Goal: Contribute content: Contribute content

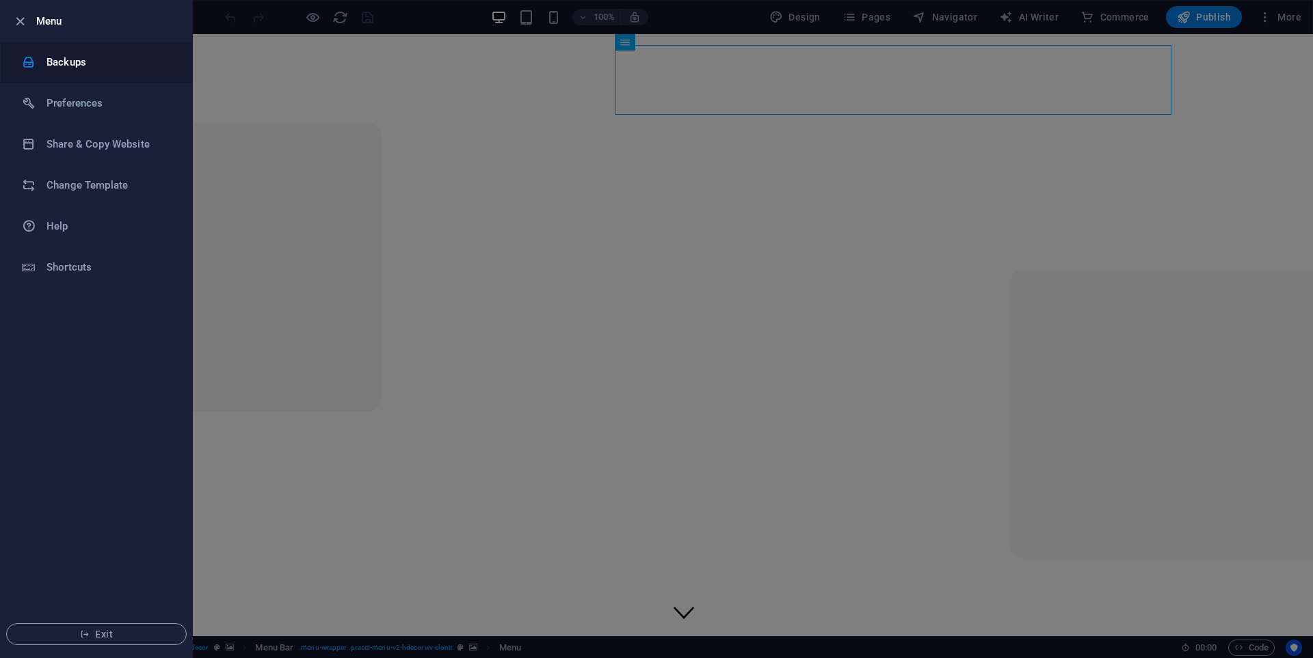
click at [94, 69] on h6 "Backups" at bounding box center [109, 62] width 126 height 16
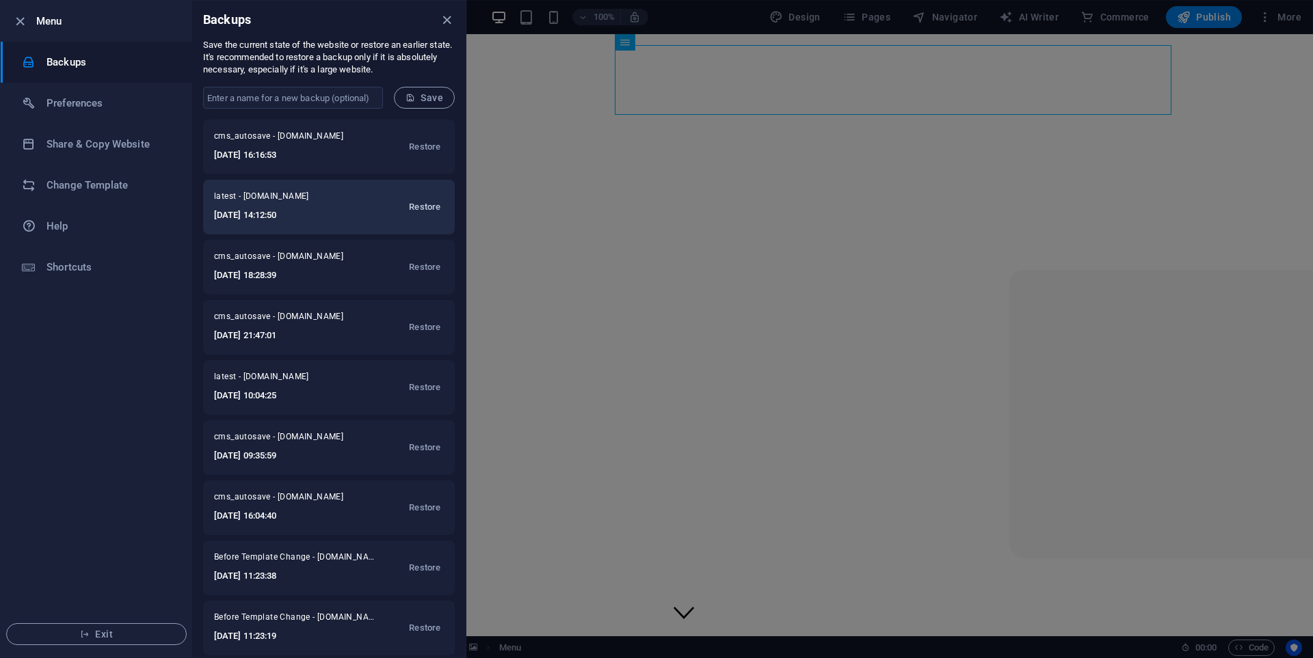
click at [410, 205] on span "Restore" at bounding box center [424, 207] width 31 height 16
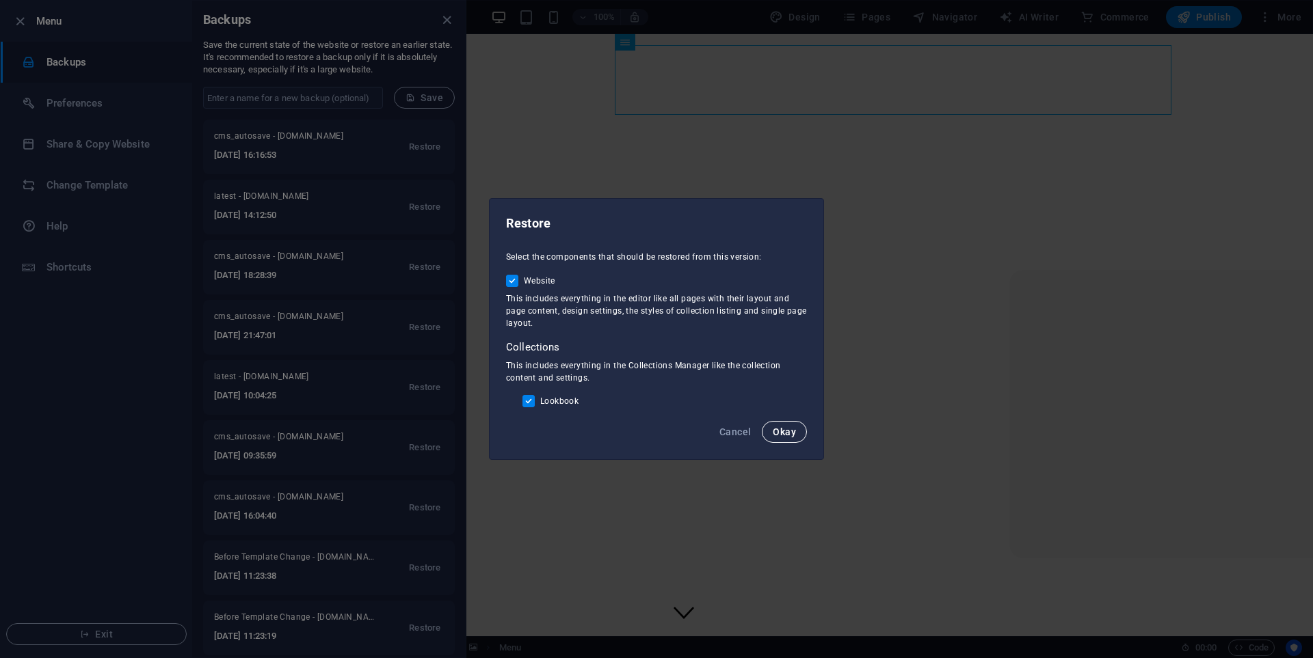
click at [784, 435] on span "Okay" at bounding box center [783, 432] width 23 height 11
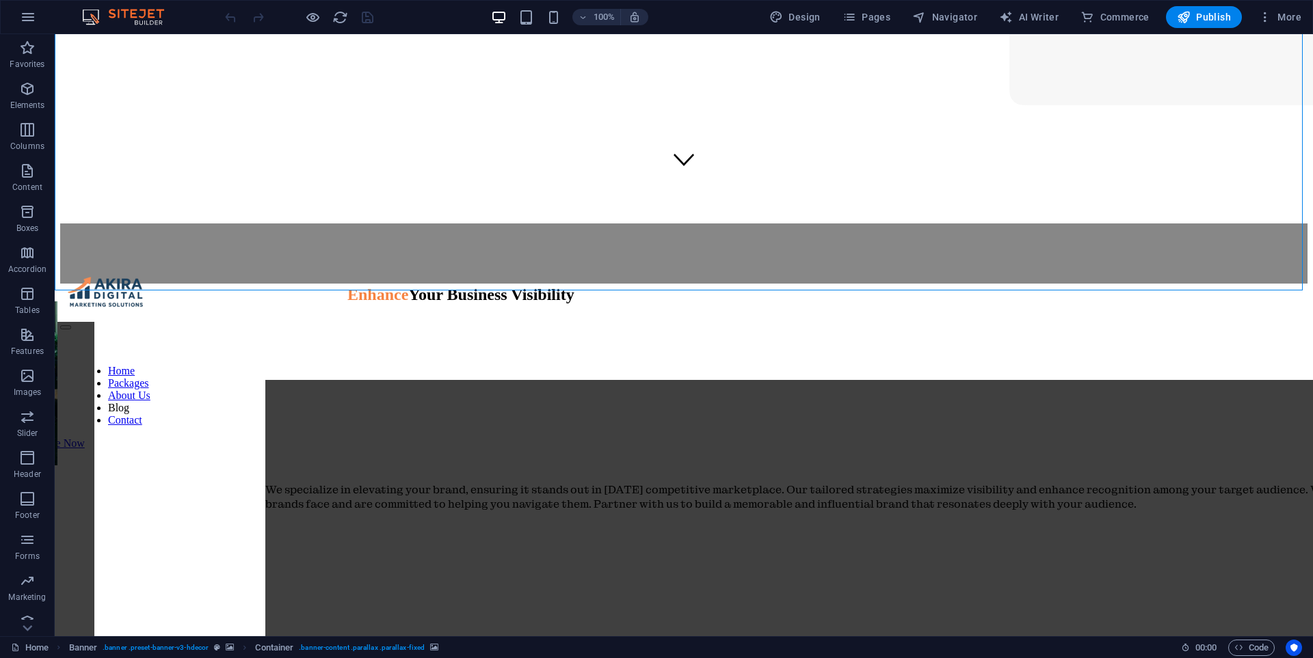
scroll to position [479, 0]
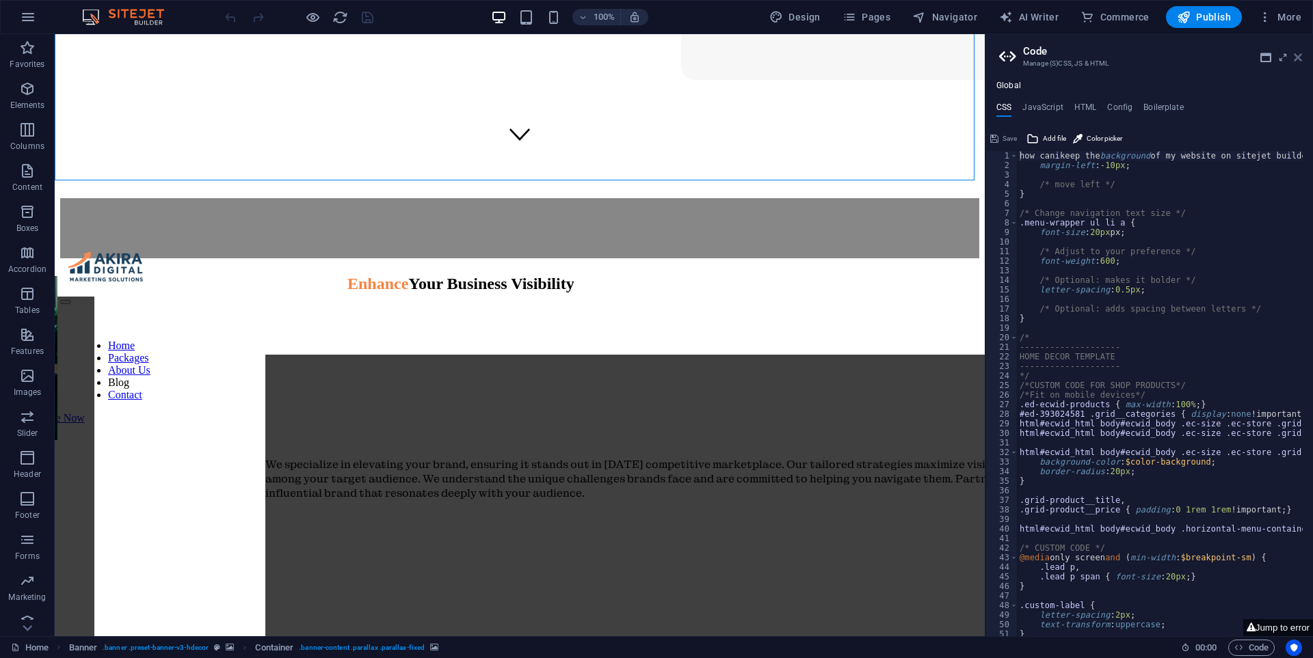
click at [1294, 57] on icon at bounding box center [1297, 57] width 8 height 11
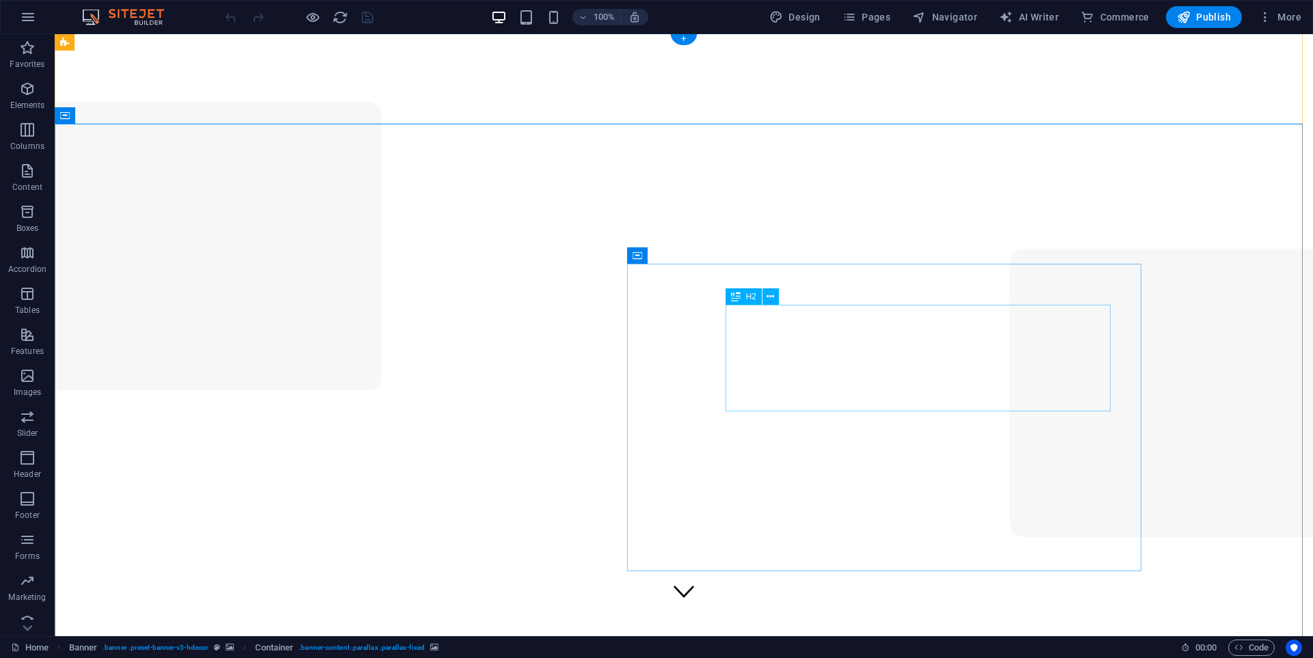
scroll to position [0, 0]
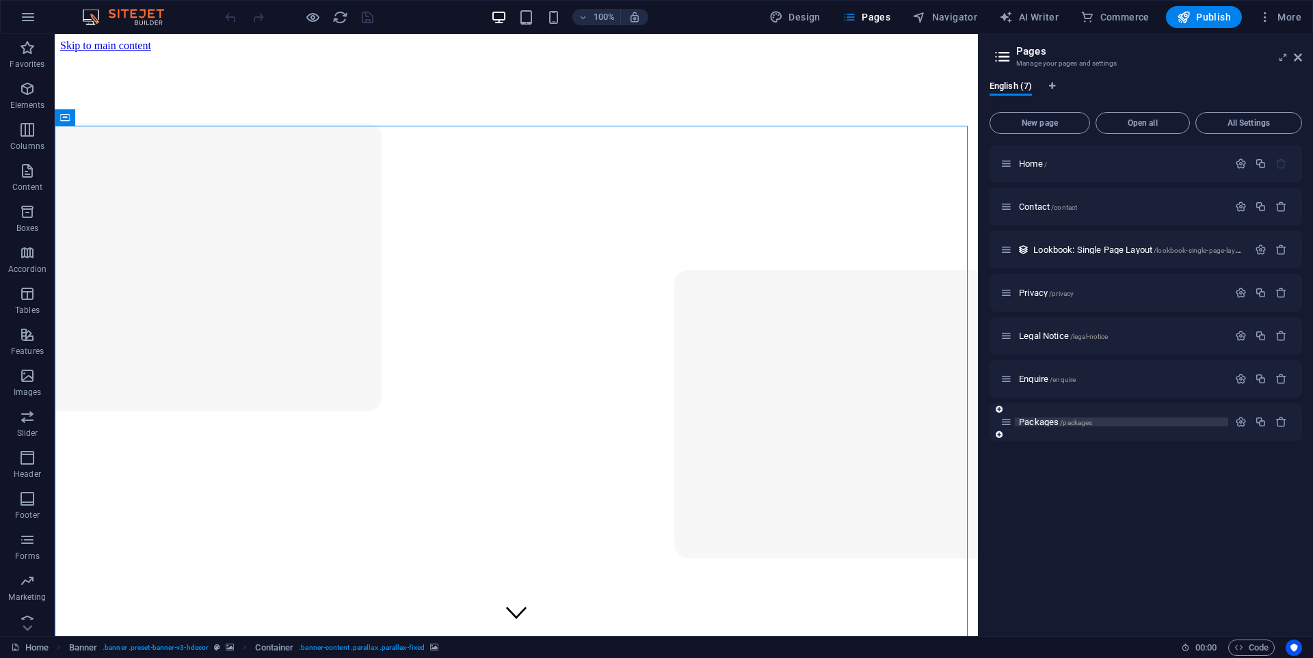
click at [1042, 422] on span "Packages /packages" at bounding box center [1055, 422] width 73 height 10
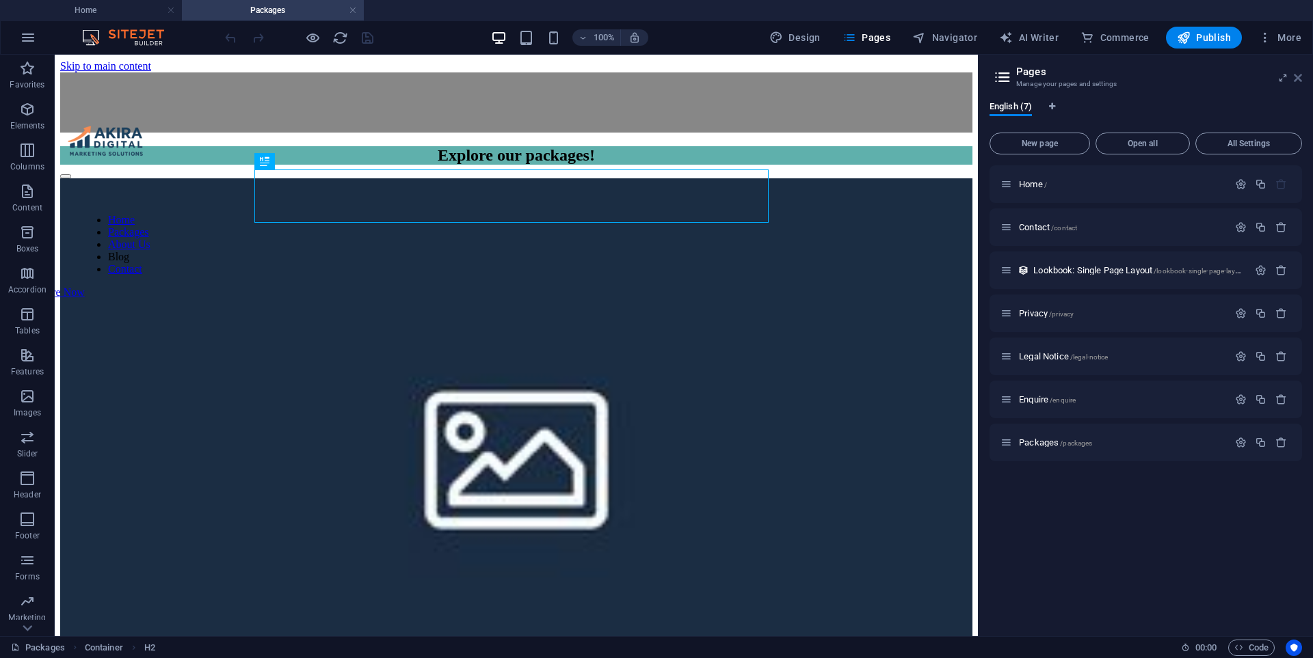
click at [1300, 77] on icon at bounding box center [1297, 77] width 8 height 11
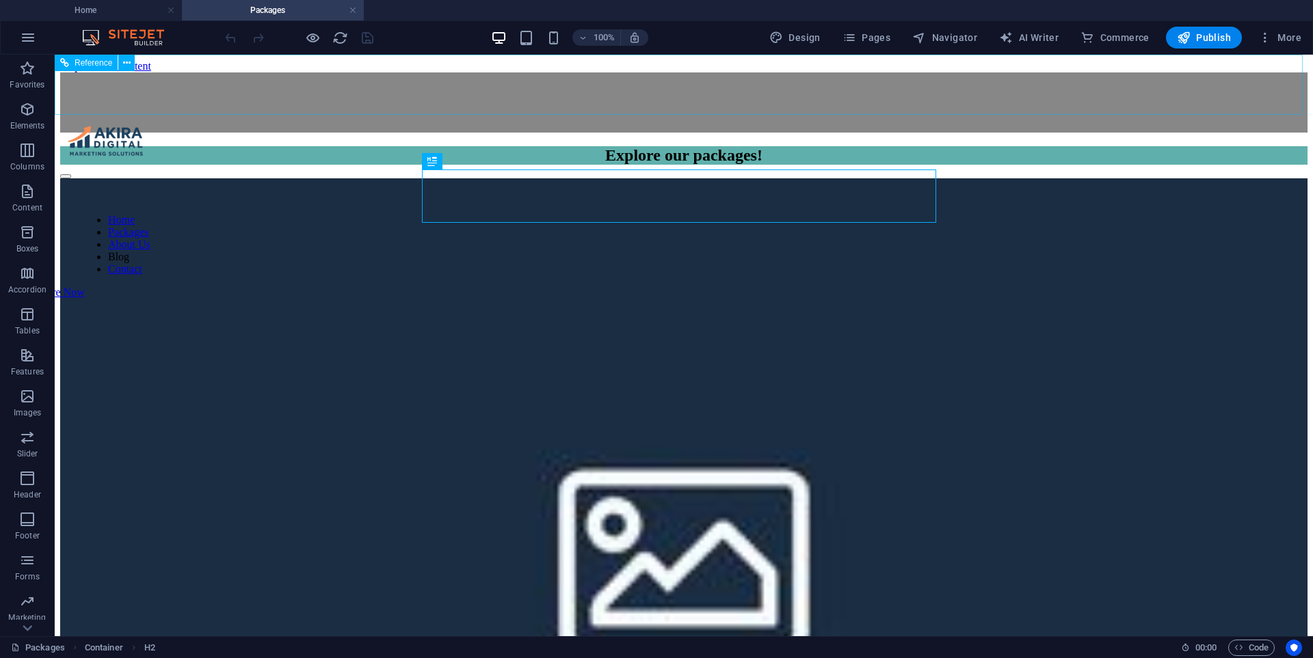
click at [772, 93] on div "Home Packages About Us Blog Contact Enquire Now" at bounding box center [683, 102] width 1247 height 60
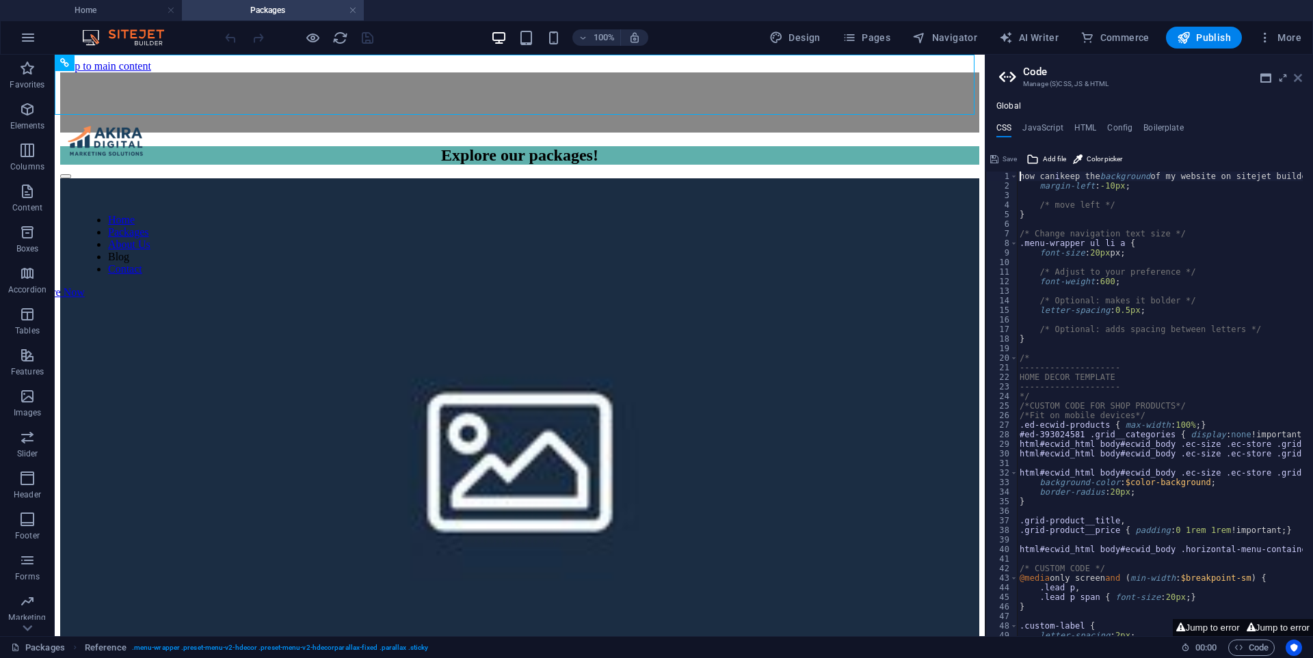
click at [1295, 75] on icon at bounding box center [1297, 77] width 8 height 11
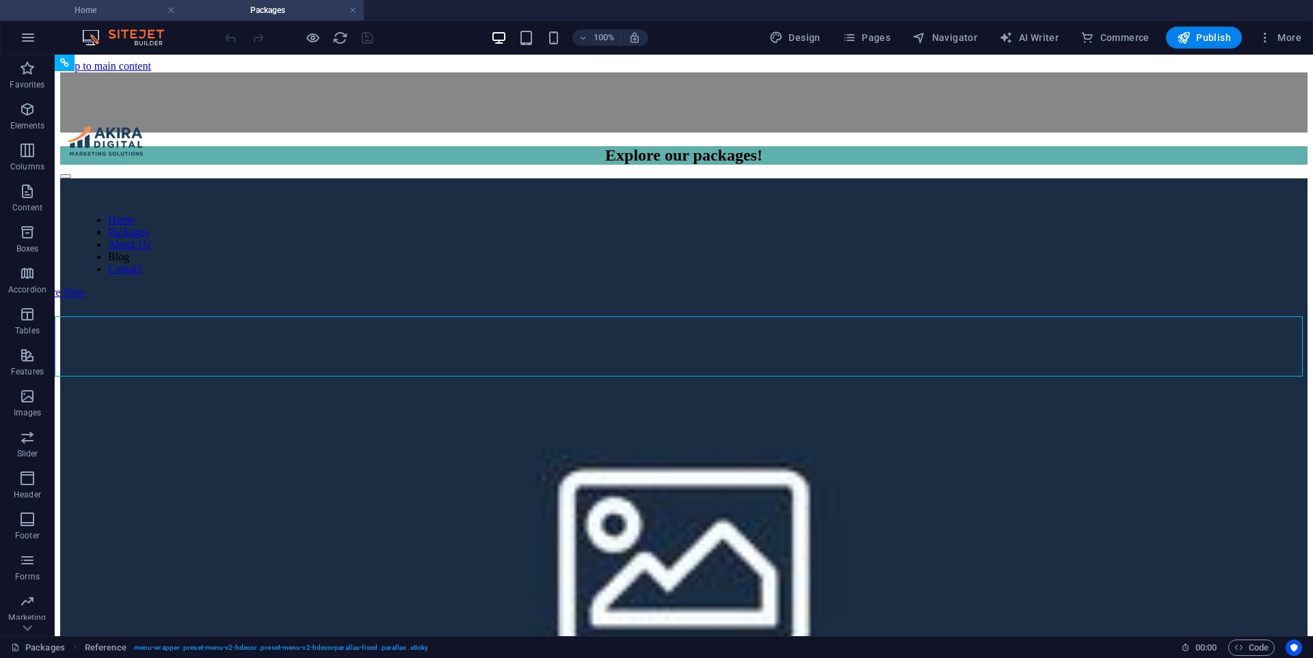
click at [109, 9] on h4 "Home" at bounding box center [91, 10] width 182 height 15
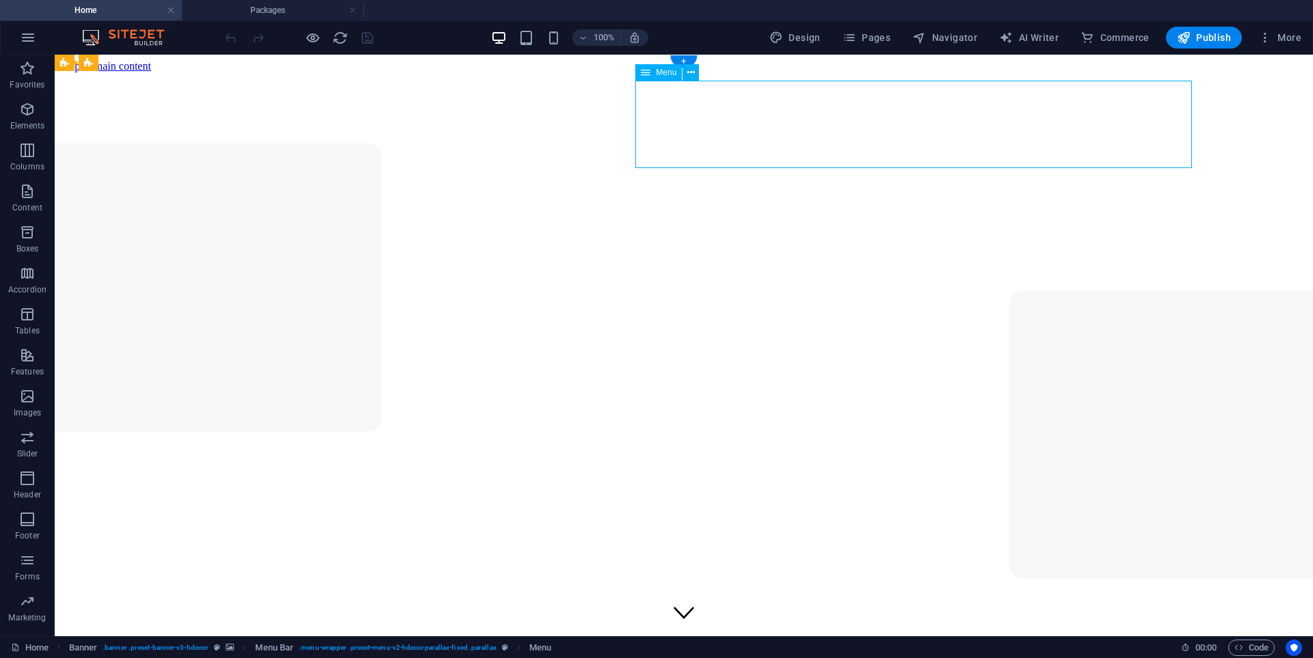
drag, startPoint x: 762, startPoint y: 124, endPoint x: 731, endPoint y: 122, distance: 30.1
select select
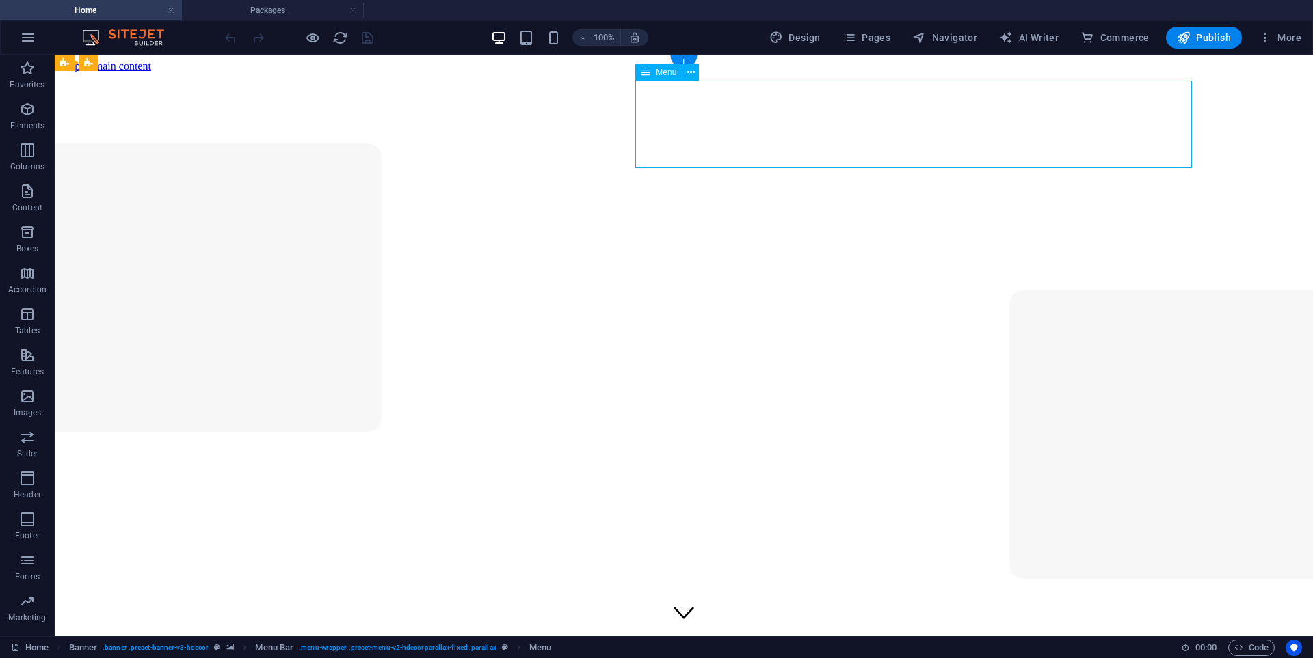
select select "5"
select select
select select "1"
select select
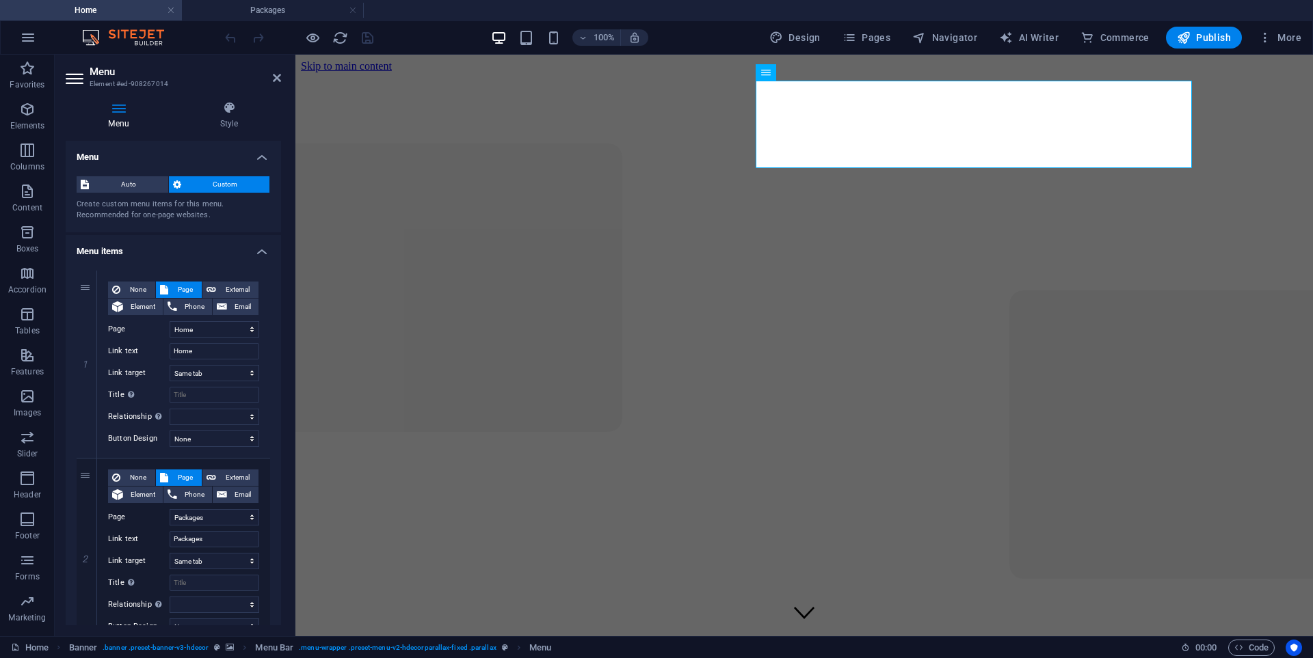
click at [0, 0] on div at bounding box center [0, 0] width 0 height 0
click at [31, 40] on icon "button" at bounding box center [28, 37] width 16 height 16
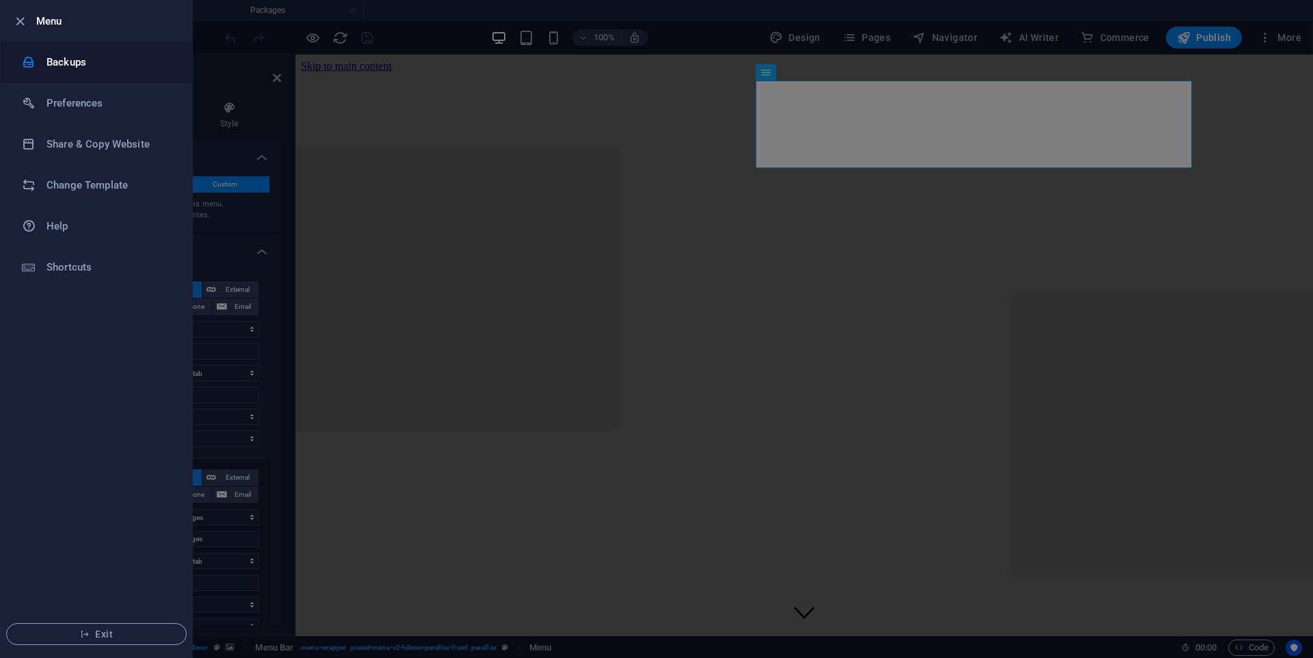
click at [90, 72] on li "Backups" at bounding box center [96, 62] width 191 height 41
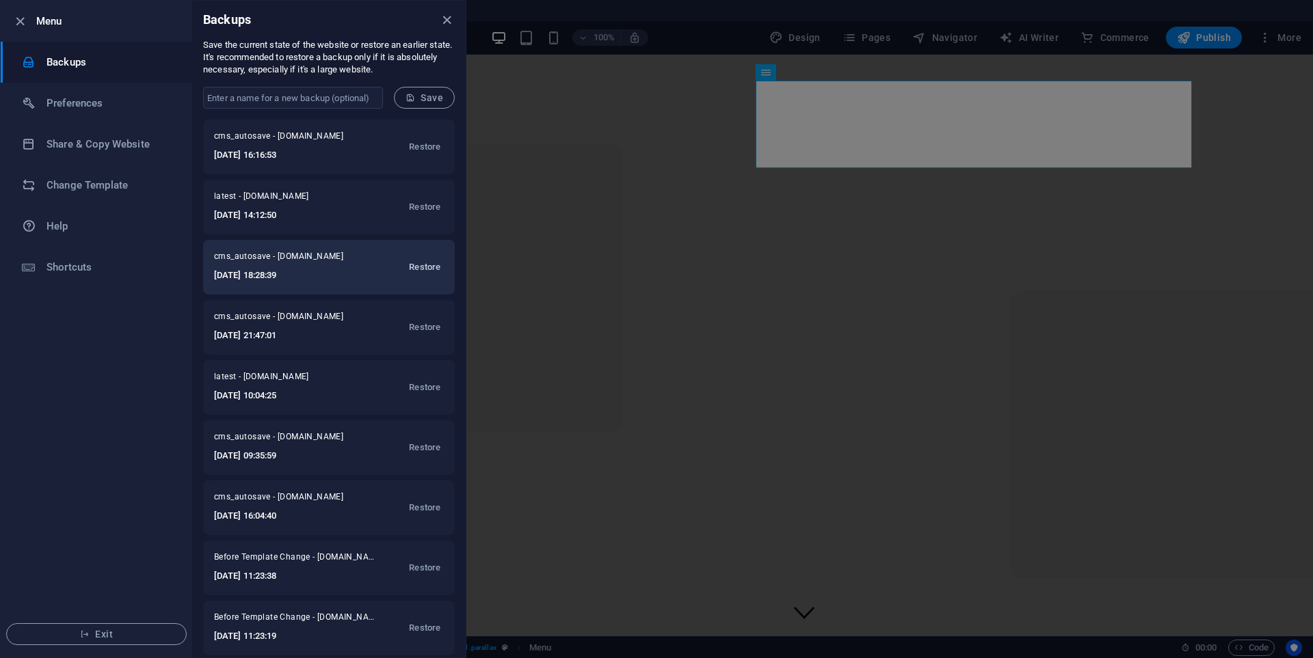
click at [422, 266] on span "Restore" at bounding box center [424, 267] width 31 height 16
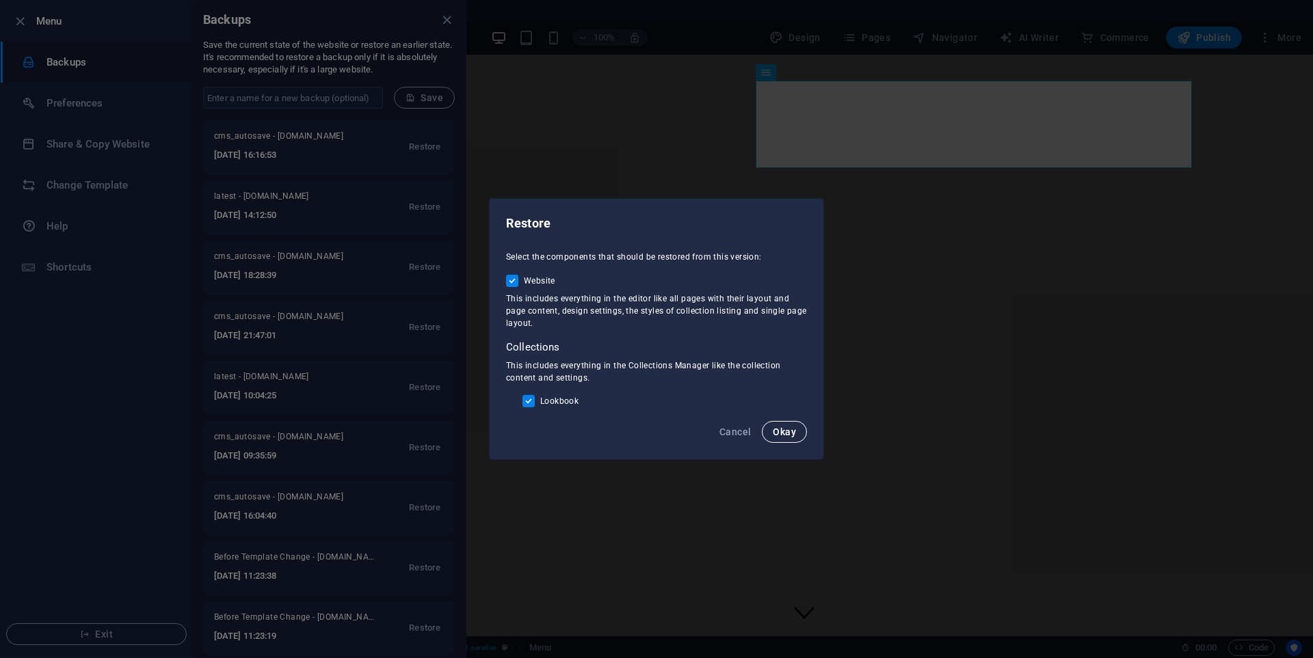
click at [782, 433] on span "Okay" at bounding box center [783, 432] width 23 height 11
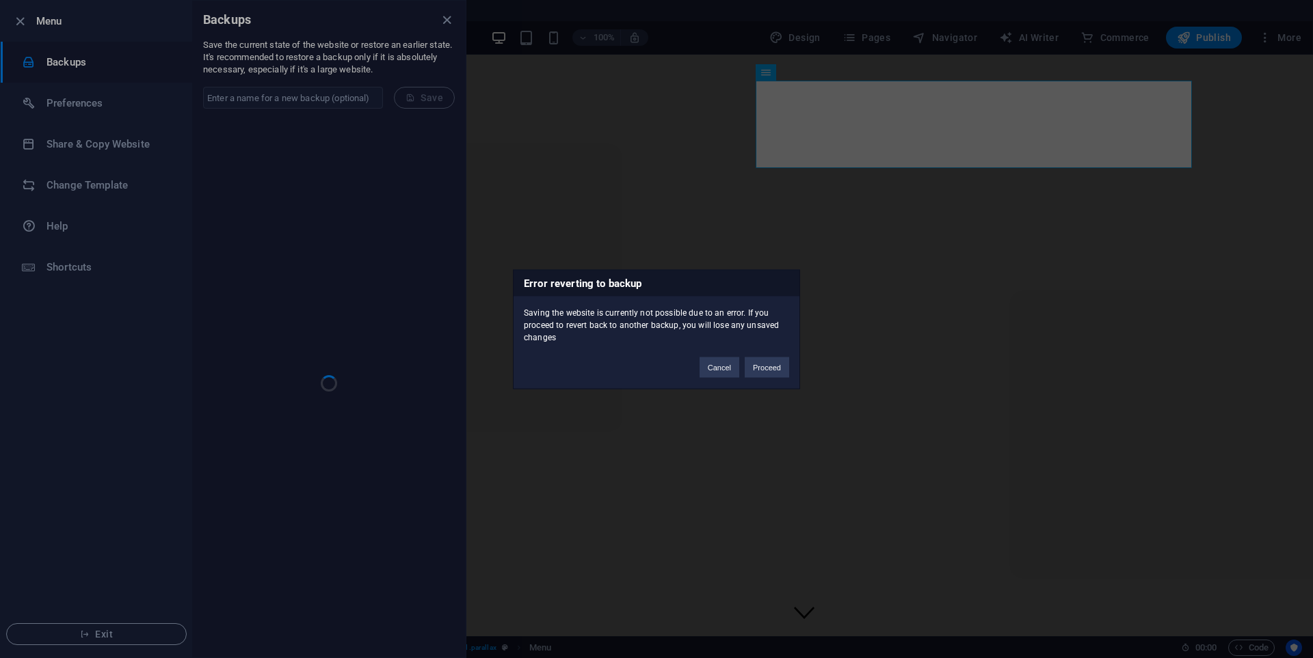
click at [777, 373] on button "Proceed" at bounding box center [766, 367] width 44 height 21
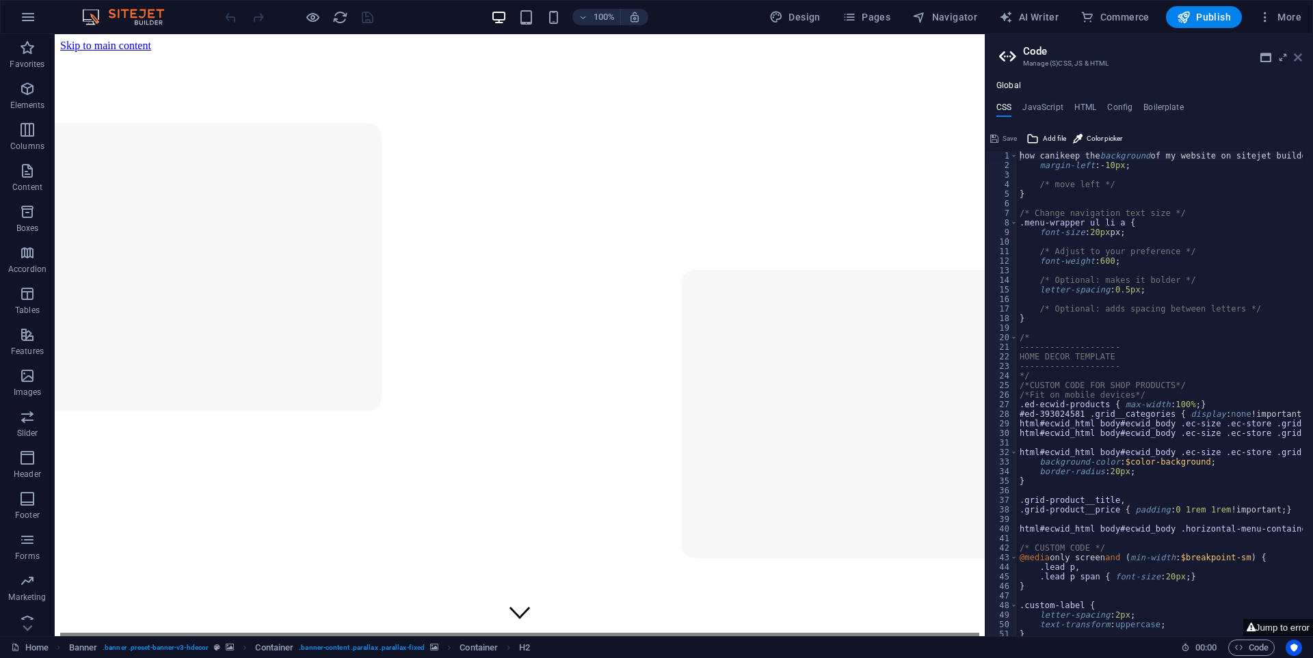
drag, startPoint x: 1300, startPoint y: 54, endPoint x: 600, endPoint y: 40, distance: 699.5
click at [1300, 54] on icon at bounding box center [1297, 57] width 8 height 11
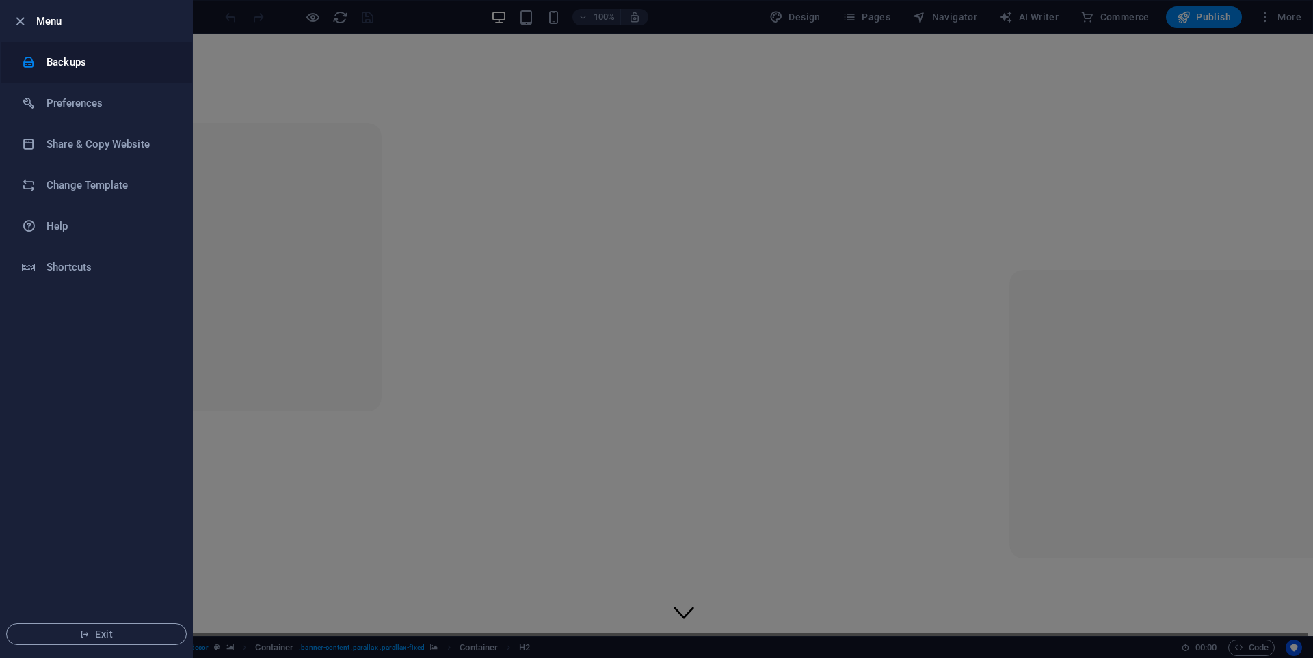
click at [84, 70] on li "Backups" at bounding box center [96, 62] width 191 height 41
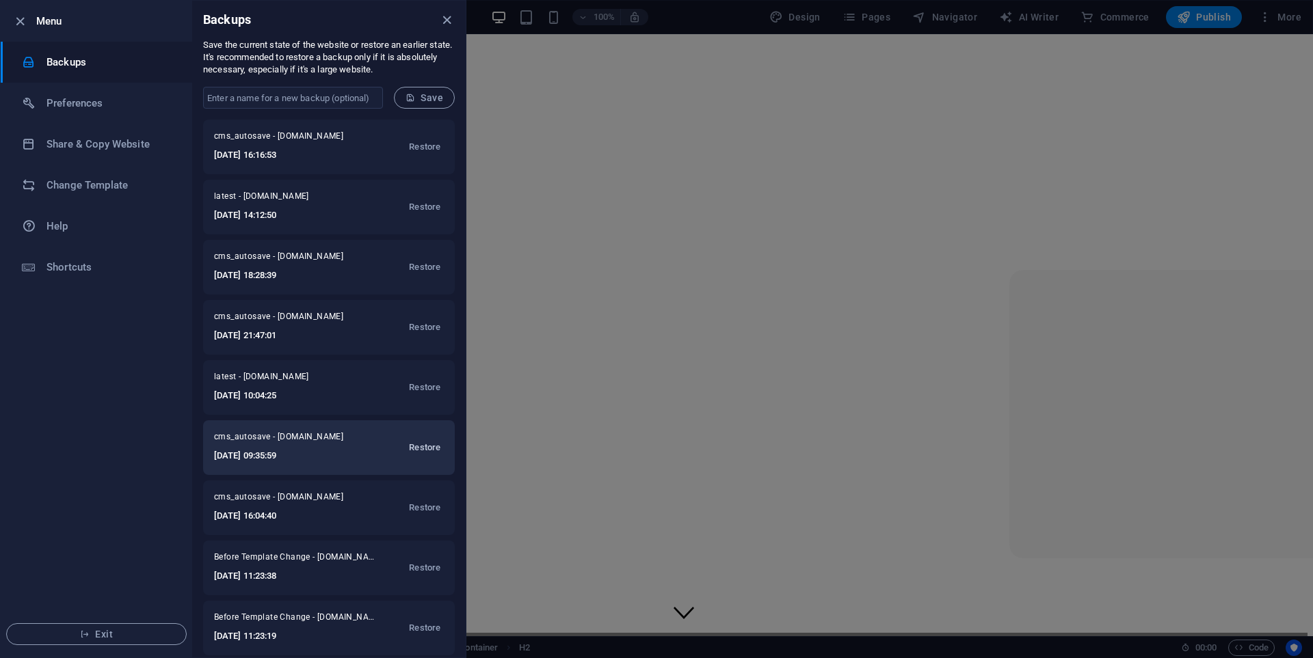
click at [433, 446] on span "Restore" at bounding box center [424, 448] width 31 height 16
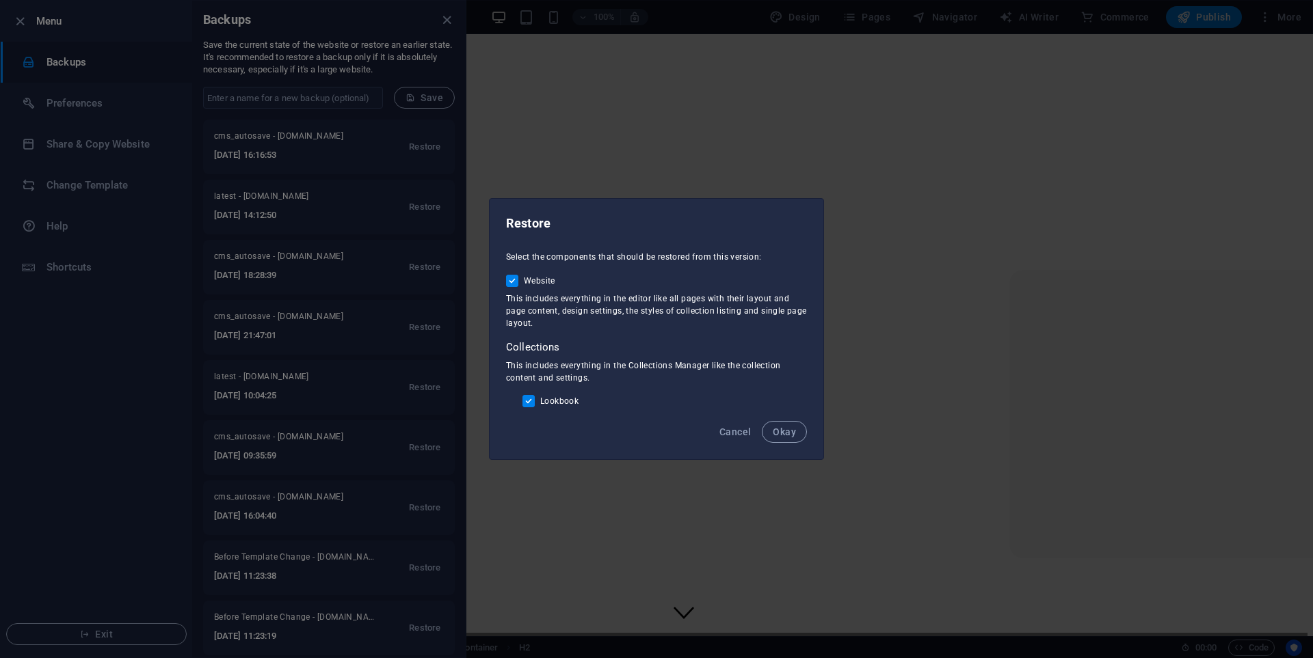
drag, startPoint x: 732, startPoint y: 433, endPoint x: 549, endPoint y: 436, distance: 183.2
click at [728, 433] on span "Cancel" at bounding box center [734, 432] width 31 height 11
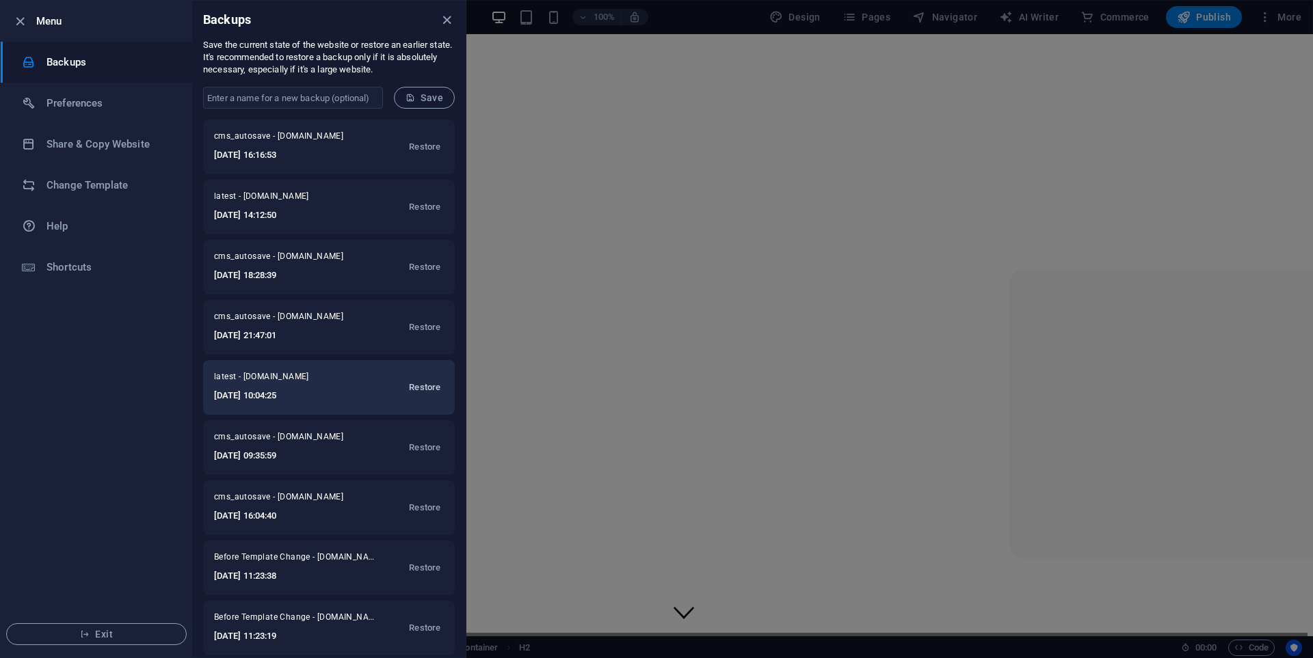
click at [418, 393] on span "Restore" at bounding box center [424, 387] width 31 height 16
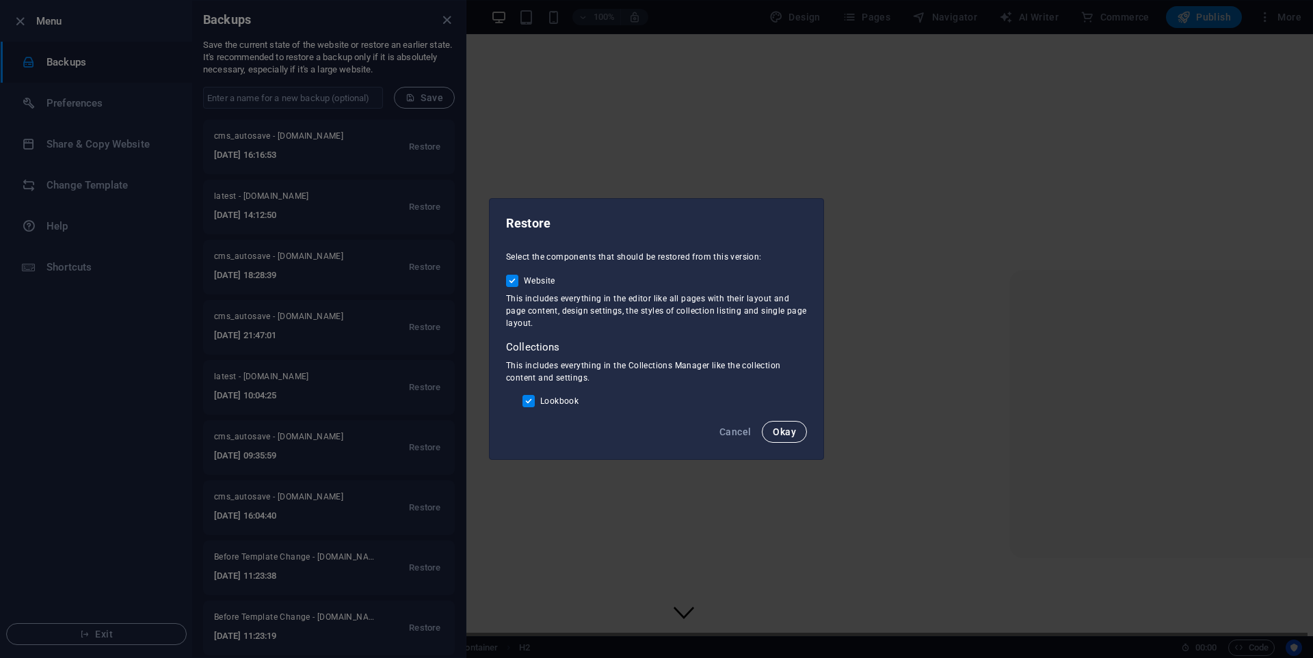
click at [787, 431] on span "Okay" at bounding box center [783, 432] width 23 height 11
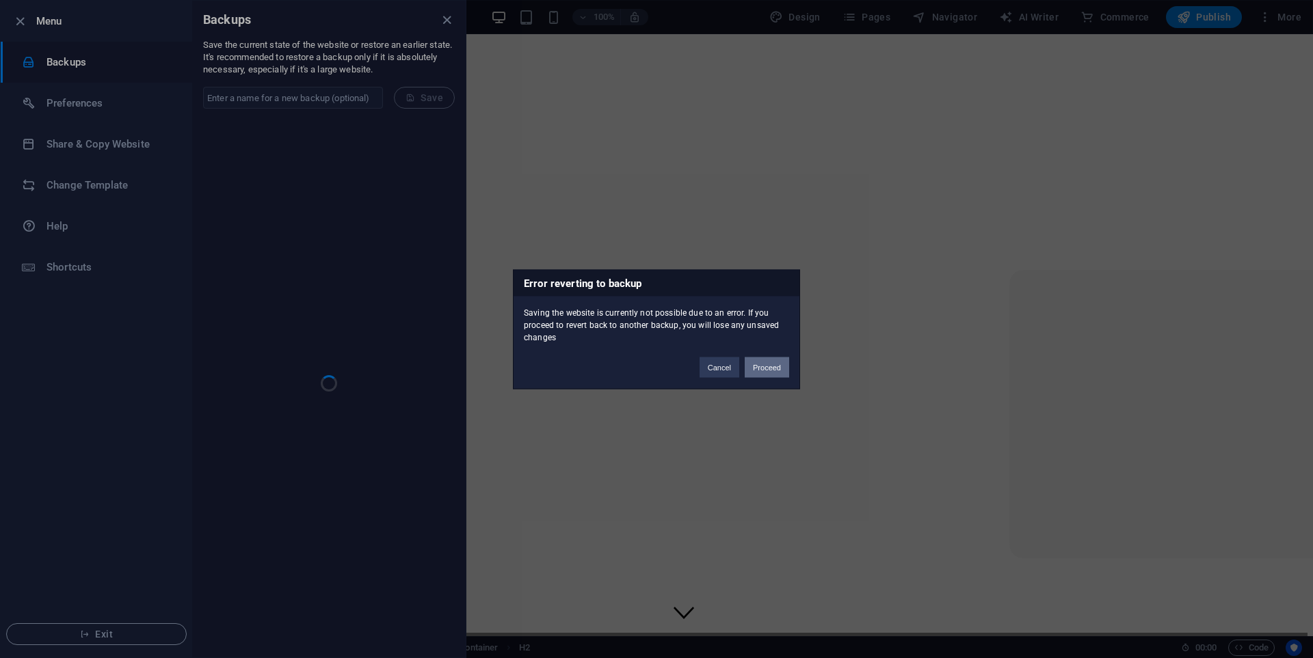
click at [770, 368] on button "Proceed" at bounding box center [766, 367] width 44 height 21
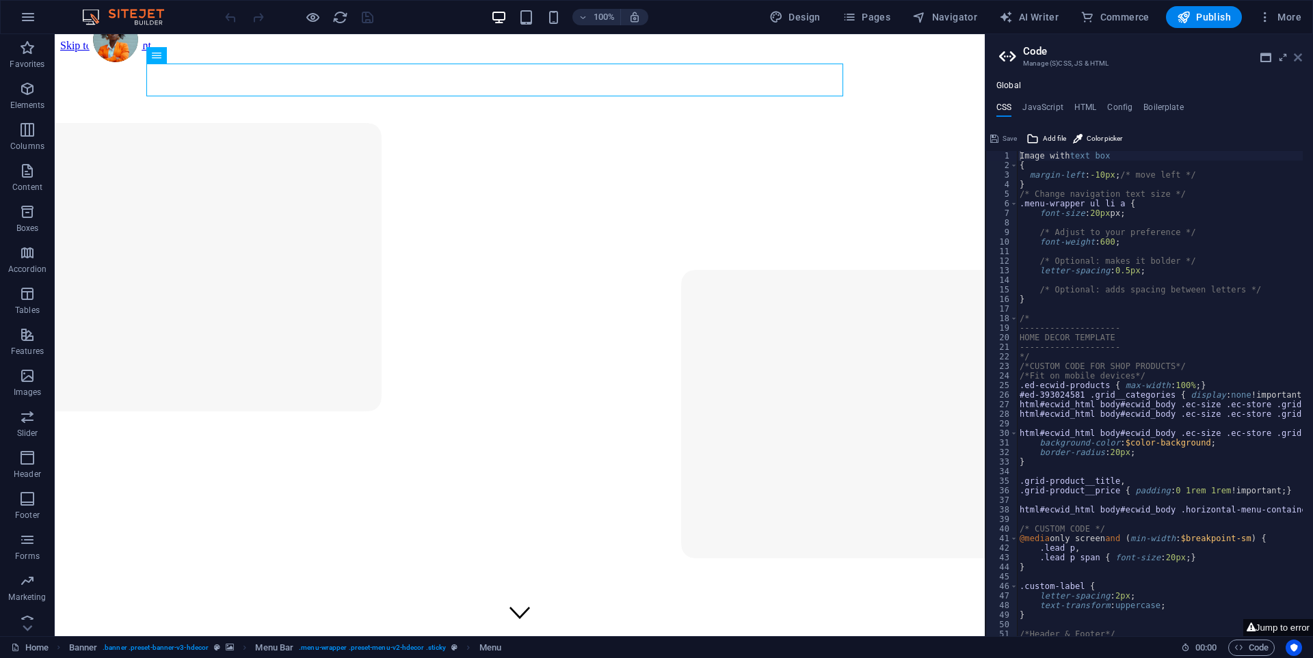
drag, startPoint x: 1295, startPoint y: 57, endPoint x: 1239, endPoint y: 23, distance: 65.7
click at [0, 0] on icon at bounding box center [0, 0] width 0 height 0
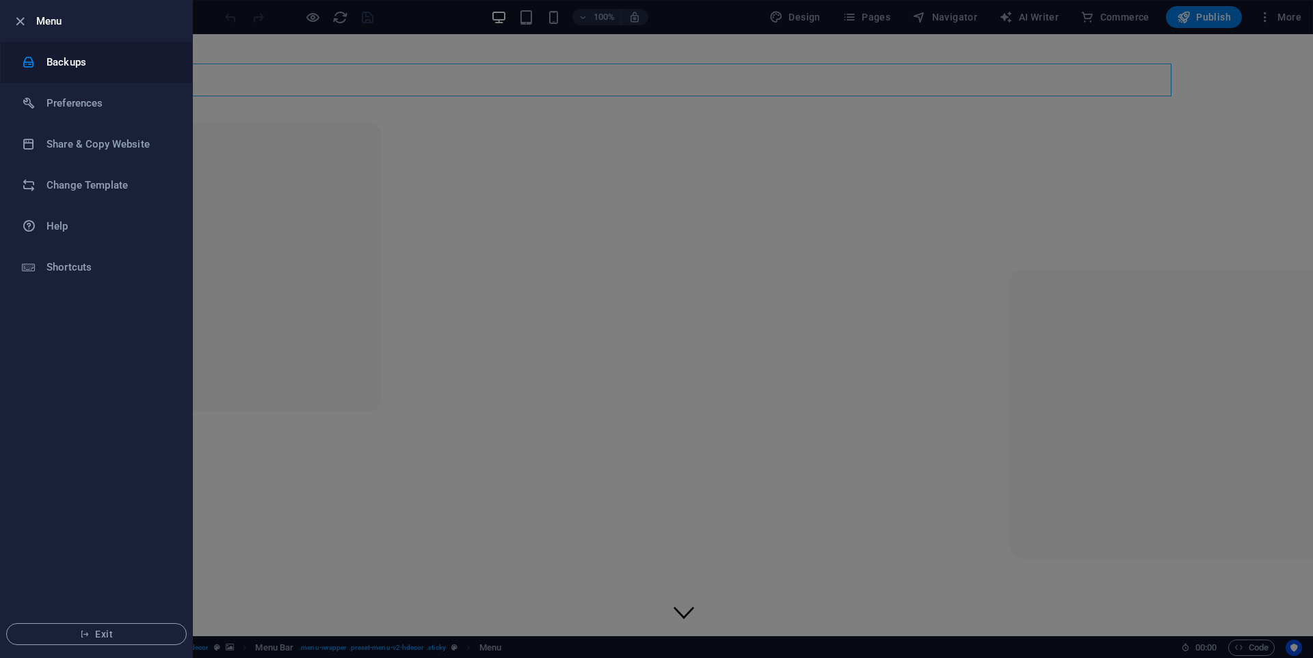
click at [71, 70] on li "Backups" at bounding box center [96, 62] width 191 height 41
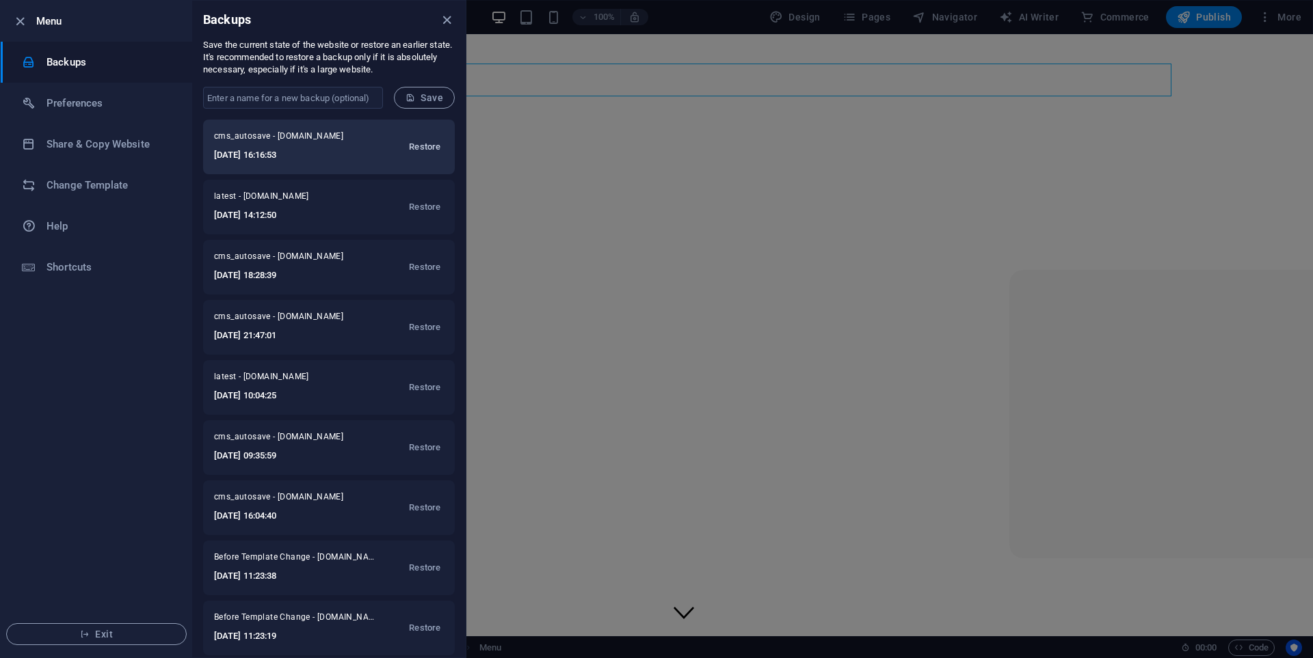
click at [427, 141] on span "Restore" at bounding box center [424, 147] width 31 height 16
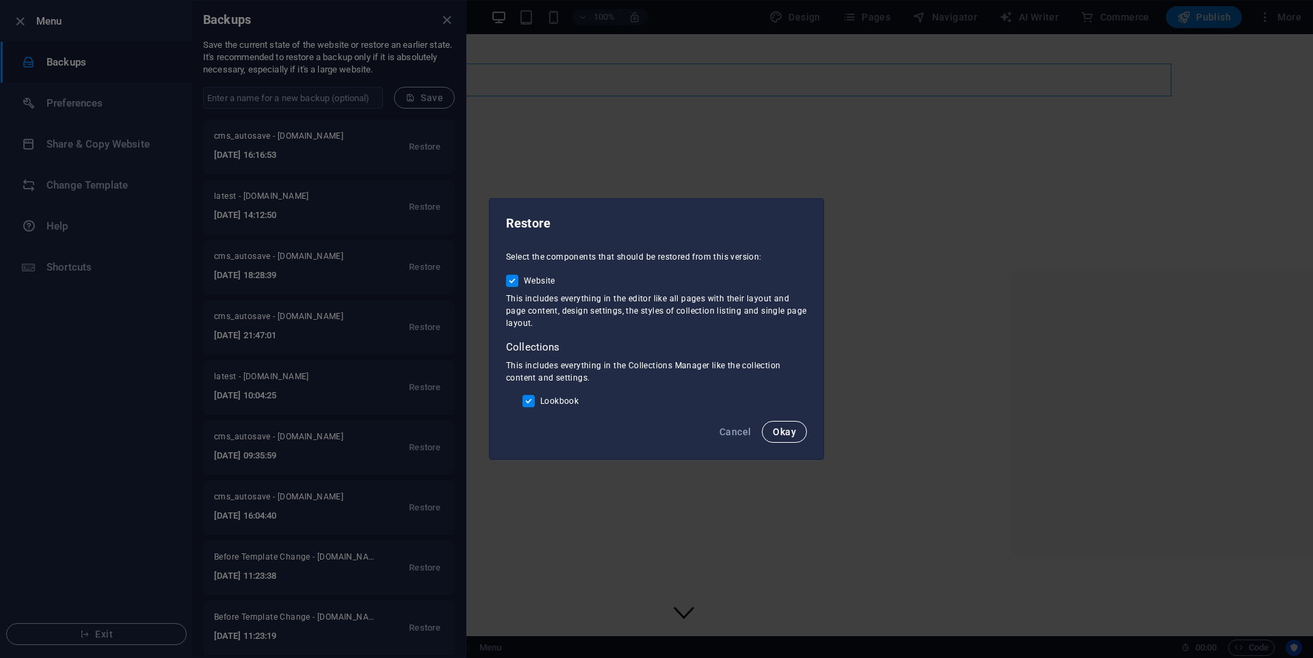
click at [792, 430] on span "Okay" at bounding box center [783, 432] width 23 height 11
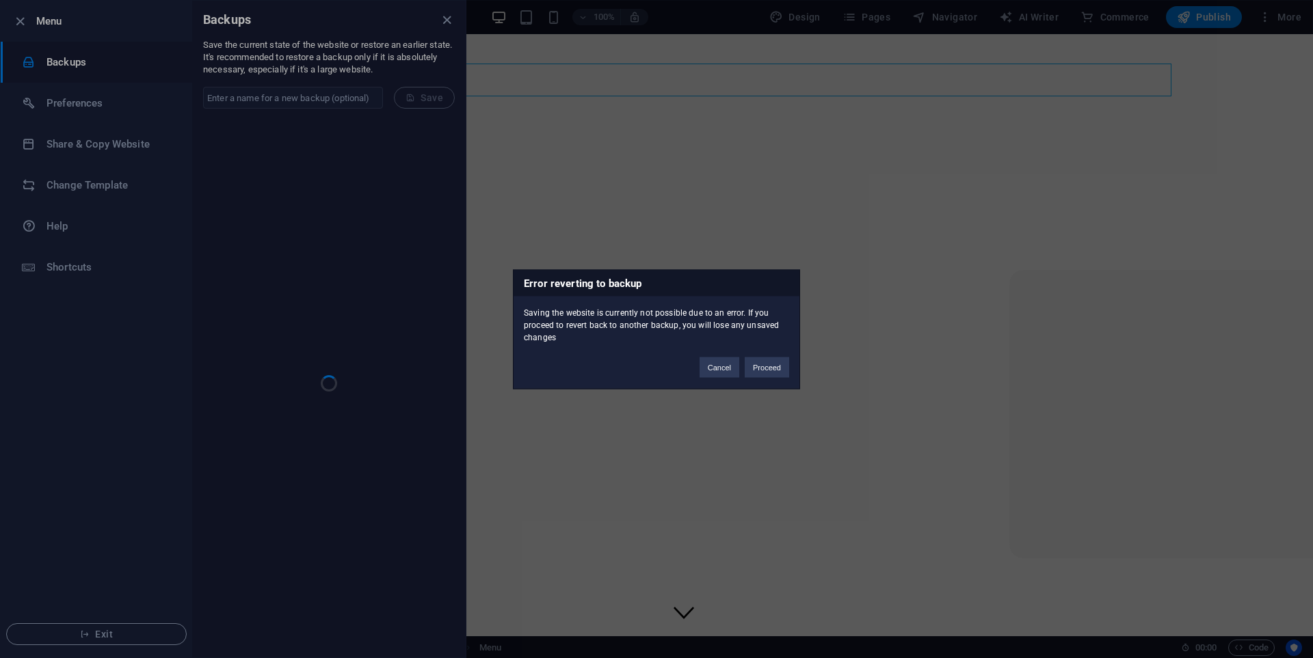
click at [766, 369] on button "Proceed" at bounding box center [766, 367] width 44 height 21
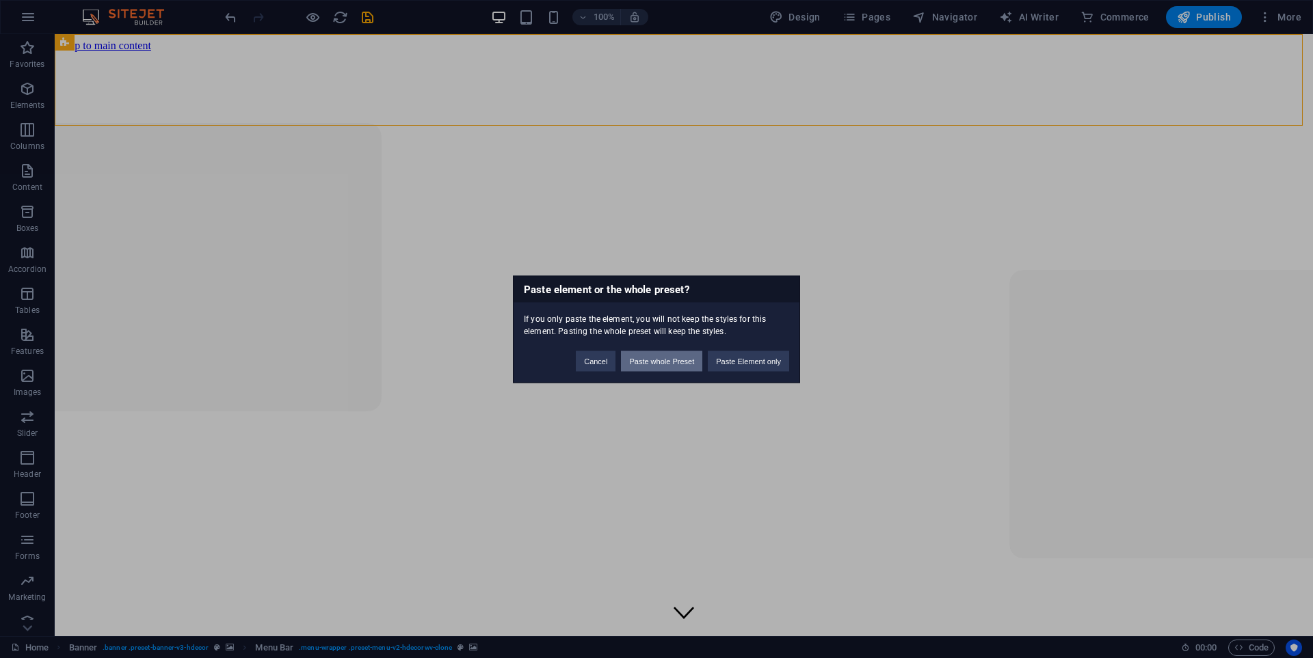
click at [682, 364] on button "Paste whole Preset" at bounding box center [661, 361] width 81 height 21
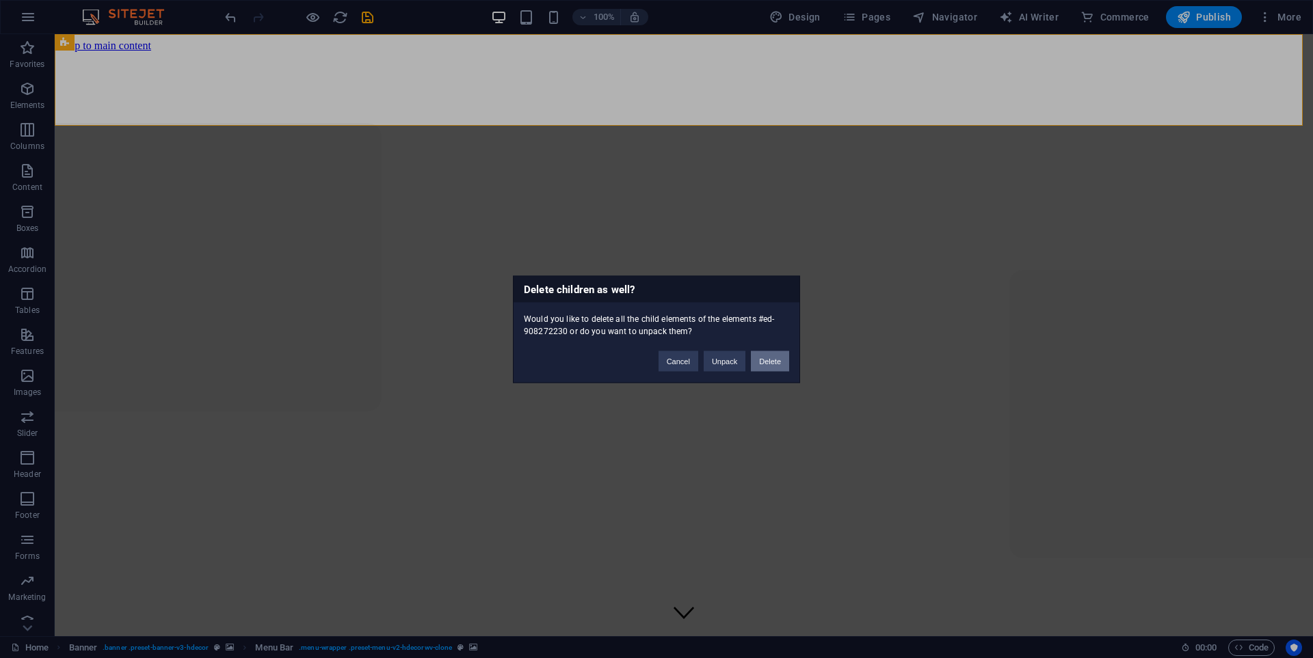
click at [778, 363] on button "Delete" at bounding box center [770, 361] width 38 height 21
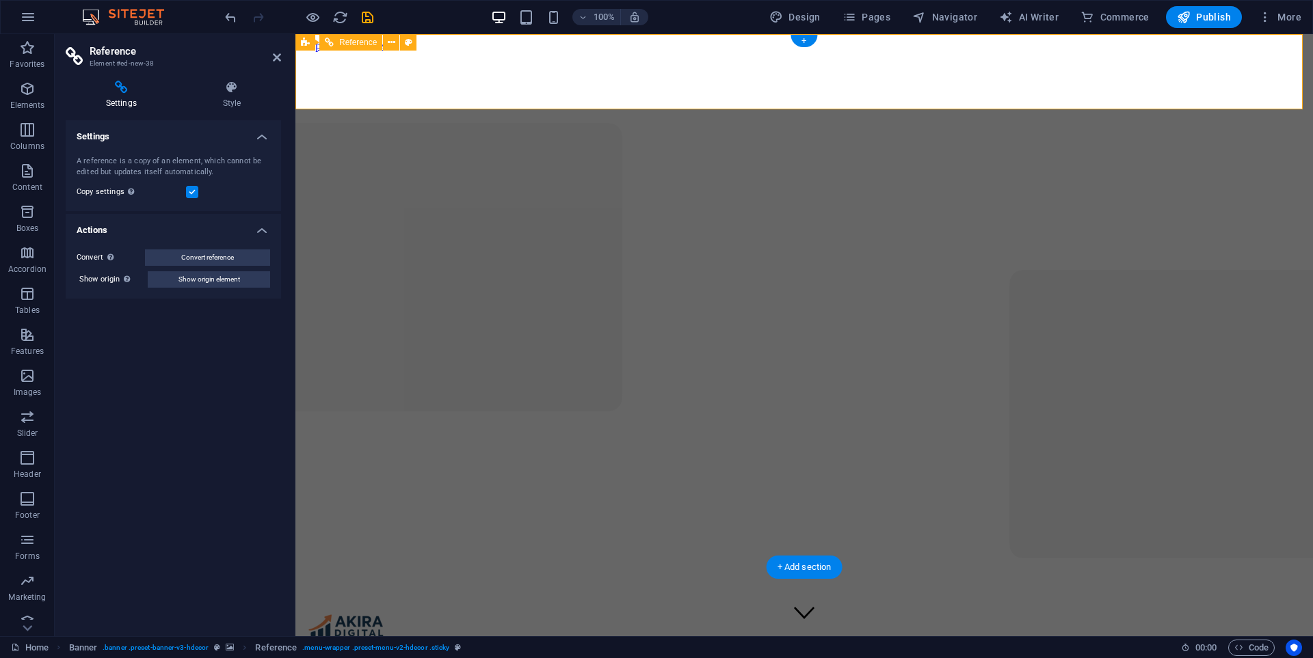
click at [223, 258] on span "Convert reference" at bounding box center [207, 258] width 53 height 16
select select "px"
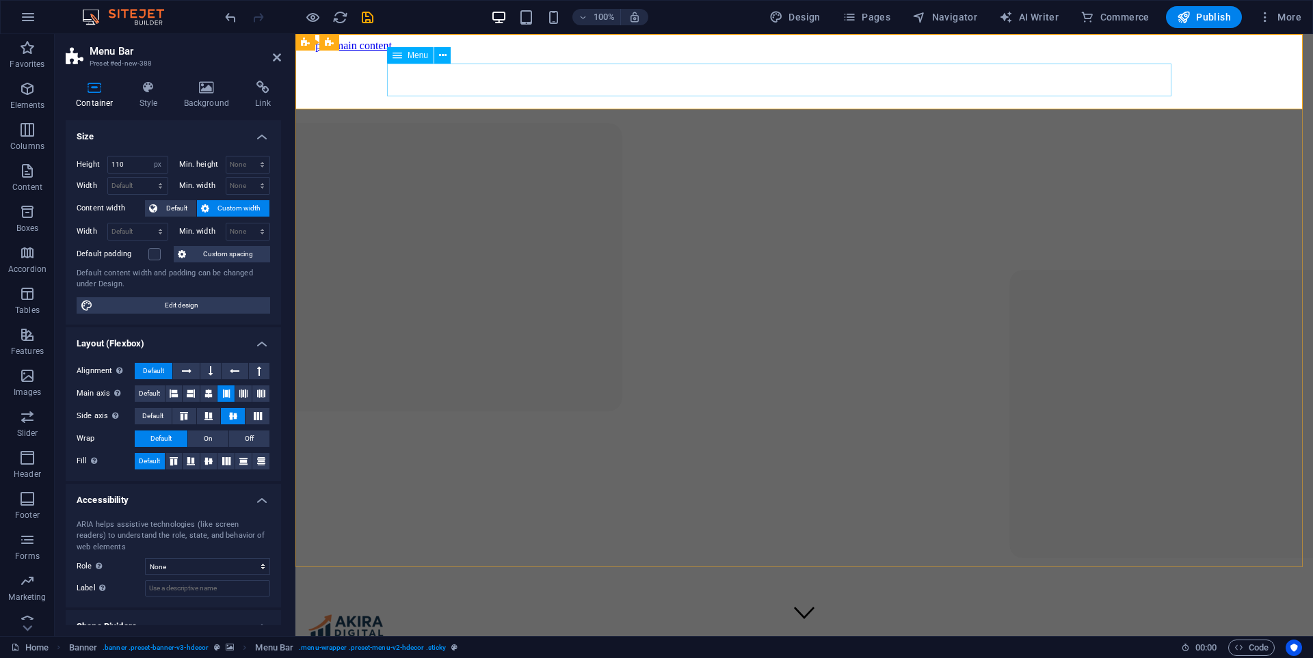
click at [451, 585] on div "Home Packages About Us Blog Contact Enquire Now" at bounding box center [804, 622] width 1006 height 75
click at [275, 55] on icon at bounding box center [277, 57] width 8 height 11
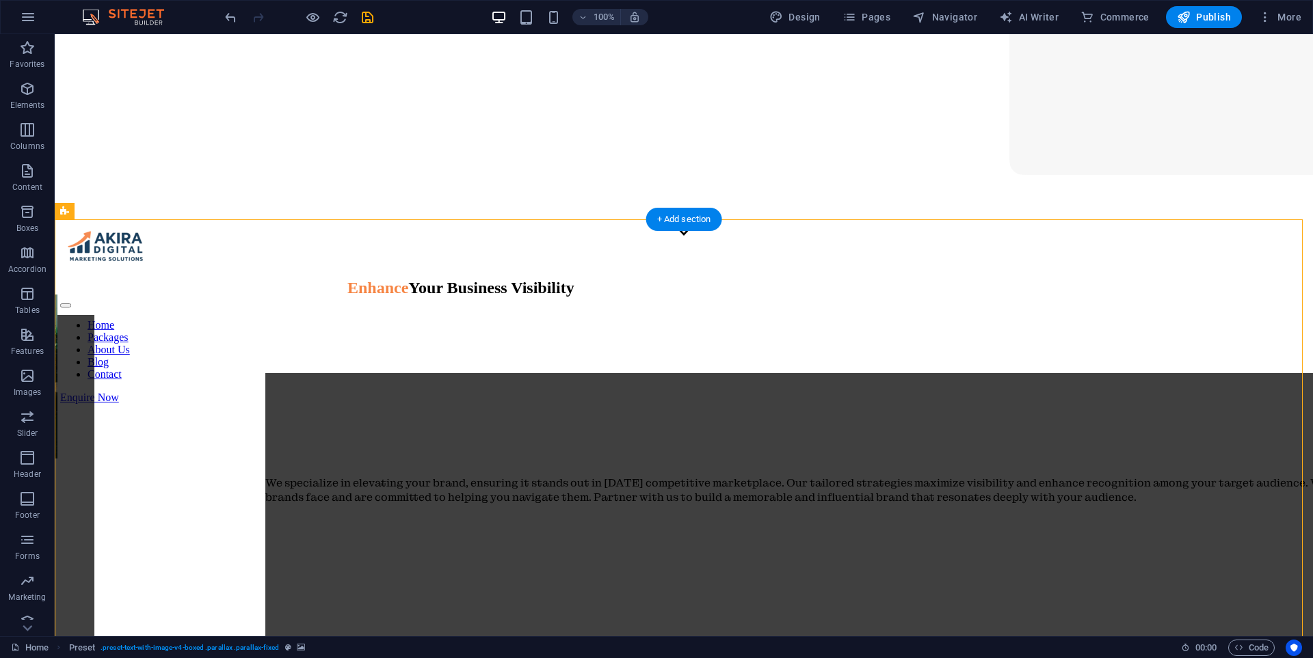
scroll to position [342, 0]
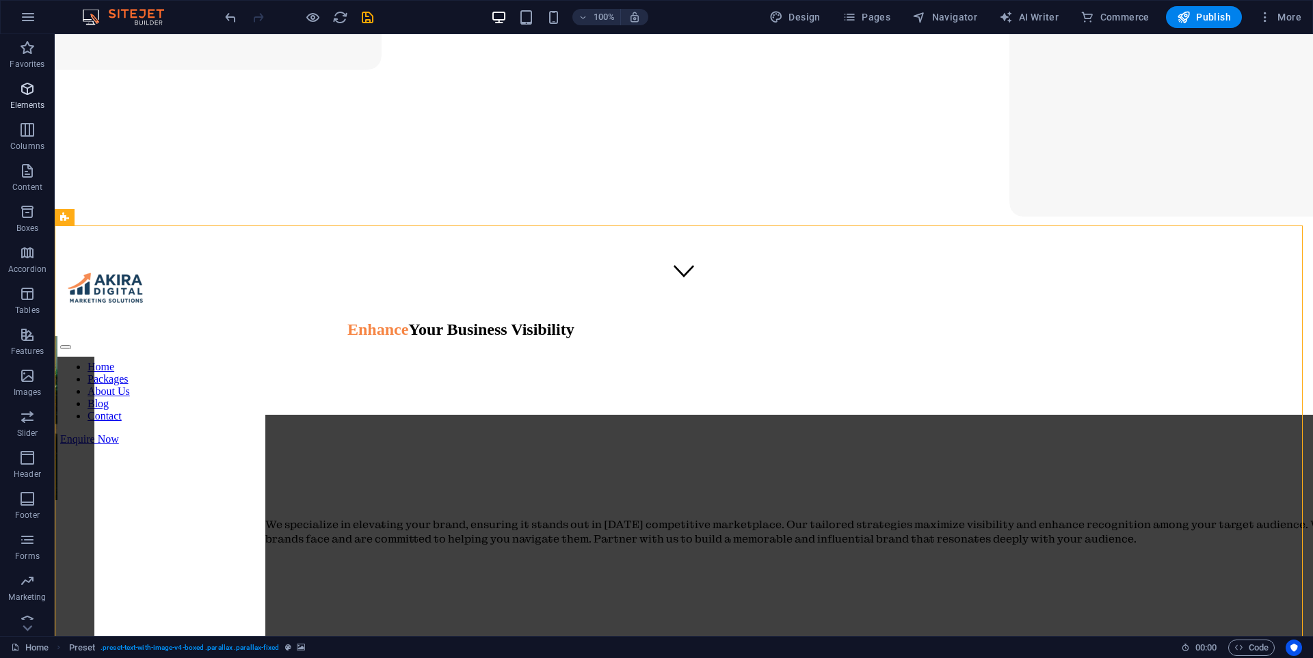
click at [32, 99] on span "Elements" at bounding box center [27, 97] width 55 height 33
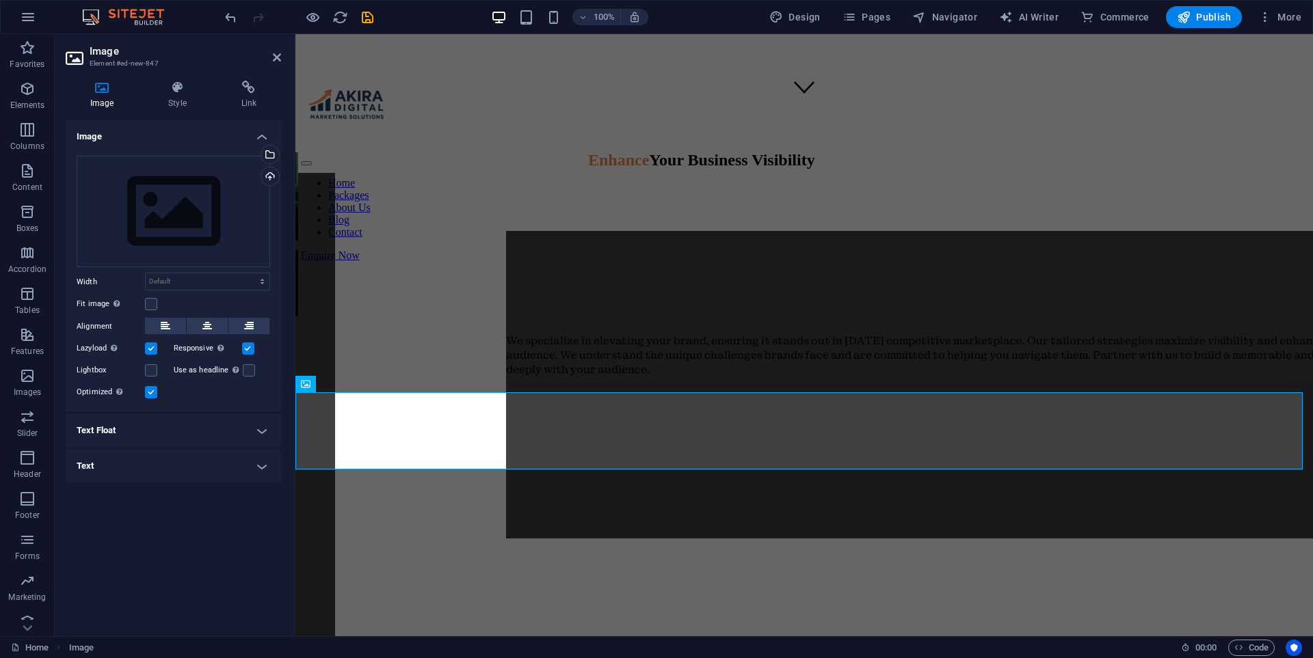
scroll to position [512, 0]
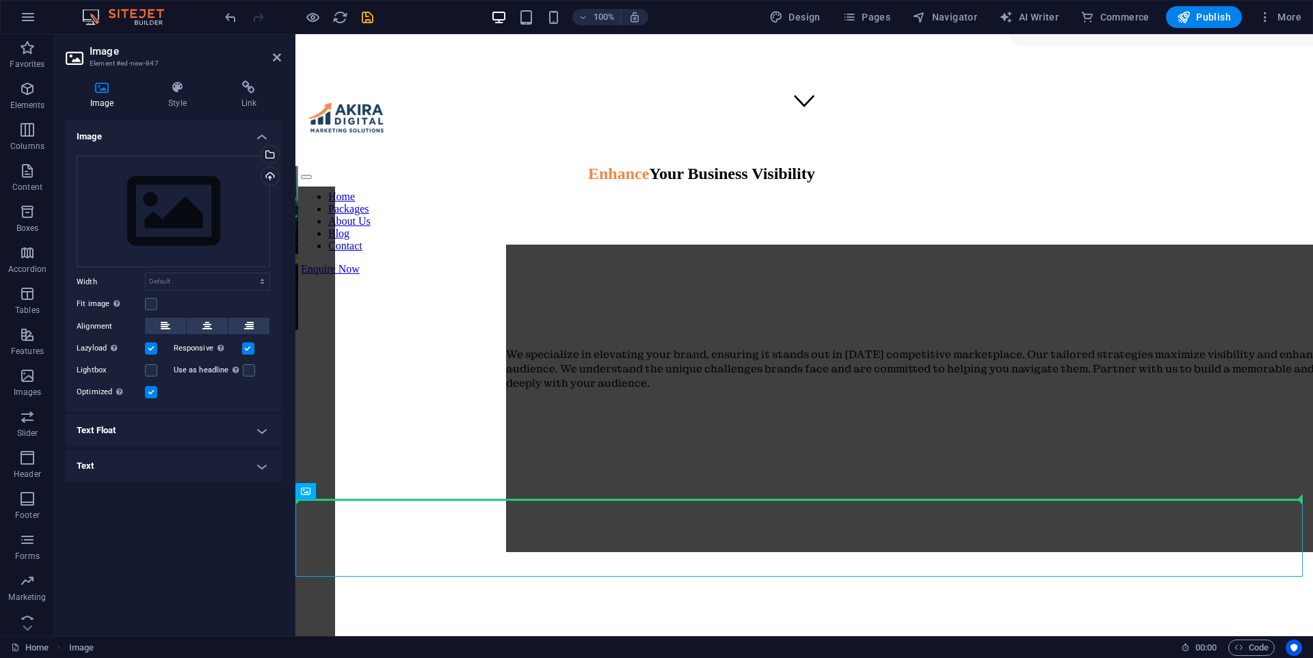
drag, startPoint x: 860, startPoint y: 537, endPoint x: 959, endPoint y: 384, distance: 181.8
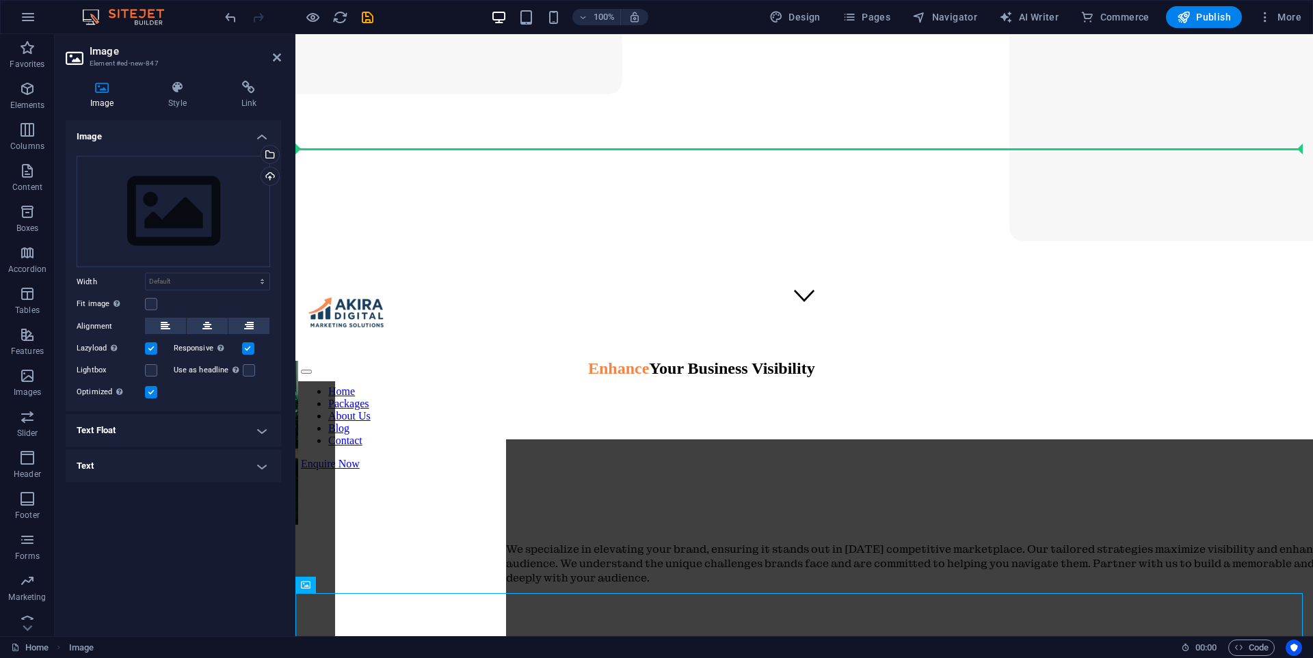
scroll to position [307, 0]
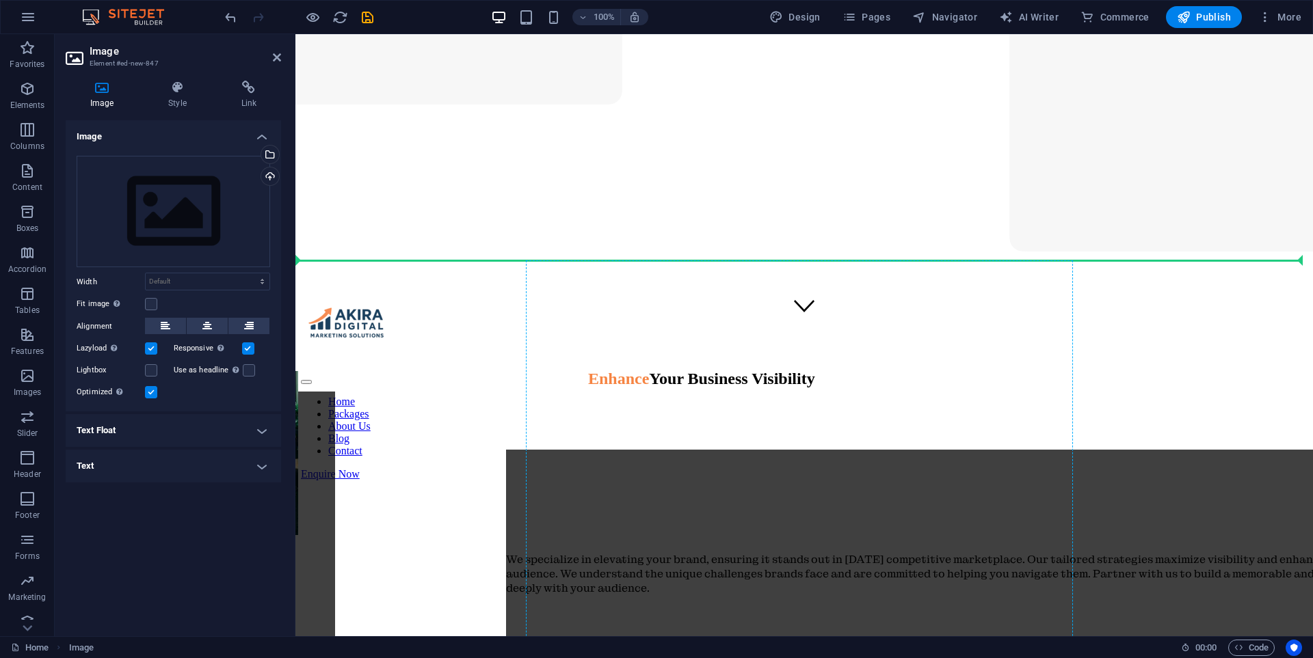
drag, startPoint x: 942, startPoint y: 548, endPoint x: 833, endPoint y: 381, distance: 199.1
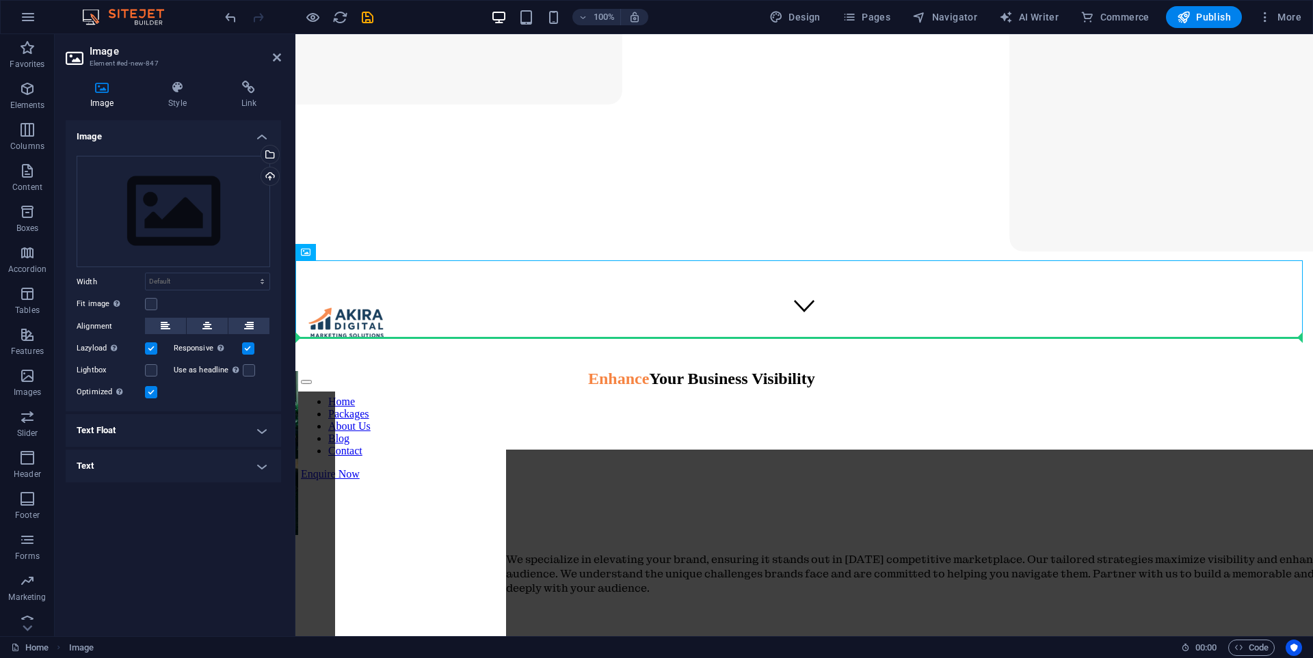
drag, startPoint x: 816, startPoint y: 326, endPoint x: 984, endPoint y: 462, distance: 215.8
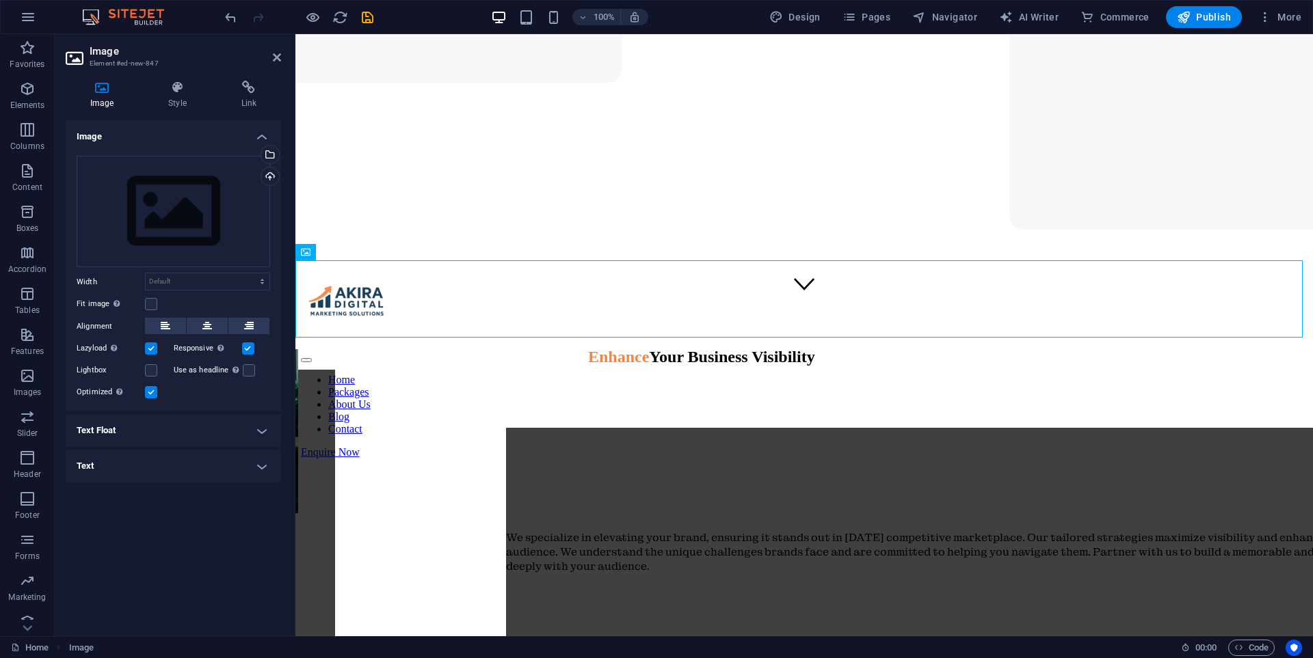
drag, startPoint x: 924, startPoint y: 327, endPoint x: 1036, endPoint y: 567, distance: 264.9
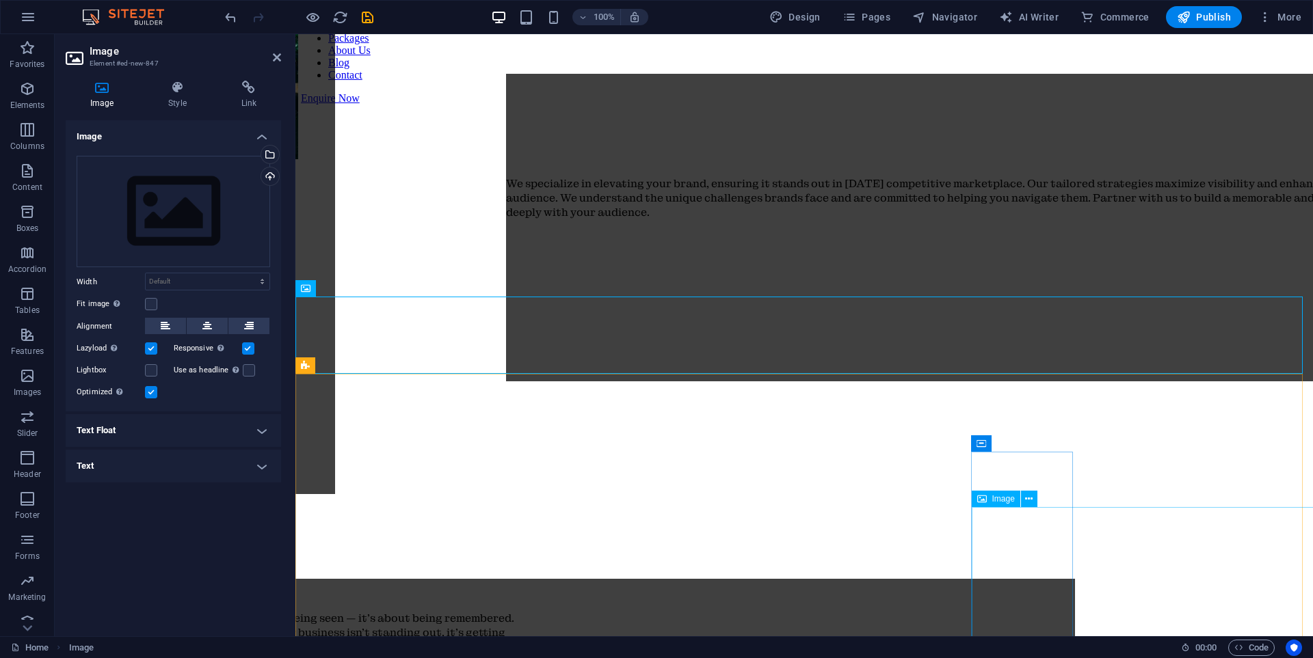
scroll to position [715, 0]
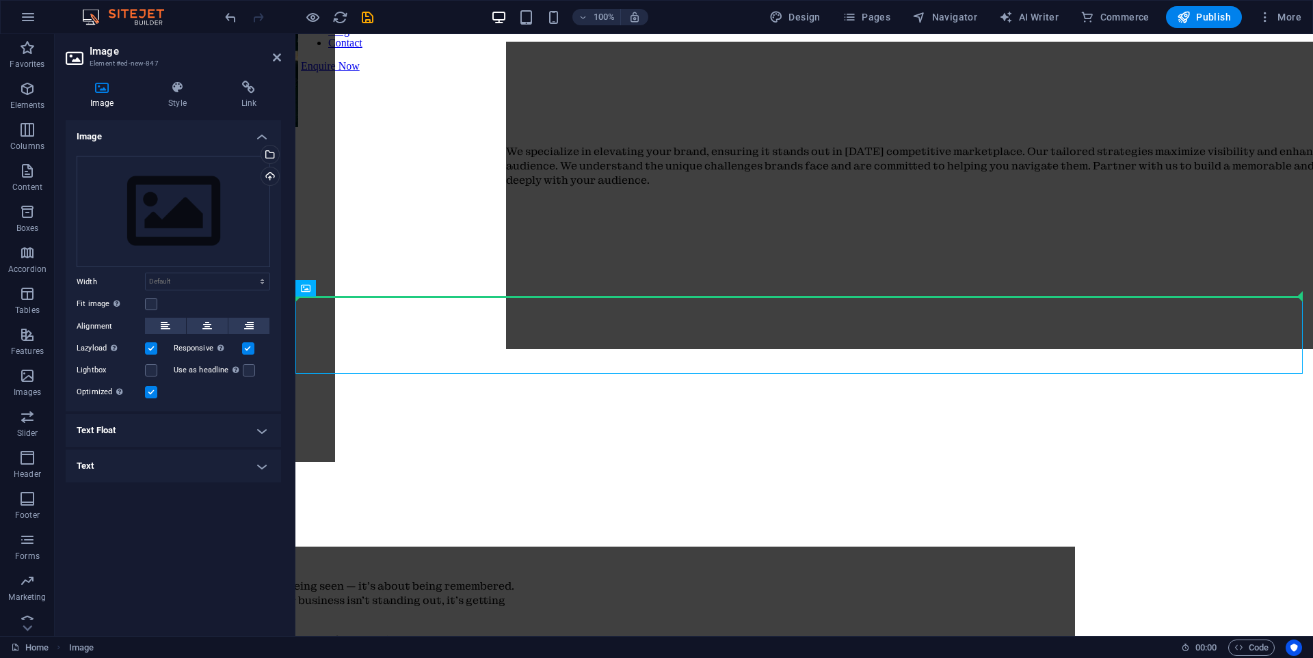
drag, startPoint x: 835, startPoint y: 361, endPoint x: 963, endPoint y: 235, distance: 179.8
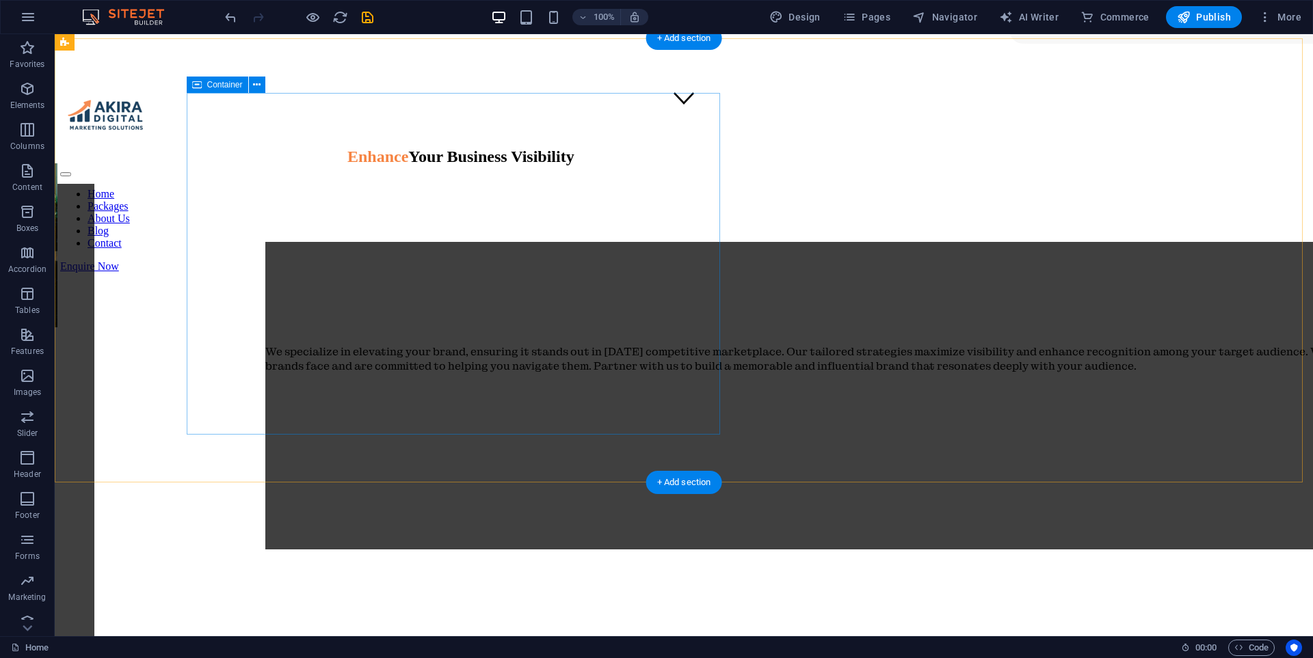
scroll to position [442, 0]
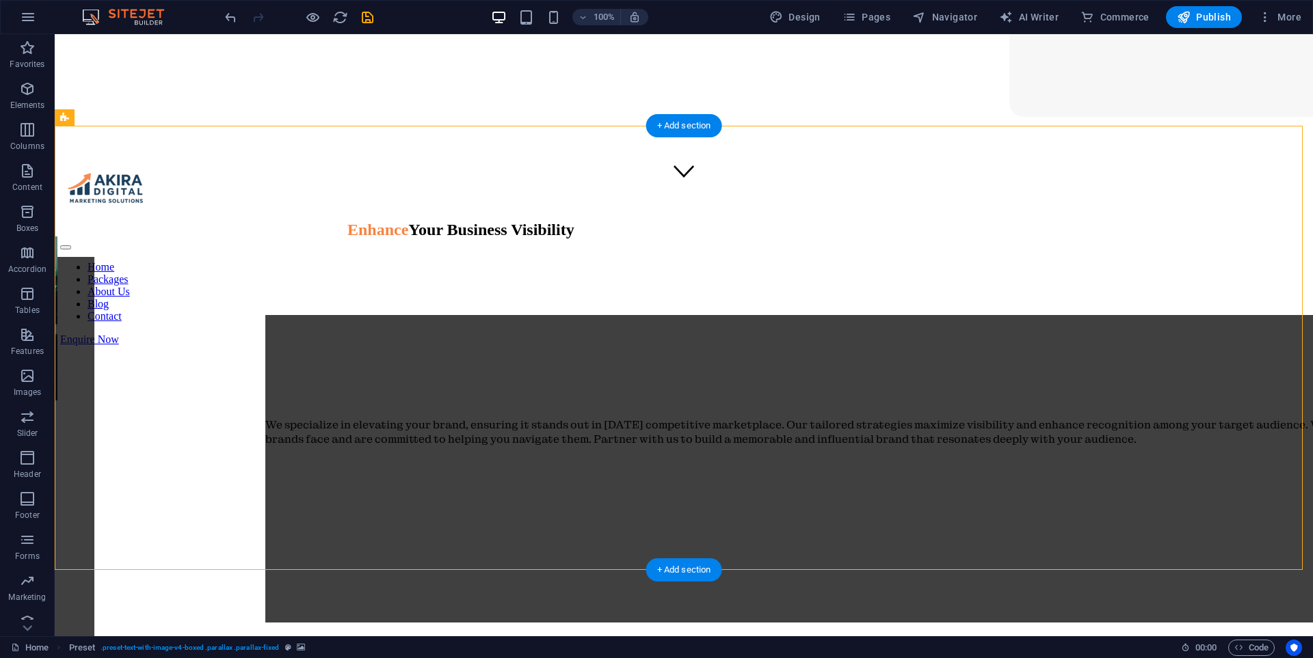
drag, startPoint x: 903, startPoint y: 355, endPoint x: 663, endPoint y: 355, distance: 240.0
select select "px"
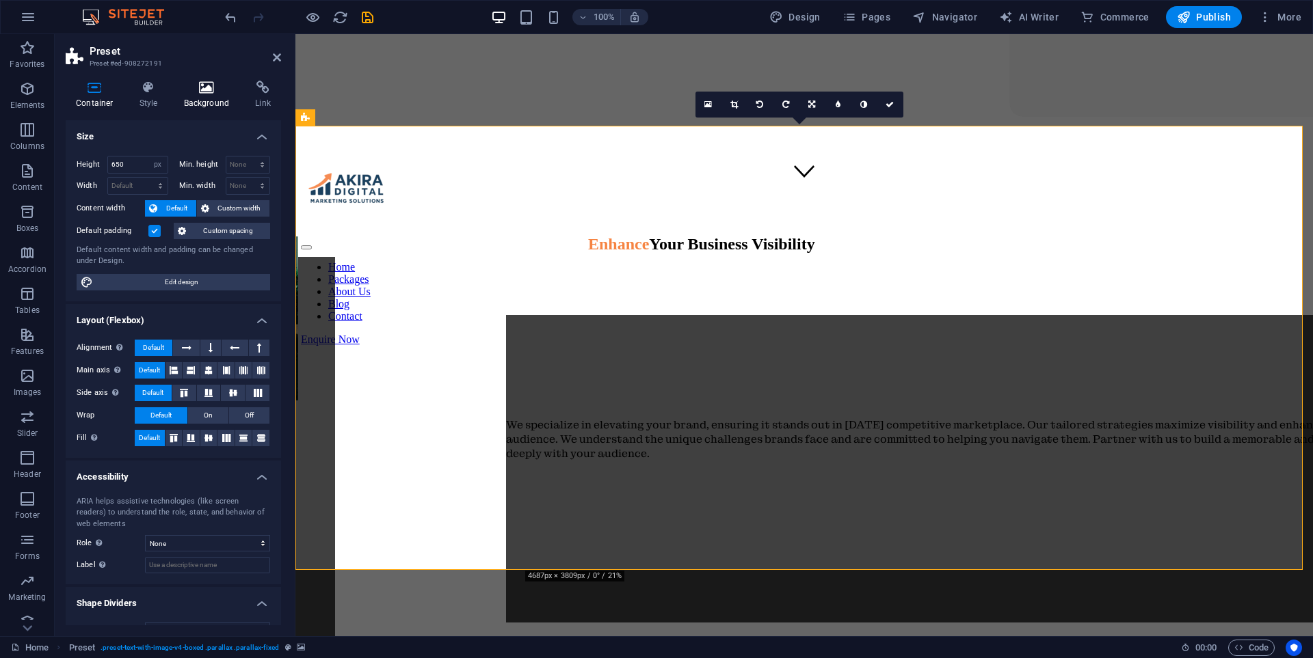
click at [198, 90] on icon at bounding box center [207, 88] width 66 height 14
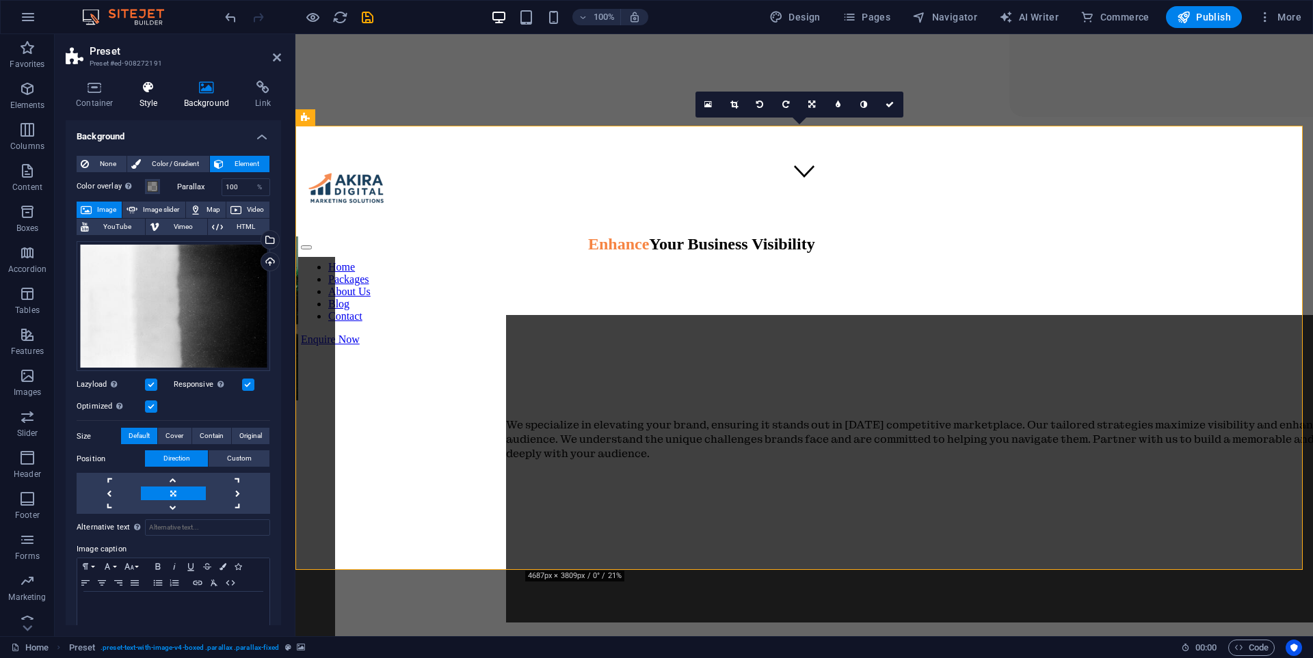
click at [130, 89] on icon at bounding box center [148, 88] width 39 height 14
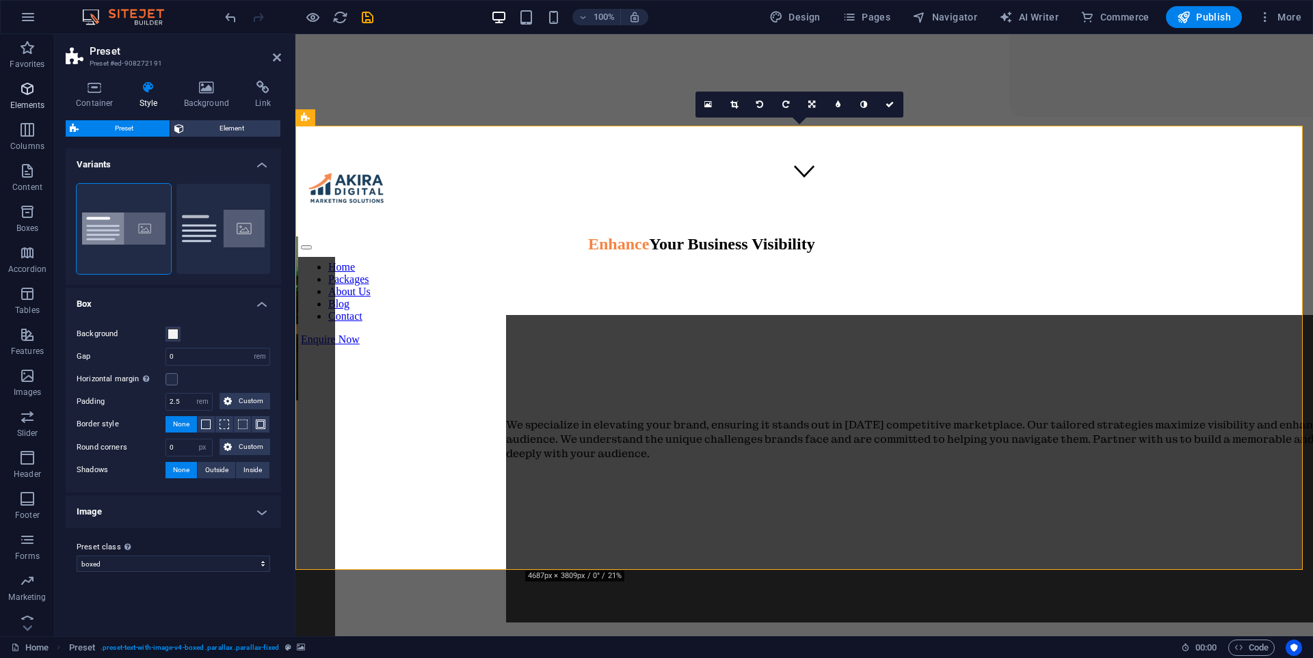
click at [13, 80] on button "Elements" at bounding box center [27, 95] width 55 height 41
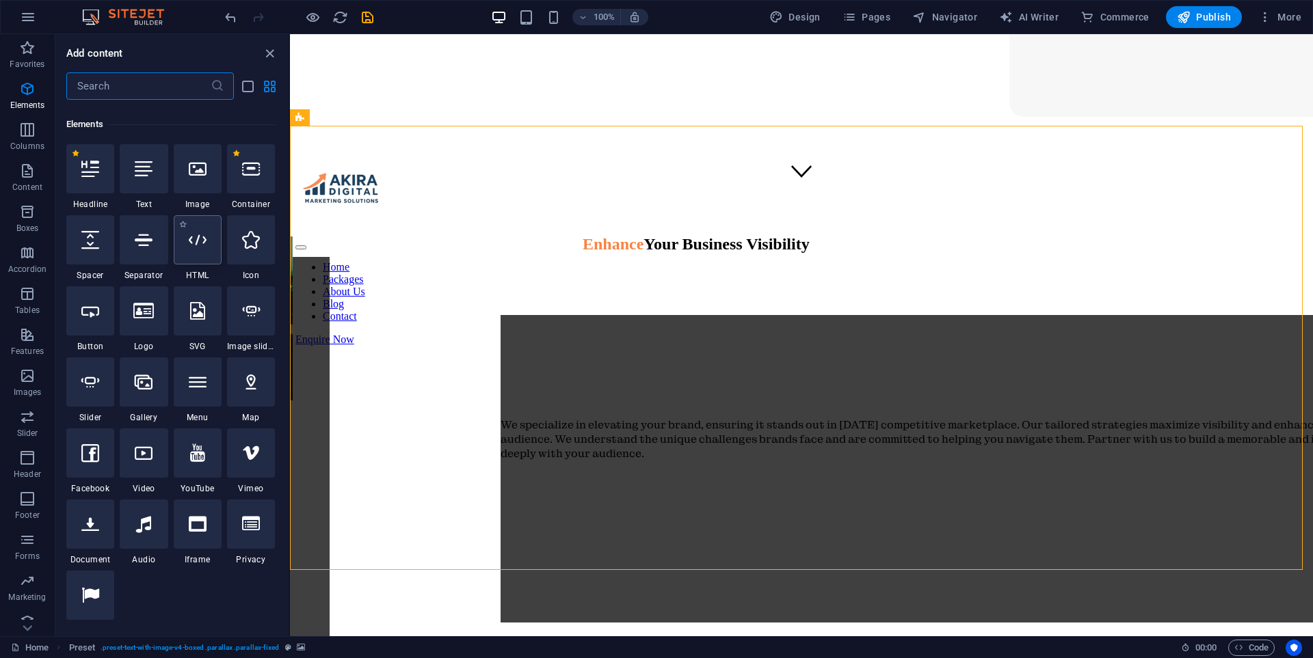
scroll to position [146, 0]
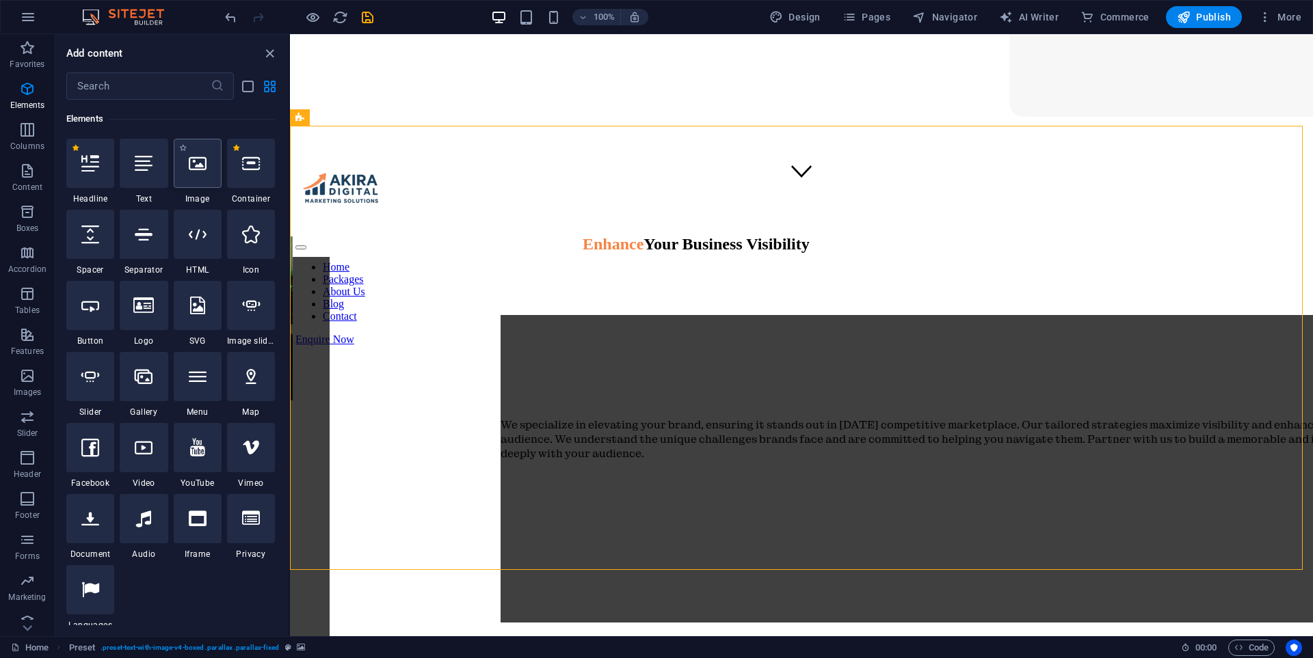
click at [196, 170] on icon at bounding box center [198, 163] width 18 height 18
select select "px"
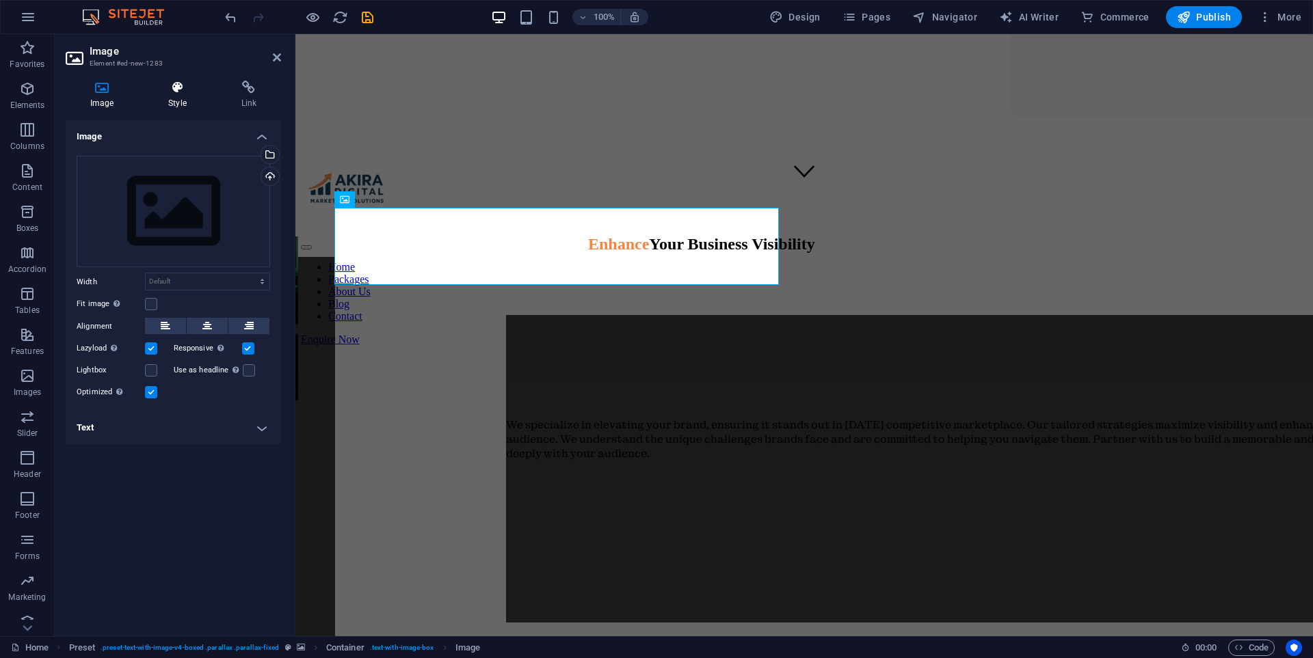
click at [177, 96] on h4 "Style" at bounding box center [180, 95] width 72 height 29
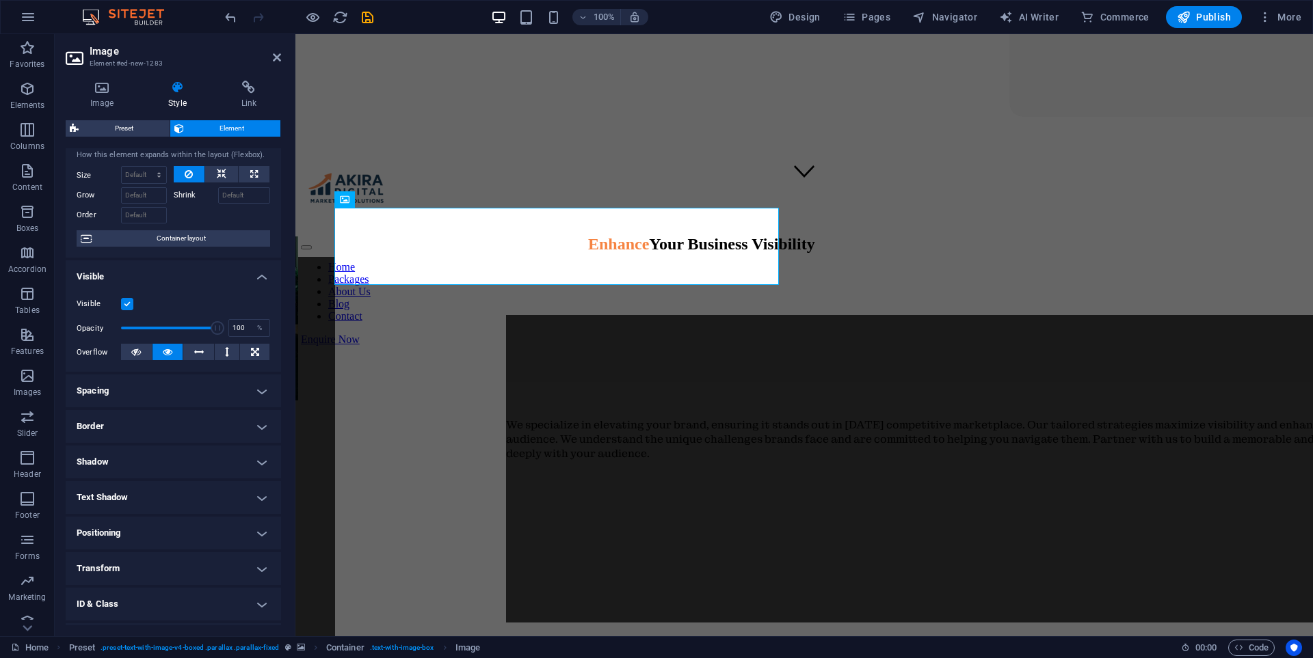
scroll to position [100, 0]
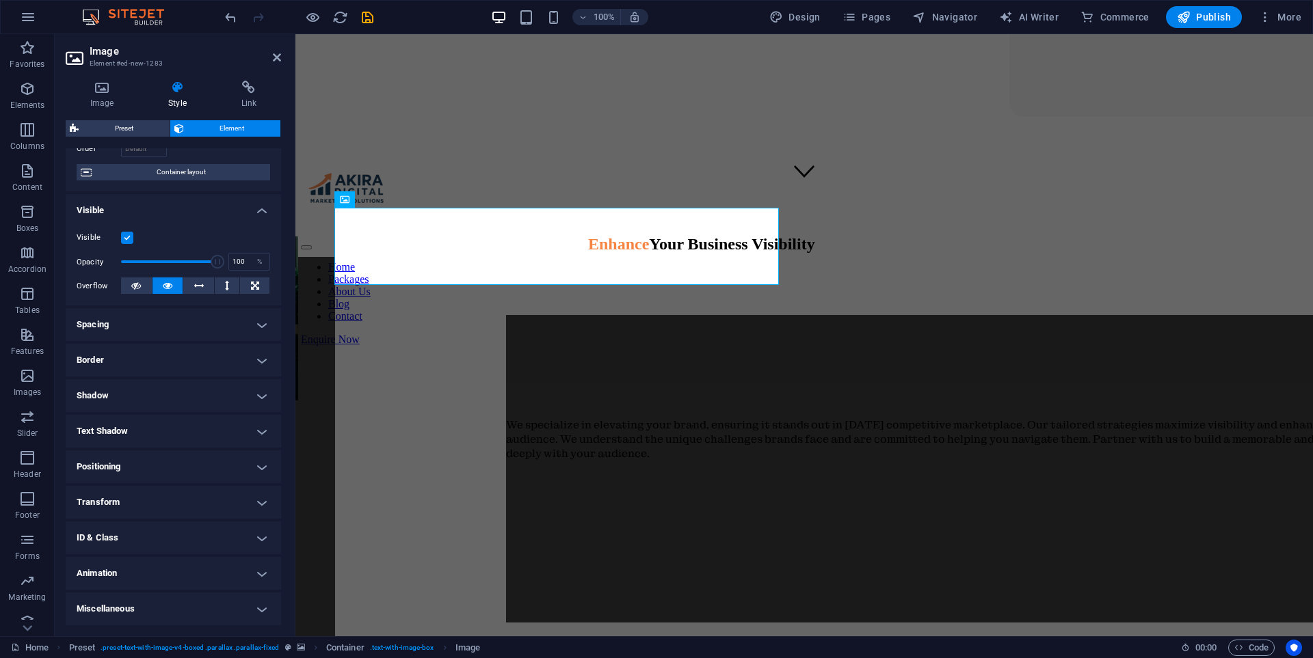
click at [159, 510] on h4 "Transform" at bounding box center [173, 502] width 215 height 33
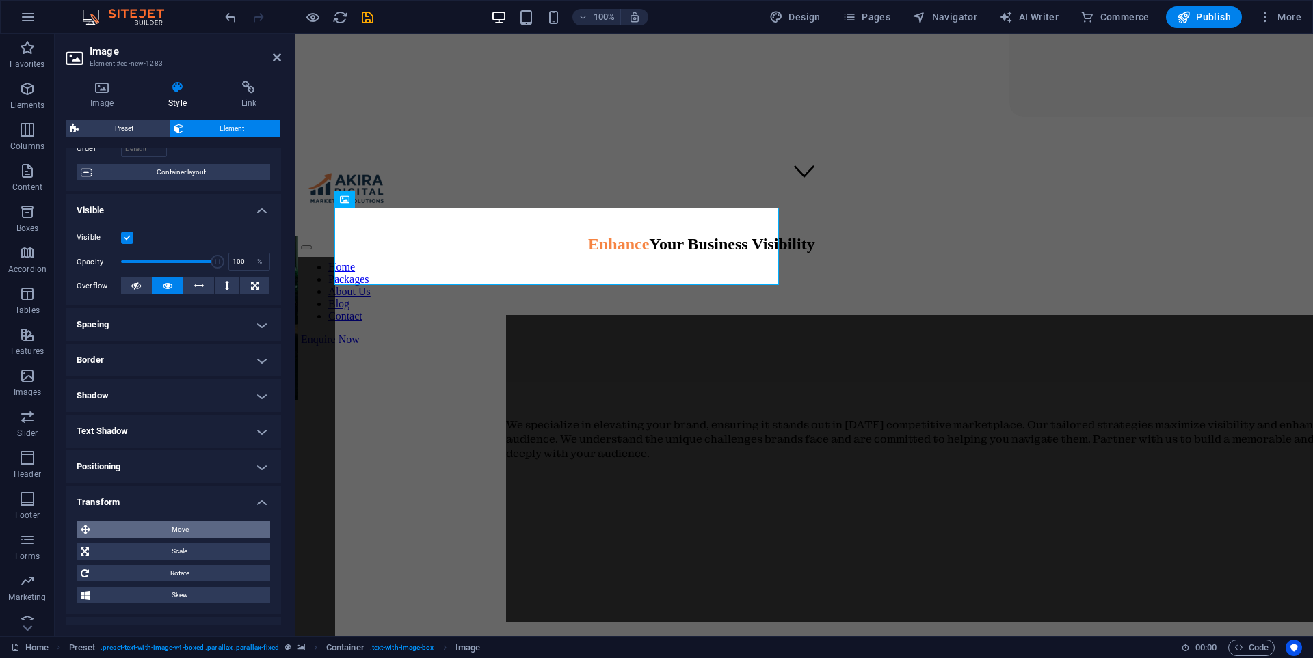
click at [188, 534] on span "Move" at bounding box center [180, 530] width 172 height 16
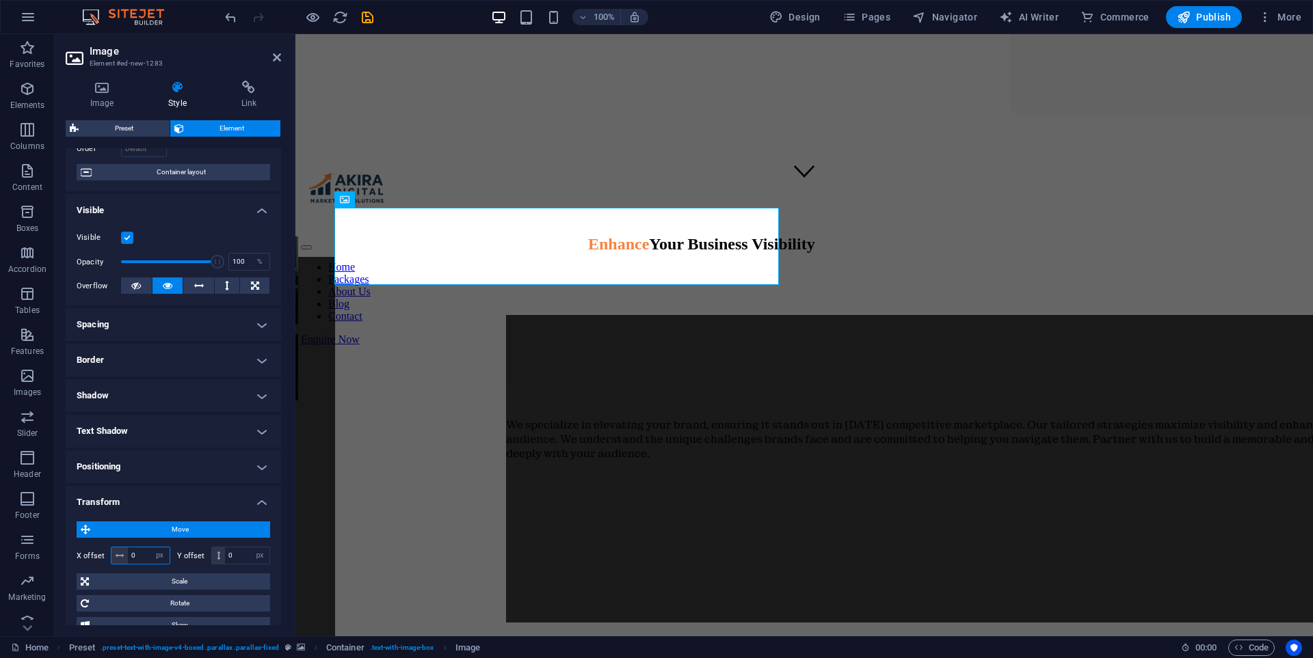
click at [137, 550] on input "0" at bounding box center [149, 556] width 42 height 16
click at [150, 551] on select "px rem % em vh vw" at bounding box center [159, 556] width 19 height 16
click at [143, 556] on input "50" at bounding box center [149, 556] width 42 height 16
type input "5"
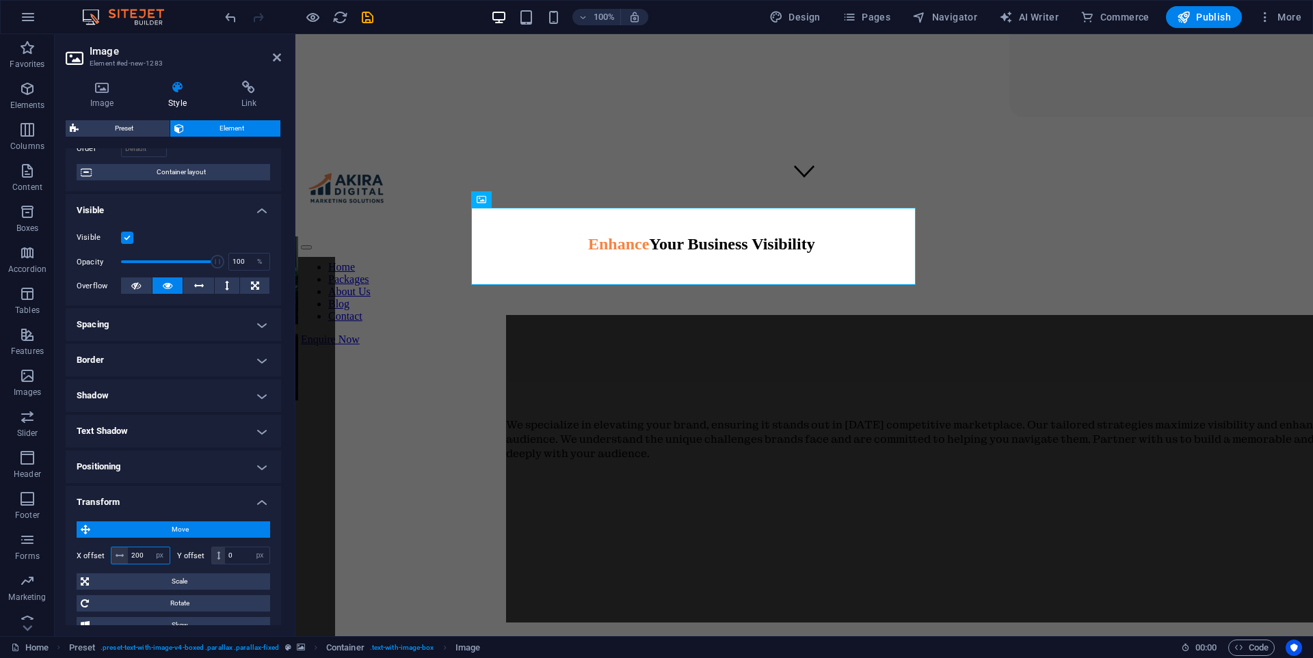
click at [146, 551] on input "200" at bounding box center [149, 556] width 42 height 16
type input "2"
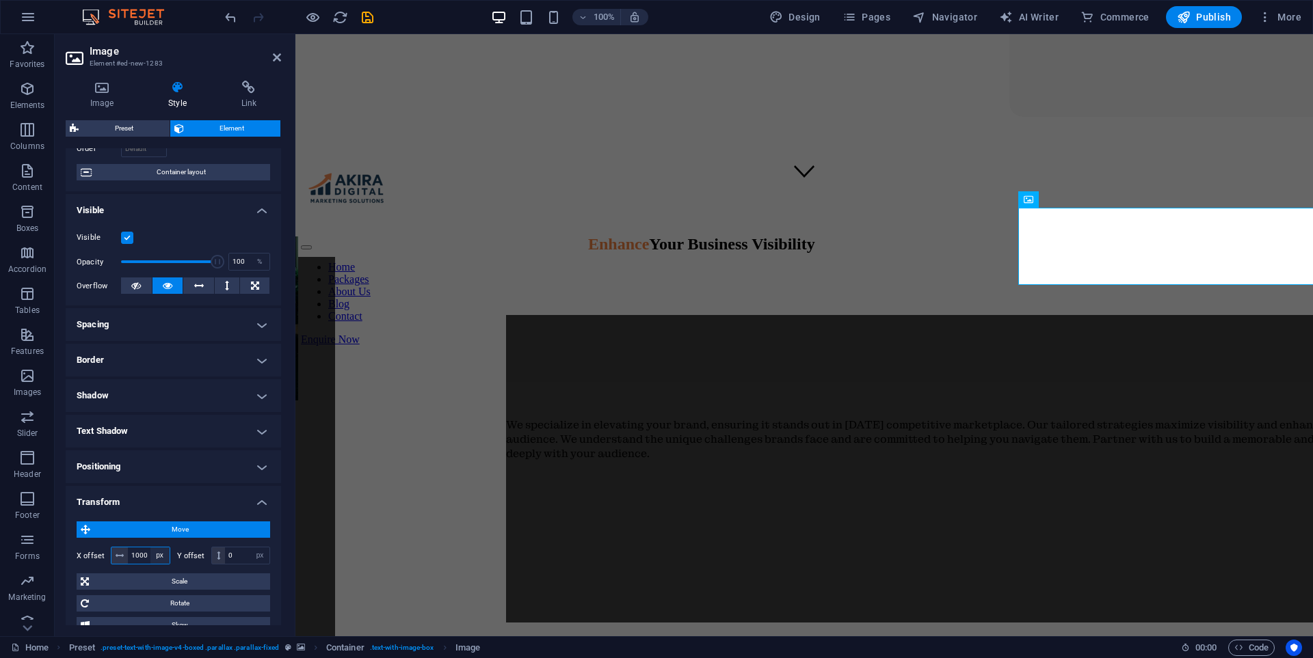
click at [151, 559] on select "px rem % em vh vw" at bounding box center [159, 556] width 19 height 16
click at [146, 557] on input "1000" at bounding box center [149, 556] width 42 height 16
type input "1"
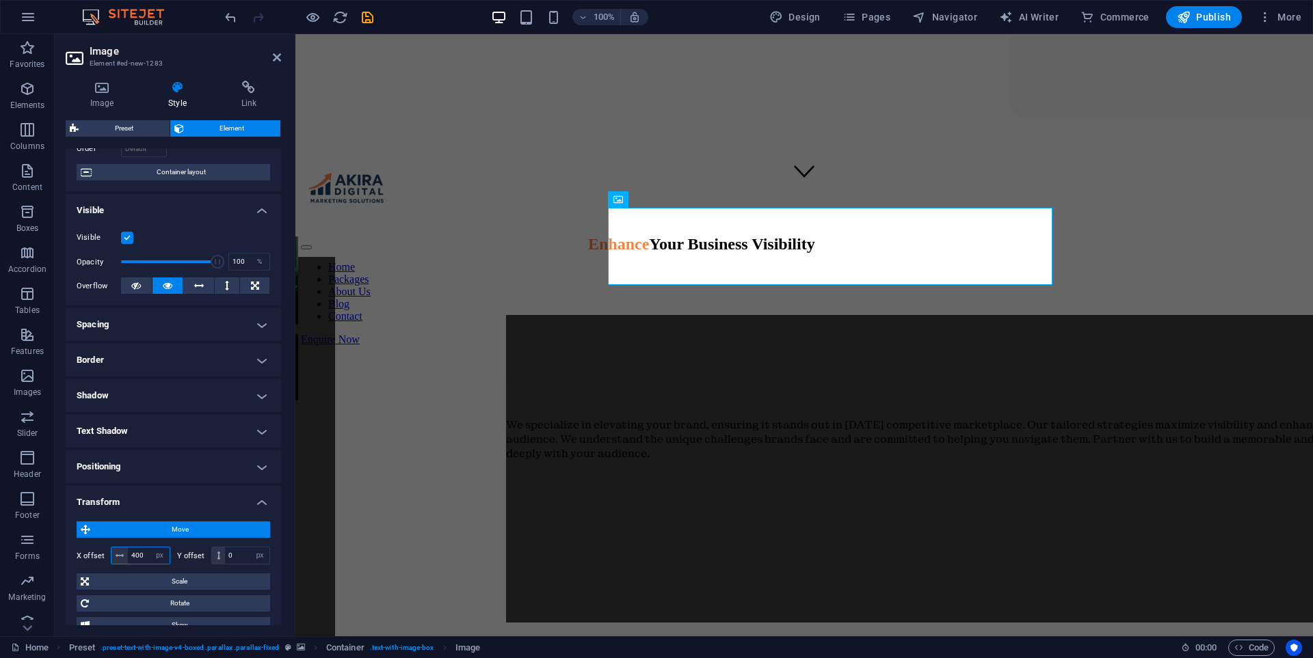
click at [145, 552] on input "400" at bounding box center [149, 556] width 42 height 16
type input "4"
type input "550"
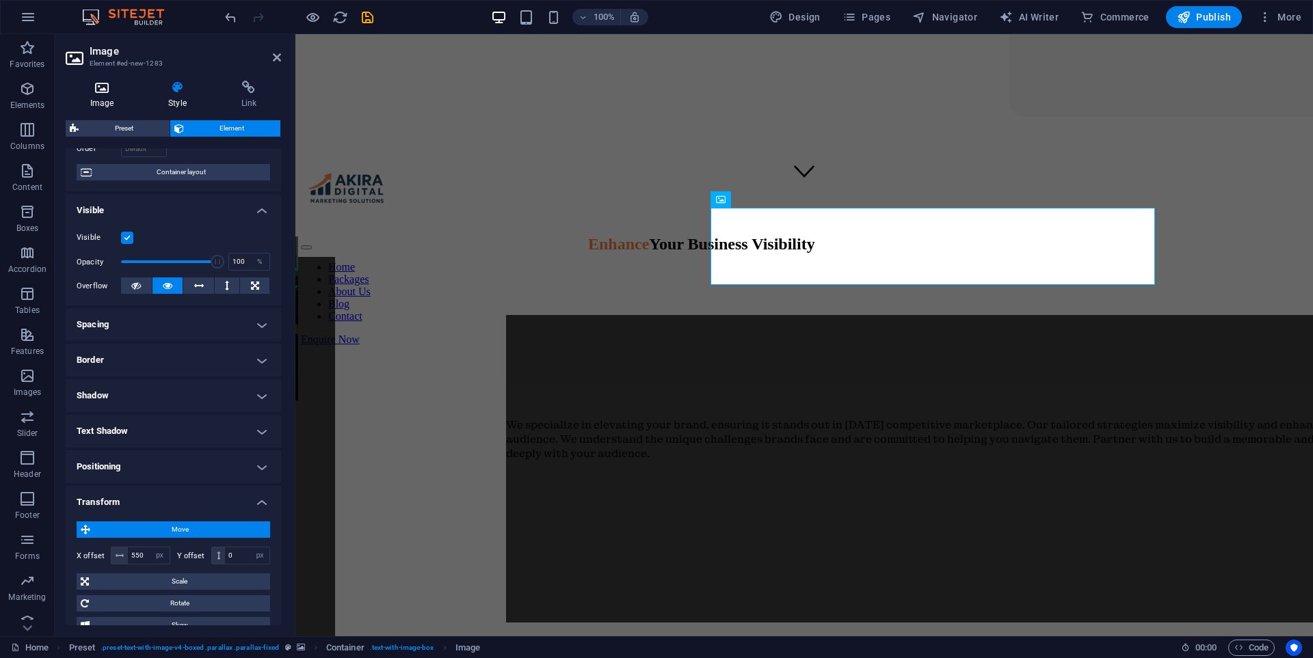
click at [95, 85] on icon at bounding box center [102, 88] width 72 height 14
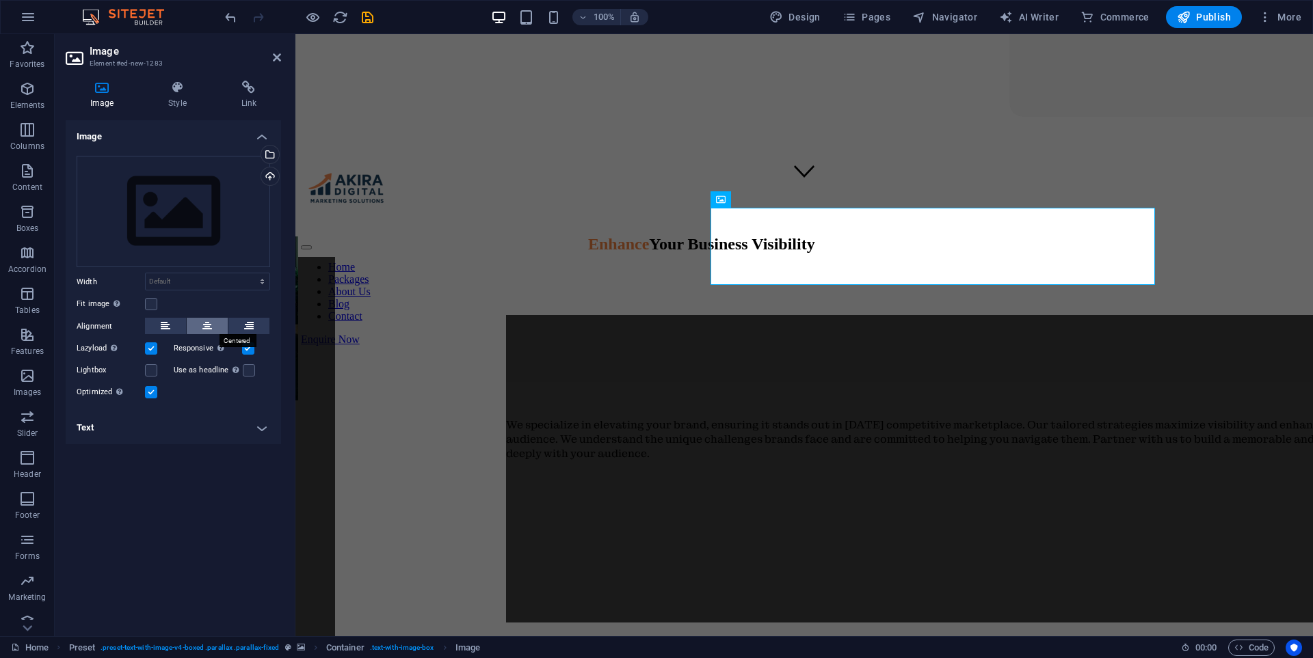
click at [204, 325] on icon at bounding box center [207, 326] width 10 height 16
click at [178, 90] on icon at bounding box center [177, 88] width 67 height 14
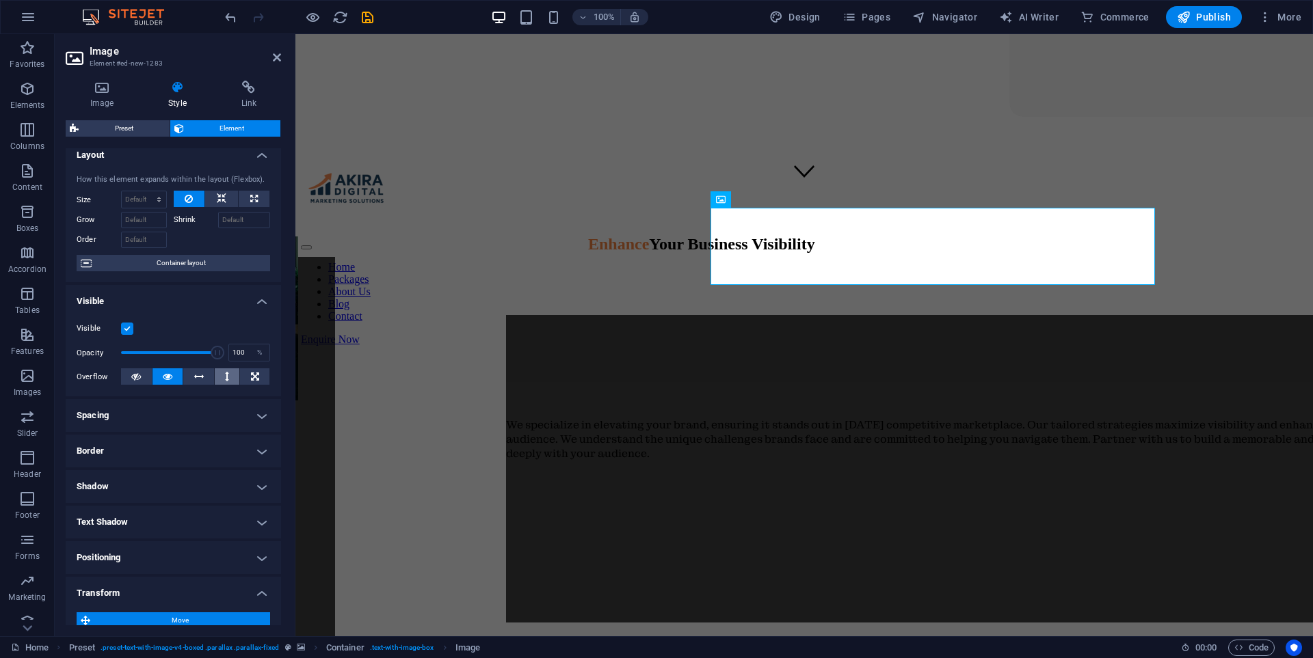
scroll to position [0, 0]
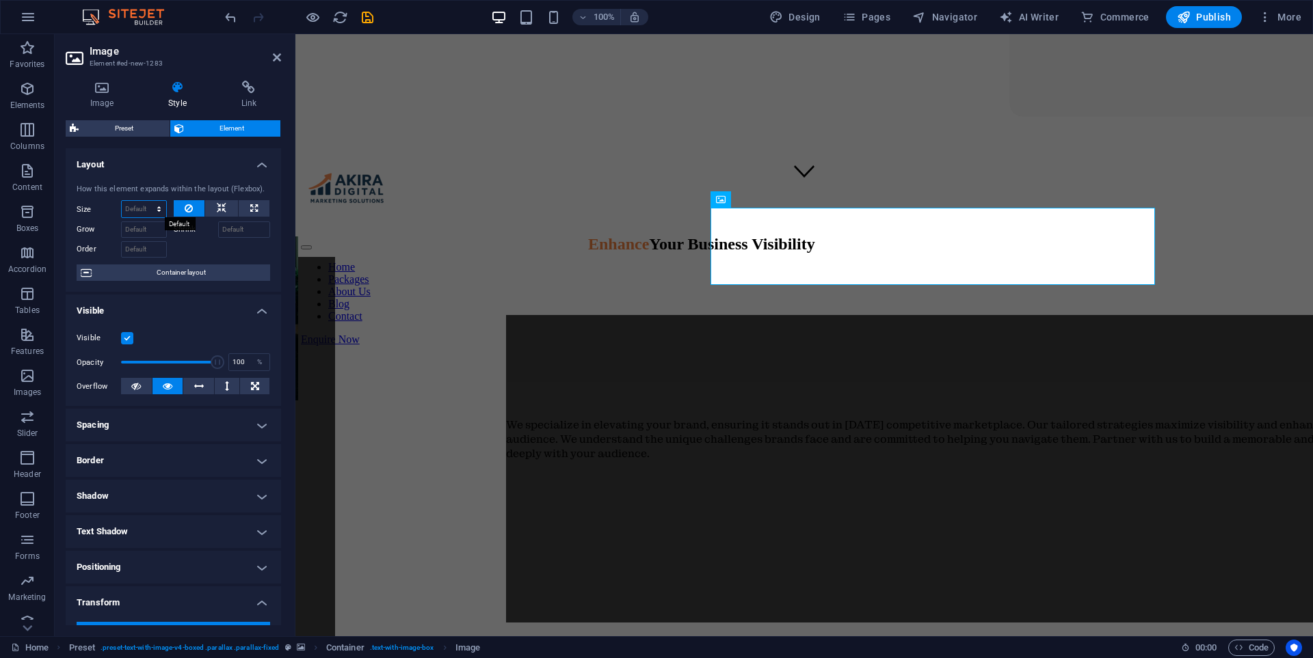
click at [154, 203] on select "Default auto px % 1/1 1/2 1/3 1/4 1/5 1/6 1/7 1/8 1/9 1/10" at bounding box center [144, 209] width 44 height 16
select select "px"
click at [145, 201] on select "Default auto px % 1/1 1/2 1/3 1/4 1/5 1/6 1/7 1/8 1/9 1/10" at bounding box center [144, 209] width 44 height 16
type input "0"
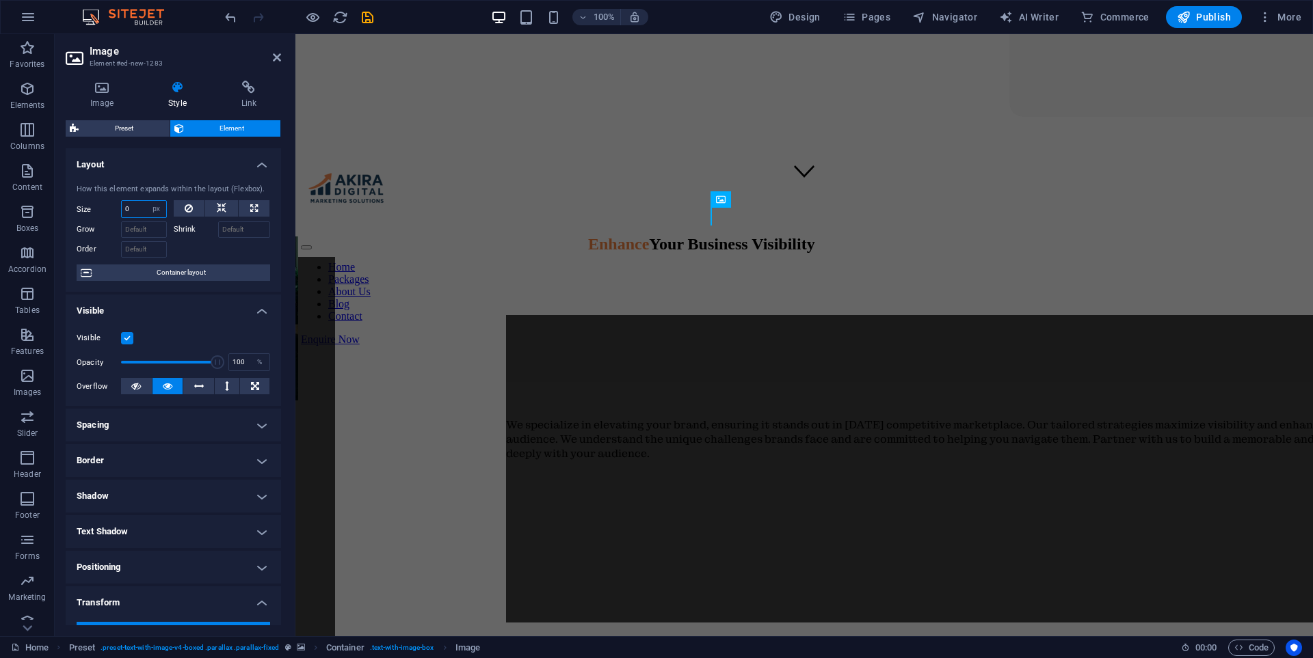
click at [135, 205] on input "0" at bounding box center [144, 209] width 44 height 16
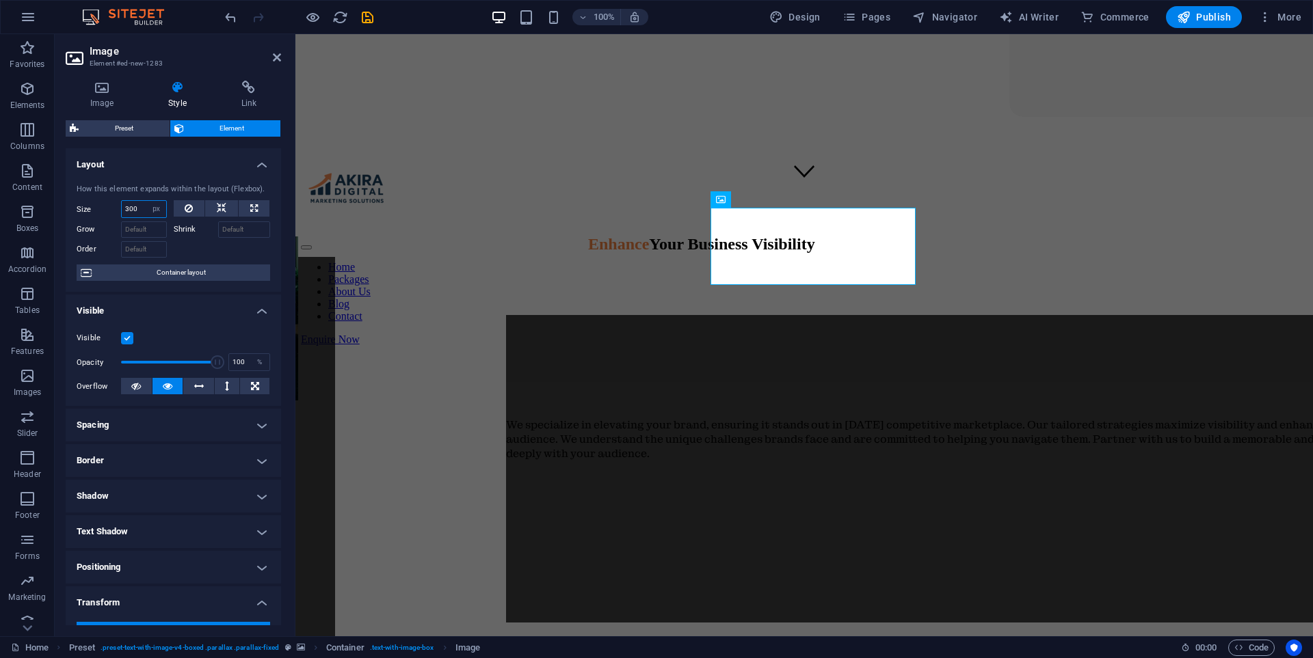
click at [136, 204] on input "300" at bounding box center [144, 209] width 44 height 16
type input "3"
type input "700"
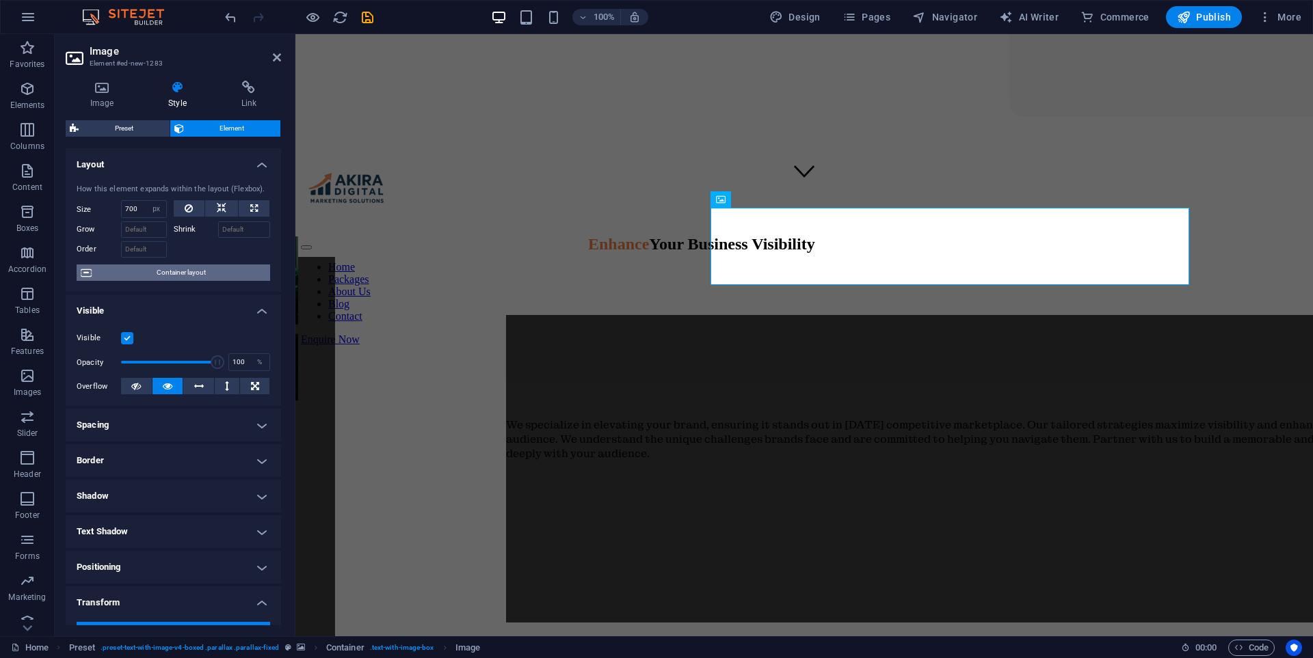
click at [172, 267] on span "Container layout" at bounding box center [181, 273] width 170 height 16
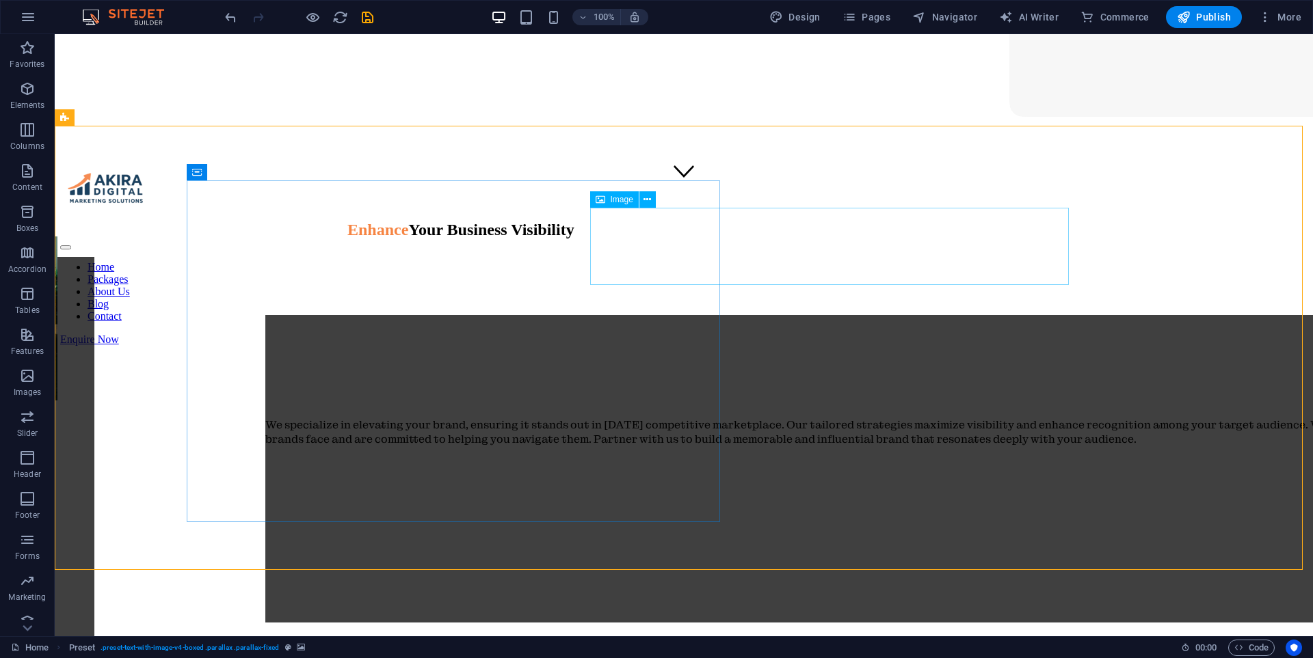
select select "px"
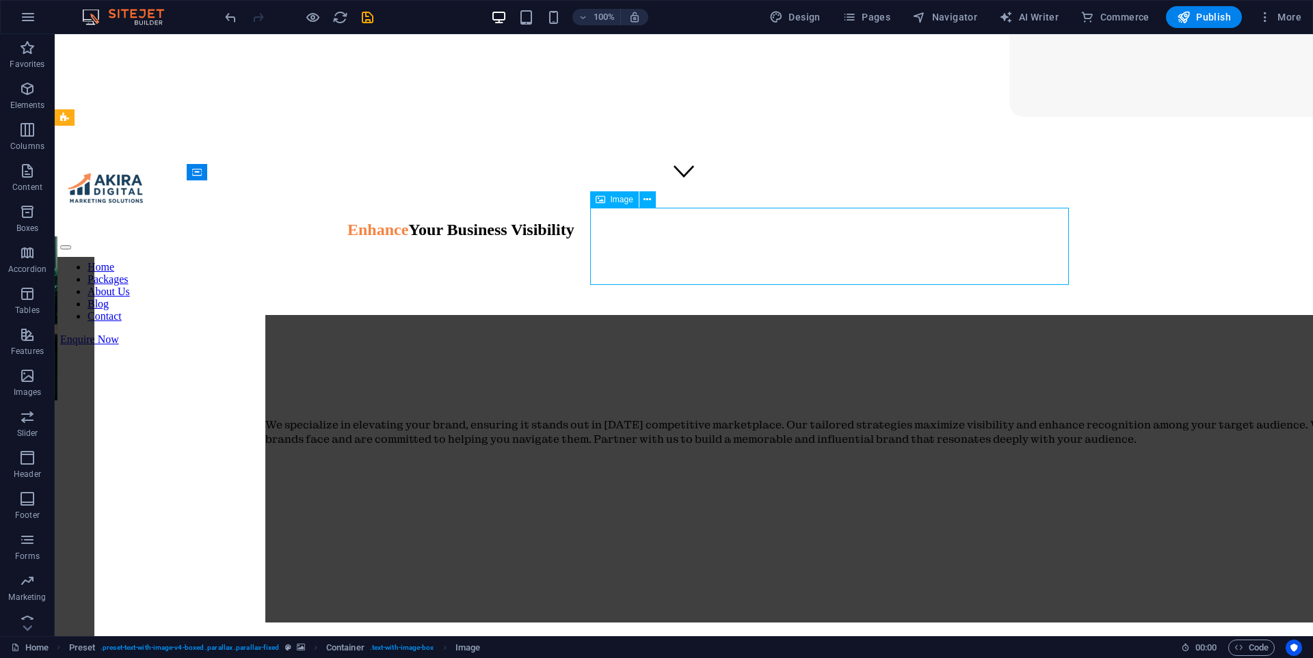
select select "px"
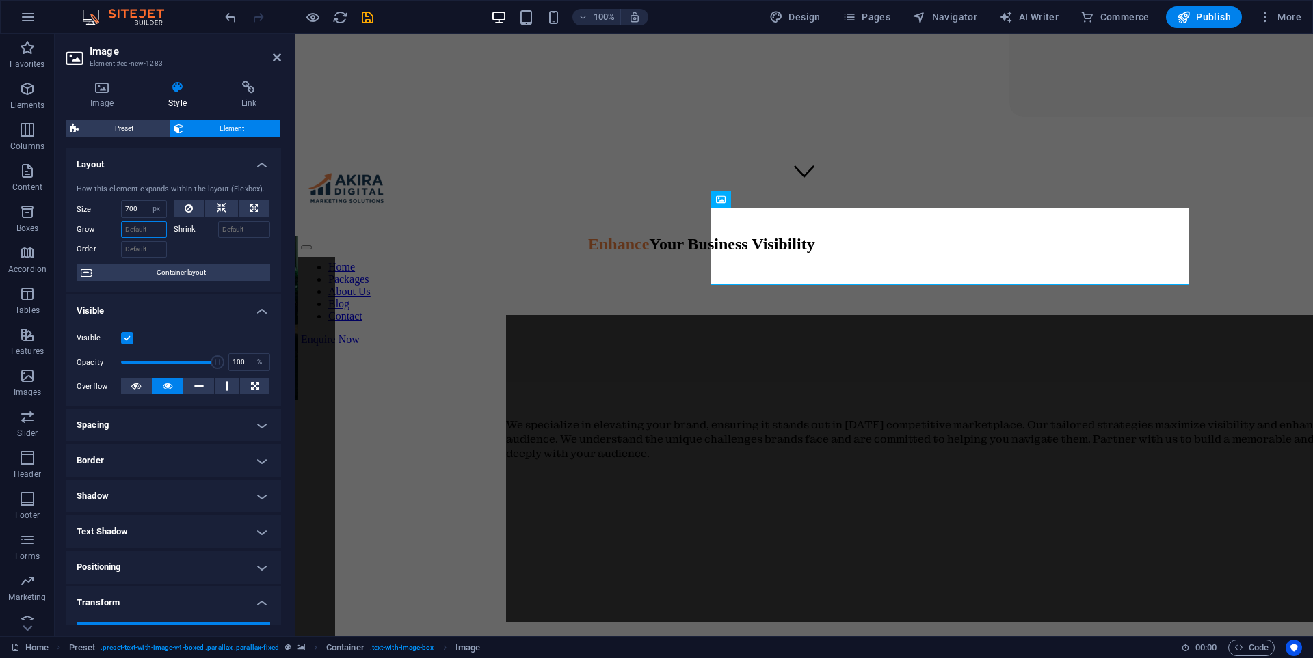
click at [142, 231] on input "Grow" at bounding box center [144, 229] width 46 height 16
type input "30"
drag, startPoint x: 151, startPoint y: 230, endPoint x: 116, endPoint y: 230, distance: 34.9
click at [116, 230] on div "Grow 30" at bounding box center [122, 229] width 90 height 16
click at [223, 204] on icon at bounding box center [222, 208] width 10 height 16
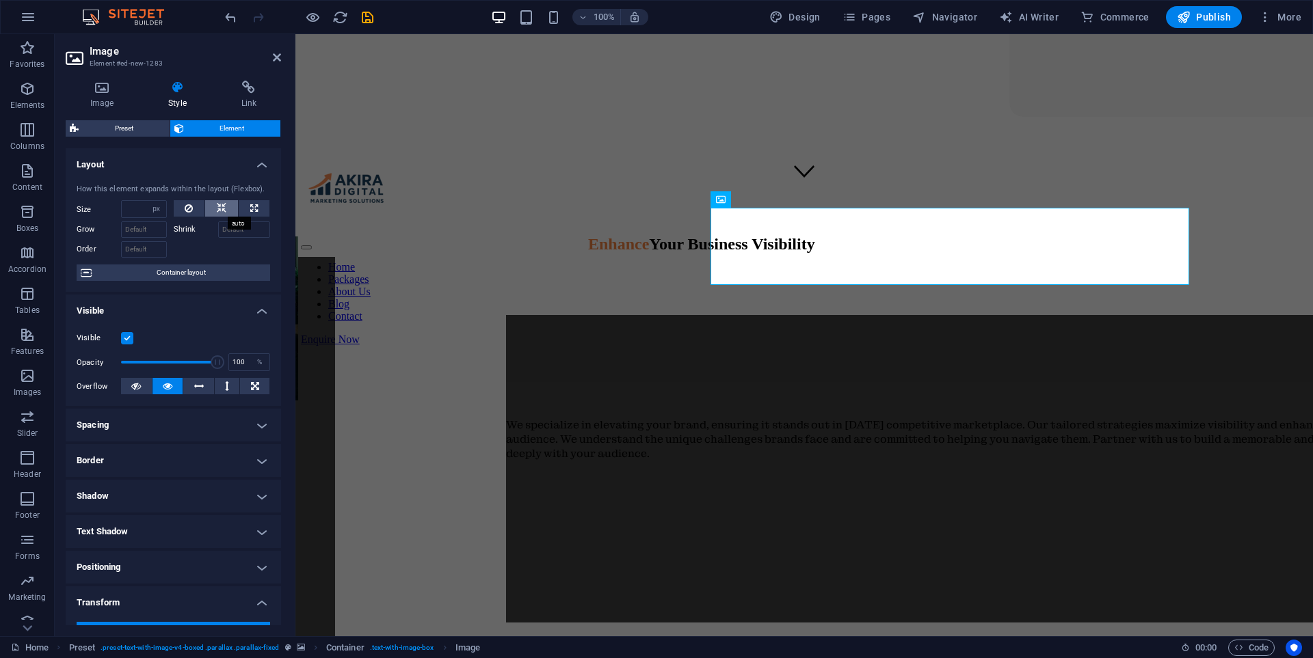
select select "DISABLED_OPTION_VALUE"
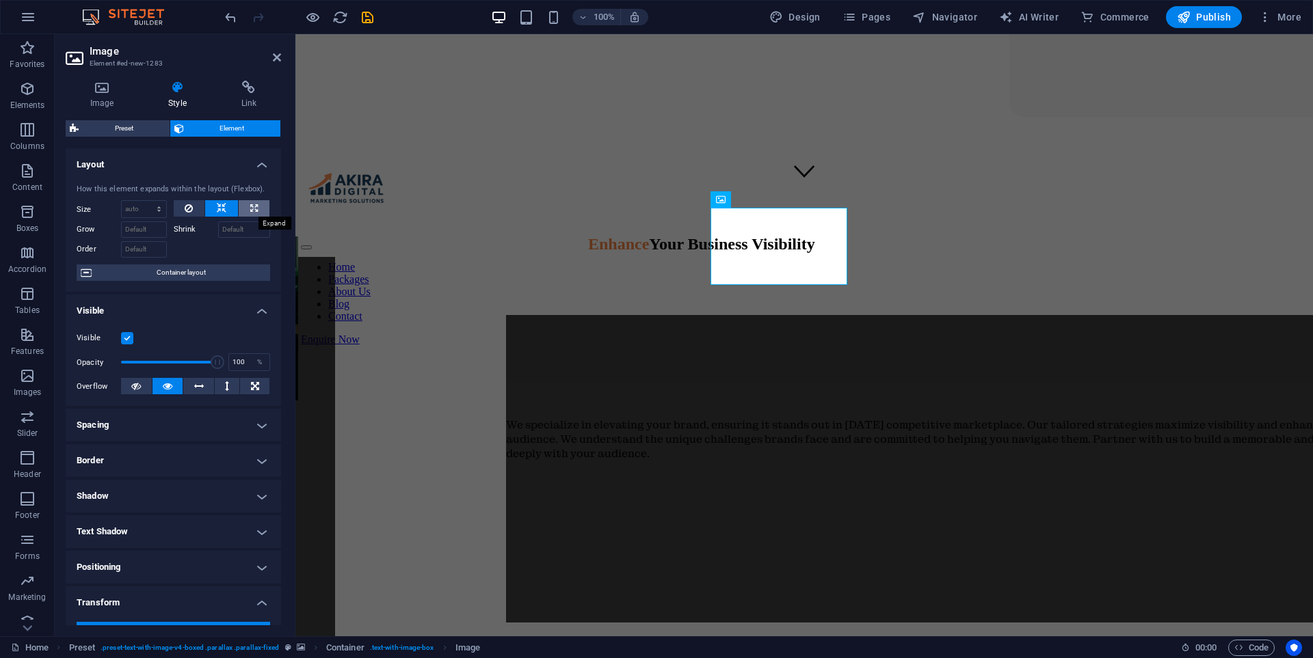
click at [256, 206] on button at bounding box center [254, 208] width 31 height 16
type input "100"
select select "%"
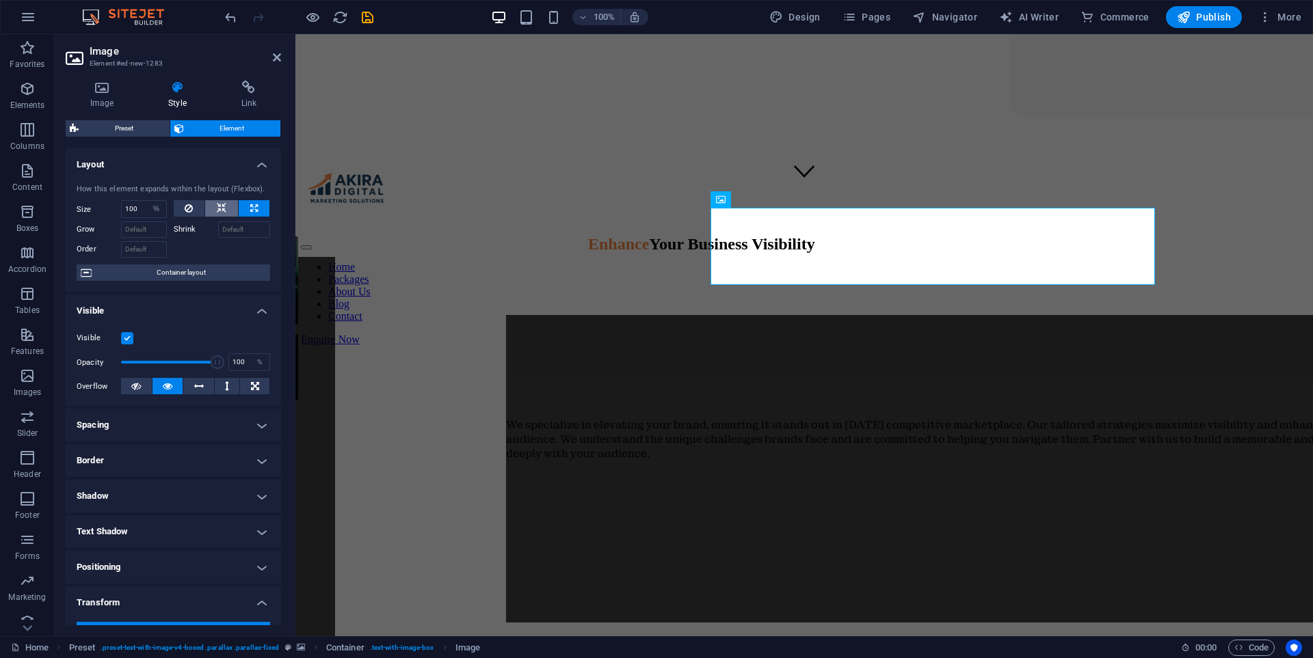
click at [233, 204] on button at bounding box center [221, 208] width 33 height 16
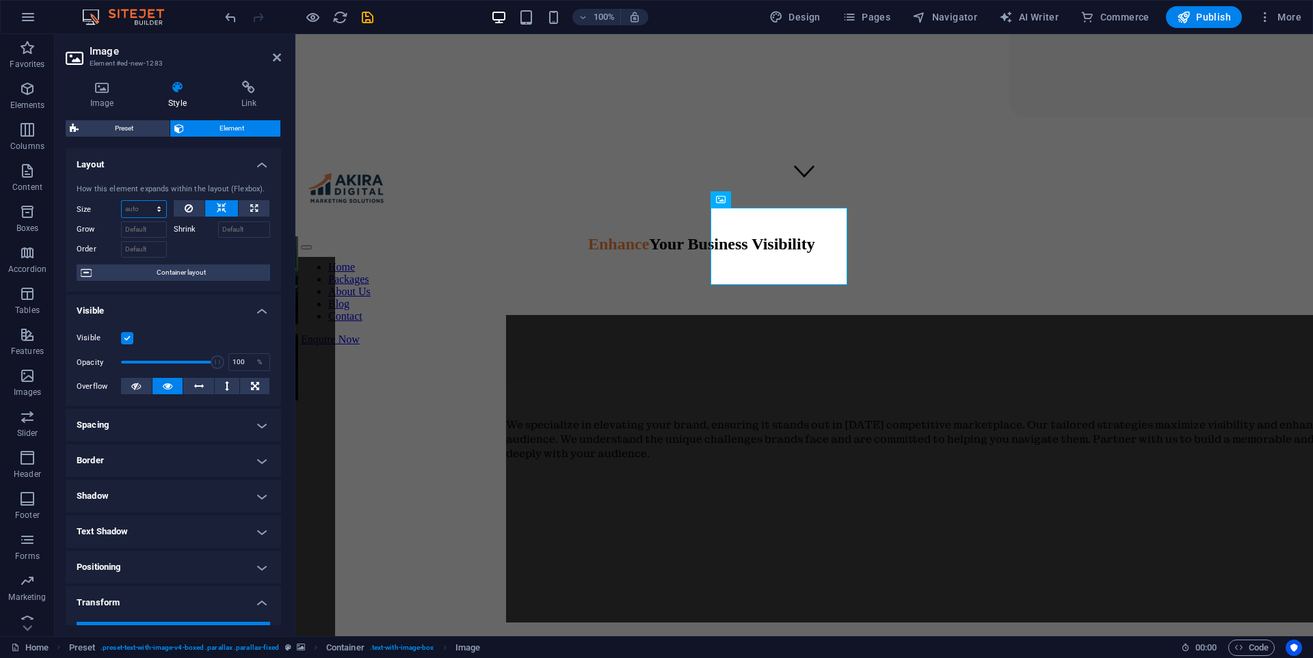
click at [154, 209] on select "Default auto px % 1/1 1/2 1/3 1/4 1/5 1/6 1/7 1/8 1/9 1/10" at bounding box center [144, 209] width 44 height 16
select select "px"
click at [145, 201] on select "Default auto px % 1/1 1/2 1/3 1/4 1/5 1/6 1/7 1/8 1/9 1/10" at bounding box center [144, 209] width 44 height 16
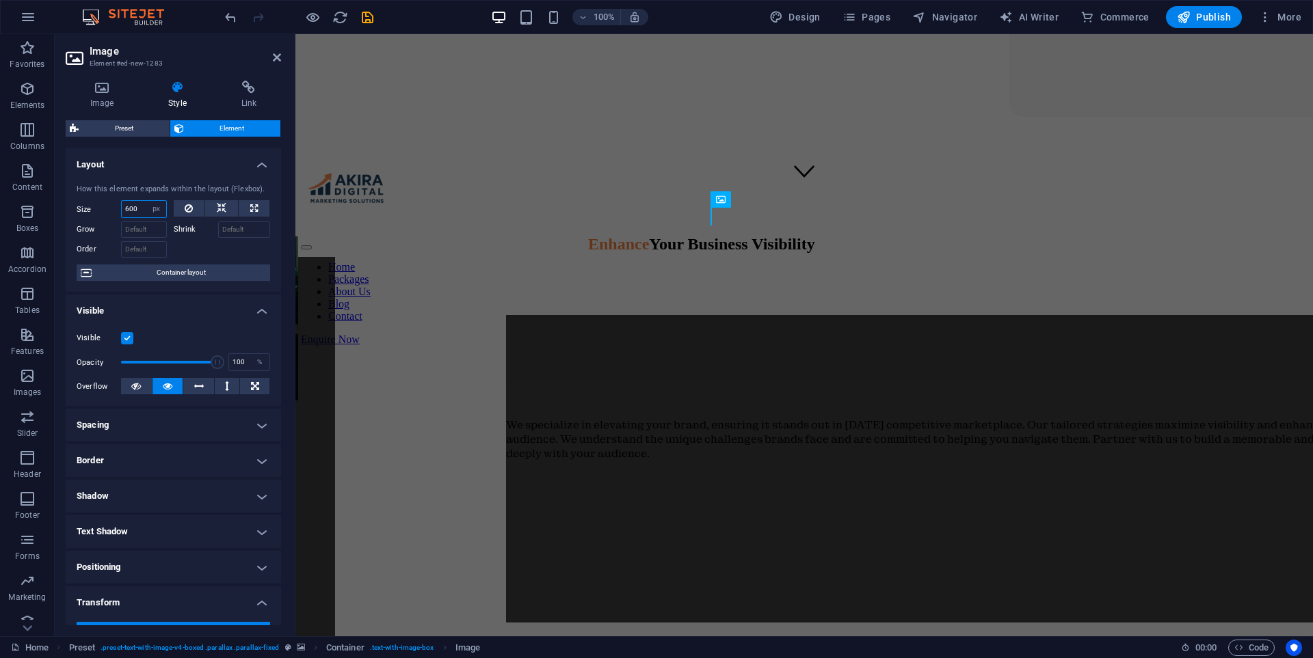
type input "600"
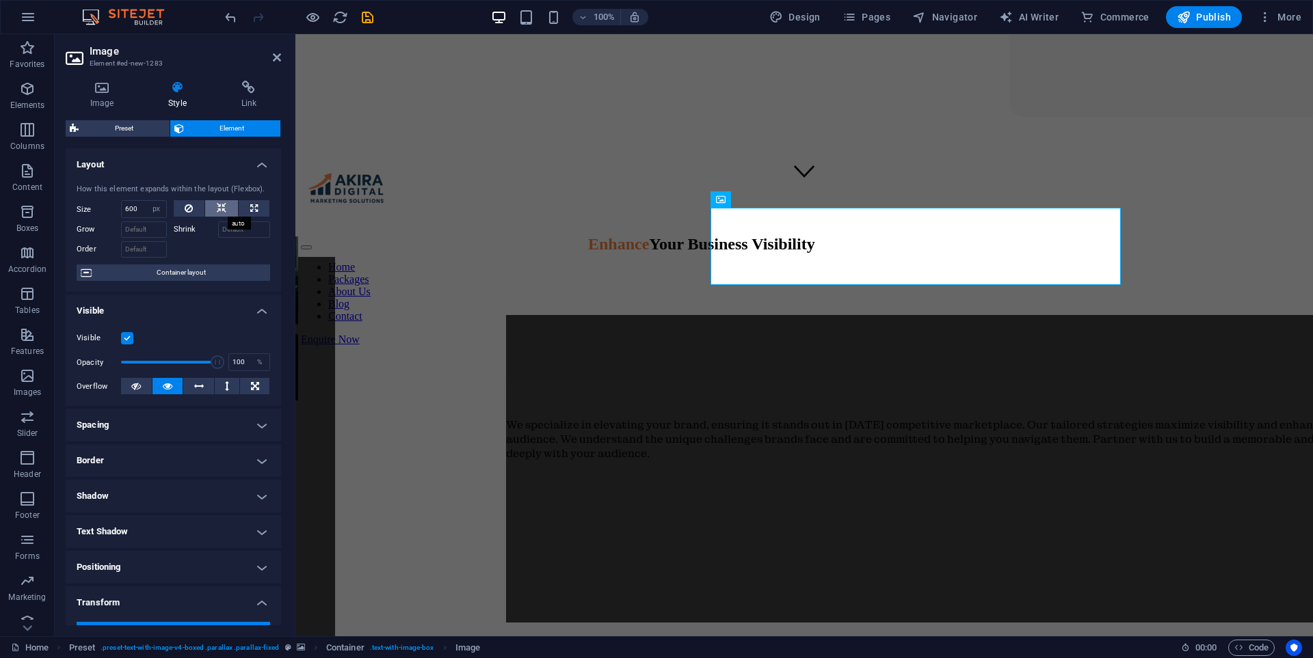
click at [217, 204] on icon at bounding box center [222, 208] width 10 height 16
select select "DISABLED_OPTION_VALUE"
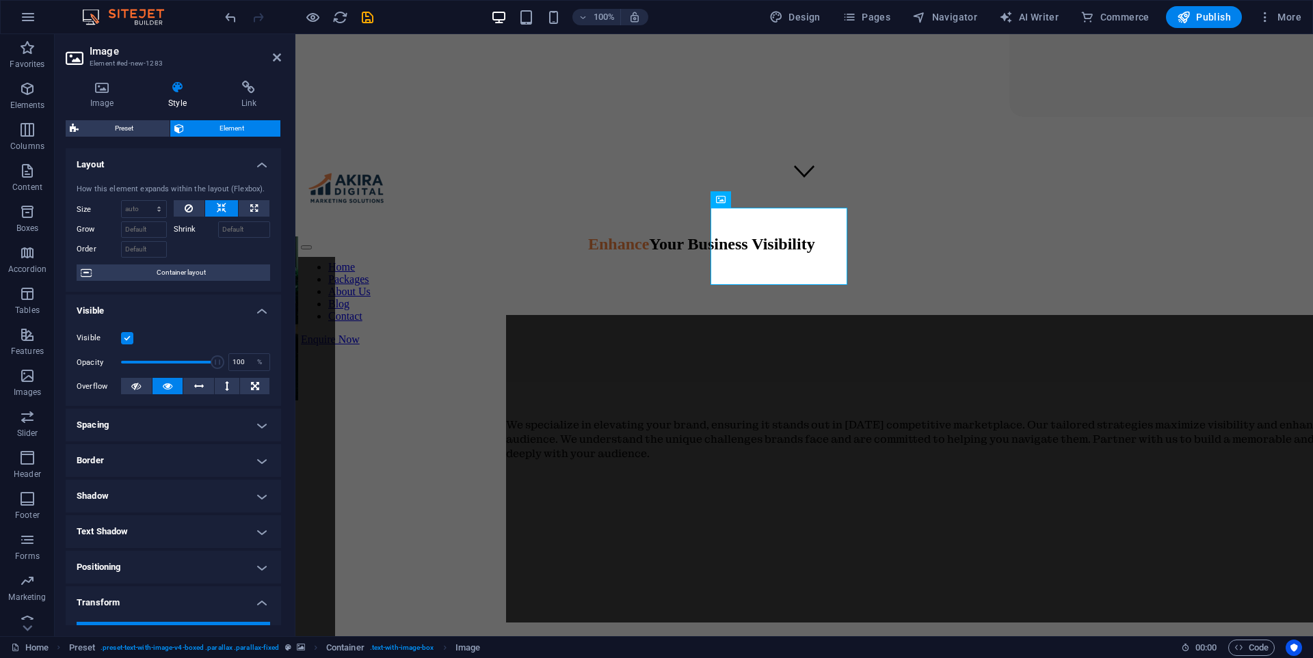
scroll to position [226, 0]
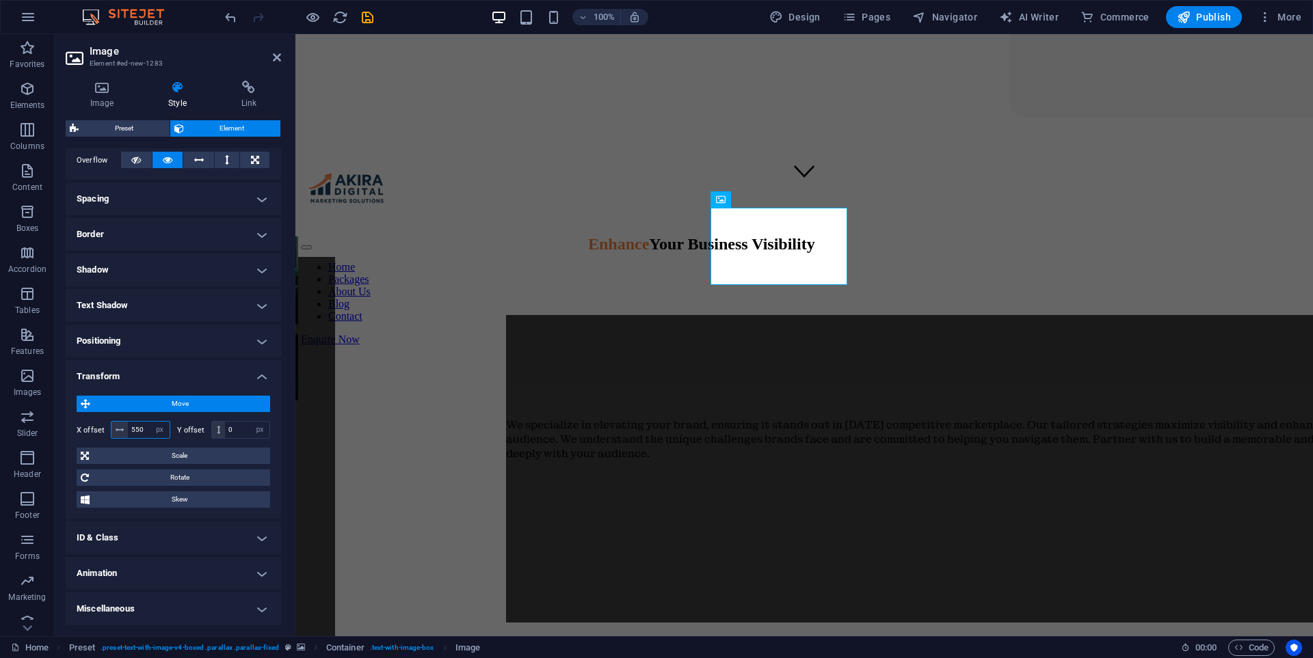
click at [148, 427] on input "550" at bounding box center [149, 430] width 42 height 16
type input "5"
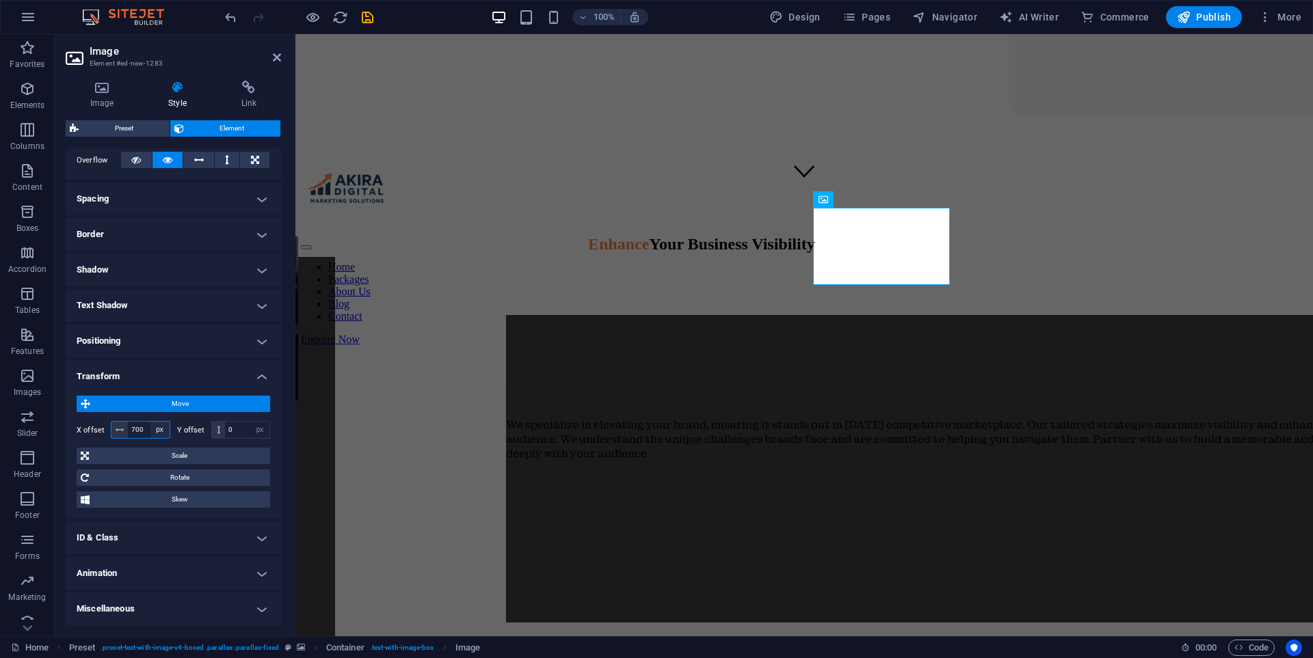
click at [150, 427] on select "px rem % em vh vw" at bounding box center [159, 430] width 19 height 16
click at [143, 425] on input "700" at bounding box center [149, 430] width 42 height 16
type input "7"
type input "900"
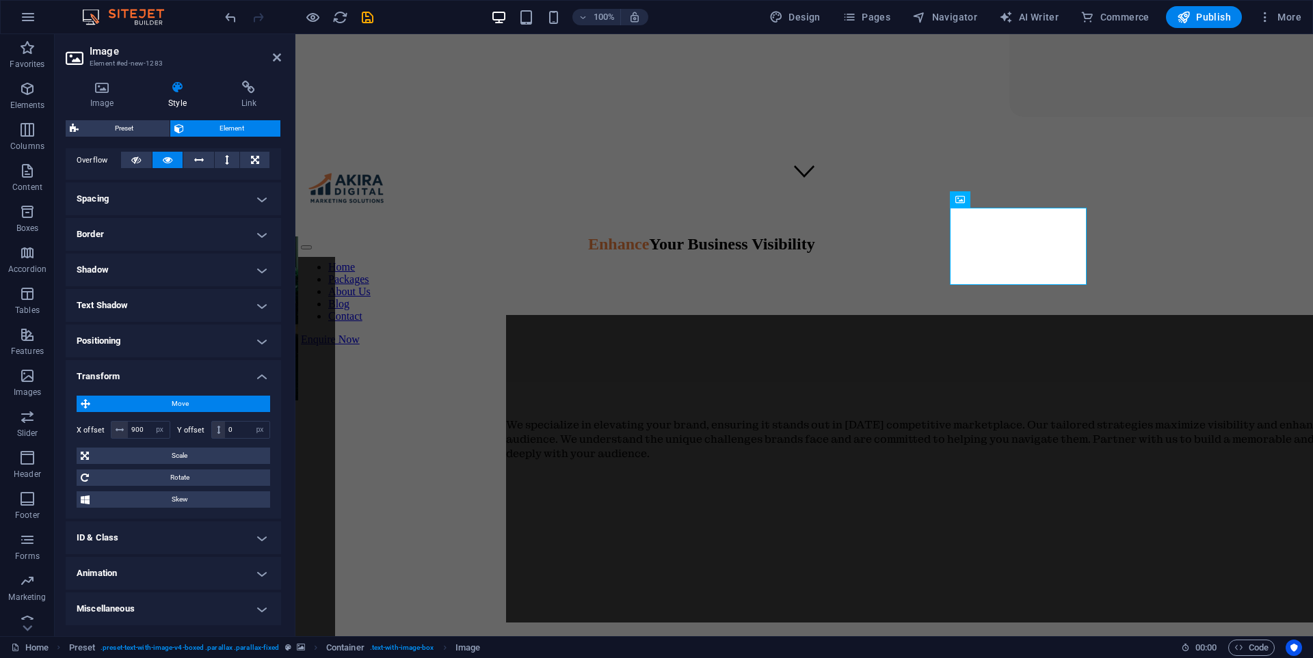
drag, startPoint x: 71, startPoint y: 78, endPoint x: 62, endPoint y: 100, distance: 23.9
click at [75, 79] on div "Image Style Link Image Drag files here, click to choose files or select files f…" at bounding box center [173, 353] width 237 height 567
drag, startPoint x: 78, startPoint y: 101, endPoint x: 105, endPoint y: 113, distance: 29.4
click at [79, 100] on h4 "Image" at bounding box center [105, 95] width 78 height 29
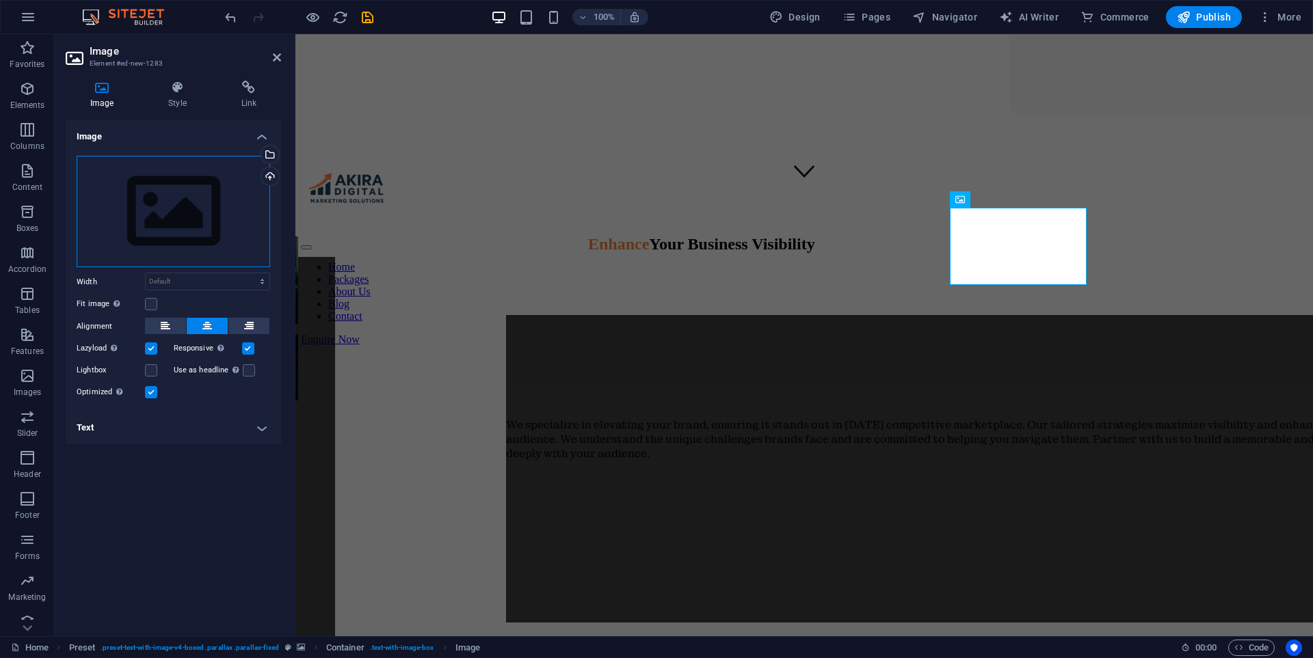
click at [201, 222] on div "Drag files here, click to choose files or select files from Files or our free s…" at bounding box center [173, 212] width 193 height 112
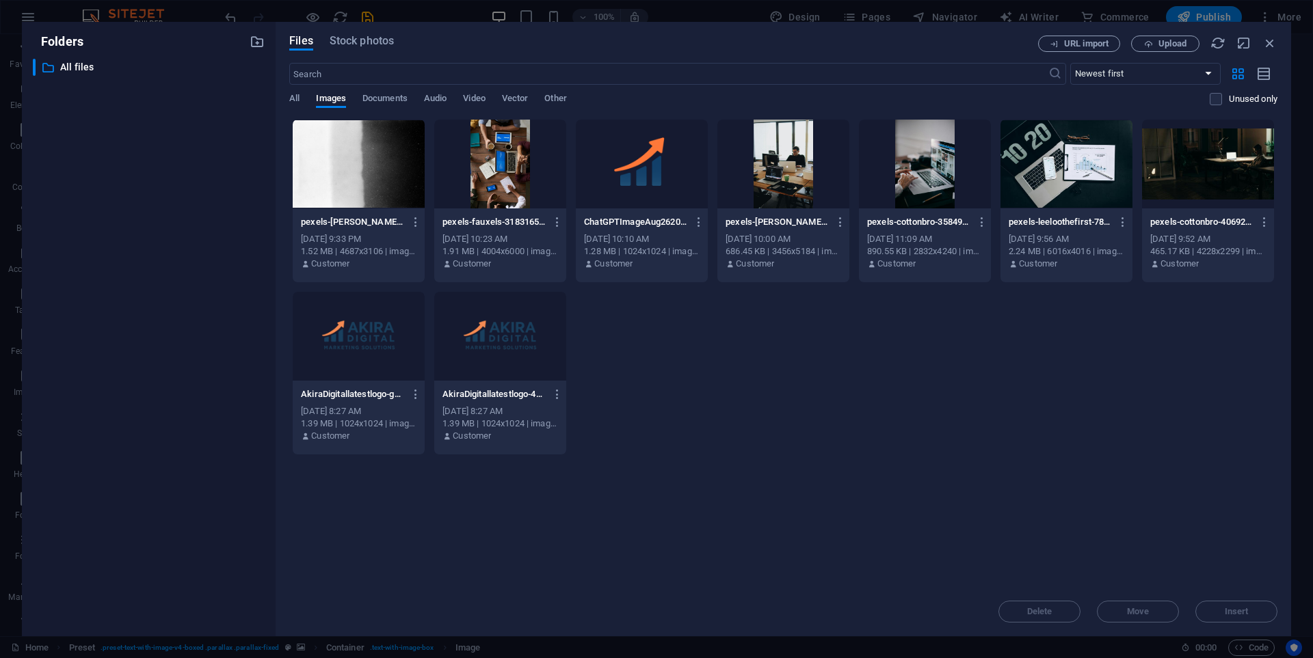
click at [1080, 183] on div at bounding box center [1066, 164] width 132 height 89
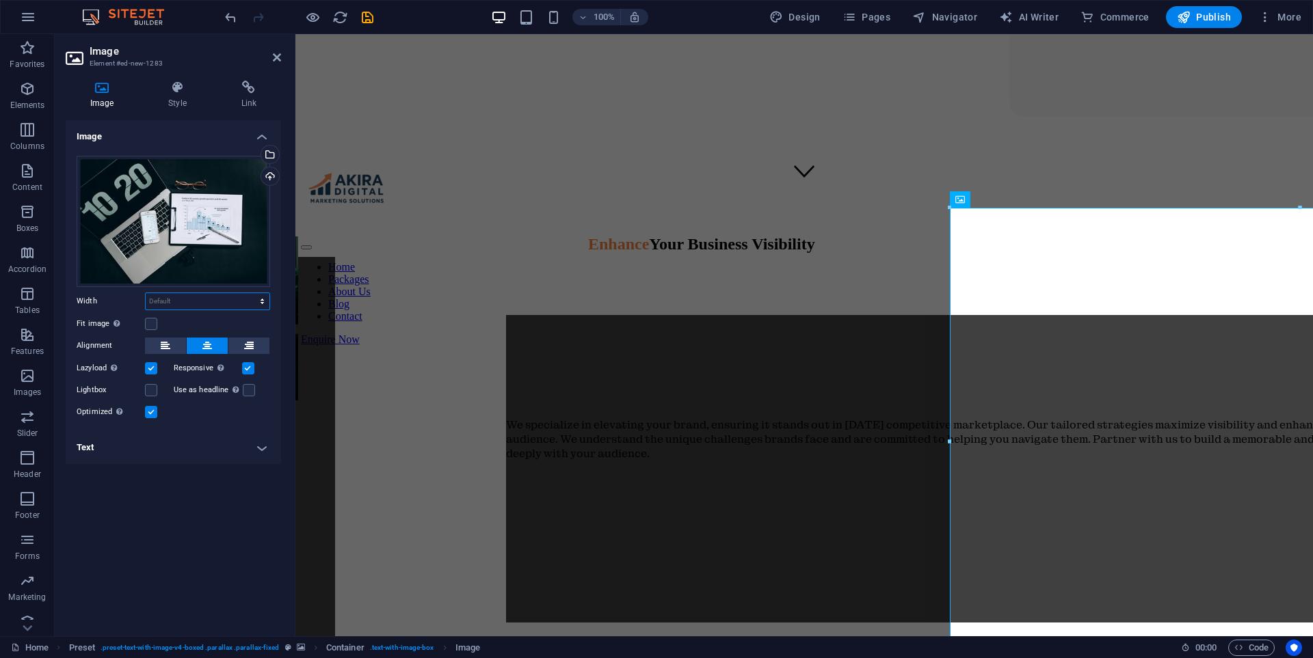
click at [192, 302] on select "Default auto px rem % em vh vw" at bounding box center [208, 301] width 124 height 16
select select "px"
click at [250, 293] on select "Default auto px rem % em vh vw" at bounding box center [208, 301] width 124 height 16
click at [180, 299] on input "1024" at bounding box center [208, 301] width 124 height 16
type input "1"
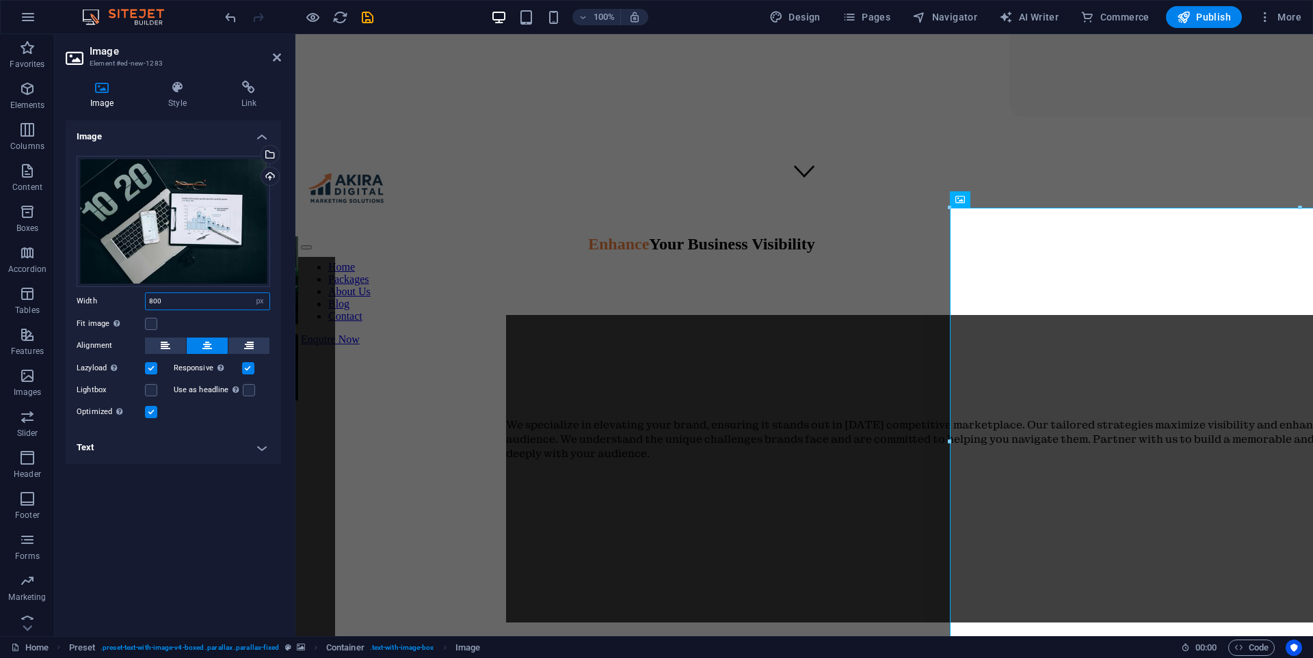
type input "800"
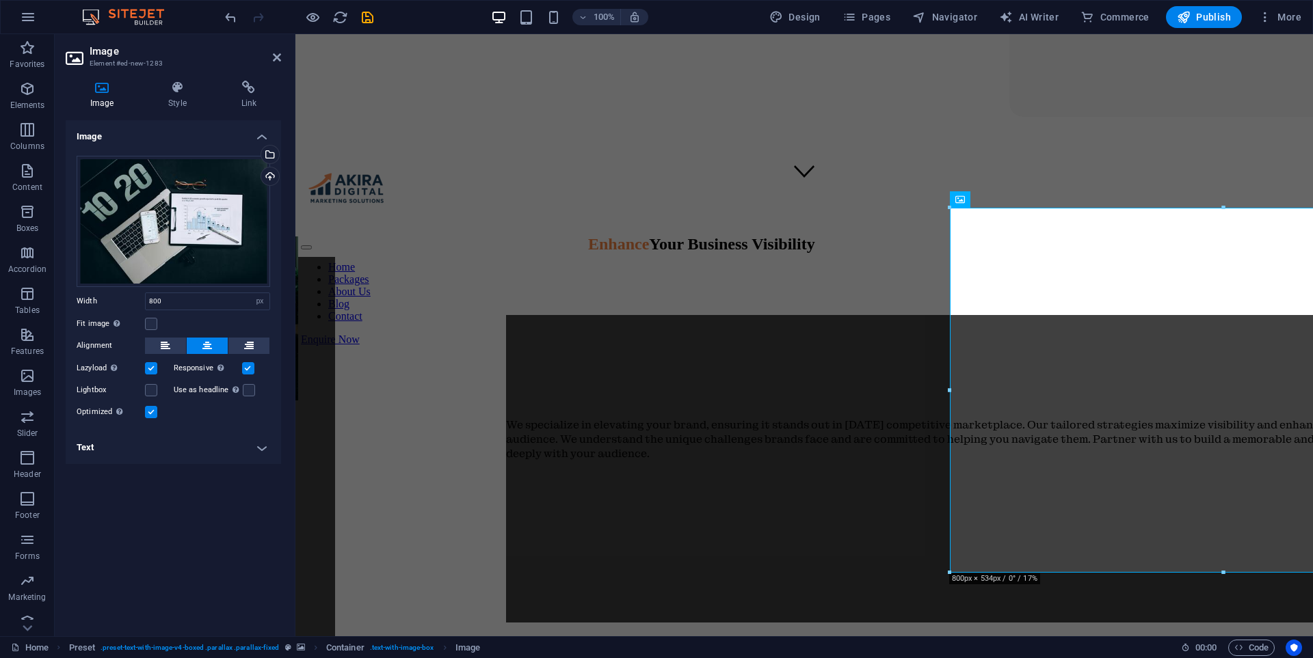
drag, startPoint x: 174, startPoint y: 96, endPoint x: 203, endPoint y: 309, distance: 215.3
click at [174, 96] on h4 "Style" at bounding box center [180, 95] width 72 height 29
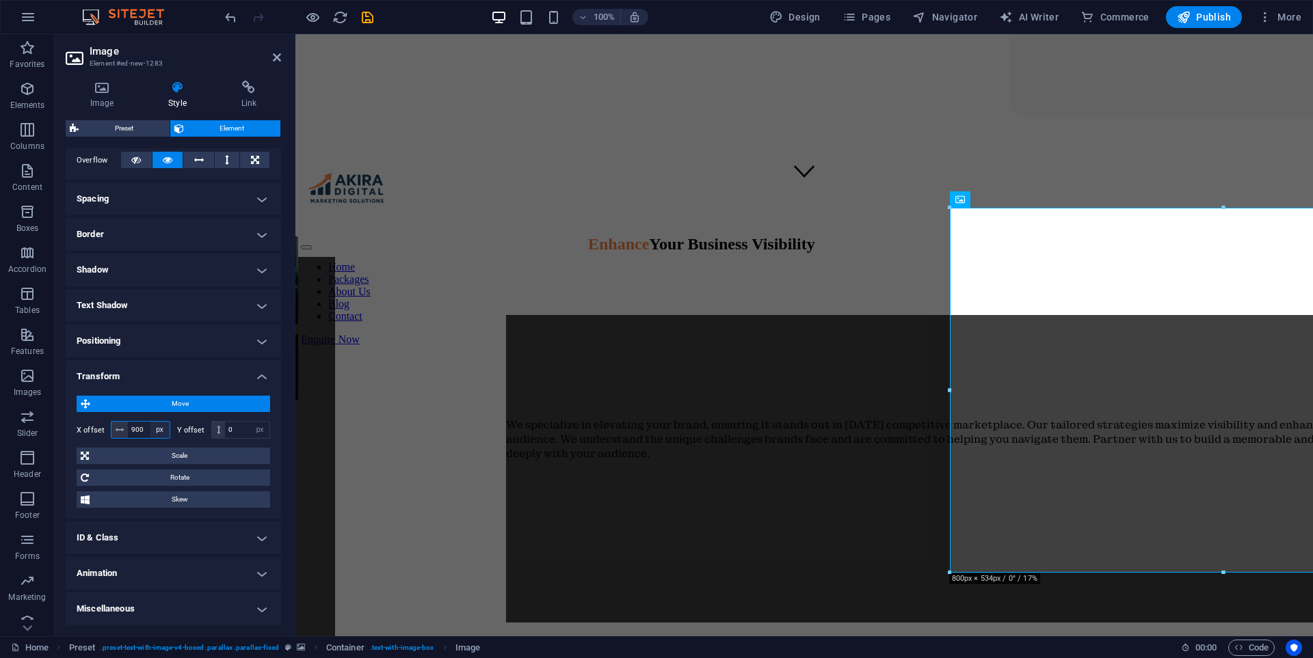
drag, startPoint x: 142, startPoint y: 431, endPoint x: 150, endPoint y: 434, distance: 9.5
click at [144, 431] on input "900" at bounding box center [149, 430] width 42 height 16
type input "9"
type input "500"
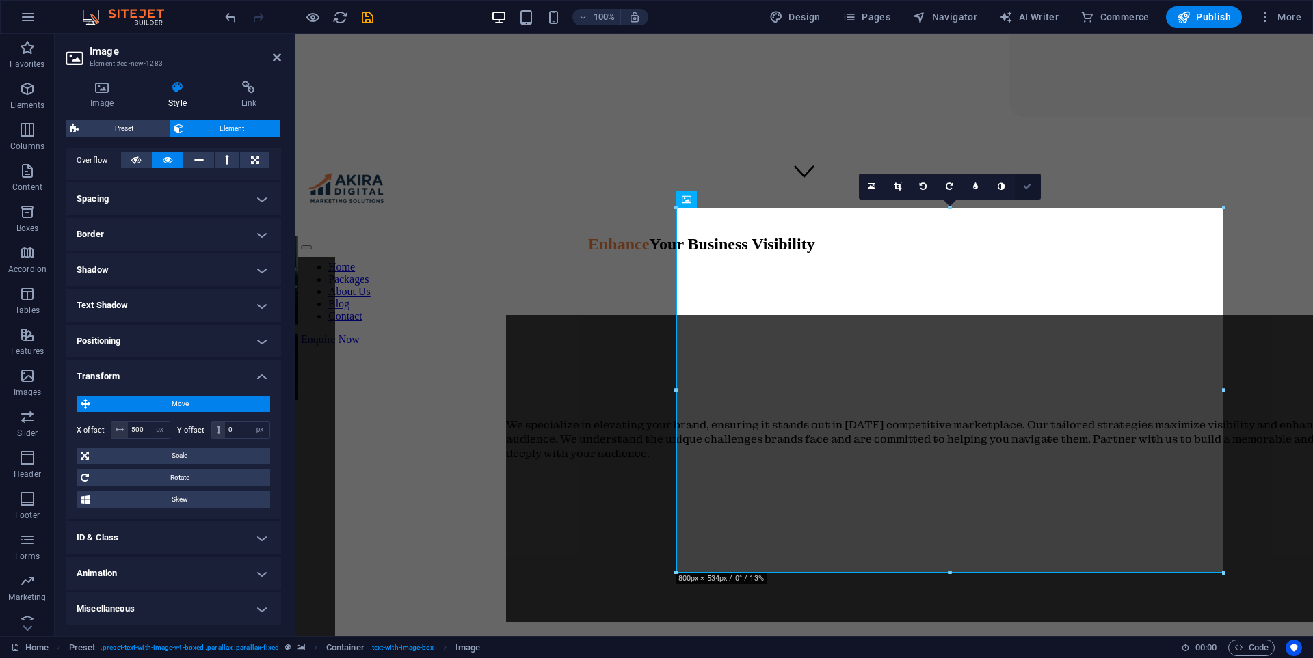
drag, startPoint x: 1030, startPoint y: 180, endPoint x: 879, endPoint y: 188, distance: 151.3
click at [1030, 180] on link at bounding box center [1027, 187] width 26 height 26
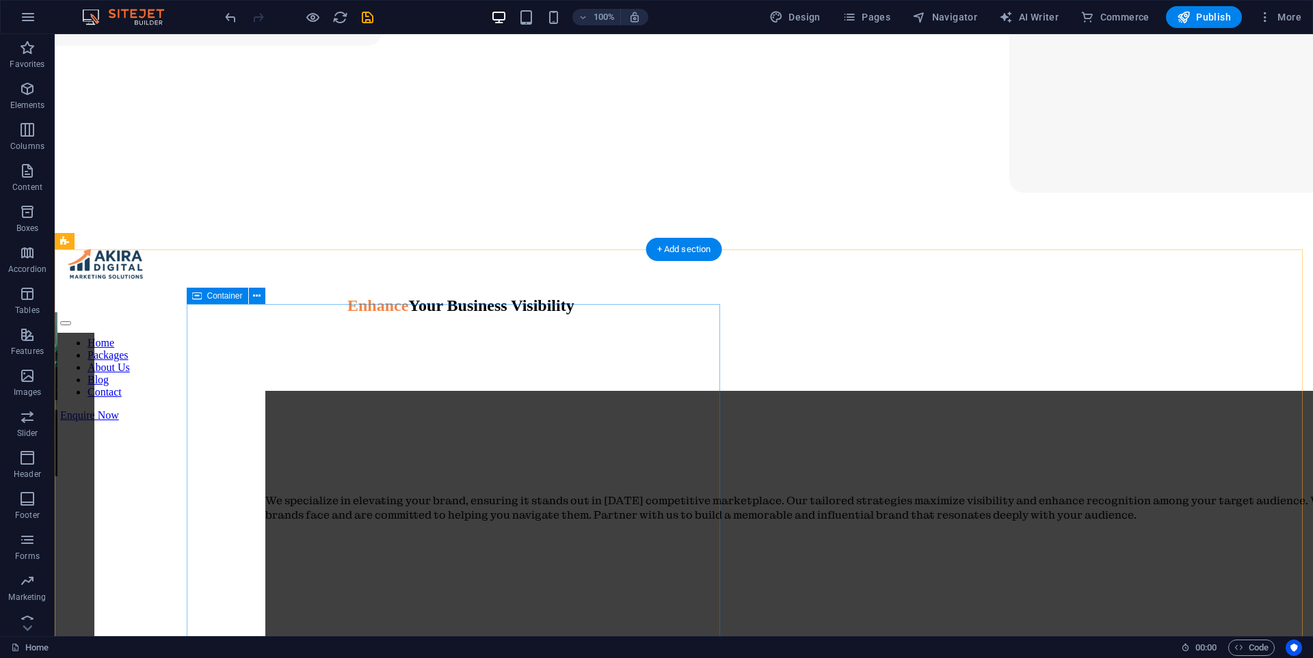
scroll to position [410, 0]
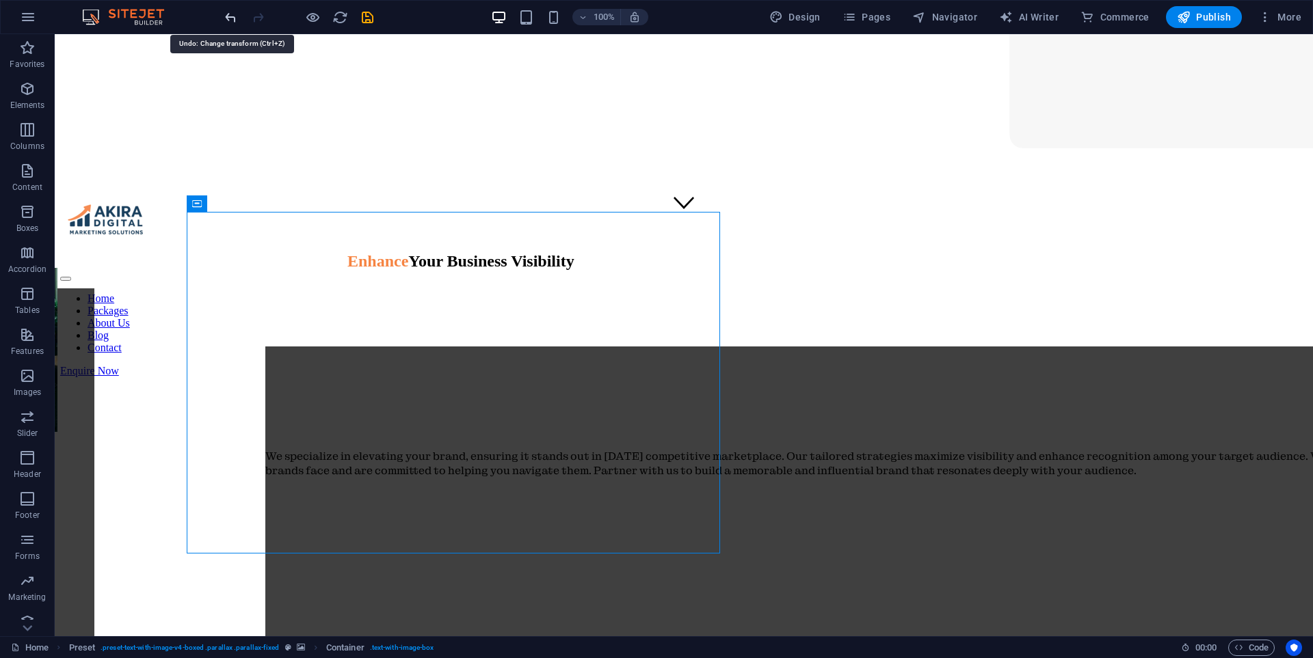
click at [231, 14] on icon "undo" at bounding box center [231, 18] width 16 height 16
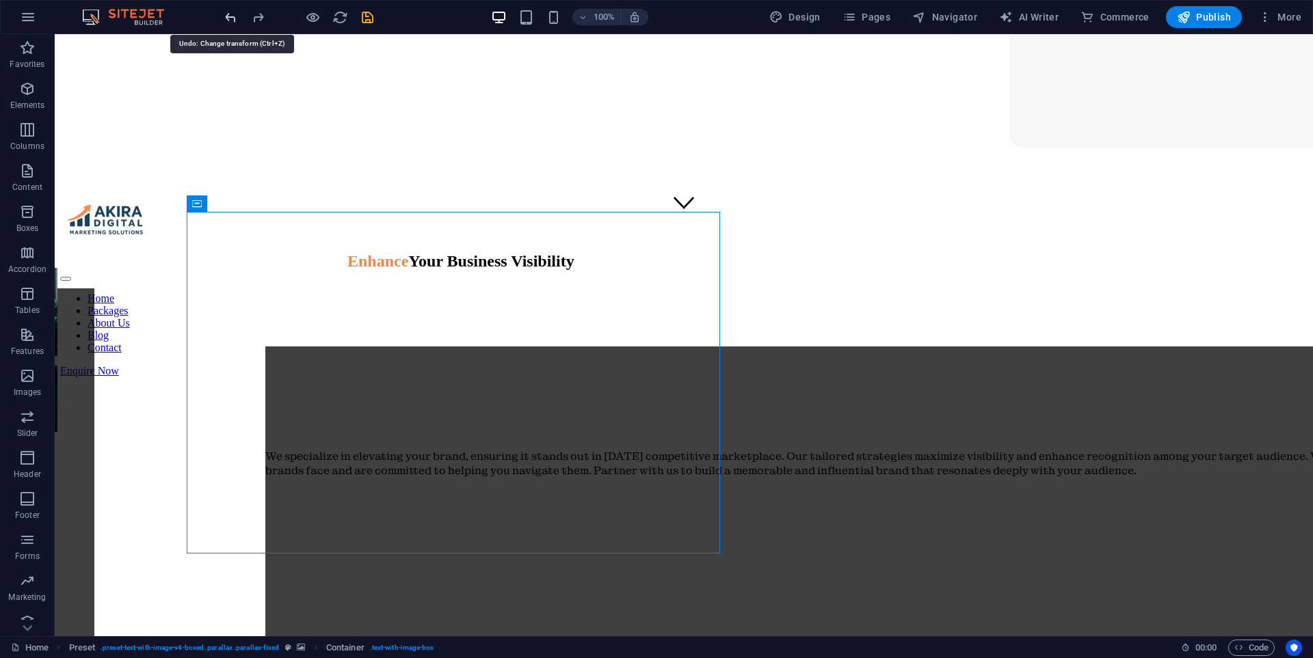
click at [231, 14] on icon "undo" at bounding box center [231, 18] width 16 height 16
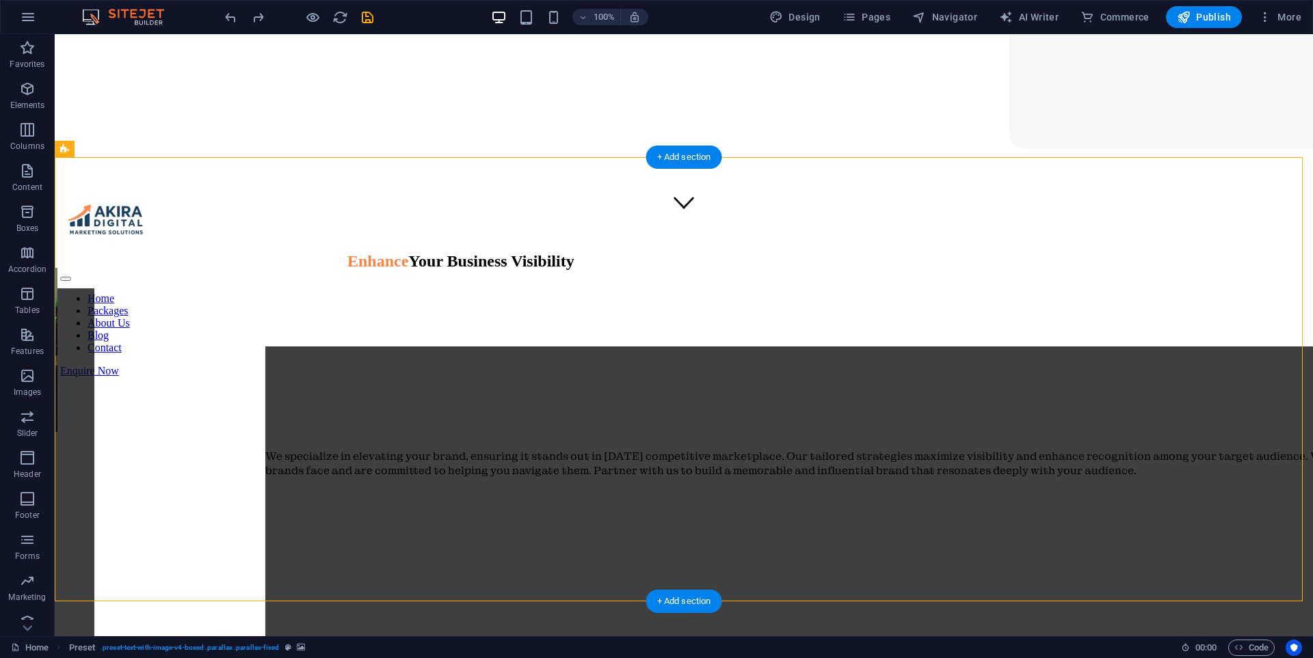
click at [19, 90] on icon "button" at bounding box center [27, 89] width 16 height 16
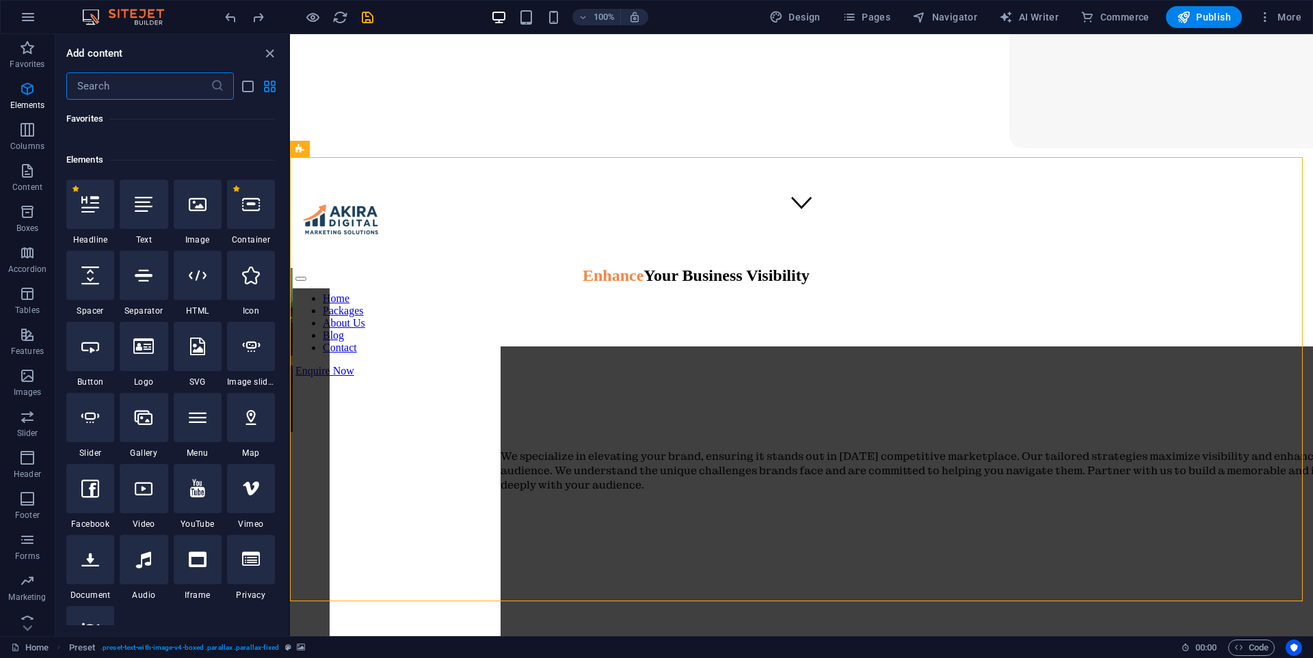
scroll to position [0, 0]
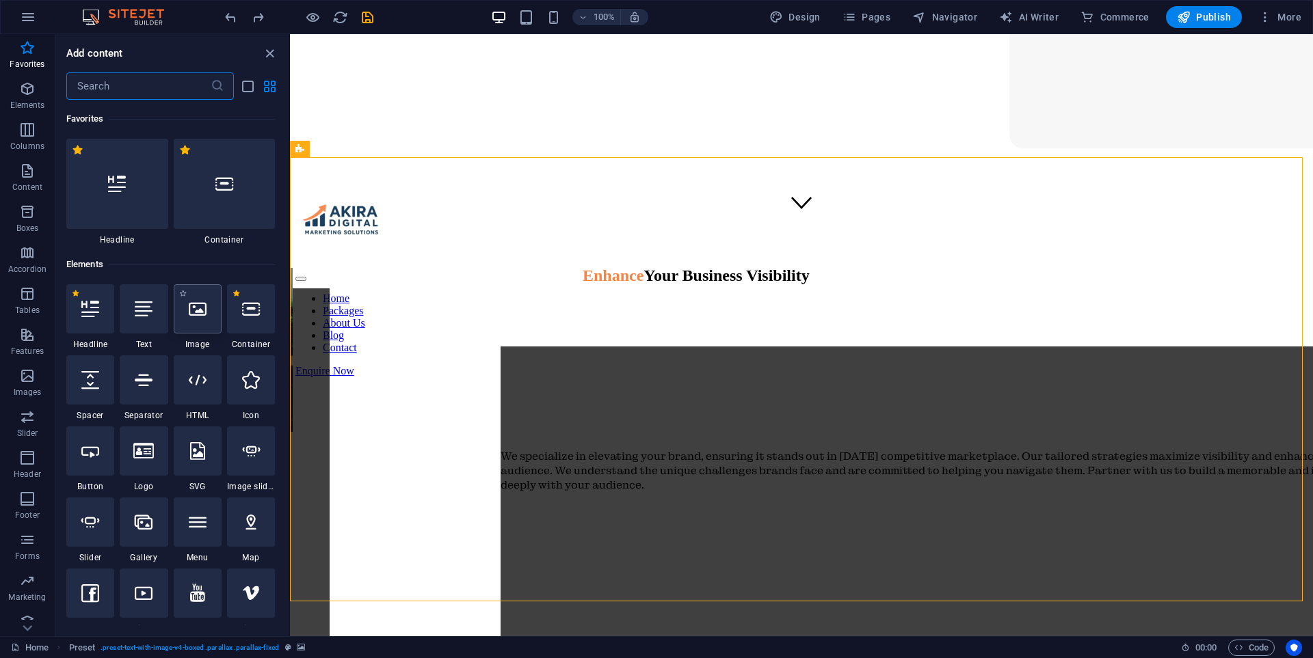
click at [199, 312] on icon at bounding box center [198, 309] width 18 height 18
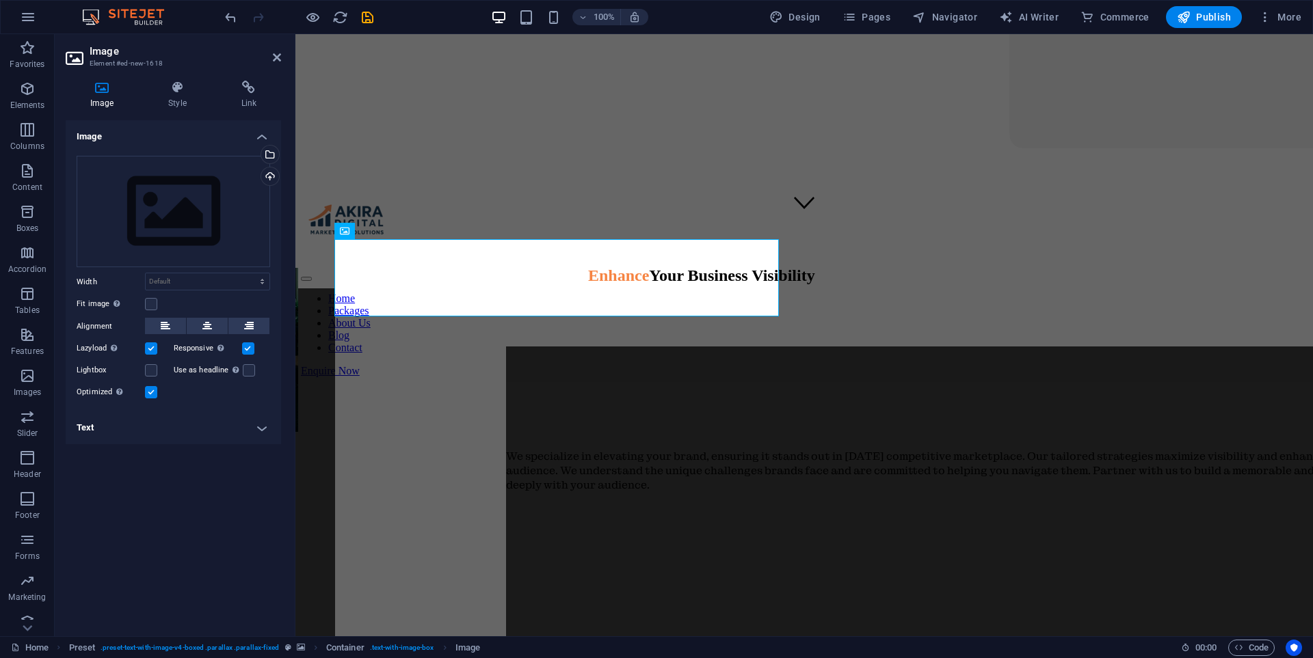
click at [176, 79] on div "Image Style Link Image Drag files here, click to choose files or select files f…" at bounding box center [173, 353] width 237 height 567
click at [176, 83] on icon at bounding box center [177, 88] width 67 height 14
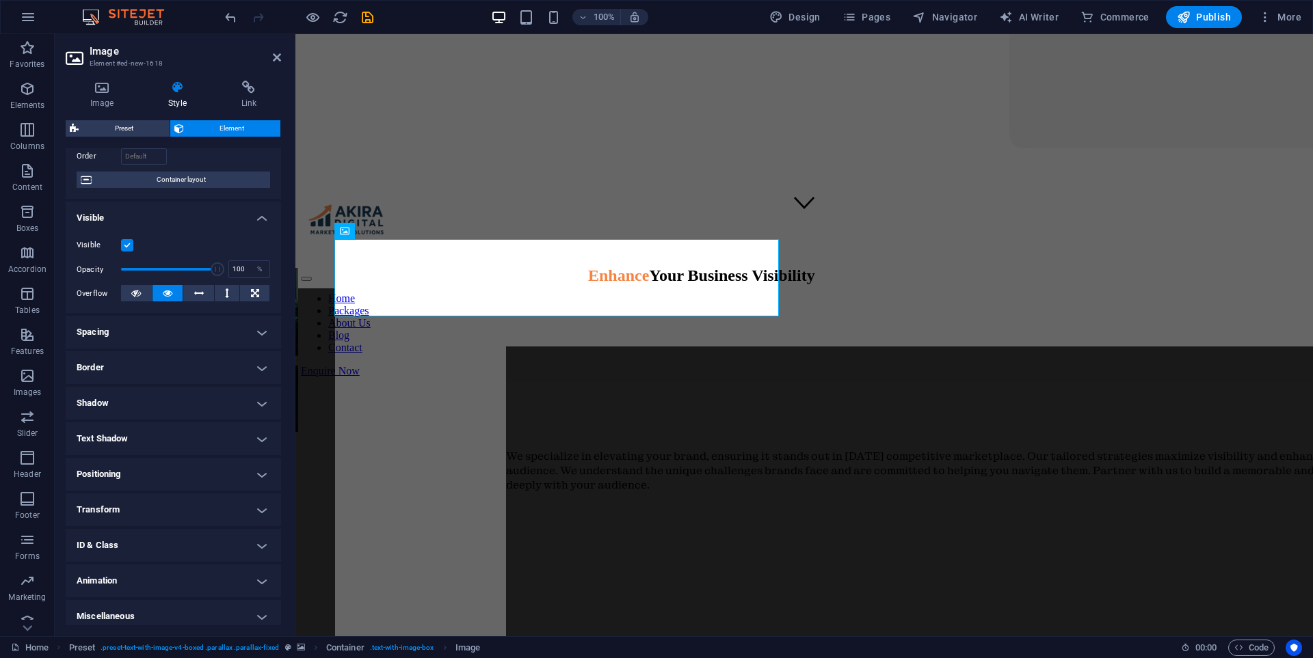
scroll to position [100, 0]
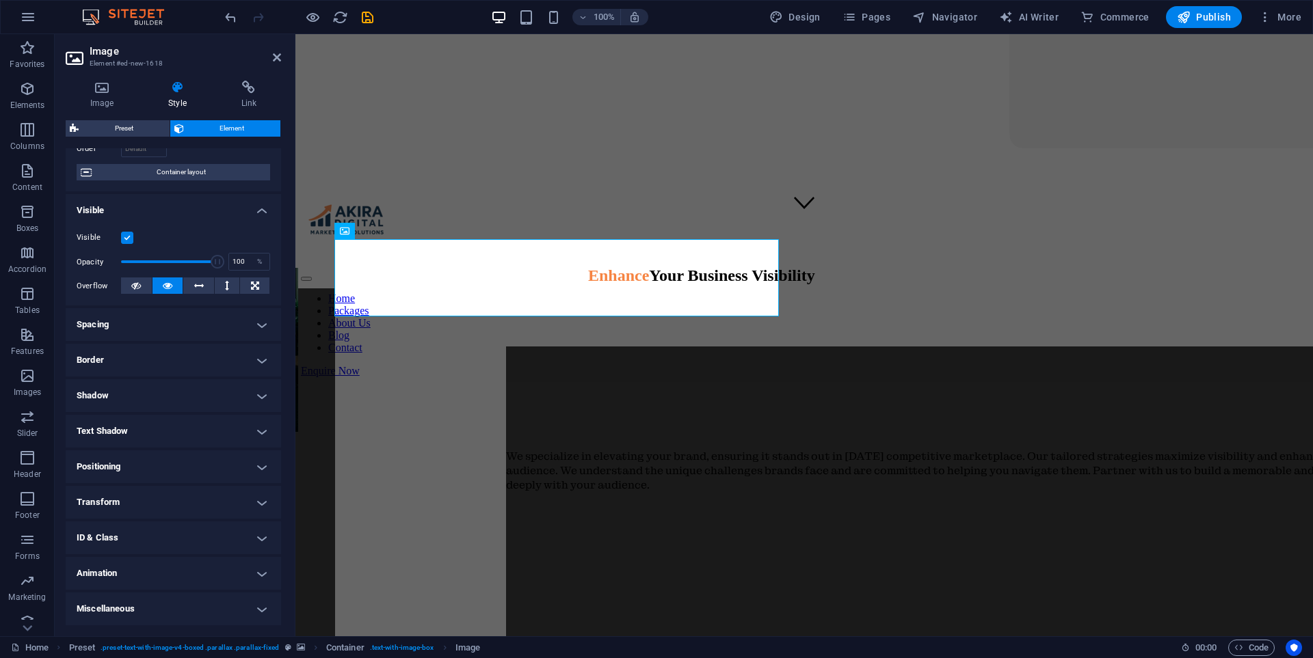
drag, startPoint x: 152, startPoint y: 497, endPoint x: 160, endPoint y: 505, distance: 11.1
click at [153, 497] on h4 "Transform" at bounding box center [173, 502] width 215 height 33
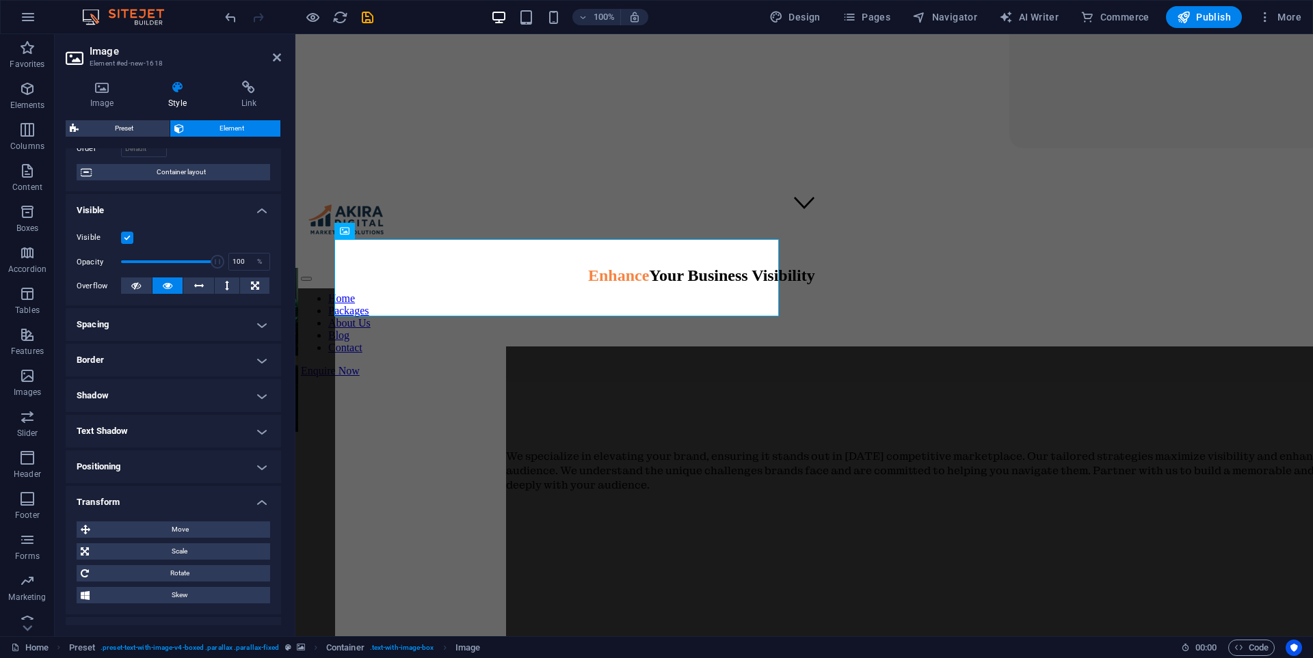
drag, startPoint x: 191, startPoint y: 530, endPoint x: 241, endPoint y: 502, distance: 57.8
click at [191, 530] on span "Move" at bounding box center [180, 530] width 172 height 16
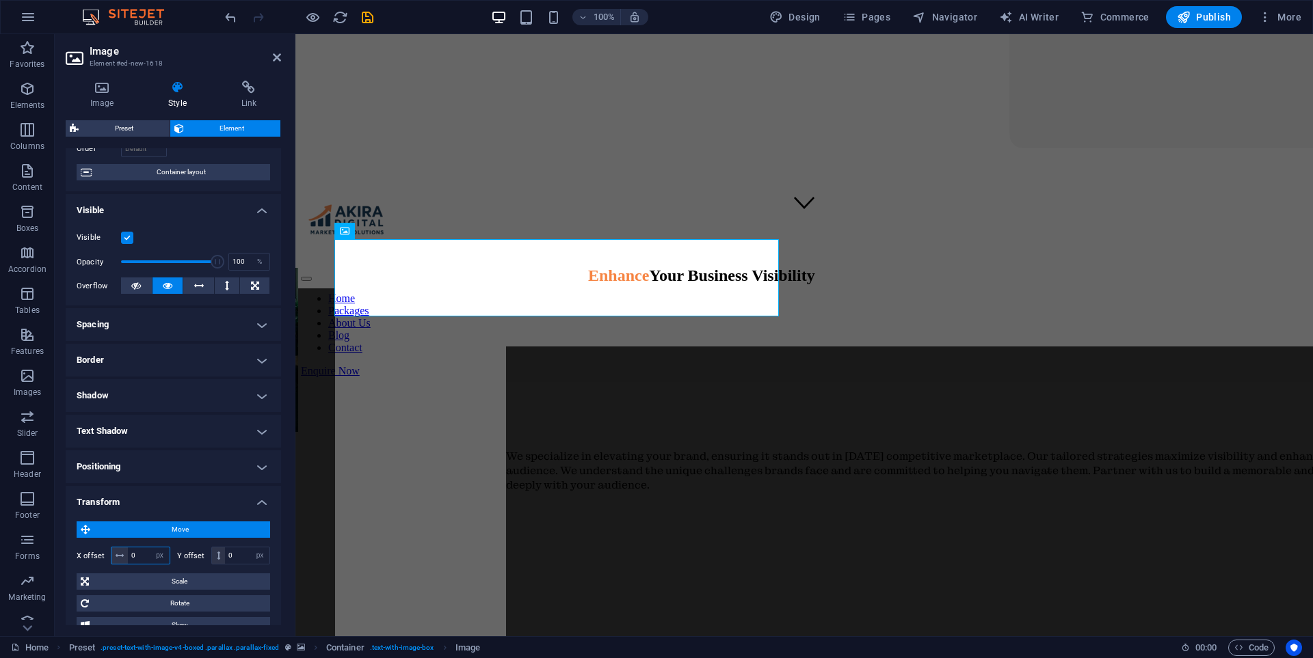
click at [145, 552] on input "0" at bounding box center [149, 556] width 42 height 16
type input "700"
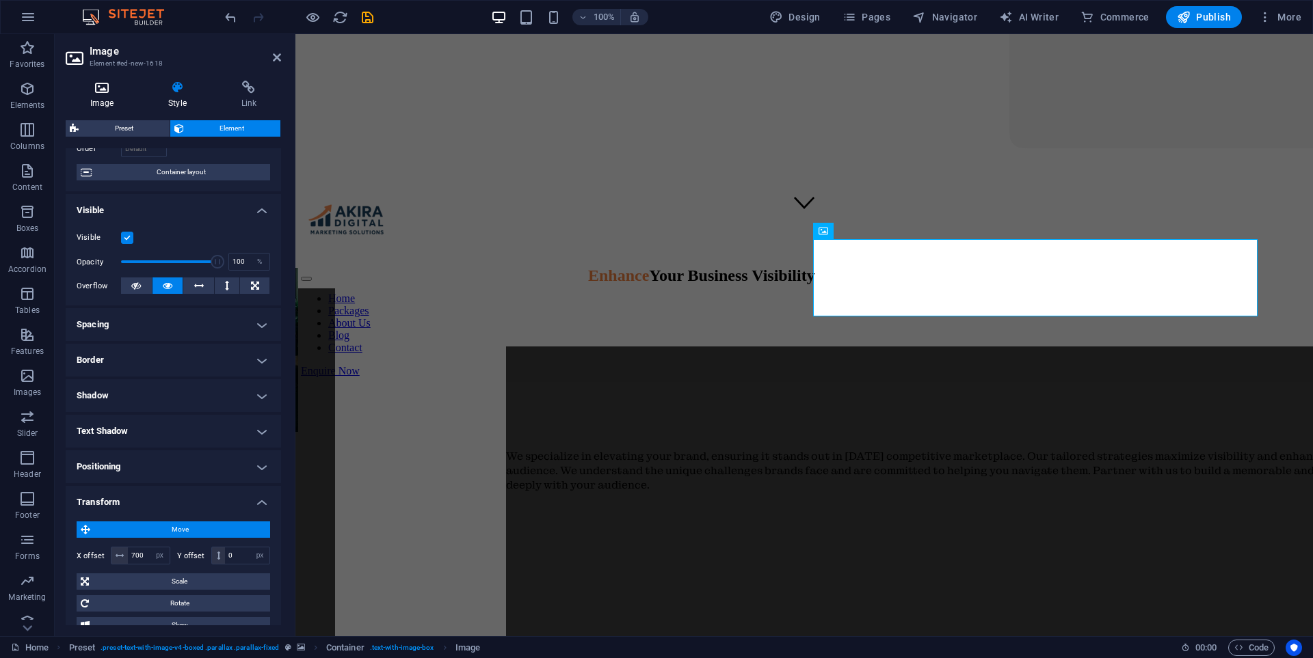
click at [105, 90] on icon at bounding box center [102, 88] width 72 height 14
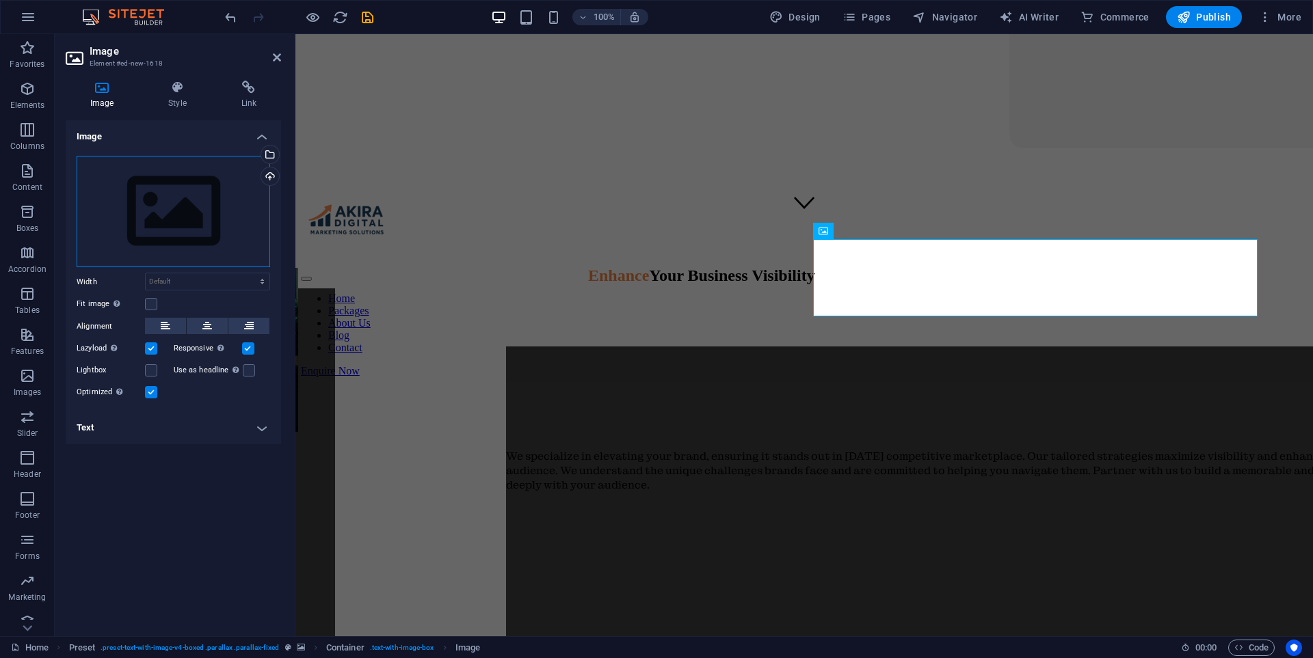
click at [159, 215] on div "Drag files here, click to choose files or select files from Files or our free s…" at bounding box center [173, 212] width 193 height 112
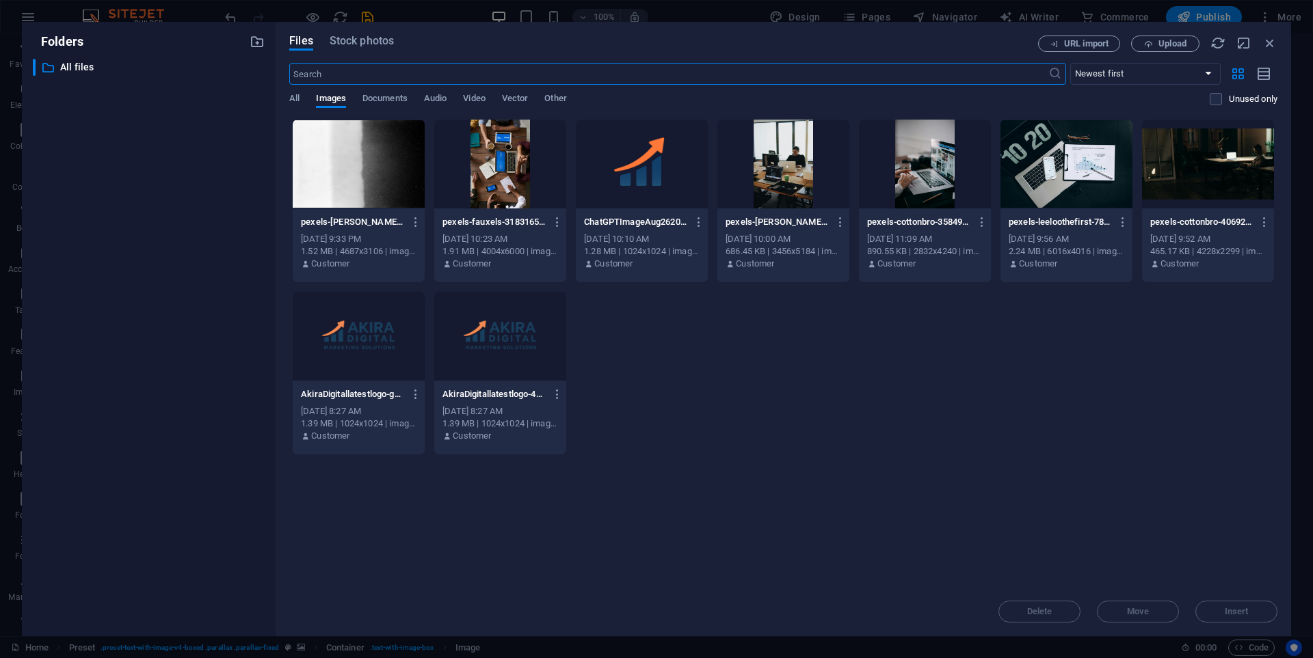
click at [1048, 170] on div at bounding box center [1066, 164] width 132 height 89
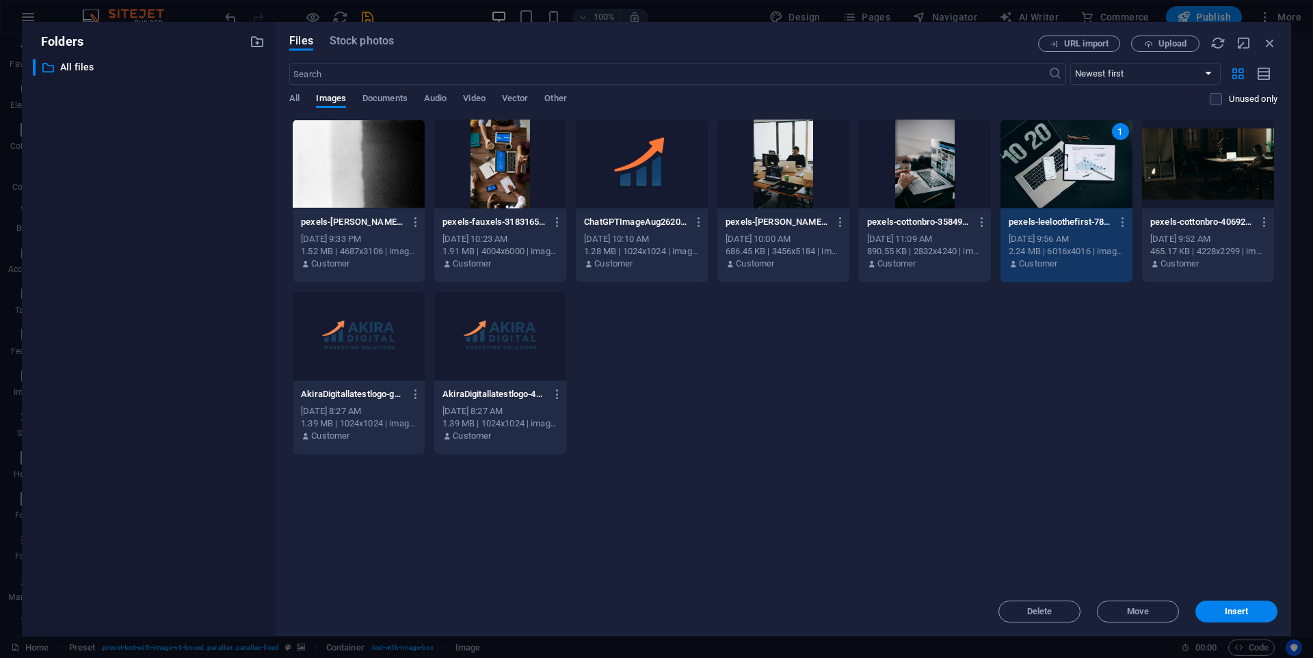
click at [1048, 170] on div "1" at bounding box center [1066, 164] width 132 height 89
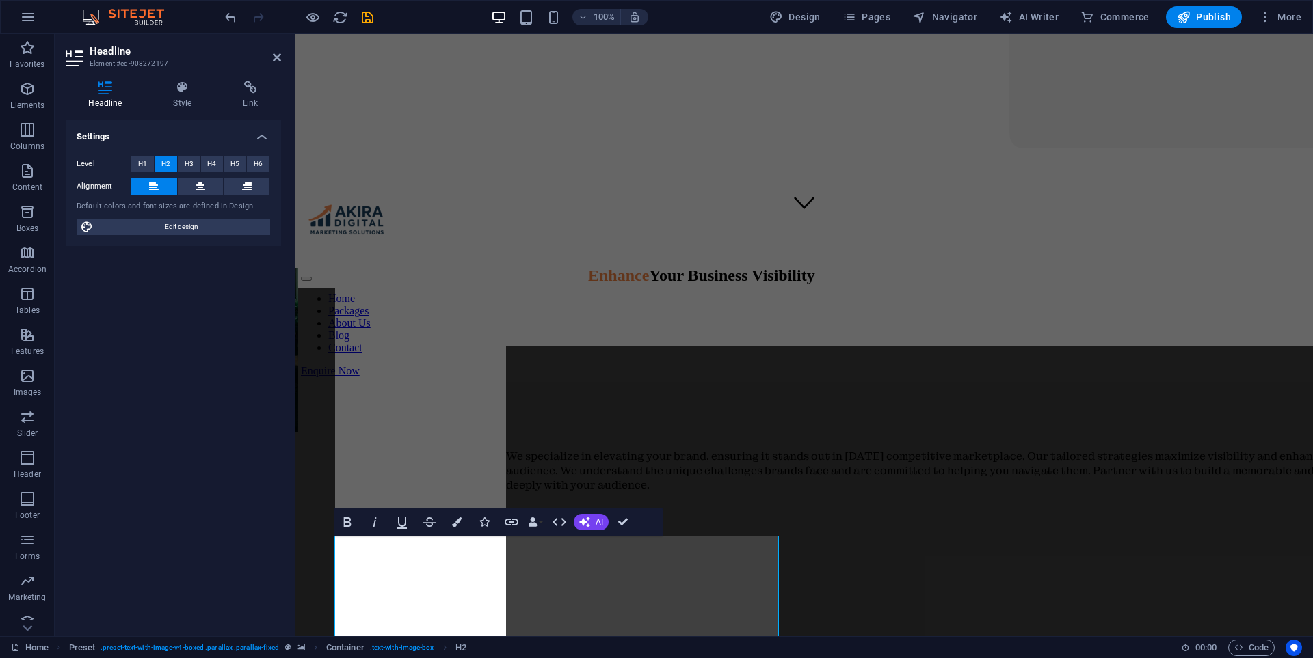
click at [175, 79] on div "Headline Style Link Settings Level H1 H2 H3 H4 H5 H6 Alignment Default colors a…" at bounding box center [173, 353] width 237 height 567
click at [175, 104] on h4 "Style" at bounding box center [185, 95] width 70 height 29
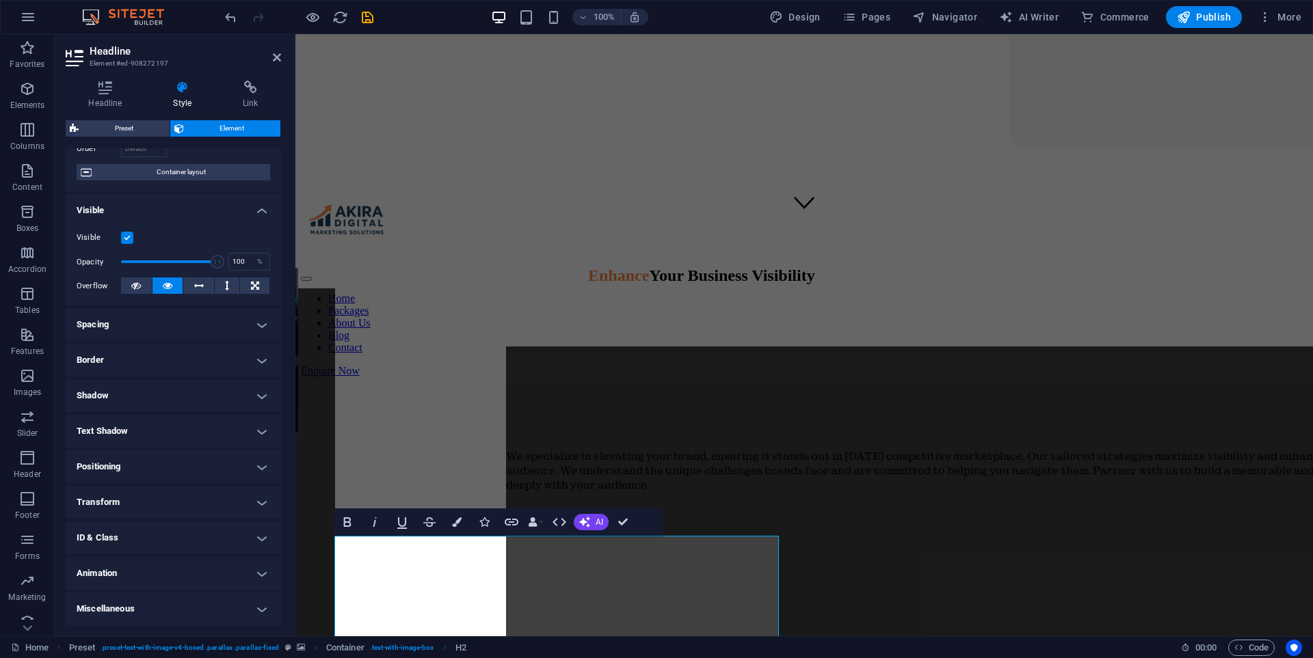
click at [144, 501] on h4 "Transform" at bounding box center [173, 502] width 215 height 33
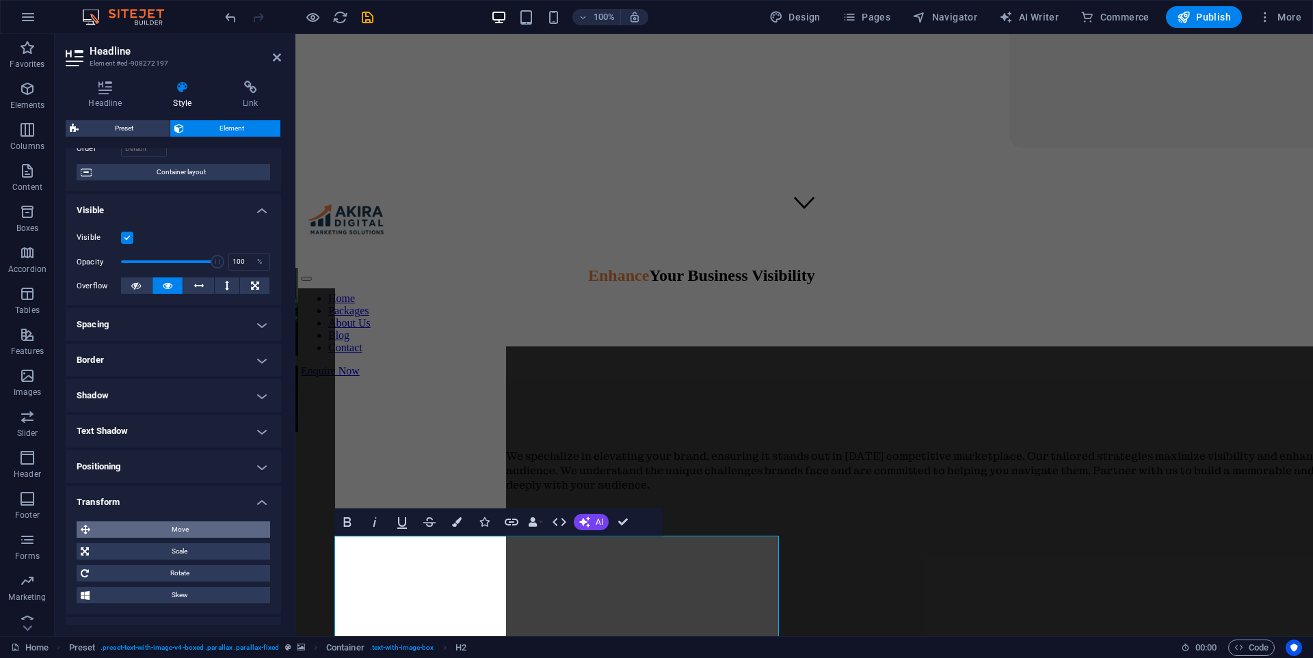
click at [186, 530] on span "Move" at bounding box center [180, 530] width 172 height 16
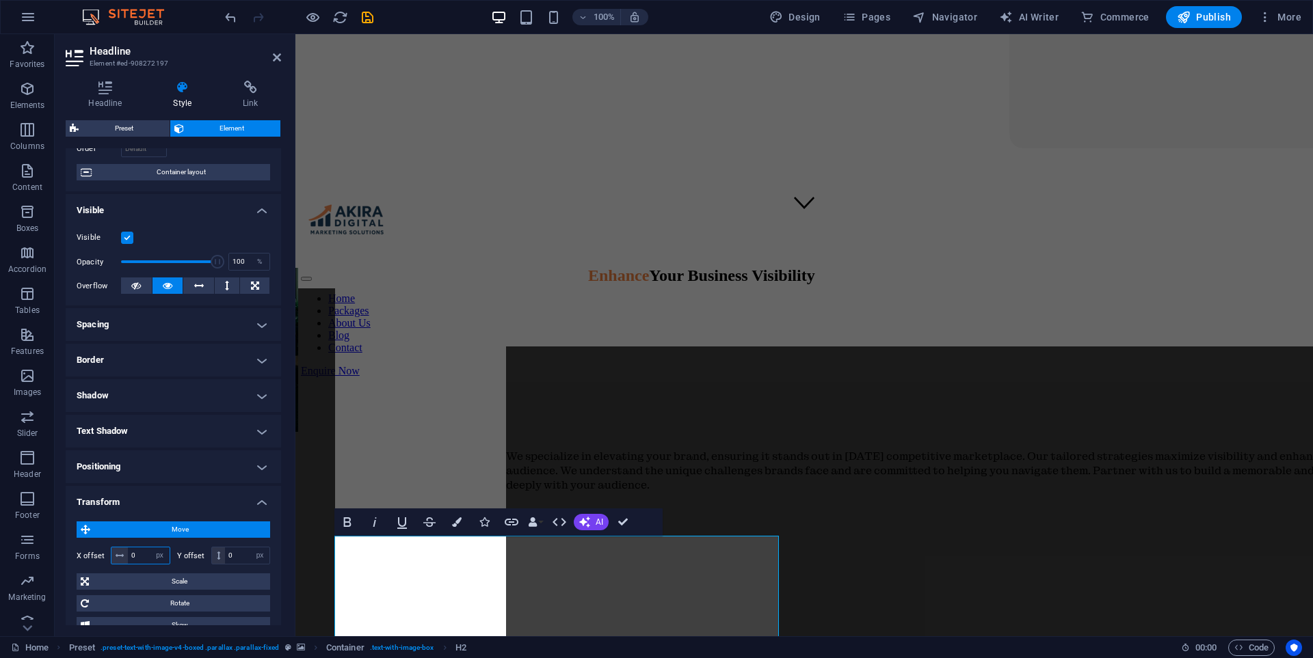
click at [139, 554] on input "0" at bounding box center [149, 556] width 42 height 16
click at [238, 554] on input "0" at bounding box center [247, 556] width 44 height 16
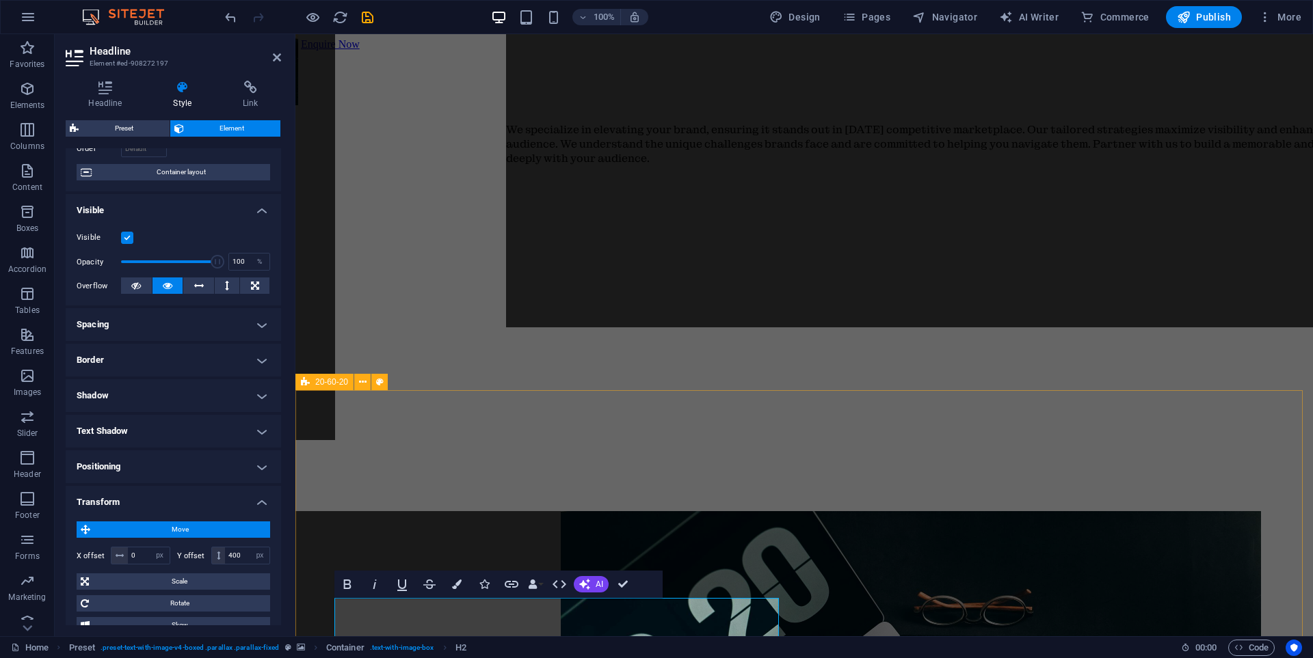
scroll to position [937, 0]
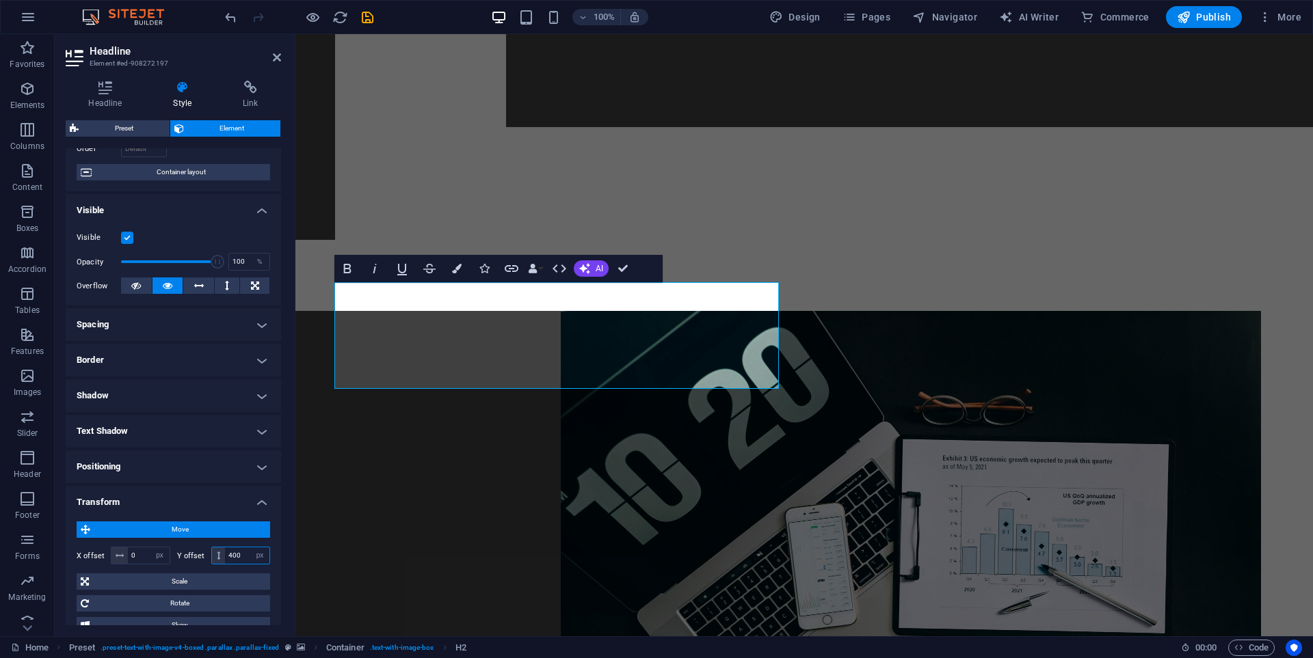
click at [243, 556] on input "400" at bounding box center [247, 556] width 44 height 16
click at [226, 554] on input "400" at bounding box center [247, 556] width 44 height 16
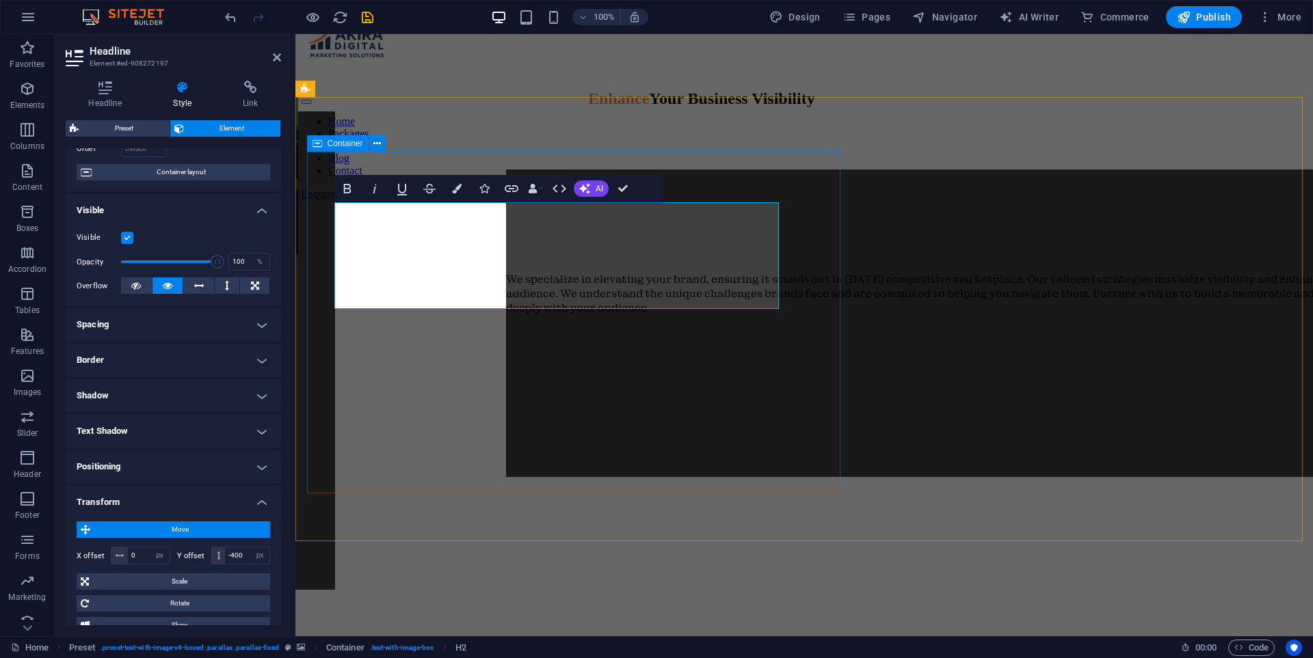
scroll to position [595, 0]
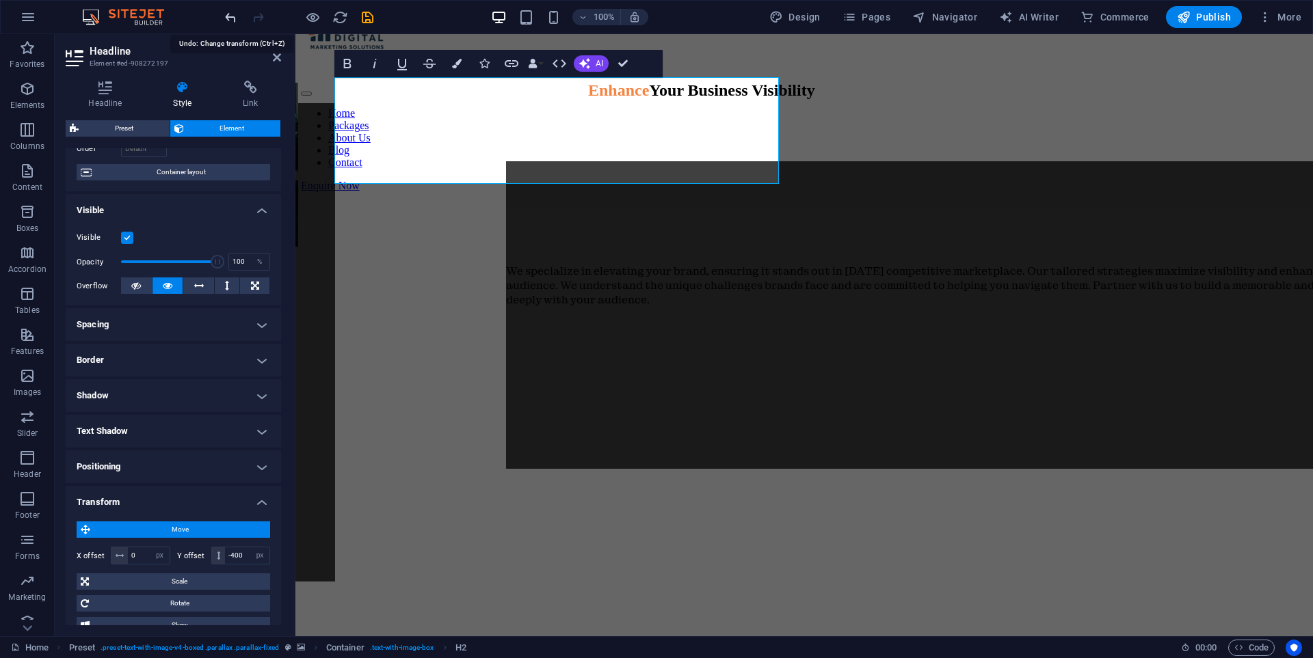
click at [233, 18] on icon "undo" at bounding box center [231, 18] width 16 height 16
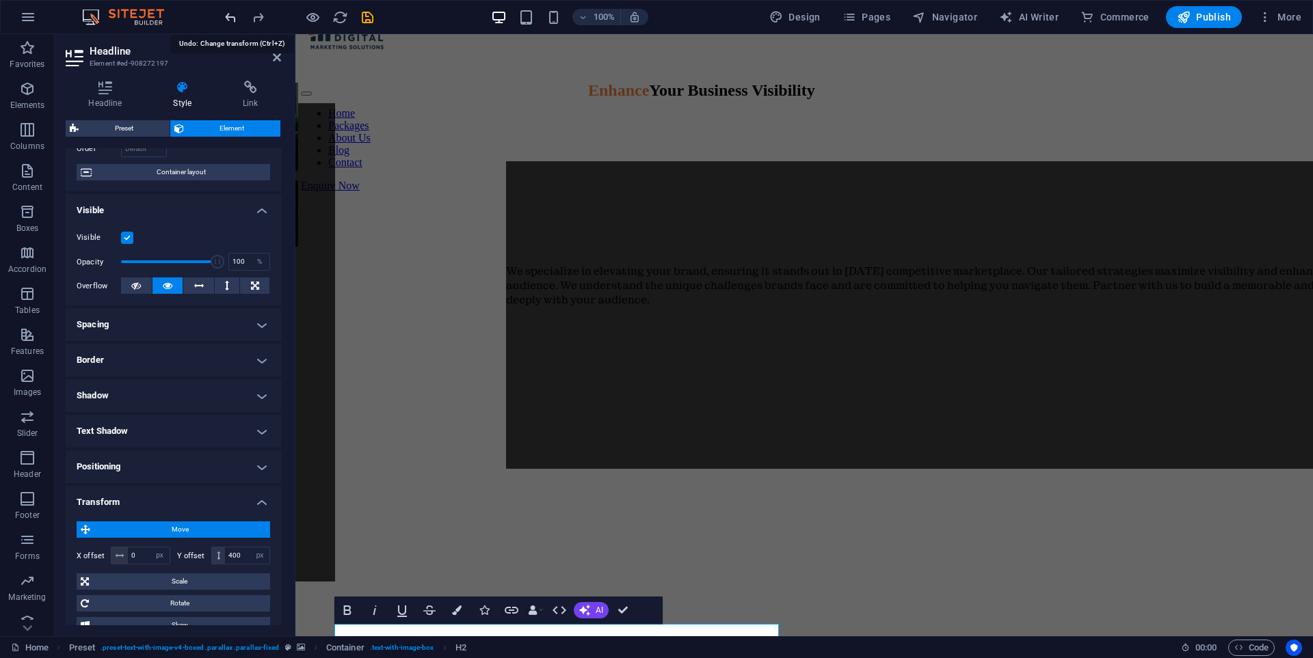
click at [223, 18] on icon "undo" at bounding box center [231, 18] width 16 height 16
type input "0"
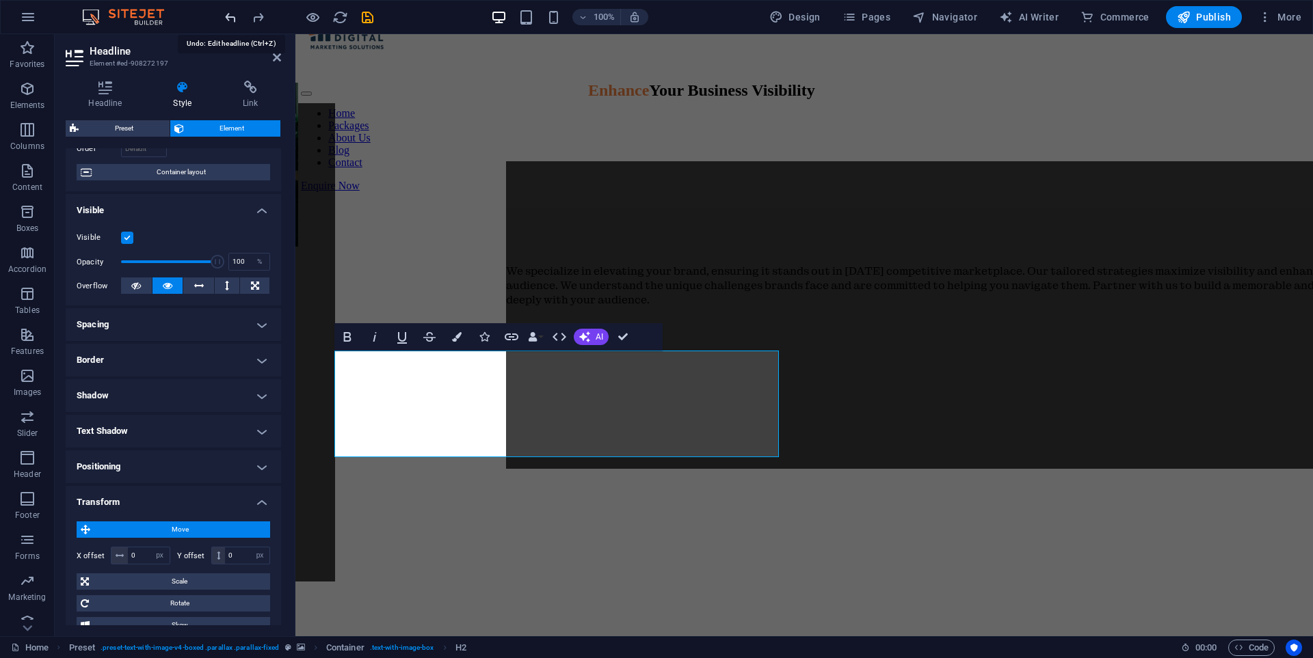
click at [223, 18] on icon "undo" at bounding box center [231, 18] width 16 height 16
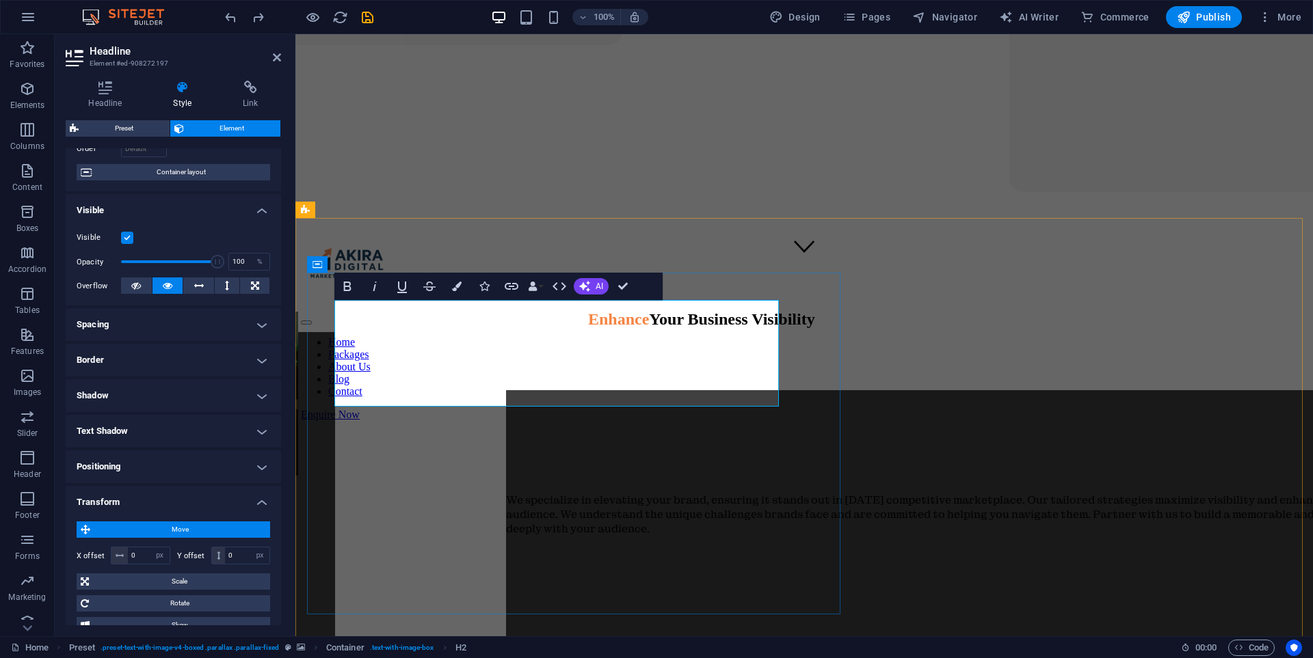
scroll to position [390, 0]
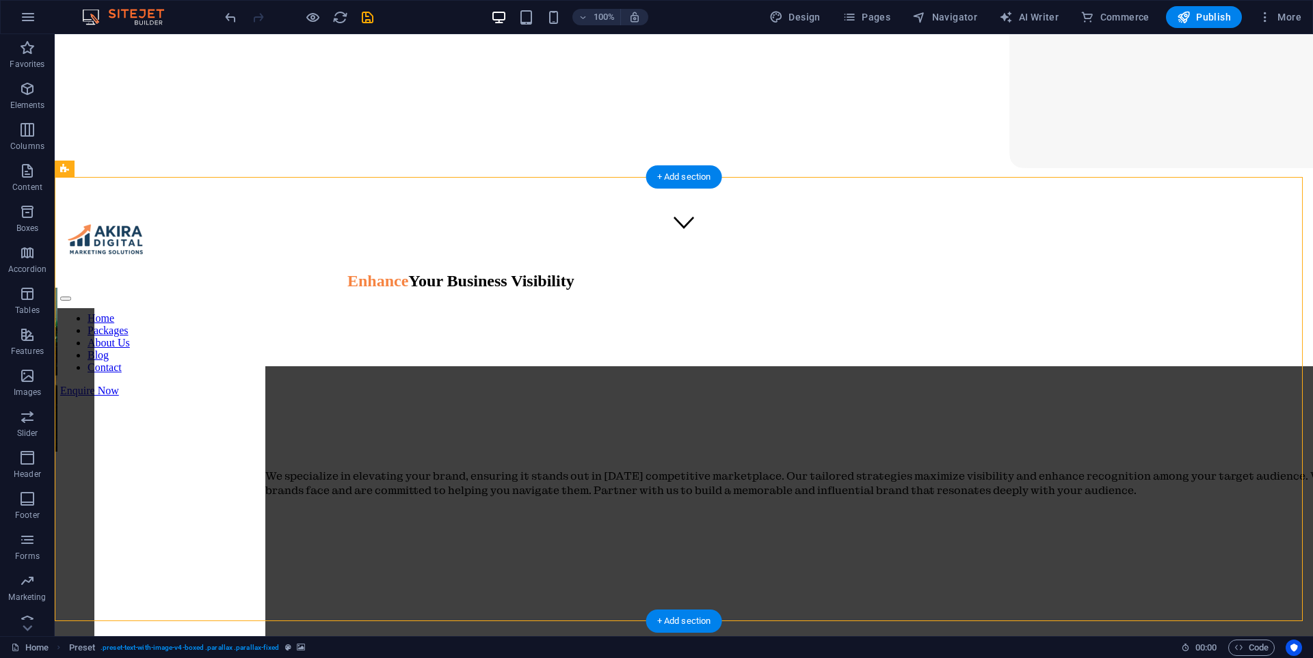
drag, startPoint x: 25, startPoint y: 83, endPoint x: 8, endPoint y: 181, distance: 99.9
click at [25, 83] on icon "button" at bounding box center [27, 89] width 16 height 16
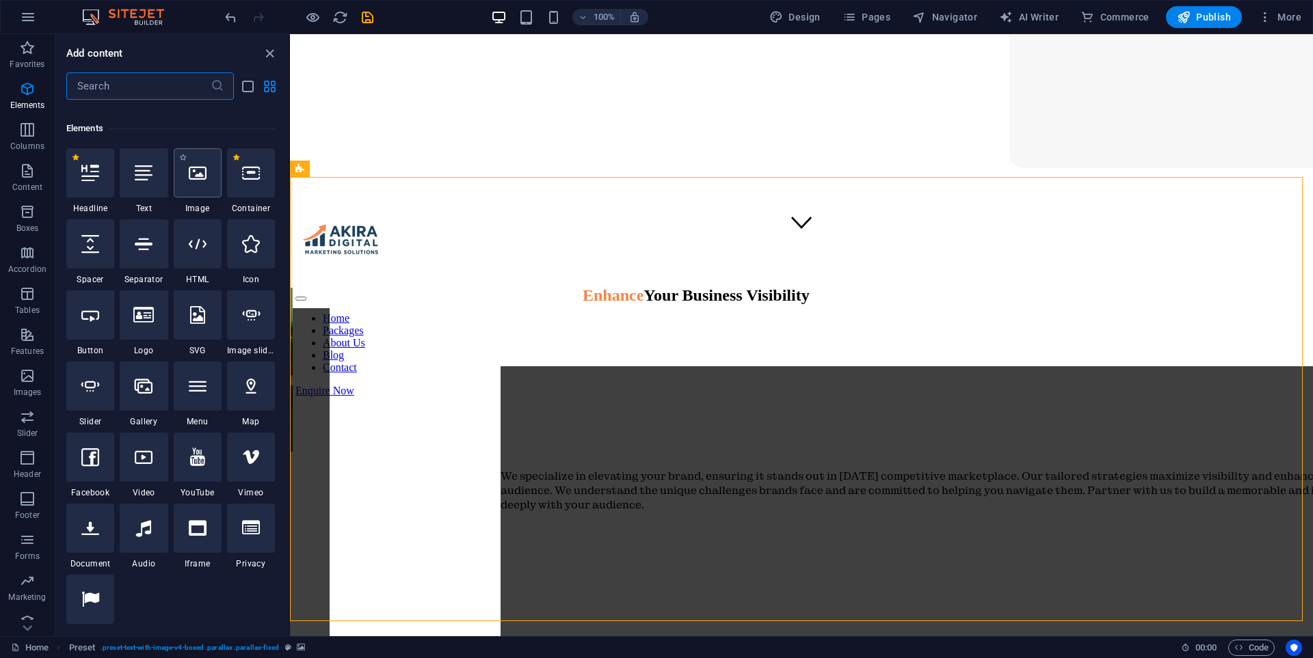
scroll to position [146, 0]
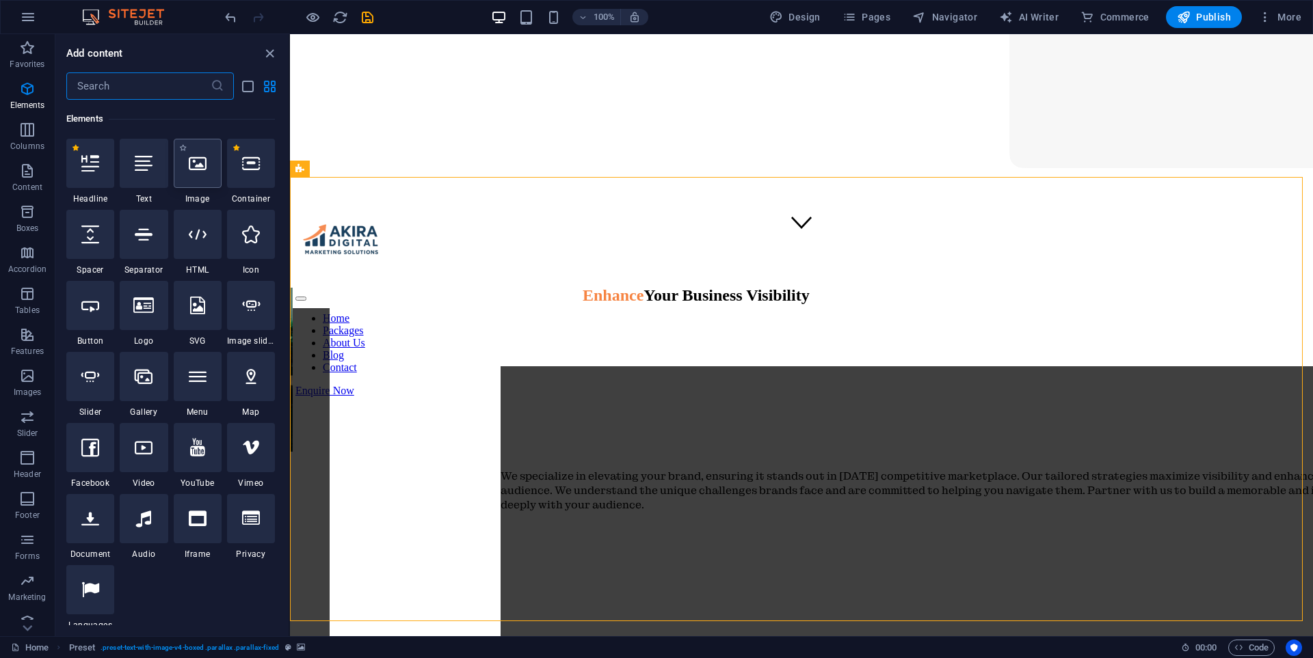
click at [202, 172] on icon at bounding box center [198, 163] width 18 height 18
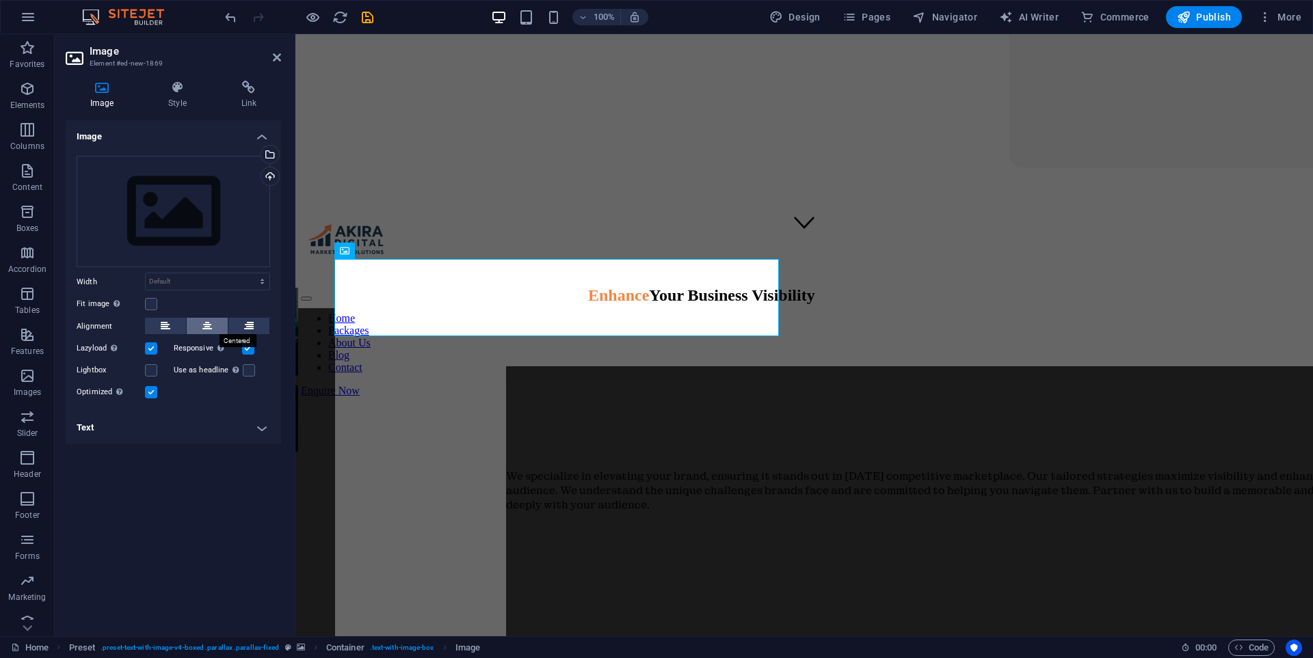
click at [207, 320] on icon at bounding box center [207, 326] width 10 height 16
click at [157, 91] on icon at bounding box center [177, 88] width 67 height 14
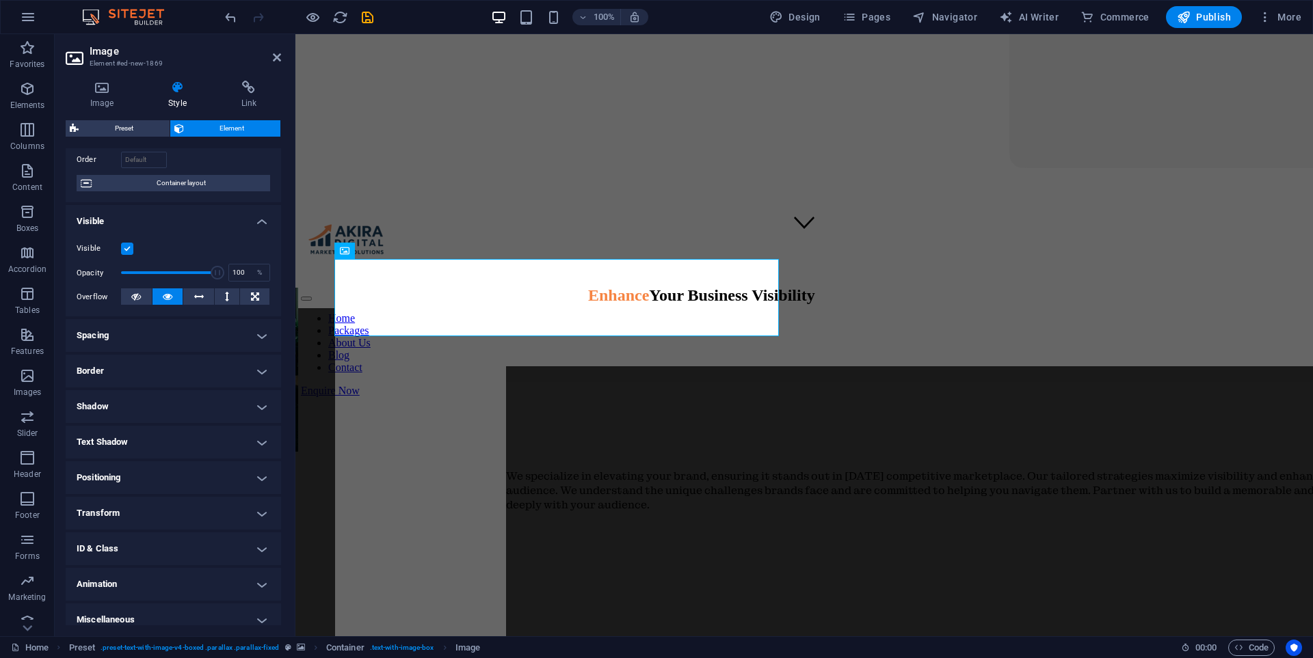
scroll to position [100, 0]
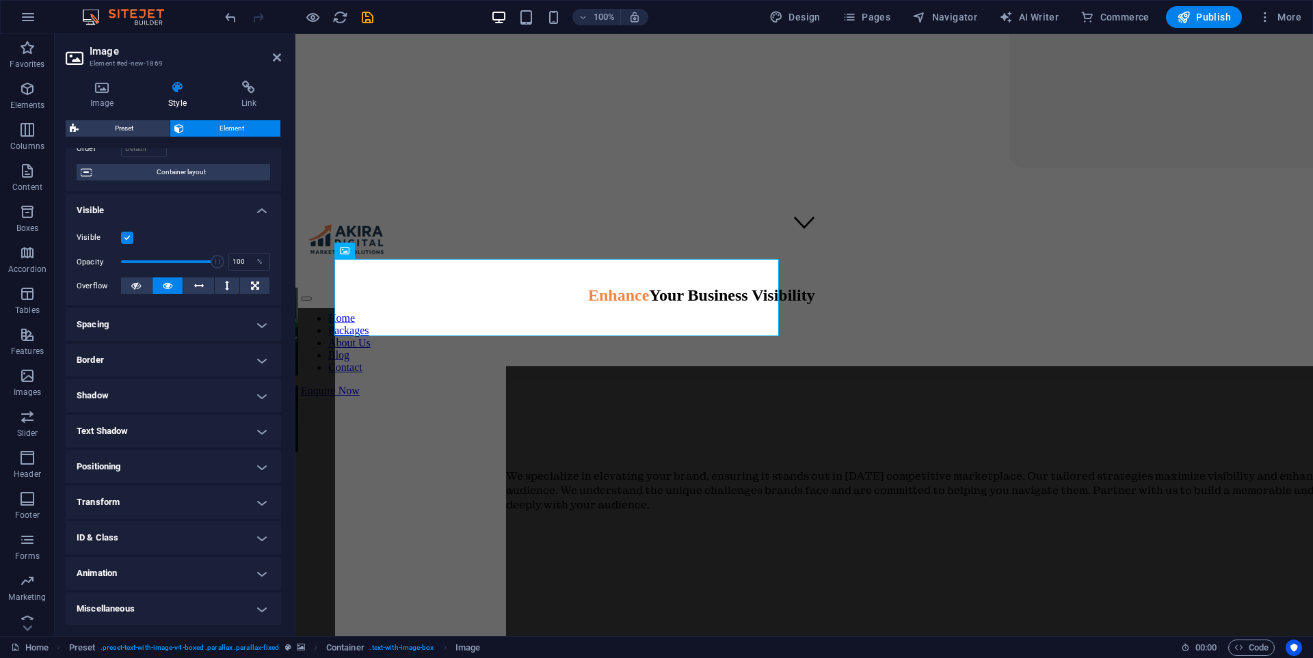
click at [167, 504] on h4 "Transform" at bounding box center [173, 502] width 215 height 33
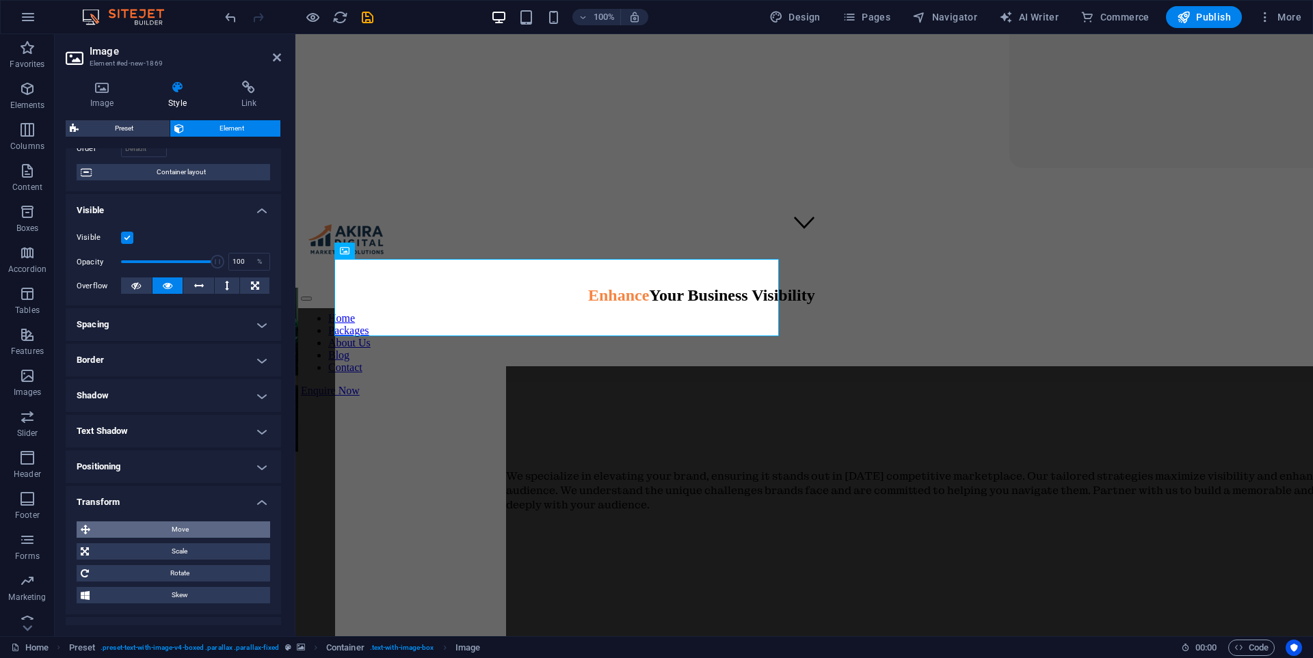
click at [200, 533] on span "Move" at bounding box center [180, 530] width 172 height 16
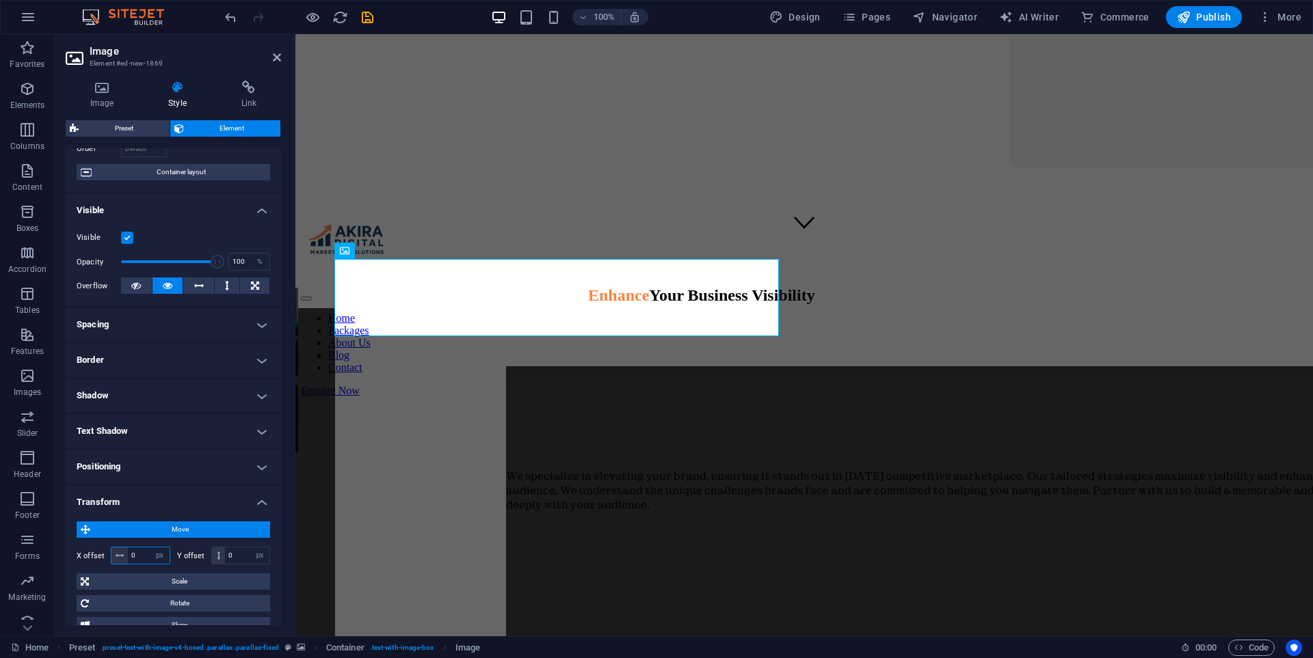
drag, startPoint x: 144, startPoint y: 553, endPoint x: 280, endPoint y: 524, distance: 138.4
click at [145, 553] on input "0" at bounding box center [149, 556] width 42 height 16
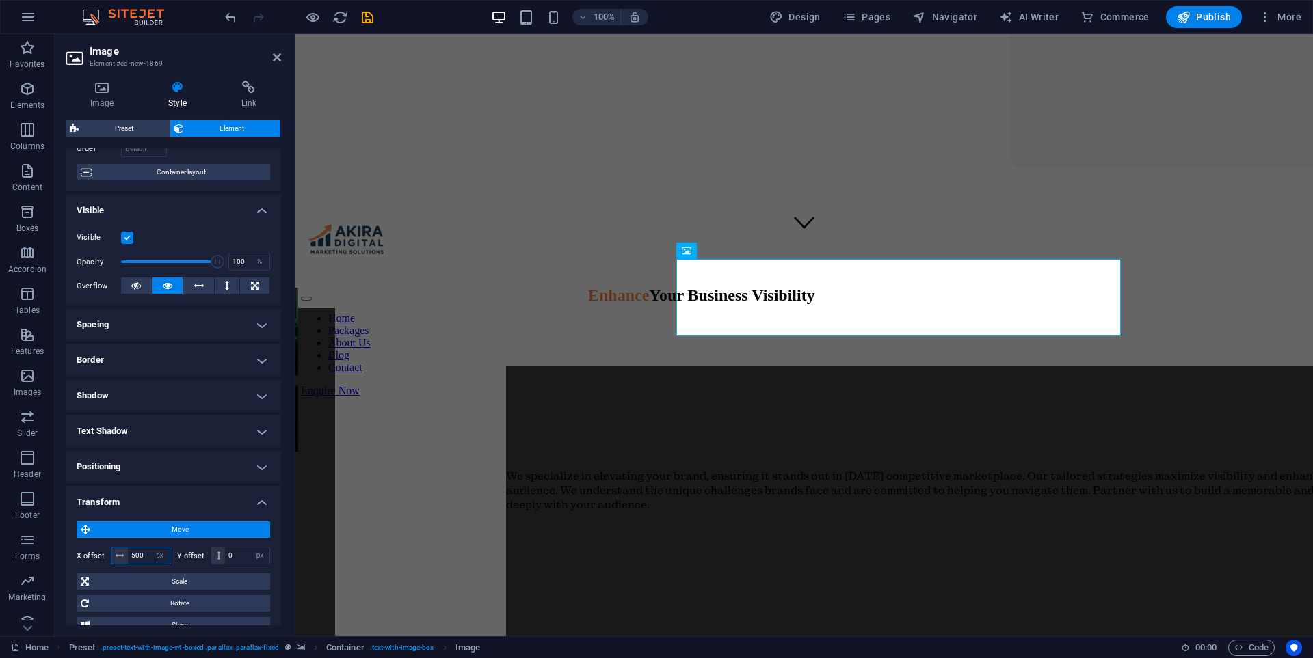
click at [148, 556] on input "500" at bounding box center [149, 556] width 42 height 16
type input "5"
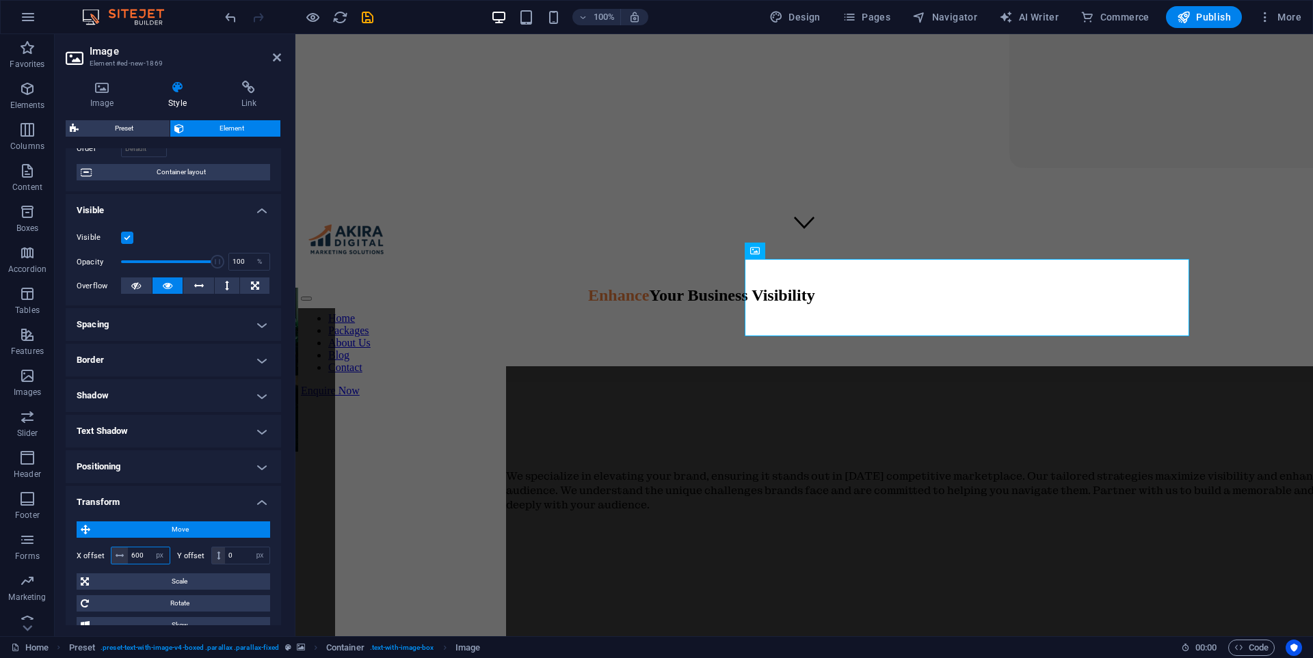
click at [146, 559] on input "600" at bounding box center [149, 556] width 42 height 16
type input "6"
type input "800"
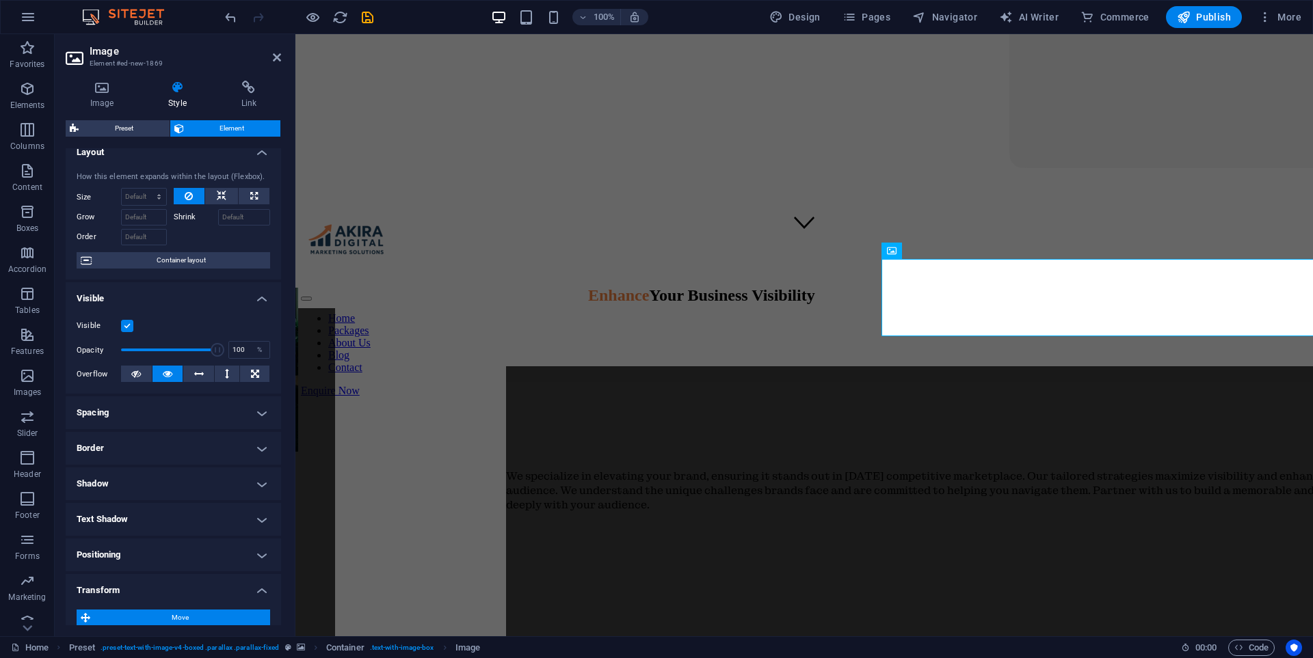
scroll to position [0, 0]
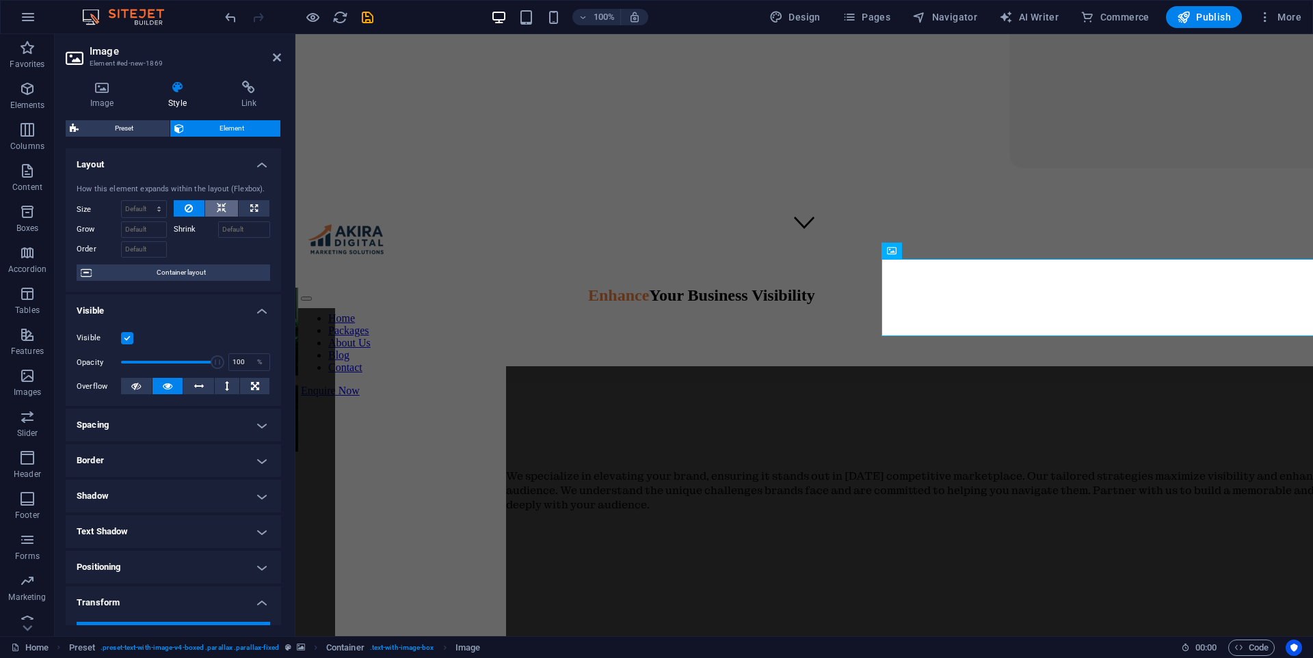
click at [218, 211] on icon at bounding box center [222, 208] width 10 height 16
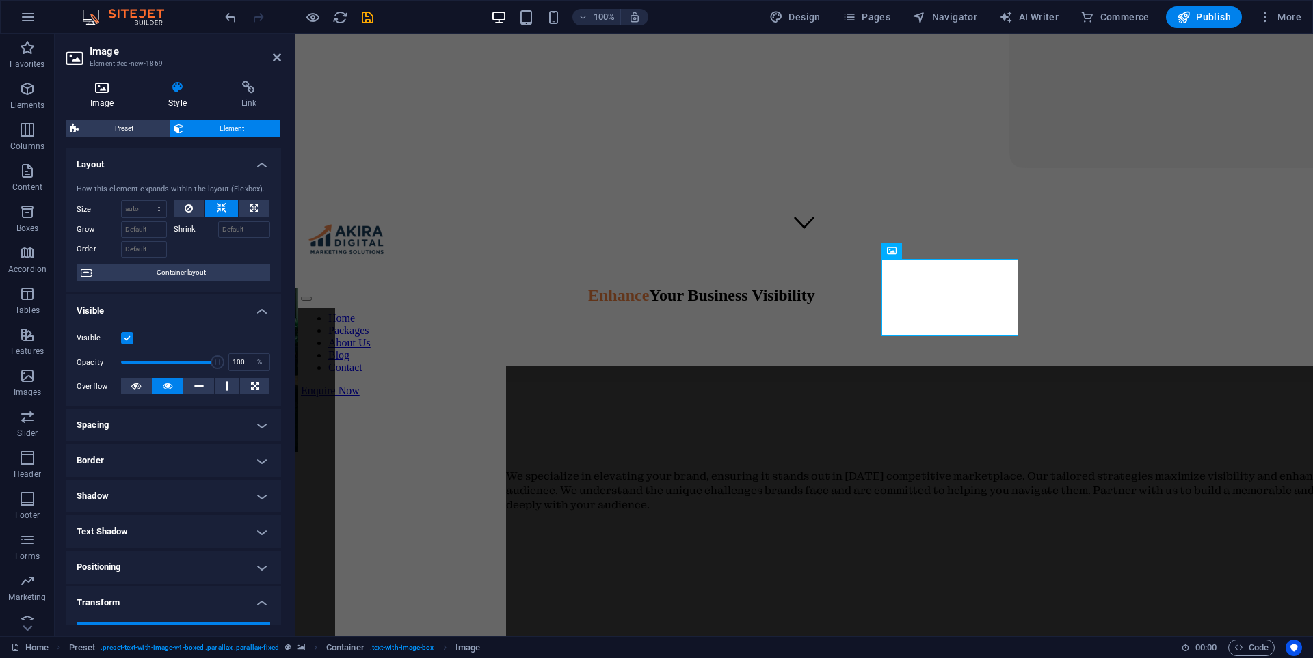
click at [112, 98] on h4 "Image" at bounding box center [105, 95] width 78 height 29
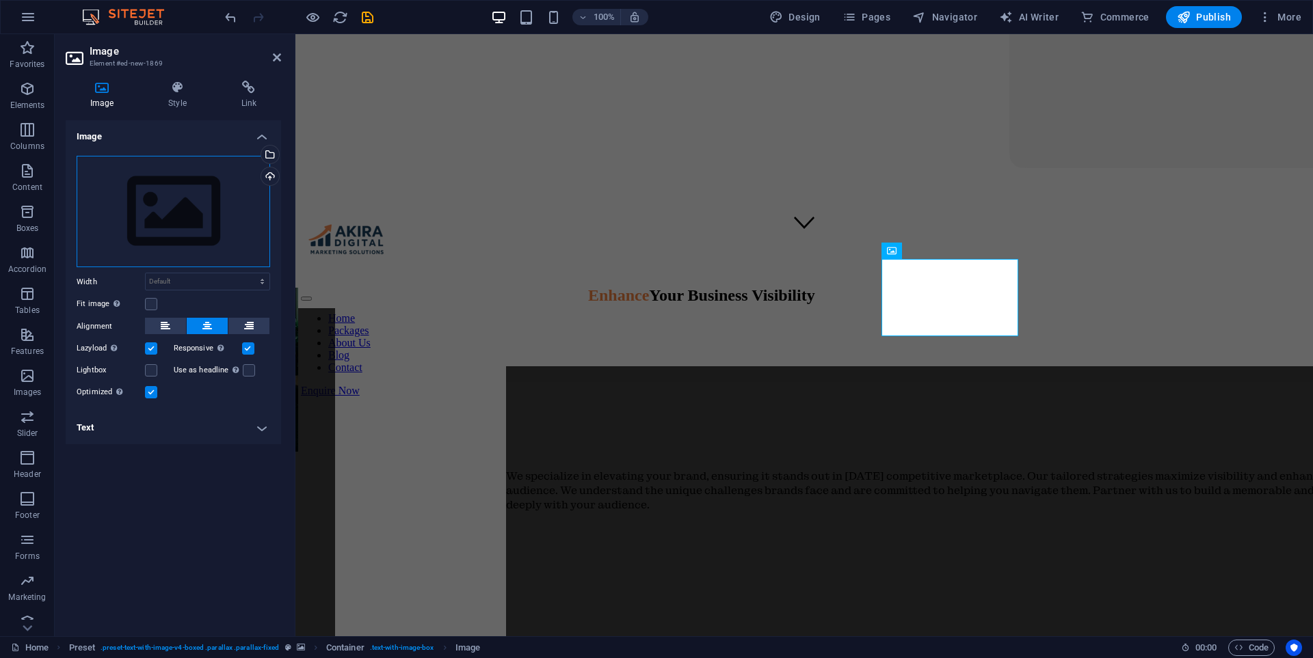
click at [180, 209] on div "Drag files here, click to choose files or select files from Files or our free s…" at bounding box center [173, 212] width 193 height 112
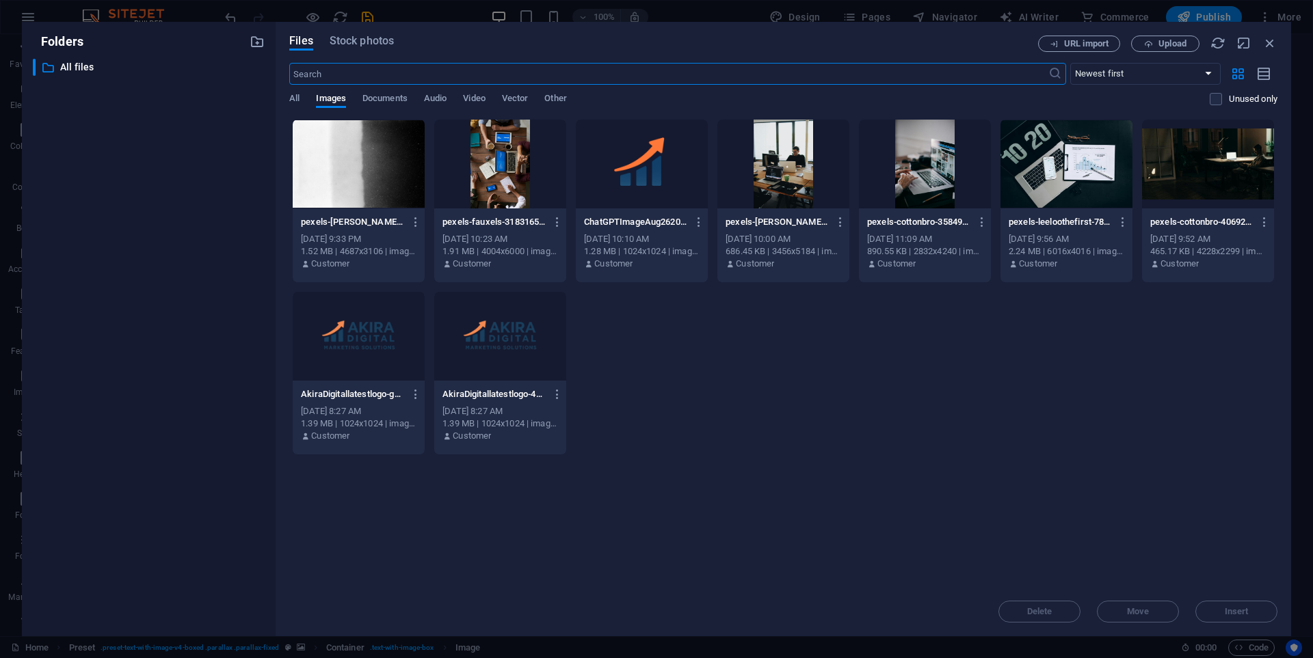
click at [1051, 173] on div at bounding box center [1066, 164] width 132 height 89
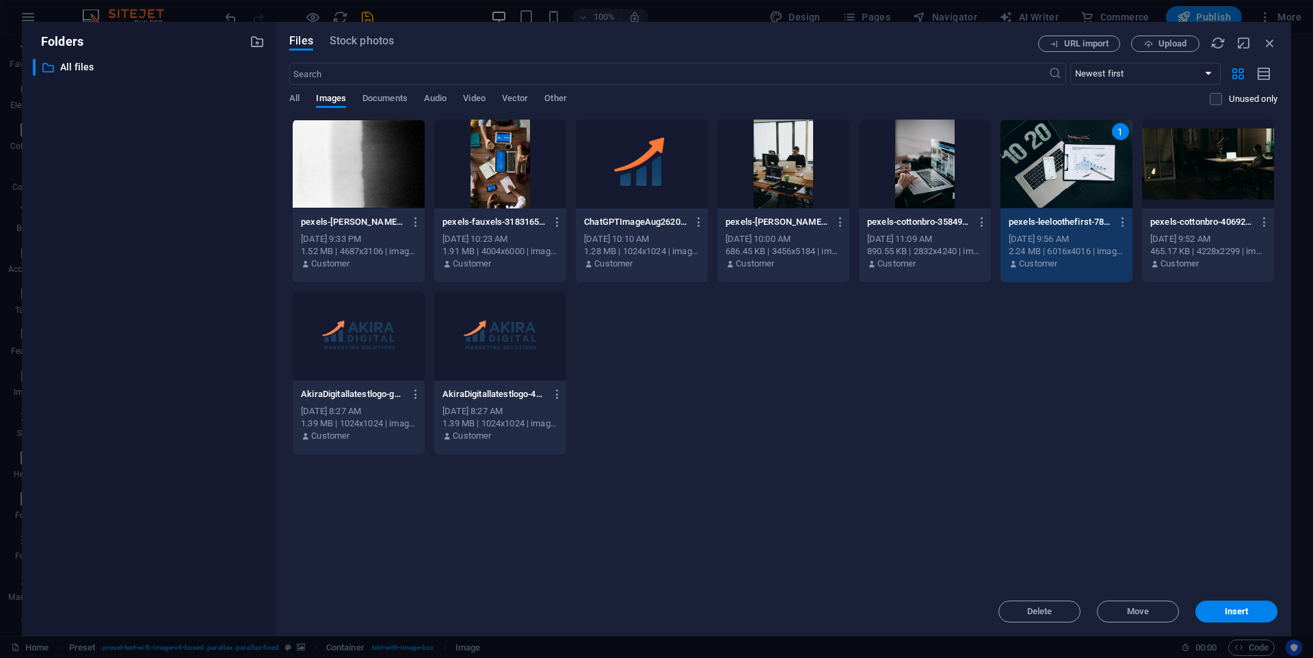
click at [1051, 173] on div "1" at bounding box center [1066, 164] width 132 height 89
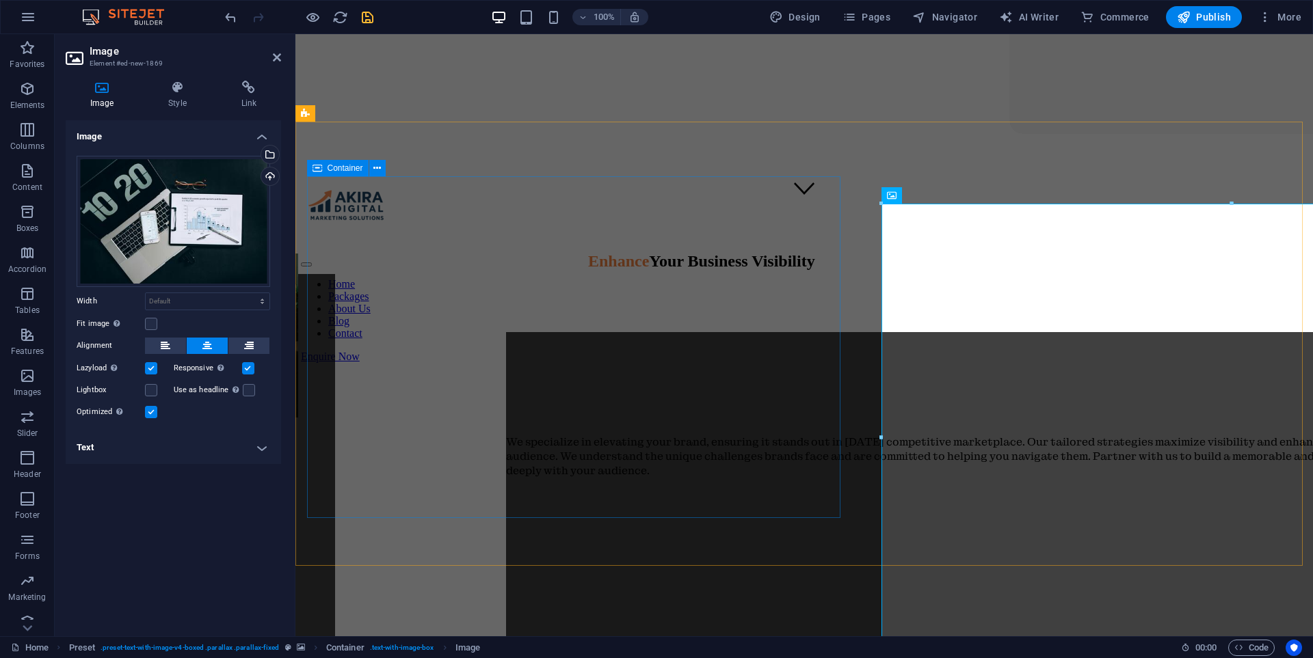
scroll to position [390, 0]
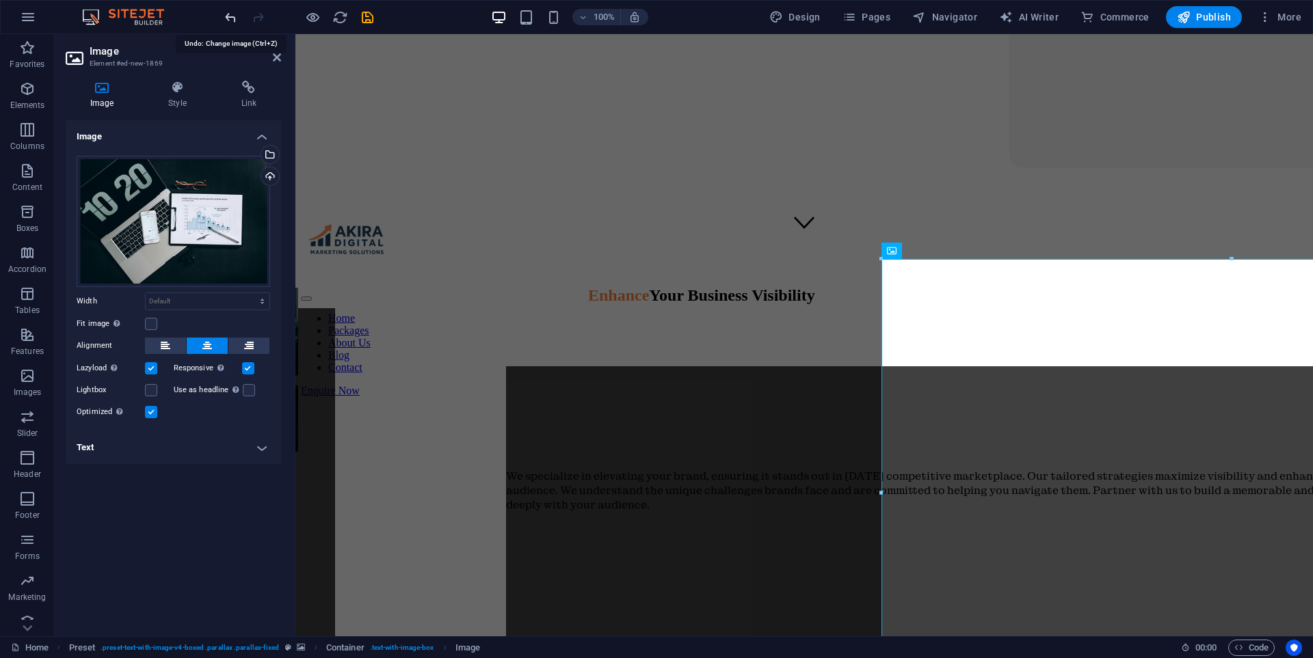
click at [237, 19] on icon "undo" at bounding box center [231, 18] width 16 height 16
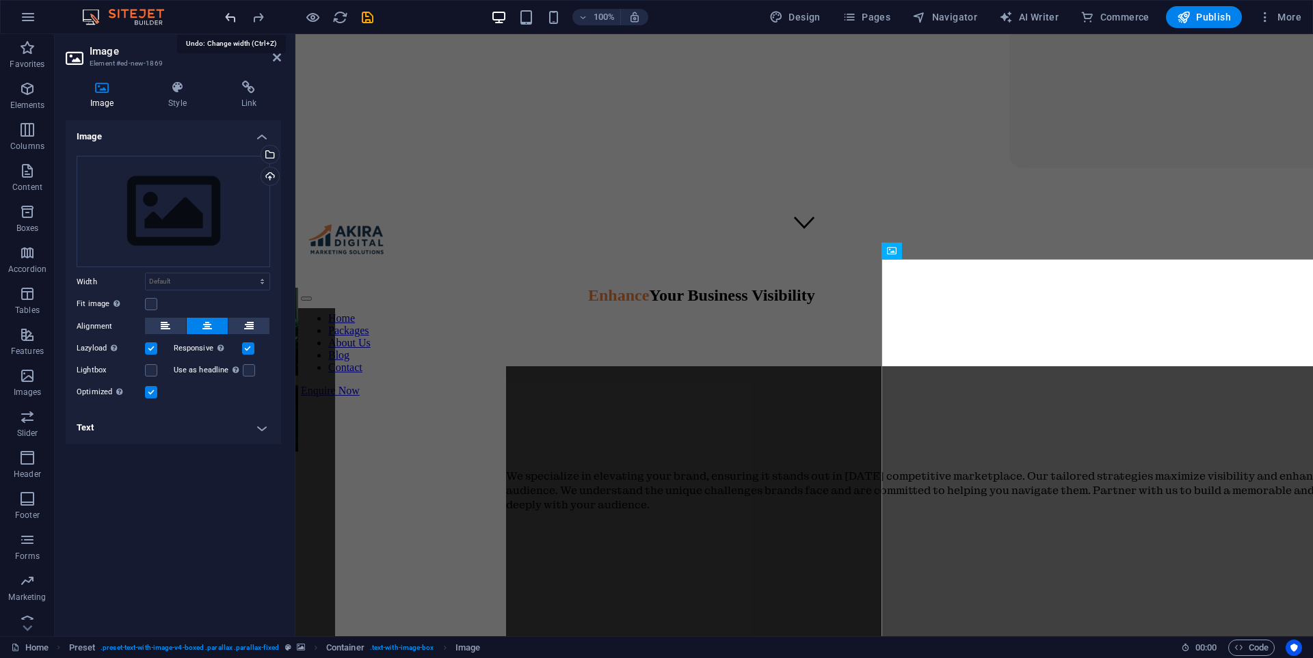
click at [231, 19] on icon "undo" at bounding box center [231, 18] width 16 height 16
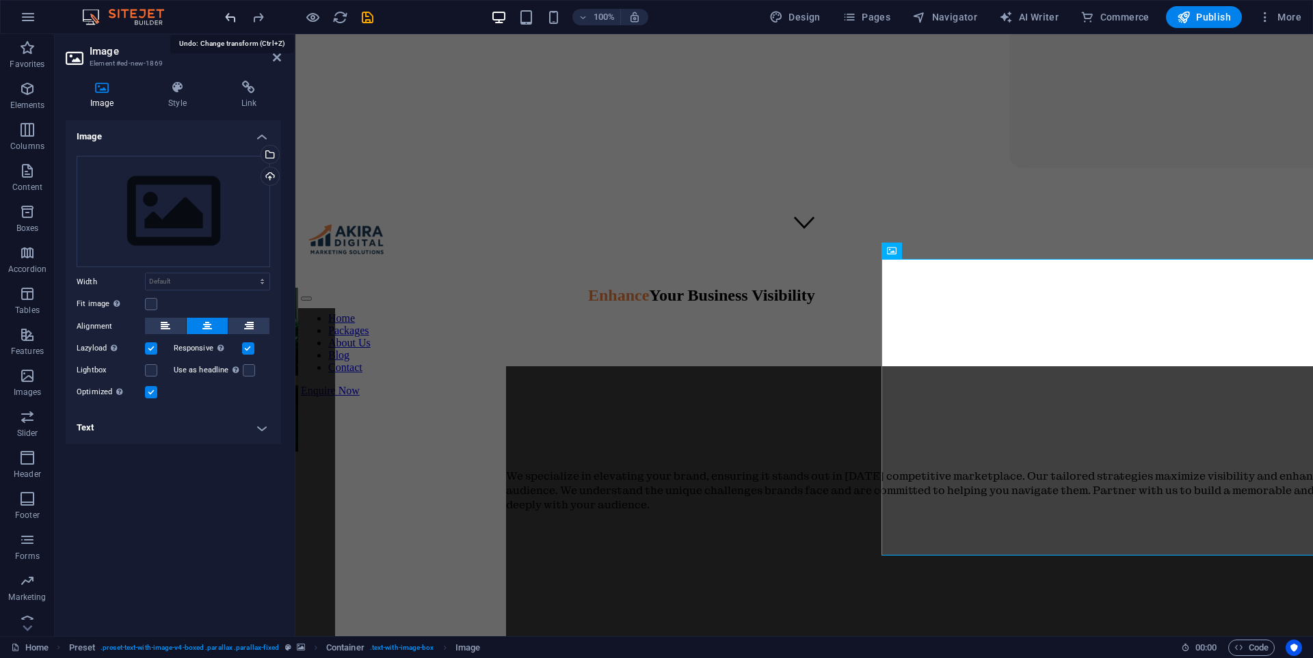
click at [231, 19] on icon "undo" at bounding box center [231, 18] width 16 height 16
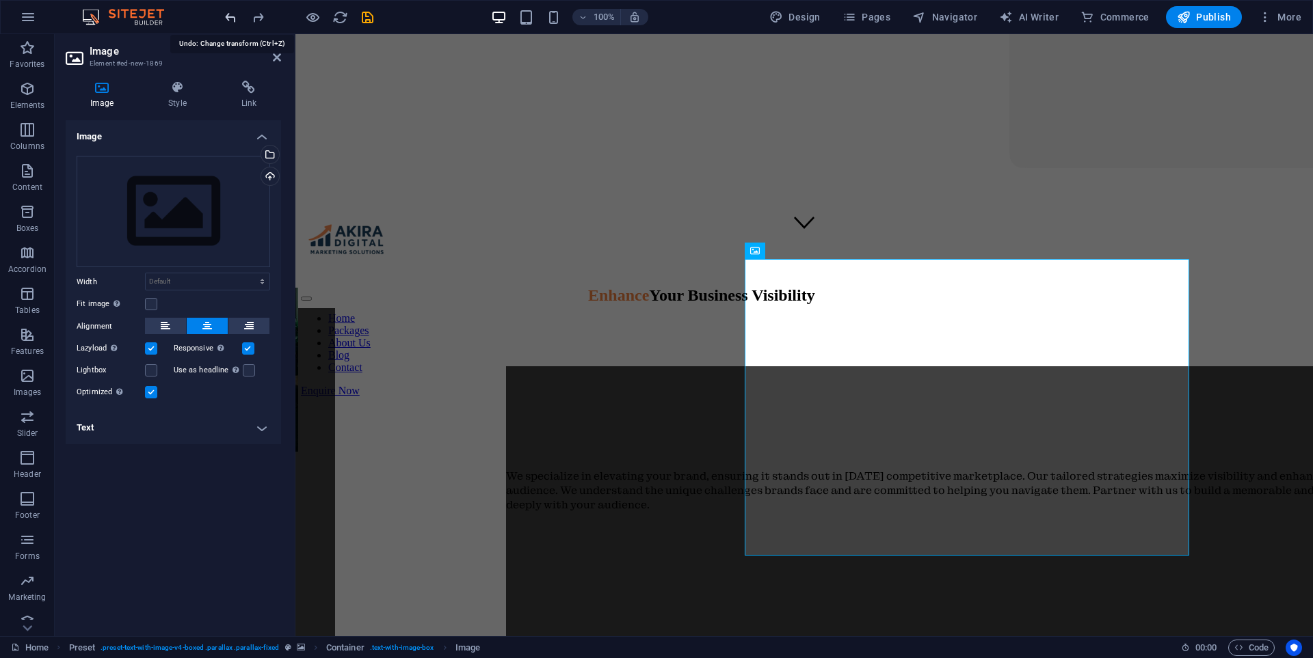
click at [231, 19] on icon "undo" at bounding box center [231, 18] width 16 height 16
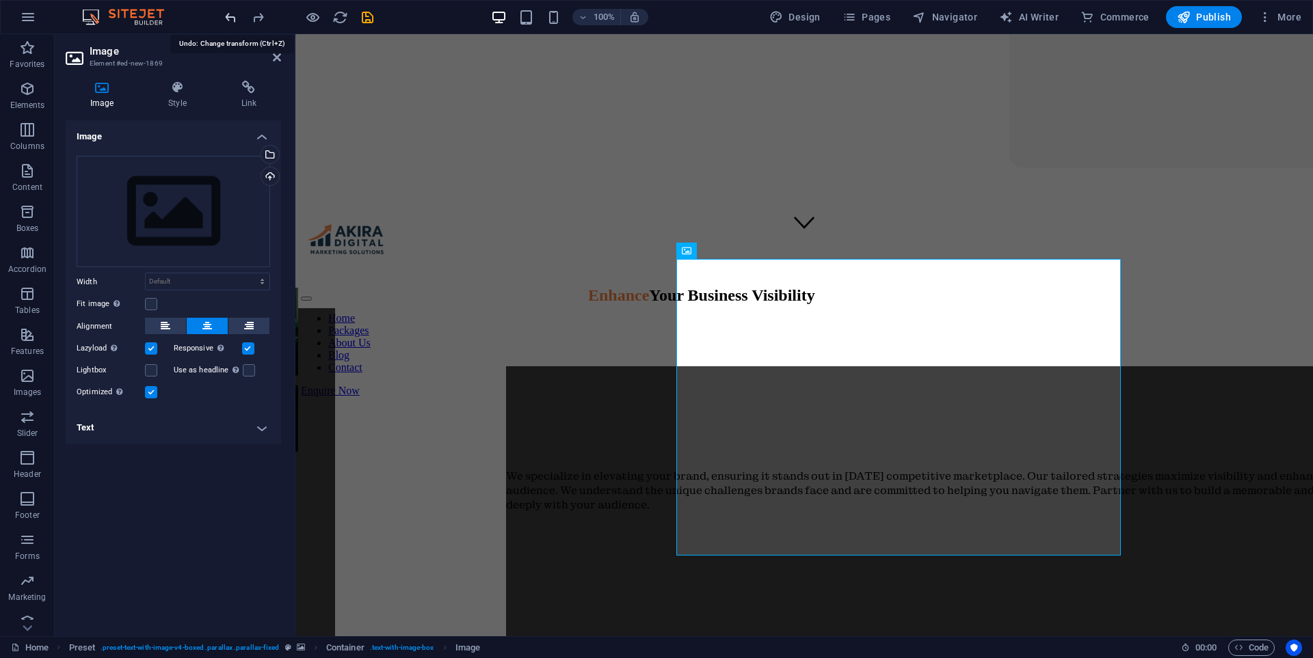
click at [231, 19] on icon "undo" at bounding box center [231, 18] width 16 height 16
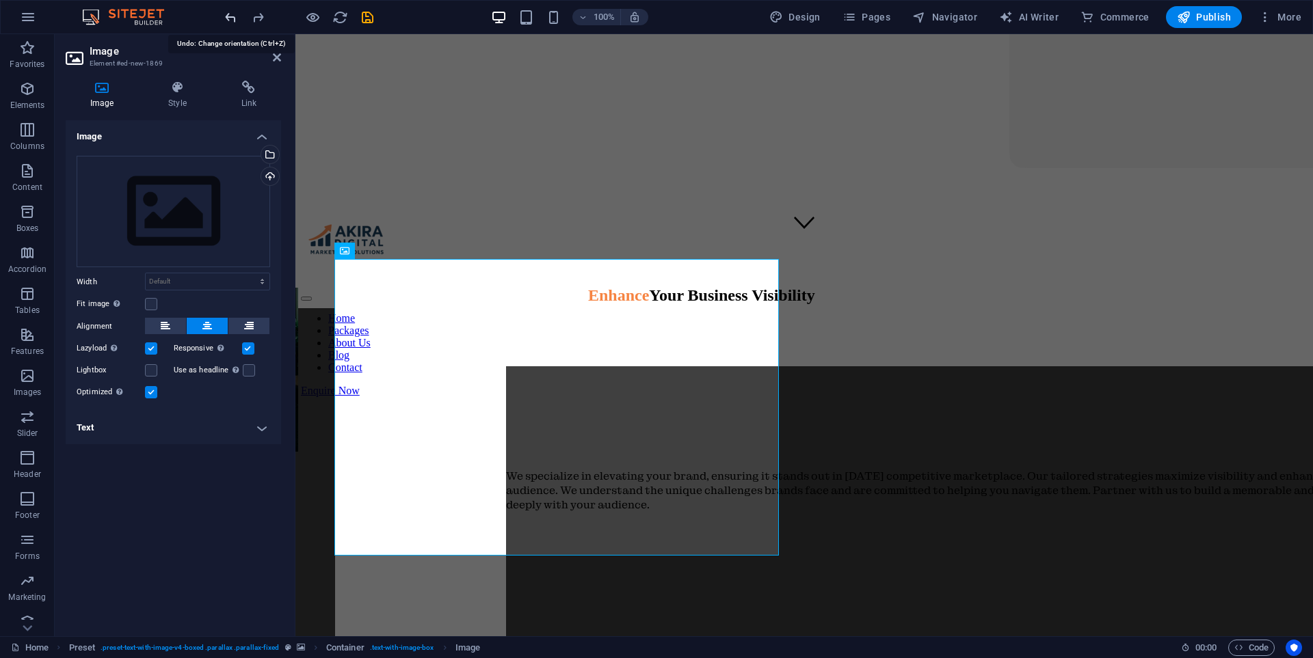
click at [231, 19] on icon "undo" at bounding box center [231, 18] width 16 height 16
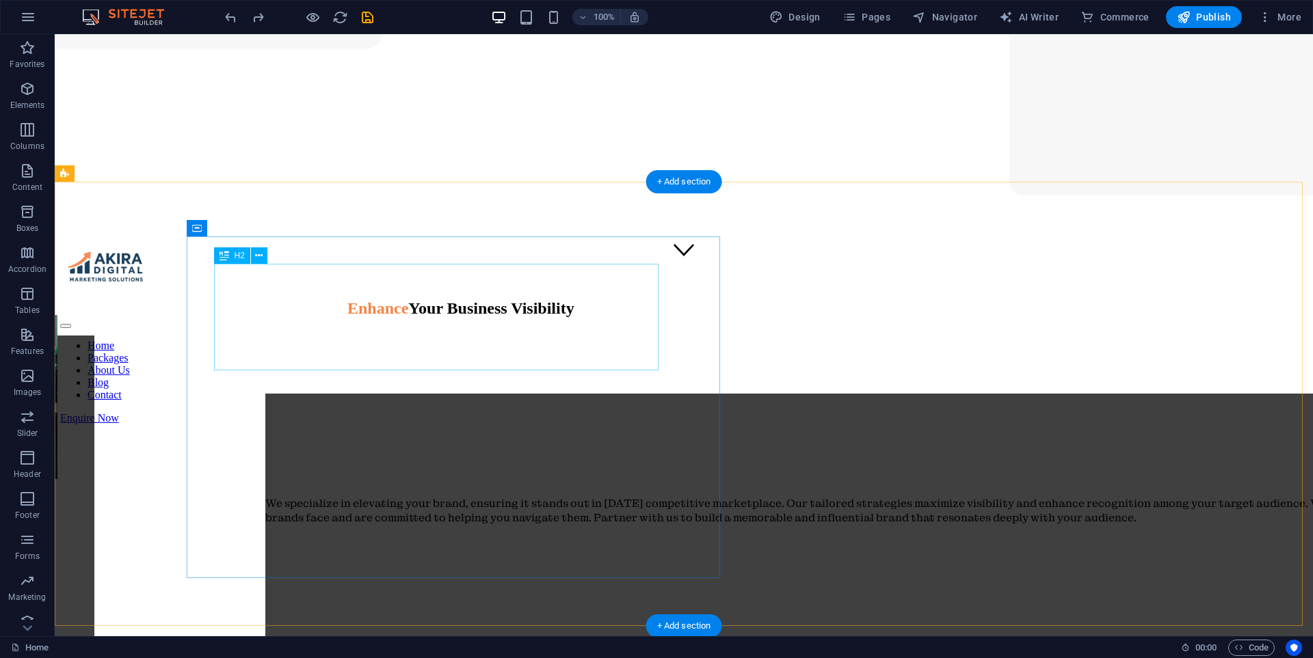
scroll to position [322, 0]
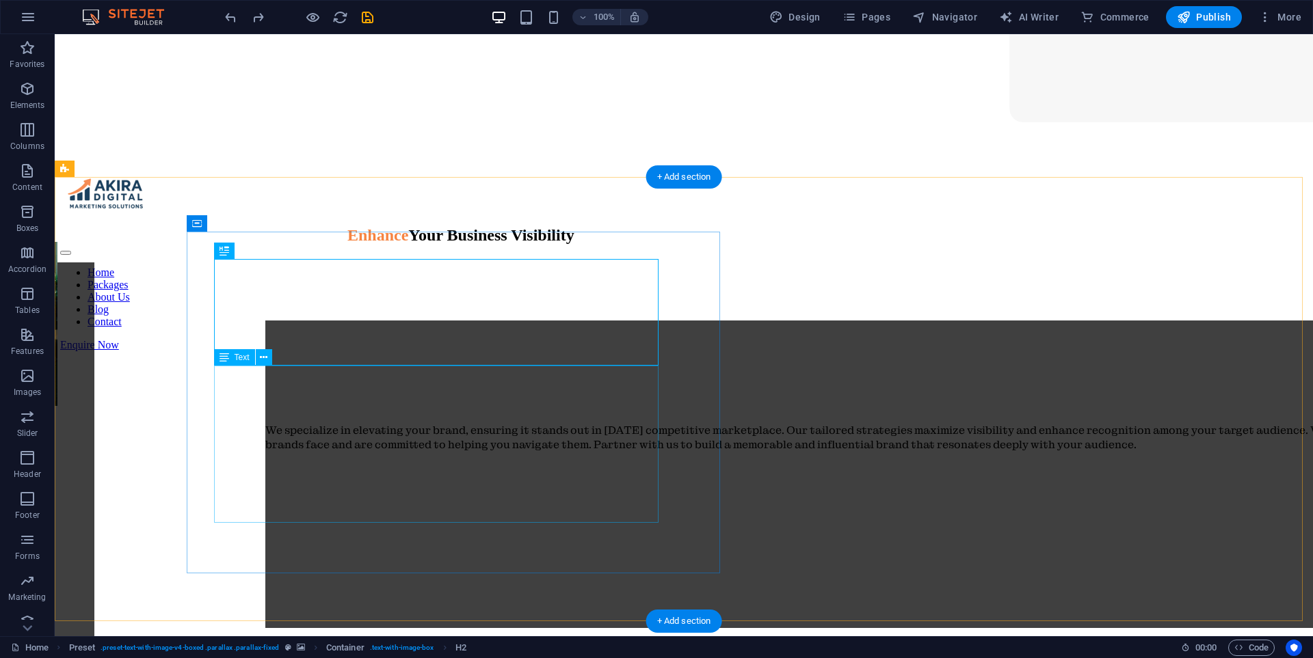
scroll to position [459, 0]
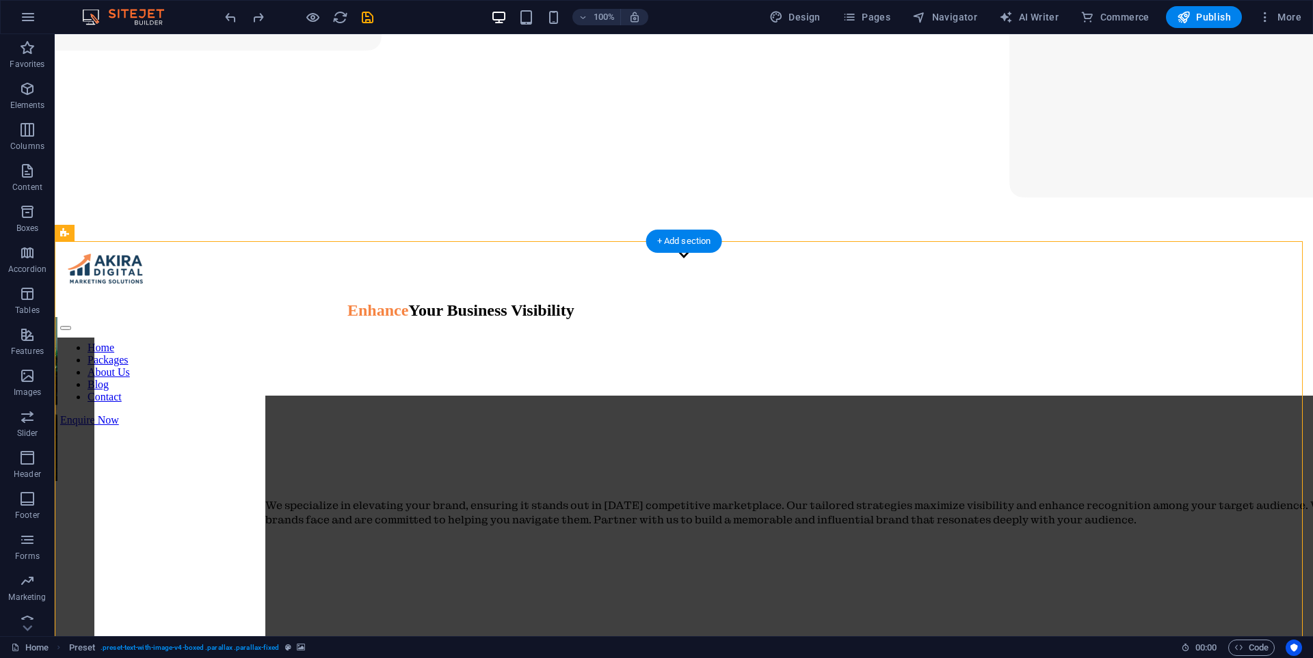
scroll to position [322, 0]
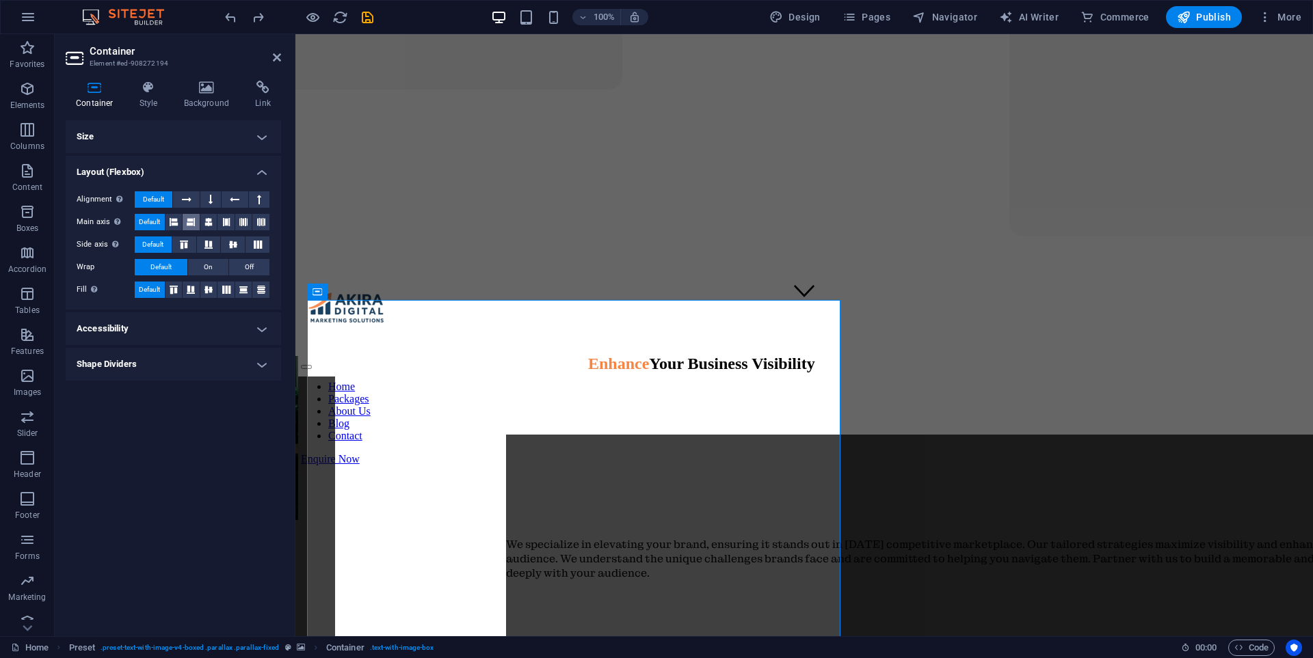
click at [187, 222] on button at bounding box center [191, 222] width 17 height 16
click at [173, 223] on icon at bounding box center [174, 222] width 8 height 16
click at [204, 224] on icon at bounding box center [208, 222] width 8 height 16
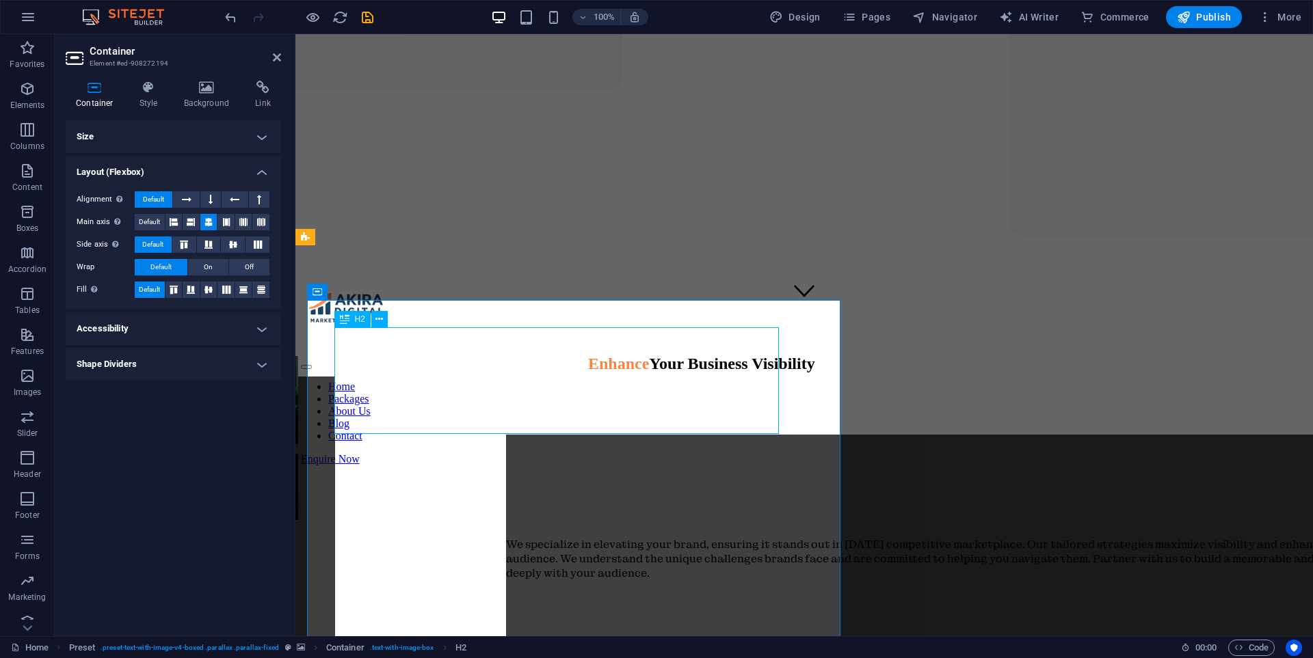
select select "px"
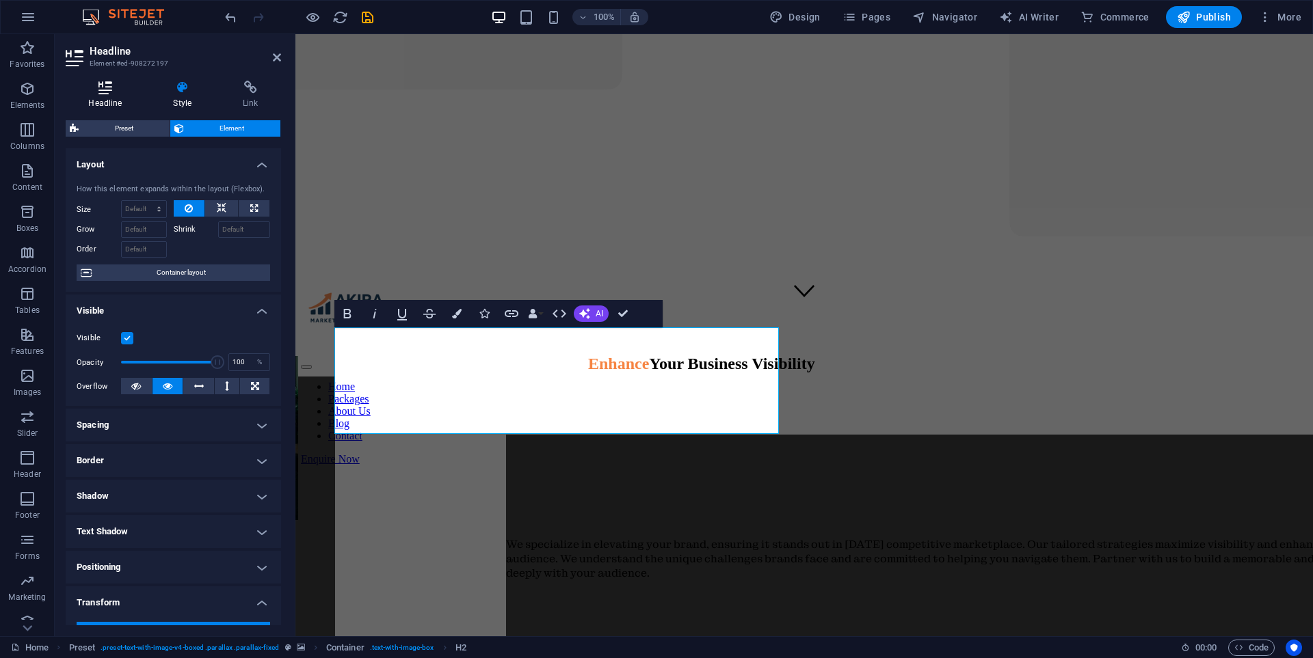
click at [121, 92] on icon at bounding box center [105, 88] width 79 height 14
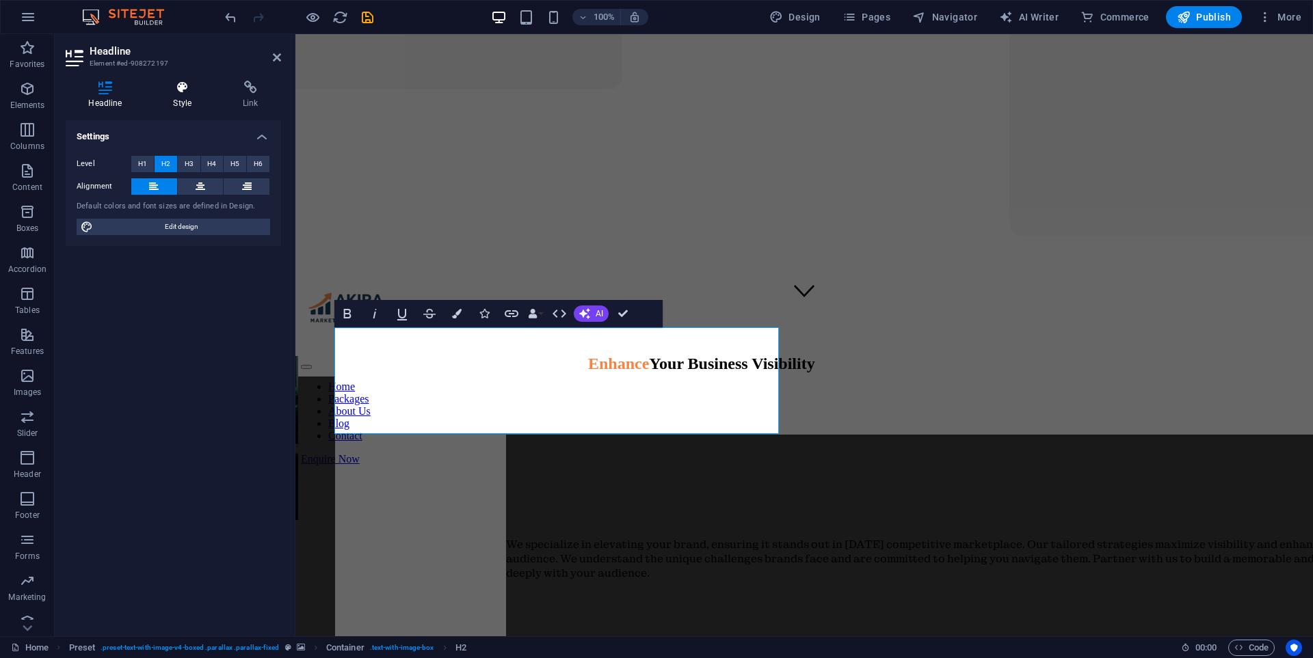
click at [178, 90] on icon at bounding box center [182, 88] width 64 height 14
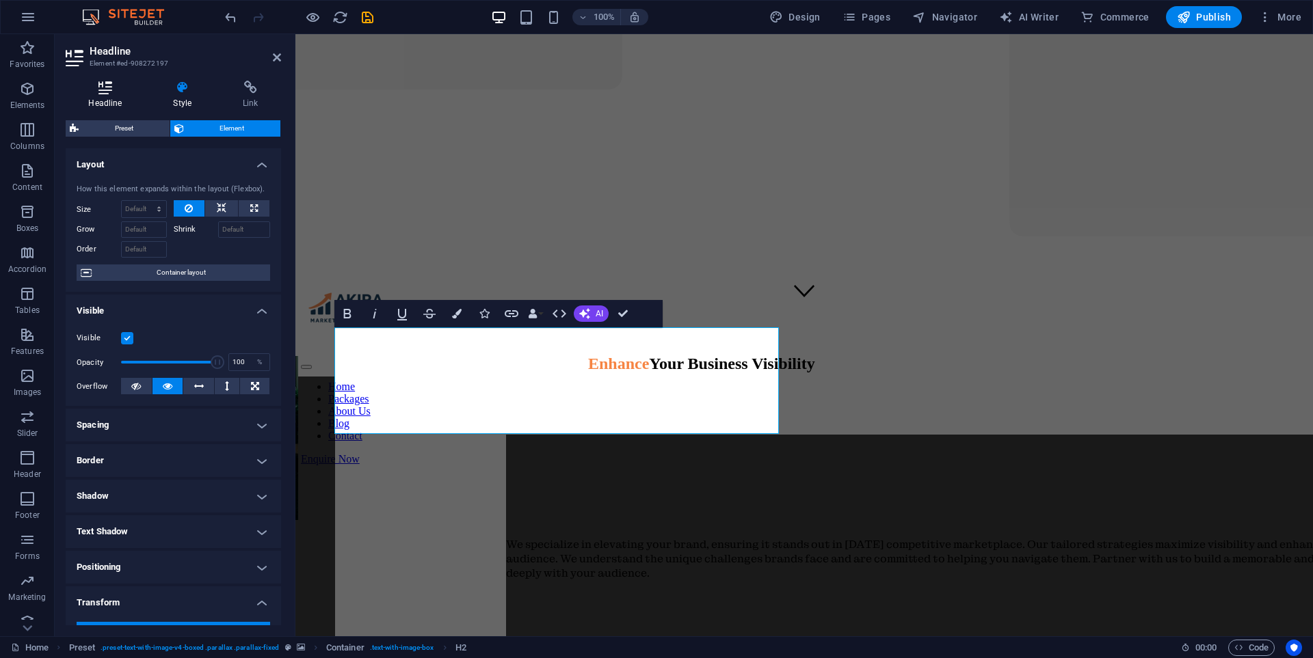
click at [103, 93] on icon at bounding box center [105, 88] width 79 height 14
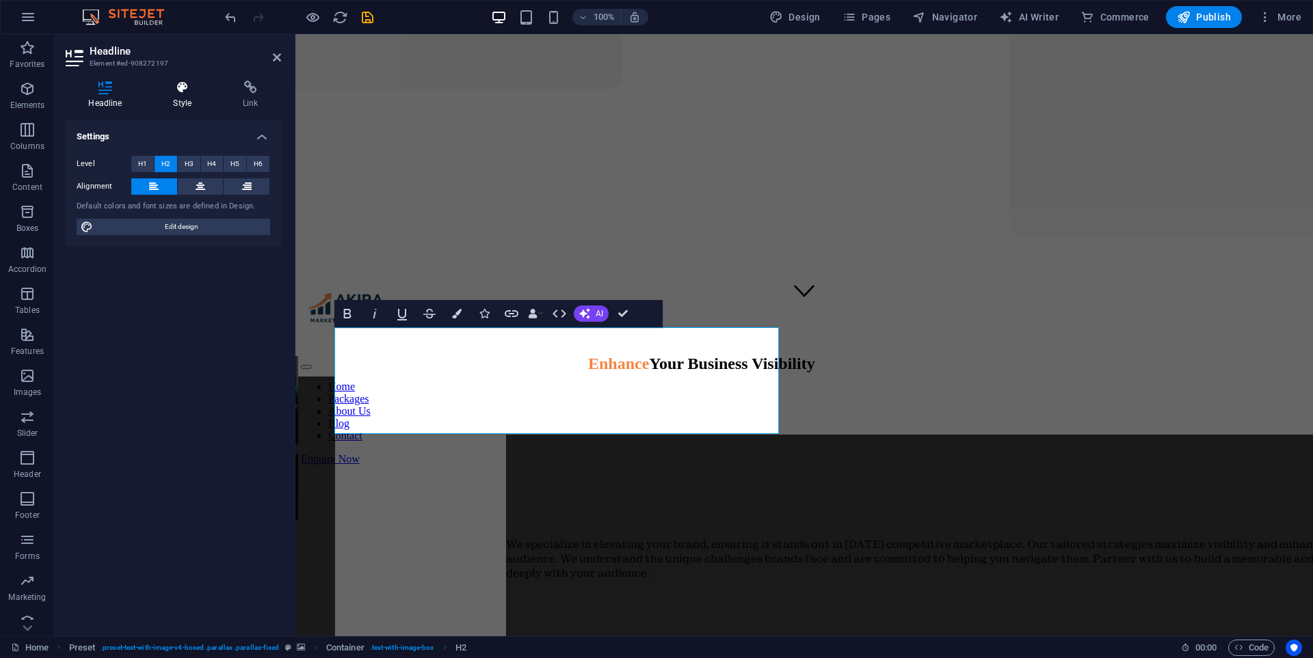
click at [174, 91] on icon at bounding box center [182, 88] width 64 height 14
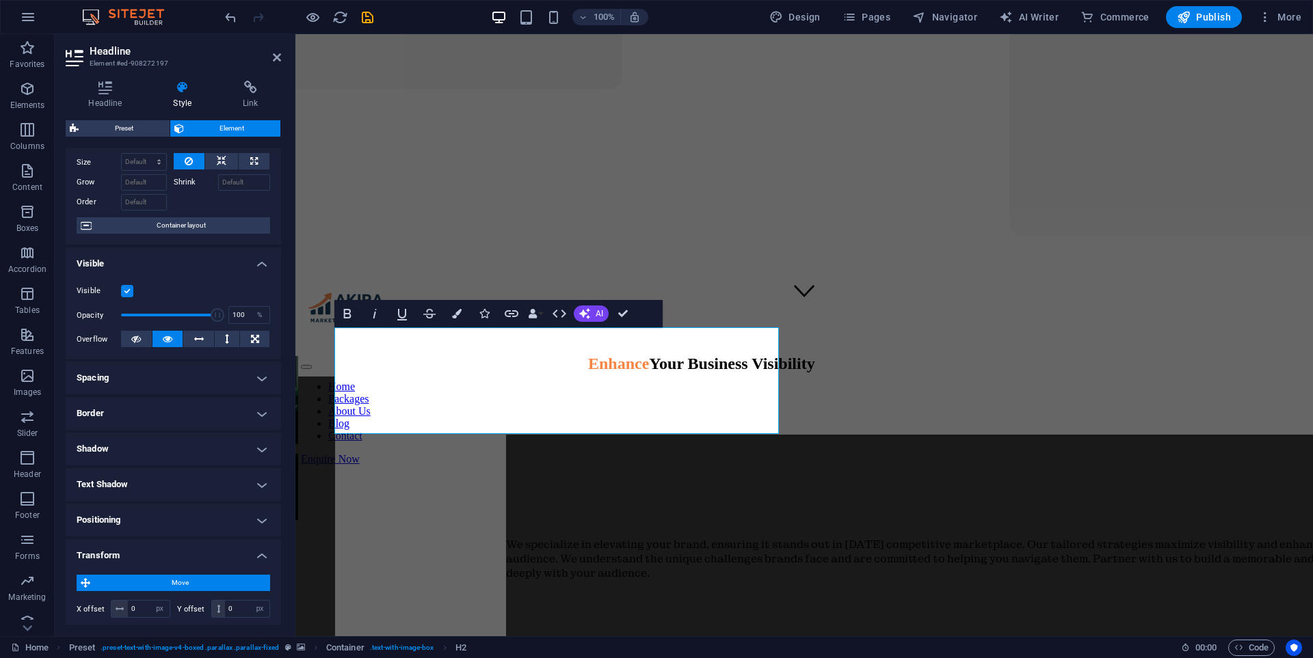
scroll to position [0, 0]
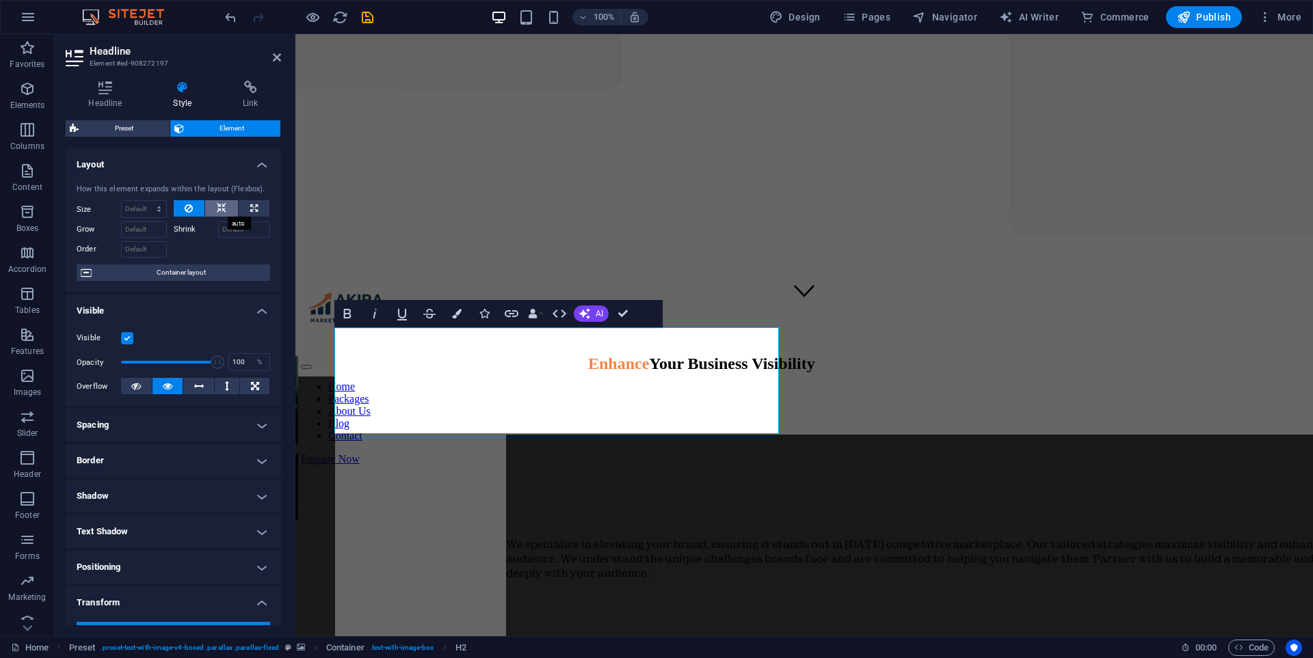
click at [214, 207] on button at bounding box center [221, 208] width 33 height 16
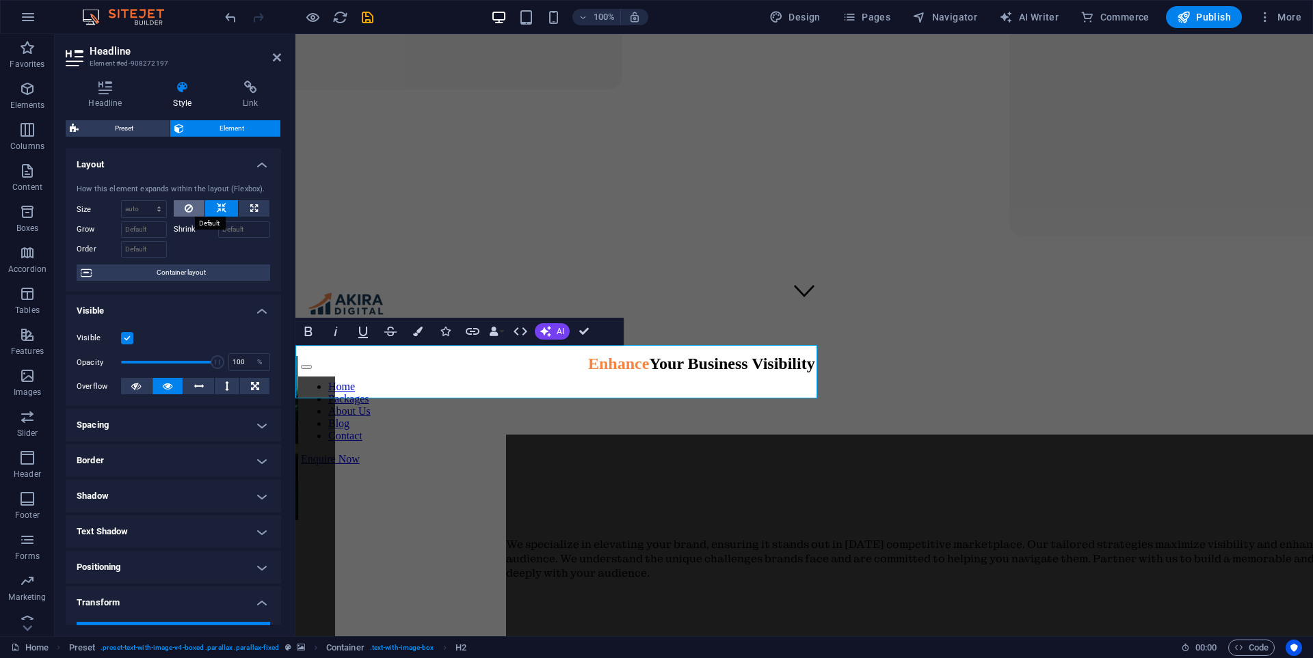
click at [189, 205] on icon at bounding box center [189, 208] width 8 height 16
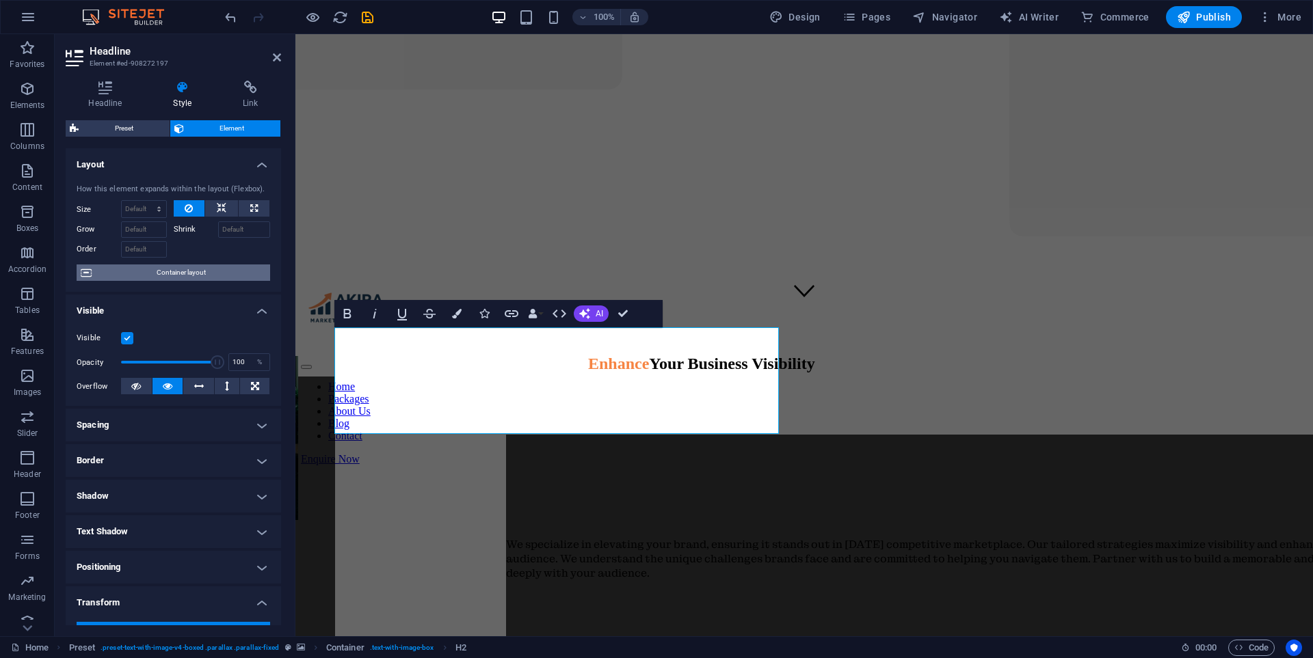
click at [199, 280] on span "Container layout" at bounding box center [181, 273] width 170 height 16
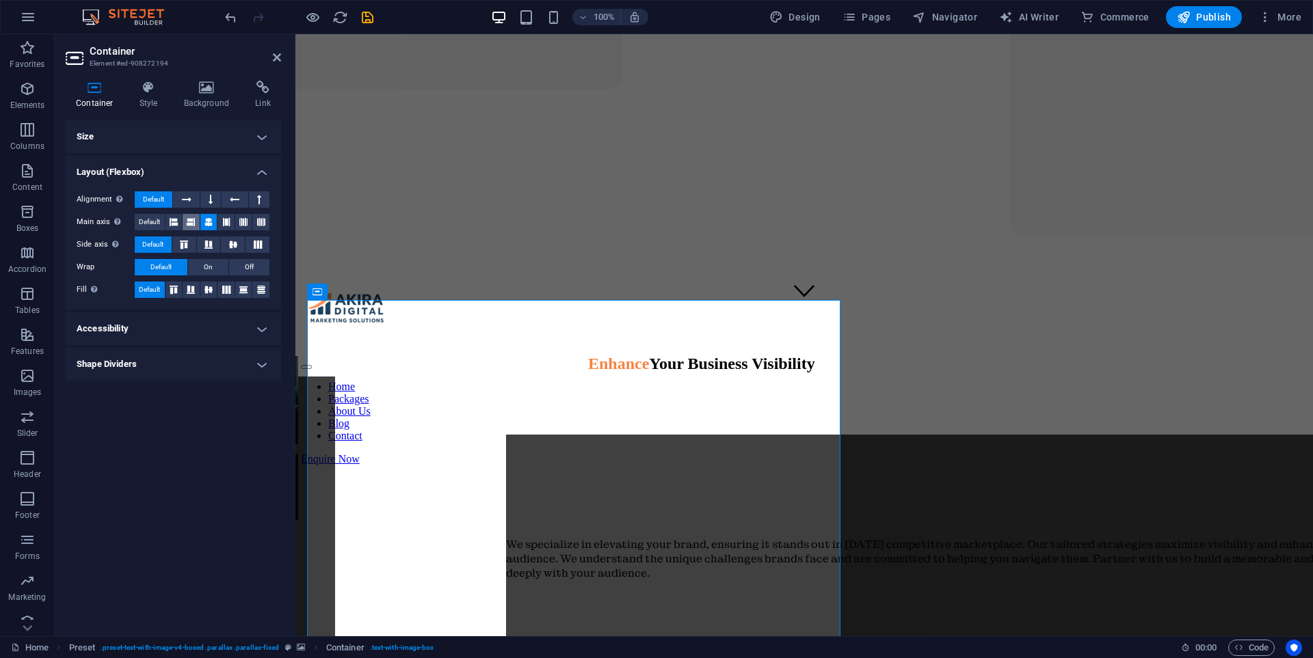
click at [193, 220] on icon at bounding box center [191, 222] width 8 height 16
click at [209, 221] on icon at bounding box center [208, 222] width 8 height 16
click at [188, 291] on icon at bounding box center [191, 290] width 16 height 8
click at [177, 290] on icon at bounding box center [173, 290] width 16 height 8
click at [154, 292] on span "Default" at bounding box center [149, 290] width 21 height 16
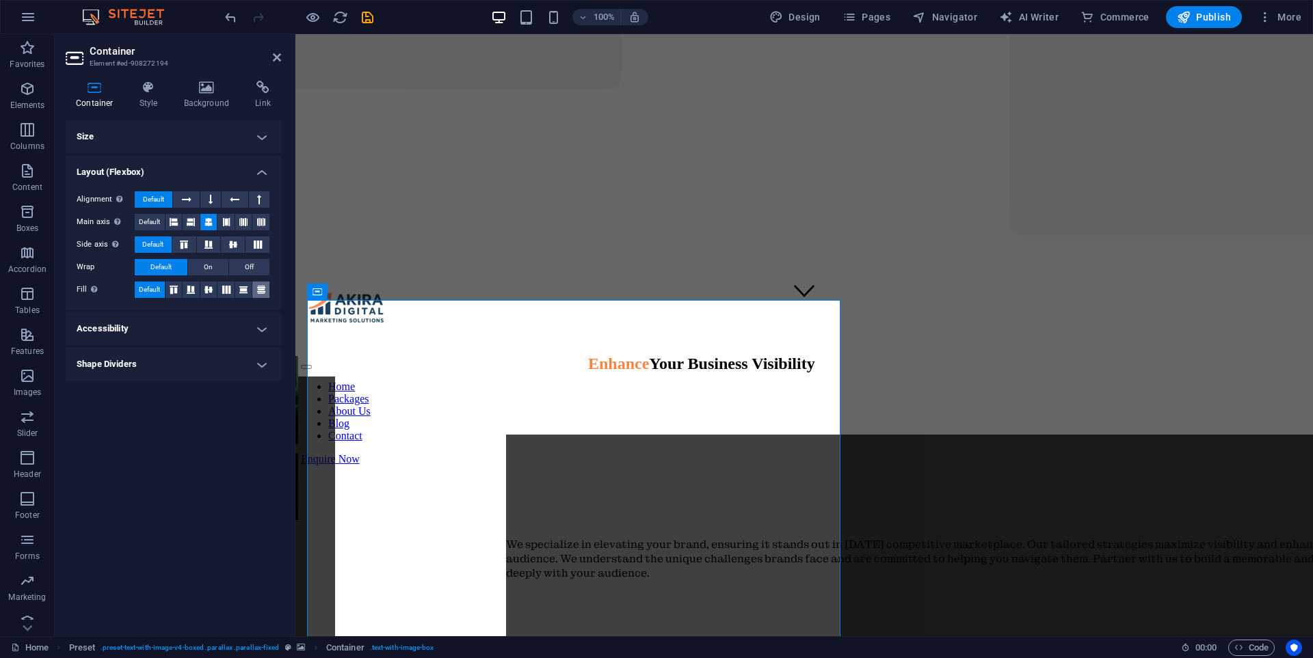
click at [264, 288] on icon at bounding box center [261, 290] width 16 height 8
click at [234, 288] on button at bounding box center [225, 290] width 17 height 16
click at [254, 286] on icon at bounding box center [261, 290] width 16 height 8
click at [284, 57] on aside "Container Element #ed-908272194 Container Style Background Link Size Height 500…" at bounding box center [175, 335] width 241 height 602
click at [276, 59] on icon at bounding box center [277, 57] width 8 height 11
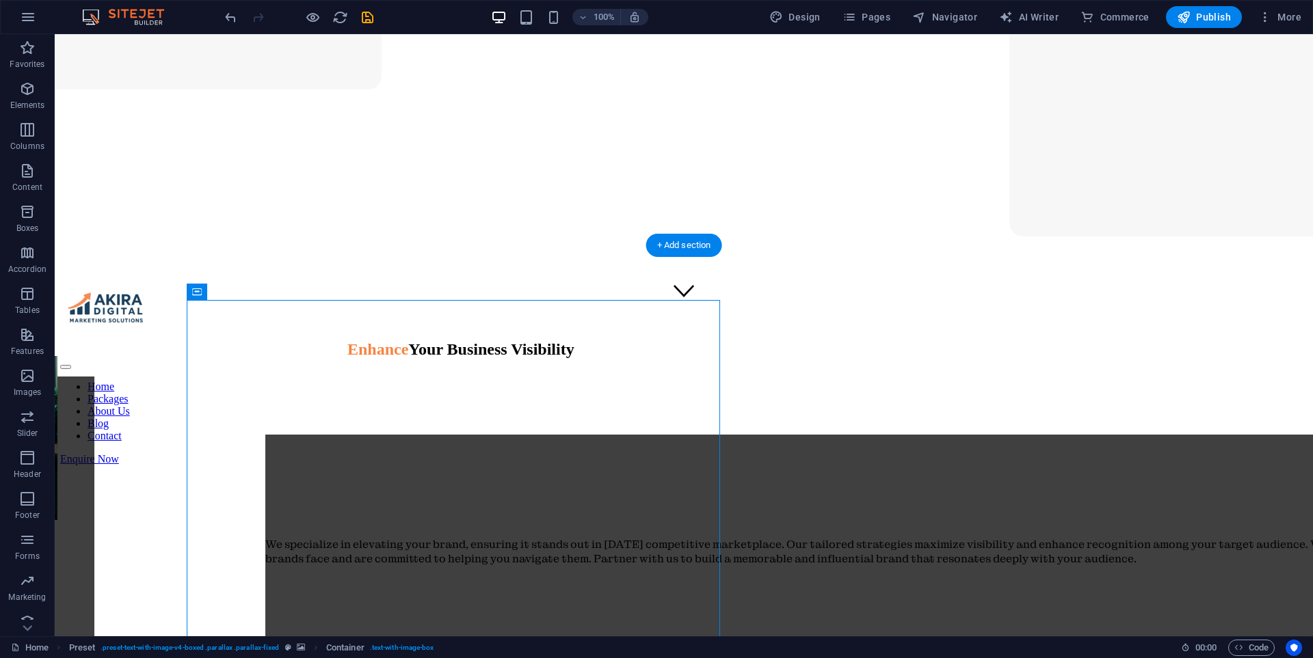
drag, startPoint x: 947, startPoint y: 414, endPoint x: 632, endPoint y: 382, distance: 316.7
select select "rem"
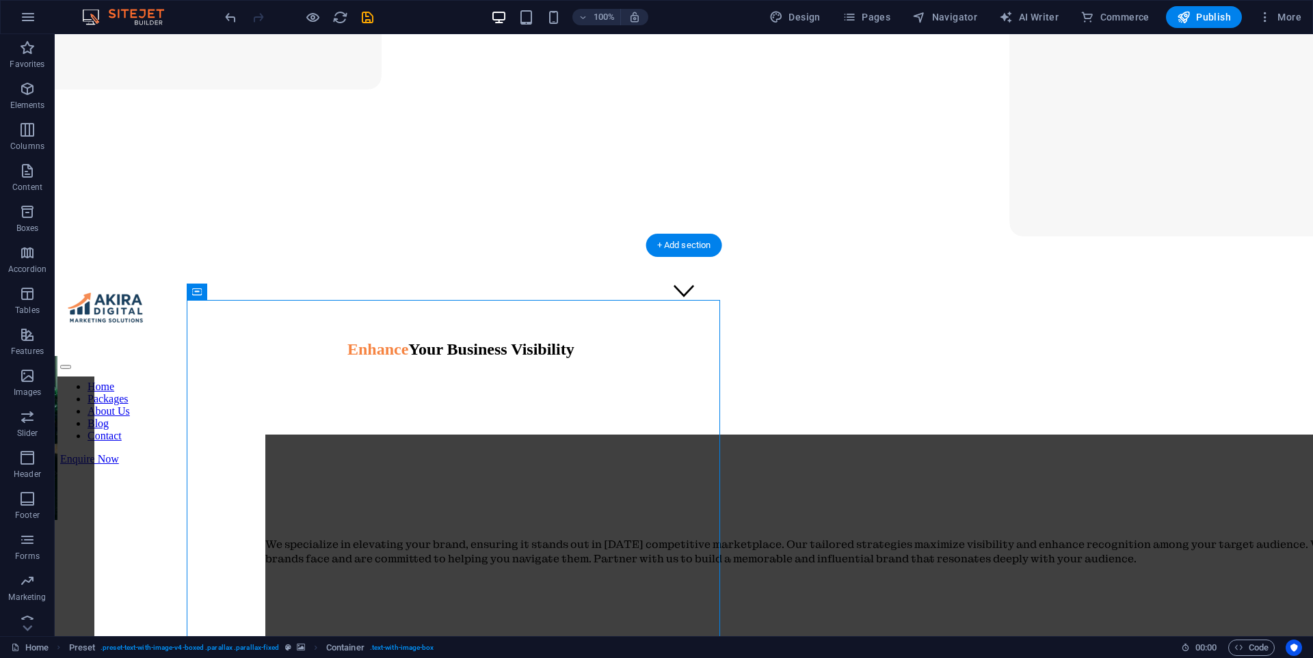
select select "rem"
select select "px"
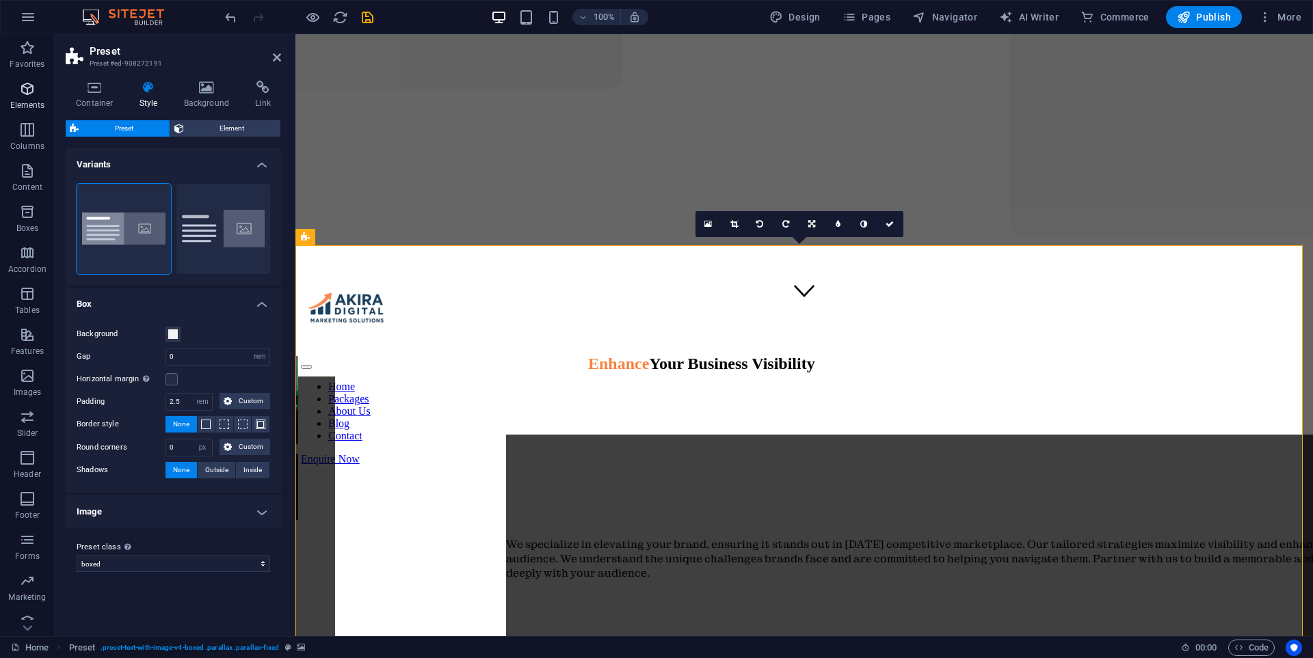
click at [24, 86] on icon "button" at bounding box center [27, 89] width 16 height 16
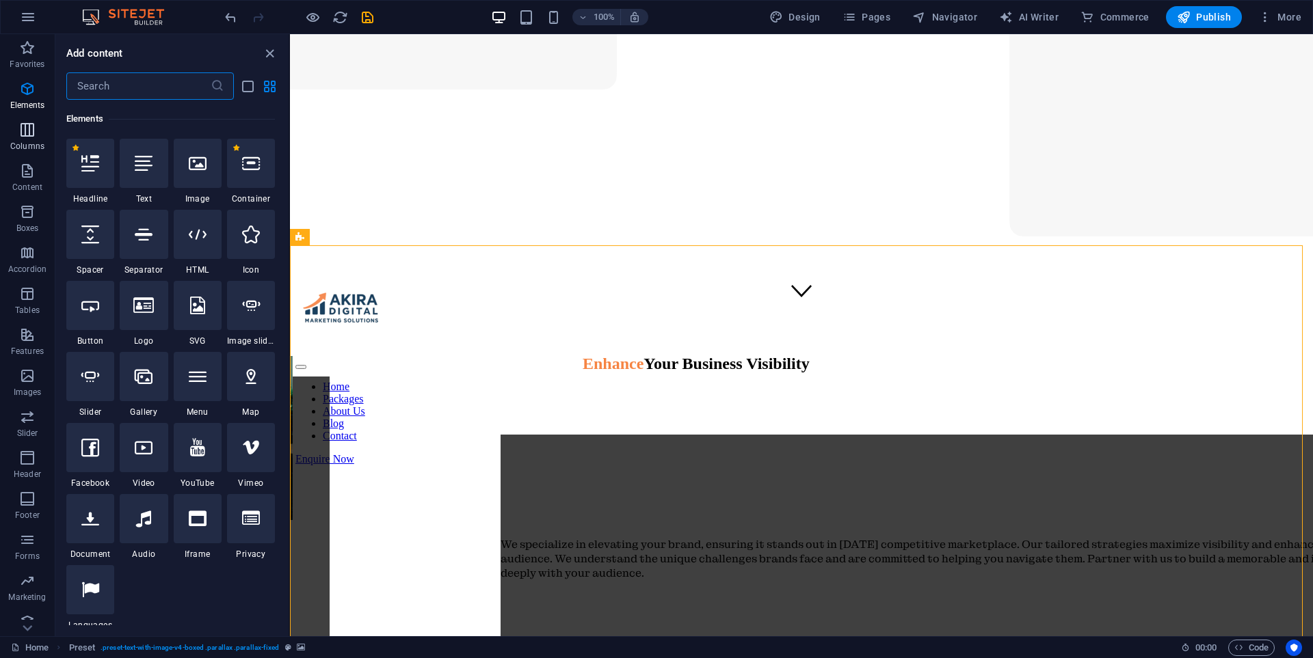
scroll to position [146, 0]
select select "rem"
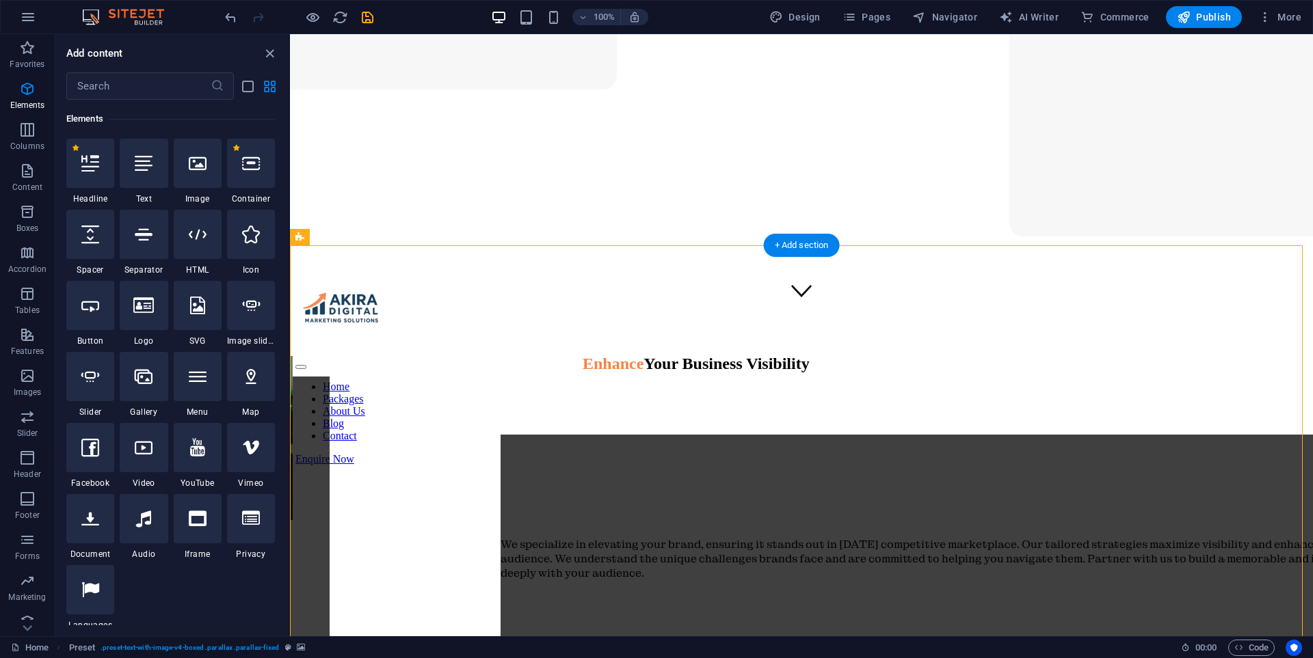
select select "px"
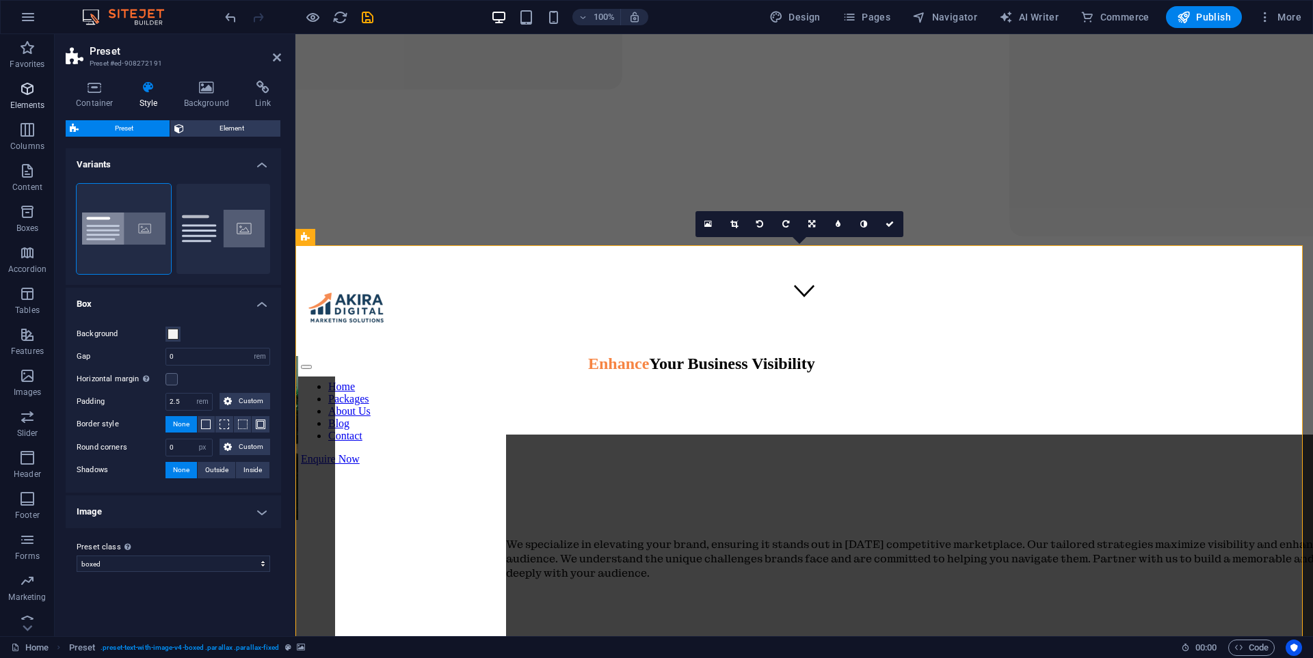
click at [35, 94] on icon "button" at bounding box center [27, 89] width 16 height 16
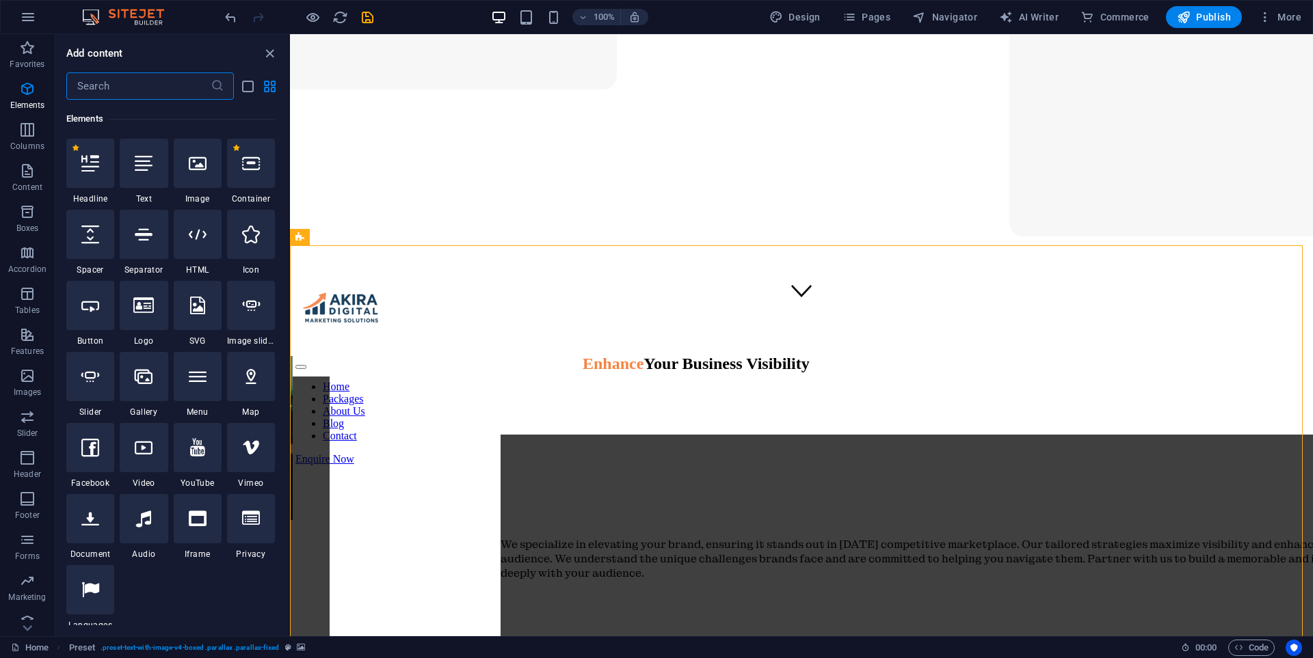
click at [187, 307] on div at bounding box center [198, 305] width 48 height 49
select select "xMidYMid"
select select "px"
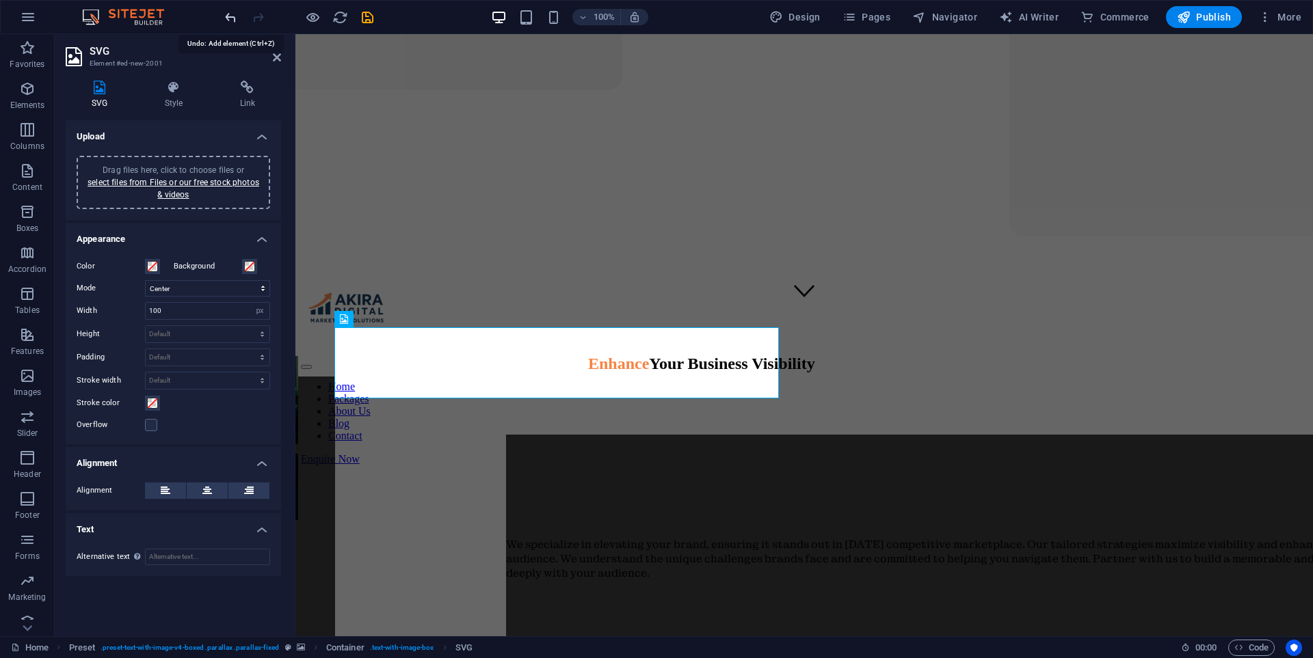
click at [234, 18] on icon "undo" at bounding box center [231, 18] width 16 height 16
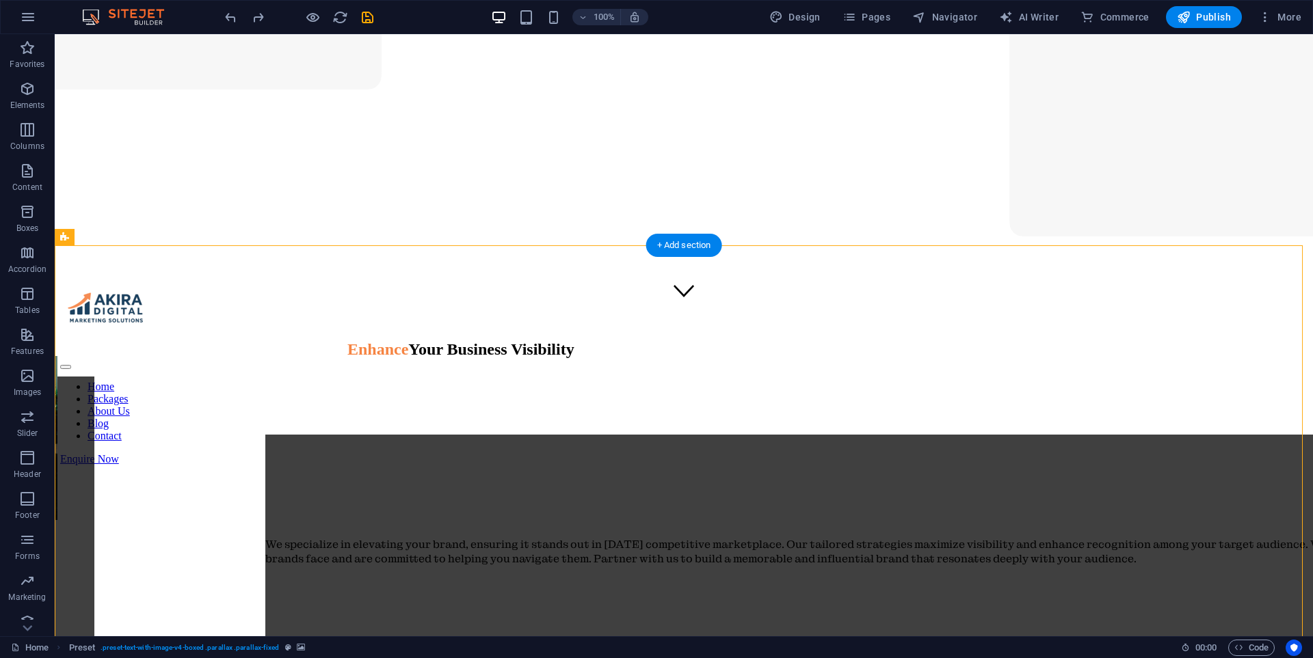
select select "rem"
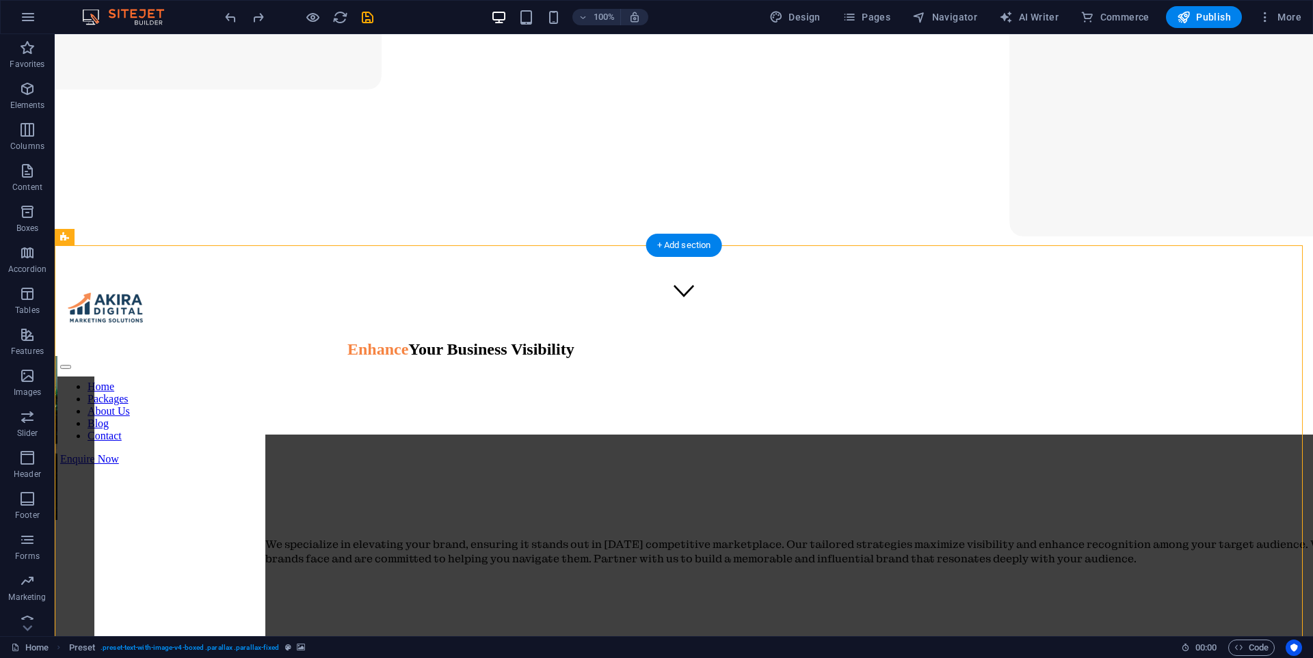
select select "px"
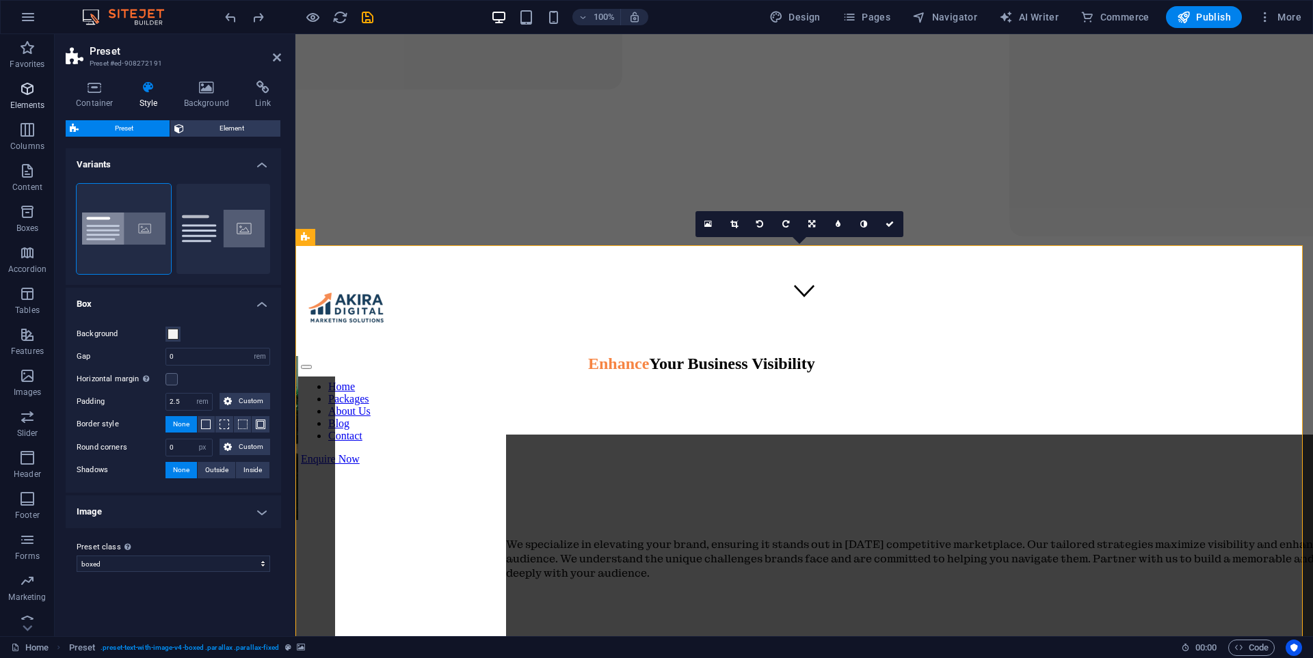
click at [44, 96] on span "Elements" at bounding box center [27, 97] width 55 height 33
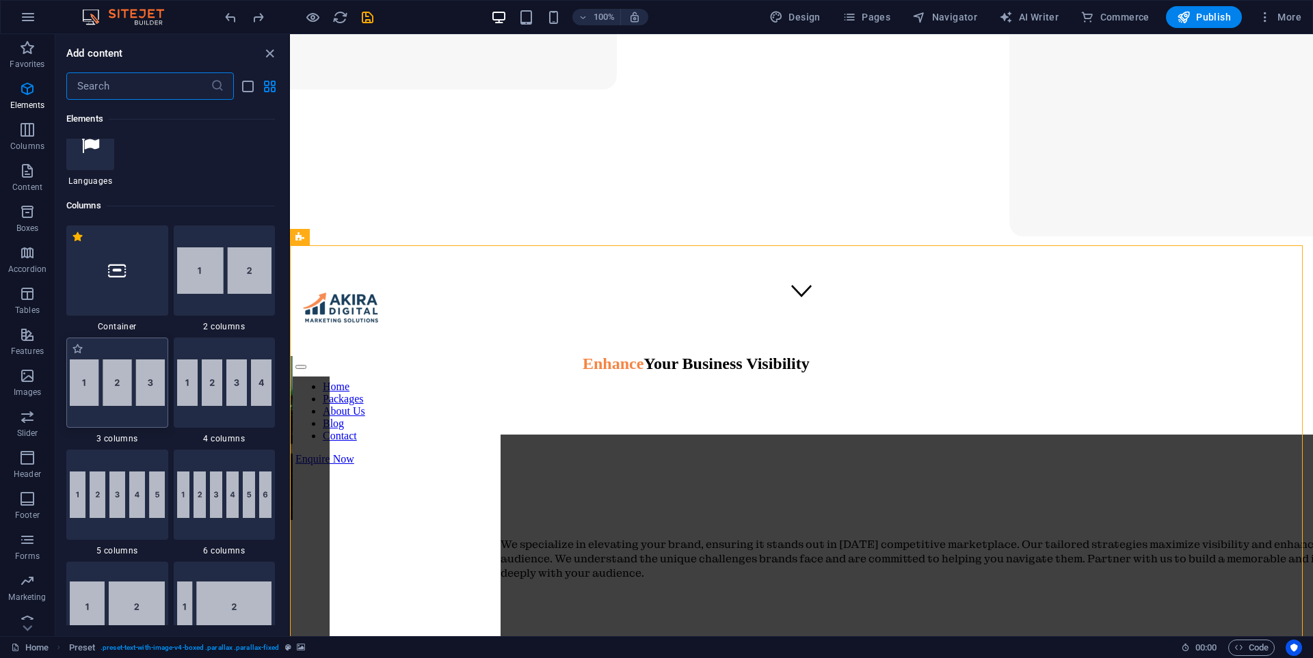
scroll to position [556, 0]
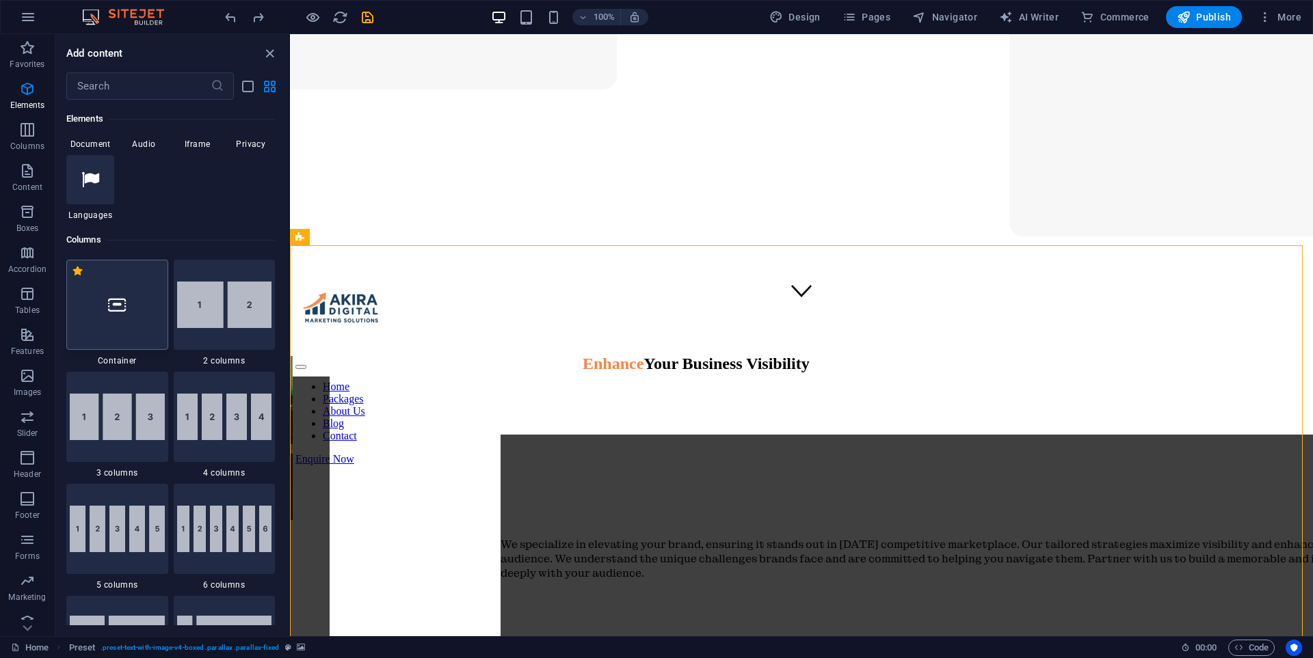
click at [123, 319] on div at bounding box center [117, 305] width 102 height 90
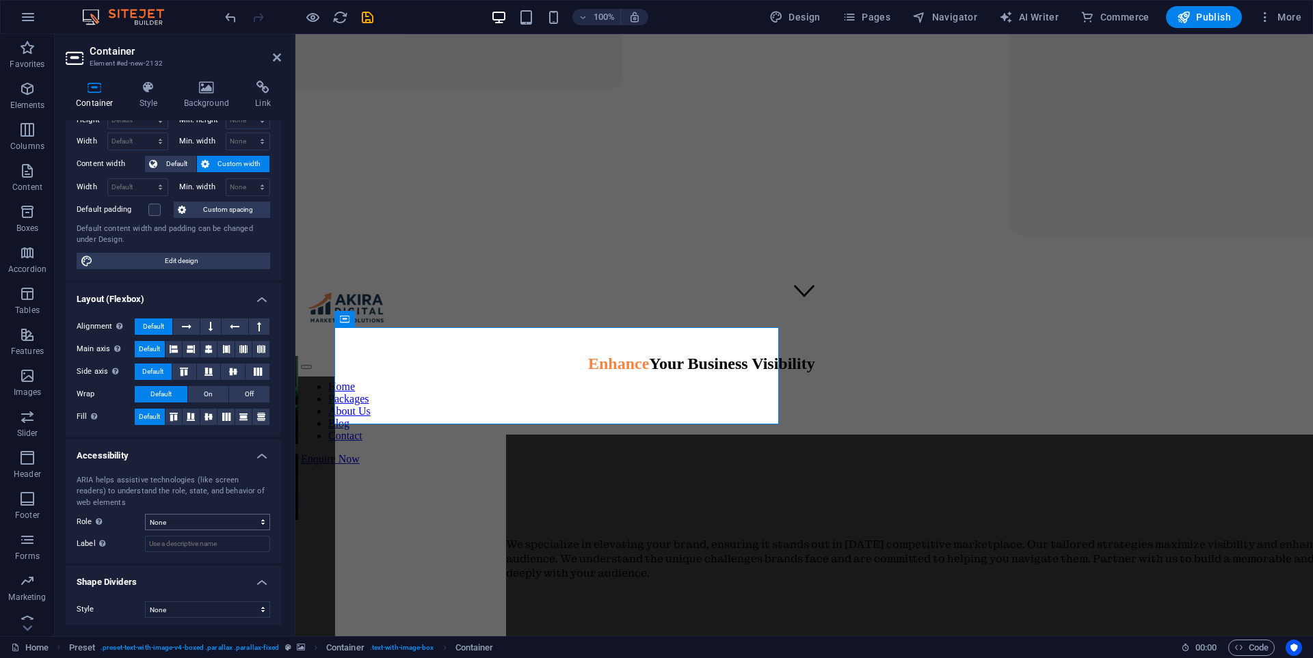
scroll to position [48, 0]
click at [133, 85] on icon at bounding box center [148, 88] width 39 height 14
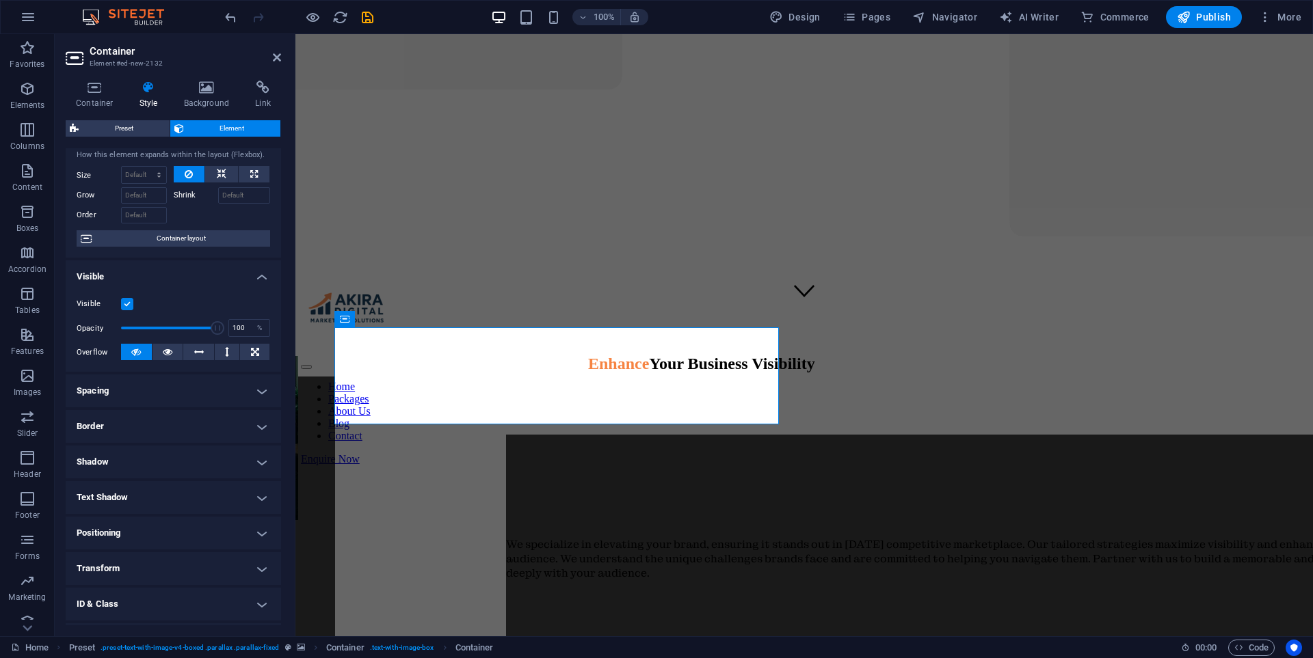
scroll to position [100, 0]
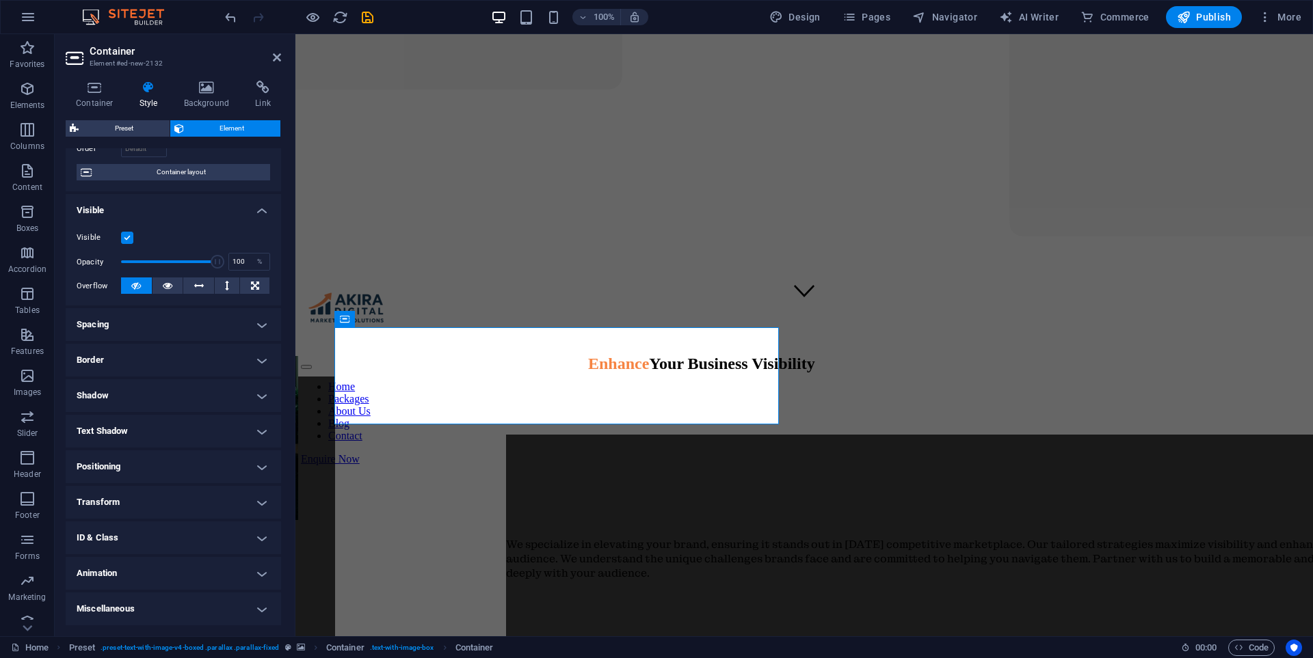
click at [157, 480] on h4 "Positioning" at bounding box center [173, 467] width 215 height 33
click at [152, 468] on h4 "Positioning" at bounding box center [173, 463] width 215 height 25
click at [143, 511] on h4 "Transform" at bounding box center [173, 502] width 215 height 33
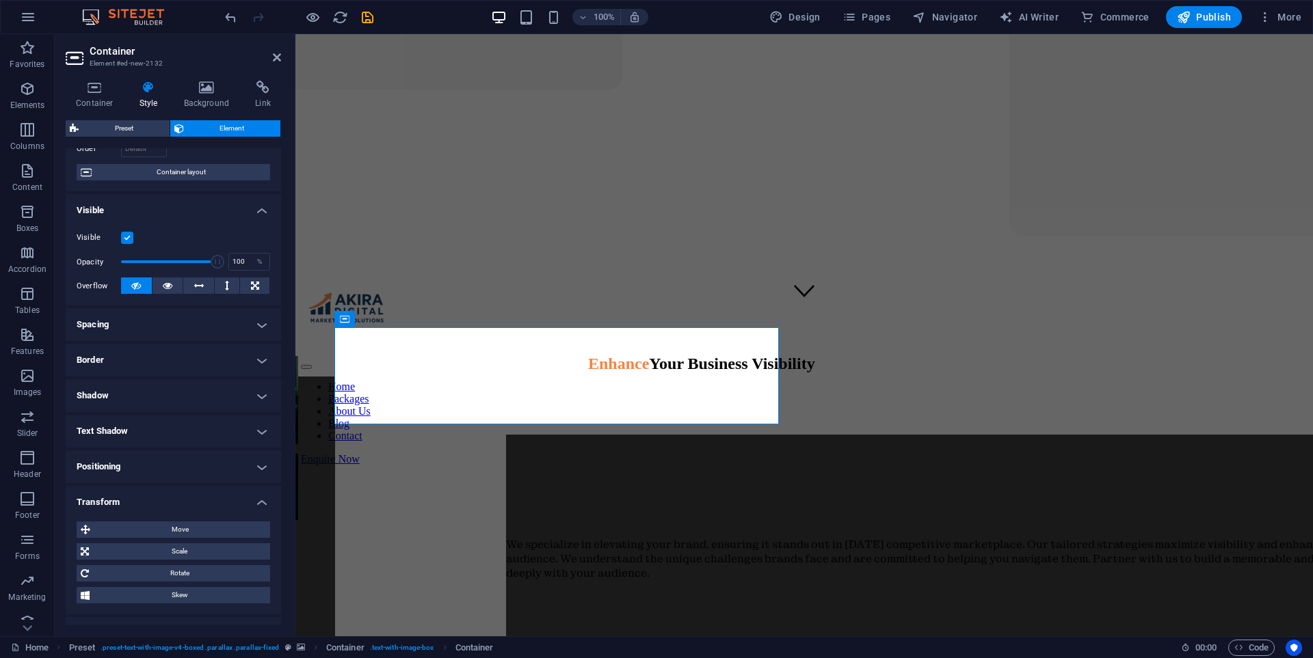
drag, startPoint x: 188, startPoint y: 526, endPoint x: 256, endPoint y: 489, distance: 77.4
click at [189, 527] on span "Move" at bounding box center [180, 530] width 172 height 16
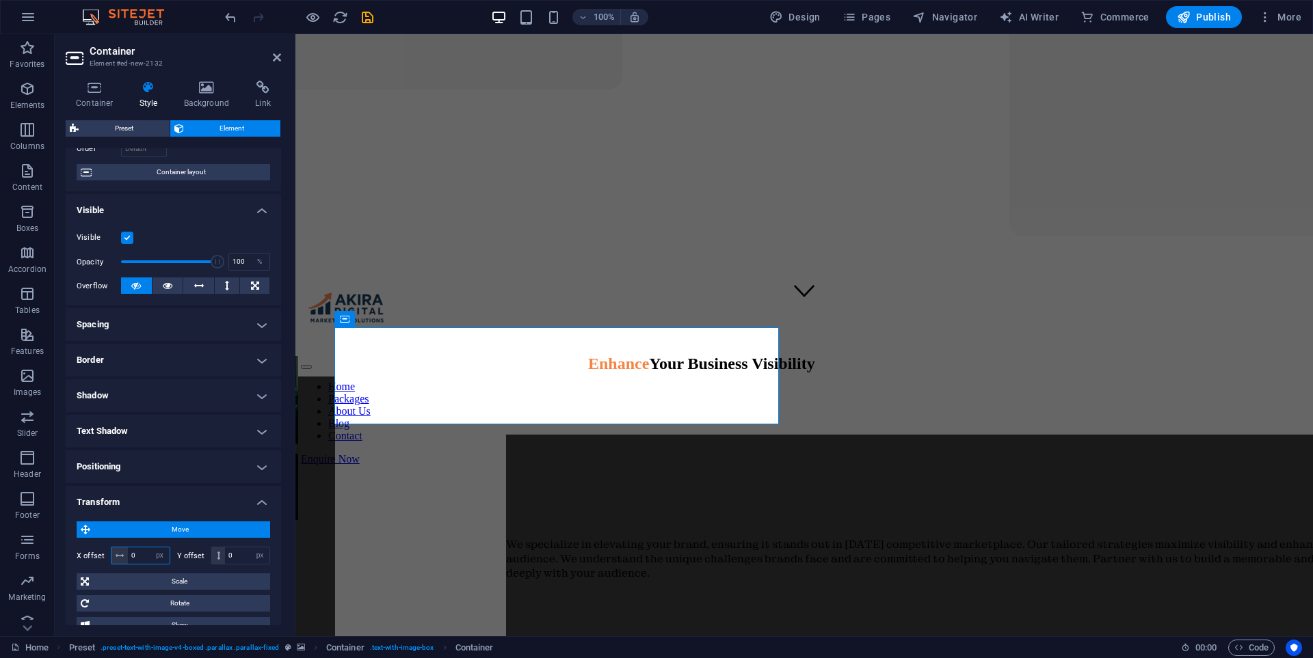
click at [145, 558] on input "0" at bounding box center [149, 556] width 42 height 16
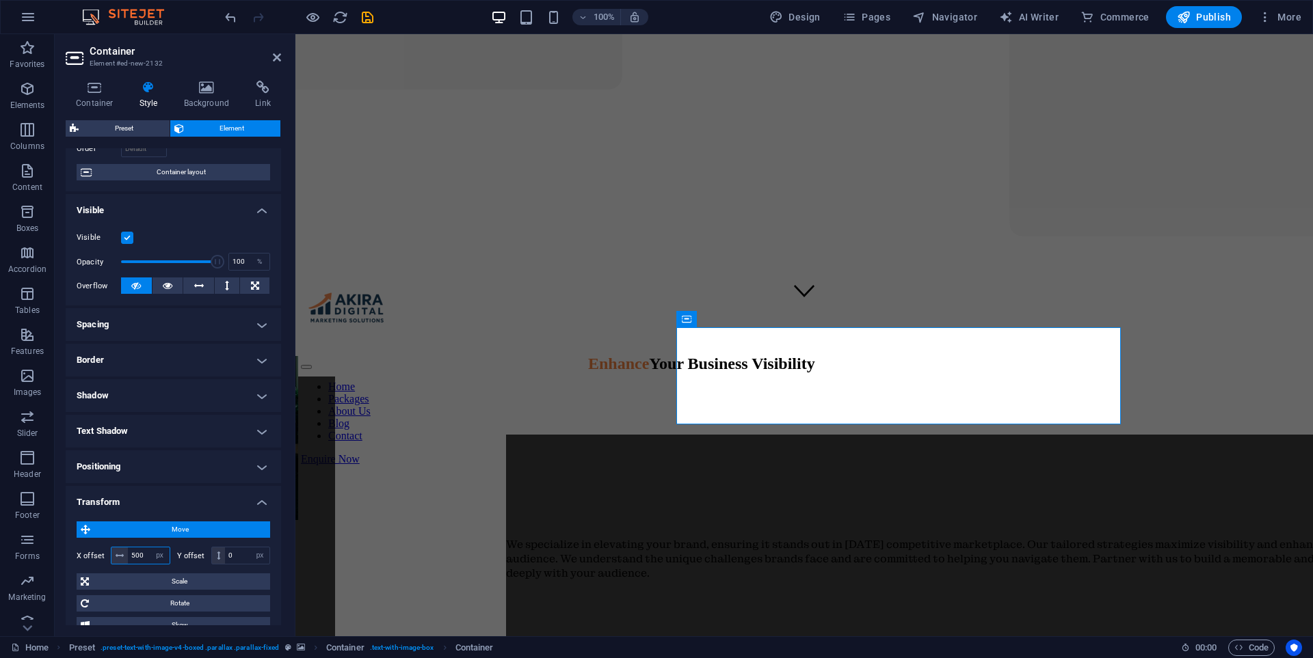
click at [146, 554] on input "500" at bounding box center [149, 556] width 42 height 16
type input "5"
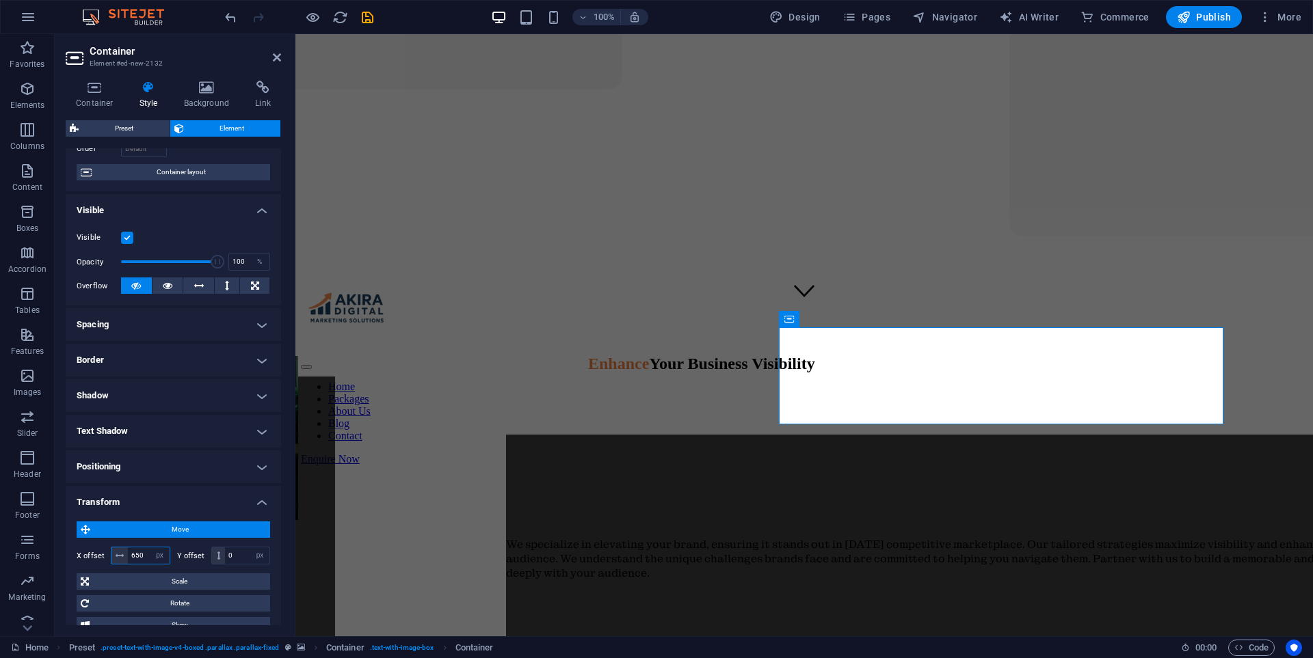
click at [142, 559] on input "650" at bounding box center [149, 556] width 42 height 16
type input "6"
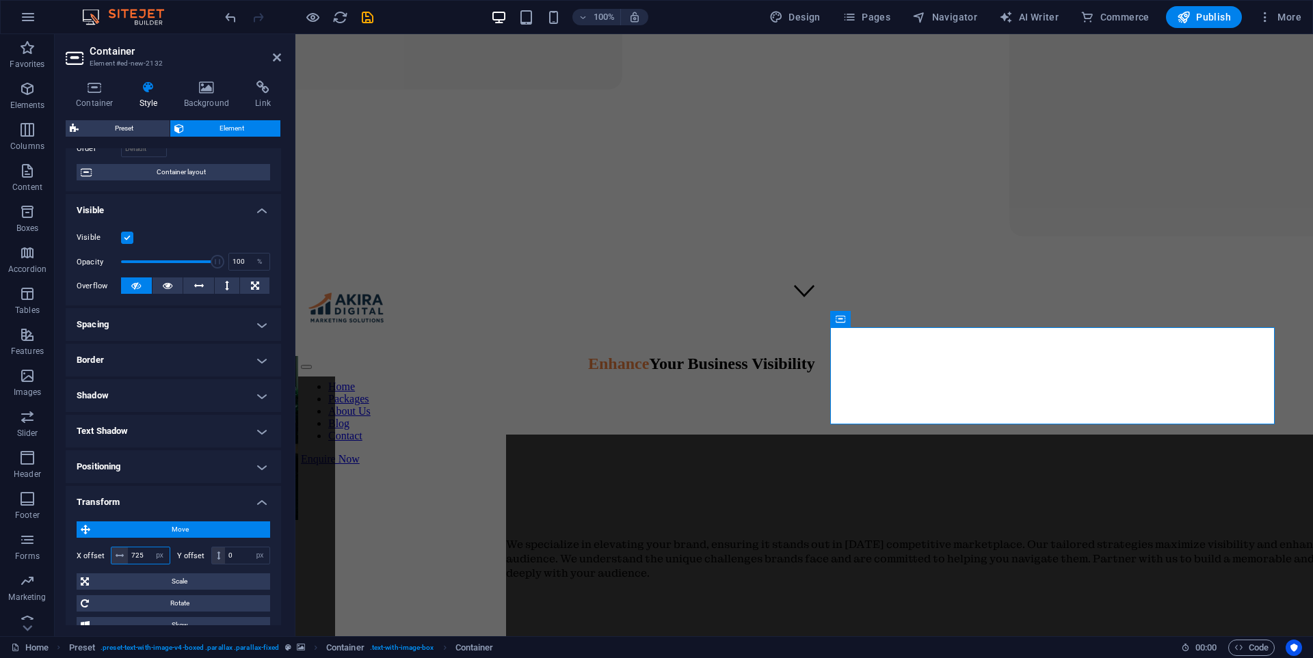
click at [146, 560] on input "725" at bounding box center [149, 556] width 42 height 16
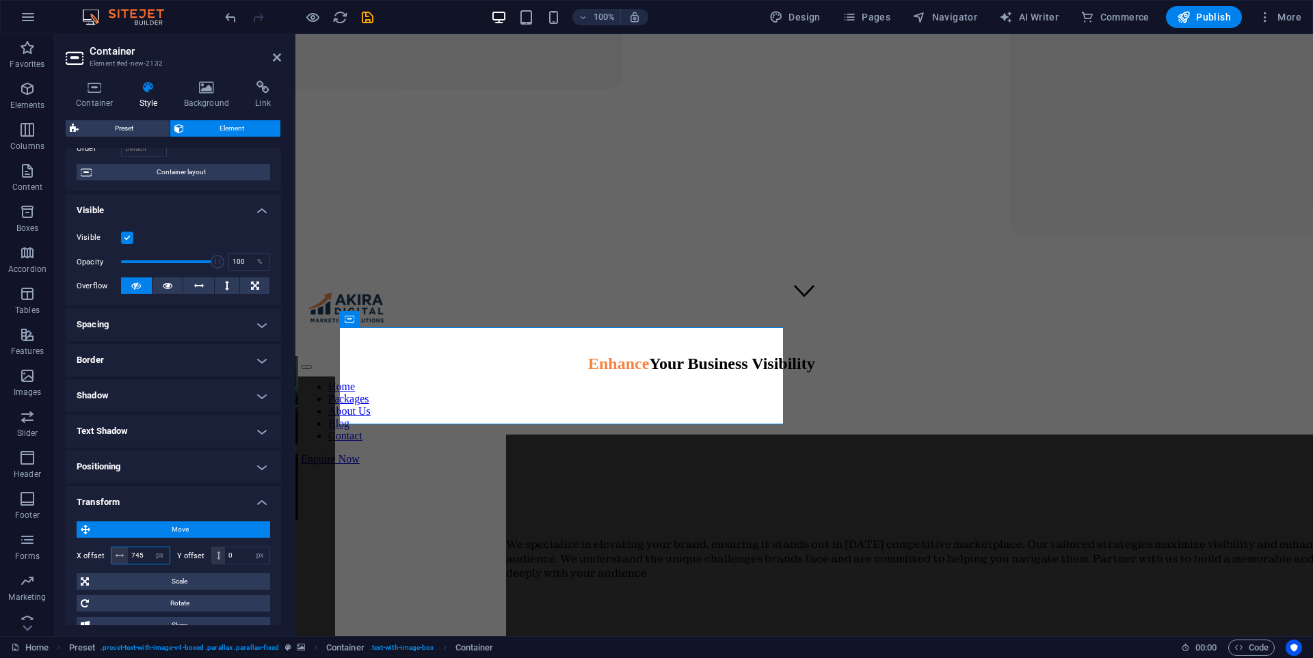
type input "745"
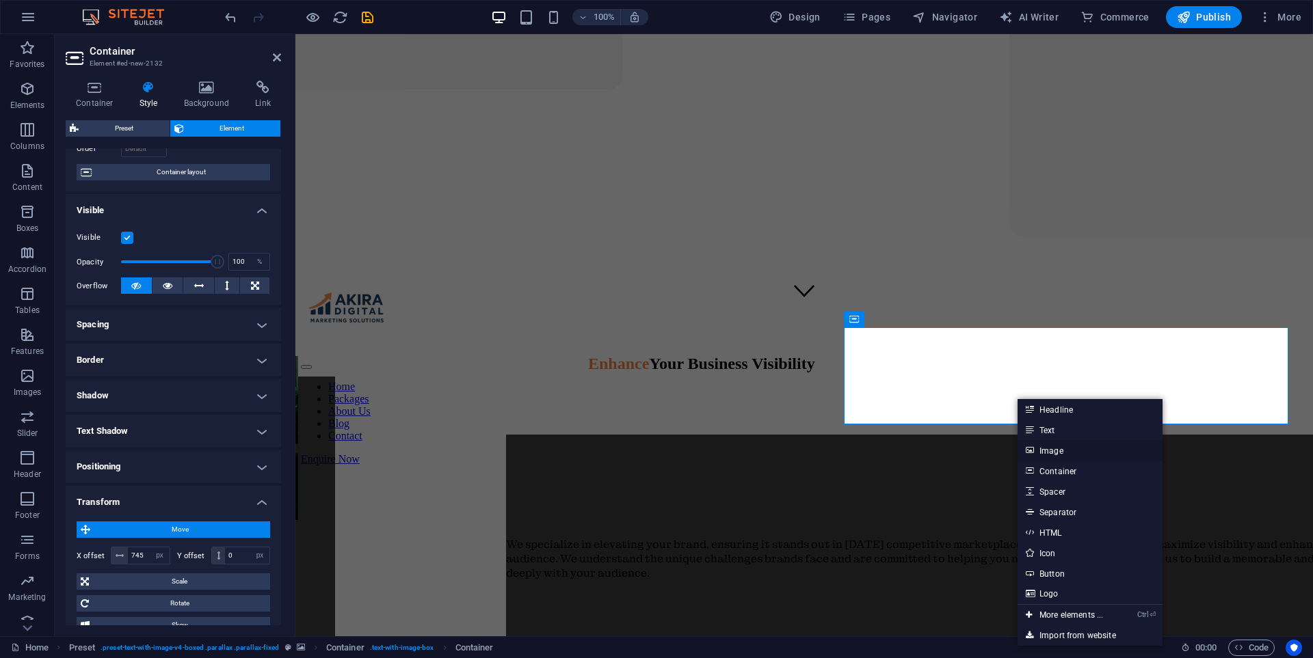
click at [1060, 450] on link "Image" at bounding box center [1089, 450] width 145 height 21
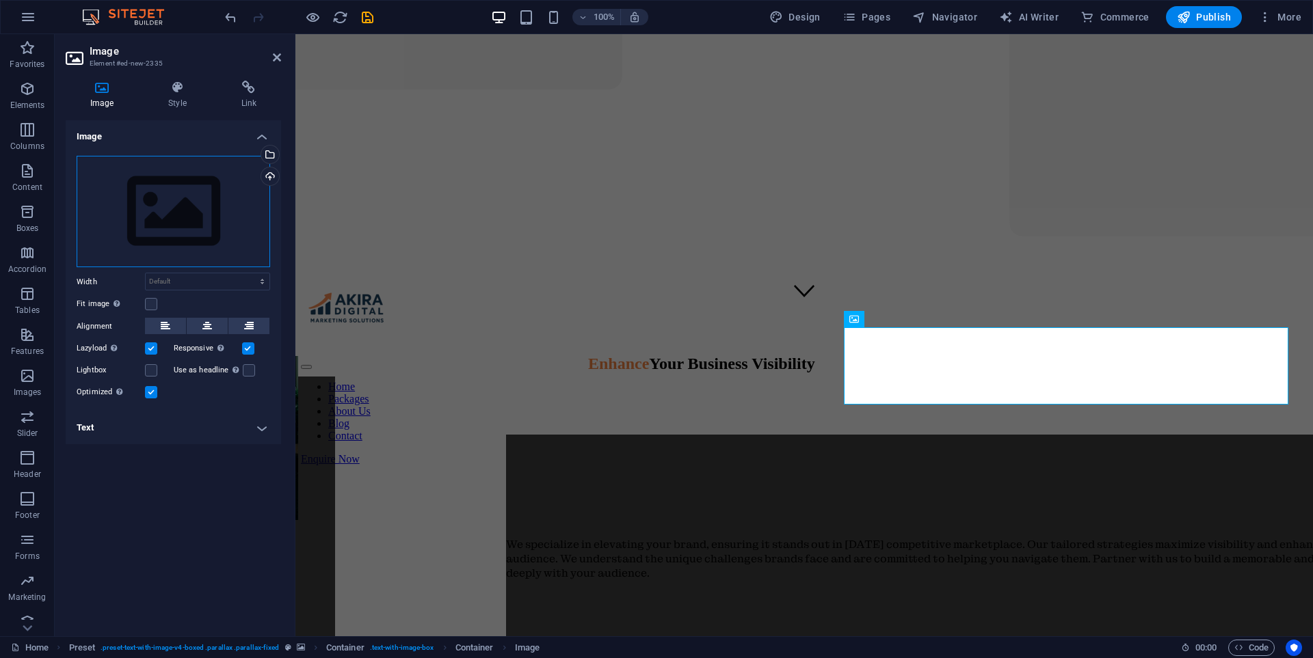
drag, startPoint x: 172, startPoint y: 193, endPoint x: 180, endPoint y: 193, distance: 8.2
click at [174, 193] on div "Drag files here, click to choose files or select files from Files or our free s…" at bounding box center [173, 212] width 193 height 112
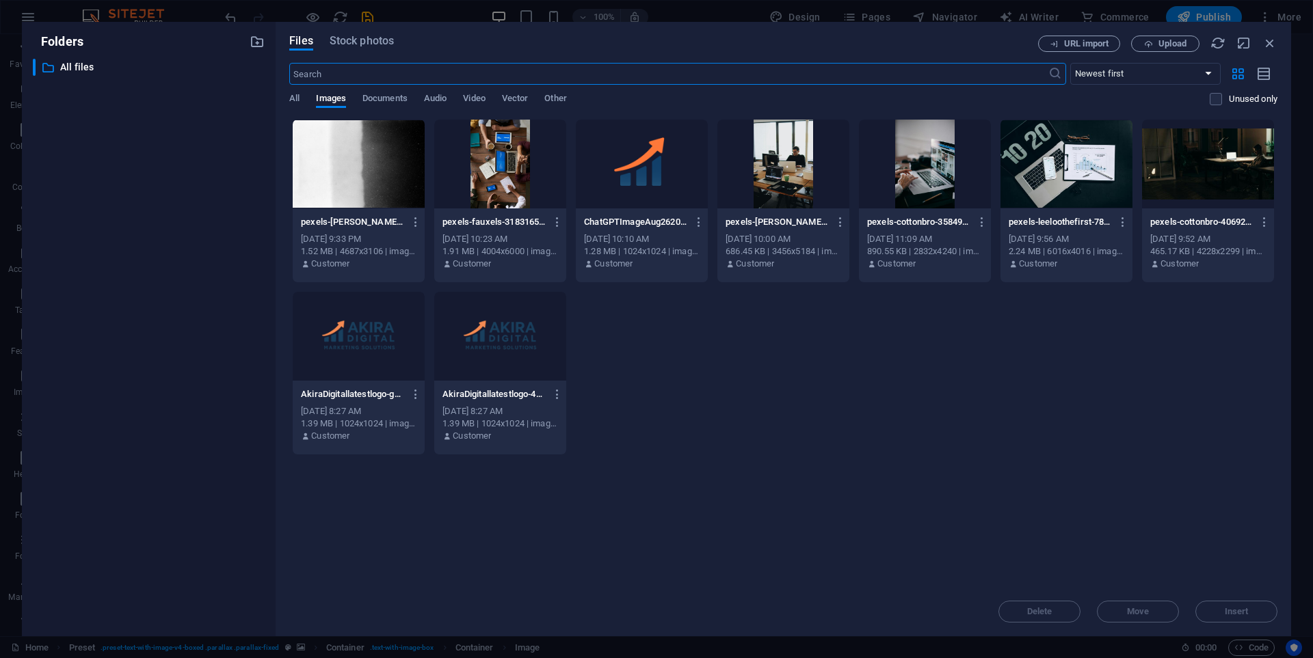
click at [787, 164] on div at bounding box center [783, 164] width 132 height 89
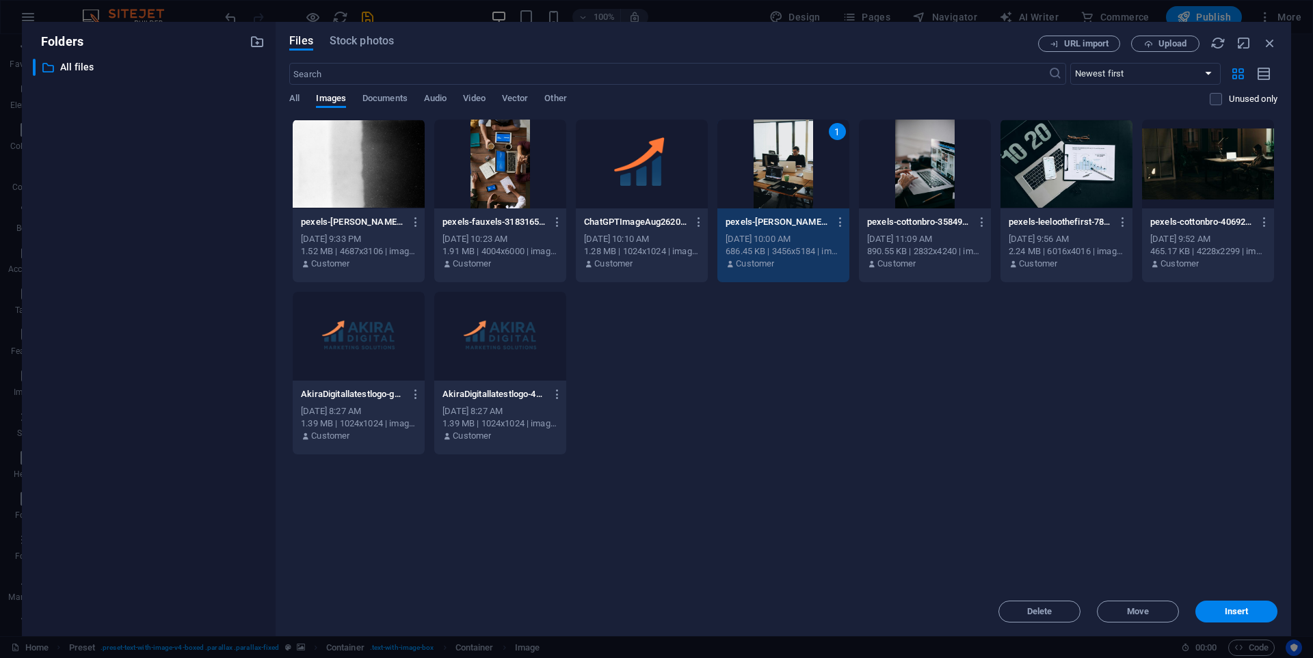
click at [787, 164] on div "1" at bounding box center [783, 164] width 132 height 89
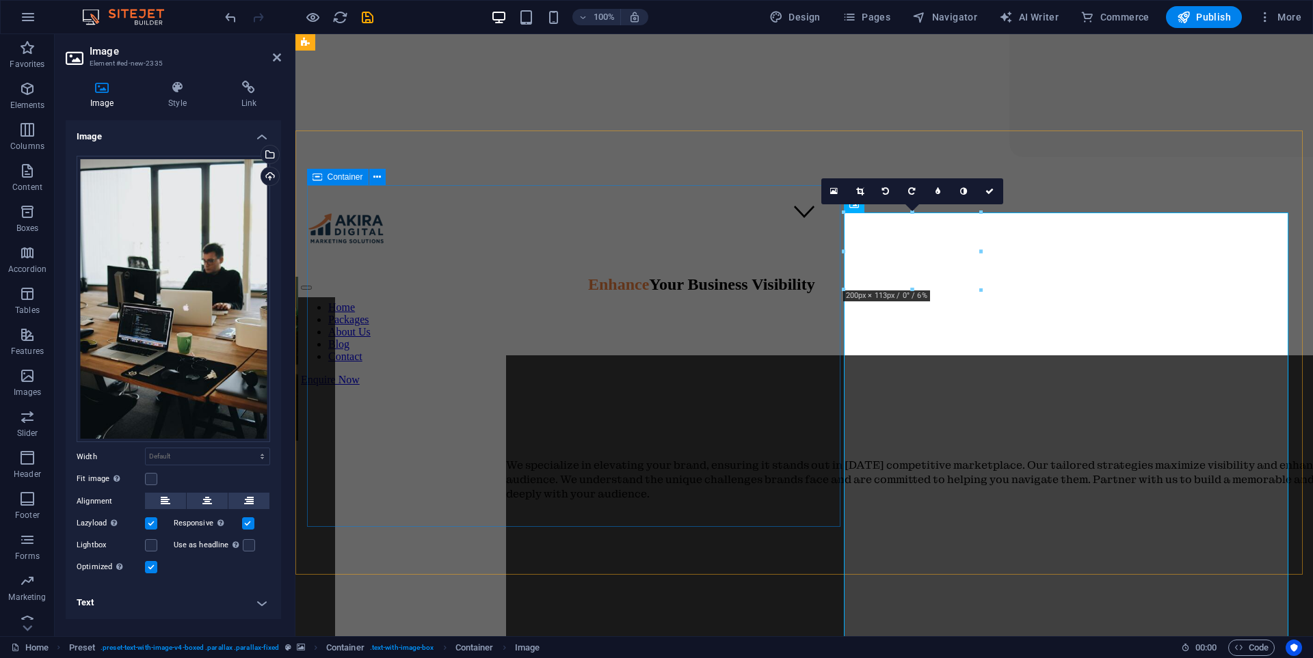
scroll to position [390, 0]
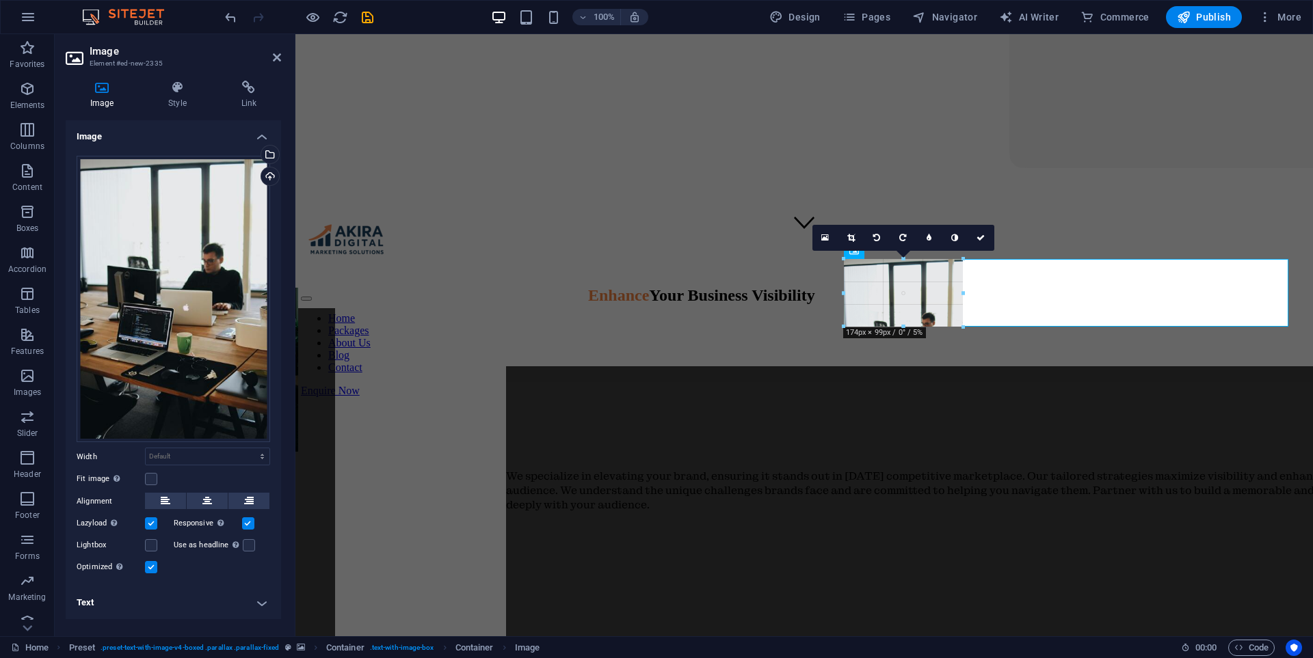
drag, startPoint x: 982, startPoint y: 302, endPoint x: 960, endPoint y: 377, distance: 77.7
type input "174"
select select "px"
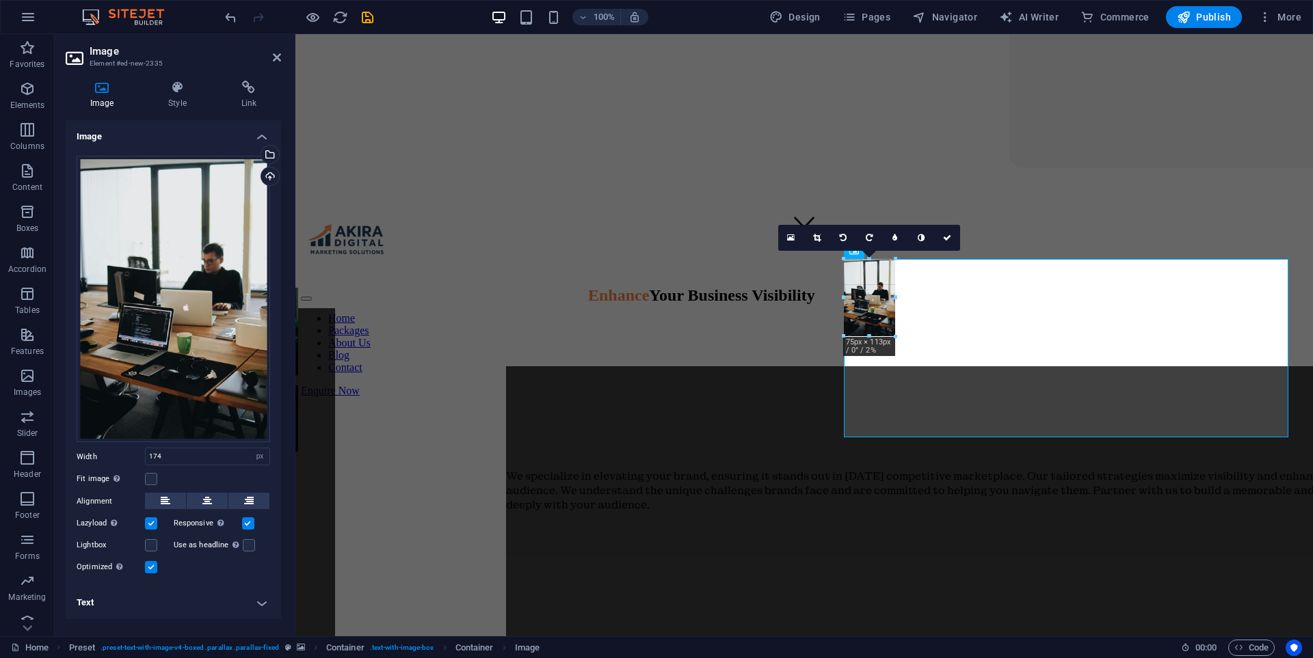
drag, startPoint x: 915, startPoint y: 327, endPoint x: 954, endPoint y: 335, distance: 39.0
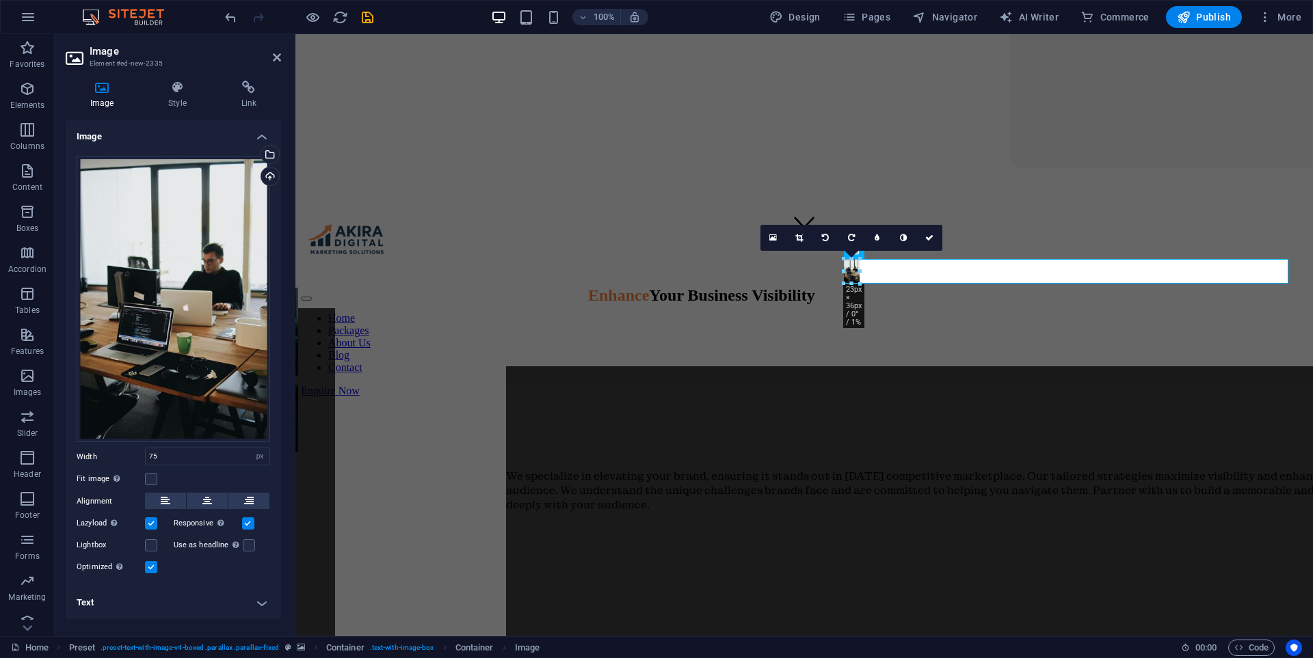
drag, startPoint x: 896, startPoint y: 301, endPoint x: 861, endPoint y: 298, distance: 34.4
type input "23"
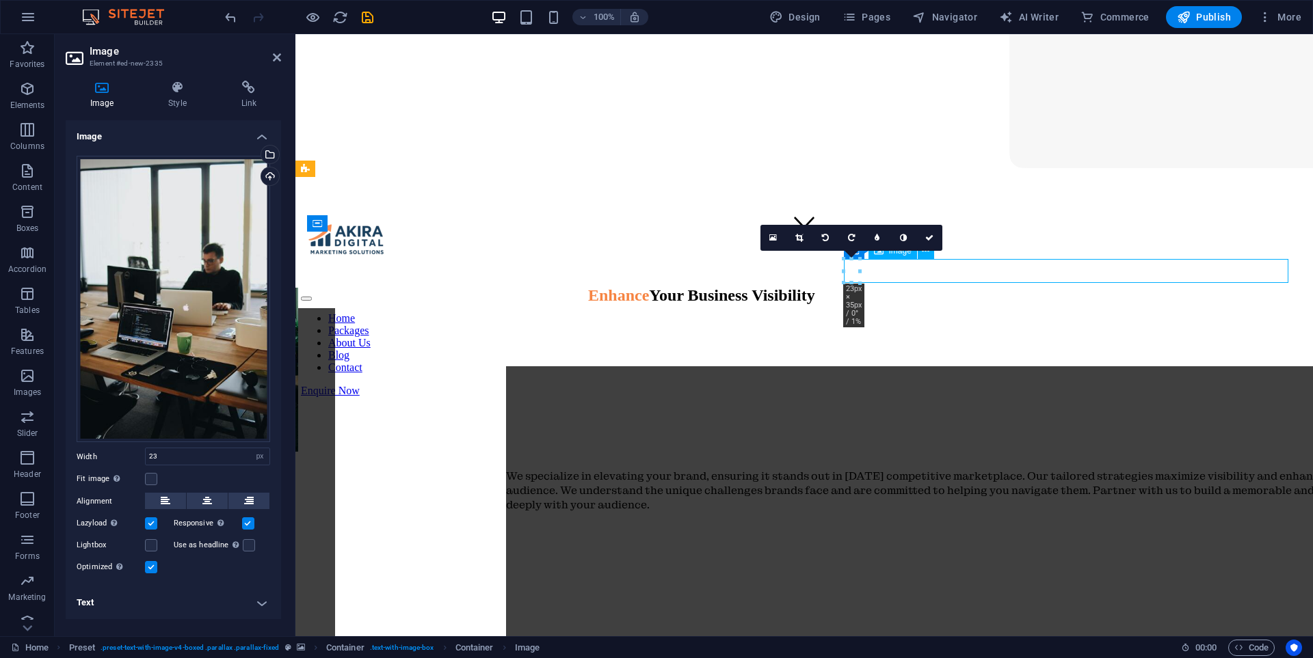
click at [208, 92] on icon at bounding box center [177, 88] width 67 height 14
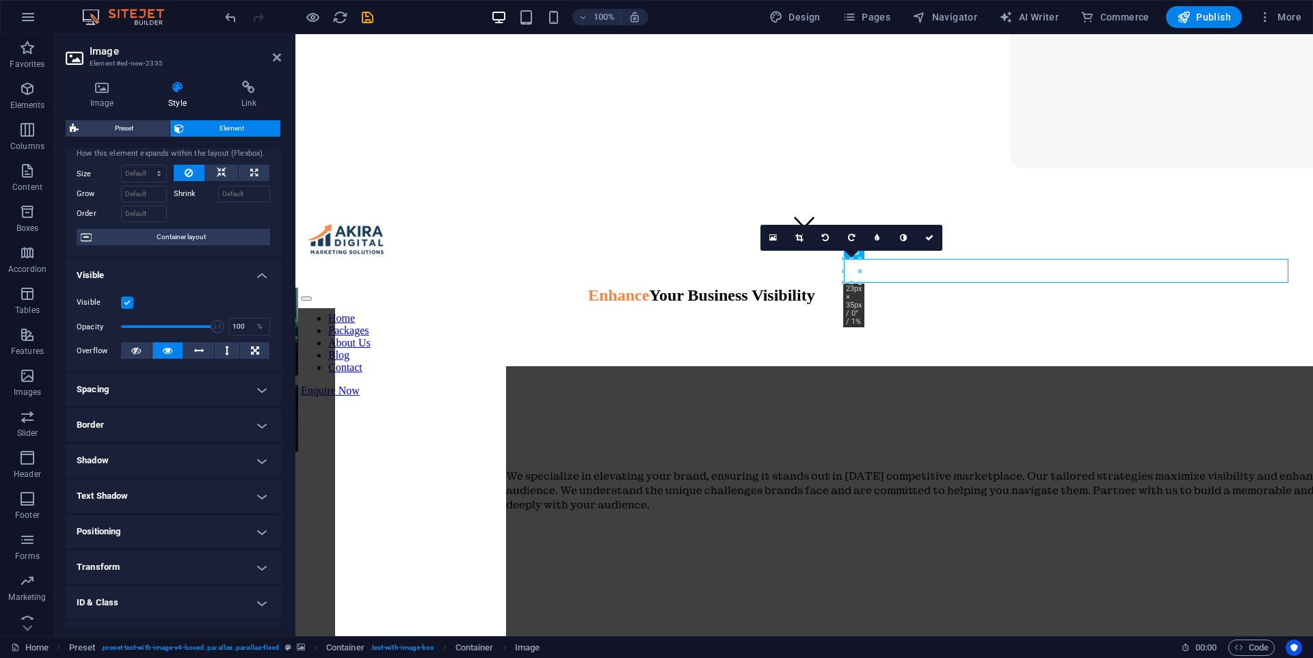
scroll to position [100, 0]
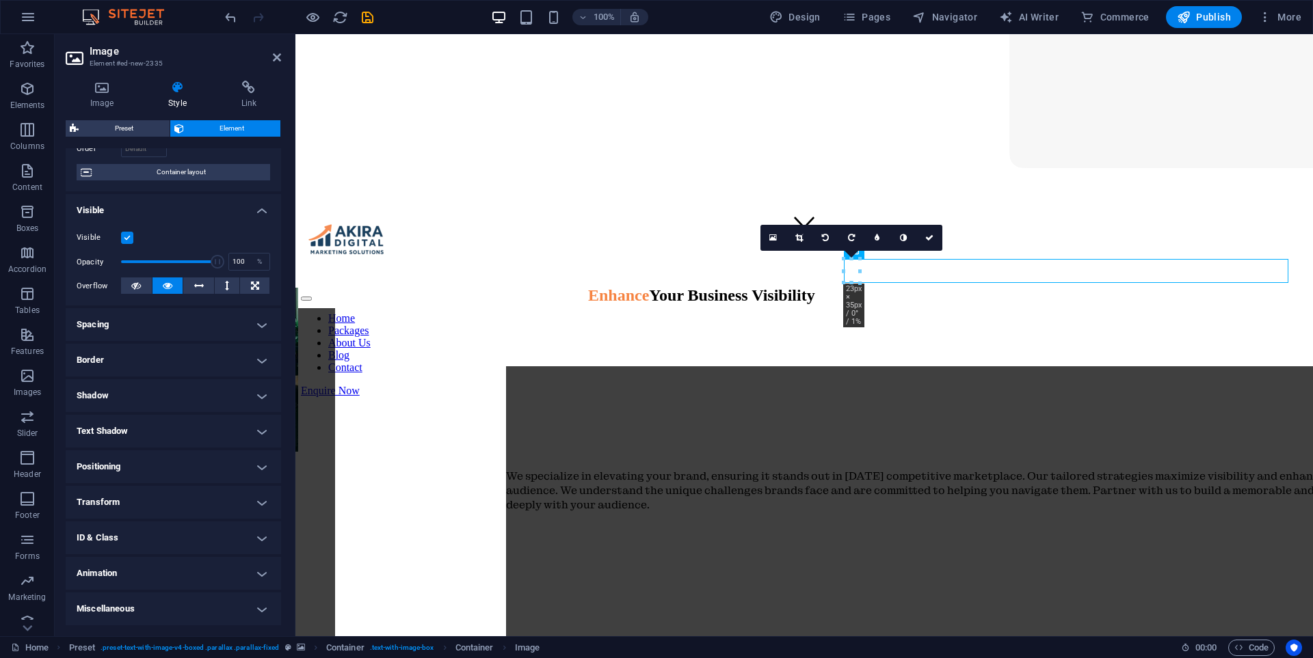
click at [144, 505] on h4 "Transform" at bounding box center [173, 502] width 215 height 33
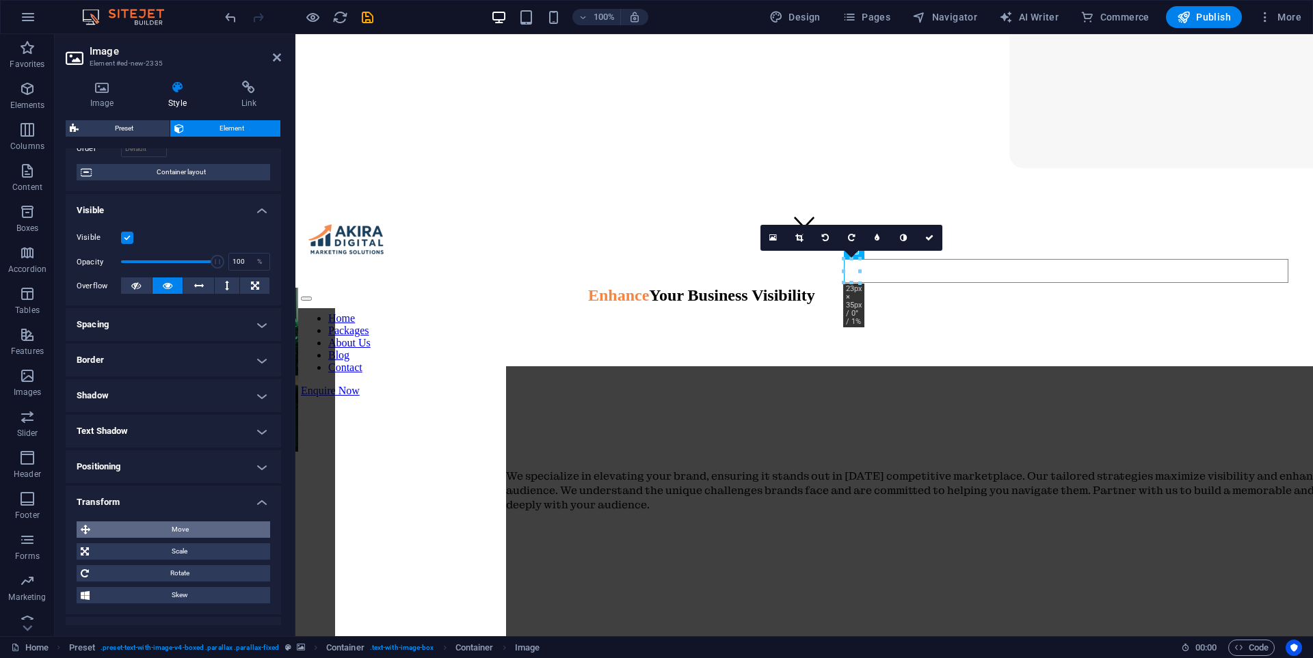
click at [198, 537] on span "Move" at bounding box center [180, 530] width 172 height 16
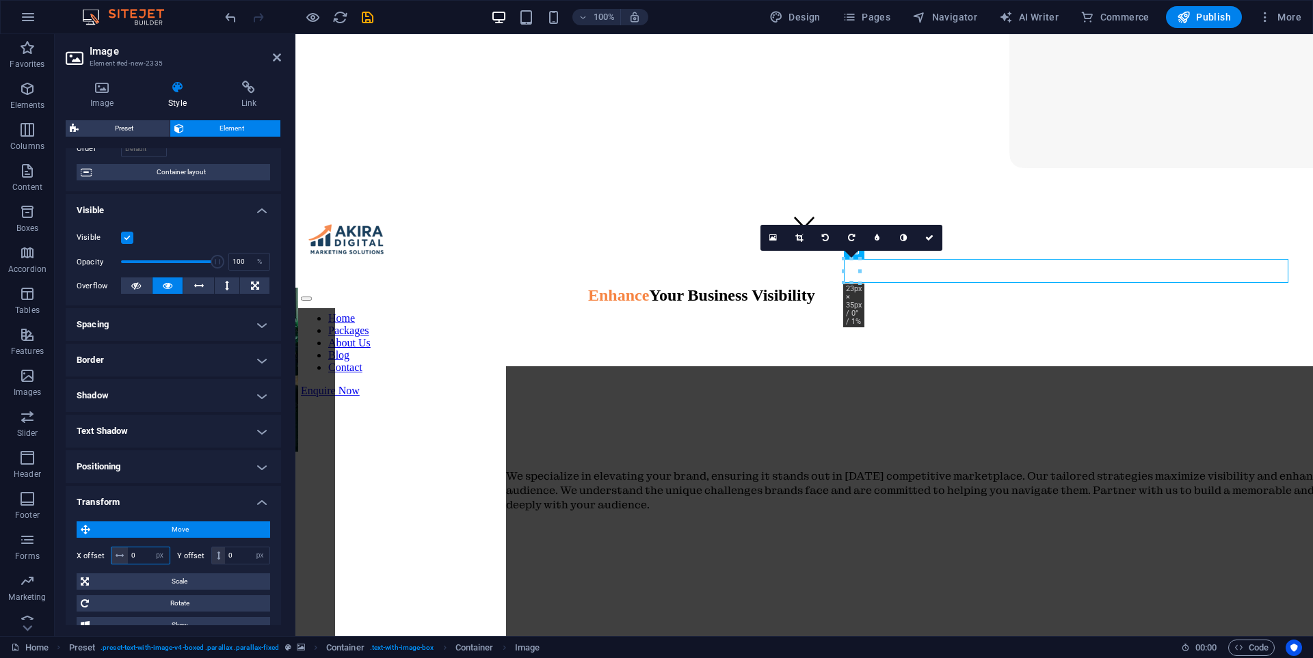
click at [144, 549] on input "0" at bounding box center [149, 556] width 42 height 16
type input "400"
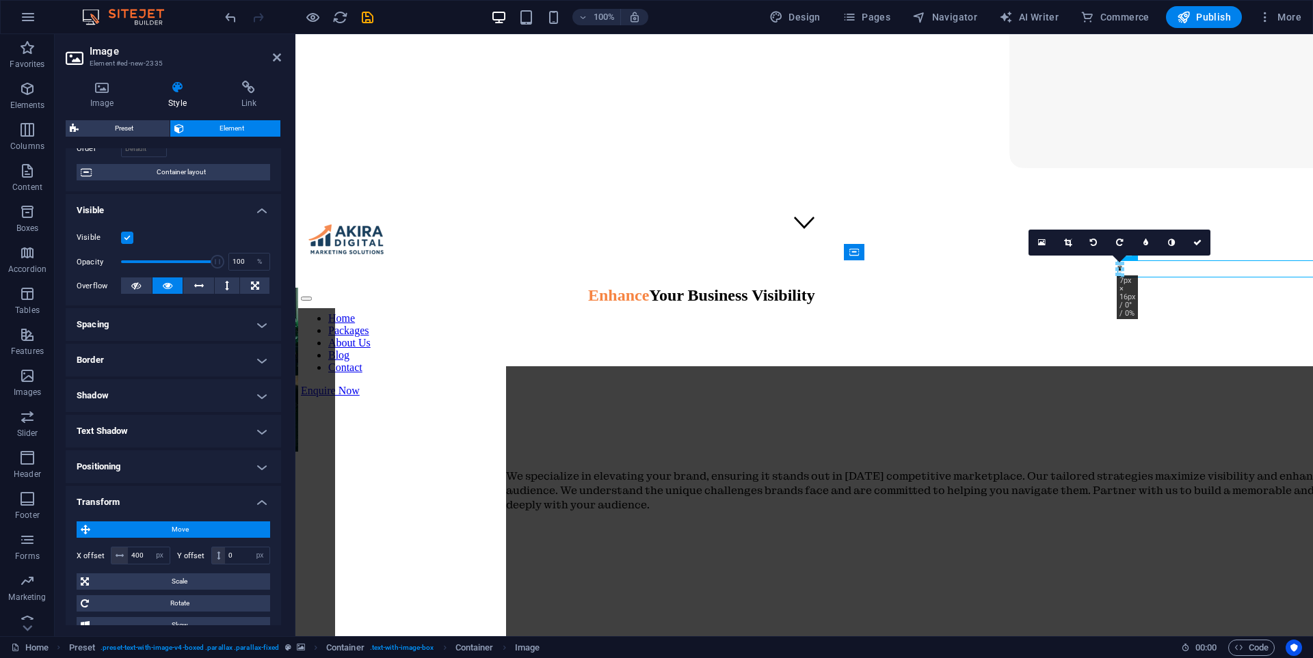
drag, startPoint x: 1127, startPoint y: 284, endPoint x: 1120, endPoint y: 271, distance: 14.4
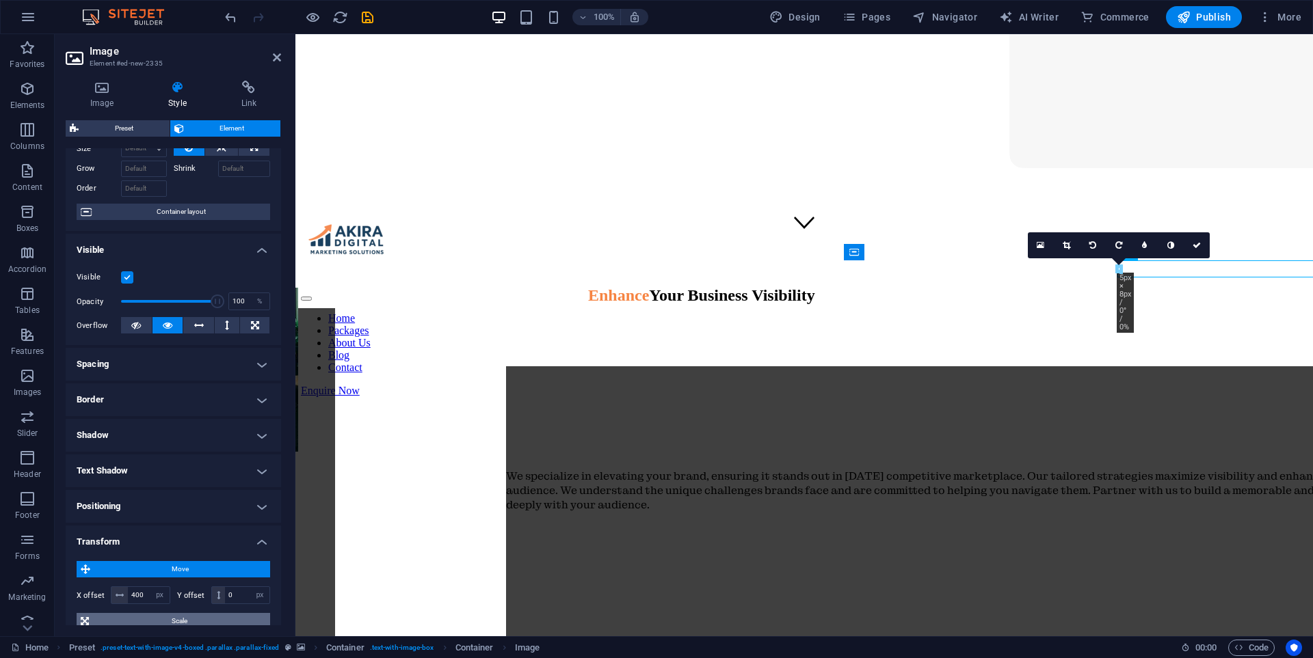
scroll to position [0, 0]
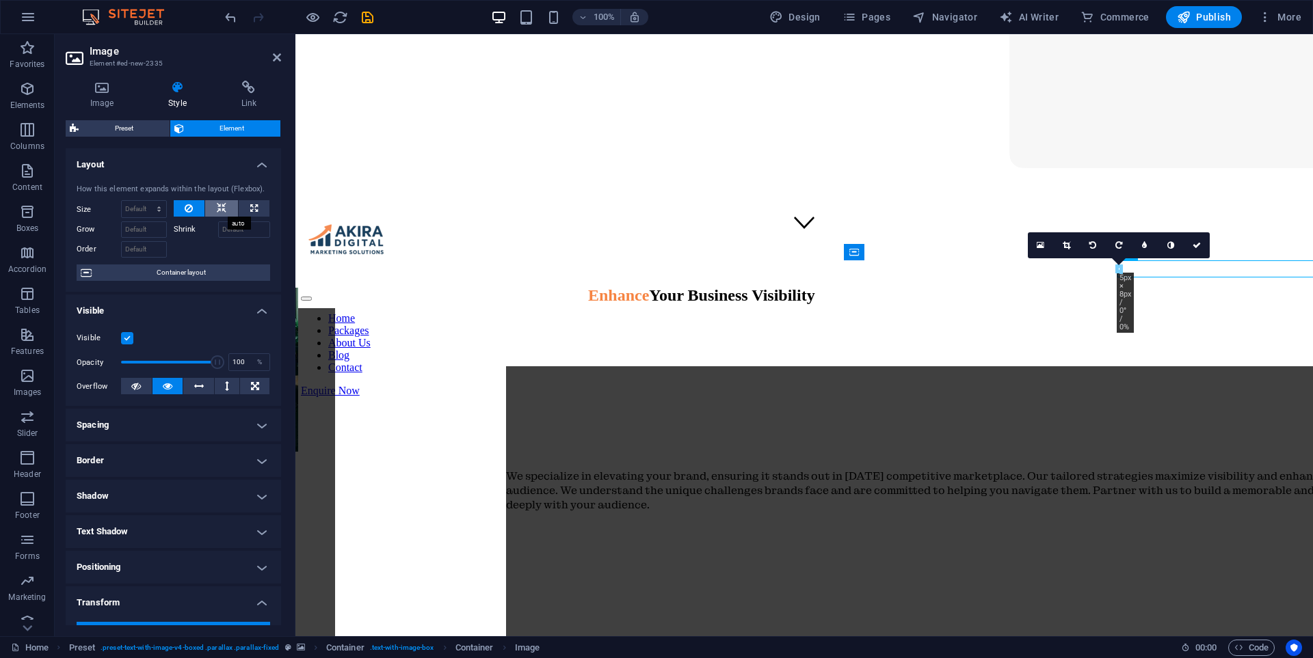
click at [223, 201] on icon at bounding box center [222, 208] width 10 height 16
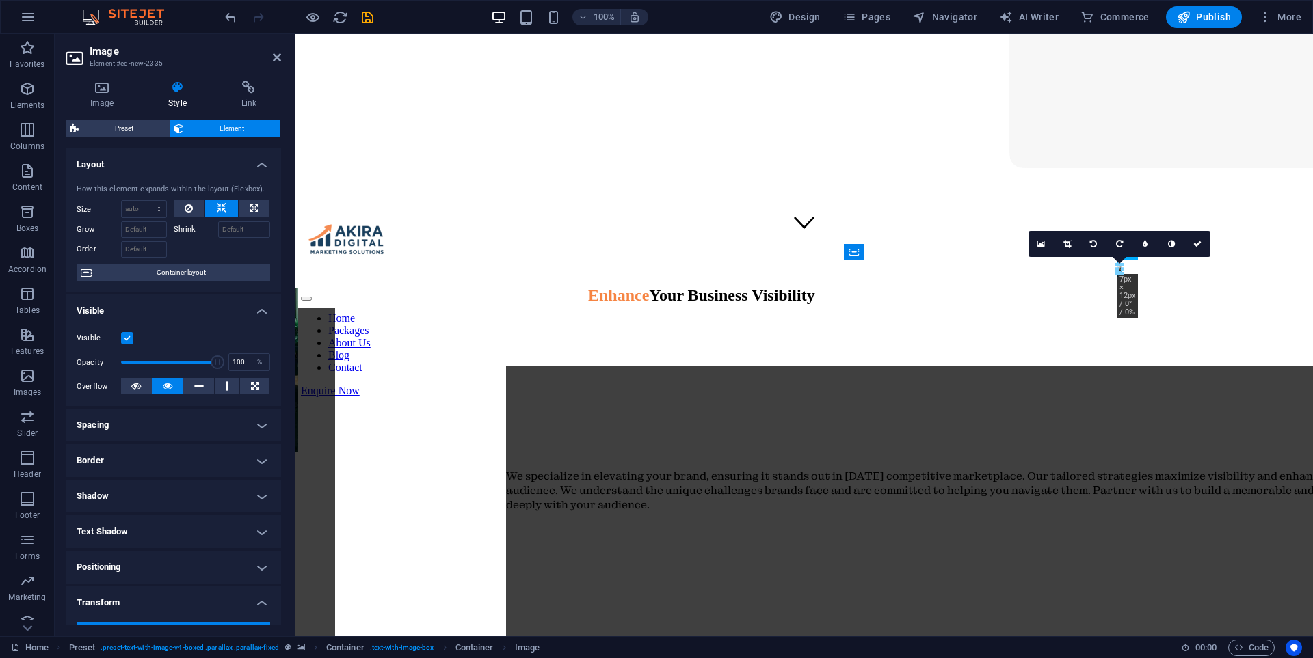
drag, startPoint x: 1120, startPoint y: 275, endPoint x: 230, endPoint y: 211, distance: 891.7
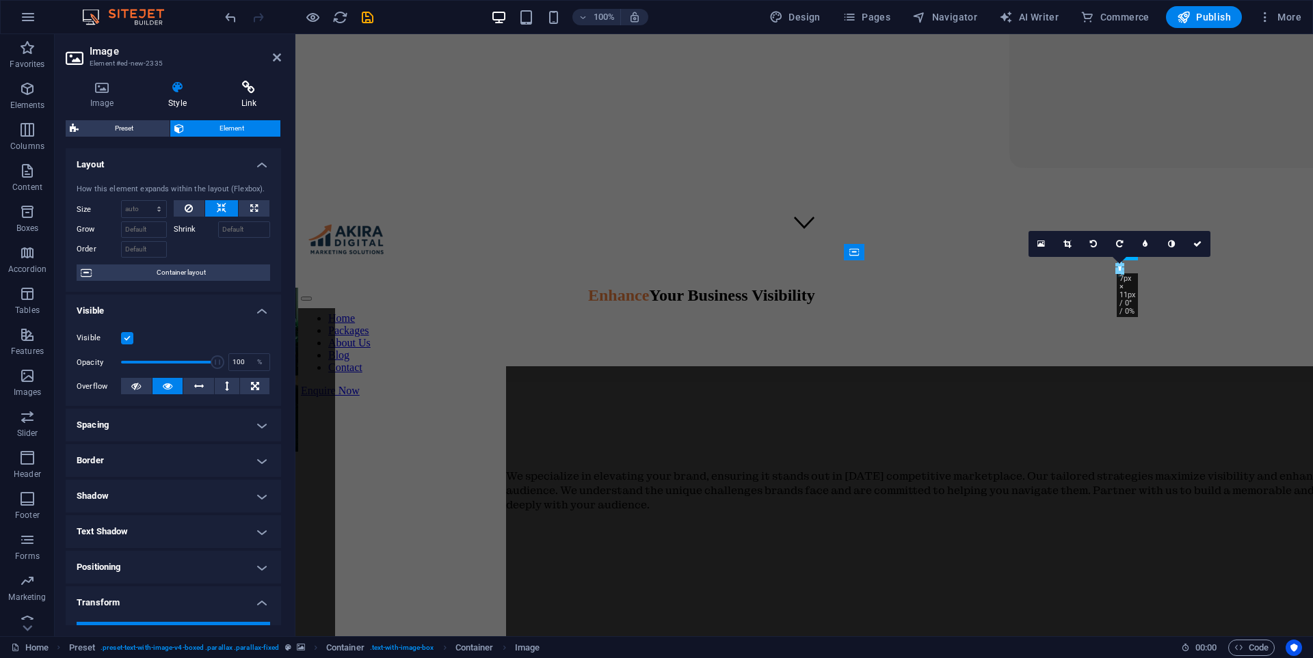
click at [254, 92] on icon at bounding box center [249, 88] width 64 height 14
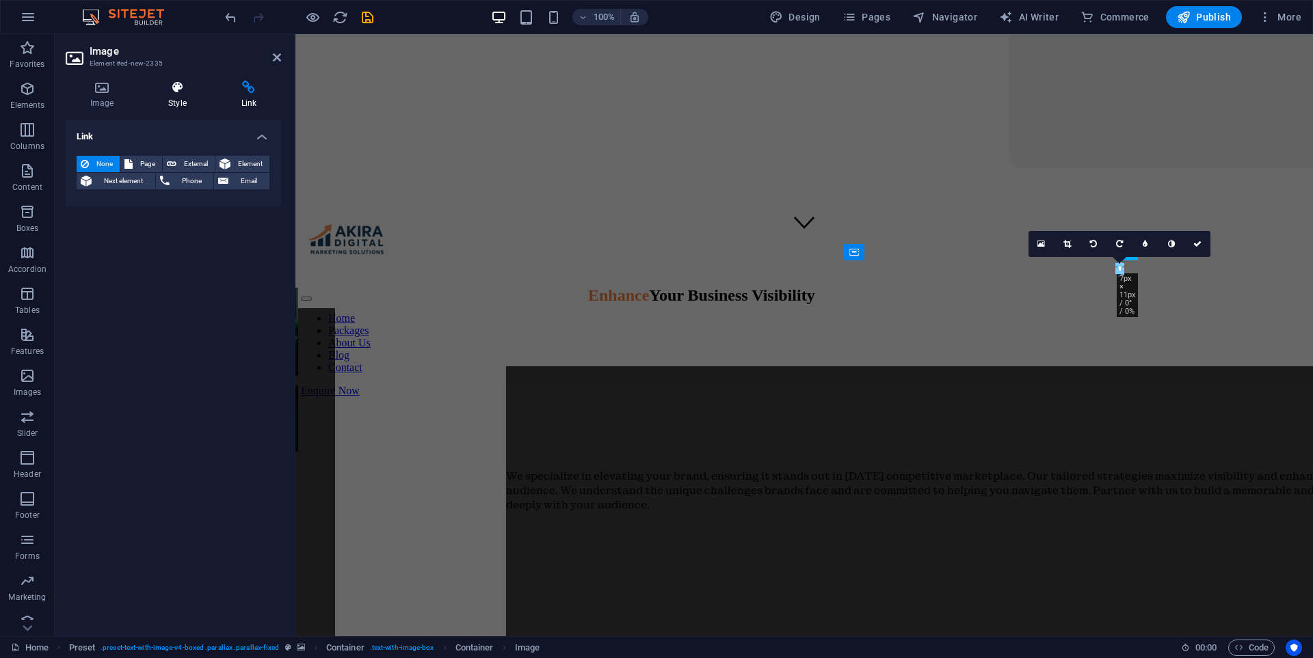
click at [179, 88] on icon at bounding box center [177, 88] width 67 height 14
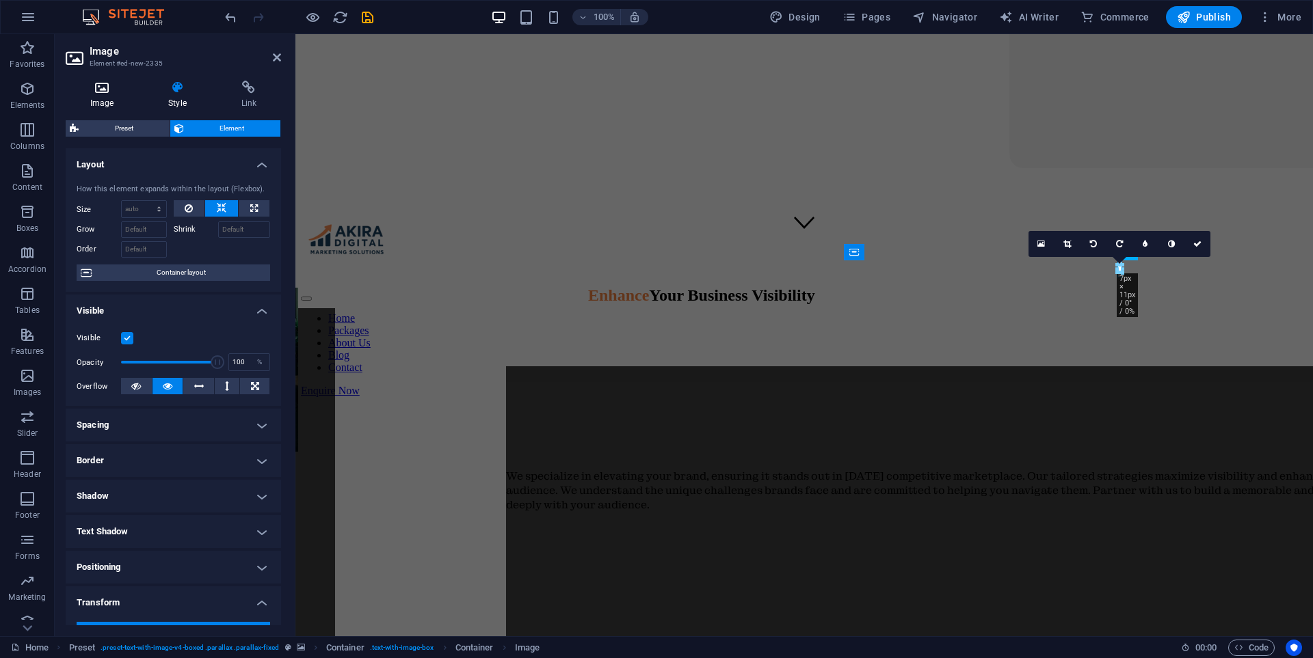
click at [119, 95] on h4 "Image" at bounding box center [105, 95] width 78 height 29
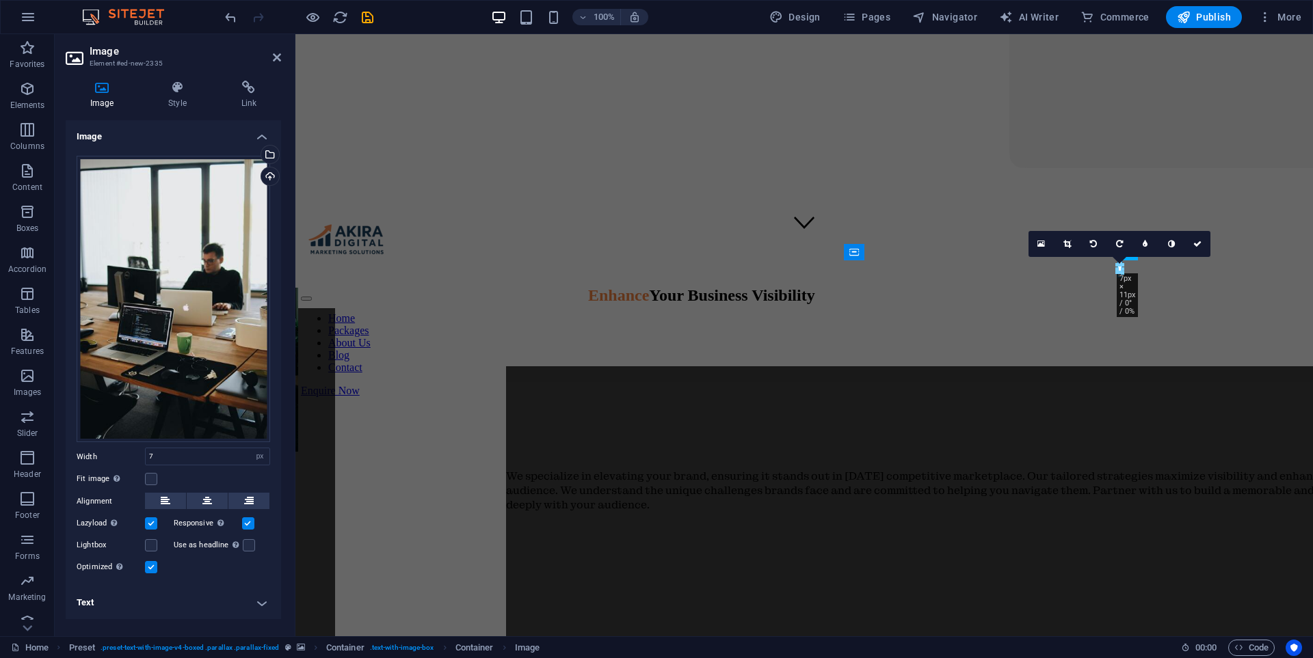
click at [150, 523] on label at bounding box center [151, 523] width 12 height 12
click at [0, 0] on input "Lazyload Loading images after the page loads improves page speed." at bounding box center [0, 0] width 0 height 0
click at [246, 522] on label at bounding box center [248, 523] width 12 height 12
click at [0, 0] on input "Responsive Automatically load retina image and smartphone optimized sizes." at bounding box center [0, 0] width 0 height 0
click at [156, 565] on label at bounding box center [151, 567] width 12 height 12
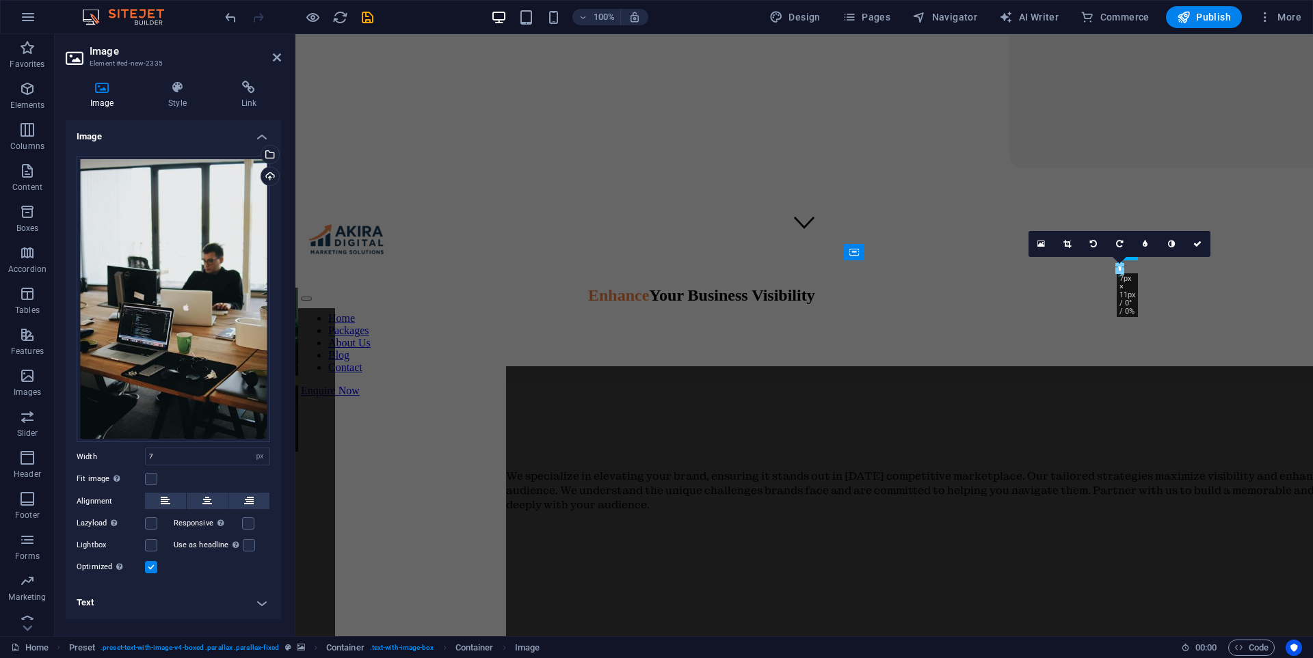
click at [0, 0] on input "Optimized Images are compressed to improve page speed." at bounding box center [0, 0] width 0 height 0
click at [151, 569] on label at bounding box center [151, 567] width 12 height 12
click at [0, 0] on input "Optimized Images are compressed to improve page speed." at bounding box center [0, 0] width 0 height 0
drag, startPoint x: 1121, startPoint y: 278, endPoint x: 1104, endPoint y: 280, distance: 17.2
drag, startPoint x: 250, startPoint y: 520, endPoint x: 204, endPoint y: 523, distance: 45.9
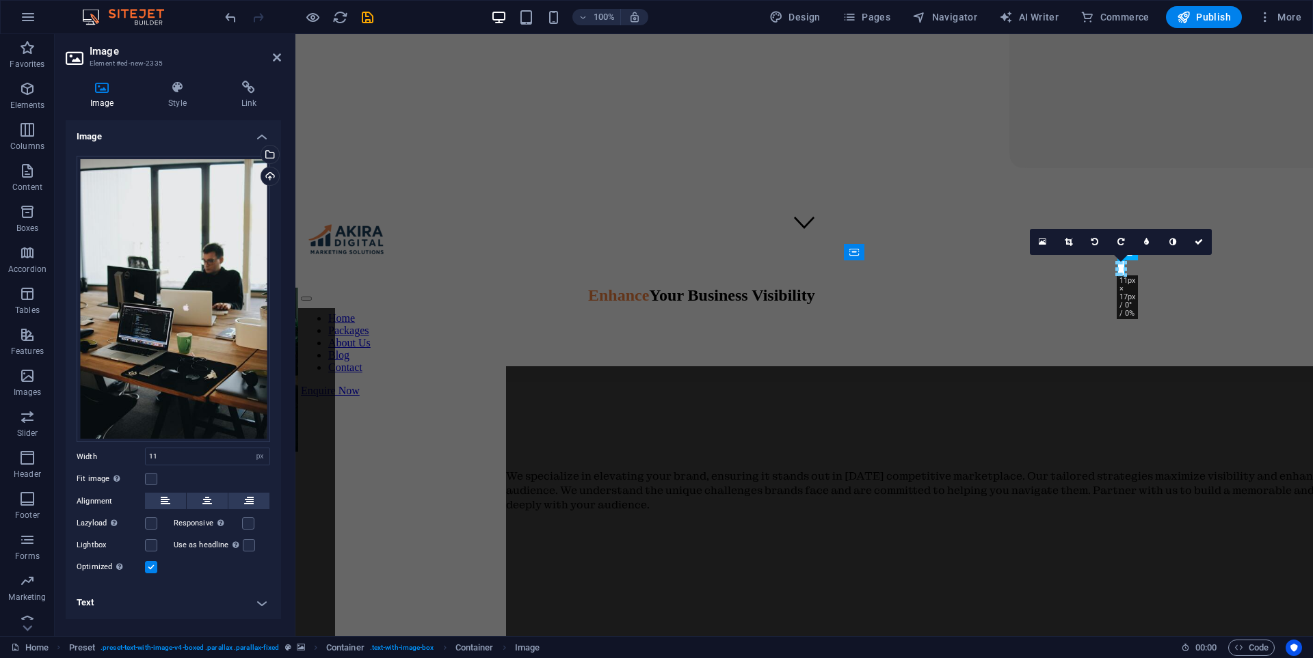
click at [245, 521] on label at bounding box center [248, 523] width 12 height 12
click at [0, 0] on input "Responsive Automatically load retina image and smartphone optimized sizes." at bounding box center [0, 0] width 0 height 0
click at [148, 526] on label at bounding box center [151, 523] width 12 height 12
click at [0, 0] on input "Lazyload Loading images after the page loads improves page speed." at bounding box center [0, 0] width 0 height 0
click at [155, 479] on label at bounding box center [151, 479] width 12 height 12
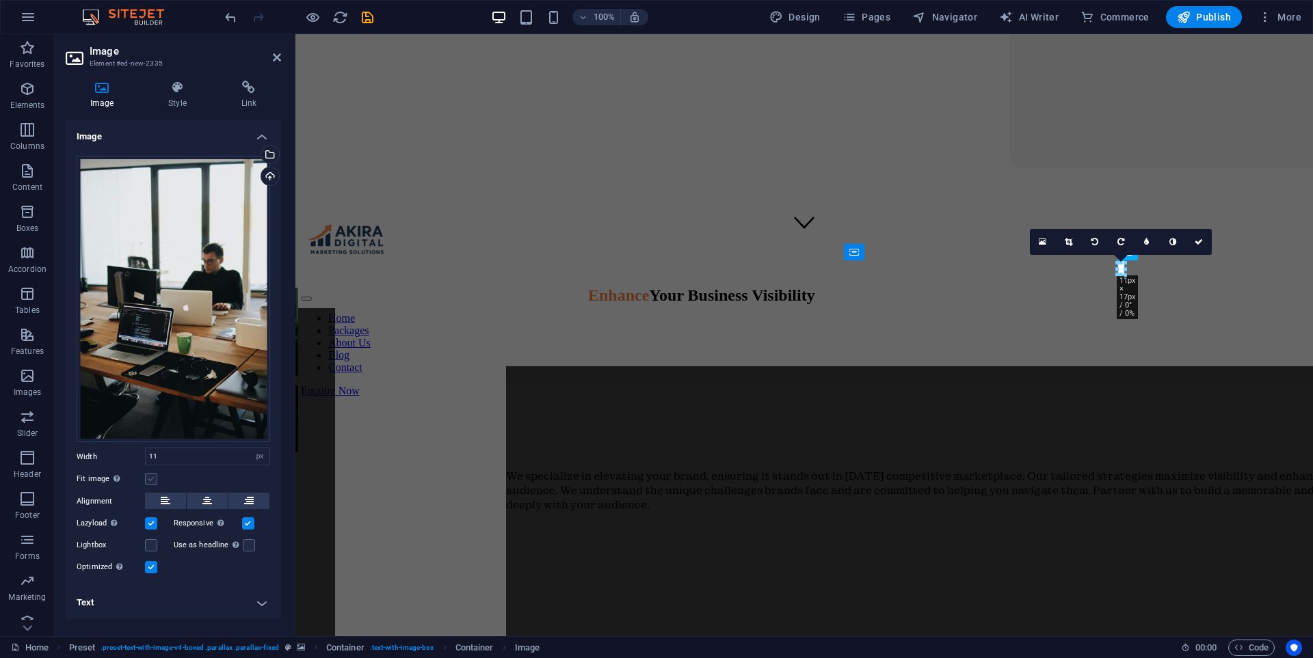
click at [0, 0] on input "Fit image Automatically fit image to a fixed width and height" at bounding box center [0, 0] width 0 height 0
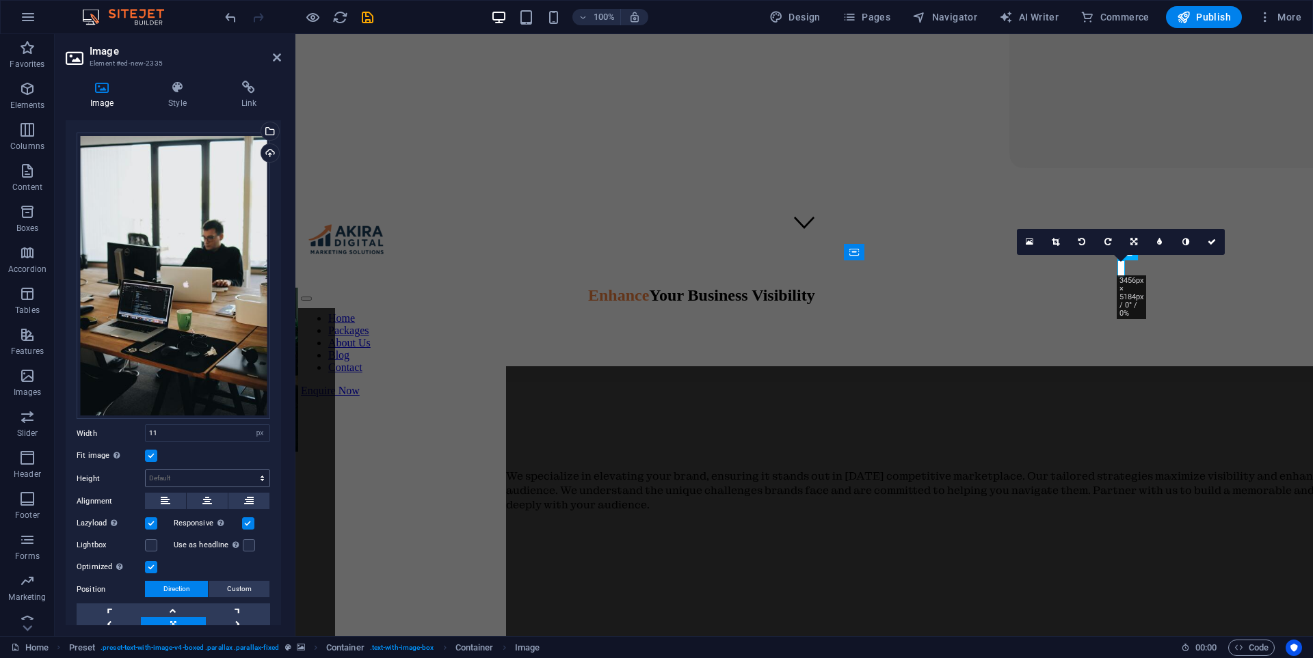
scroll to position [82, 0]
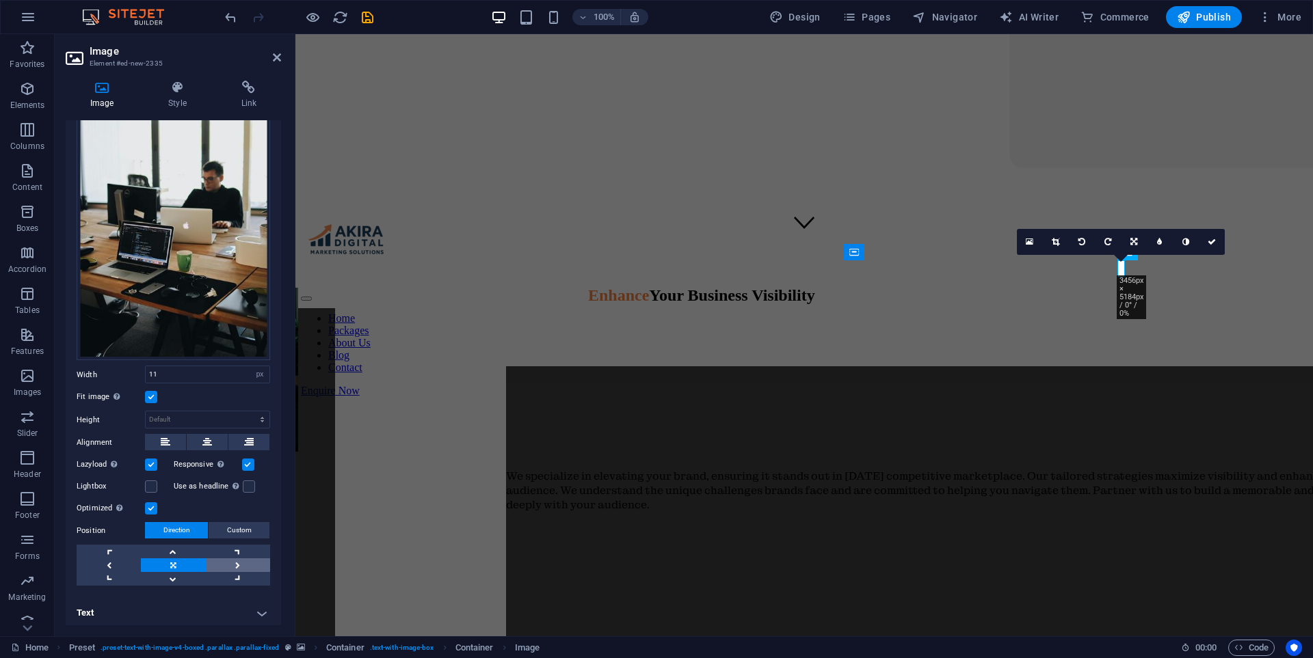
click at [236, 560] on link at bounding box center [238, 566] width 64 height 14
click at [97, 559] on link at bounding box center [109, 566] width 64 height 14
click at [148, 391] on label at bounding box center [151, 397] width 12 height 12
click at [0, 0] on input "Fit image Automatically fit image to a fixed width and height" at bounding box center [0, 0] width 0 height 0
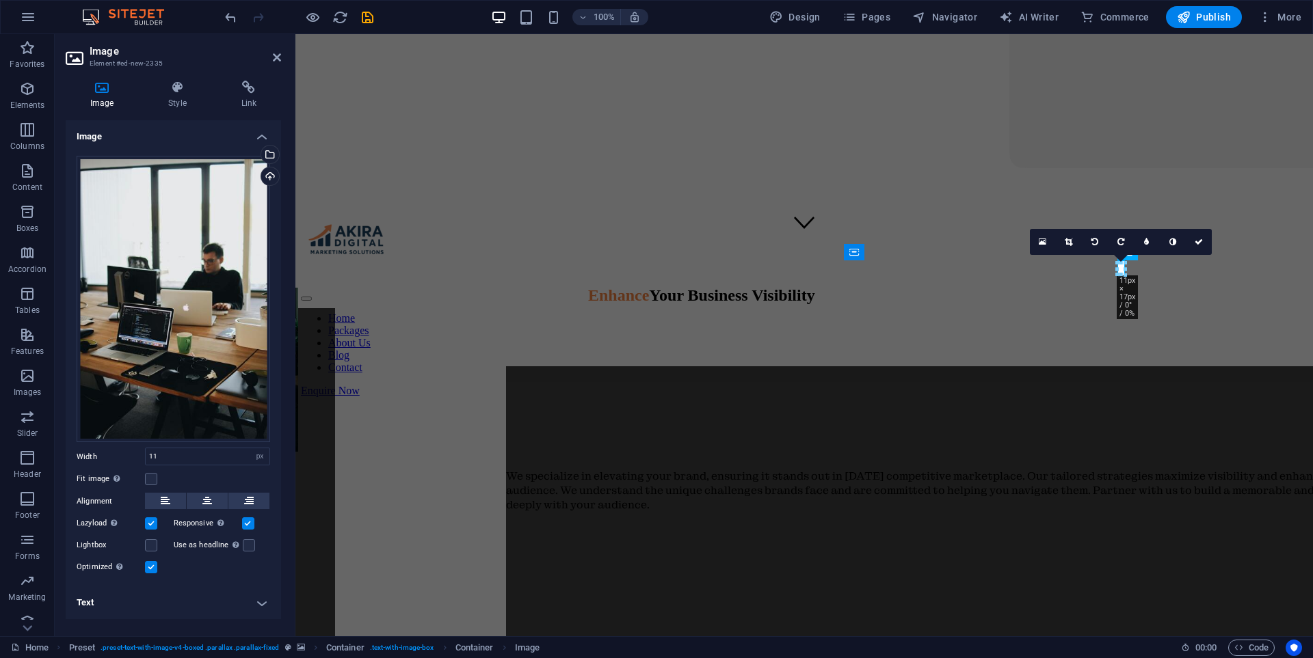
click at [269, 600] on h4 "Text" at bounding box center [173, 603] width 215 height 33
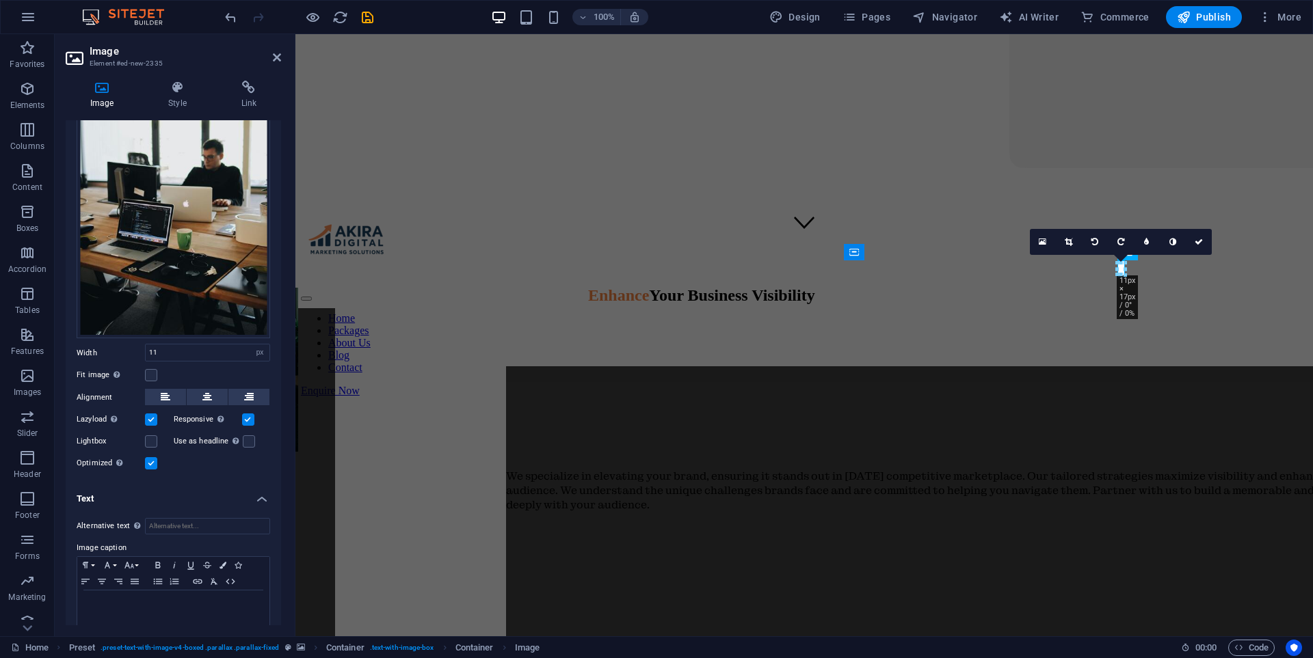
scroll to position [118, 0]
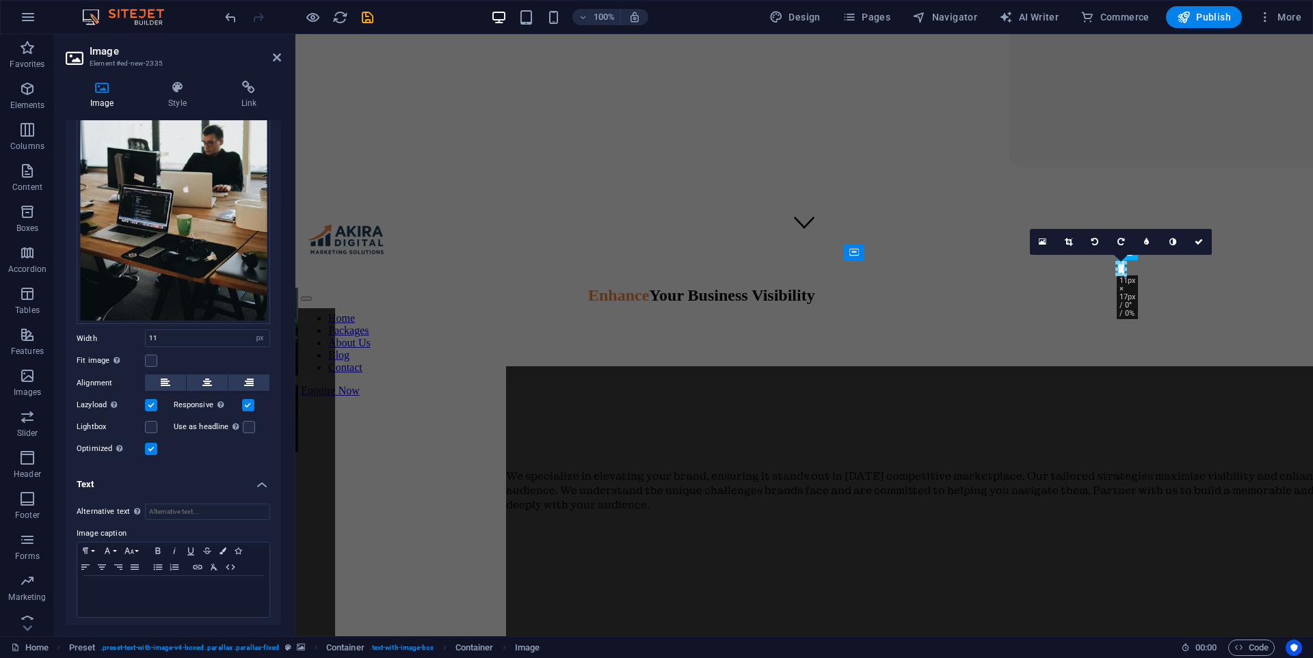
click at [262, 474] on h4 "Text" at bounding box center [173, 480] width 215 height 25
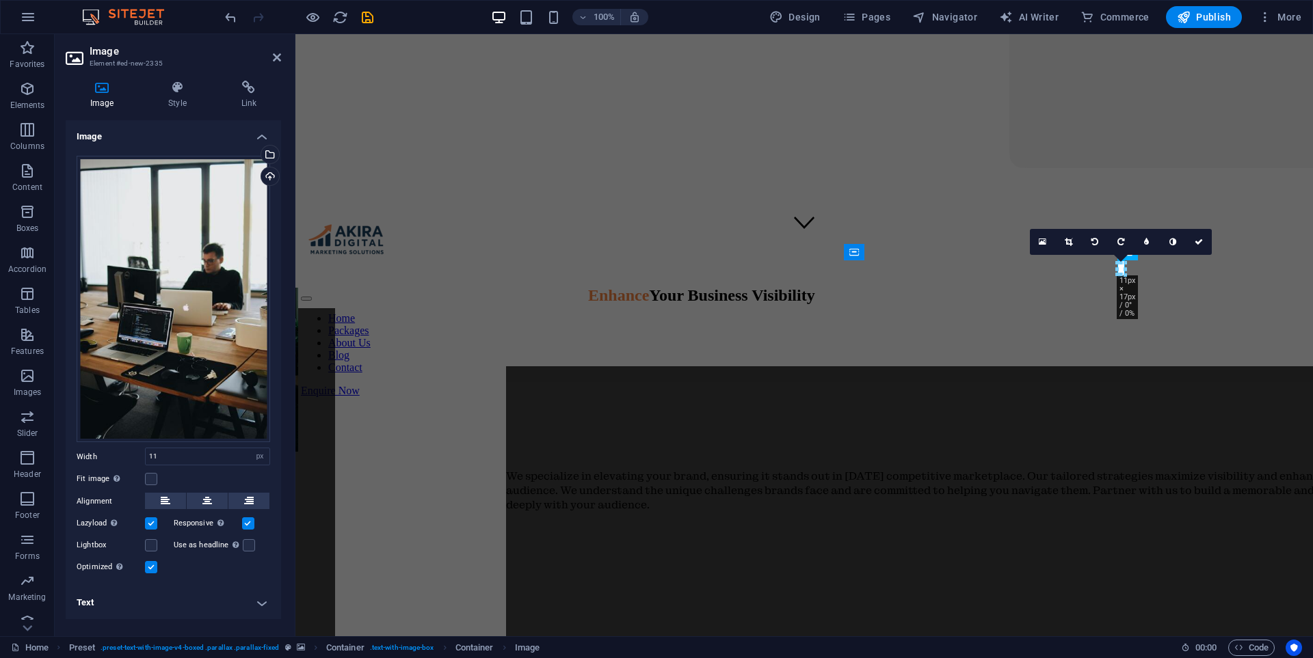
scroll to position [0, 0]
click at [209, 98] on h4 "Style" at bounding box center [180, 95] width 72 height 29
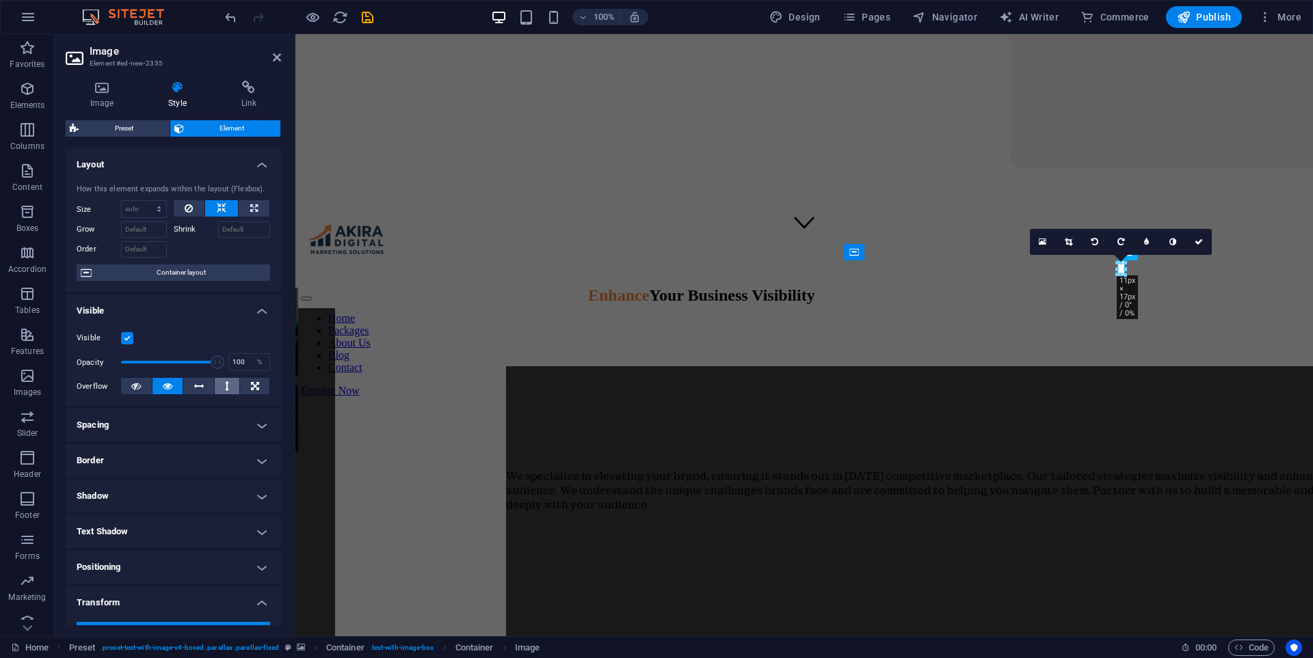
click at [228, 381] on button at bounding box center [227, 386] width 25 height 16
drag, startPoint x: 1122, startPoint y: 278, endPoint x: 1098, endPoint y: 269, distance: 25.3
click at [163, 384] on icon at bounding box center [168, 386] width 10 height 16
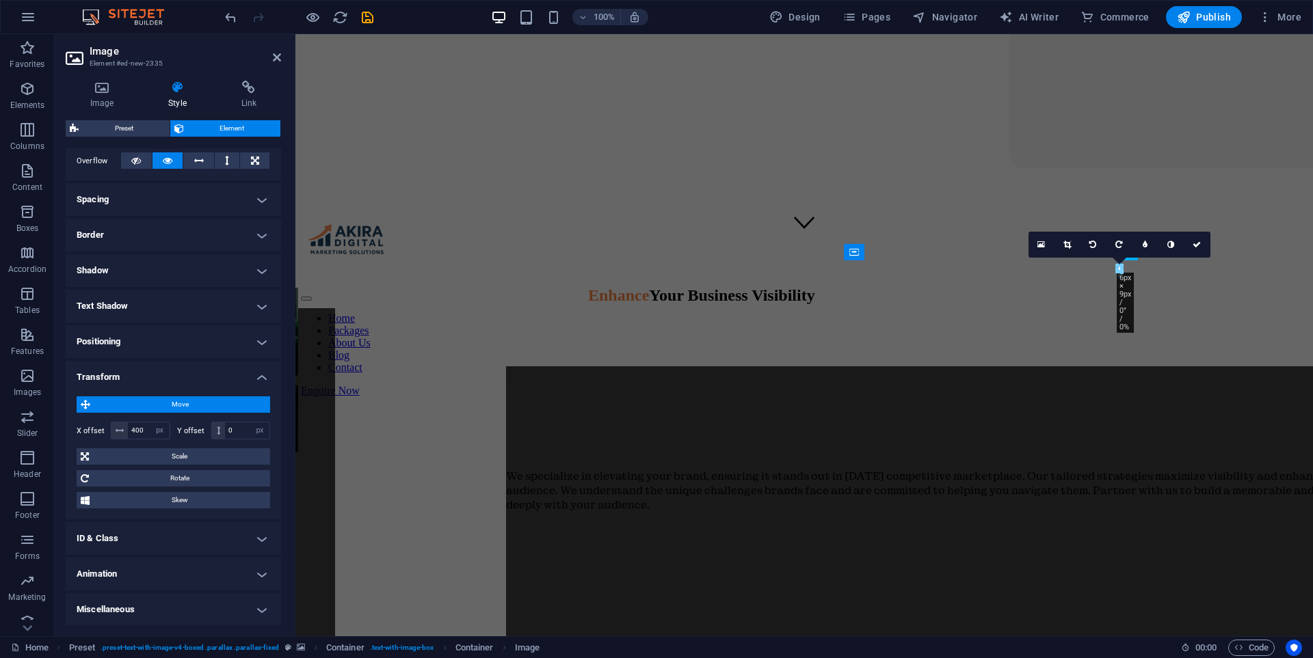
scroll to position [226, 0]
click at [205, 334] on h4 "Positioning" at bounding box center [173, 341] width 215 height 33
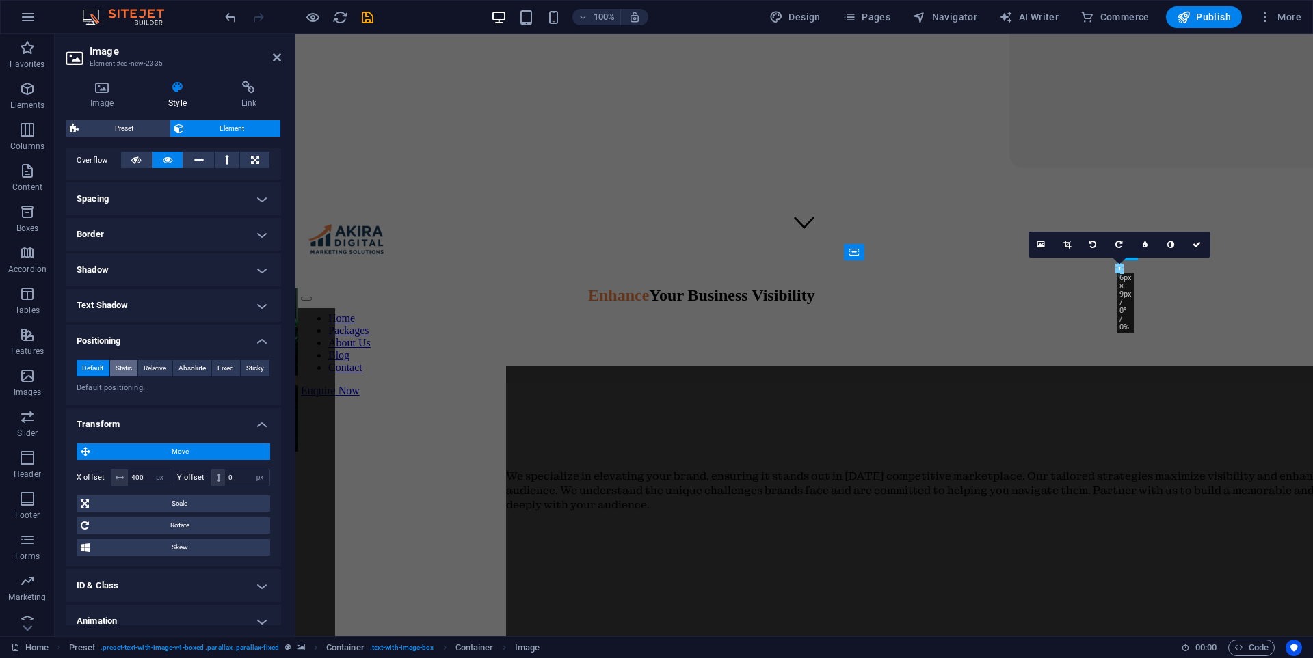
click at [113, 373] on button "Static" at bounding box center [124, 368] width 28 height 16
drag, startPoint x: 1120, startPoint y: 275, endPoint x: 1114, endPoint y: 267, distance: 10.3
click at [189, 371] on span "Absolute" at bounding box center [191, 368] width 27 height 16
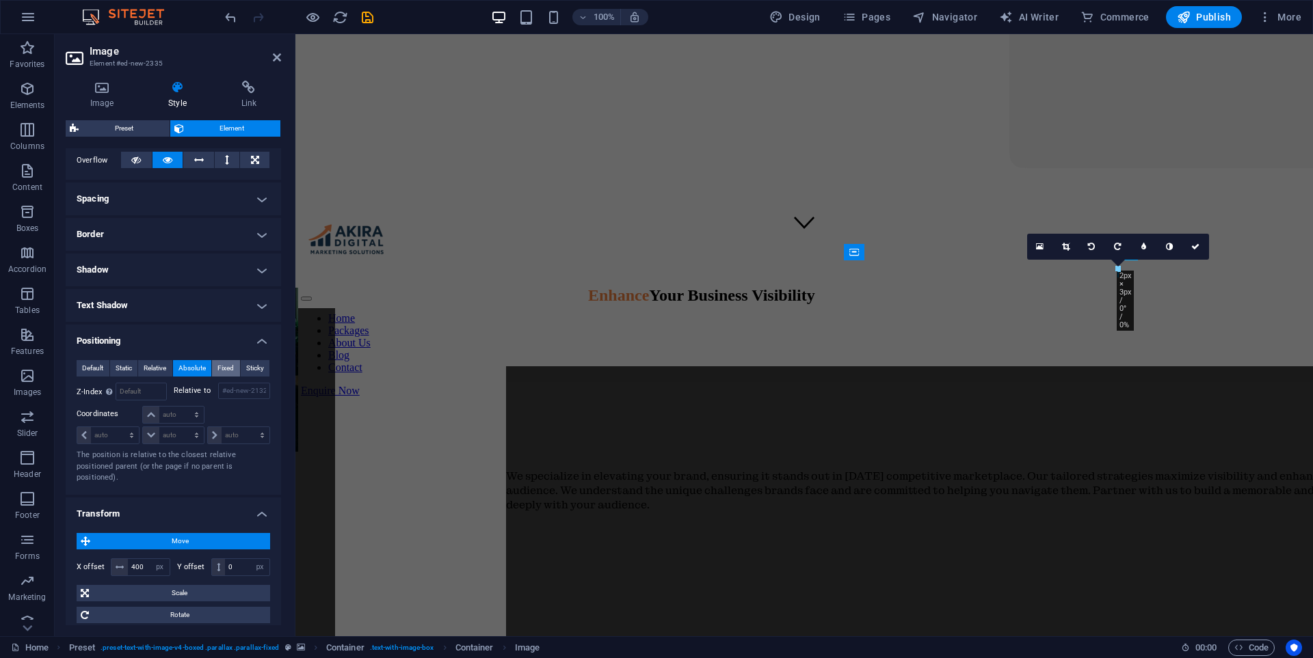
click at [228, 366] on span "Fixed" at bounding box center [225, 368] width 16 height 16
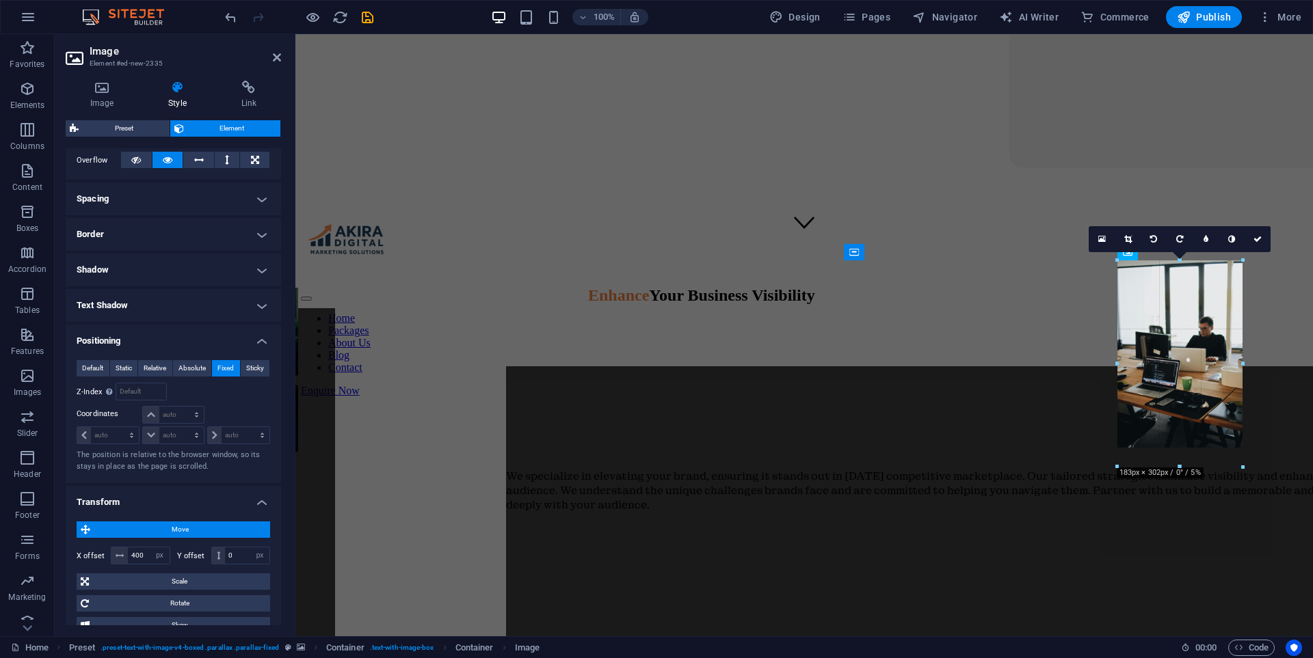
drag, startPoint x: 1120, startPoint y: 273, endPoint x: 903, endPoint y: 439, distance: 272.6
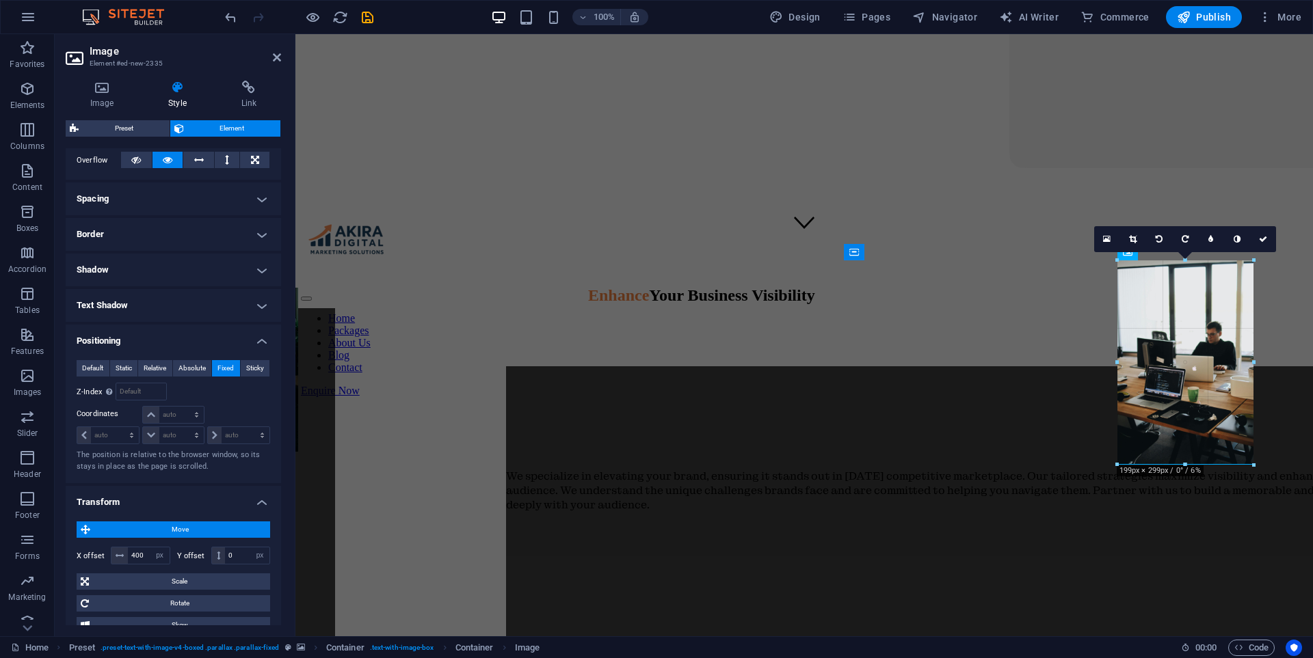
drag, startPoint x: 1118, startPoint y: 362, endPoint x: 1111, endPoint y: 371, distance: 11.6
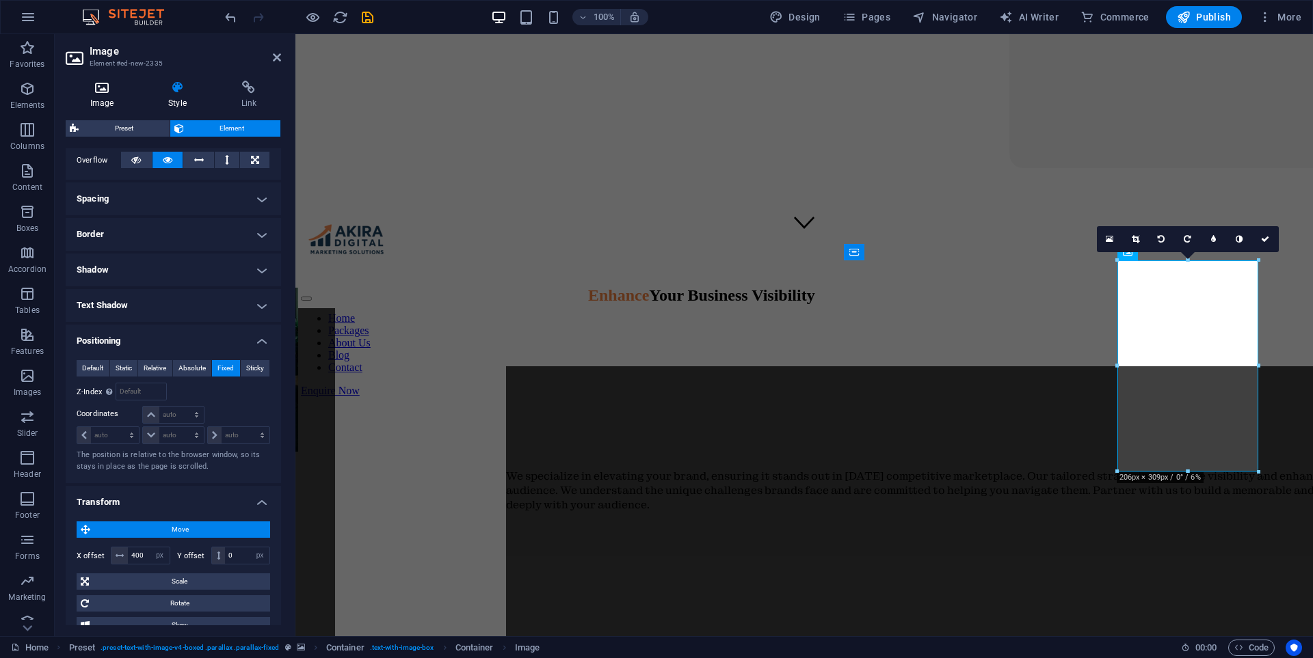
click at [105, 87] on icon at bounding box center [102, 88] width 72 height 14
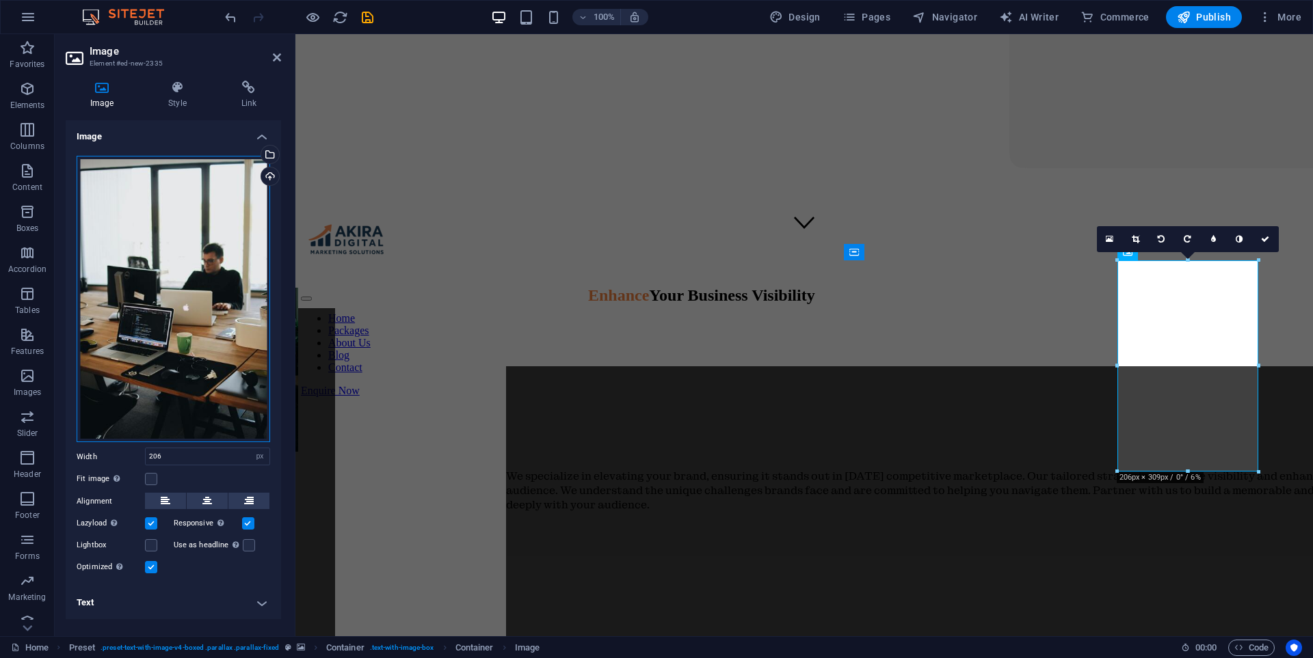
click at [207, 247] on div "Drag files here, click to choose files or select files from Files or our free s…" at bounding box center [173, 299] width 193 height 287
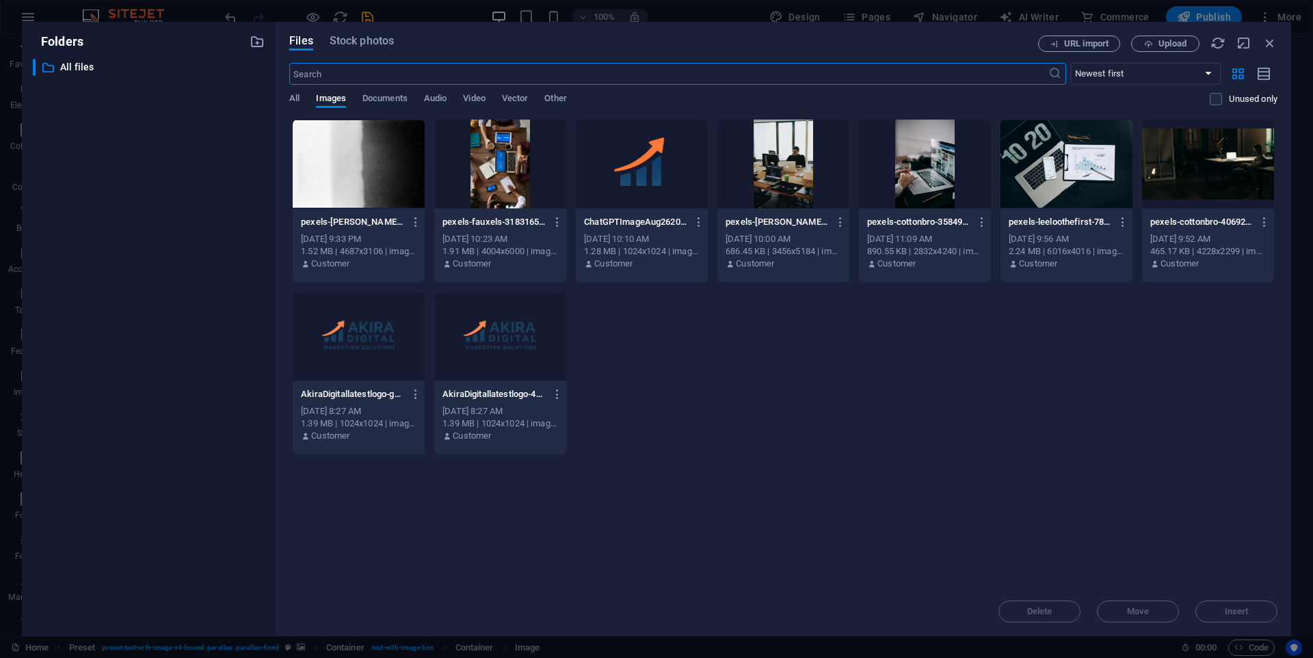
click at [1036, 163] on div at bounding box center [1066, 164] width 132 height 89
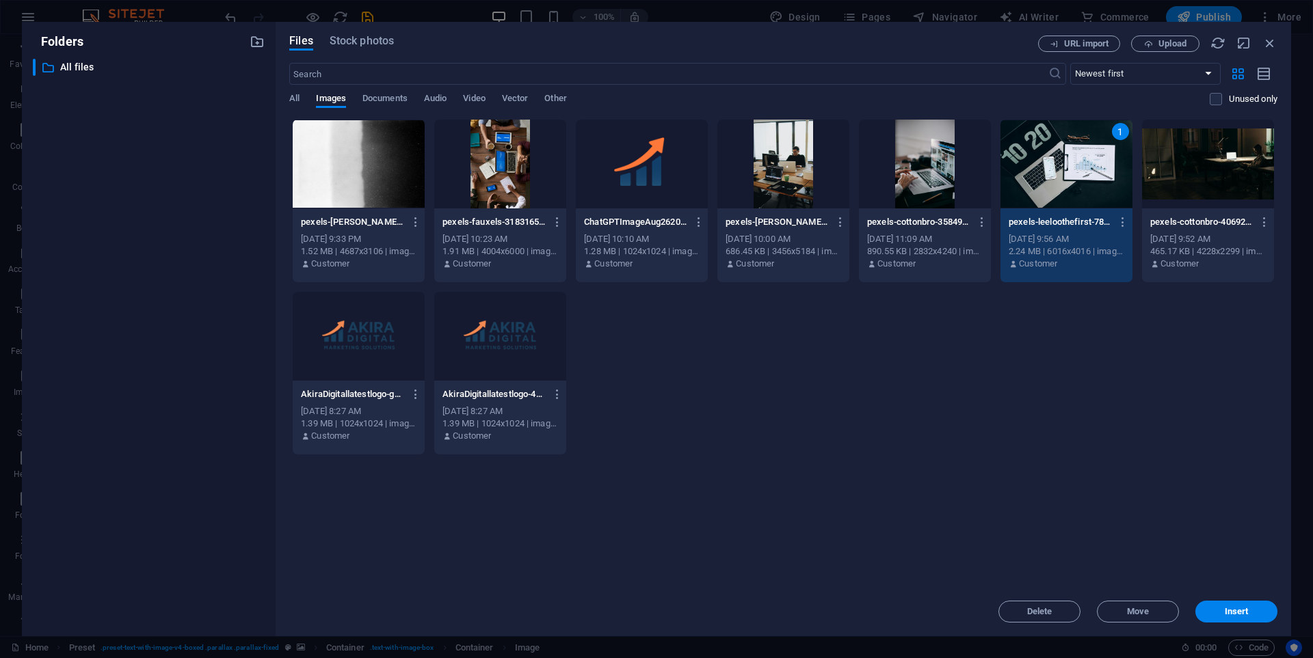
click at [1036, 163] on div "1" at bounding box center [1066, 164] width 132 height 89
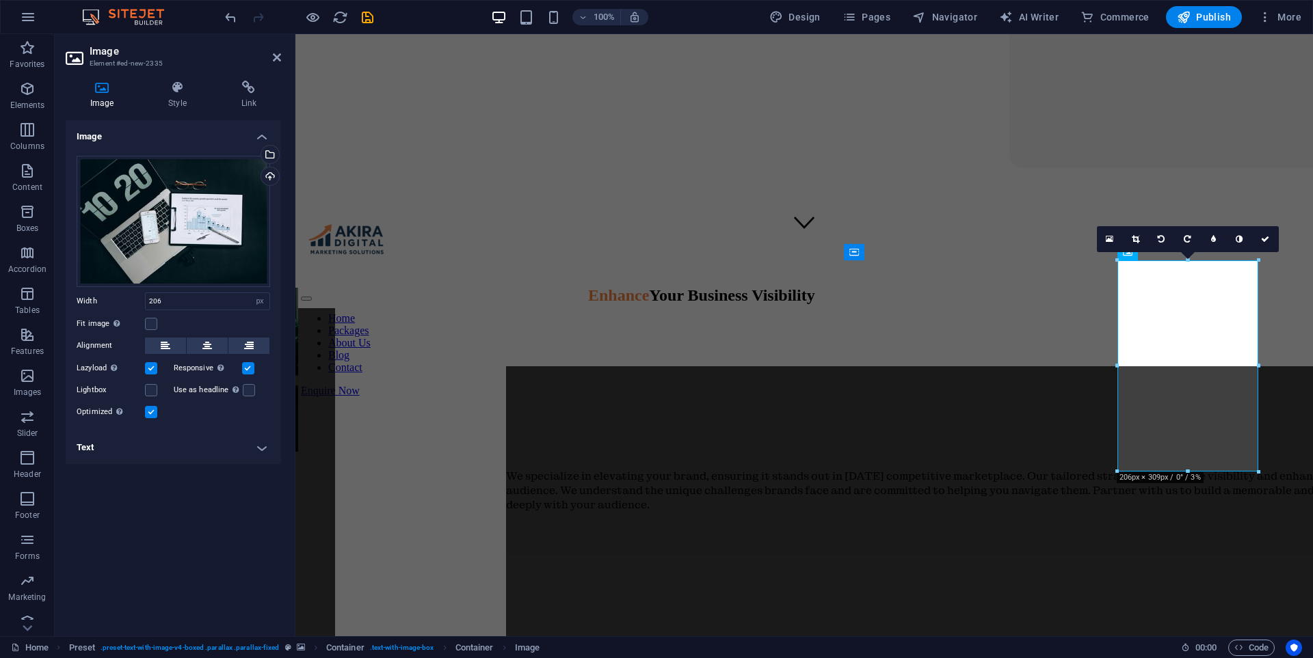
drag, startPoint x: 1410, startPoint y: 400, endPoint x: 1112, endPoint y: 364, distance: 299.6
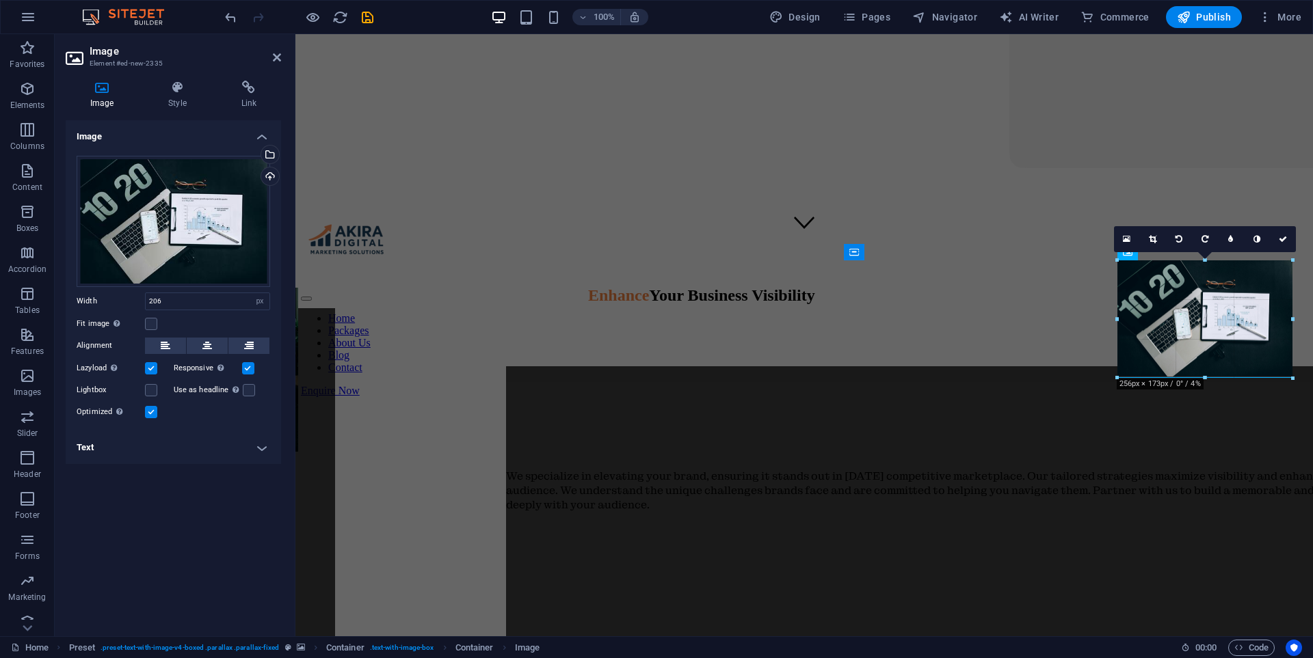
drag, startPoint x: 1116, startPoint y: 357, endPoint x: 1092, endPoint y: 381, distance: 33.4
type input "256"
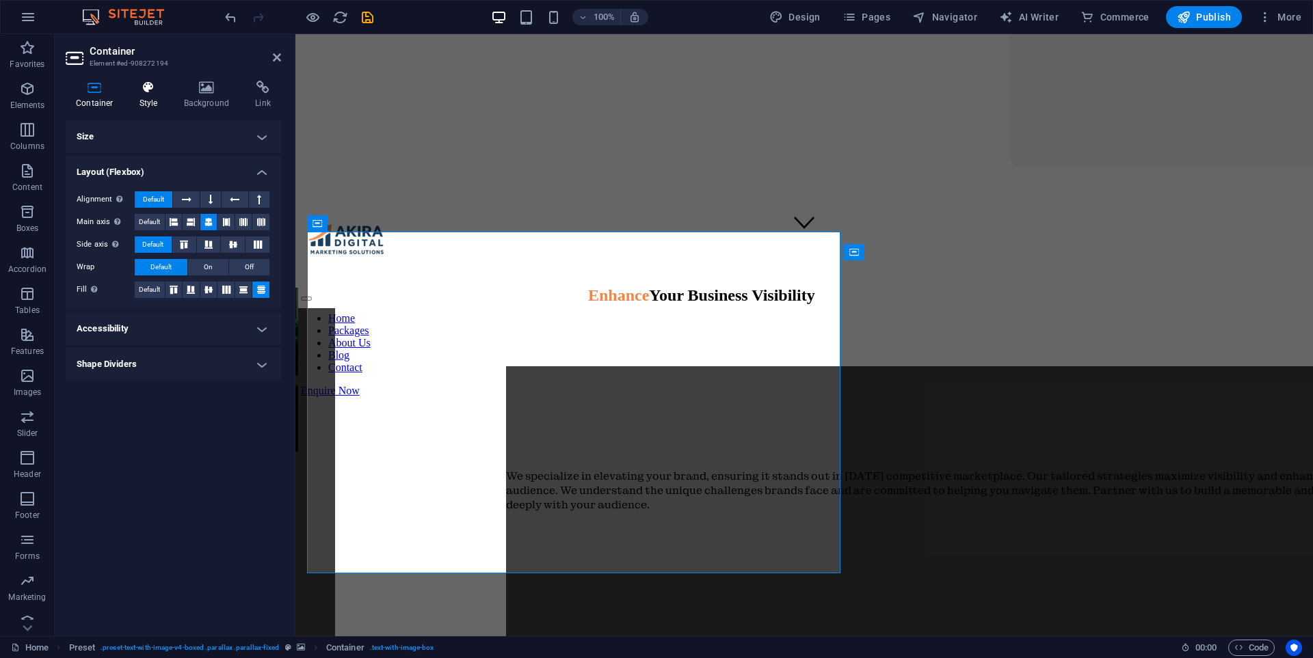
click at [153, 82] on icon at bounding box center [148, 88] width 39 height 14
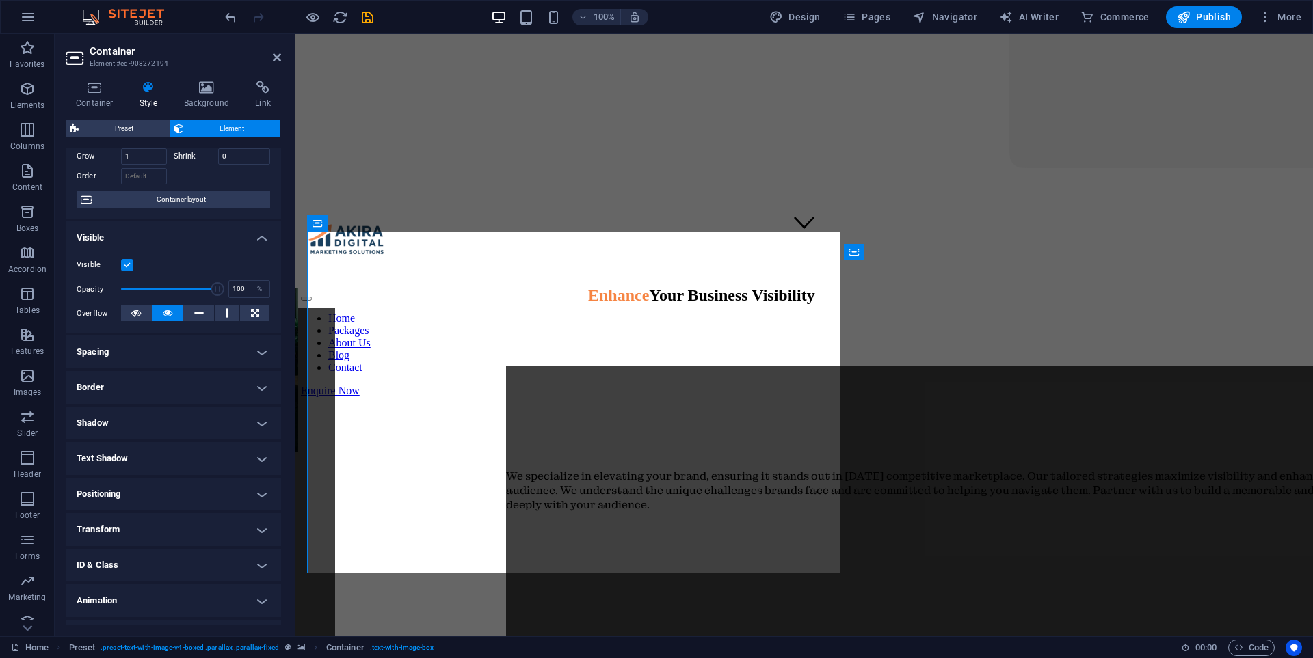
scroll to position [0, 0]
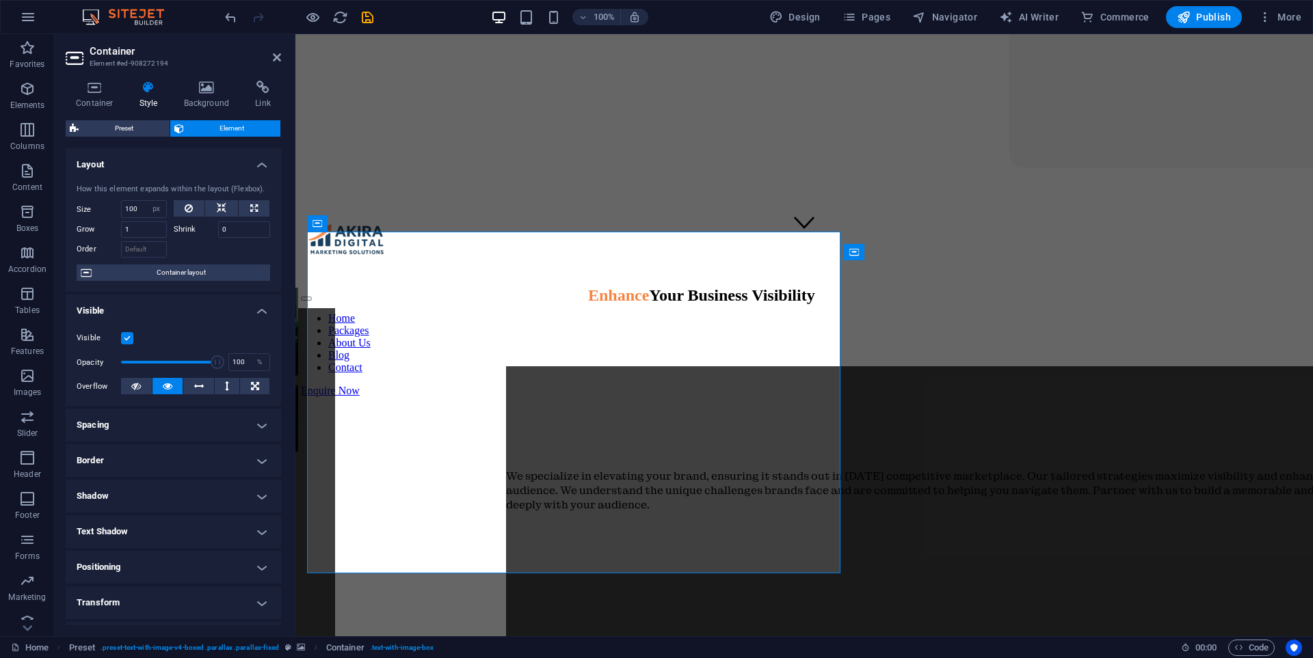
select select "rem"
select select "px"
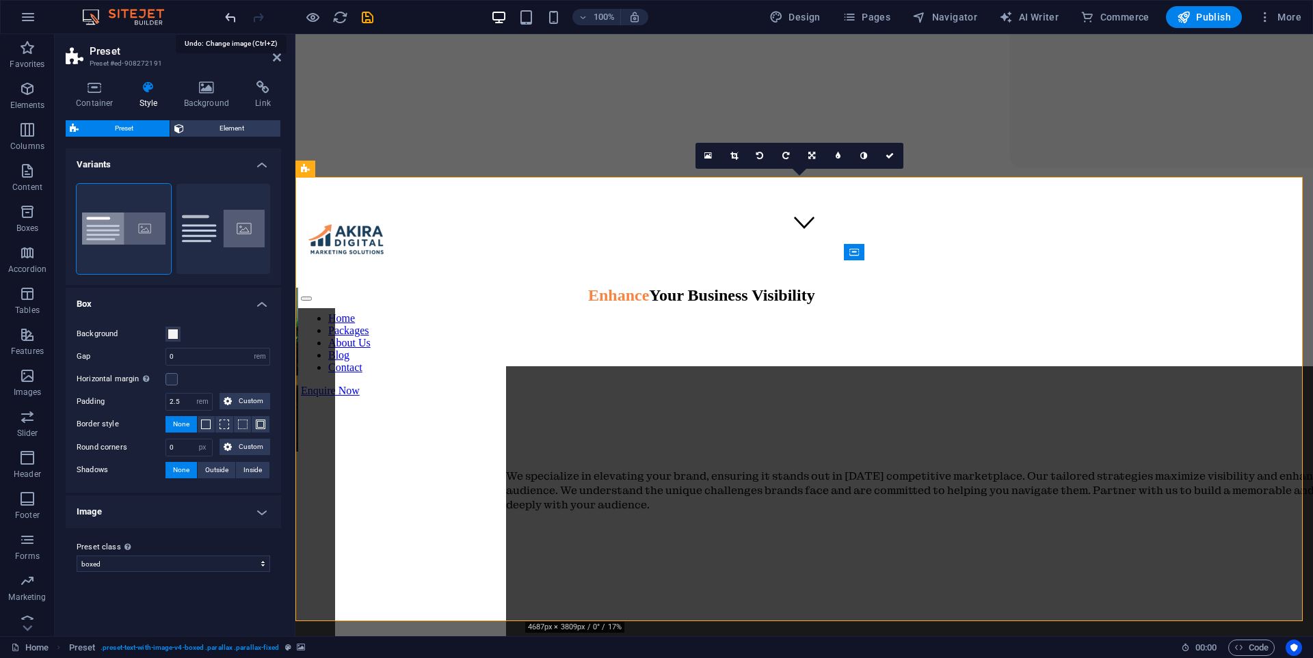
click at [225, 19] on icon "undo" at bounding box center [231, 18] width 16 height 16
click at [227, 17] on icon "undo" at bounding box center [231, 18] width 16 height 16
click at [232, 17] on icon "undo" at bounding box center [231, 18] width 16 height 16
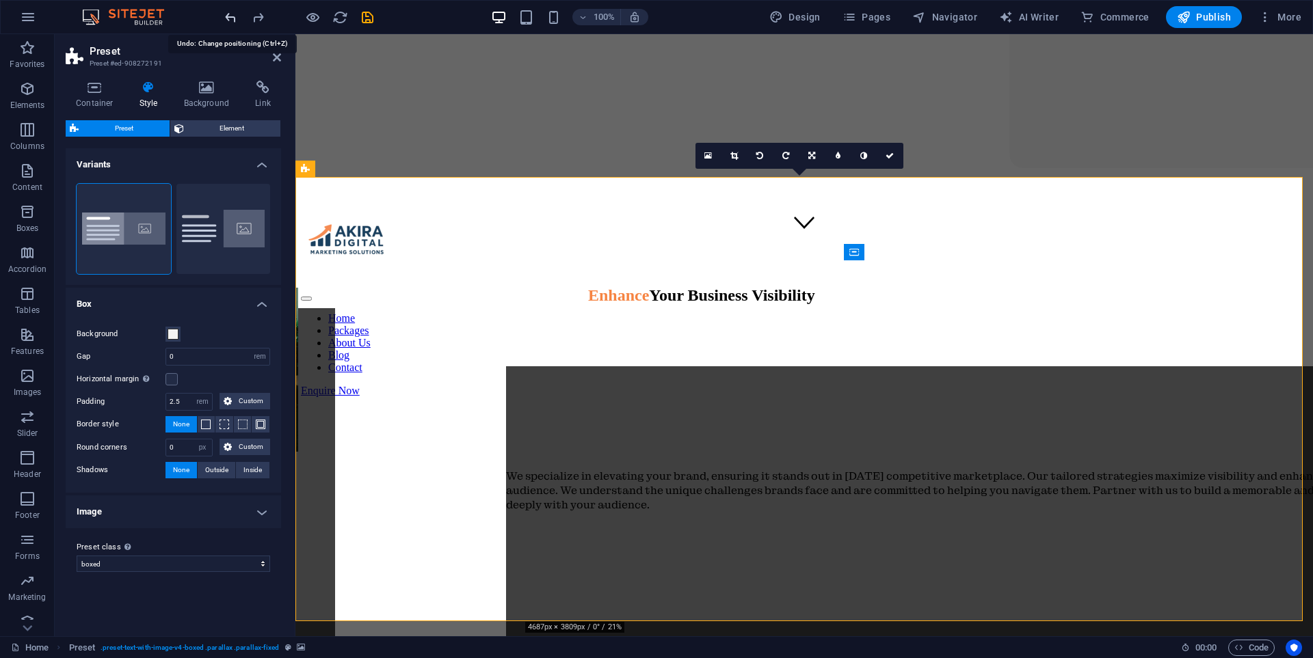
click at [232, 17] on icon "undo" at bounding box center [231, 18] width 16 height 16
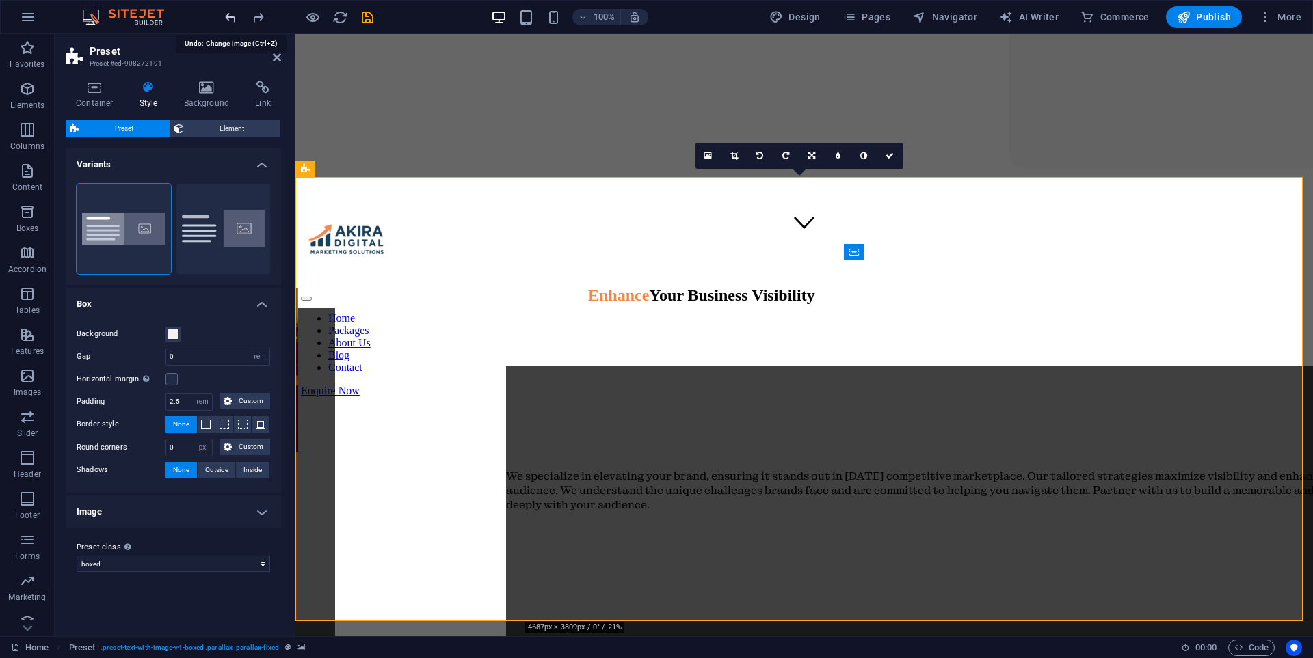
click at [232, 17] on icon "undo" at bounding box center [231, 18] width 16 height 16
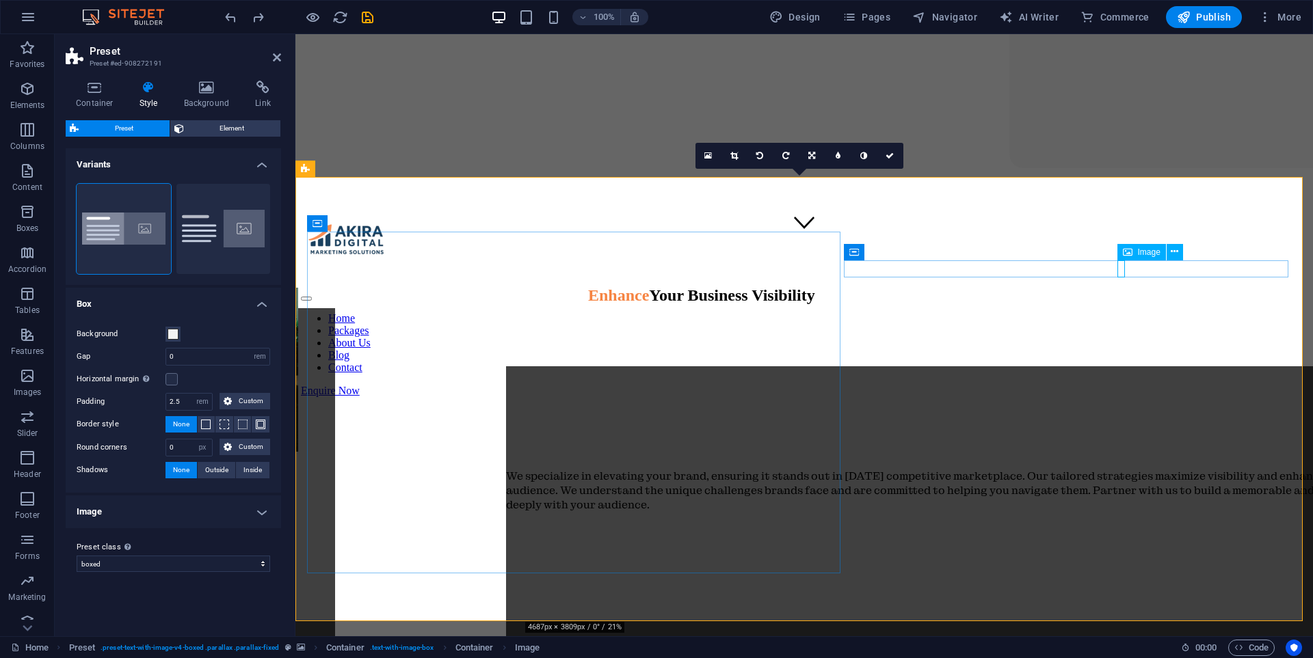
select select "px"
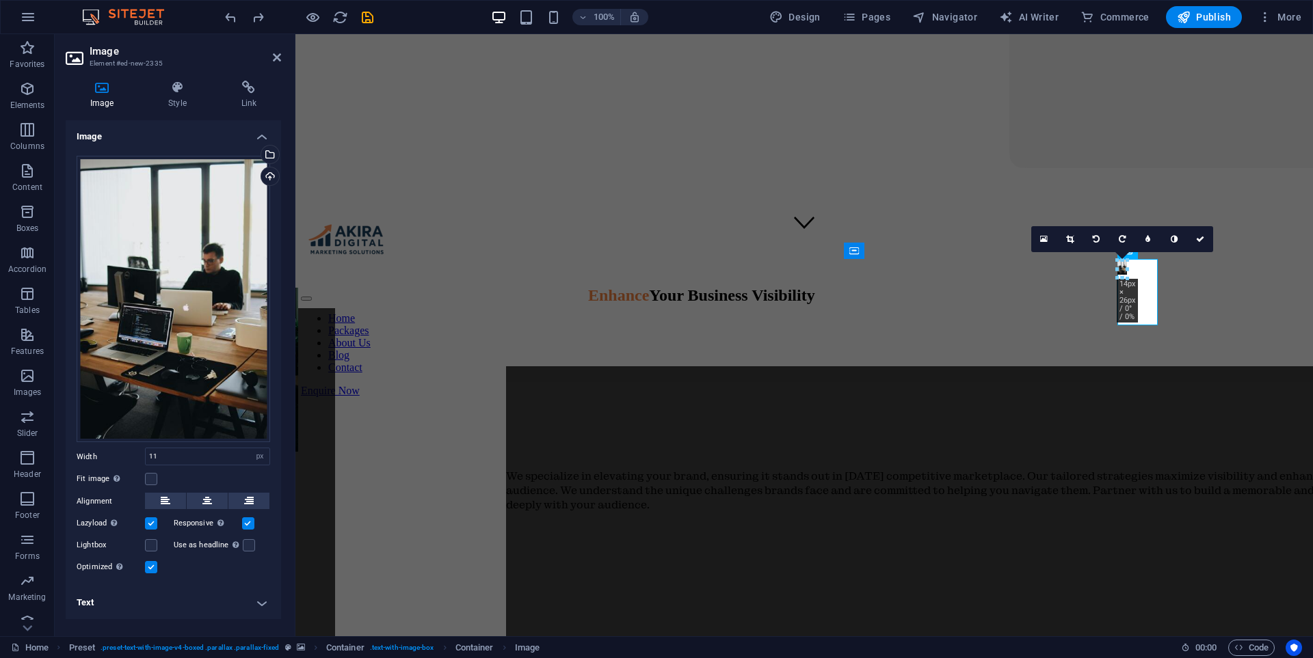
drag, startPoint x: 1122, startPoint y: 276, endPoint x: 1118, endPoint y: 282, distance: 7.0
click at [174, 83] on icon at bounding box center [177, 88] width 67 height 14
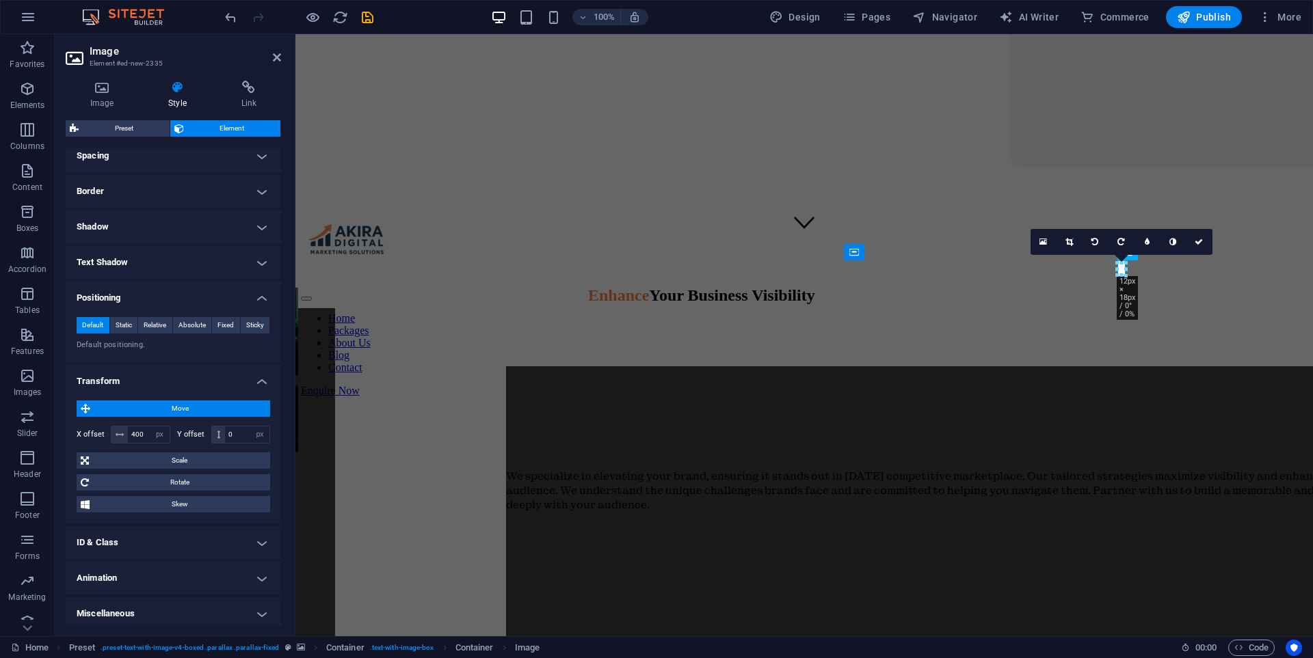
scroll to position [273, 0]
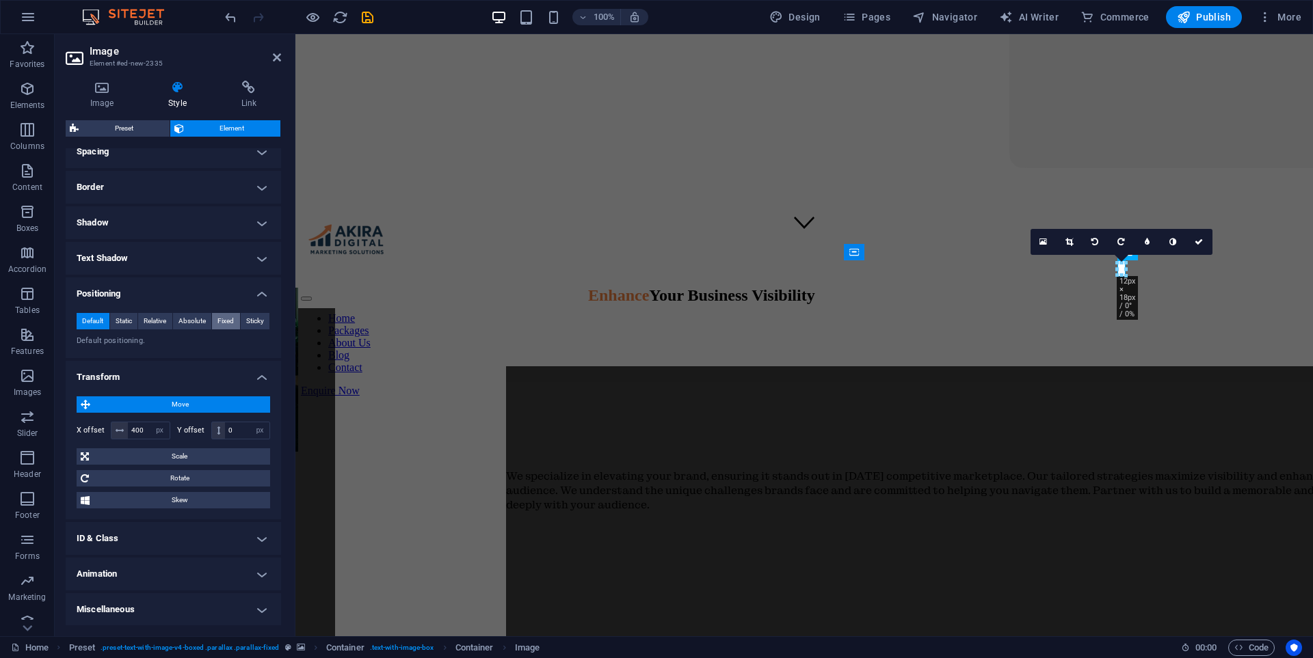
click at [218, 318] on span "Fixed" at bounding box center [225, 321] width 16 height 16
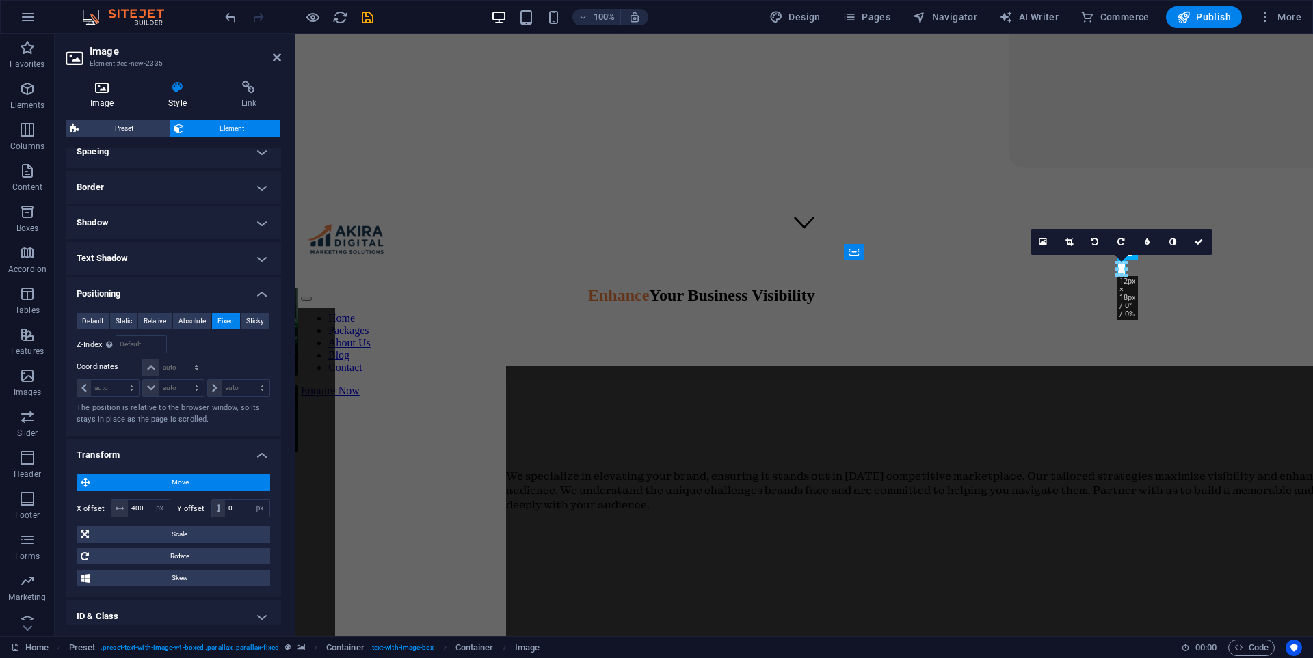
click at [105, 83] on icon at bounding box center [102, 88] width 72 height 14
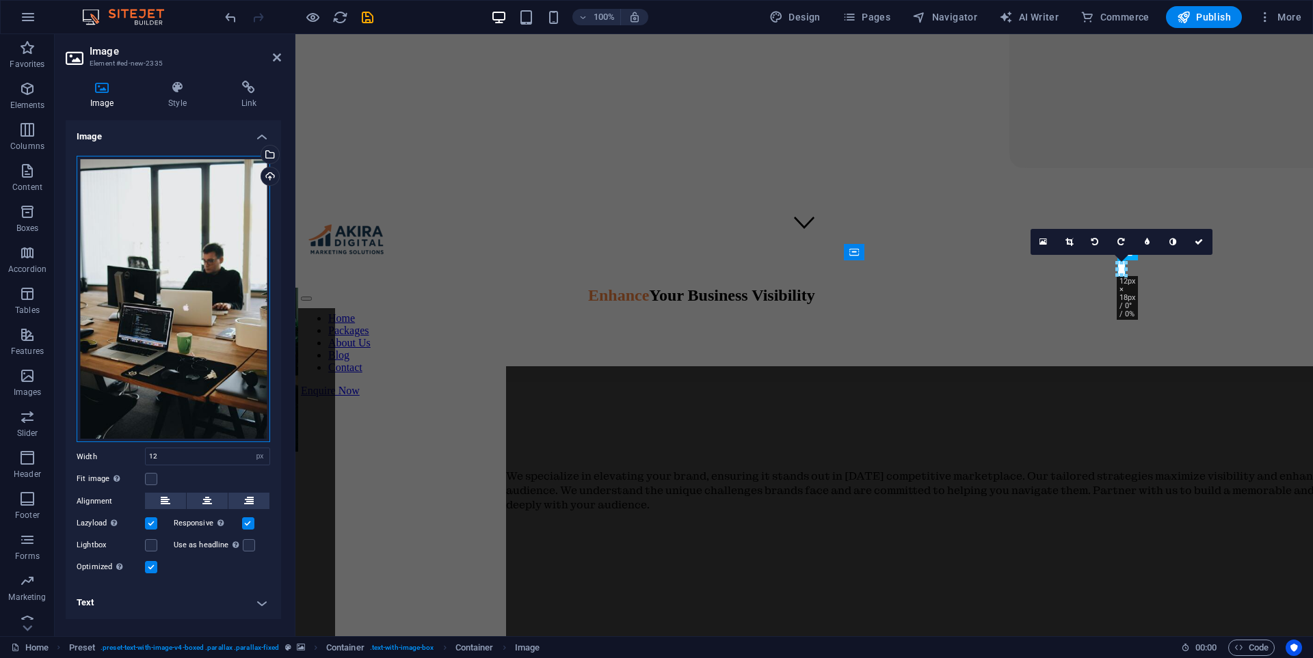
click at [210, 263] on div "Drag files here, click to choose files or select files from Files or our free s…" at bounding box center [173, 299] width 193 height 287
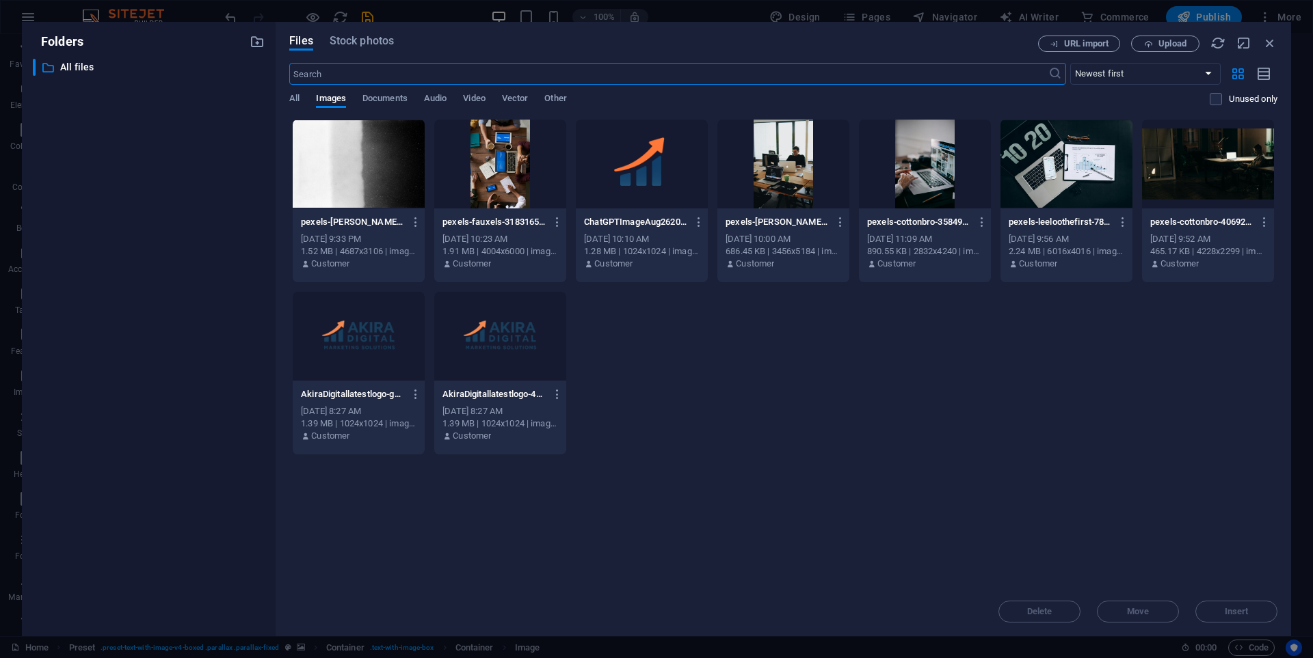
click at [1040, 167] on div at bounding box center [1066, 164] width 132 height 89
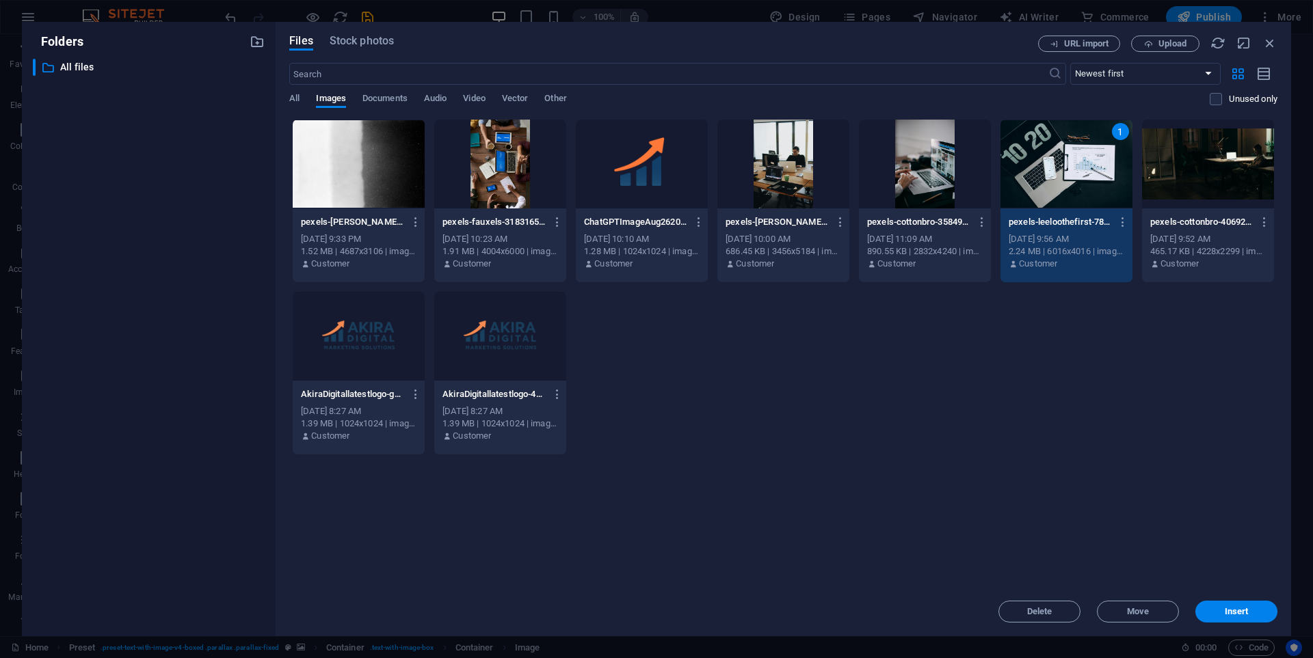
click at [1040, 167] on div "1" at bounding box center [1066, 164] width 132 height 89
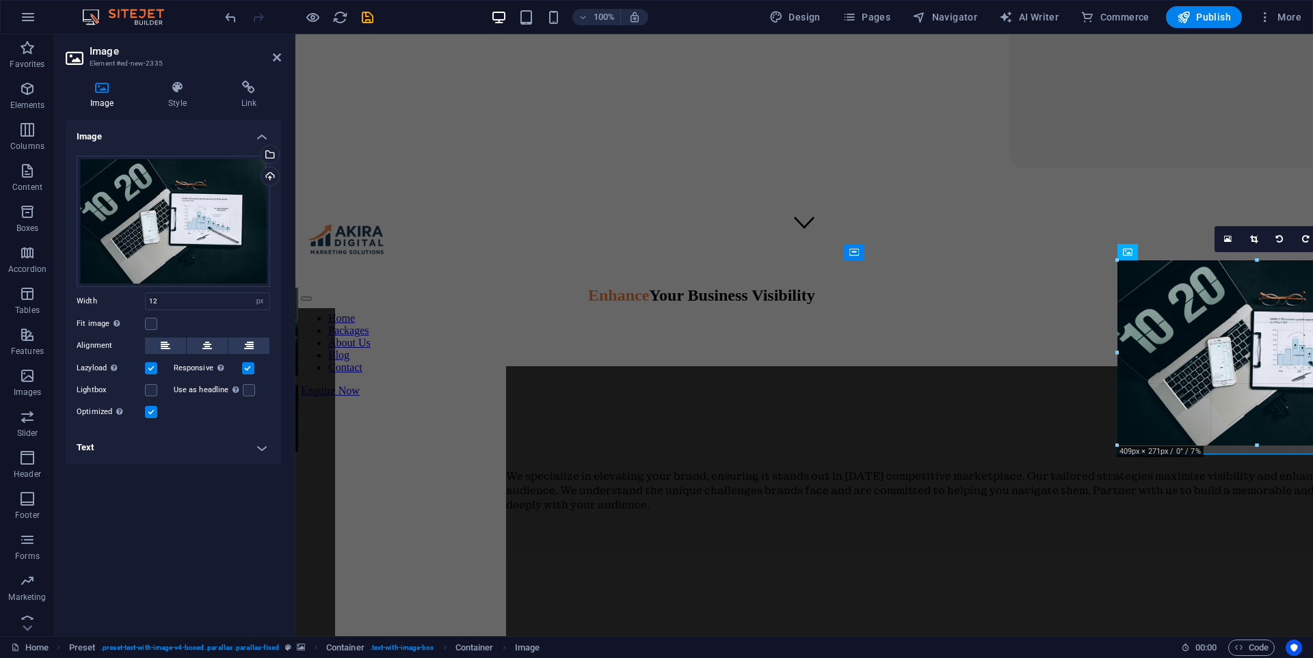
drag, startPoint x: 1121, startPoint y: 276, endPoint x: 1125, endPoint y: 448, distance: 172.3
type input "418"
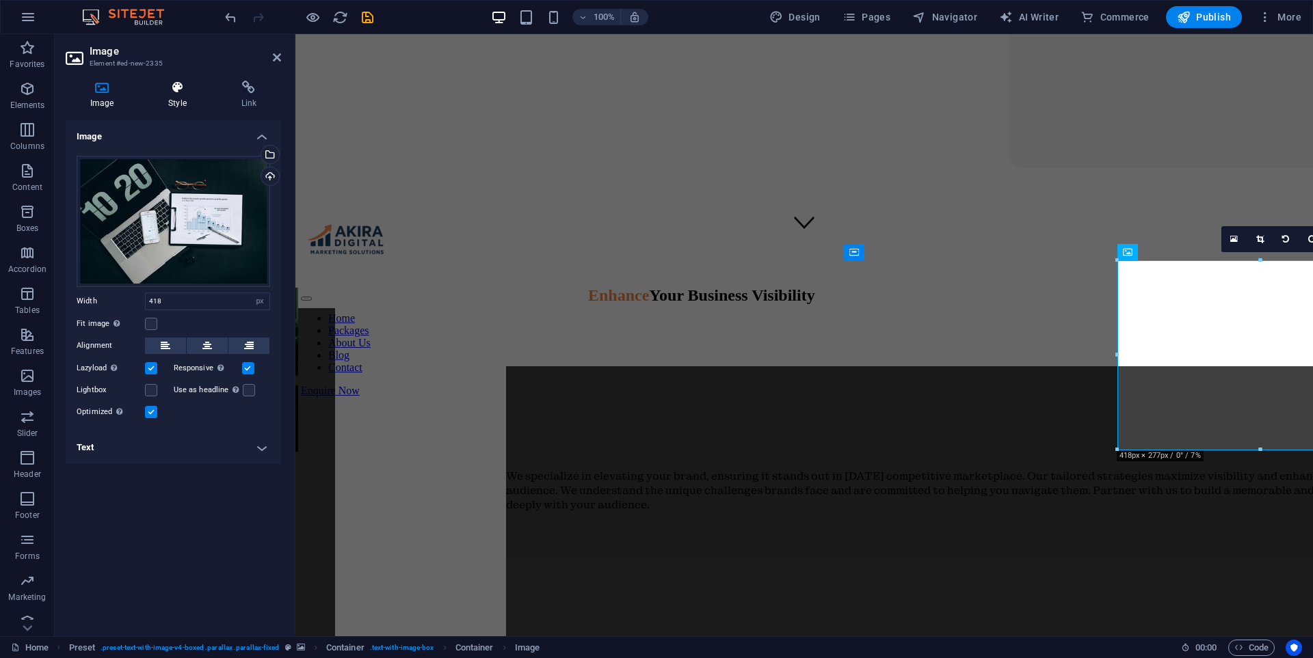
click at [185, 90] on icon at bounding box center [177, 88] width 67 height 14
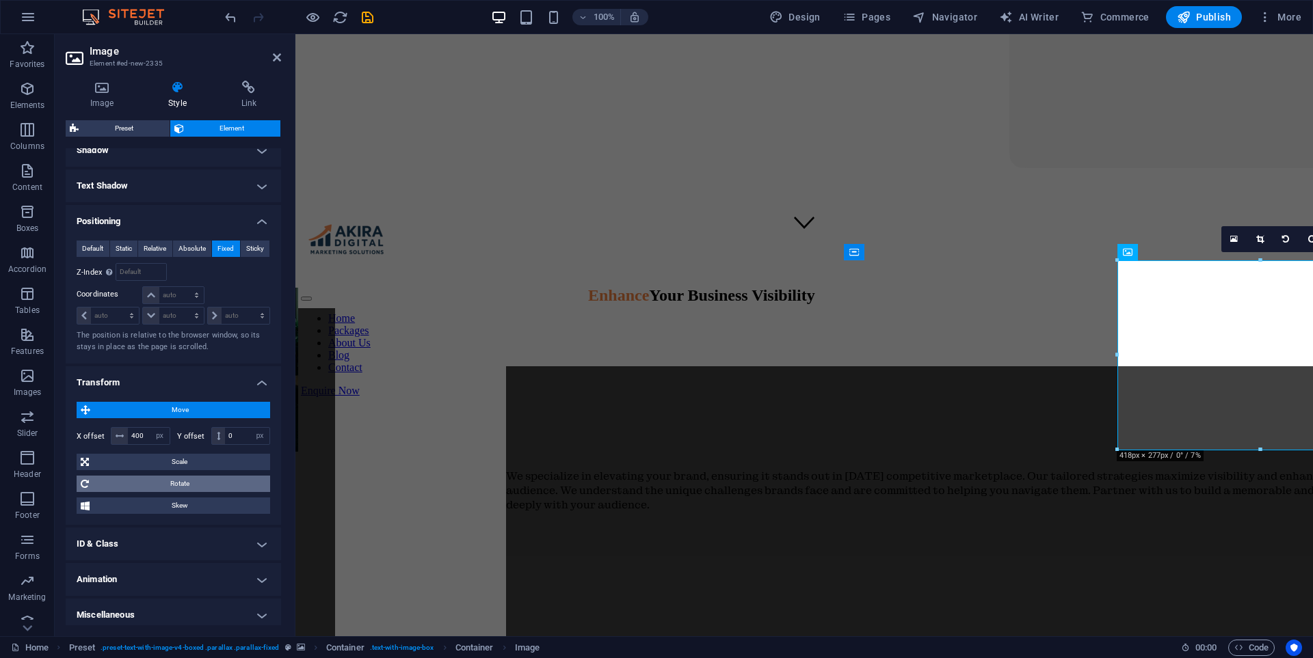
scroll to position [352, 0]
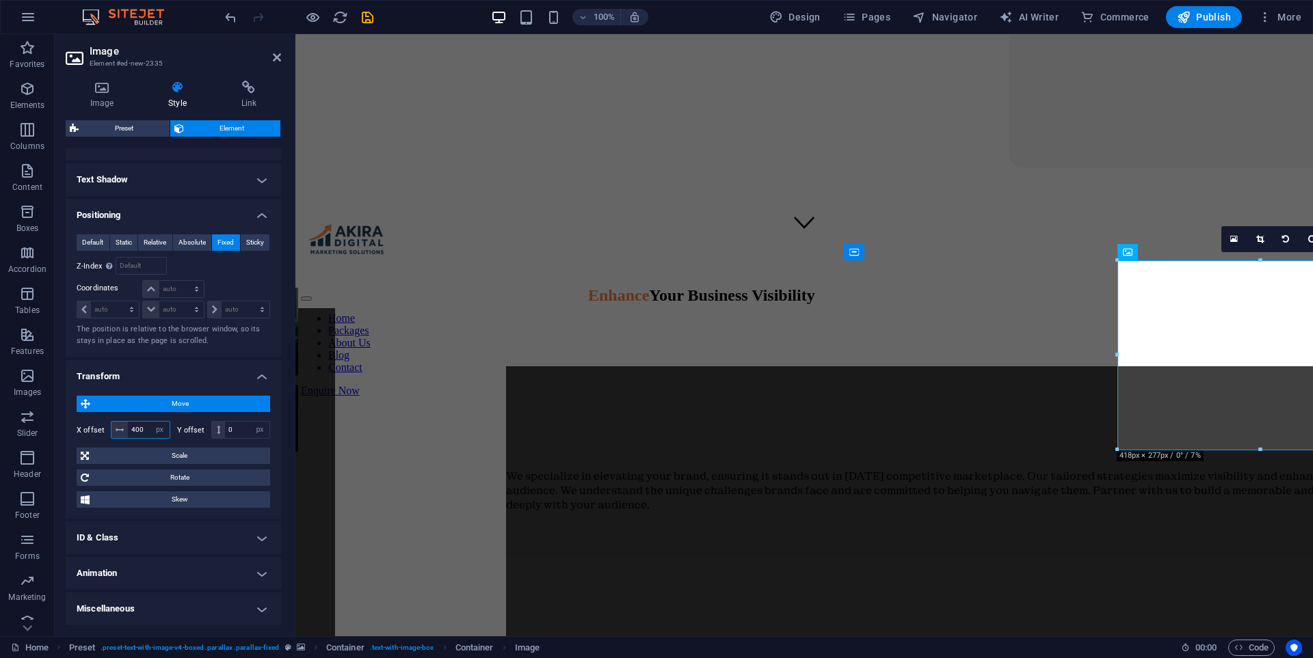
click at [144, 429] on input "400" at bounding box center [149, 430] width 42 height 16
type input "4"
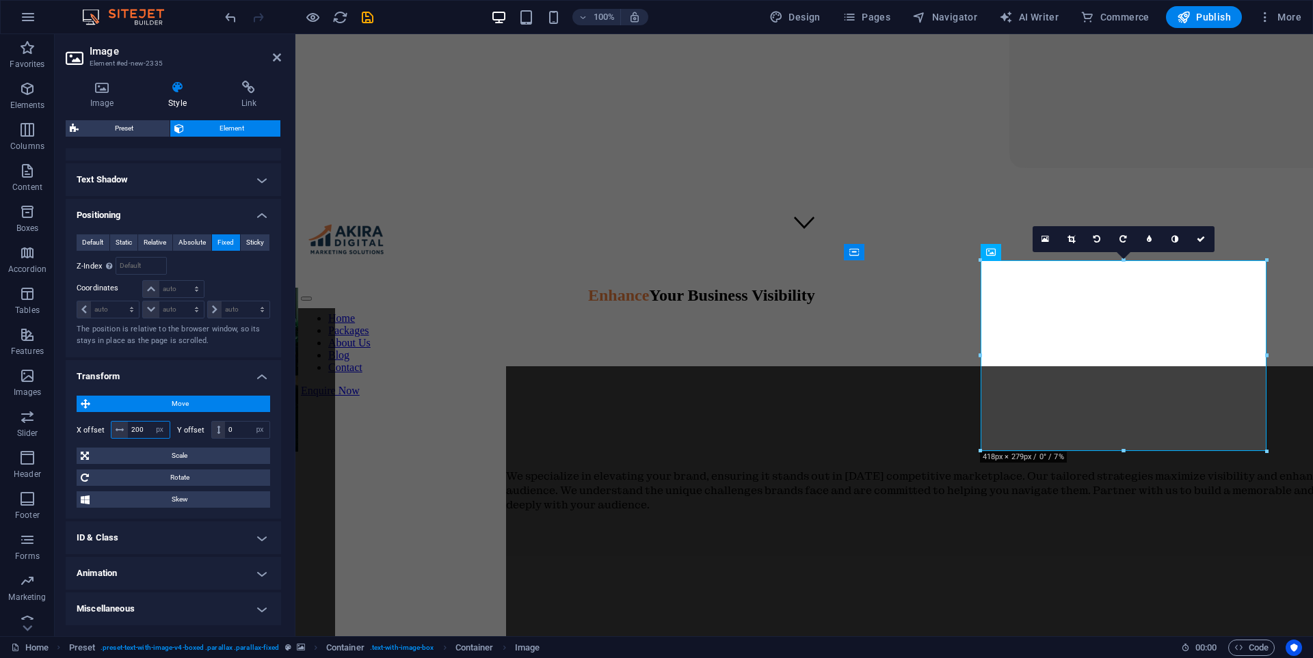
click at [146, 429] on input "200" at bounding box center [149, 430] width 42 height 16
type input "2"
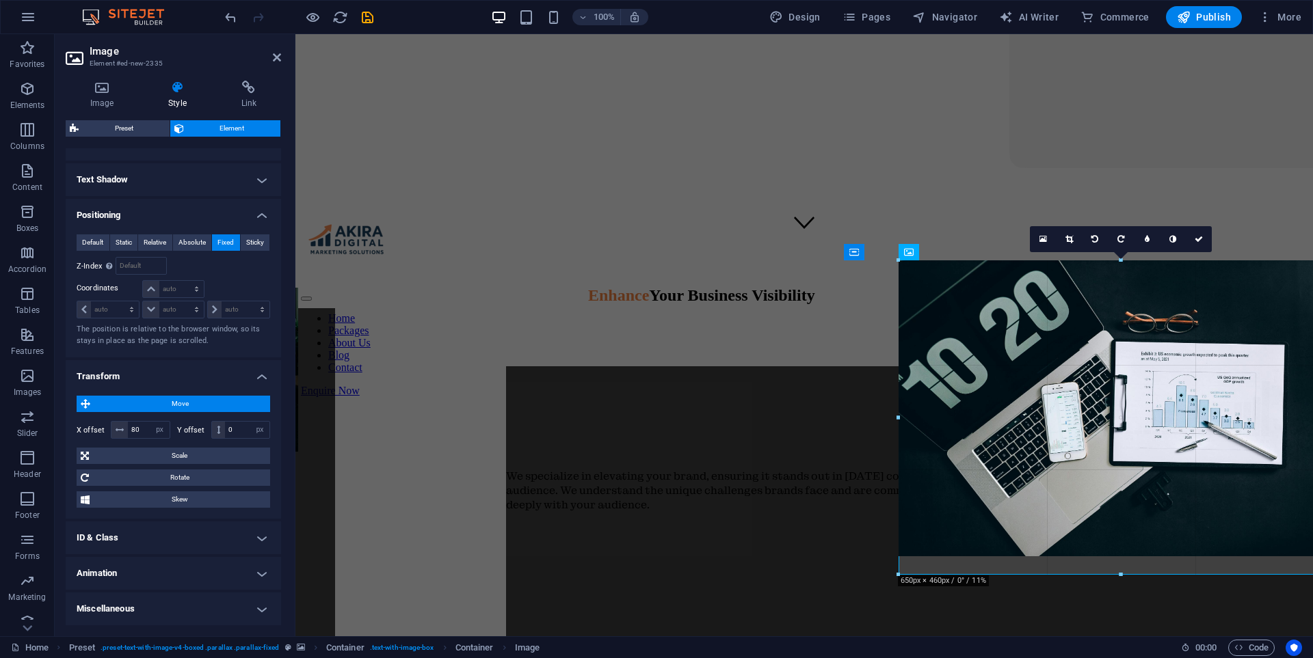
drag, startPoint x: 1186, startPoint y: 453, endPoint x: 1278, endPoint y: 576, distance: 154.0
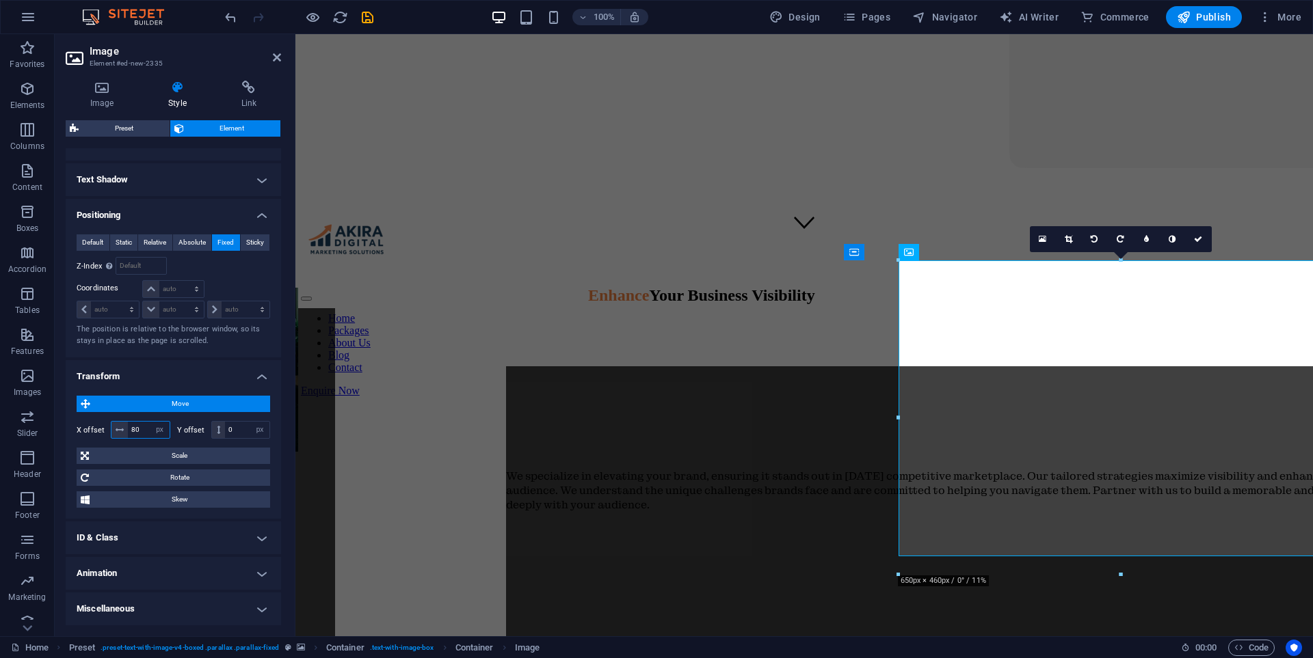
click at [147, 427] on input "80" at bounding box center [149, 430] width 42 height 16
type input "8"
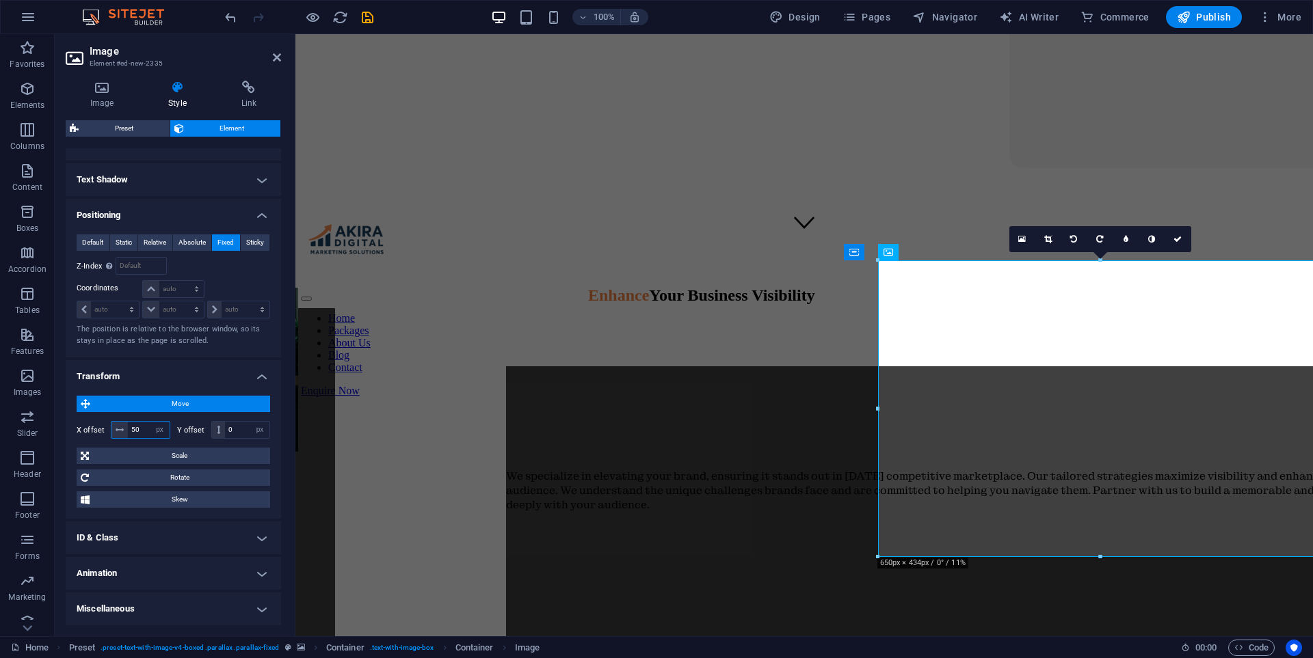
click at [145, 427] on input "50" at bounding box center [149, 430] width 42 height 16
type input "5"
type input "20"
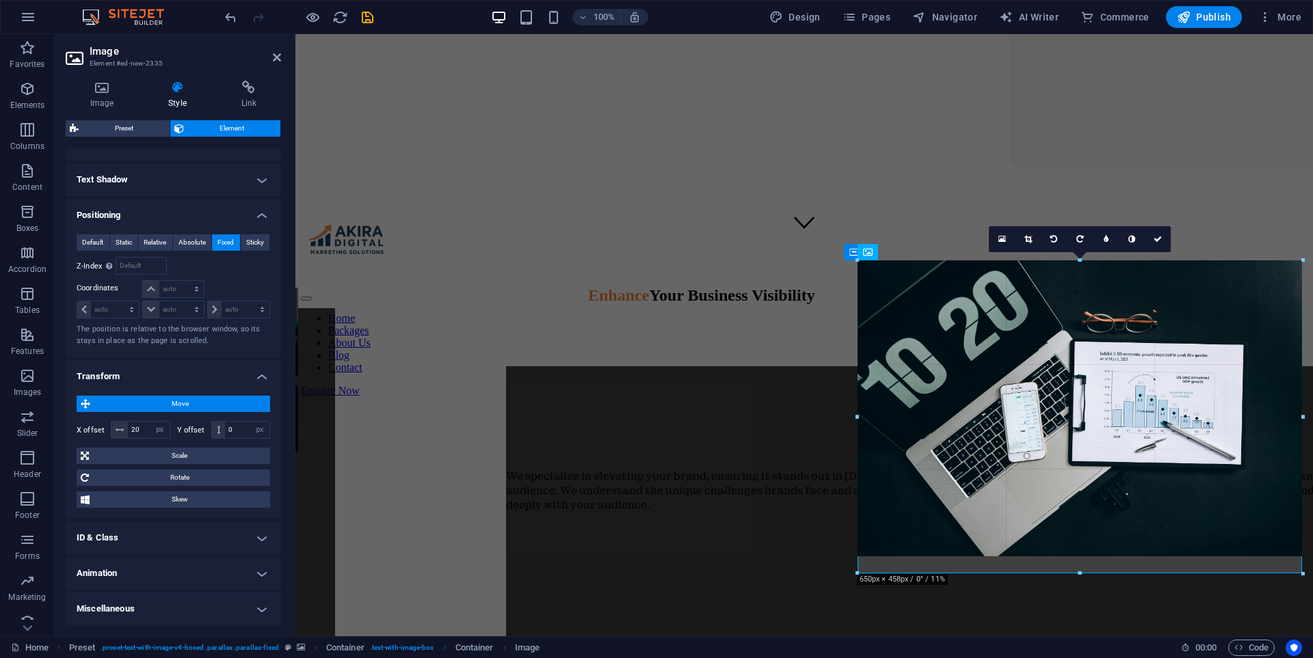
drag, startPoint x: 1081, startPoint y: 559, endPoint x: 1084, endPoint y: 575, distance: 16.6
click at [1084, 575] on div at bounding box center [1079, 574] width 445 height 5
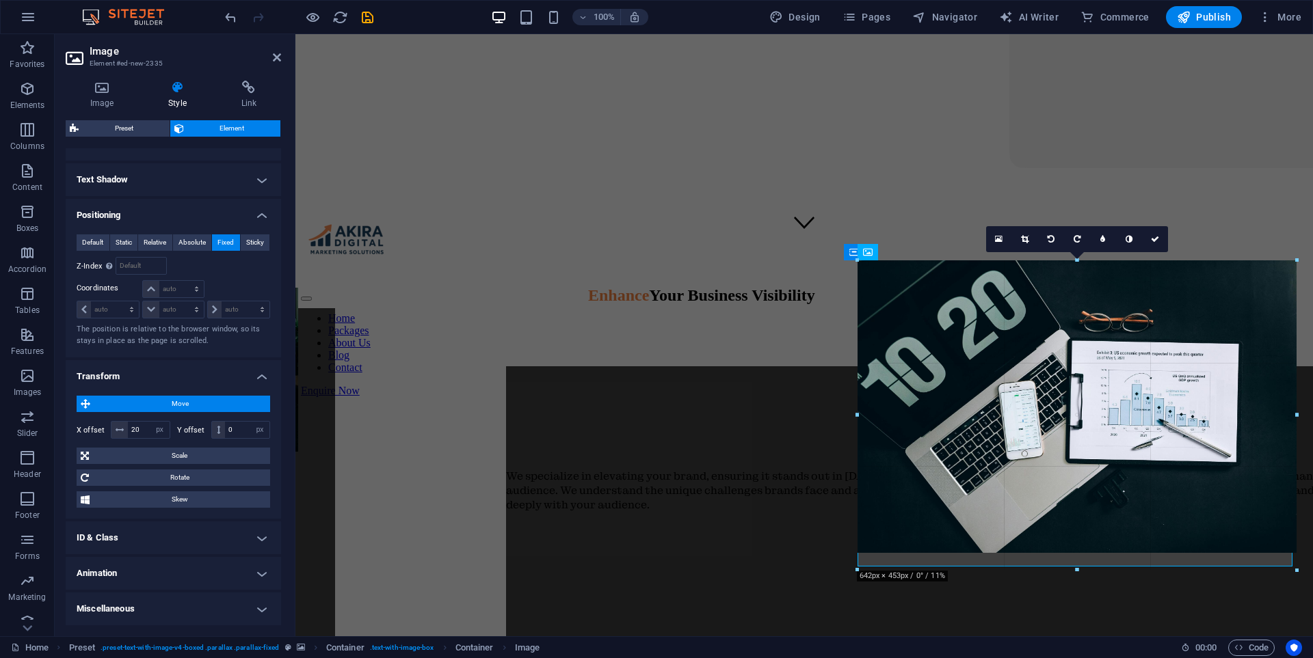
drag, startPoint x: 1080, startPoint y: 557, endPoint x: 1096, endPoint y: 571, distance: 20.8
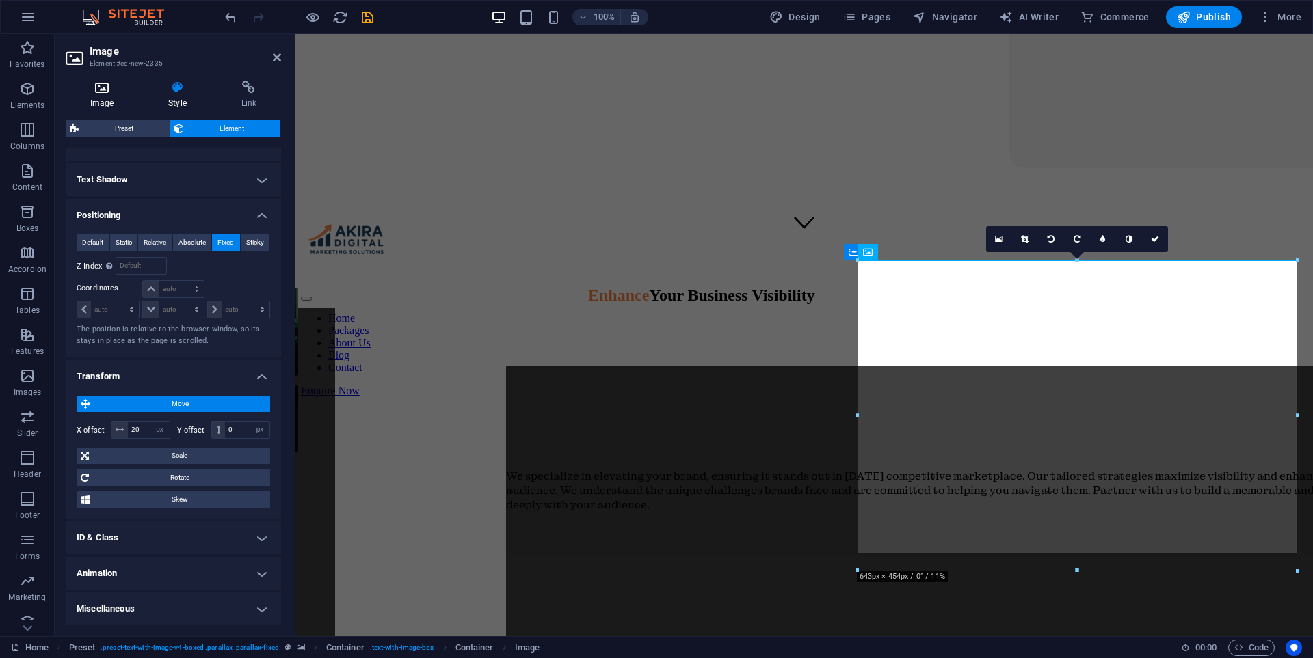
click at [105, 85] on icon at bounding box center [102, 88] width 72 height 14
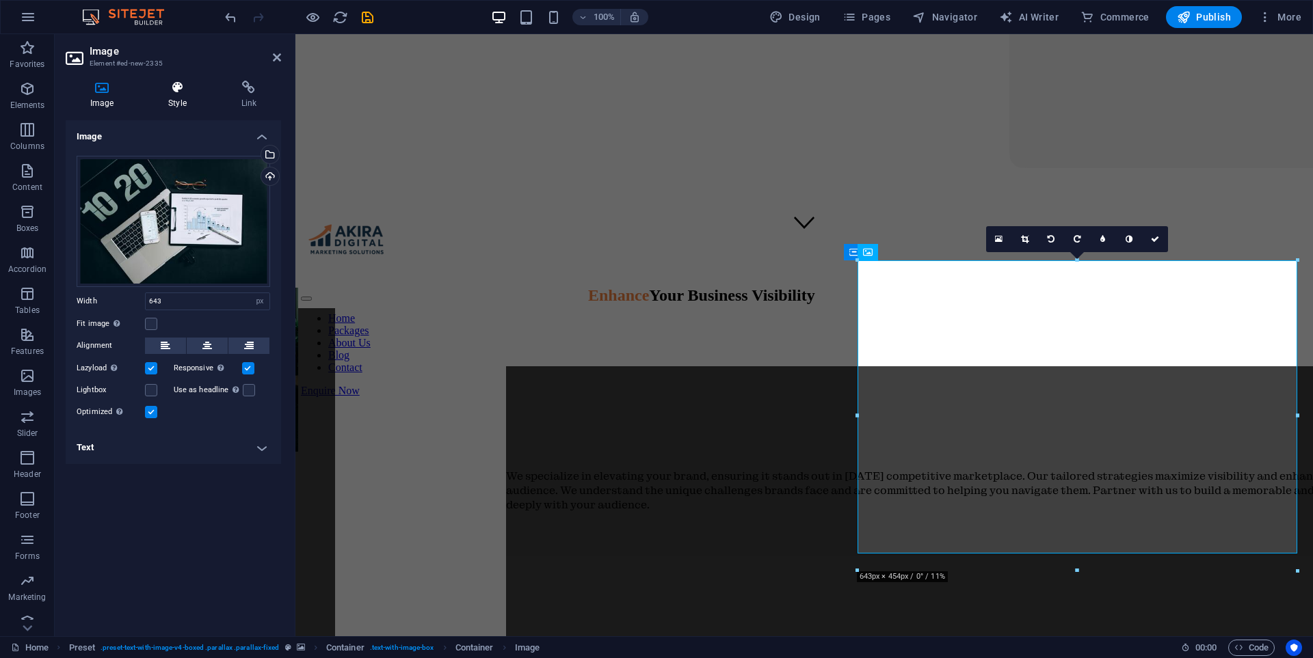
click at [174, 82] on icon at bounding box center [177, 88] width 67 height 14
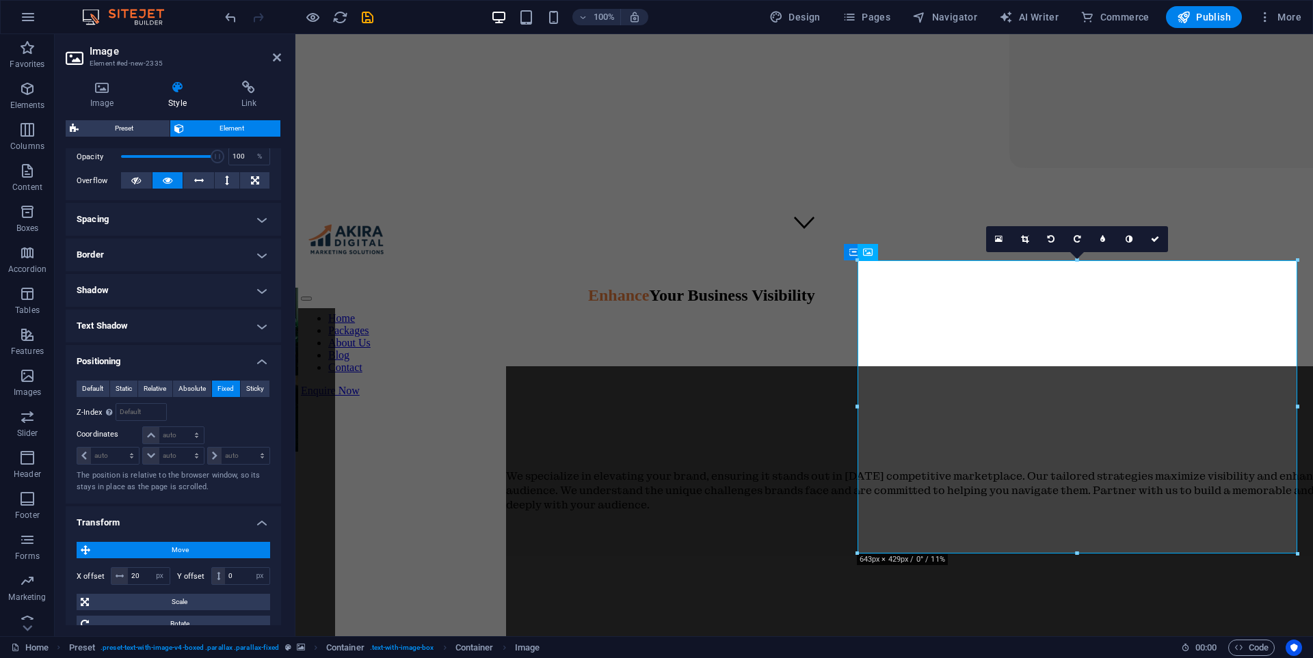
scroll to position [0, 0]
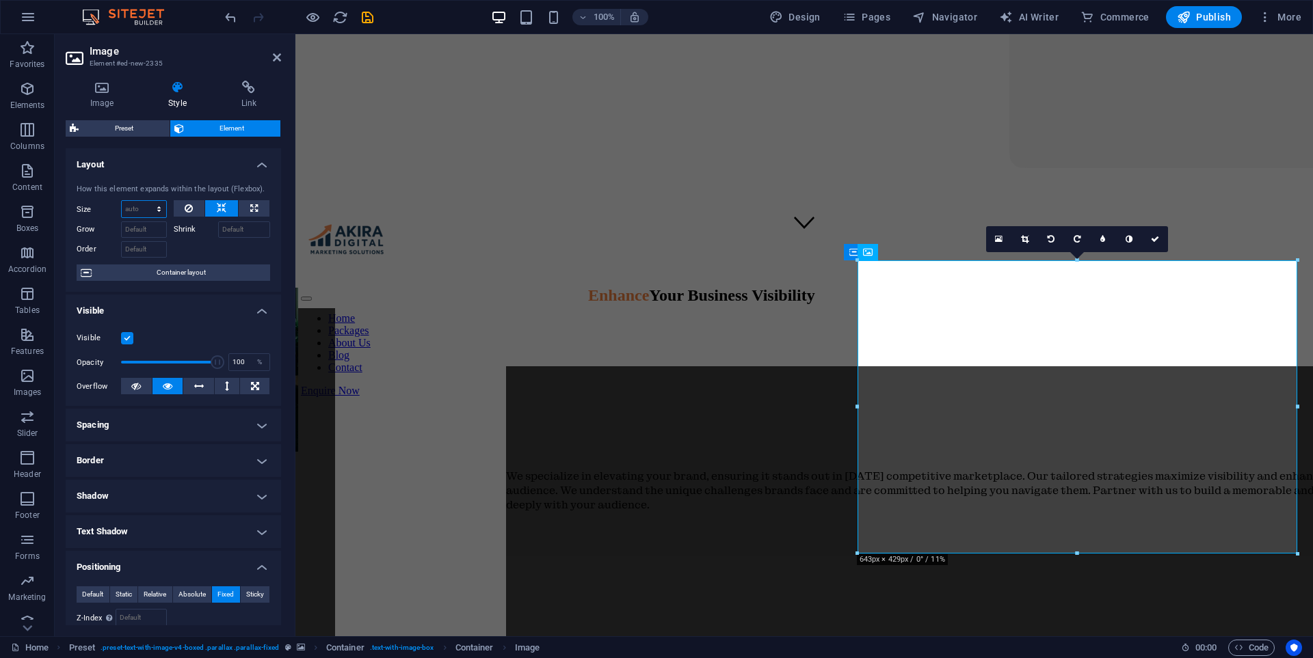
click at [150, 204] on select "Default auto px % 1/1 1/2 1/3 1/4 1/5 1/6 1/7 1/8 1/9 1/10" at bounding box center [144, 209] width 44 height 16
select select "px"
click at [145, 201] on select "Default auto px % 1/1 1/2 1/3 1/4 1/5 1/6 1/7 1/8 1/9 1/10" at bounding box center [144, 209] width 44 height 16
type input "100"
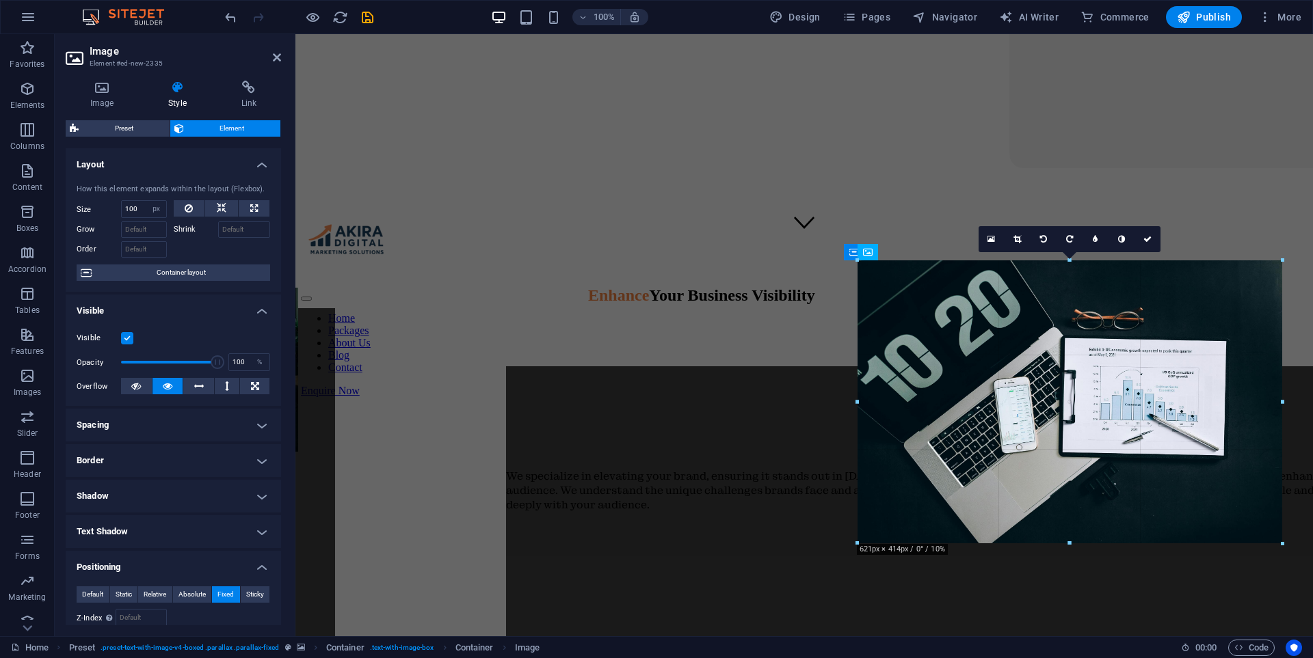
drag, startPoint x: 1077, startPoint y: 552, endPoint x: 1080, endPoint y: 544, distance: 8.9
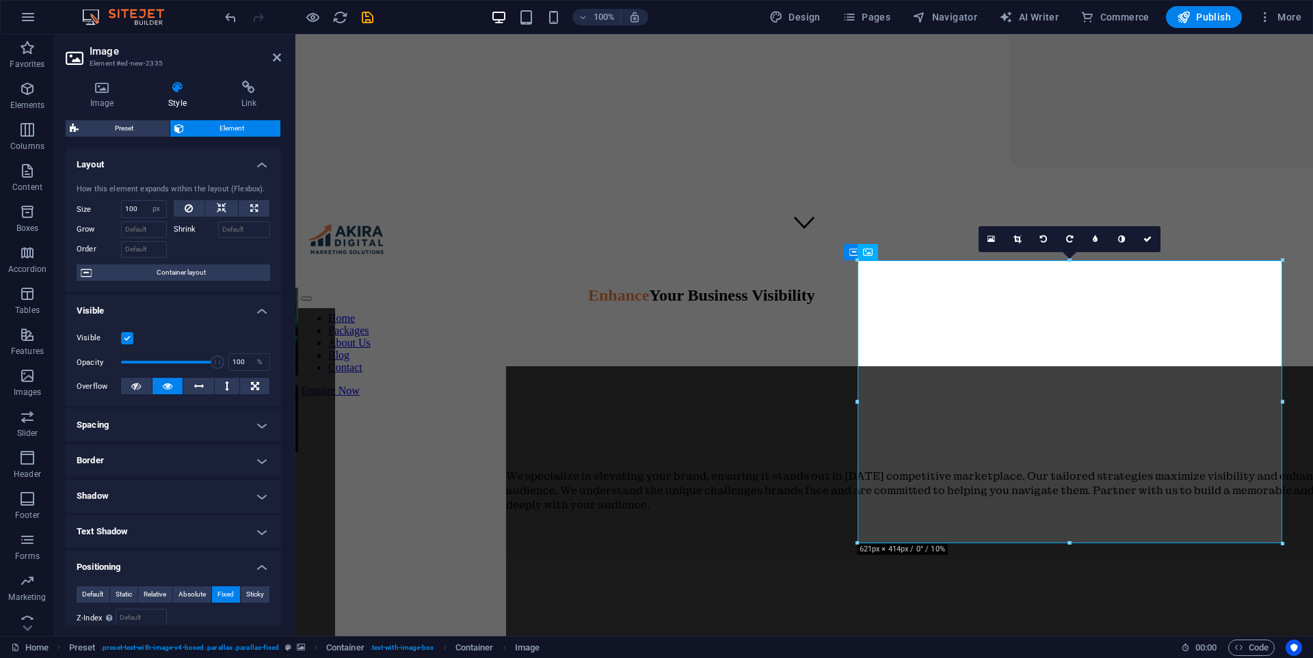
drag, startPoint x: 1071, startPoint y: 546, endPoint x: 1072, endPoint y: 533, distance: 13.1
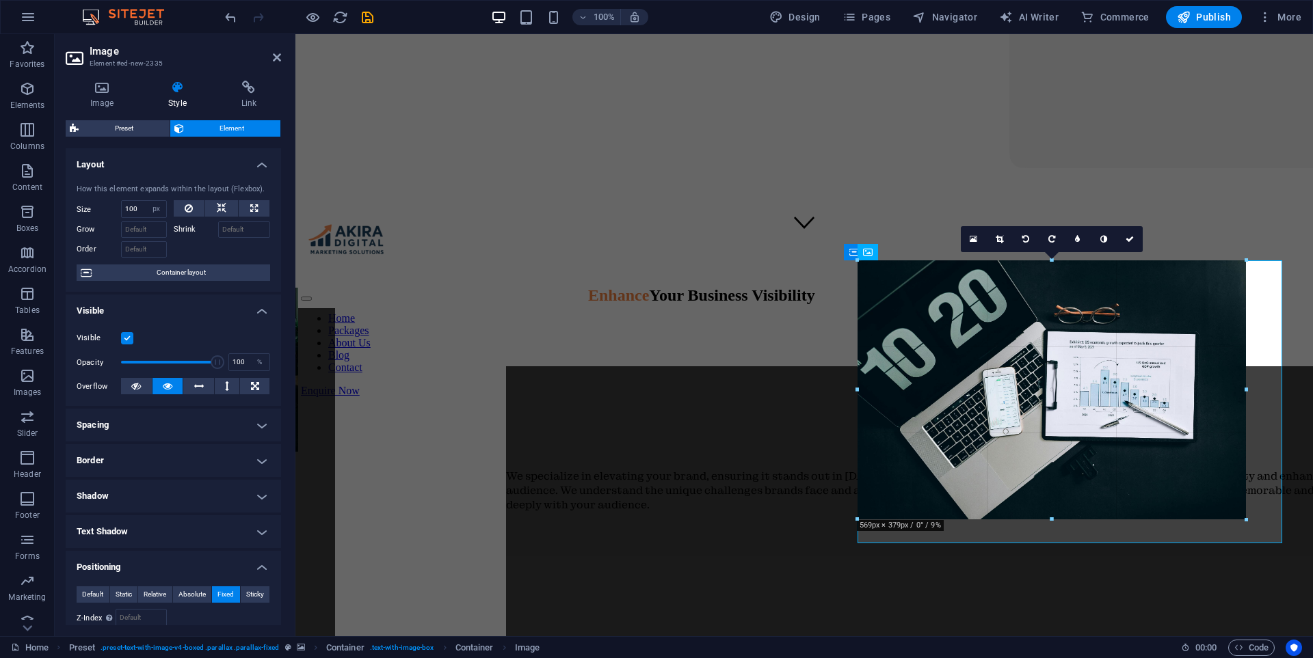
drag, startPoint x: 1069, startPoint y: 542, endPoint x: 1066, endPoint y: 515, distance: 27.5
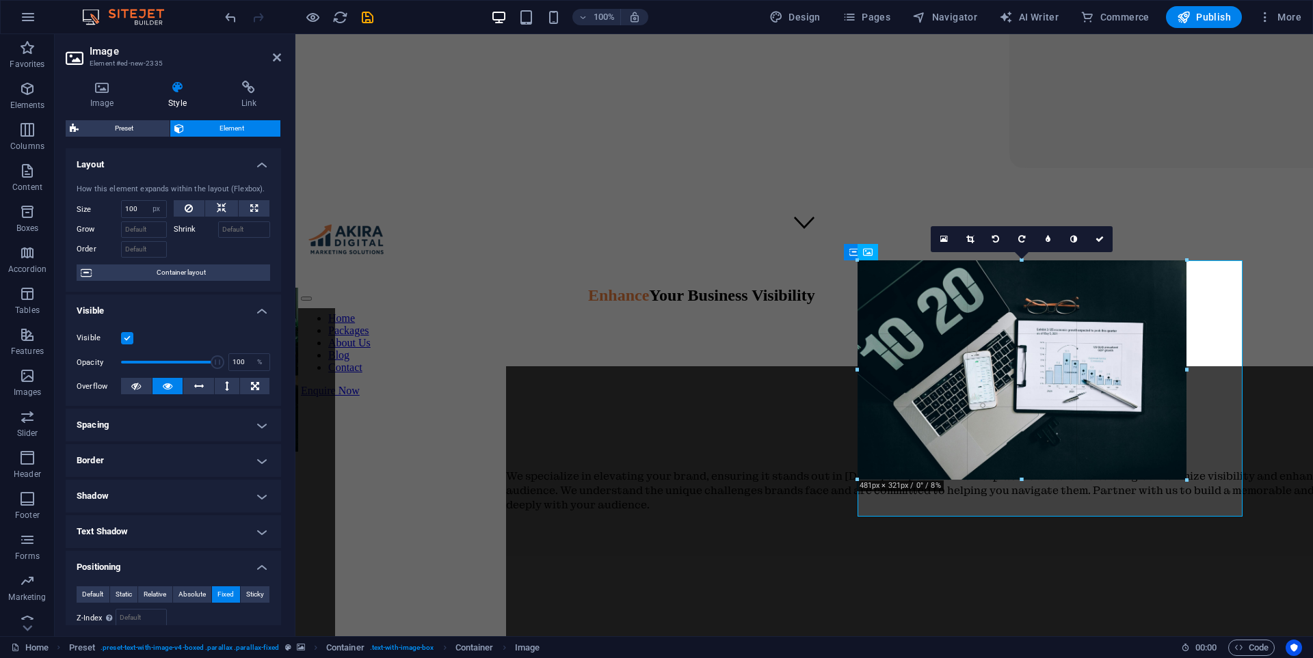
drag, startPoint x: 1048, startPoint y: 518, endPoint x: 1039, endPoint y: 450, distance: 68.9
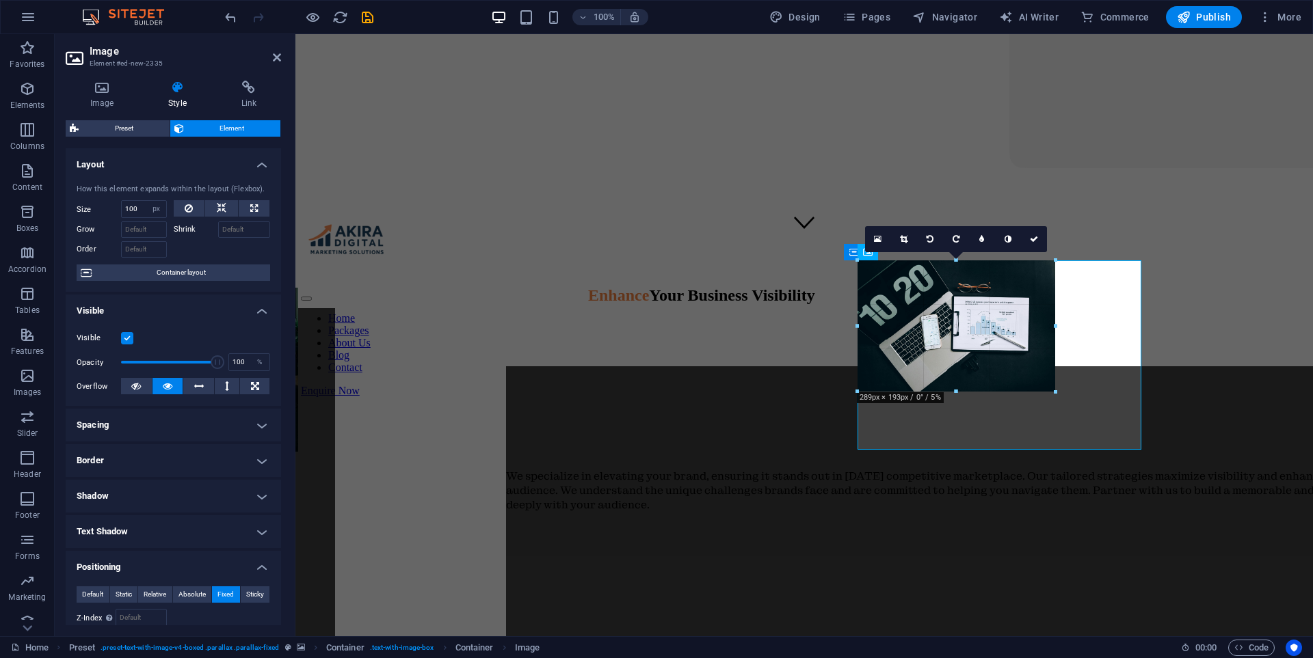
drag, startPoint x: 999, startPoint y: 450, endPoint x: 987, endPoint y: 388, distance: 63.4
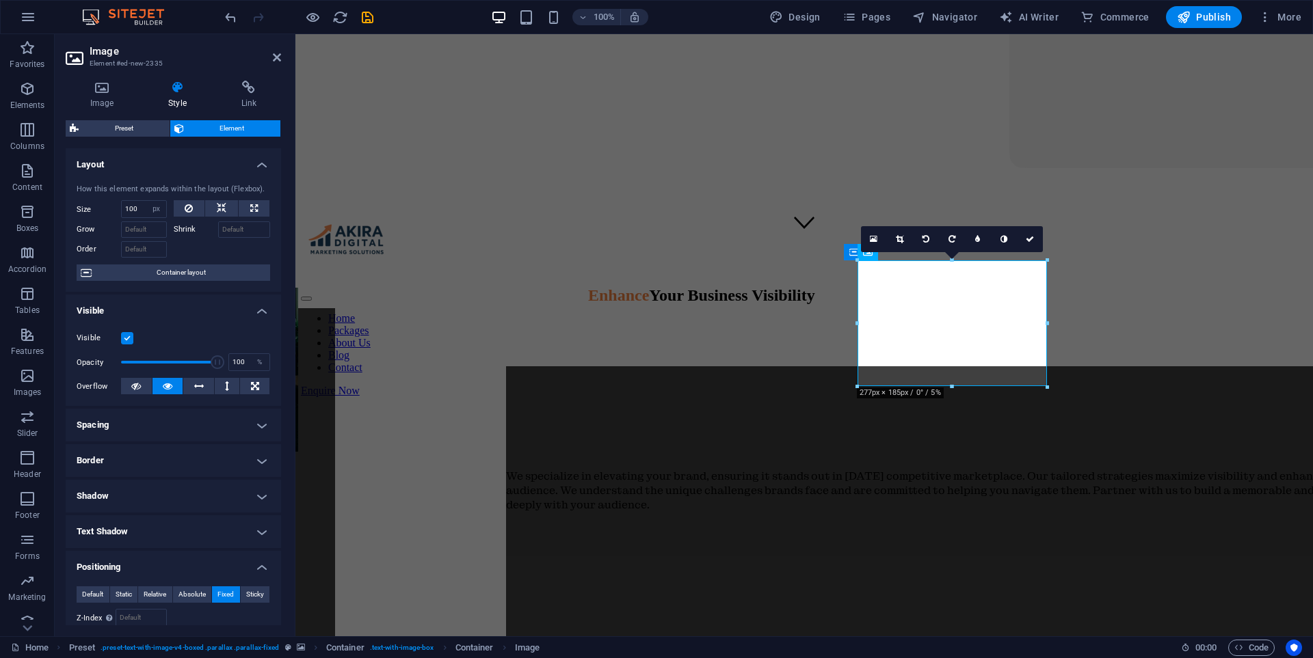
drag, startPoint x: 953, startPoint y: 391, endPoint x: 965, endPoint y: 413, distance: 25.1
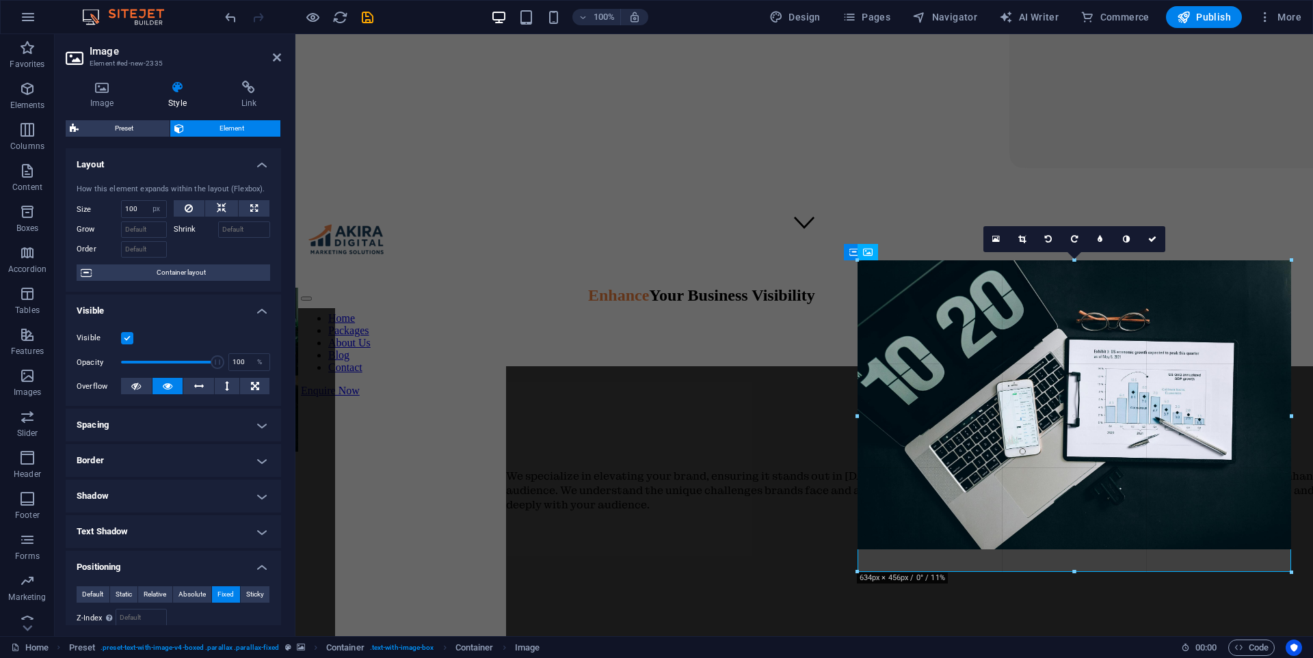
drag, startPoint x: 1047, startPoint y: 390, endPoint x: 1170, endPoint y: 574, distance: 221.3
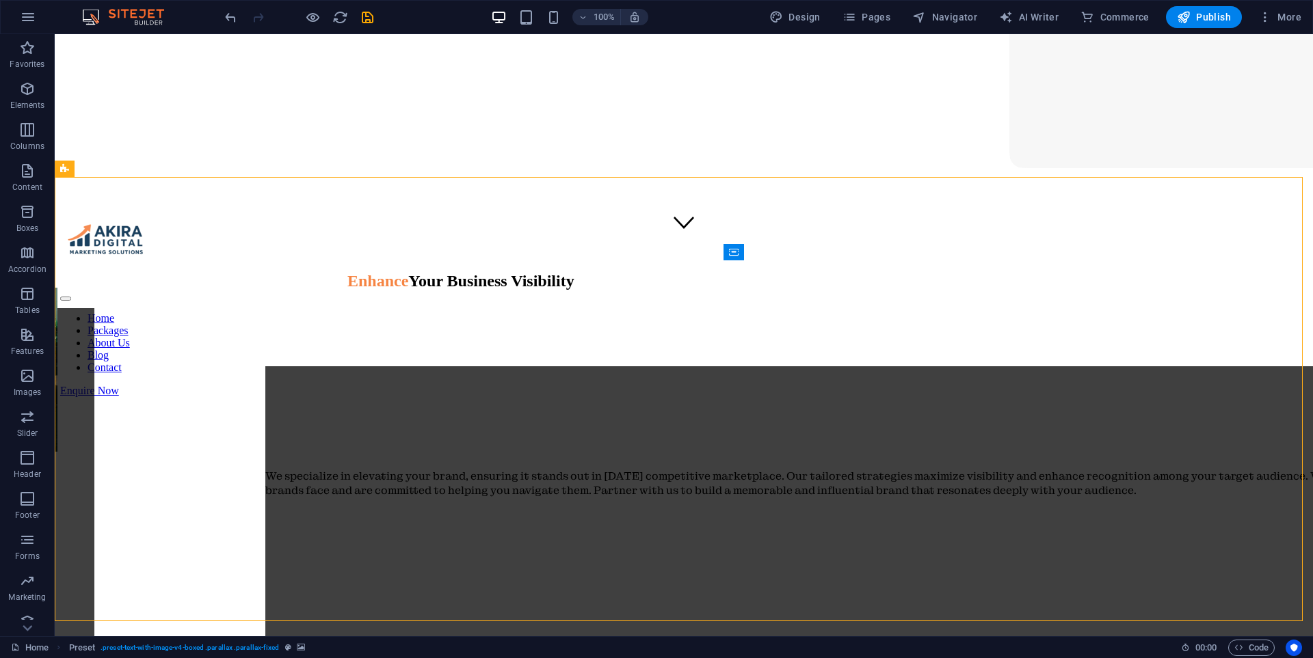
click at [224, 14] on icon "undo" at bounding box center [231, 18] width 16 height 16
click at [230, 16] on icon "undo" at bounding box center [231, 18] width 16 height 16
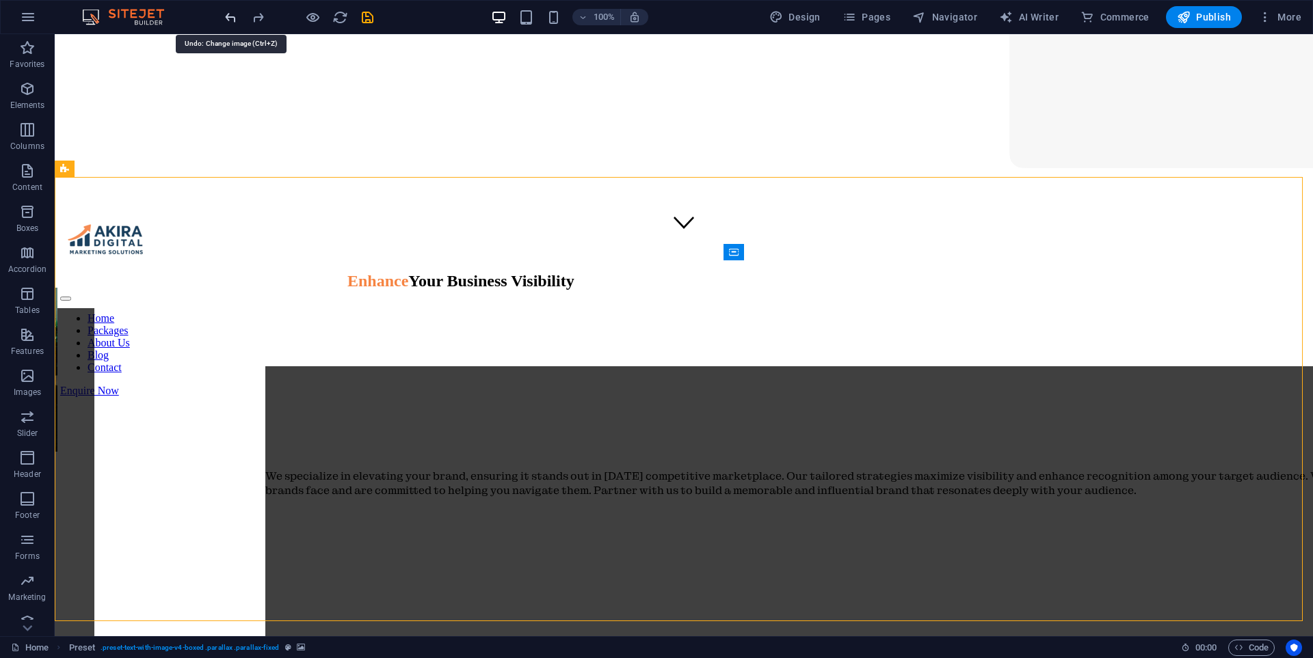
click at [230, 16] on icon "undo" at bounding box center [231, 18] width 16 height 16
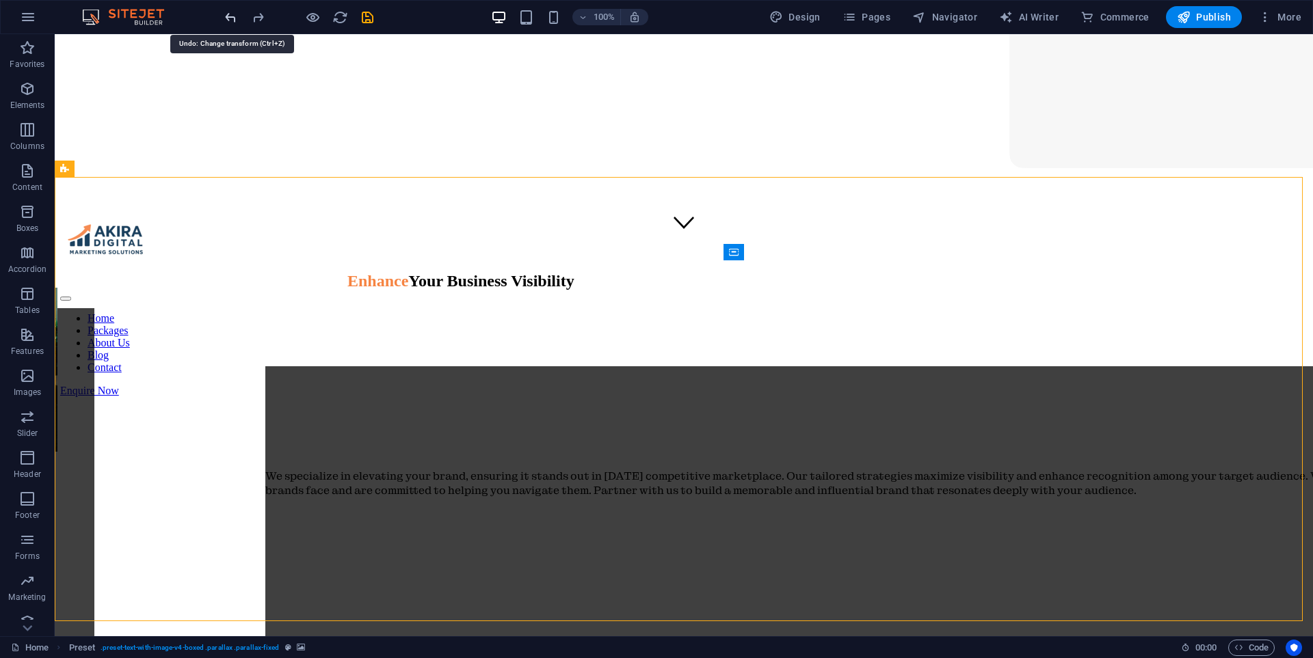
click at [230, 16] on icon "undo" at bounding box center [231, 18] width 16 height 16
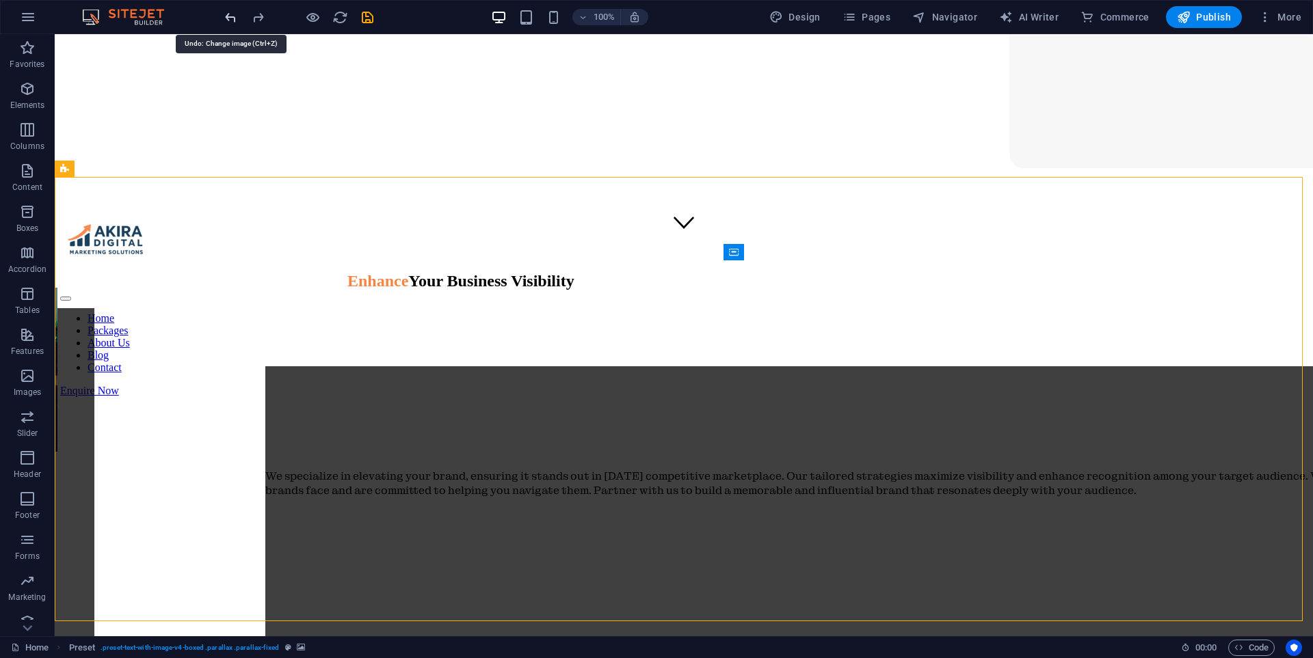
click at [230, 16] on icon "undo" at bounding box center [231, 18] width 16 height 16
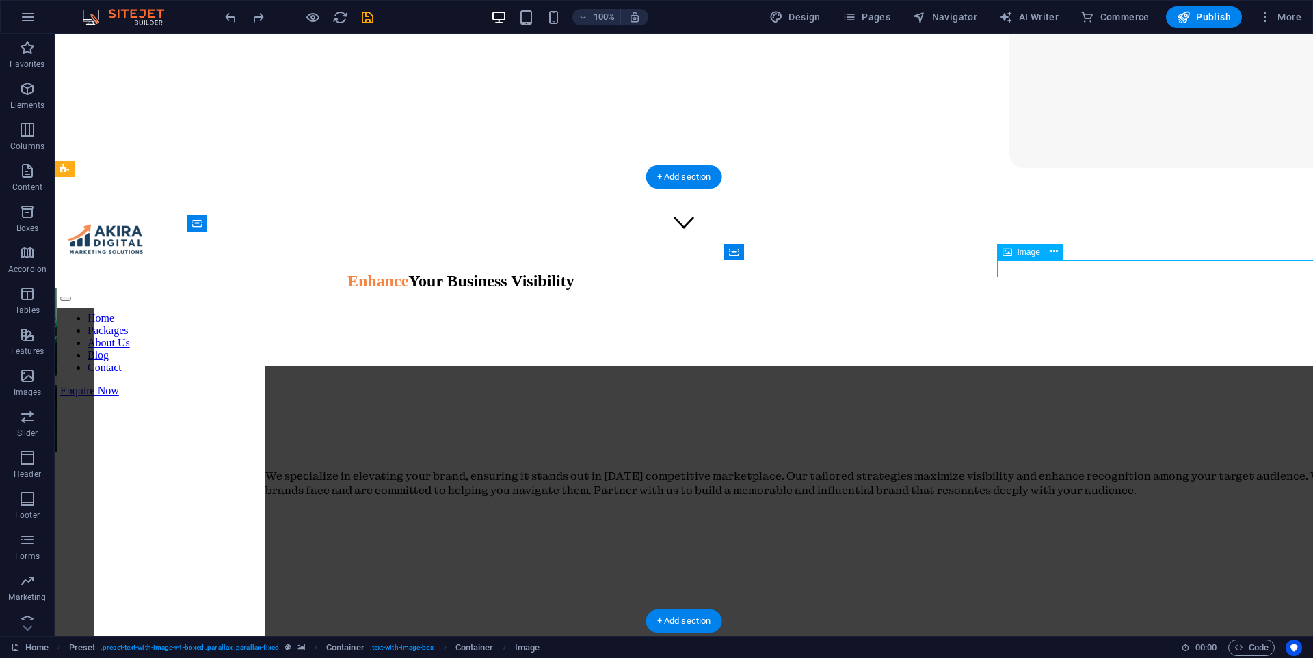
select select "px"
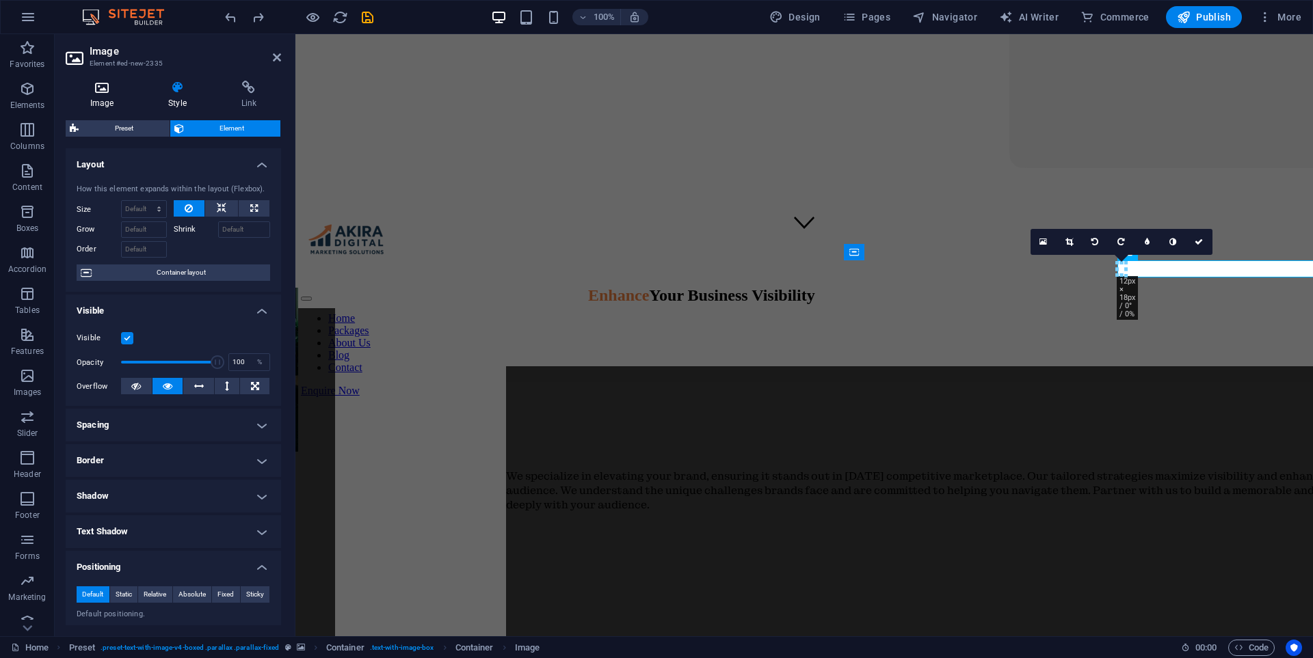
click at [105, 87] on icon at bounding box center [102, 88] width 72 height 14
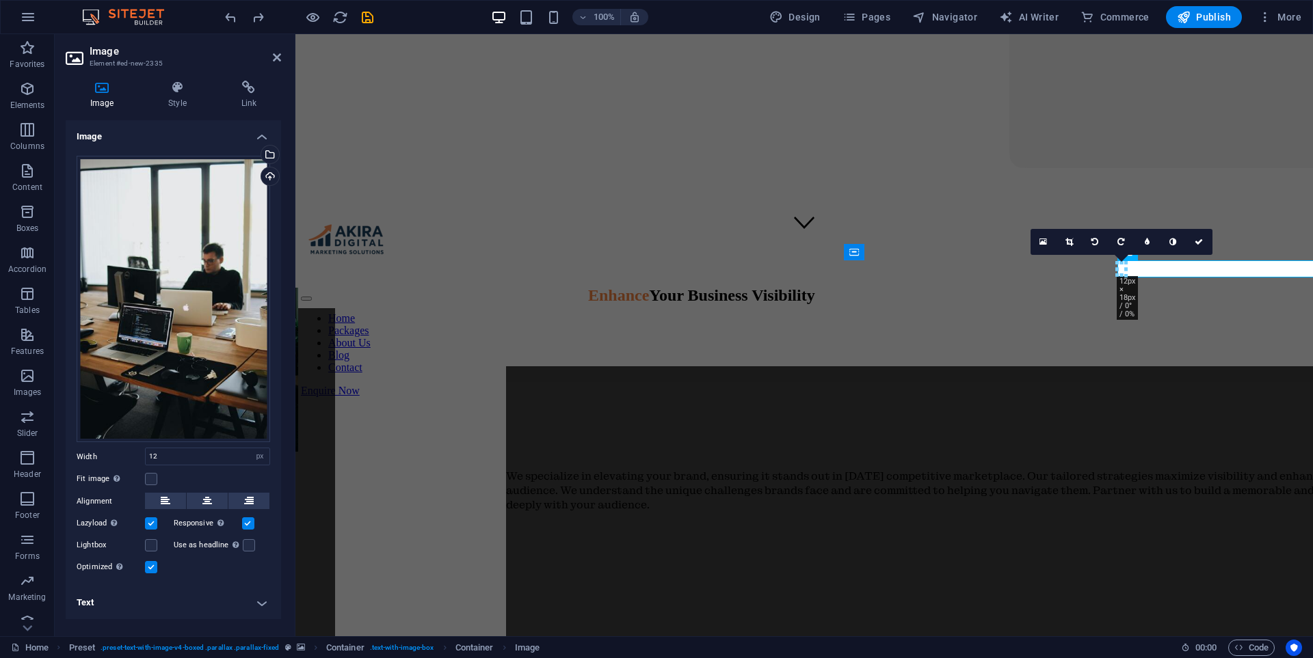
click at [176, 73] on div "Image Style Link Image Drag files here, click to choose files or select files f…" at bounding box center [173, 353] width 237 height 567
click at [178, 81] on icon at bounding box center [177, 88] width 67 height 14
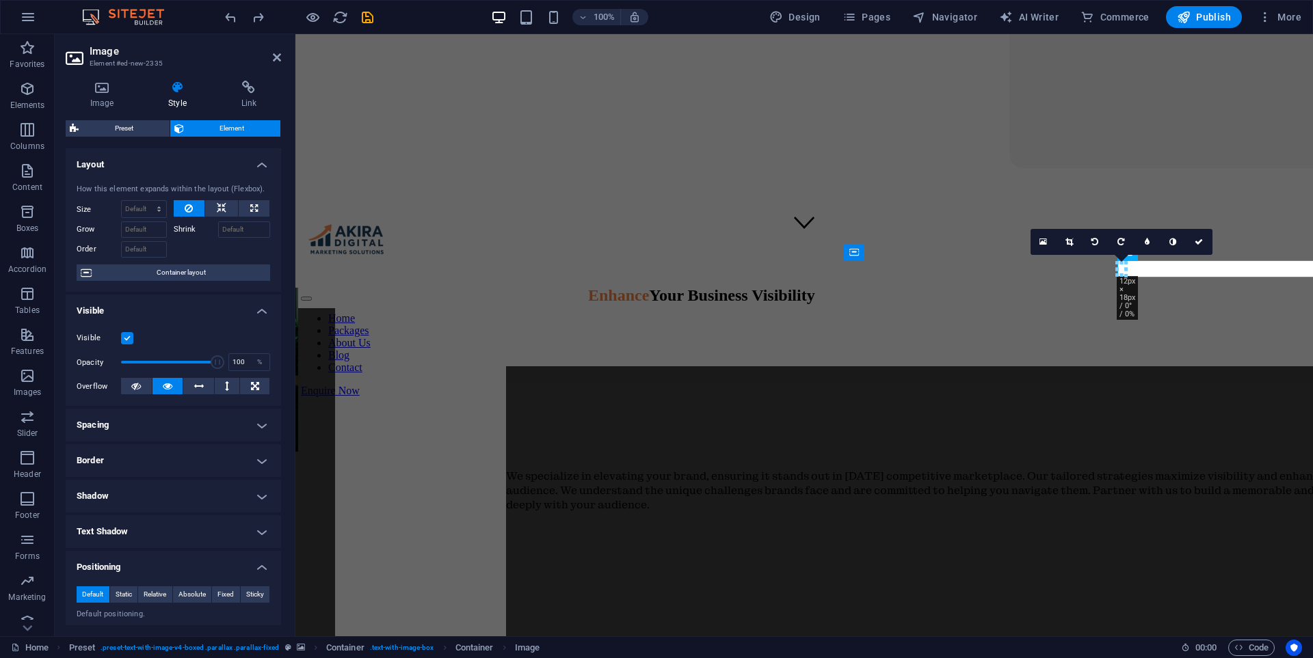
scroll to position [274, 0]
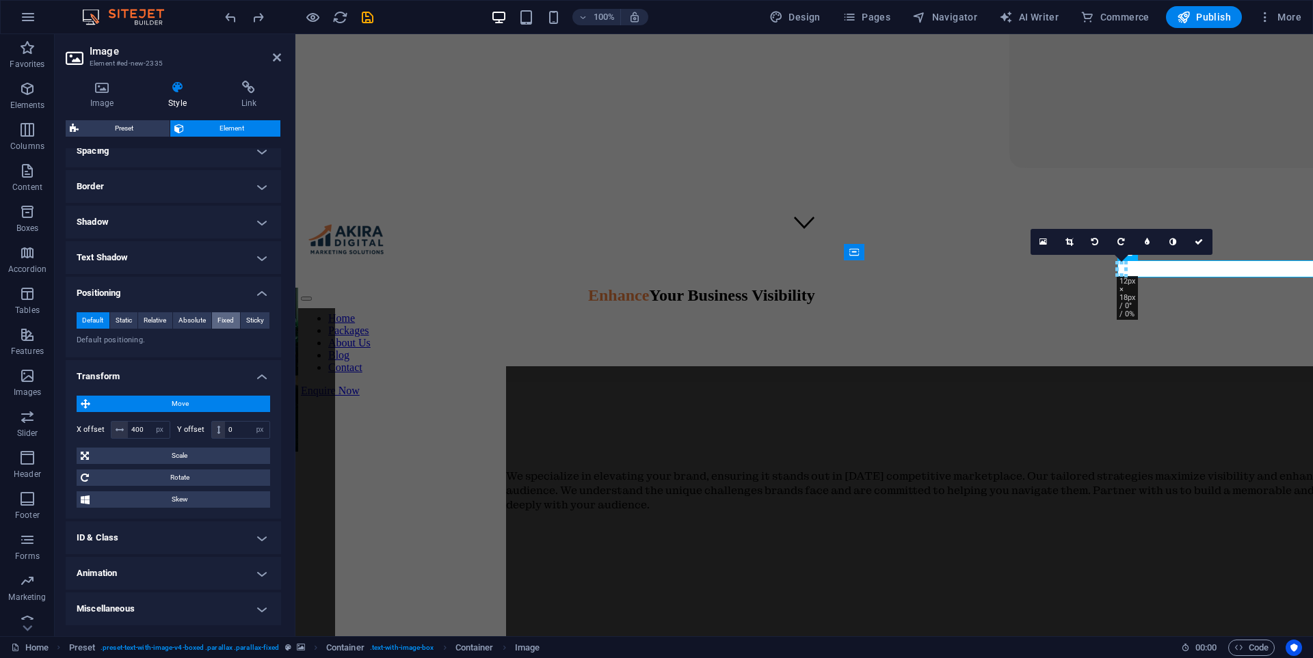
click at [217, 321] on span "Fixed" at bounding box center [225, 320] width 16 height 16
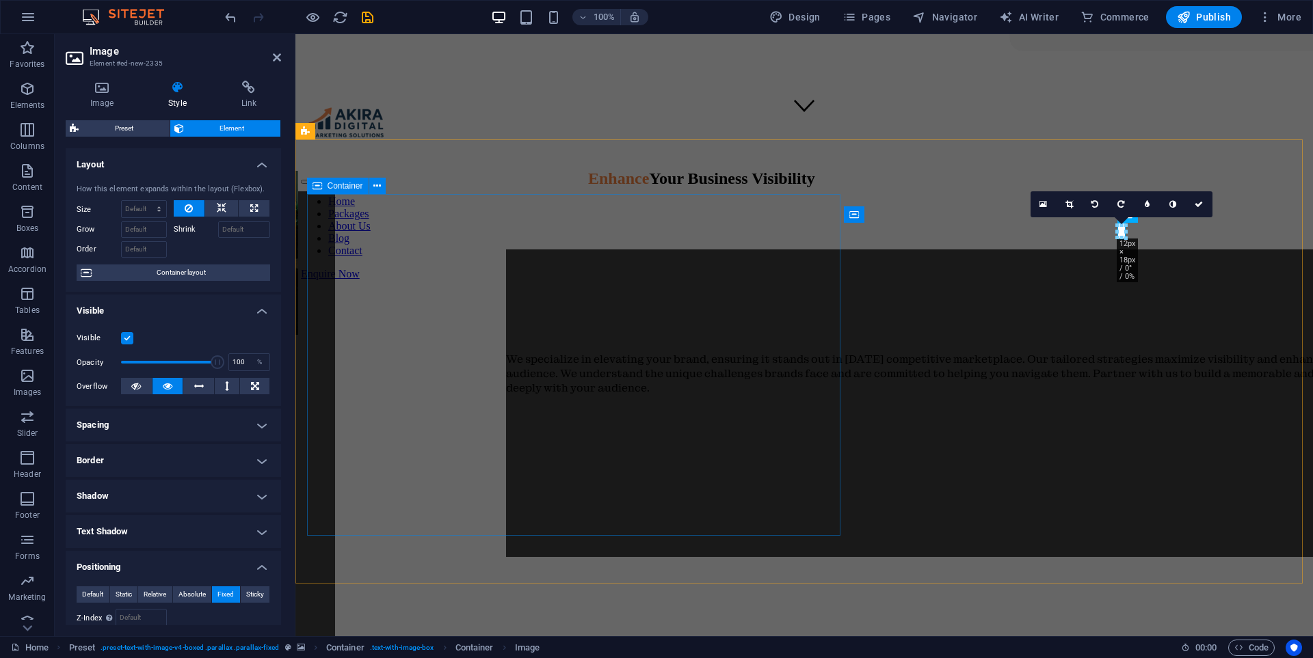
scroll to position [527, 0]
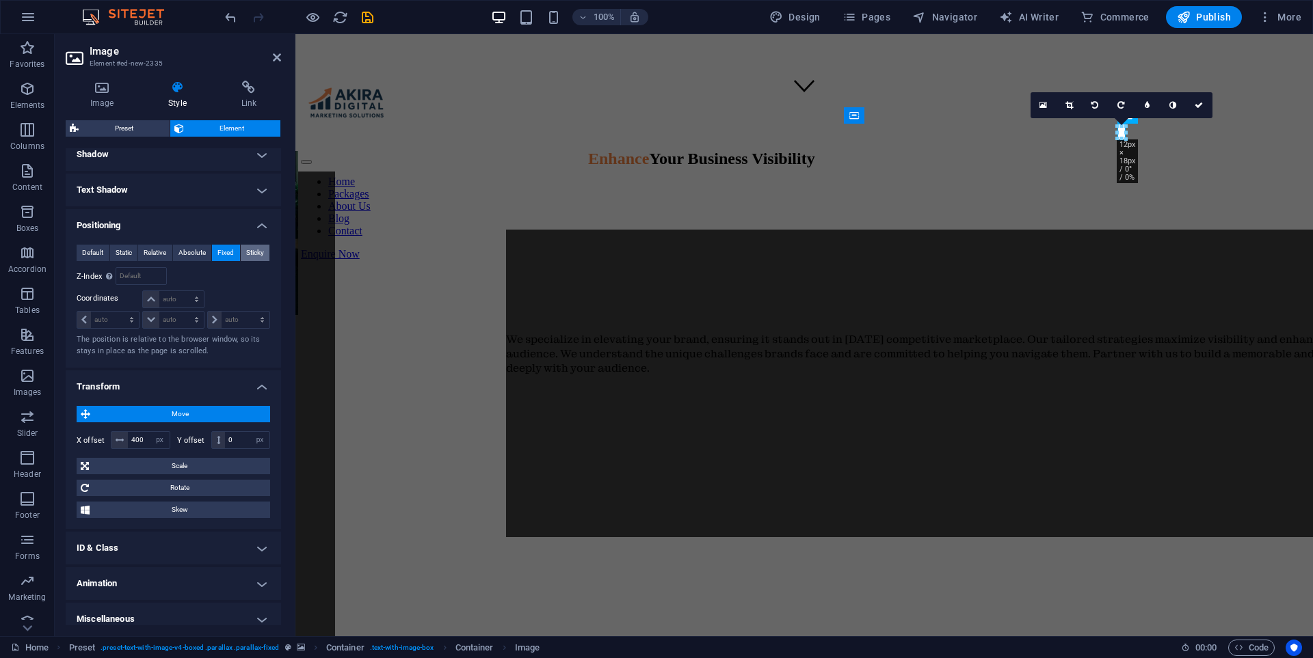
click at [250, 250] on span "Sticky" at bounding box center [255, 253] width 18 height 16
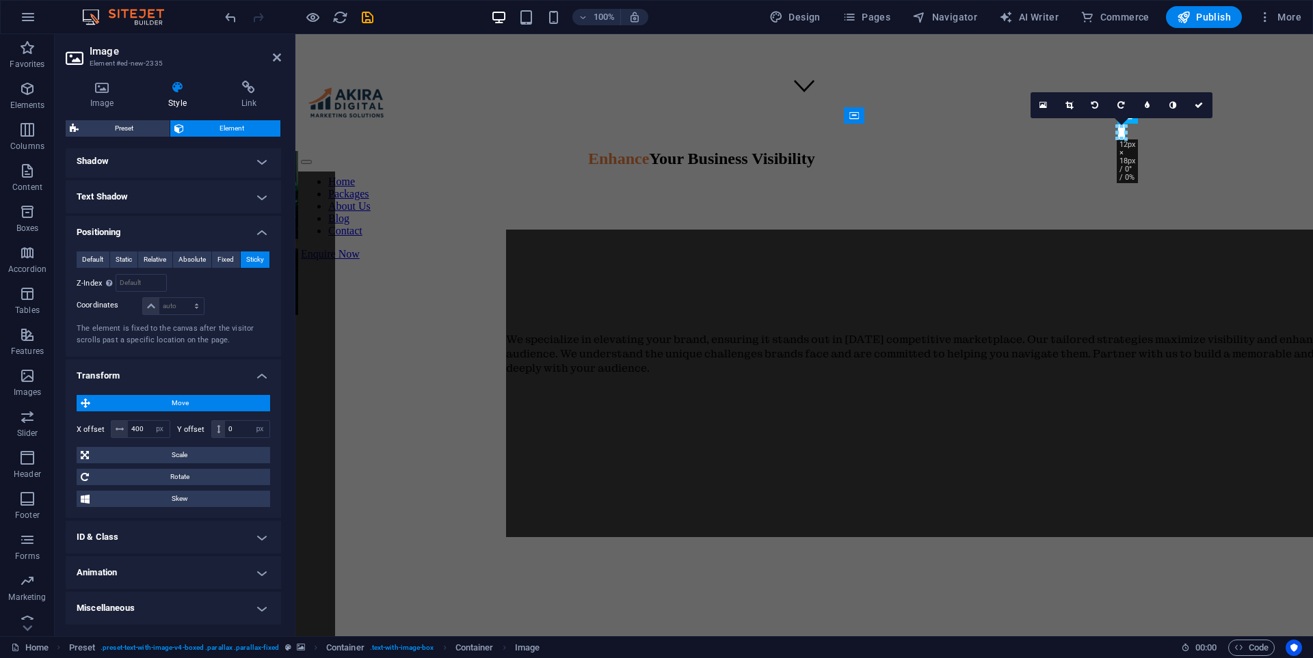
scroll to position [335, 0]
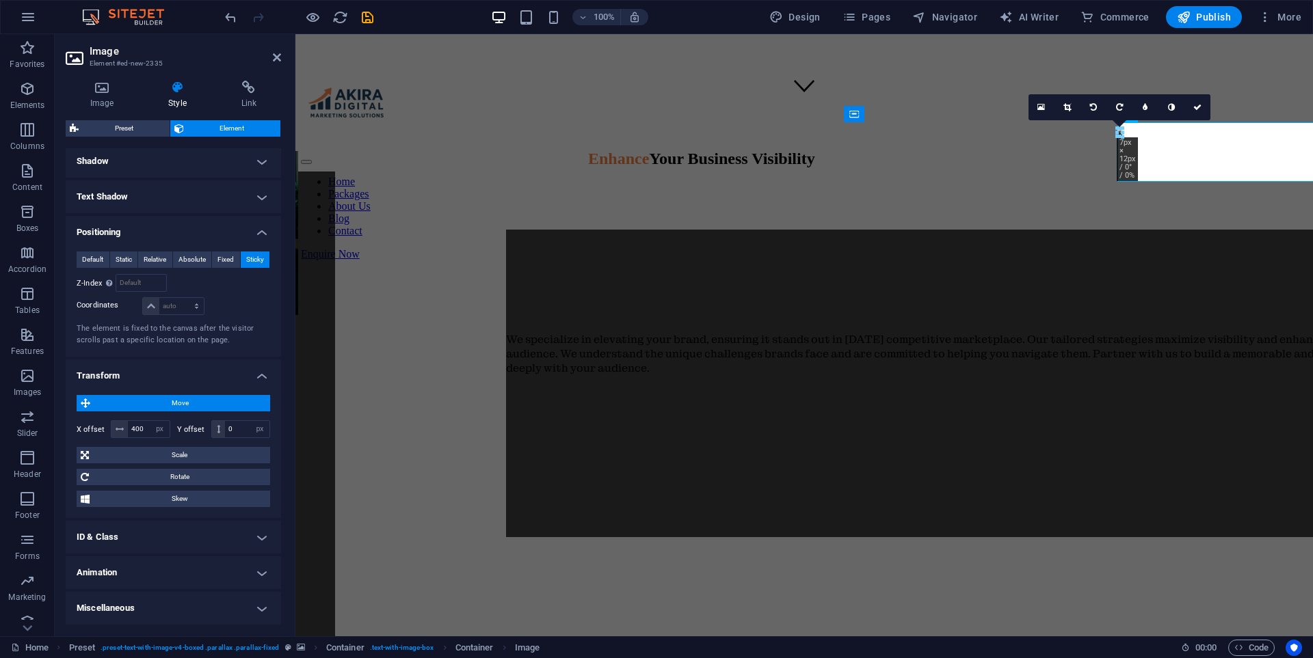
drag, startPoint x: 1123, startPoint y: 142, endPoint x: 1101, endPoint y: 133, distance: 23.3
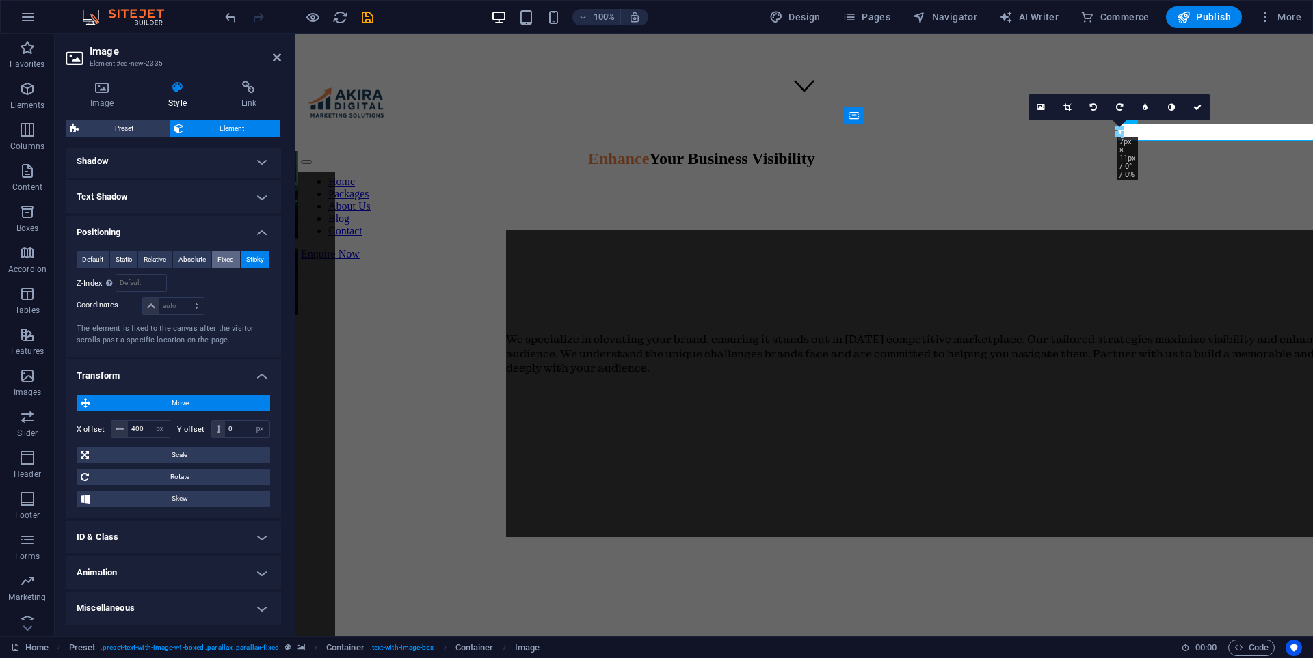
click at [226, 261] on span "Fixed" at bounding box center [225, 260] width 16 height 16
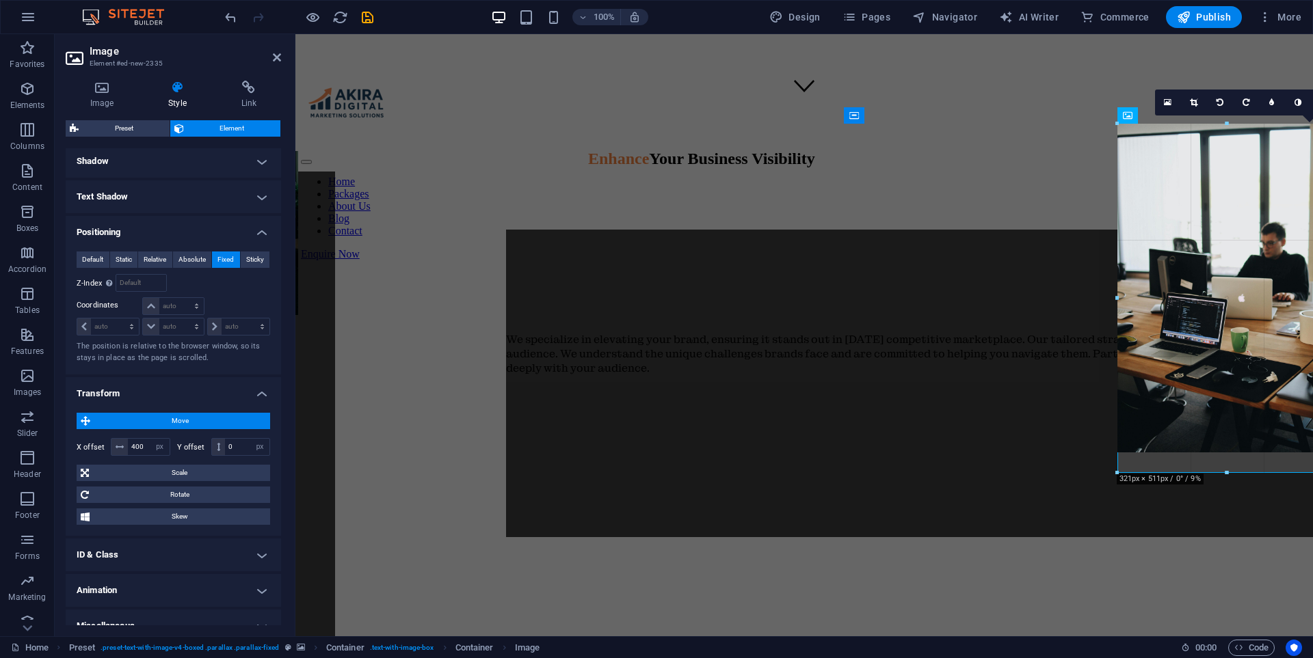
drag, startPoint x: 1116, startPoint y: 137, endPoint x: 967, endPoint y: 479, distance: 373.2
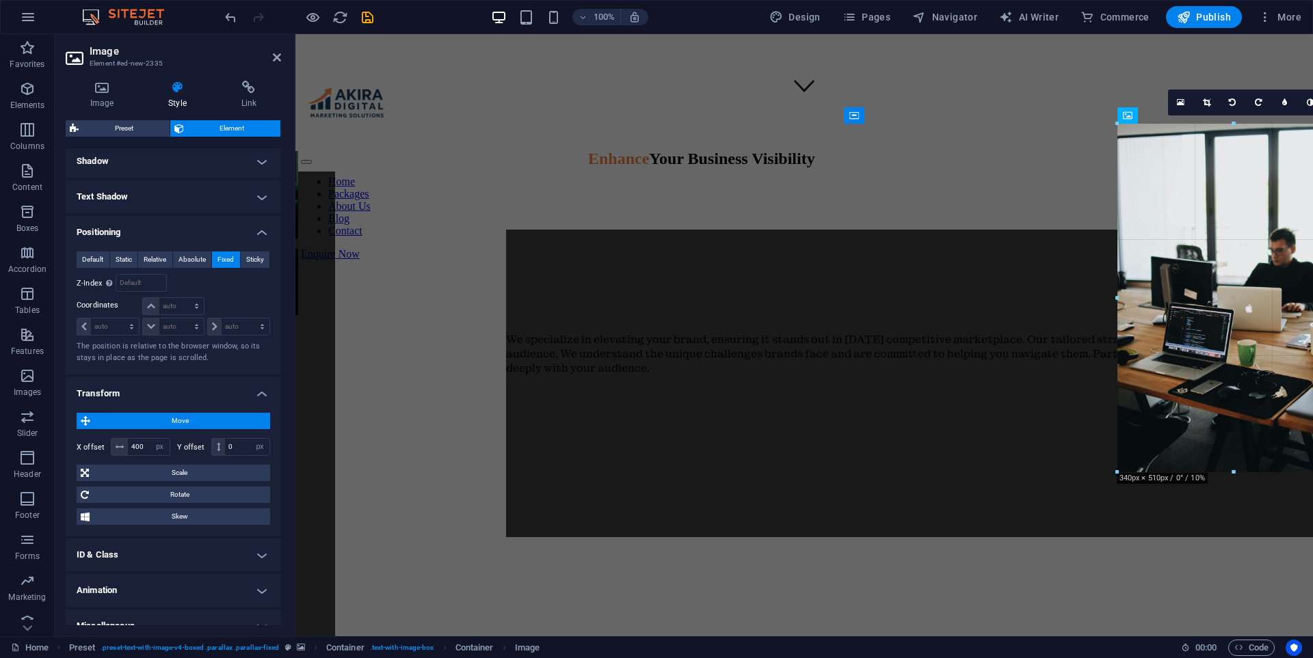
drag, startPoint x: 1094, startPoint y: 298, endPoint x: 1107, endPoint y: 353, distance: 56.2
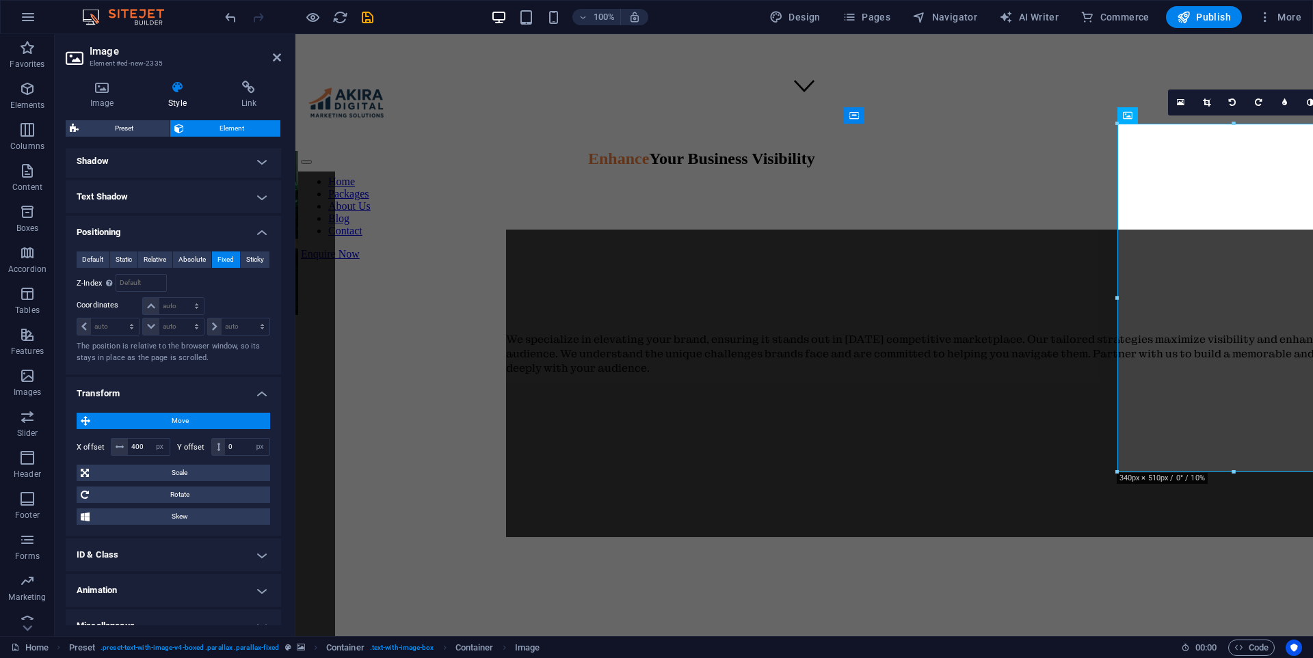
click at [1235, 658] on figure at bounding box center [804, 667] width 1006 height 0
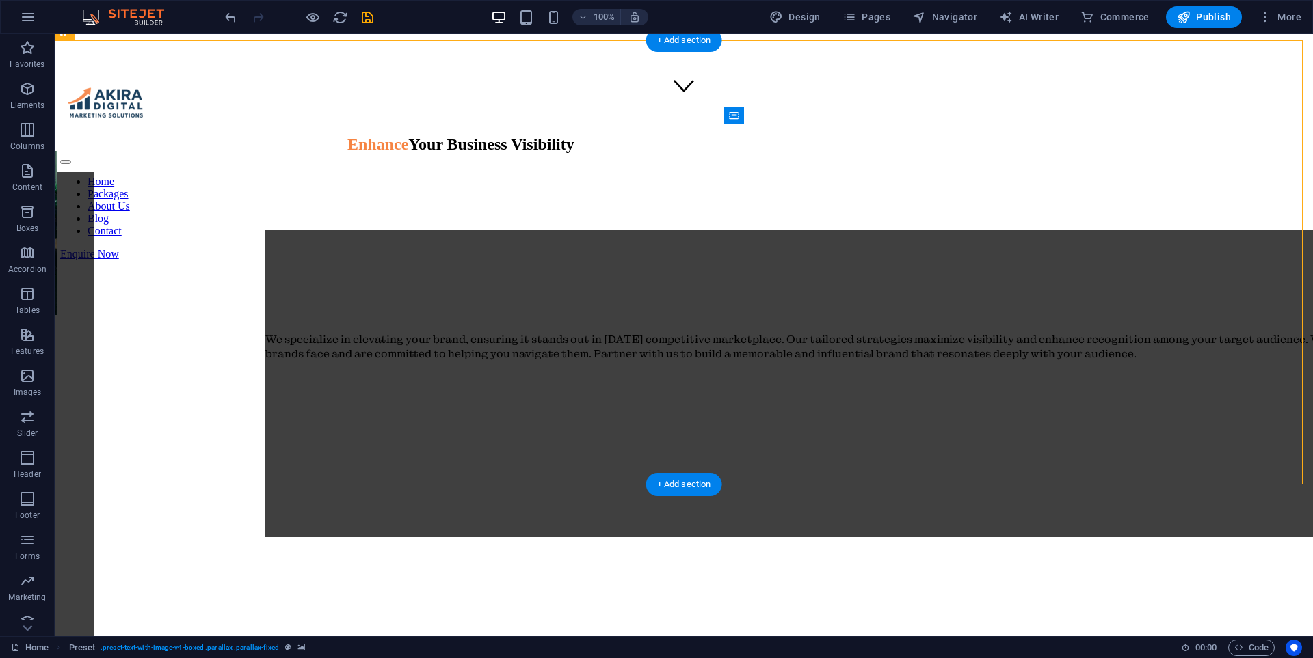
drag, startPoint x: 1289, startPoint y: 507, endPoint x: 1215, endPoint y: 328, distance: 193.4
click at [995, 658] on figure at bounding box center [683, 667] width 1247 height 0
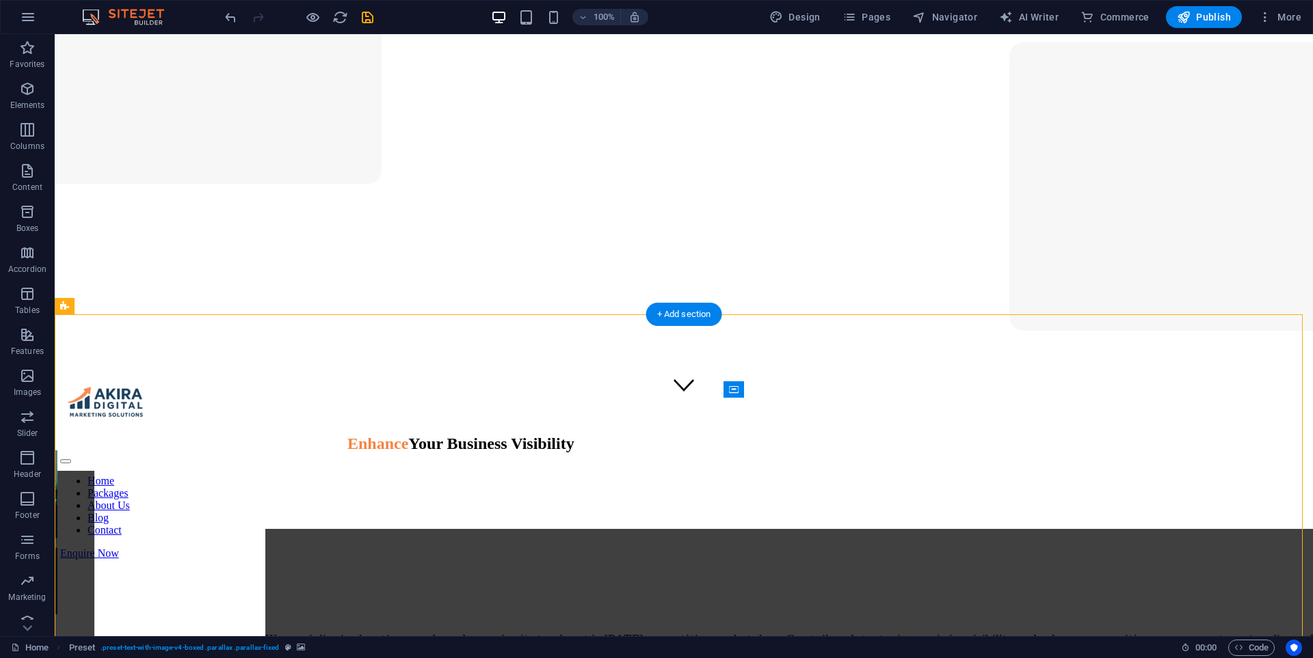
scroll to position [185, 0]
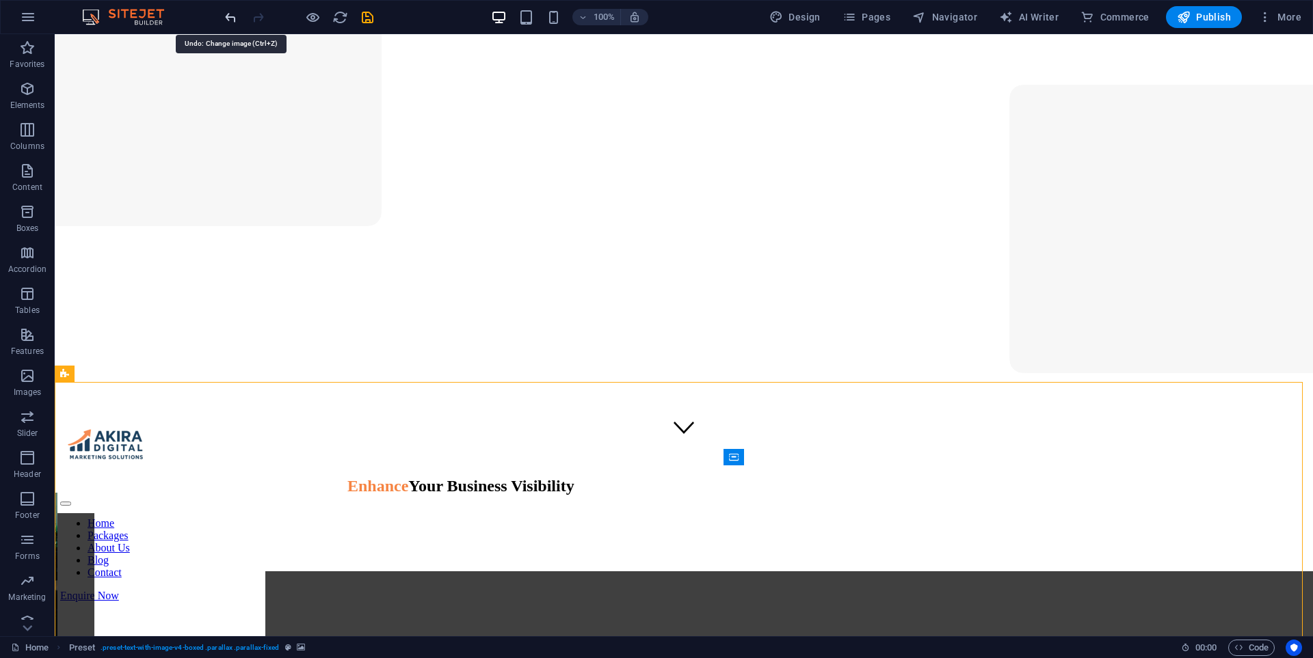
click at [224, 12] on icon "undo" at bounding box center [231, 18] width 16 height 16
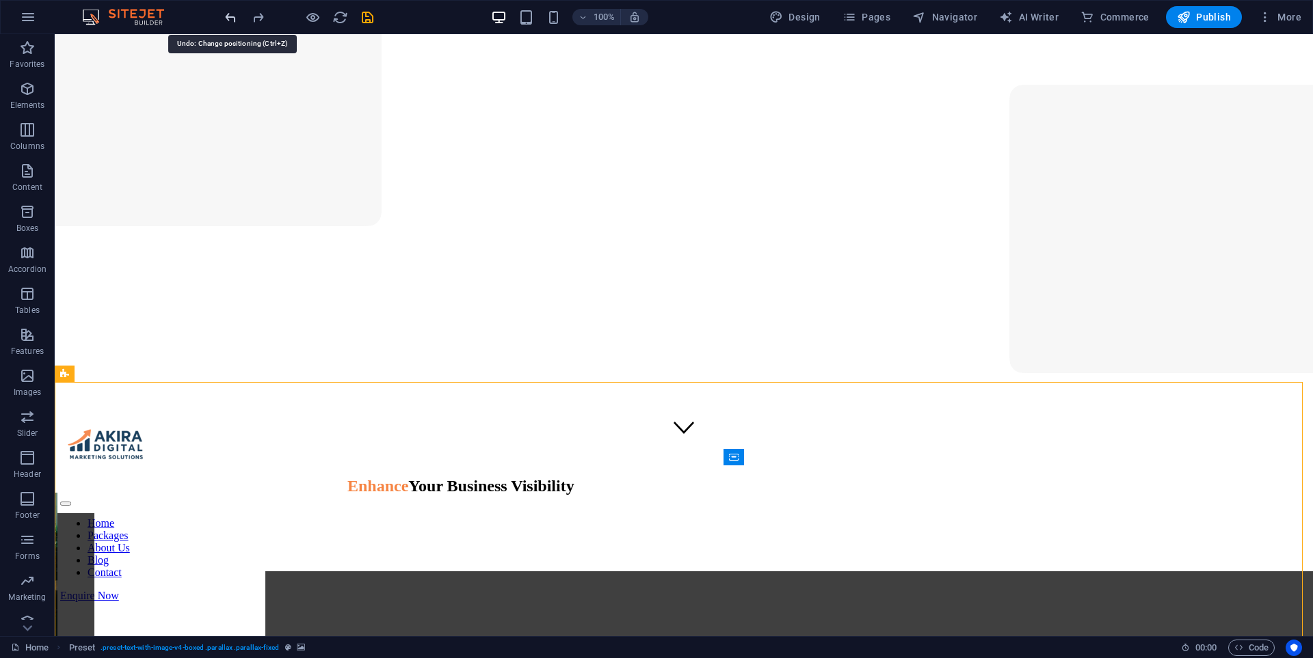
click at [224, 12] on icon "undo" at bounding box center [231, 18] width 16 height 16
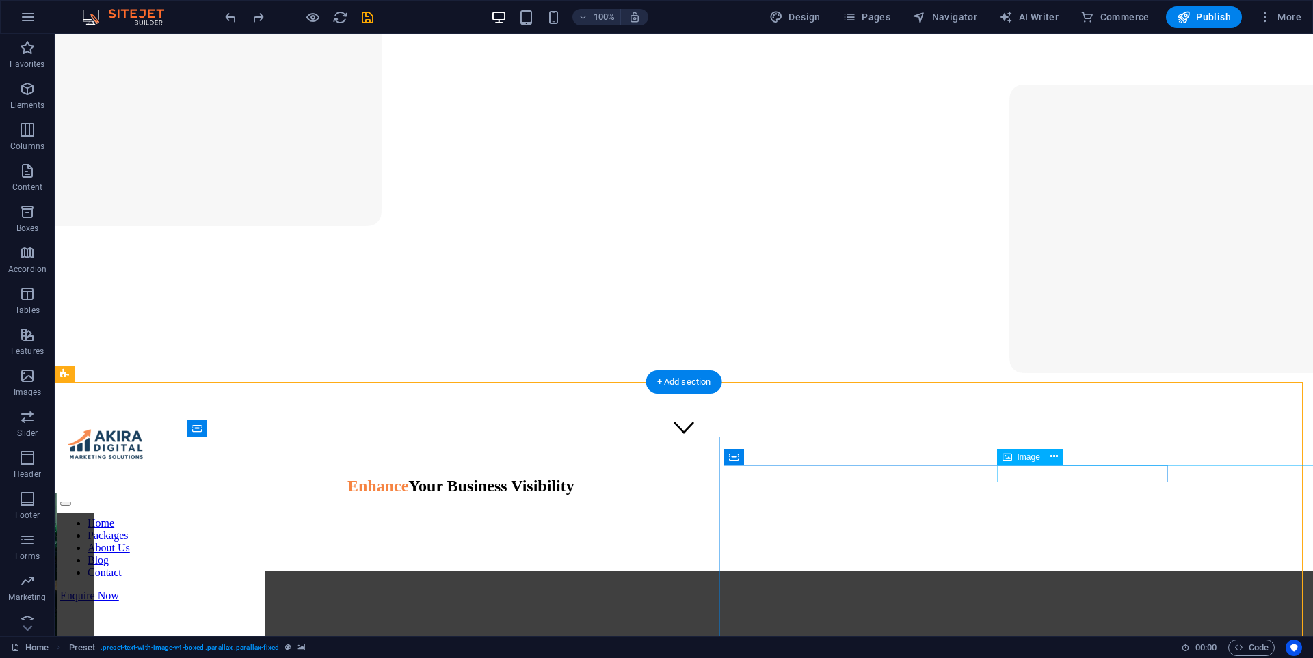
select select "px"
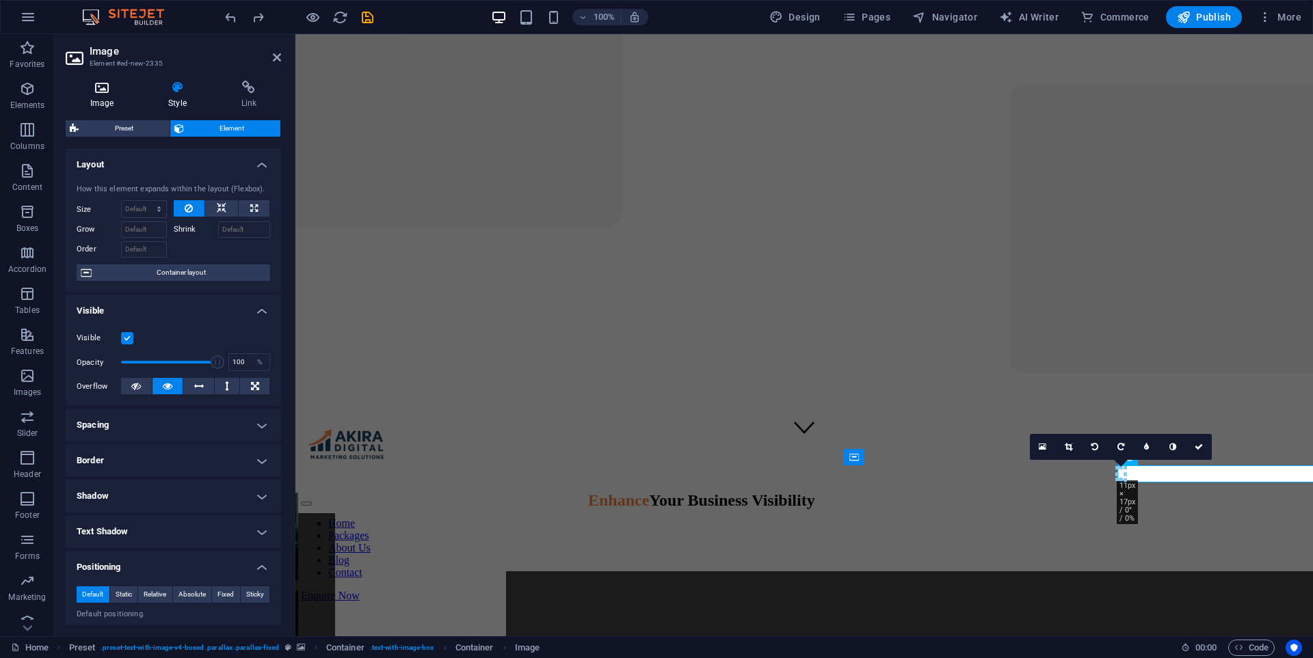
click at [114, 103] on h4 "Image" at bounding box center [105, 95] width 78 height 29
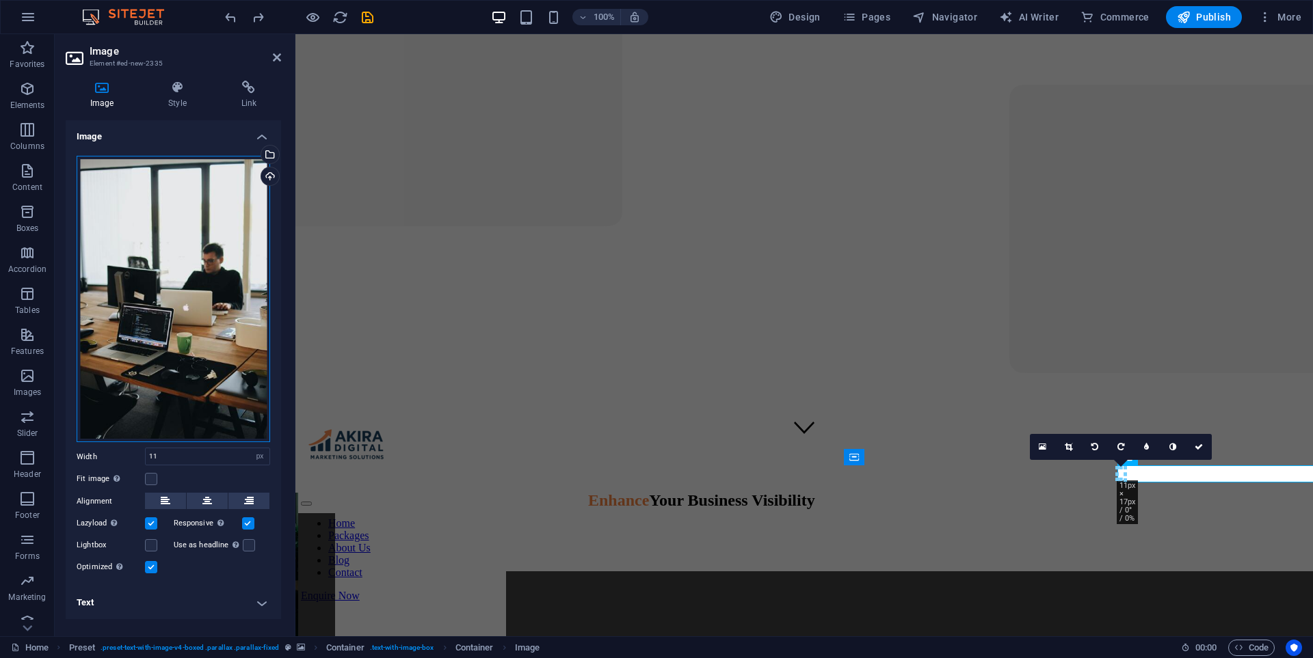
click at [215, 295] on div "Drag files here, click to choose files or select files from Files or our free s…" at bounding box center [173, 299] width 193 height 287
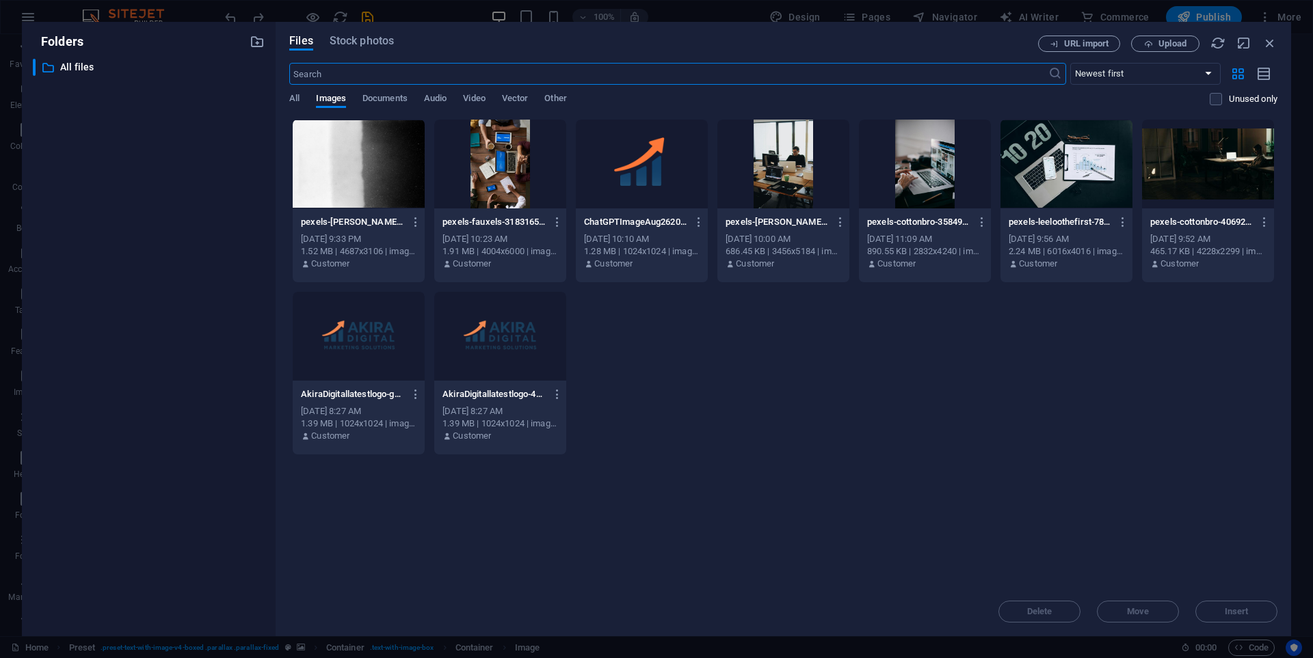
click at [1025, 174] on div at bounding box center [1066, 164] width 132 height 89
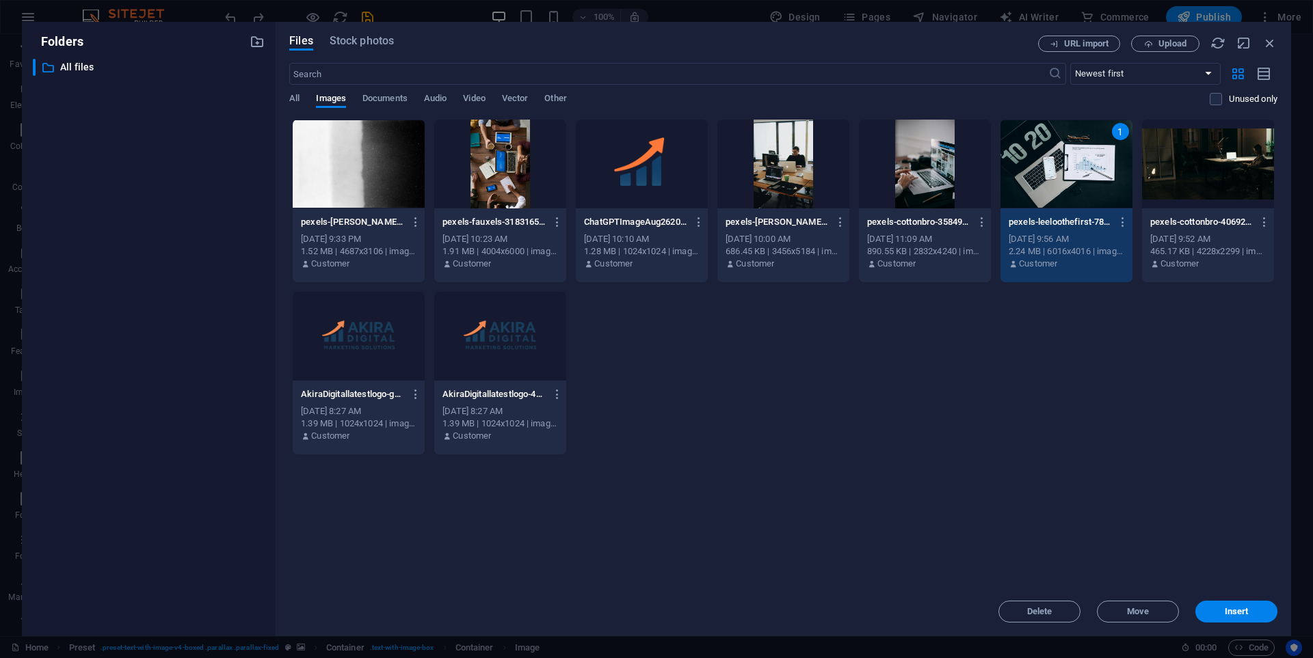
click at [1025, 174] on div "1" at bounding box center [1066, 164] width 132 height 89
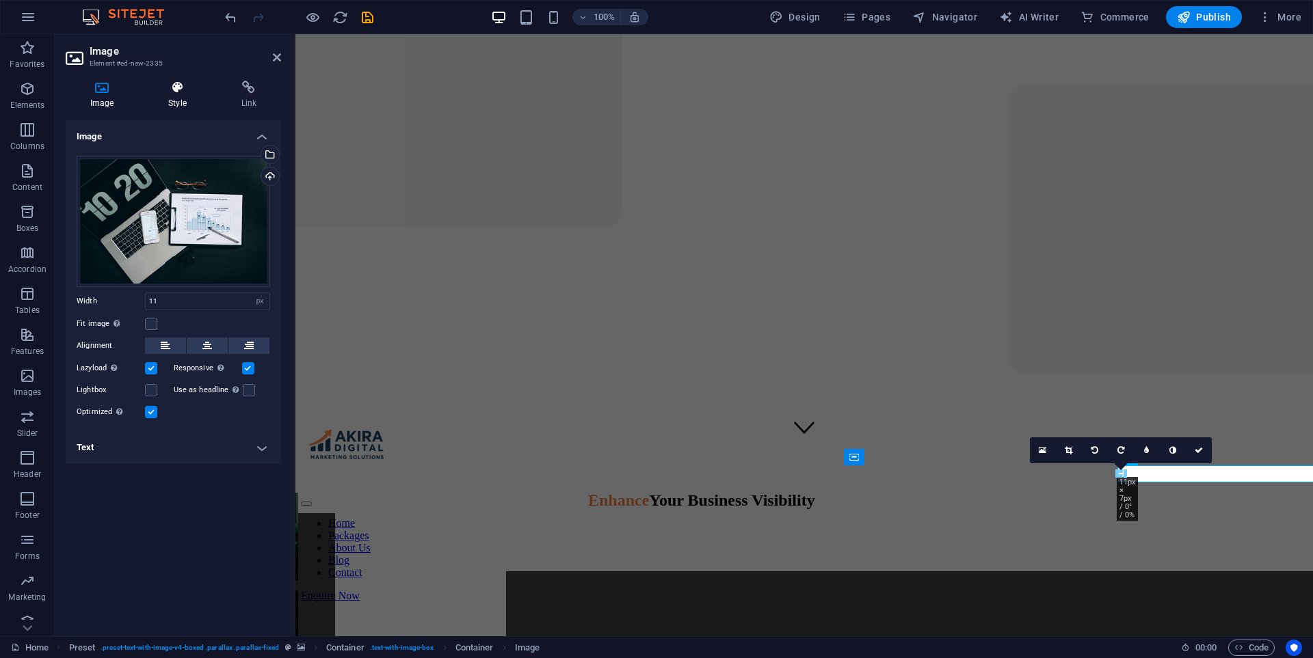
click at [178, 85] on icon at bounding box center [177, 88] width 67 height 14
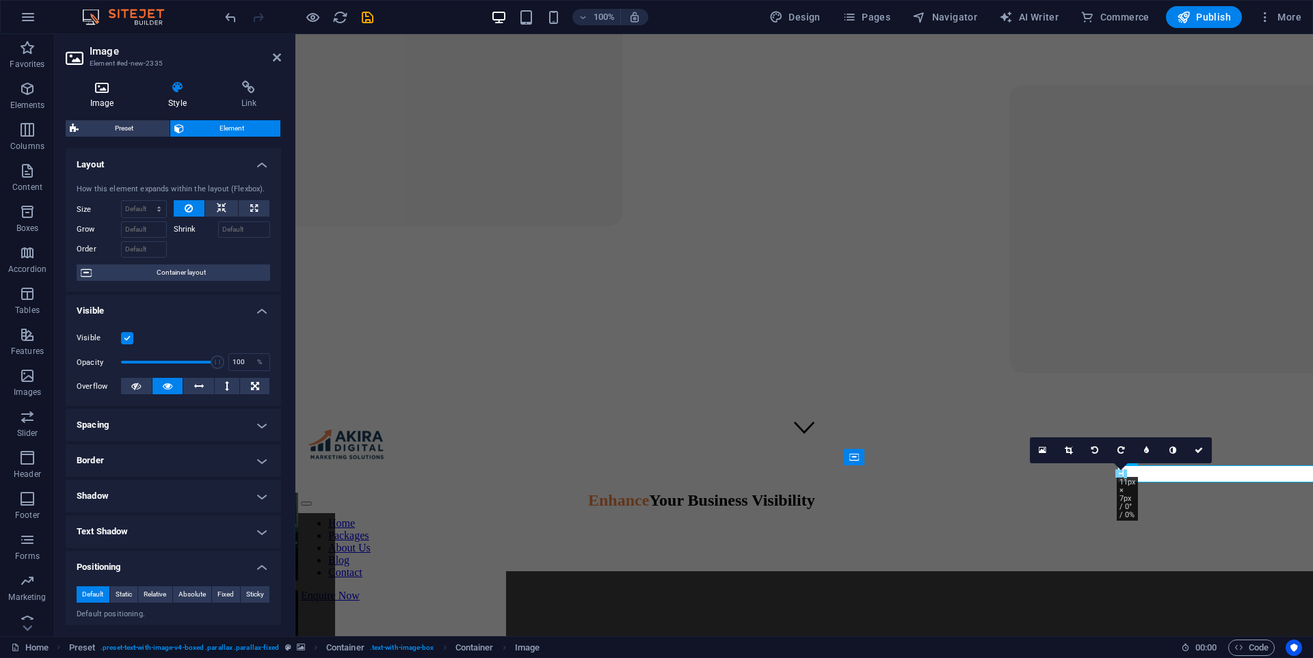
click at [96, 88] on icon at bounding box center [102, 88] width 72 height 14
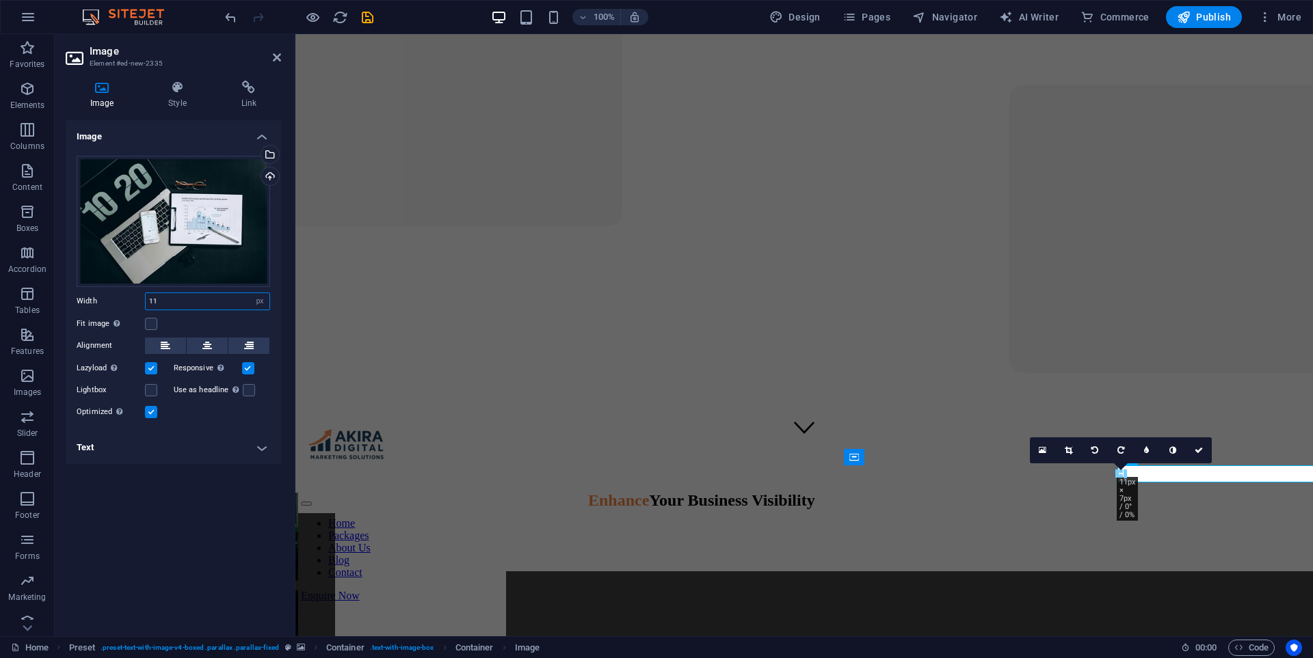
click at [174, 301] on input "11" at bounding box center [208, 301] width 124 height 16
type input "1"
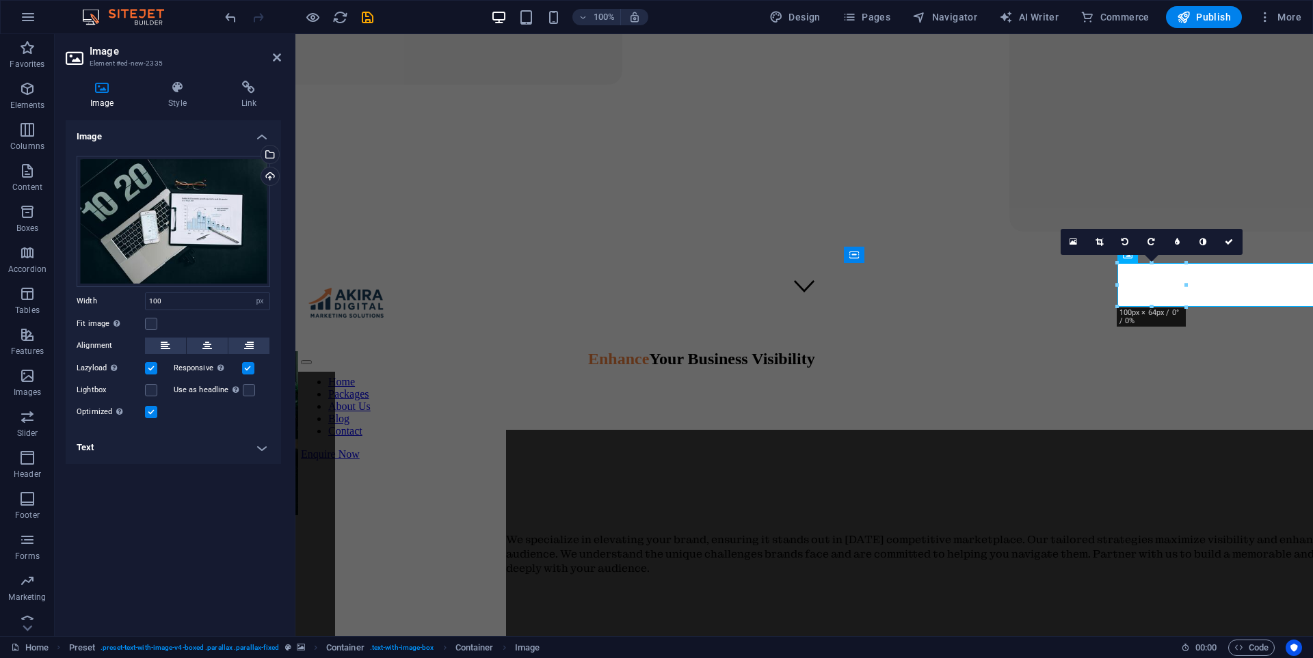
scroll to position [322, 0]
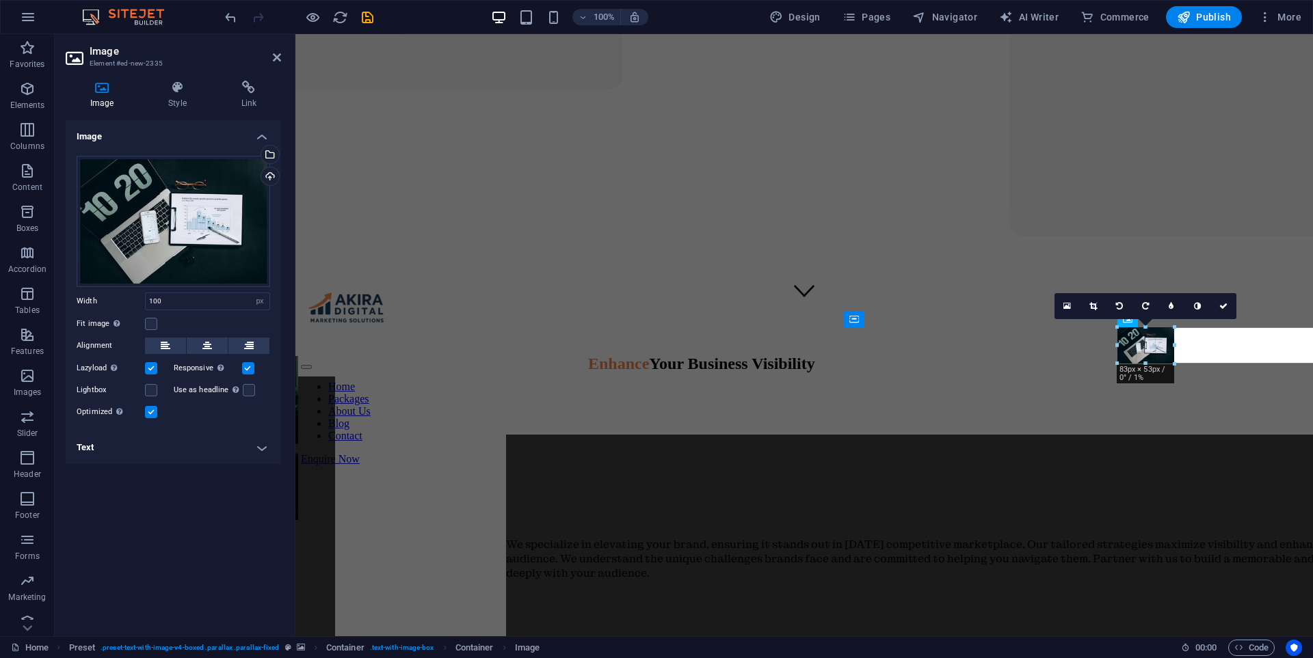
drag, startPoint x: 1153, startPoint y: 373, endPoint x: 199, endPoint y: 200, distance: 969.9
click at [172, 303] on input "83" at bounding box center [208, 301] width 124 height 16
click at [177, 107] on h4 "Style" at bounding box center [180, 95] width 72 height 29
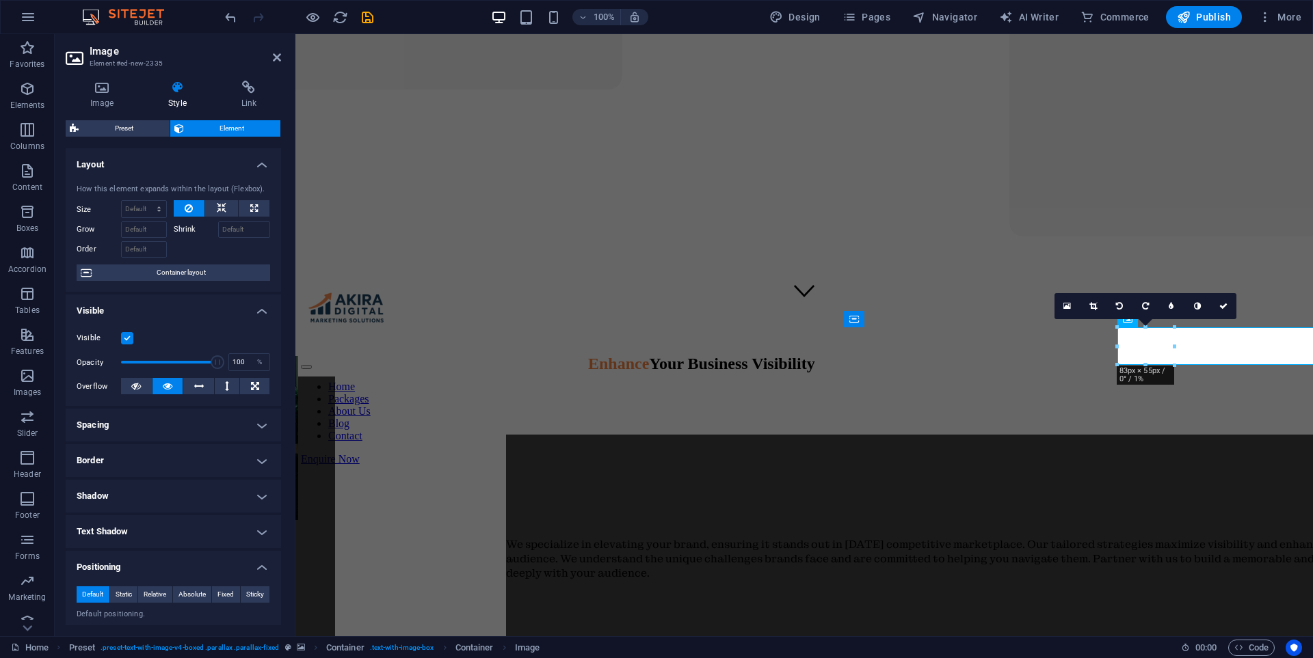
scroll to position [274, 0]
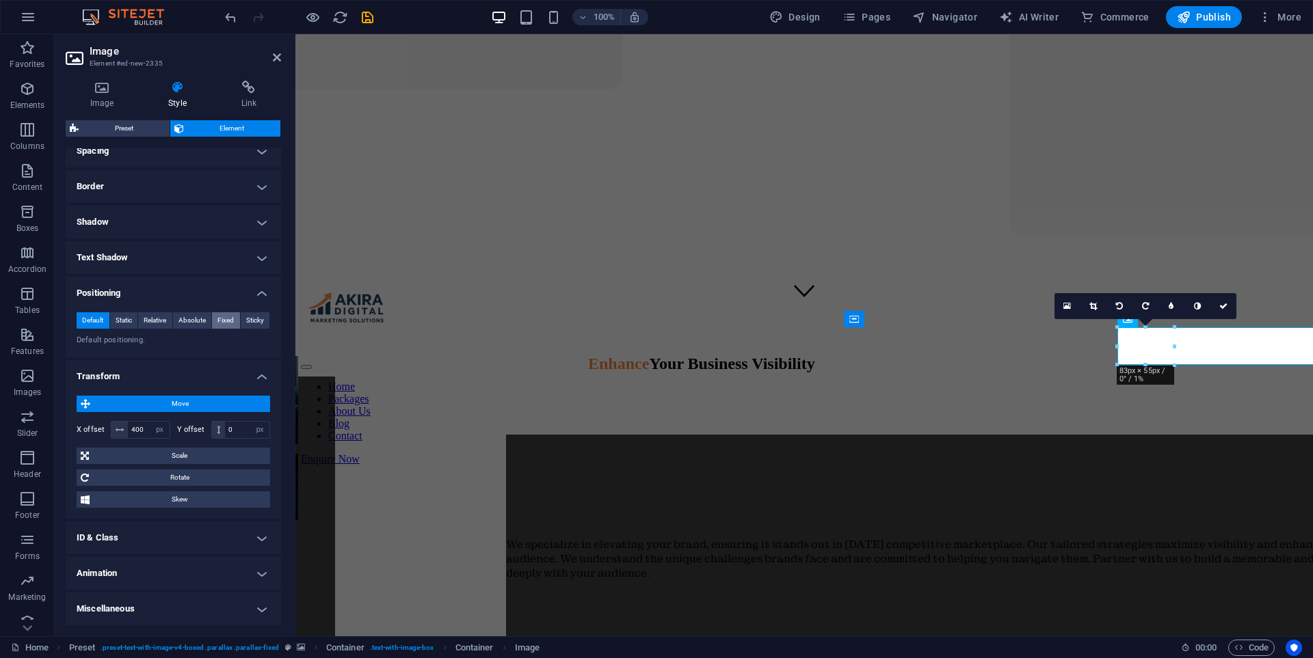
click at [220, 320] on span "Fixed" at bounding box center [225, 320] width 16 height 16
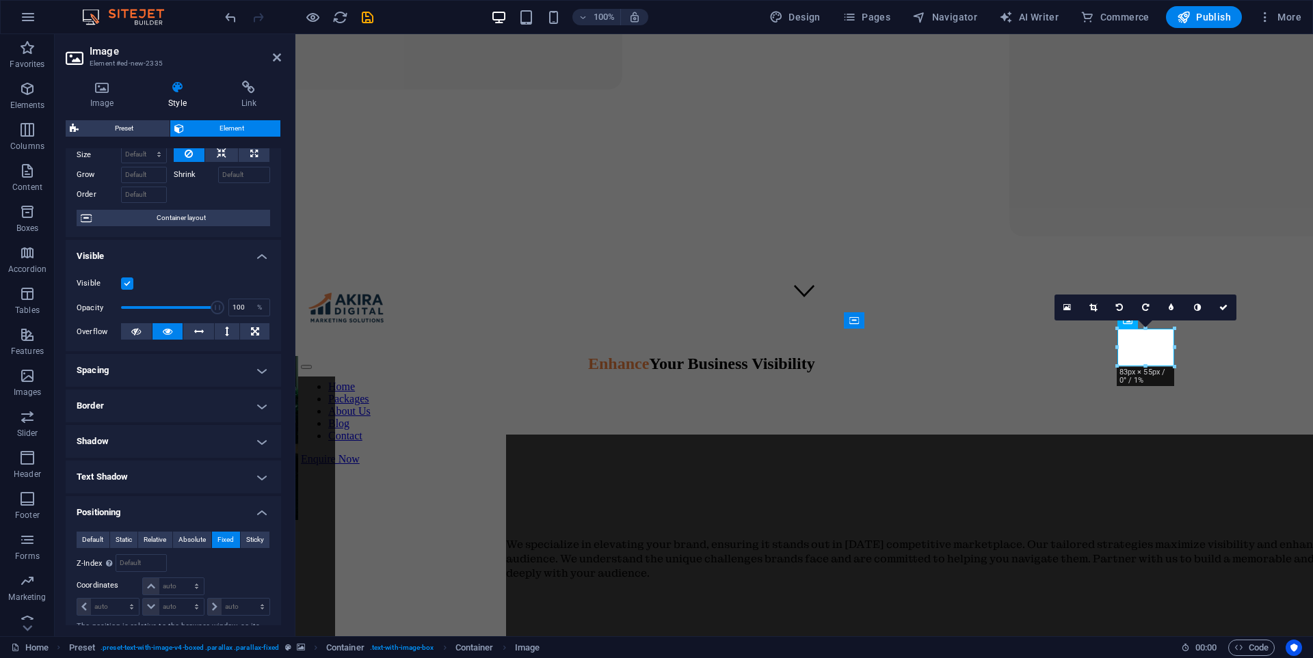
scroll to position [0, 0]
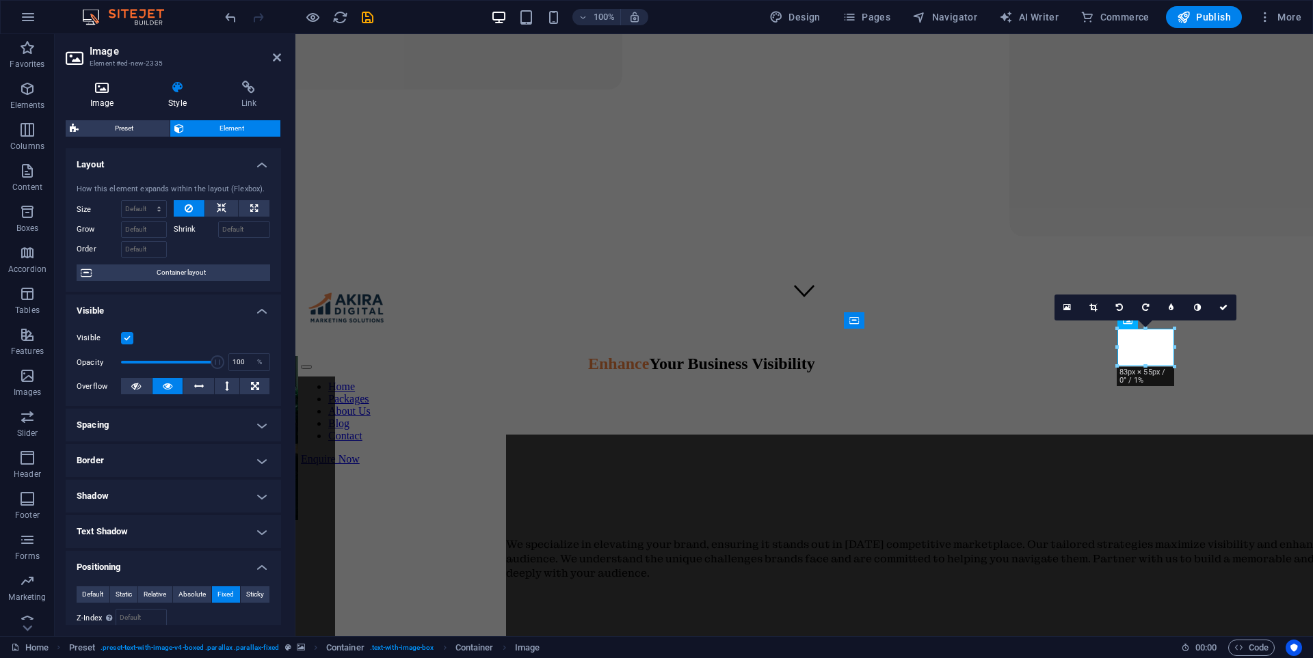
click at [103, 94] on icon at bounding box center [102, 88] width 72 height 14
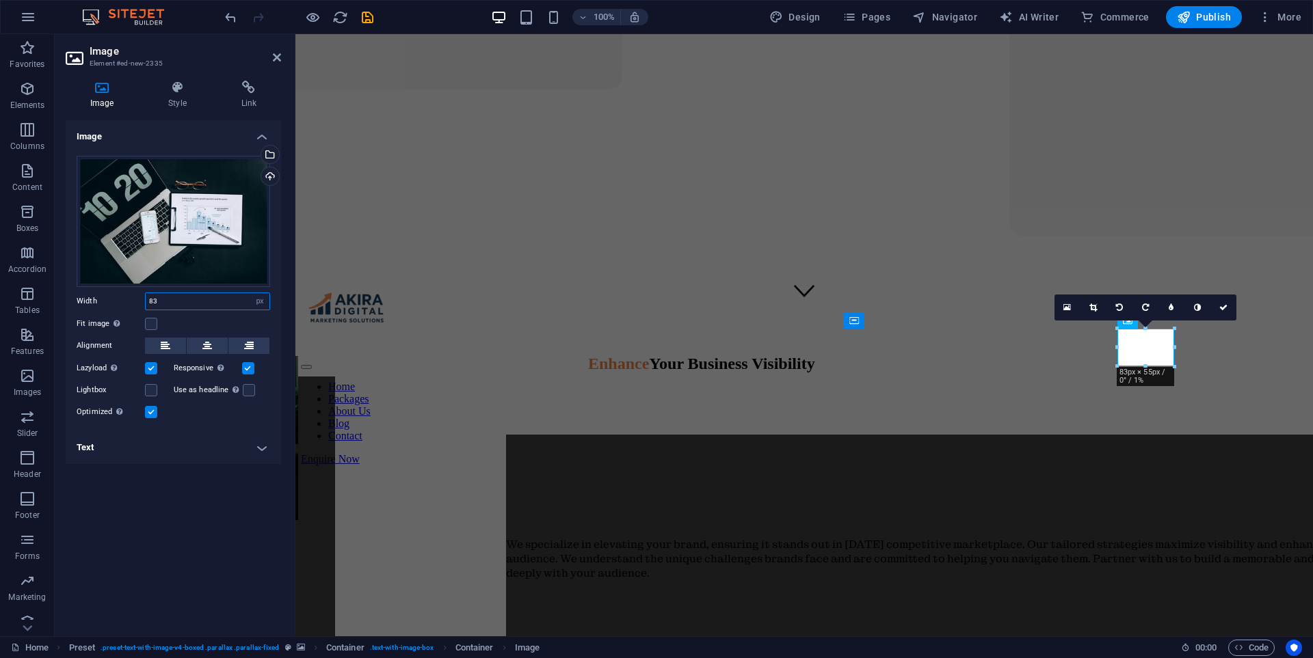
click at [165, 297] on input "83" at bounding box center [208, 301] width 124 height 16
type input "8"
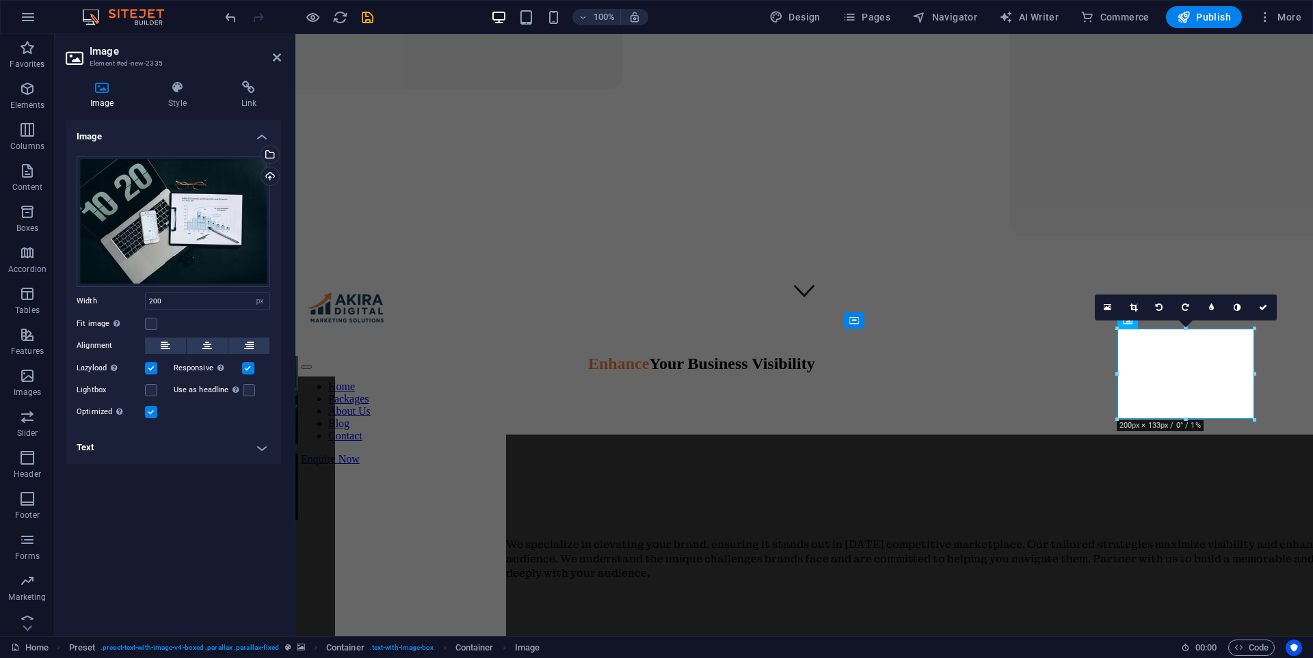
drag, startPoint x: 1186, startPoint y: 390, endPoint x: 1100, endPoint y: 457, distance: 108.7
drag, startPoint x: 1158, startPoint y: 379, endPoint x: 1071, endPoint y: 472, distance: 127.2
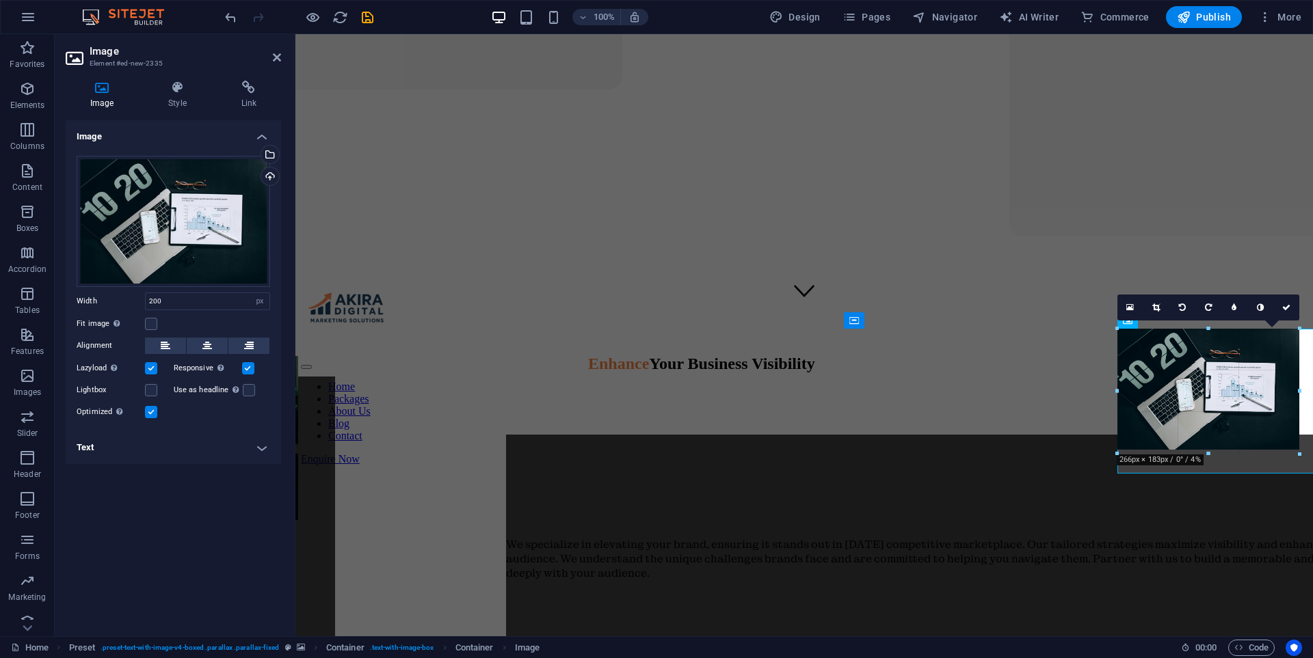
drag, startPoint x: 1185, startPoint y: 422, endPoint x: 883, endPoint y: 418, distance: 302.2
type input "256"
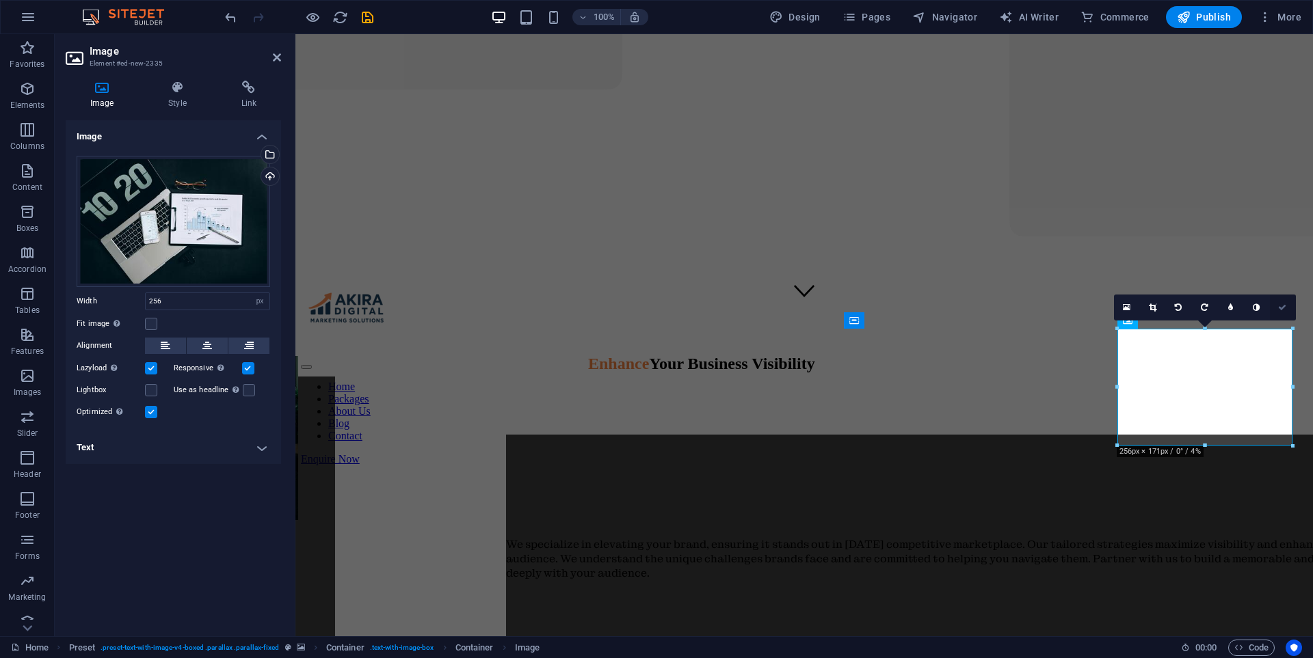
click at [1280, 306] on icon at bounding box center [1282, 308] width 8 height 8
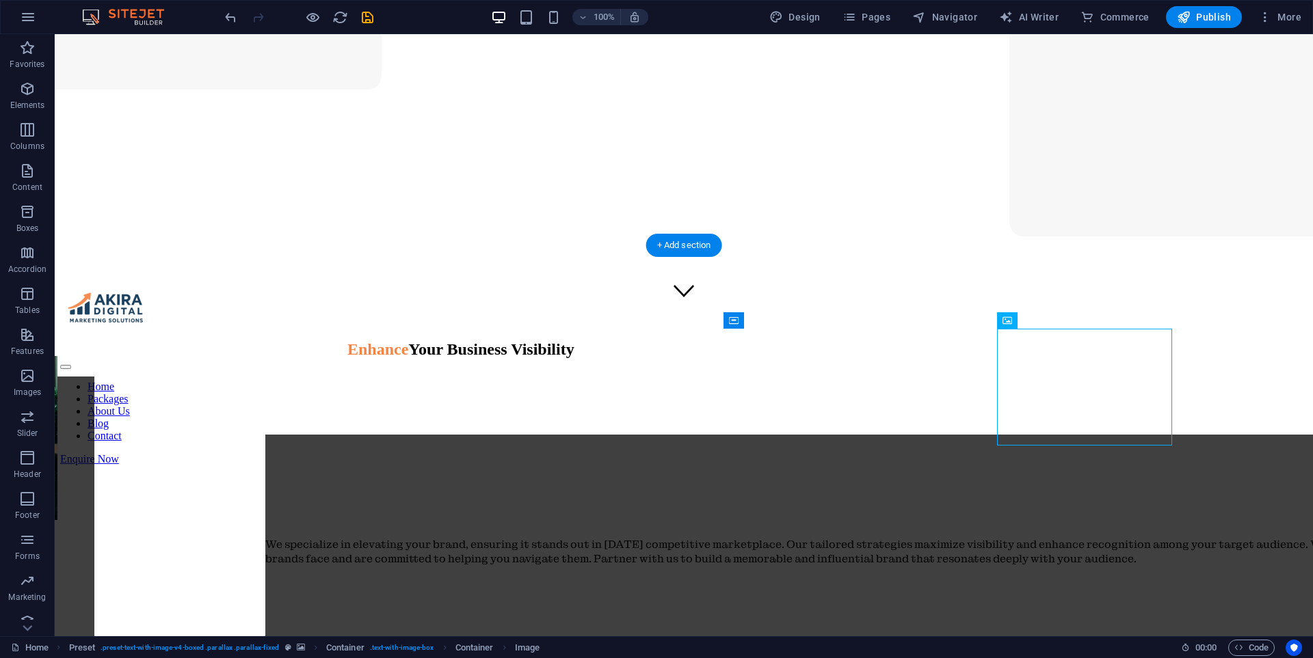
drag, startPoint x: 1081, startPoint y: 383, endPoint x: 1064, endPoint y: 409, distance: 31.3
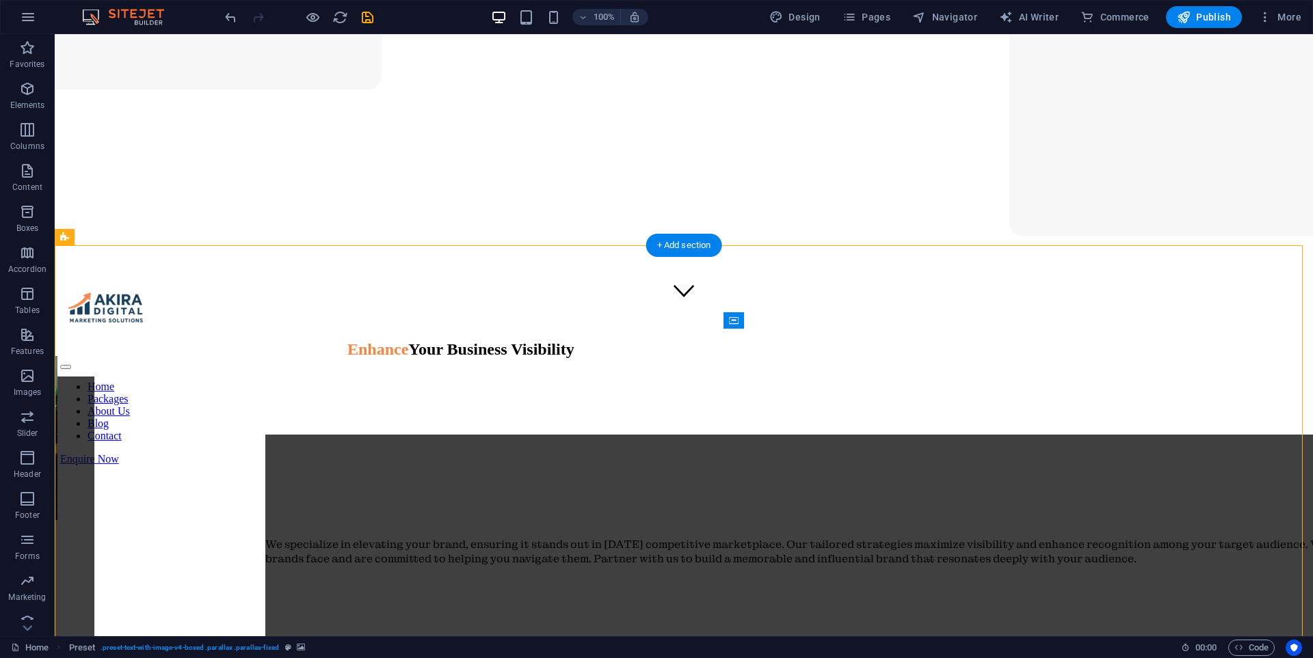
select select "rem"
select select "px"
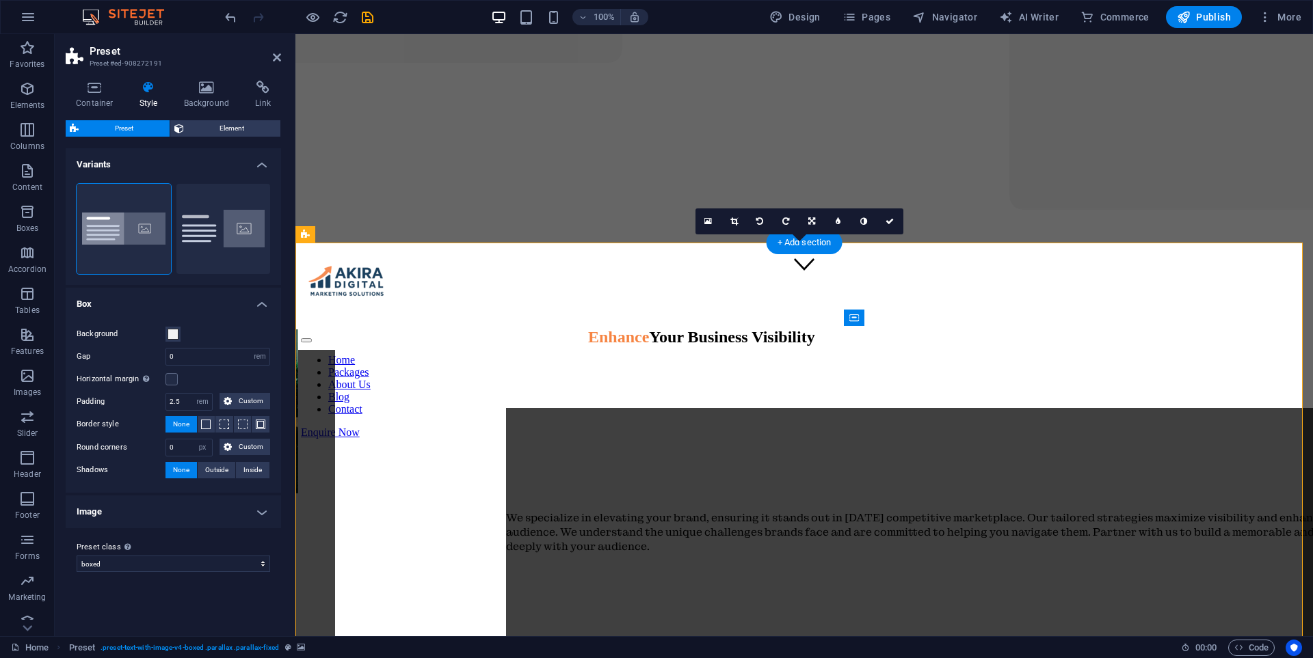
scroll to position [390, 0]
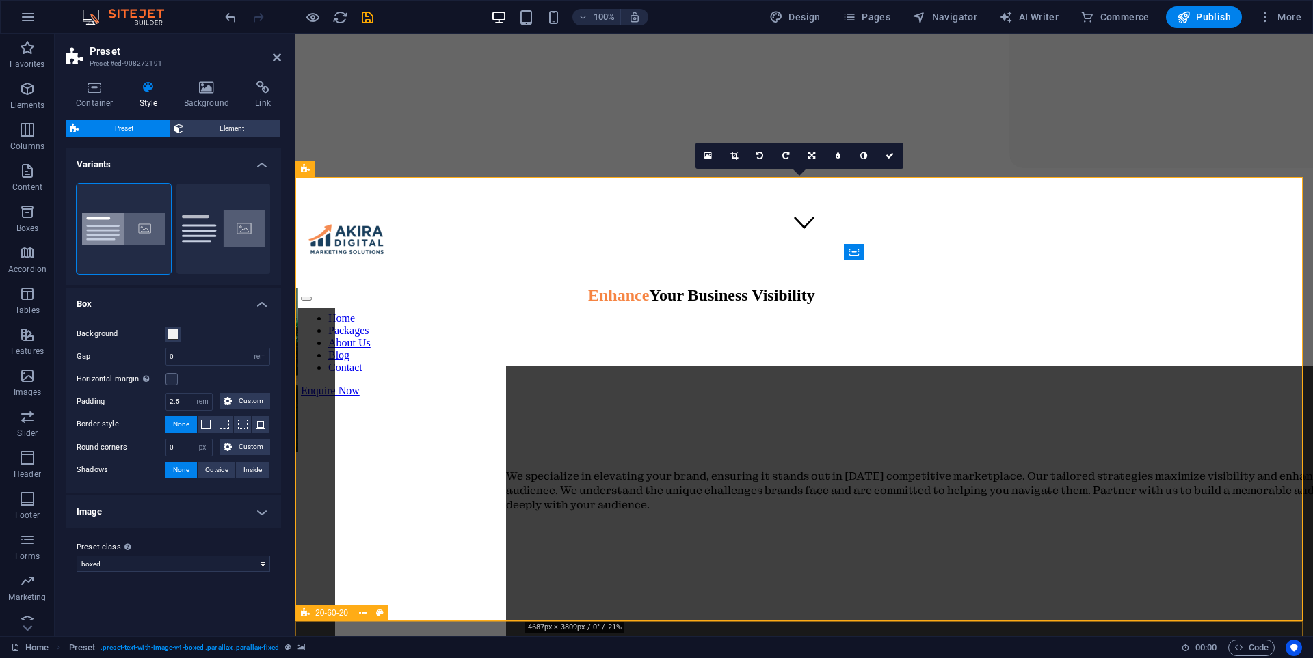
drag, startPoint x: 716, startPoint y: 630, endPoint x: 969, endPoint y: 628, distance: 253.6
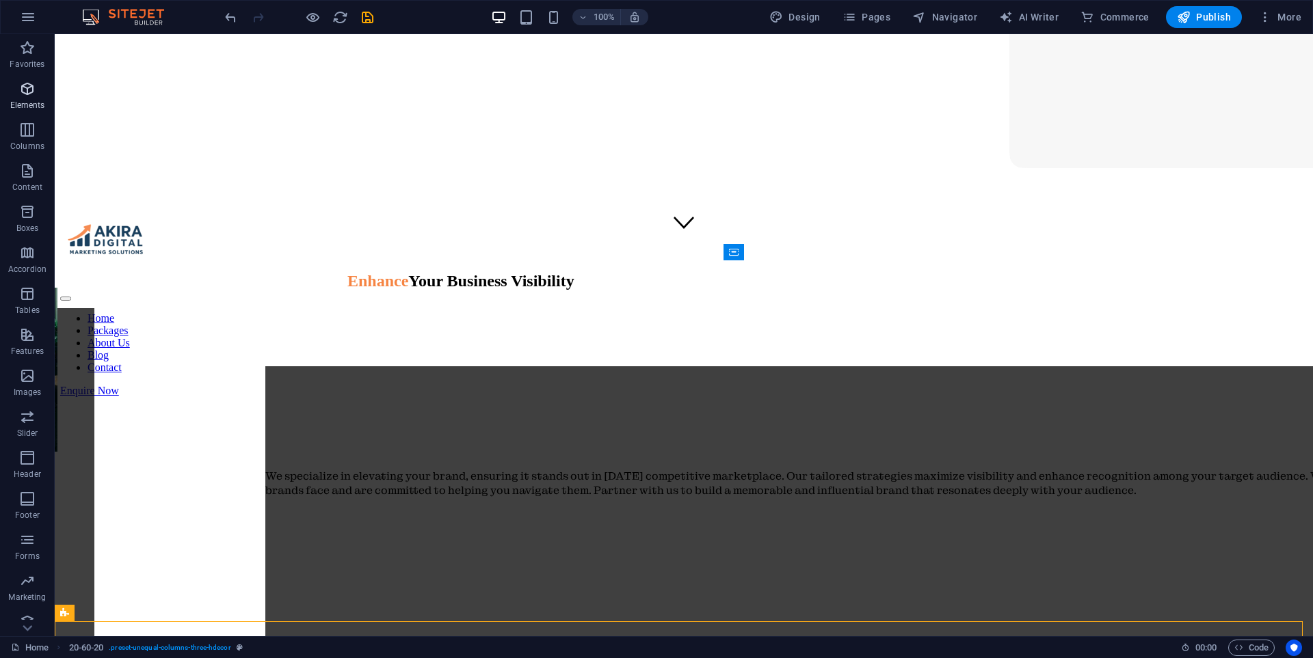
click at [24, 97] on span "Elements" at bounding box center [27, 97] width 55 height 33
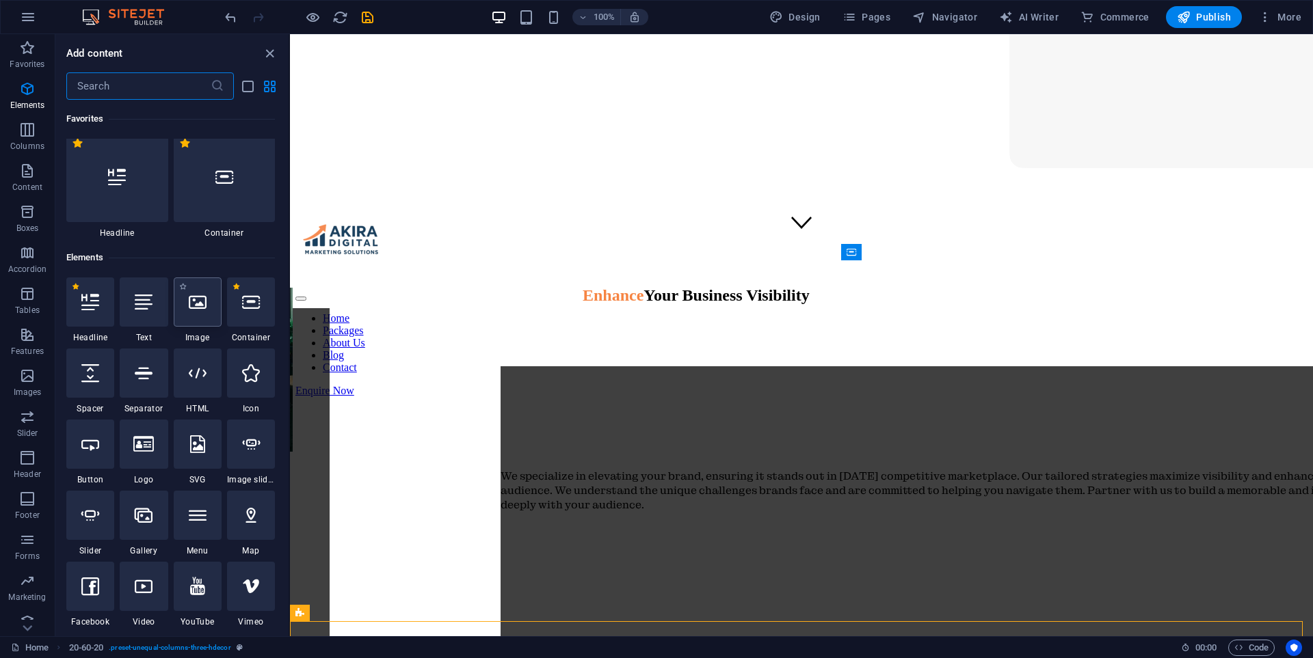
scroll to position [0, 0]
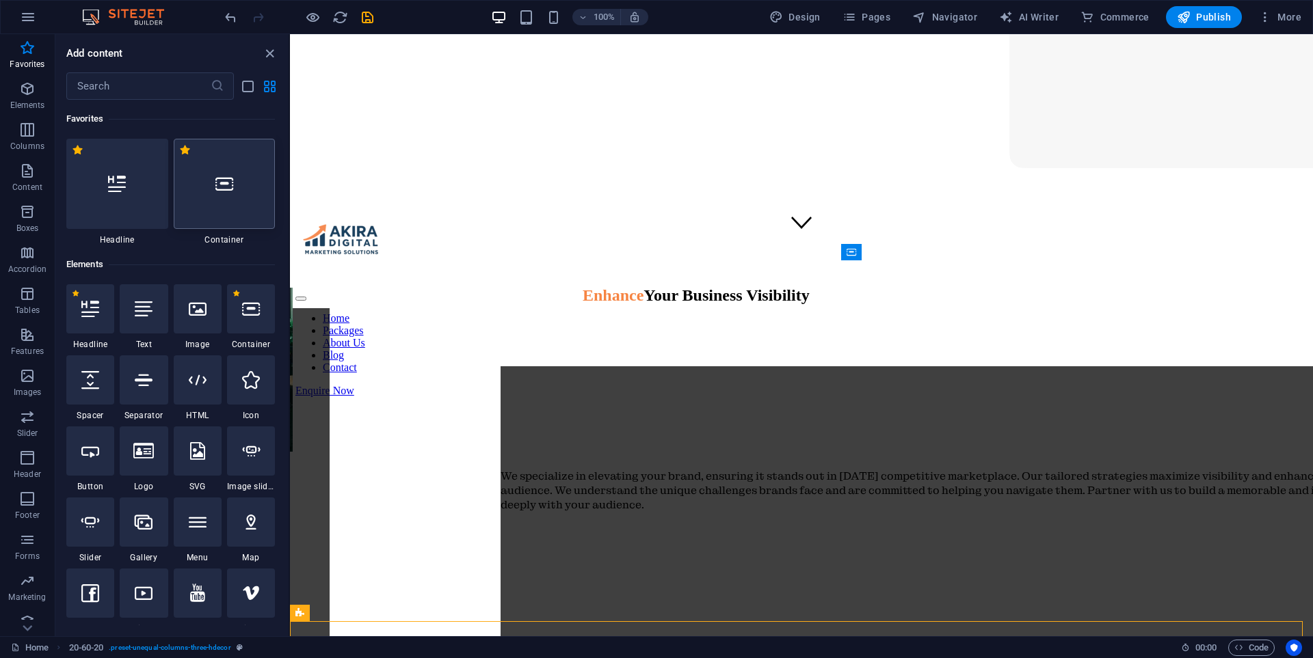
click at [220, 197] on div at bounding box center [225, 184] width 102 height 90
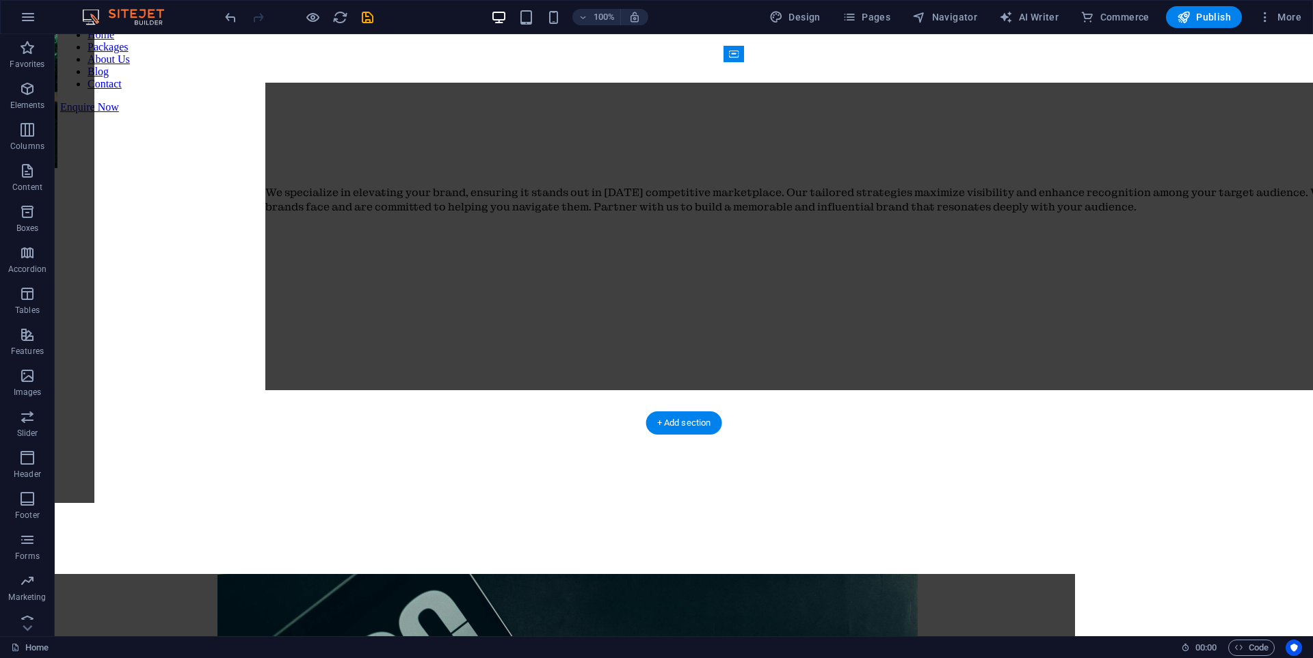
scroll to position [576, 0]
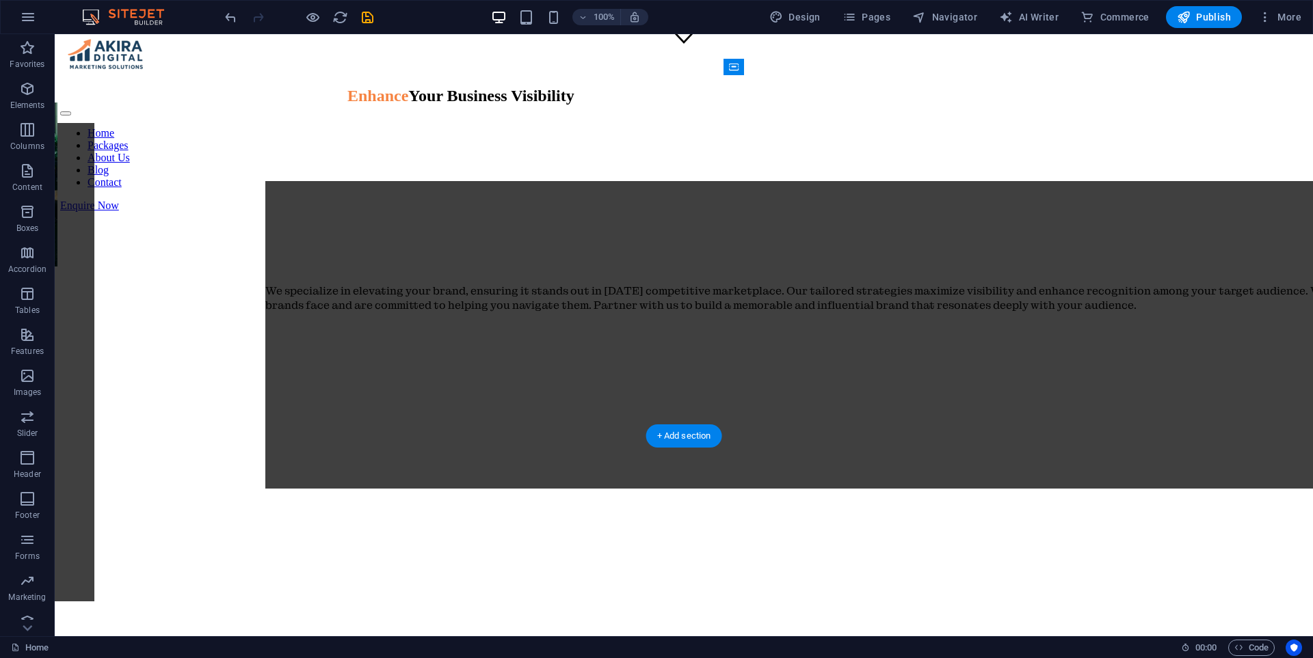
click at [922, 618] on figure at bounding box center [683, 618] width 1247 height 0
select select "rem"
select select "px"
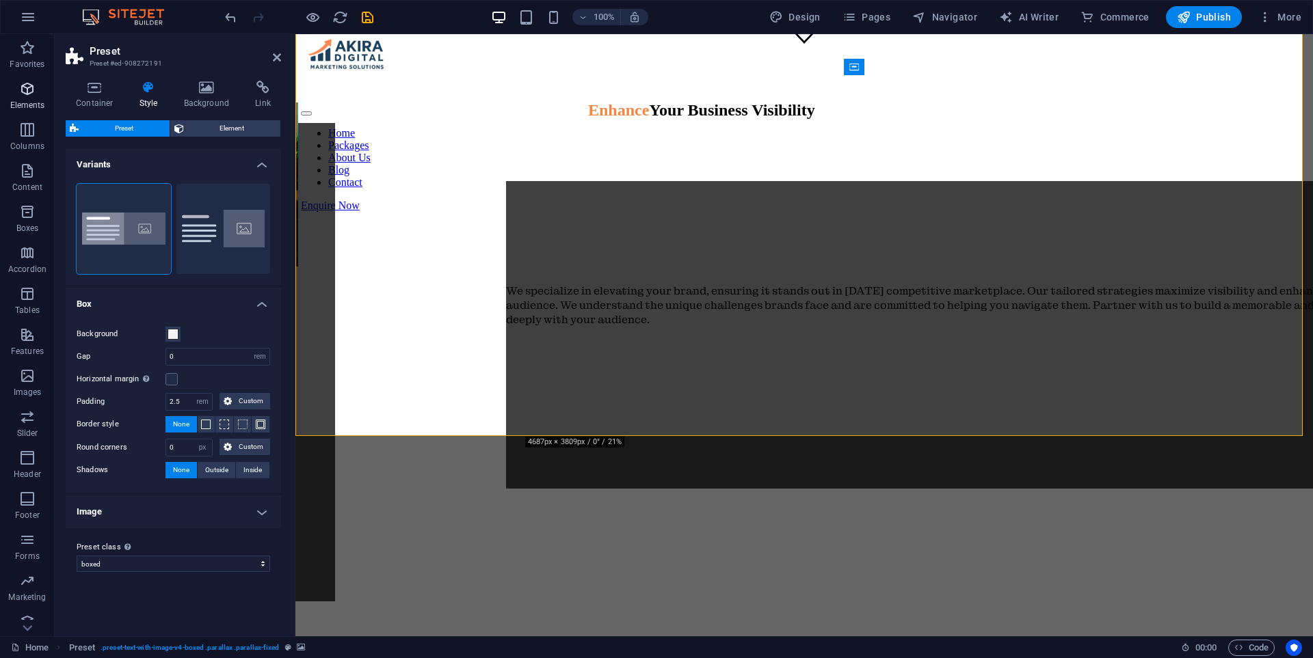
click at [19, 94] on icon "button" at bounding box center [27, 89] width 16 height 16
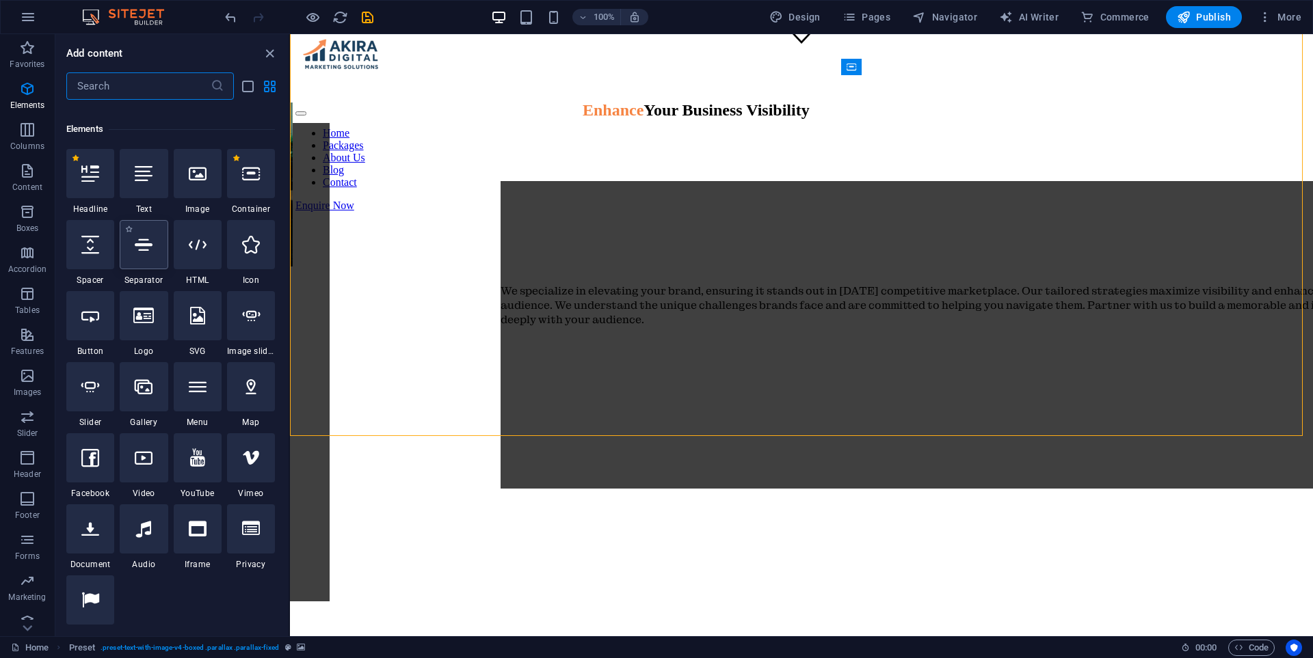
scroll to position [146, 0]
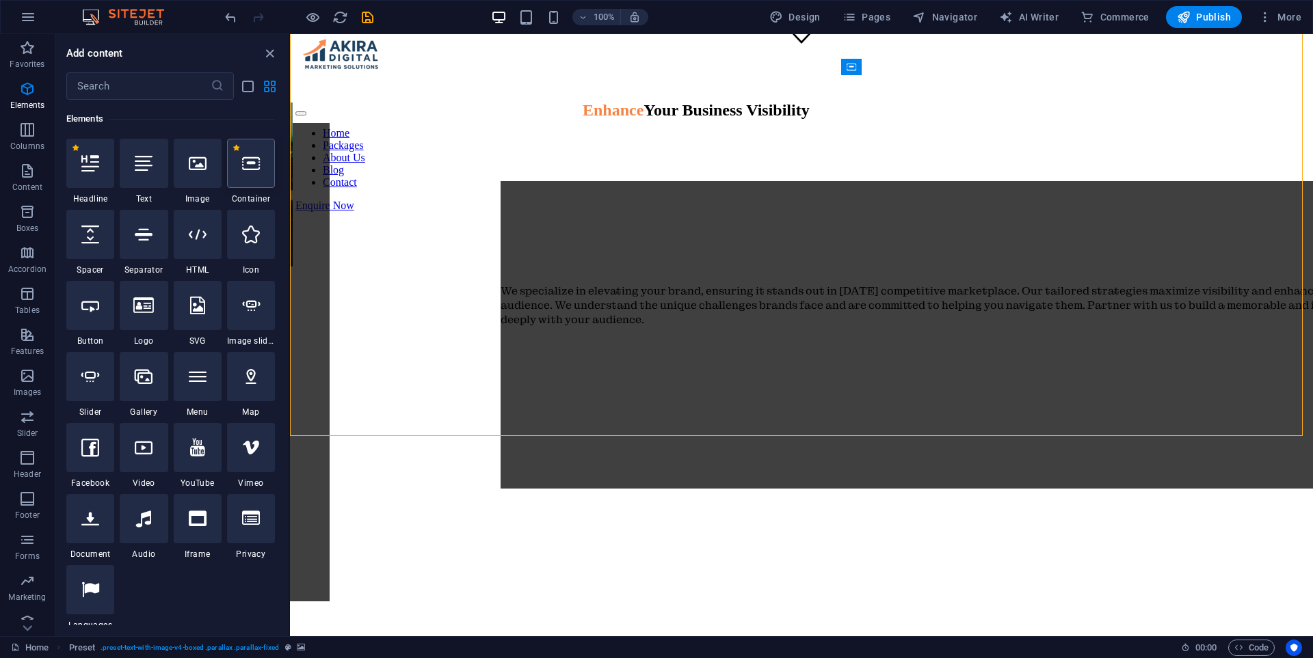
drag, startPoint x: 262, startPoint y: 174, endPoint x: 316, endPoint y: 252, distance: 95.4
click at [262, 174] on div at bounding box center [251, 163] width 48 height 49
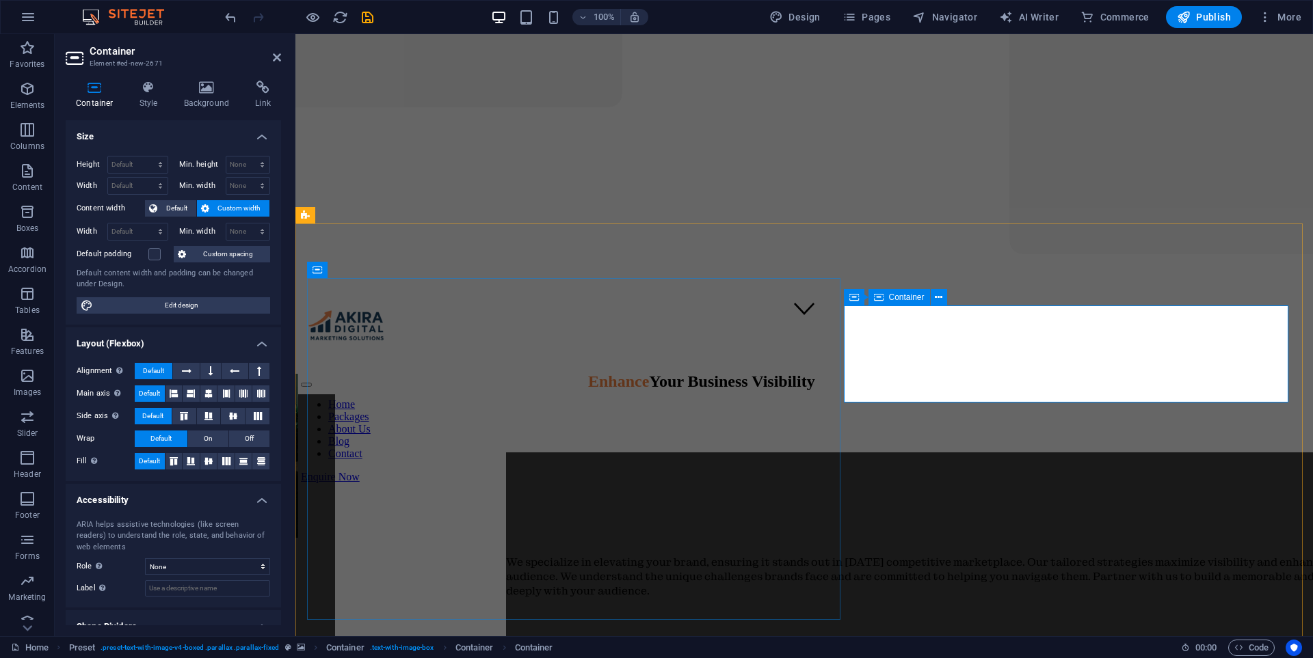
scroll to position [302, 0]
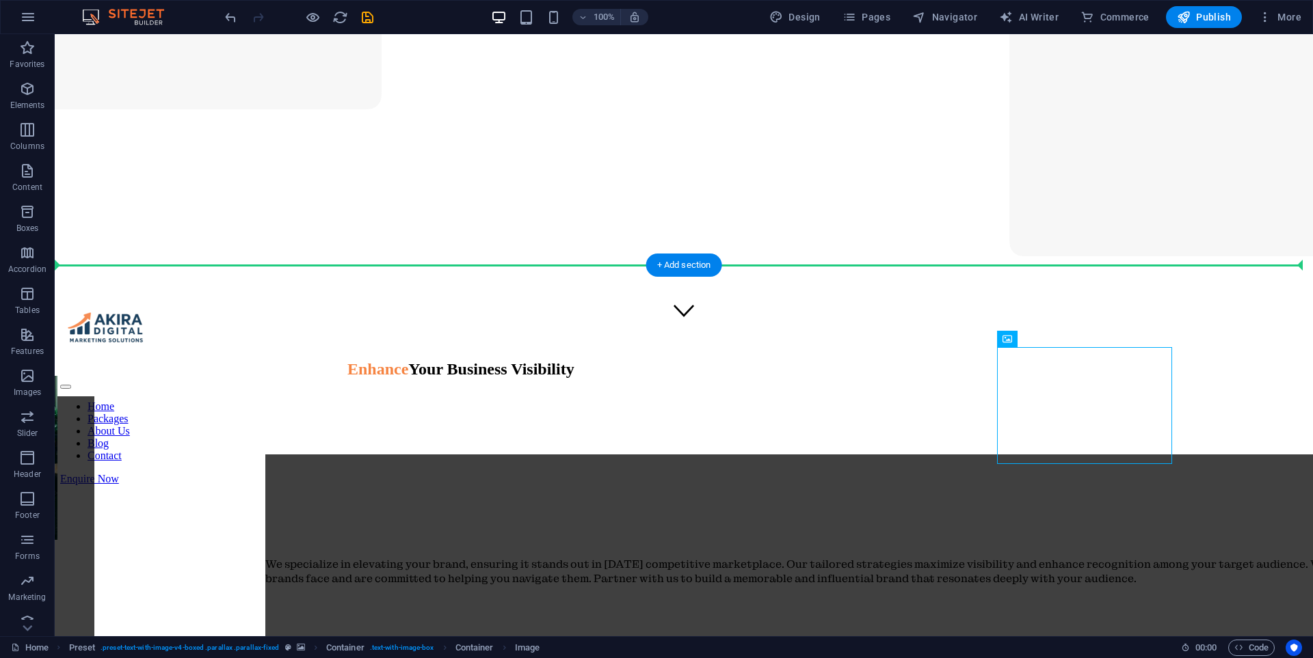
drag, startPoint x: 967, startPoint y: 392, endPoint x: 1189, endPoint y: 407, distance: 222.0
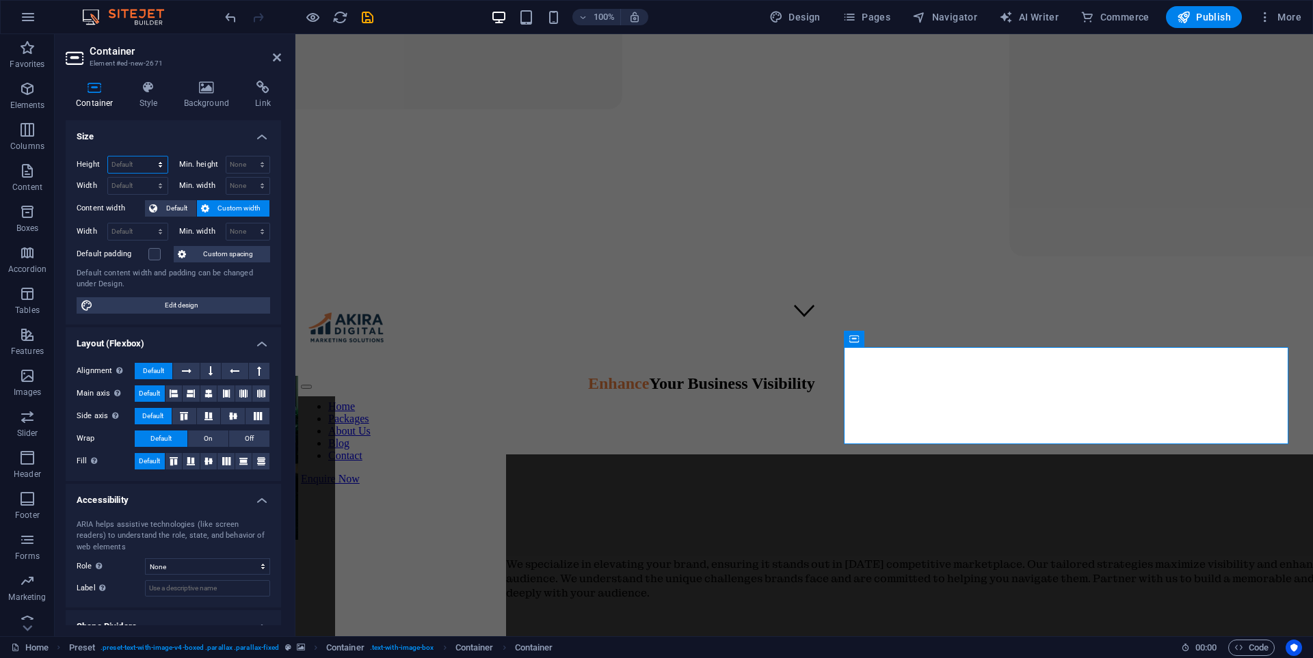
click at [122, 159] on select "Default px rem % vh vw" at bounding box center [137, 165] width 59 height 16
select select "px"
click at [146, 157] on select "Default px rem % vh vw" at bounding box center [137, 165] width 59 height 16
click at [134, 169] on input "142" at bounding box center [137, 165] width 59 height 16
type input "1"
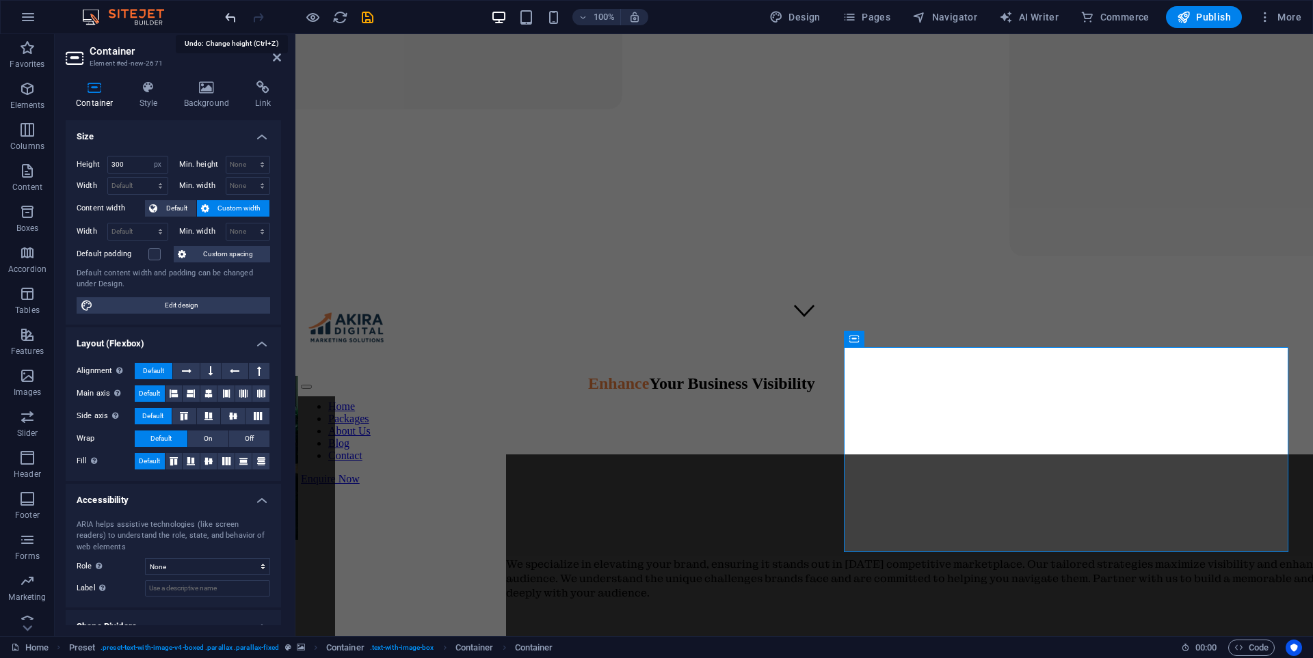
click at [229, 20] on icon "undo" at bounding box center [231, 18] width 16 height 16
type input "142"
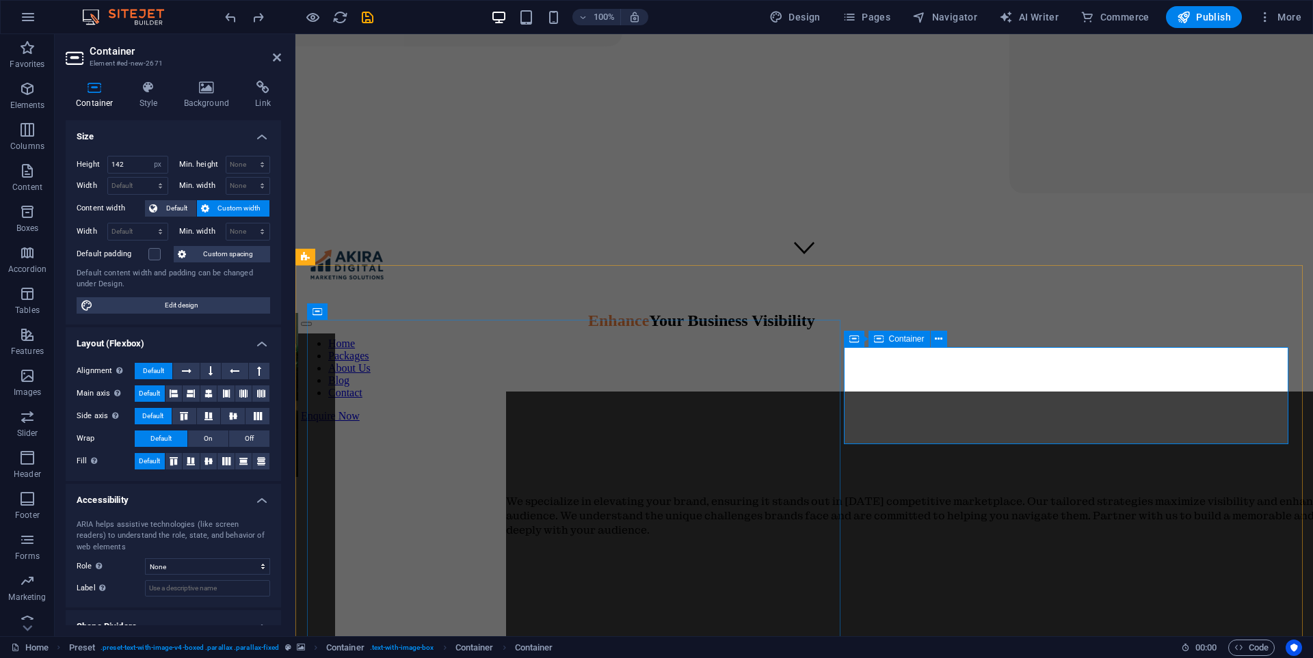
scroll to position [371, 0]
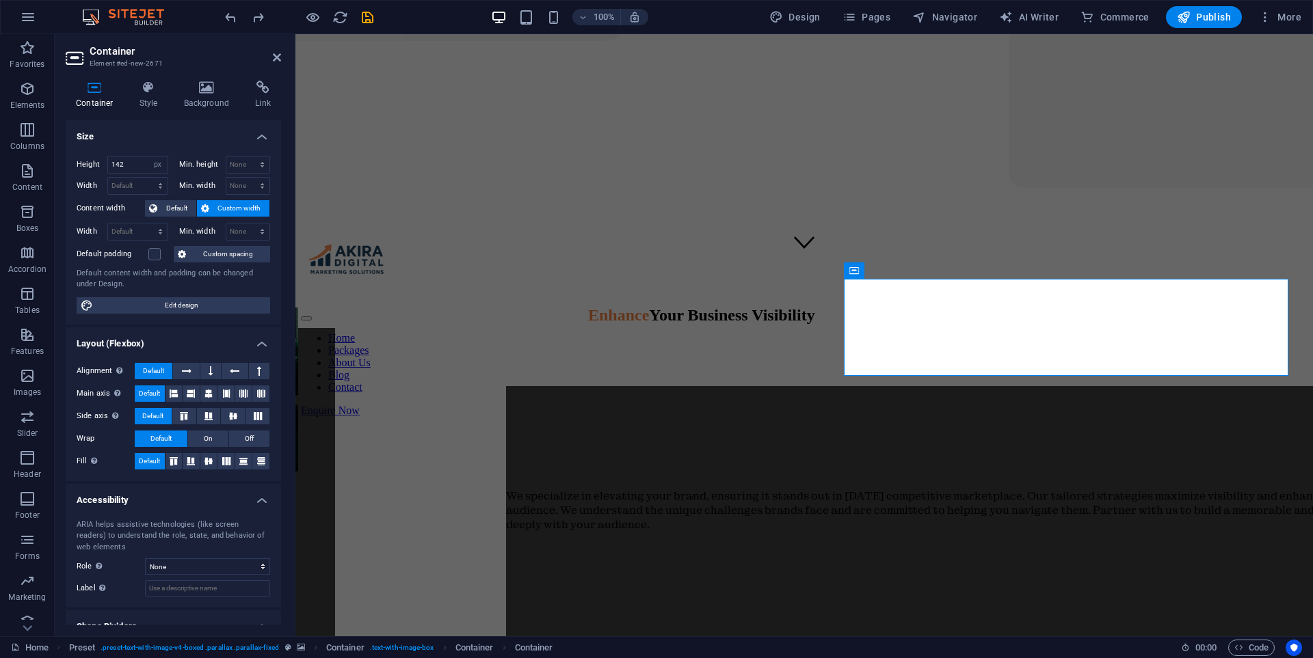
click at [0, 0] on div "100% Design Pages Navigator AI Writer Commerce Publish More" at bounding box center [0, 0] width 0 height 0
click at [228, 15] on icon "undo" at bounding box center [231, 18] width 16 height 16
select select "DISABLED_OPTION_VALUE"
click at [228, 15] on icon "undo" at bounding box center [231, 18] width 16 height 16
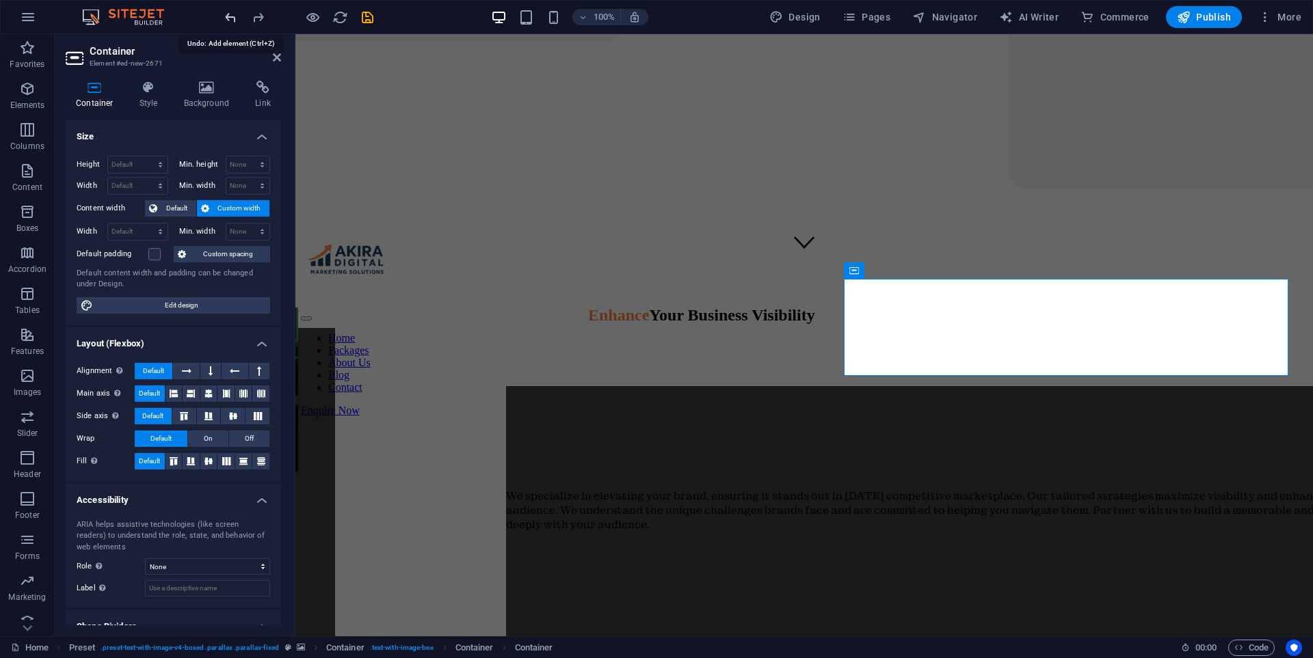
click at [228, 15] on icon "undo" at bounding box center [231, 18] width 16 height 16
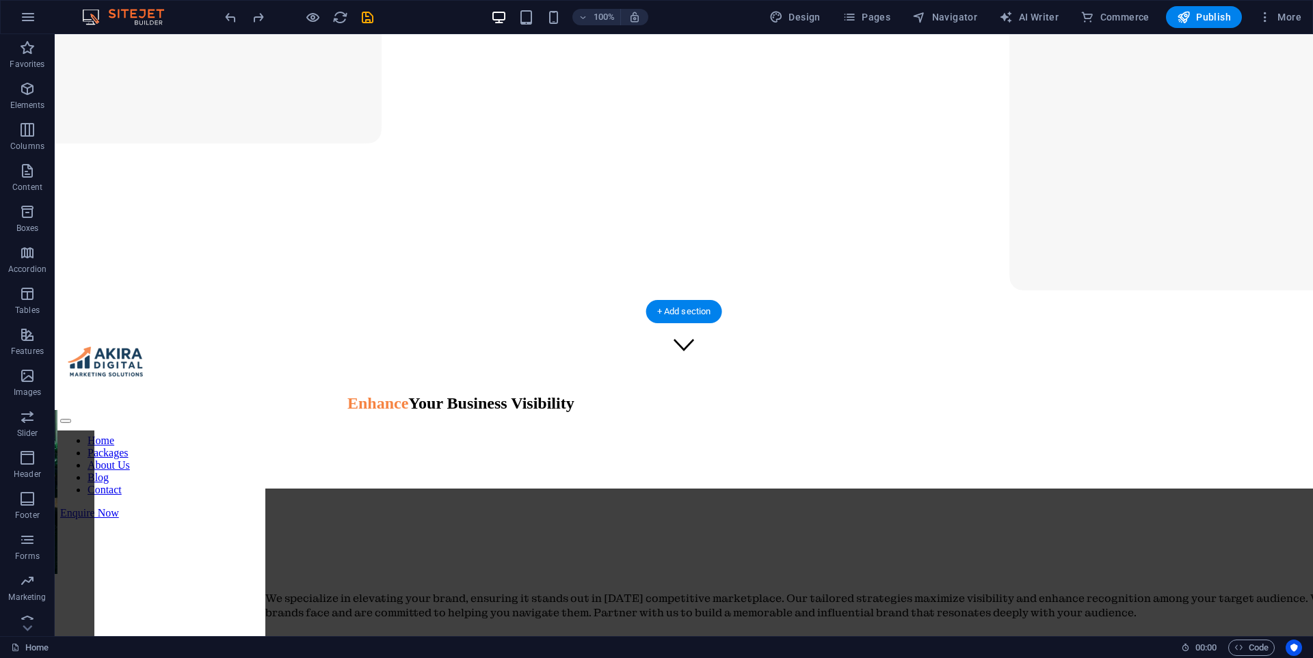
scroll to position [273, 0]
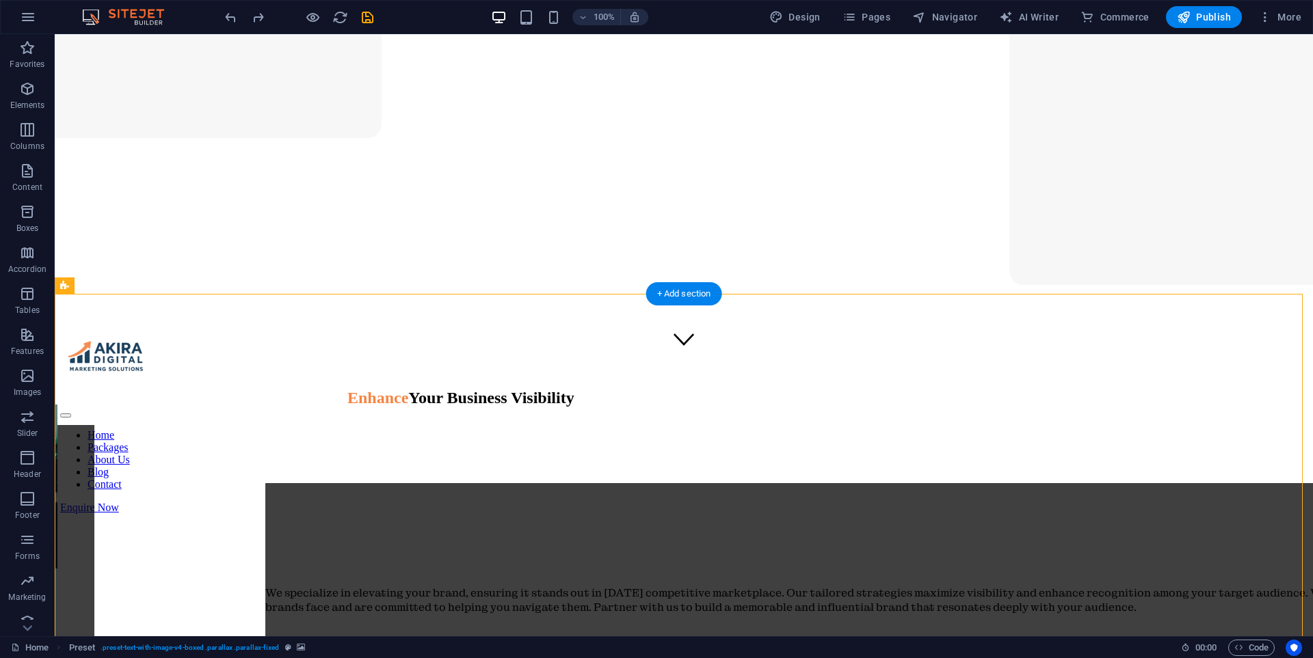
select select "rem"
select select "px"
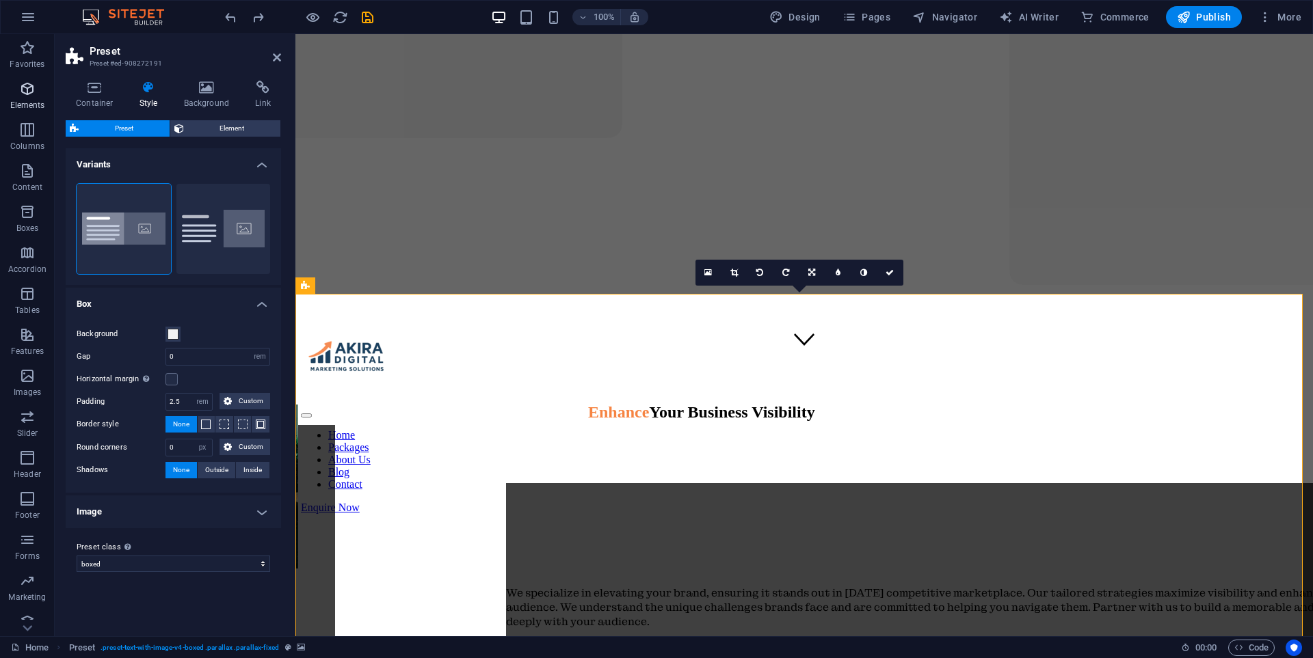
click at [23, 92] on icon "button" at bounding box center [27, 89] width 16 height 16
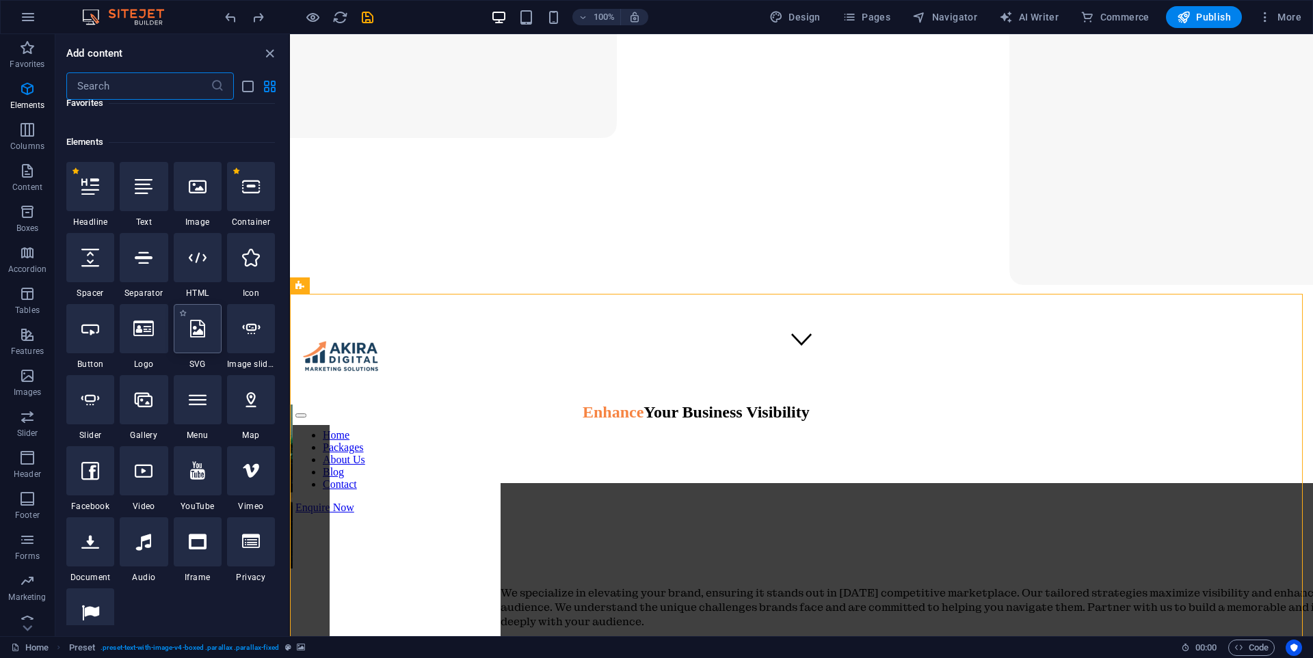
scroll to position [146, 0]
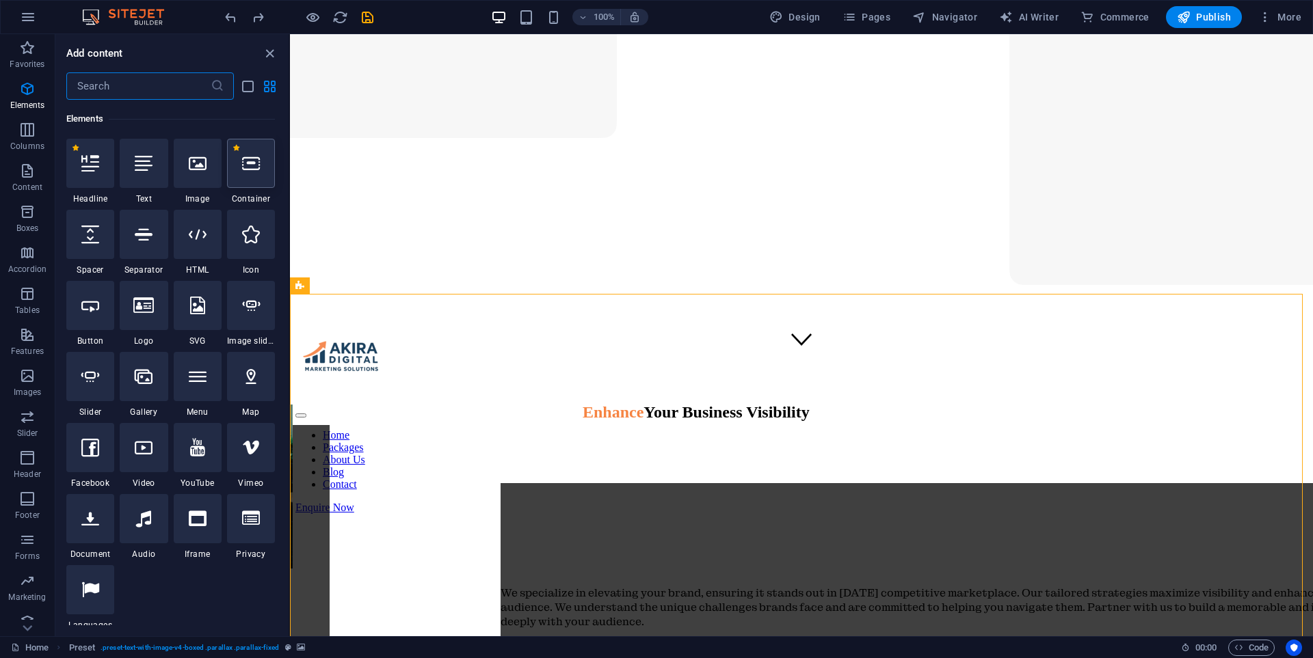
click at [252, 176] on div at bounding box center [251, 163] width 48 height 49
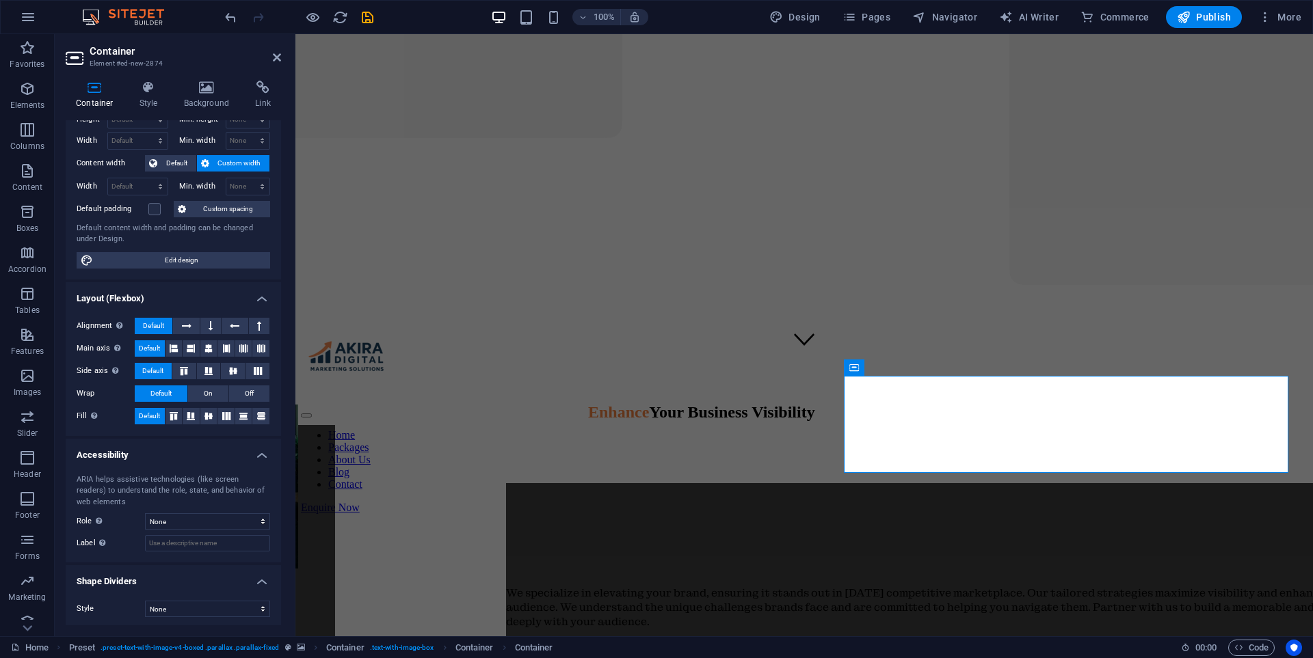
scroll to position [48, 0]
click at [148, 95] on h4 "Style" at bounding box center [151, 95] width 44 height 29
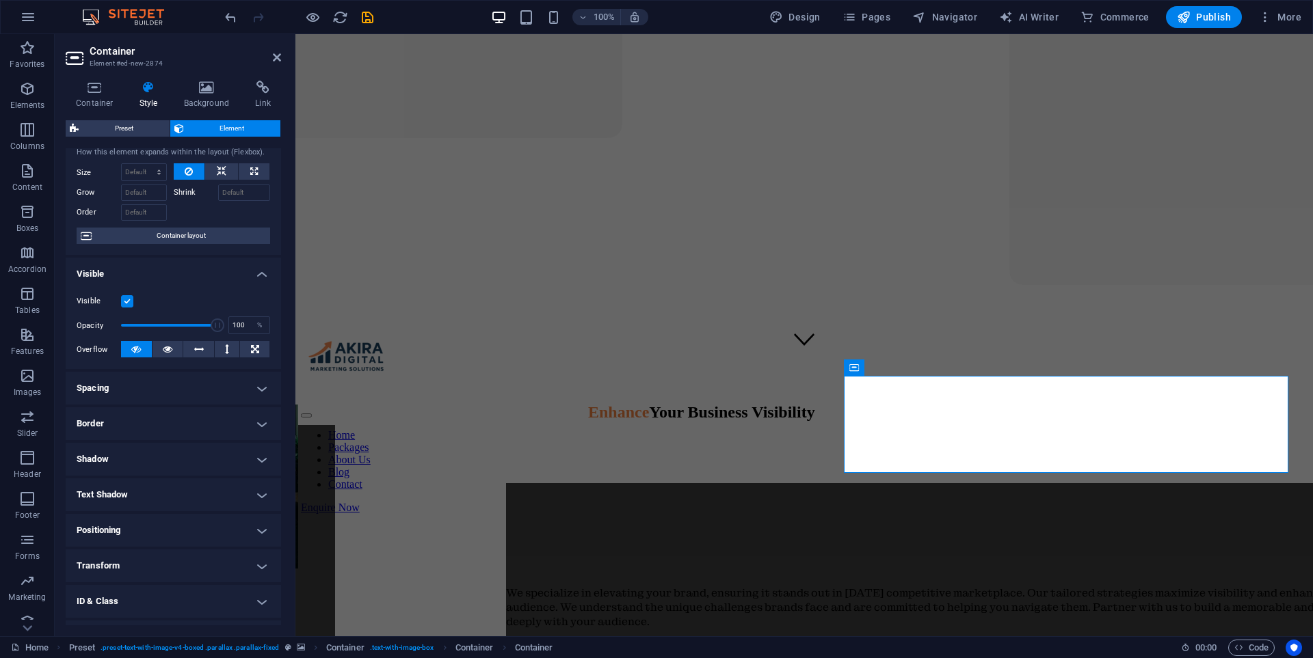
scroll to position [100, 0]
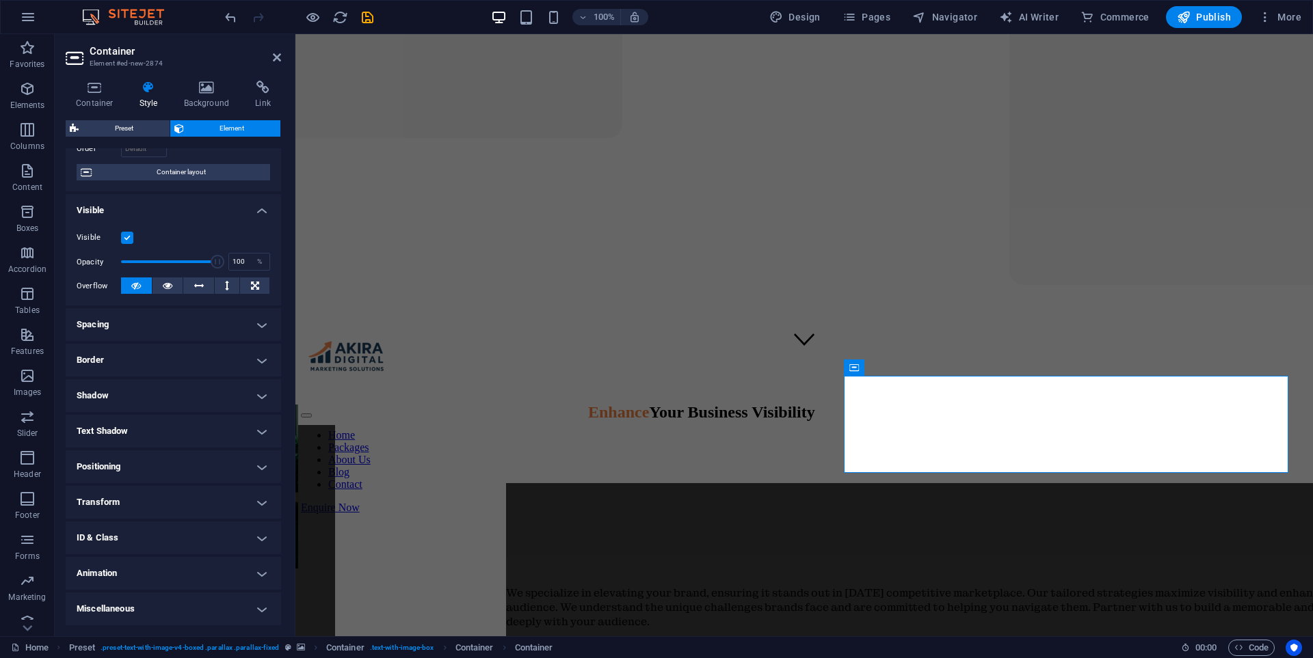
click at [187, 462] on h4 "Positioning" at bounding box center [173, 467] width 215 height 33
click at [230, 496] on span "Fixed" at bounding box center [225, 494] width 16 height 16
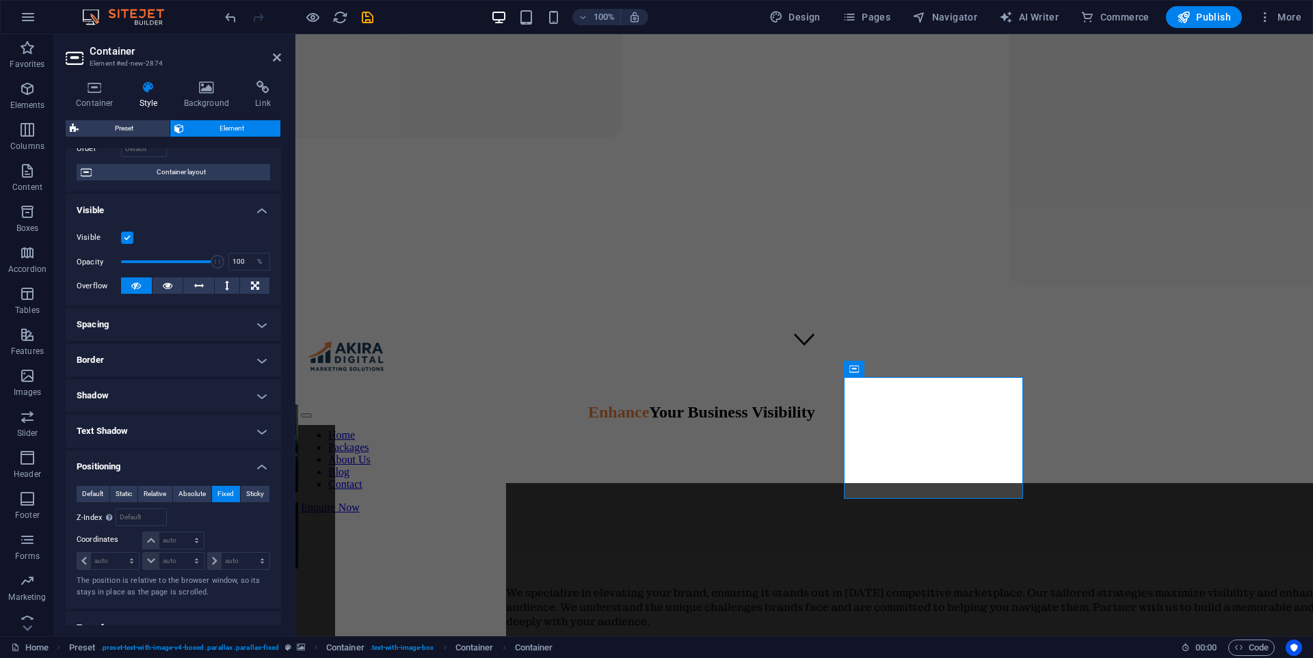
drag, startPoint x: 247, startPoint y: 493, endPoint x: 228, endPoint y: 493, distance: 19.1
click at [247, 493] on span "Sticky" at bounding box center [255, 494] width 18 height 16
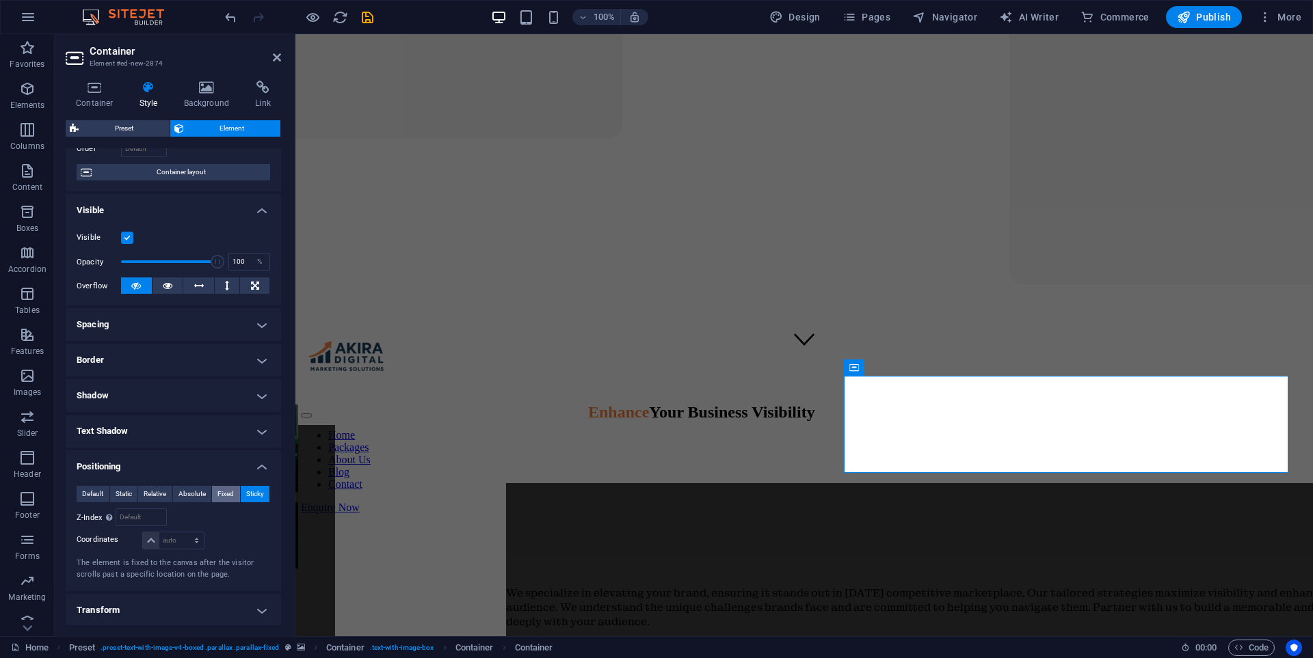
click at [221, 494] on span "Fixed" at bounding box center [225, 494] width 16 height 16
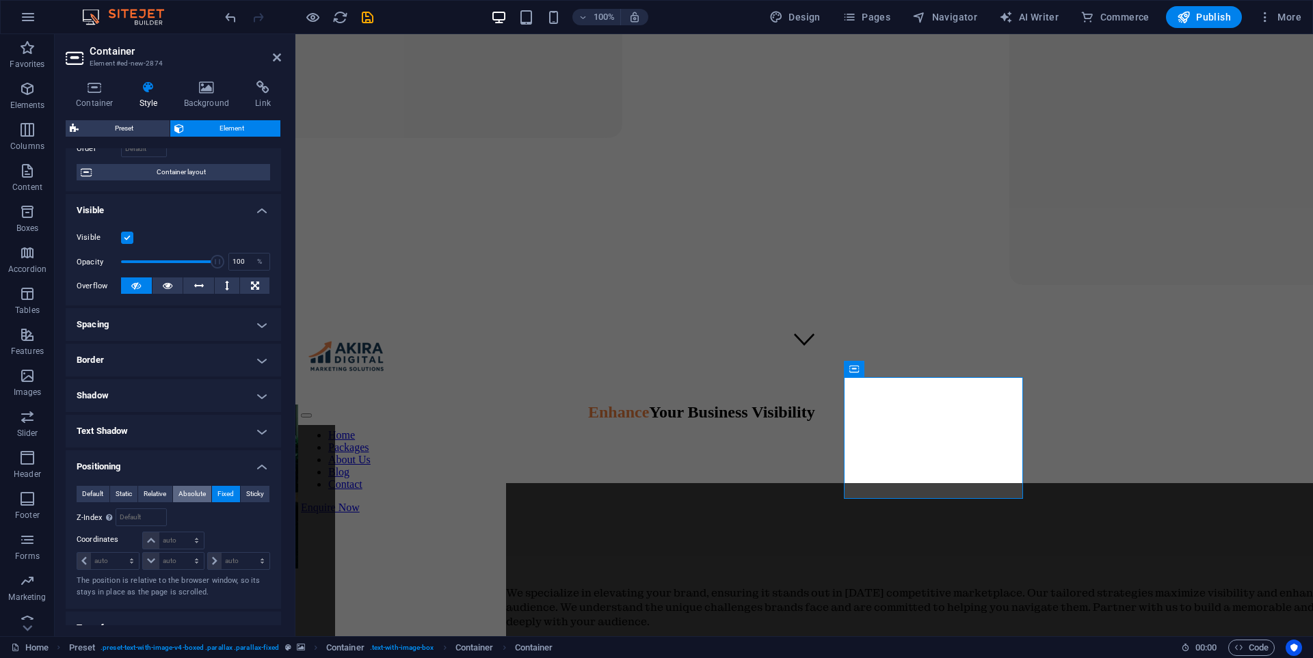
click at [193, 499] on span "Absolute" at bounding box center [191, 494] width 27 height 16
click at [125, 487] on span "Static" at bounding box center [124, 494] width 16 height 16
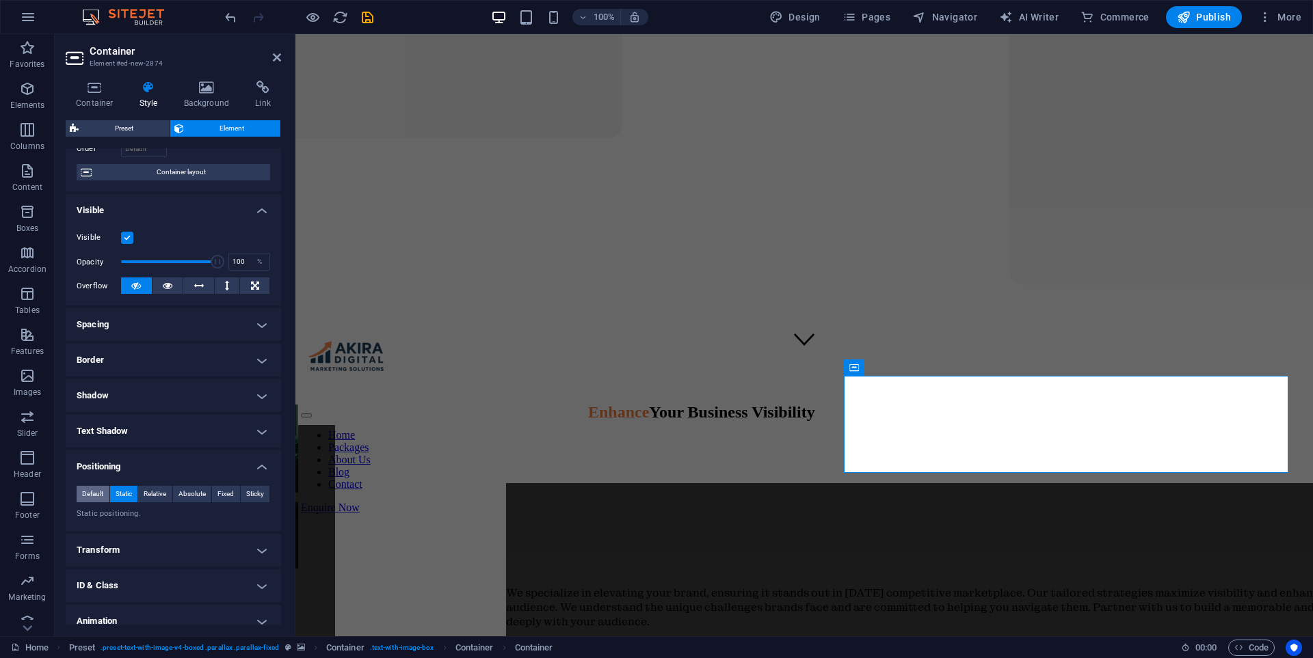
click at [95, 492] on span "Default" at bounding box center [92, 494] width 21 height 16
drag, startPoint x: 142, startPoint y: 495, endPoint x: 172, endPoint y: 496, distance: 30.1
click at [143, 495] on button "Relative" at bounding box center [155, 494] width 34 height 16
drag, startPoint x: 180, startPoint y: 496, endPoint x: 193, endPoint y: 496, distance: 13.0
click at [181, 496] on span "Absolute" at bounding box center [191, 494] width 27 height 16
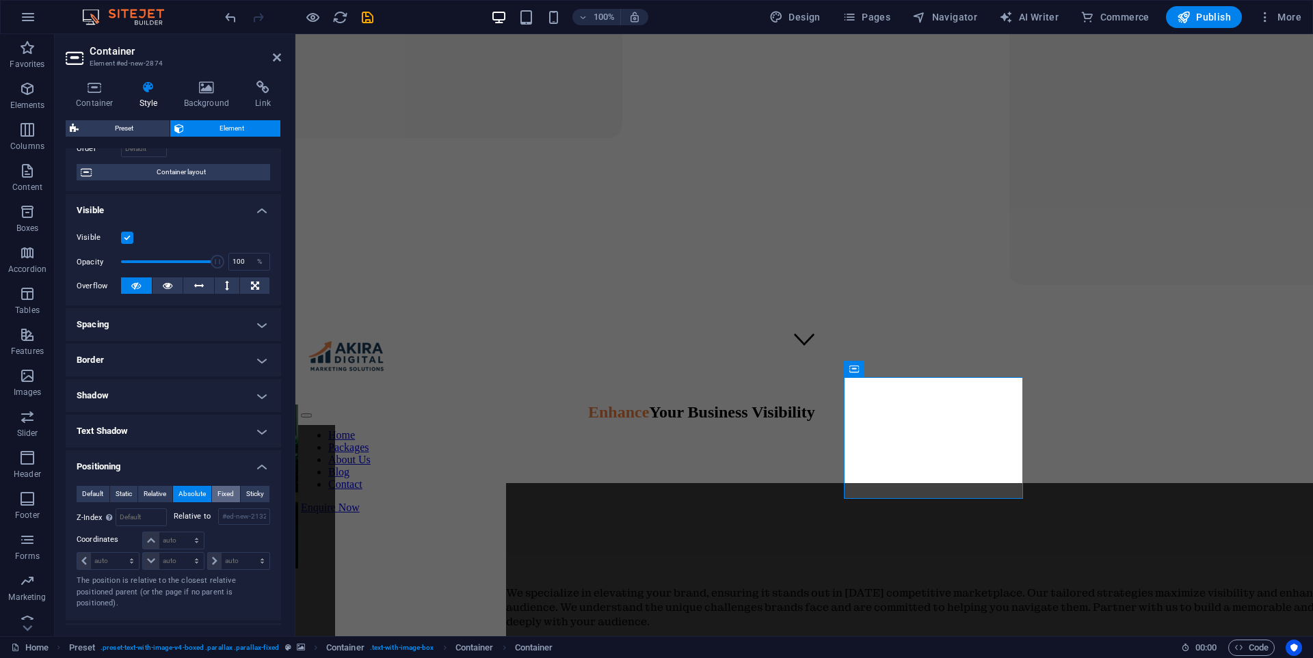
click at [217, 496] on span "Fixed" at bounding box center [225, 494] width 16 height 16
click at [148, 561] on select "auto px rem % em" at bounding box center [173, 561] width 60 height 16
select select "px"
click at [183, 553] on select "auto px rem % em" at bounding box center [173, 561] width 60 height 16
type input "0"
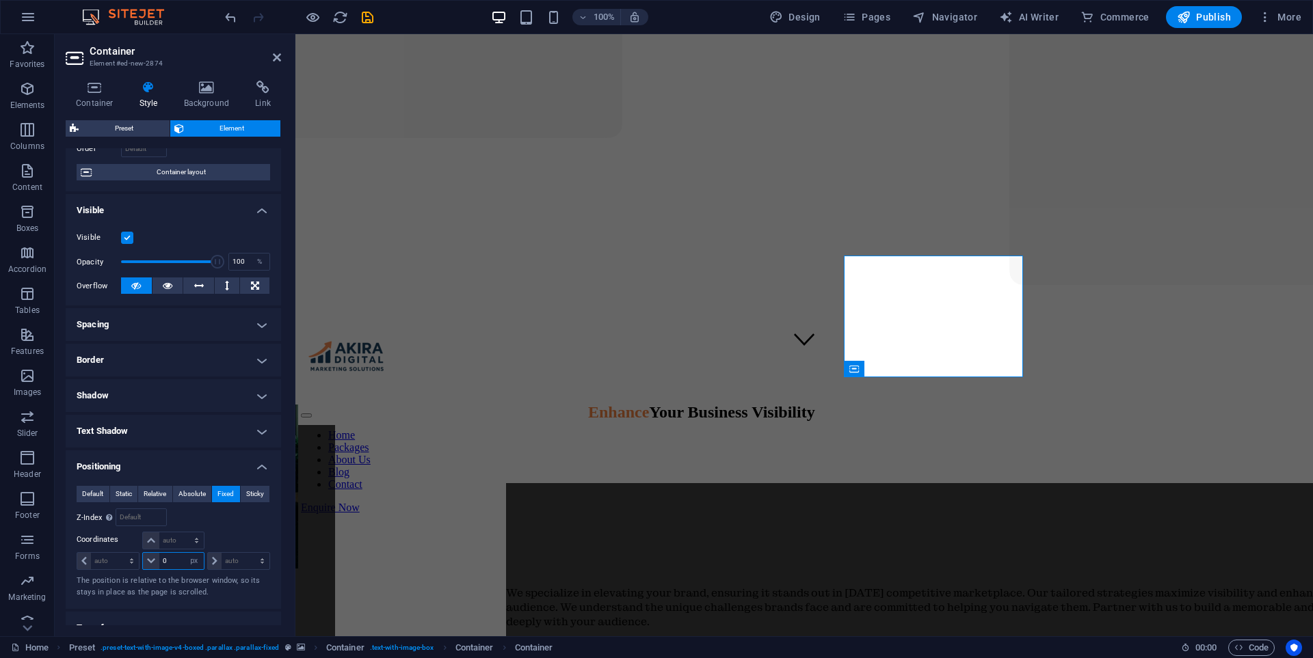
click at [172, 561] on input "0" at bounding box center [181, 561] width 44 height 16
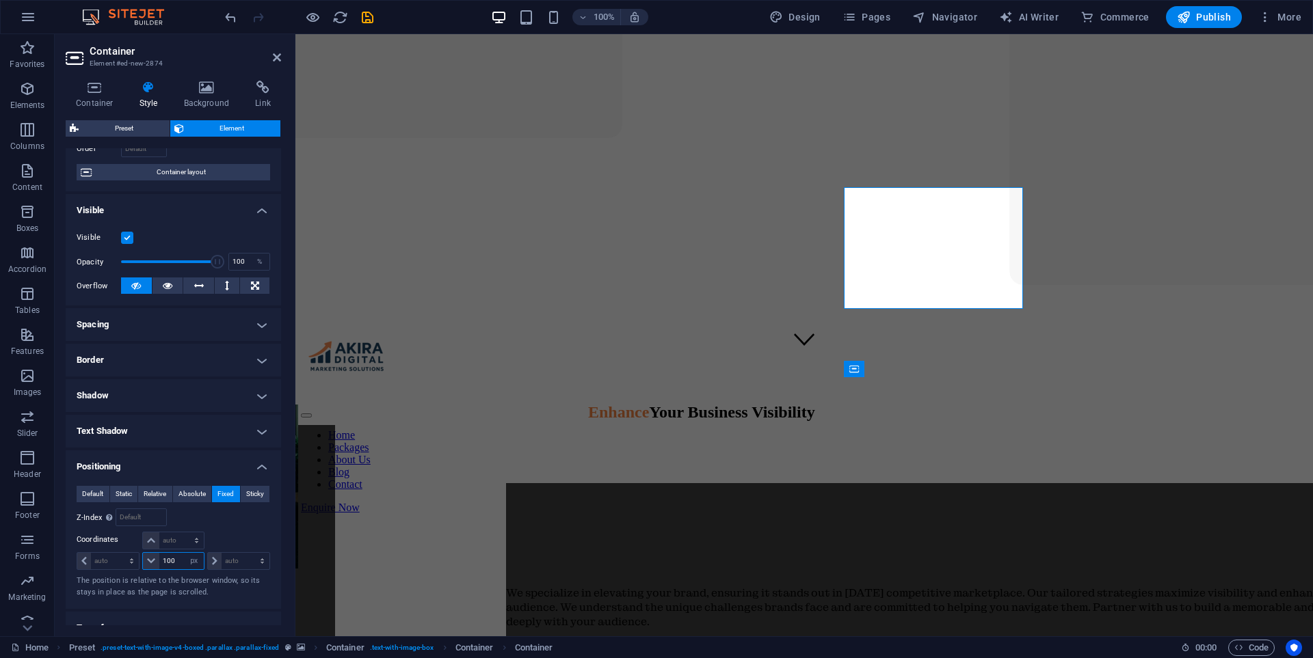
click at [179, 561] on input "100" at bounding box center [181, 561] width 44 height 16
type input "1"
type input "0"
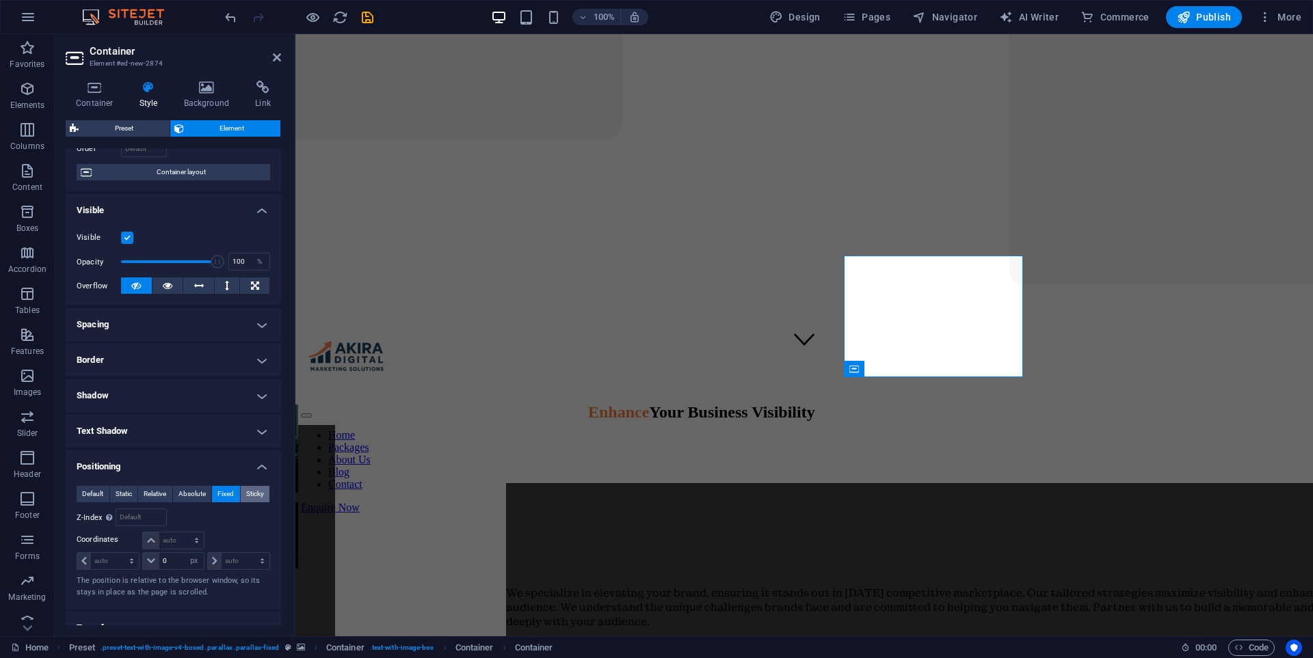
click at [248, 495] on span "Sticky" at bounding box center [255, 494] width 18 height 16
select select "DISABLED_OPTION_VALUE"
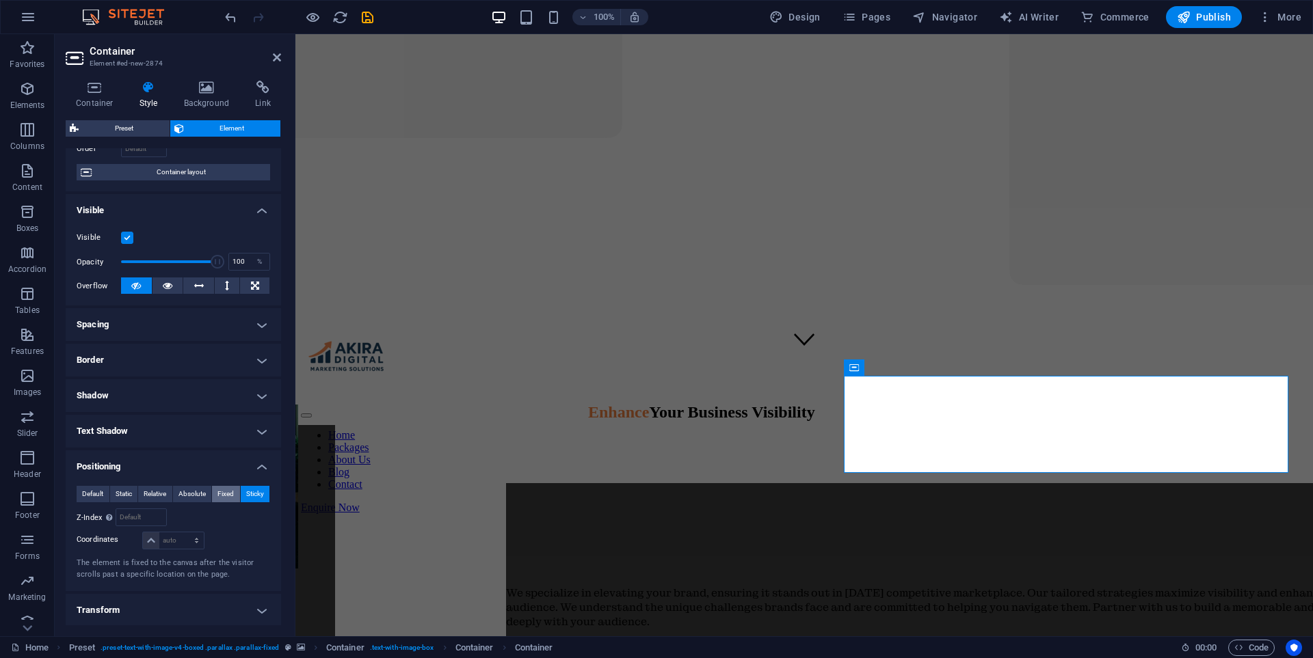
click at [229, 494] on span "Fixed" at bounding box center [225, 494] width 16 height 16
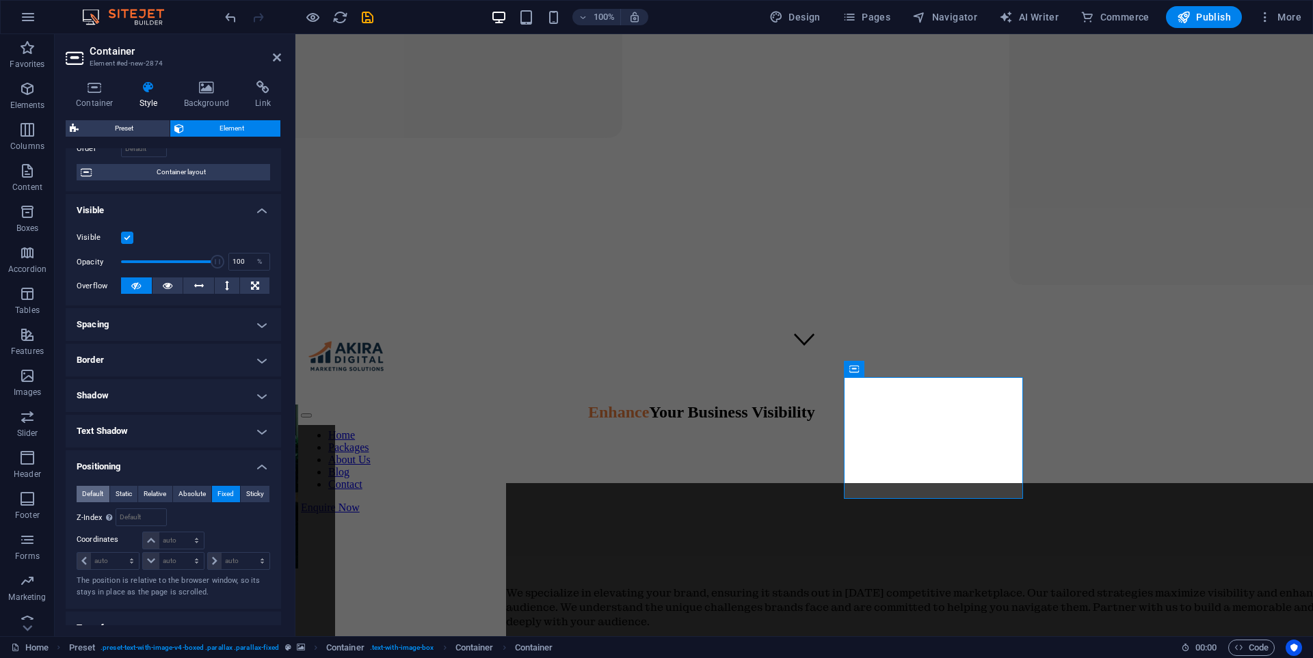
click at [90, 500] on span "Default" at bounding box center [92, 494] width 21 height 16
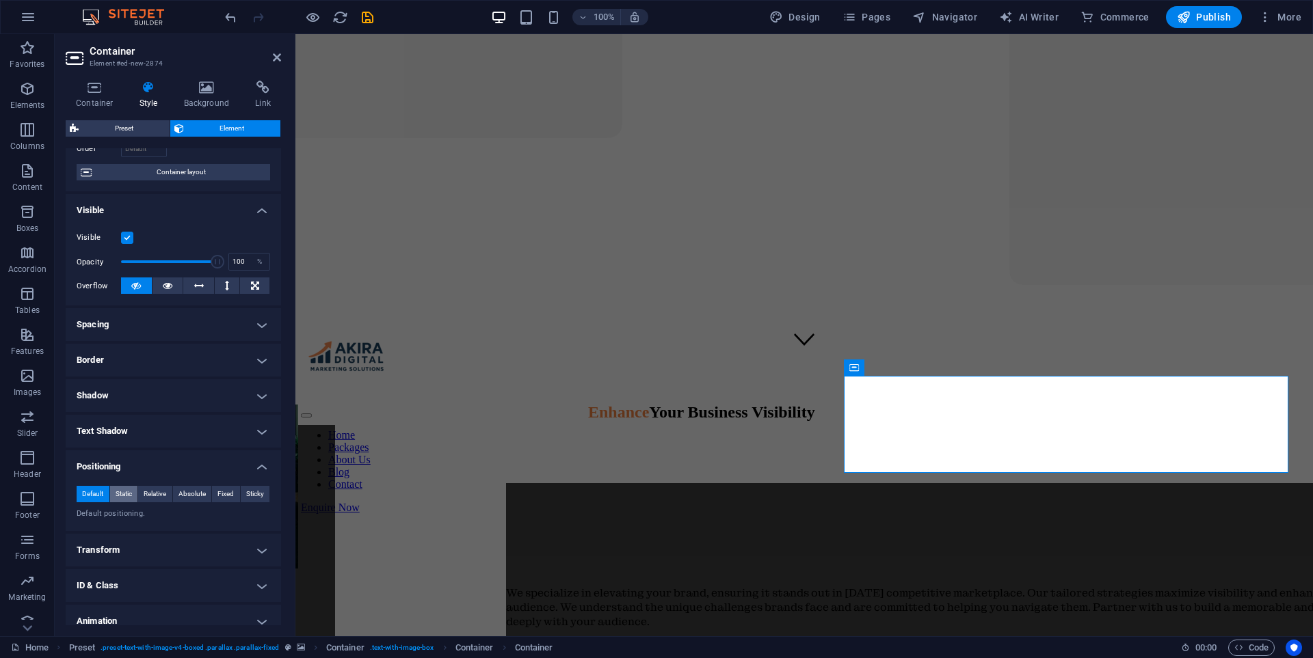
click at [116, 495] on span "Static" at bounding box center [124, 494] width 16 height 16
drag, startPoint x: 146, startPoint y: 494, endPoint x: 166, endPoint y: 494, distance: 19.8
click at [148, 494] on span "Relative" at bounding box center [155, 494] width 23 height 16
click at [190, 495] on span "Absolute" at bounding box center [191, 494] width 27 height 16
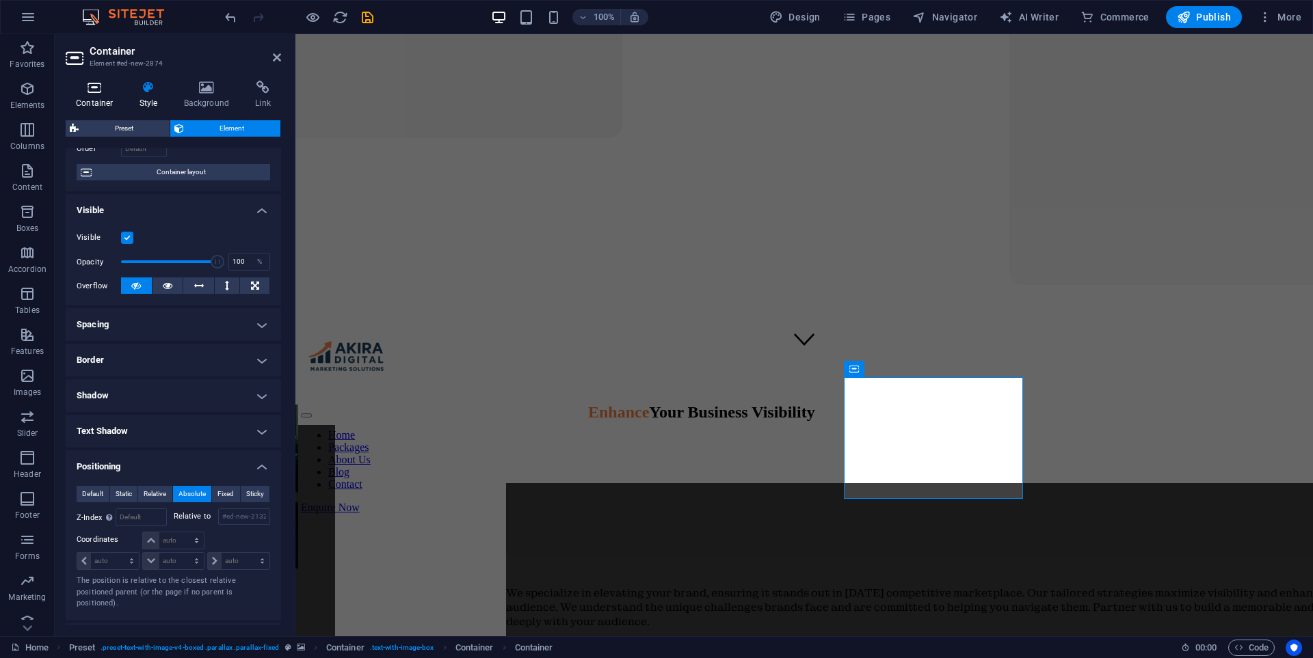
click at [104, 92] on icon at bounding box center [95, 88] width 58 height 14
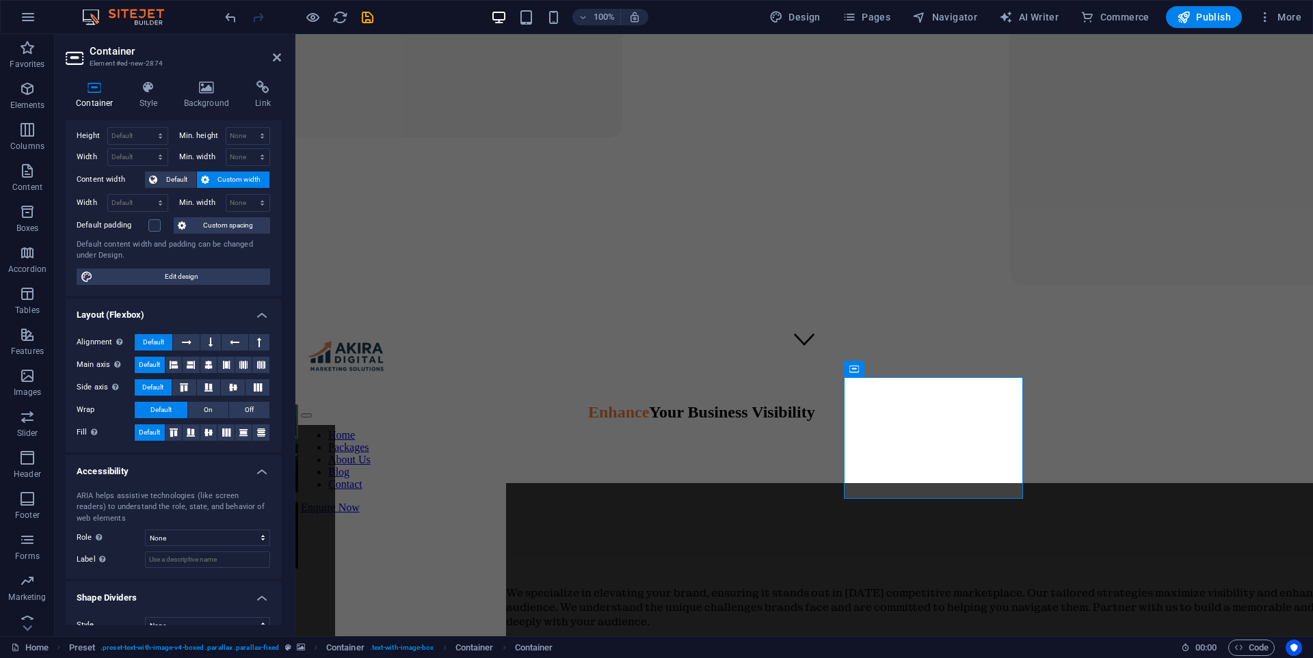
scroll to position [0, 0]
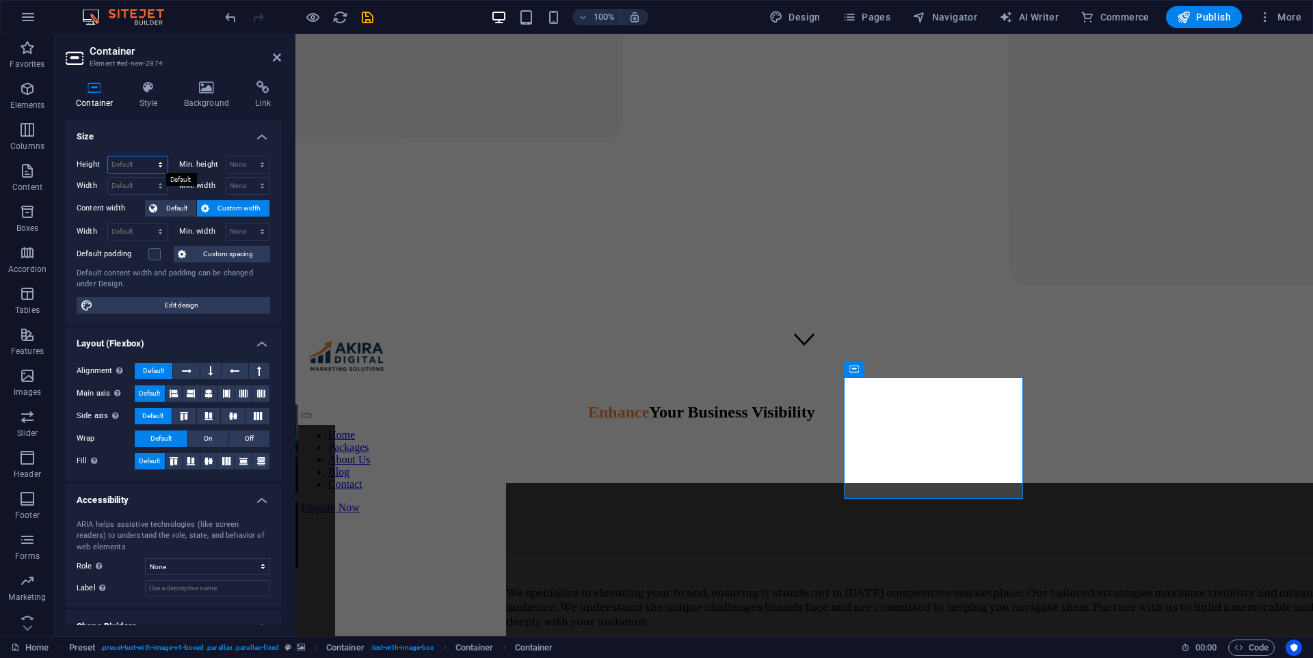
click at [163, 161] on select "Default px rem % vh vw" at bounding box center [137, 165] width 59 height 16
select select "px"
click at [146, 157] on select "Default px rem % vh vw" at bounding box center [137, 165] width 59 height 16
click at [135, 159] on input "178" at bounding box center [137, 165] width 59 height 16
type input "1"
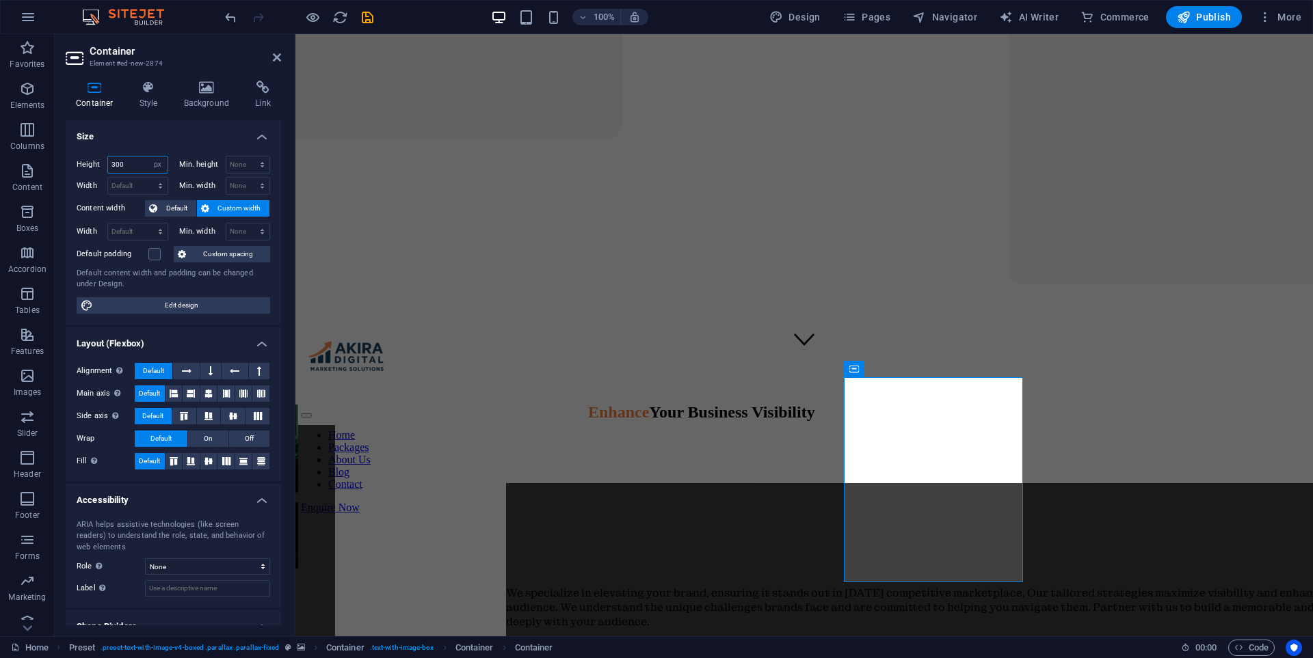
click at [133, 165] on input "300" at bounding box center [137, 165] width 59 height 16
type input "3"
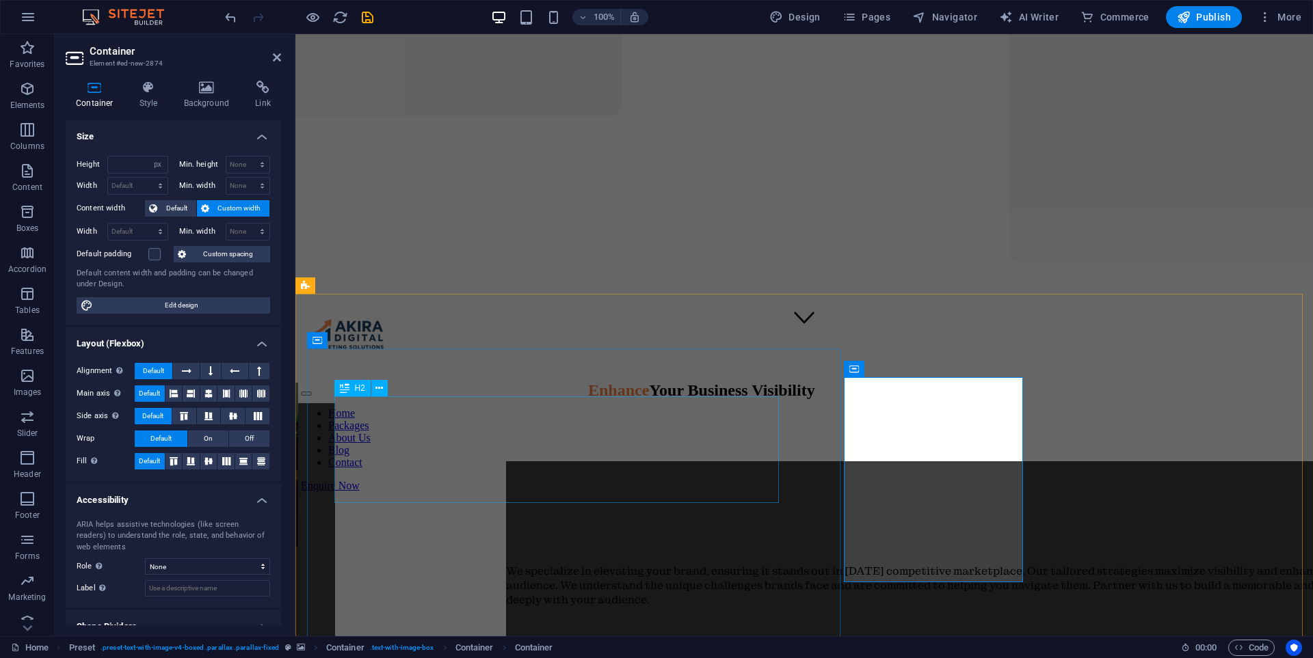
scroll to position [410, 0]
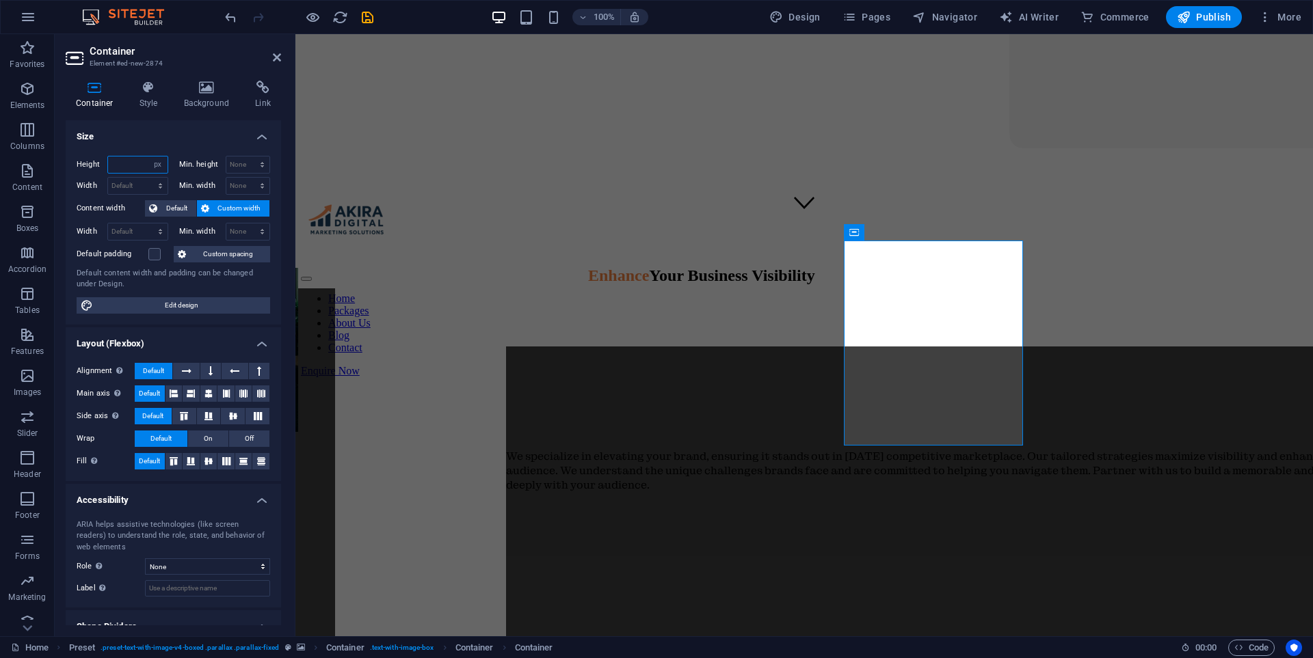
click at [128, 170] on input "number" at bounding box center [137, 165] width 59 height 16
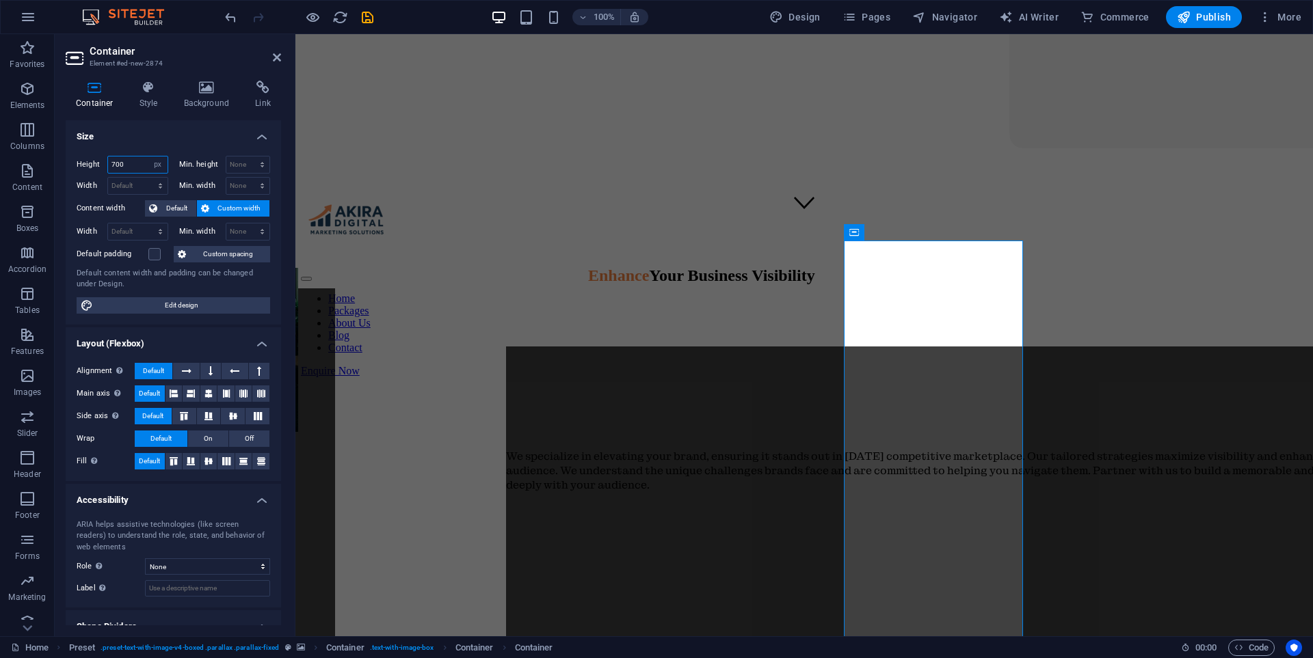
click at [122, 163] on input "700" at bounding box center [137, 165] width 59 height 16
type input "7"
click at [122, 163] on input "500" at bounding box center [137, 165] width 59 height 16
type input "5"
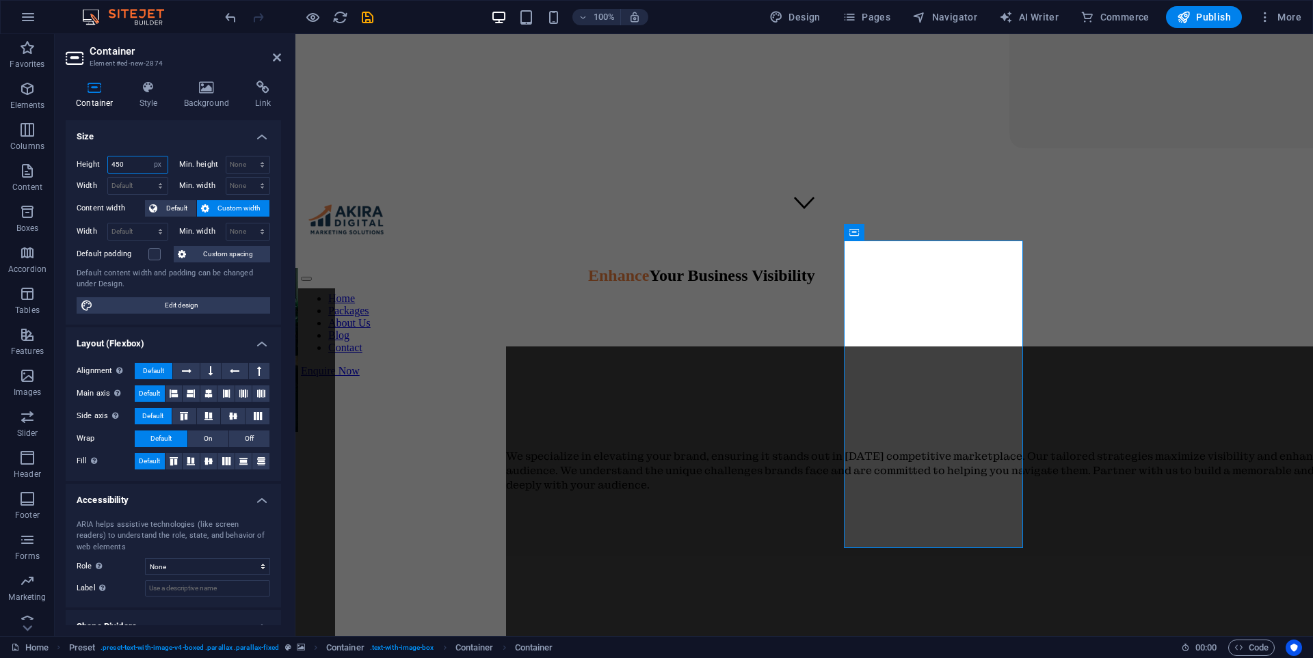
click at [122, 163] on input "450" at bounding box center [137, 165] width 59 height 16
click at [126, 160] on input "455" at bounding box center [137, 165] width 59 height 16
click at [126, 160] on input "456" at bounding box center [137, 165] width 59 height 16
type input "457"
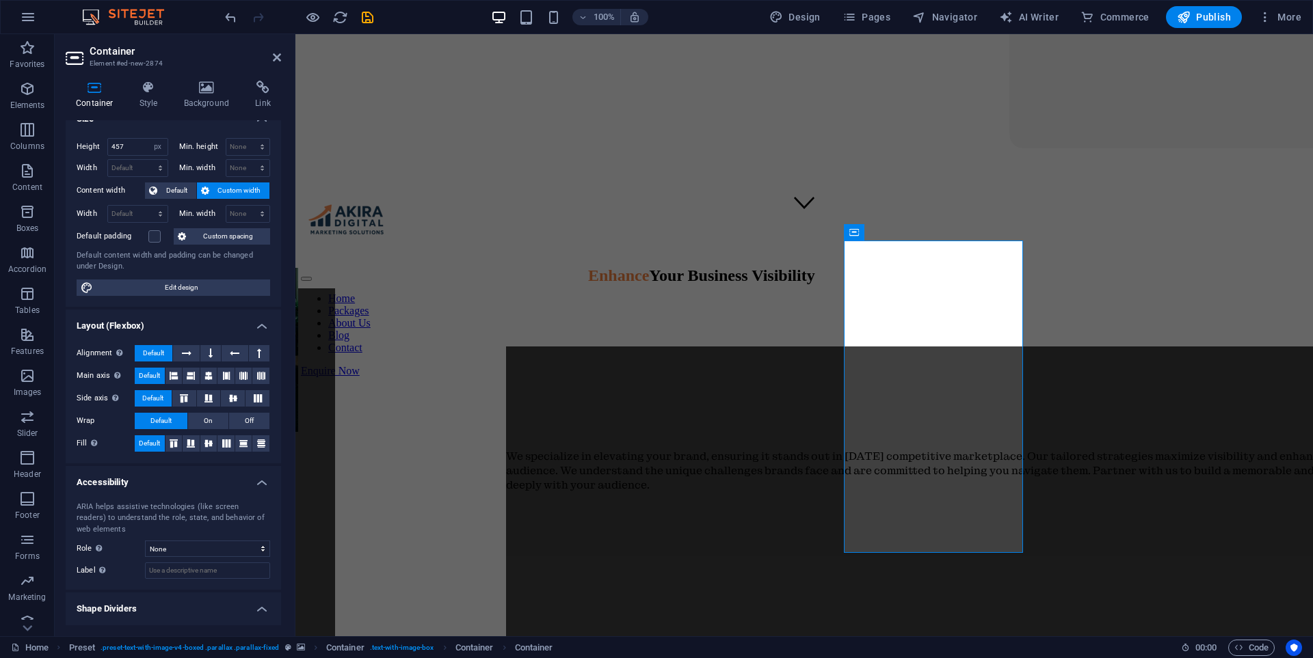
scroll to position [48, 0]
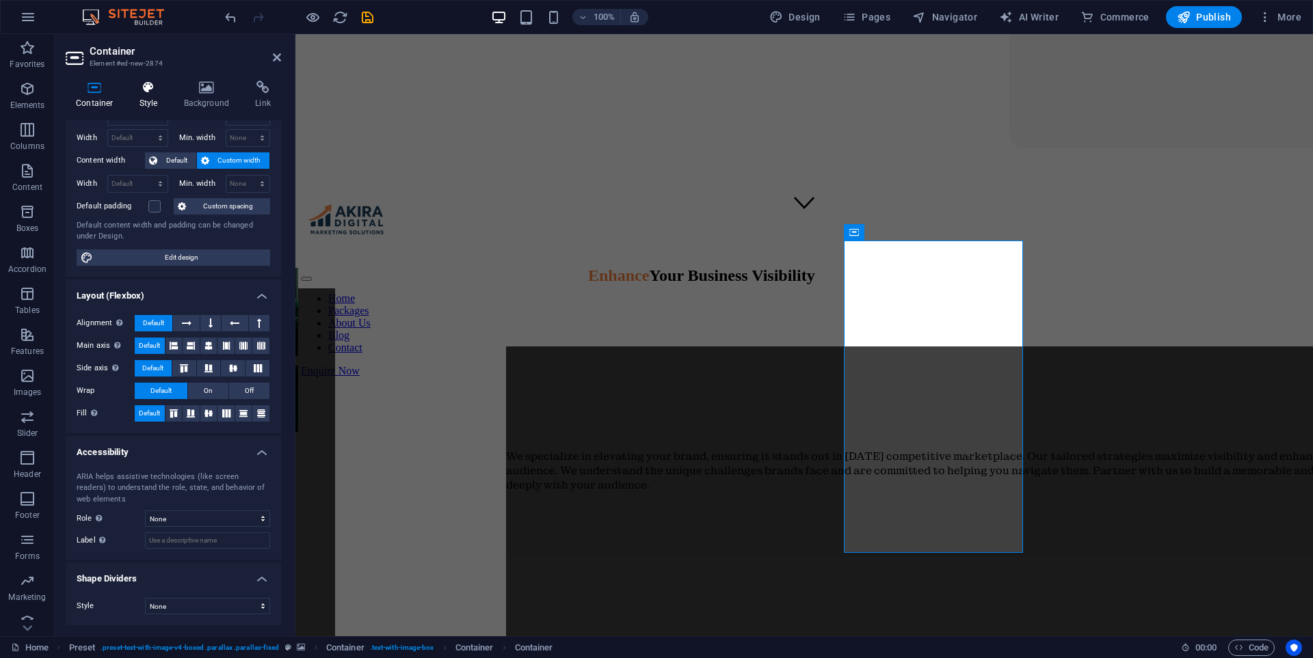
click at [142, 93] on icon at bounding box center [148, 88] width 39 height 14
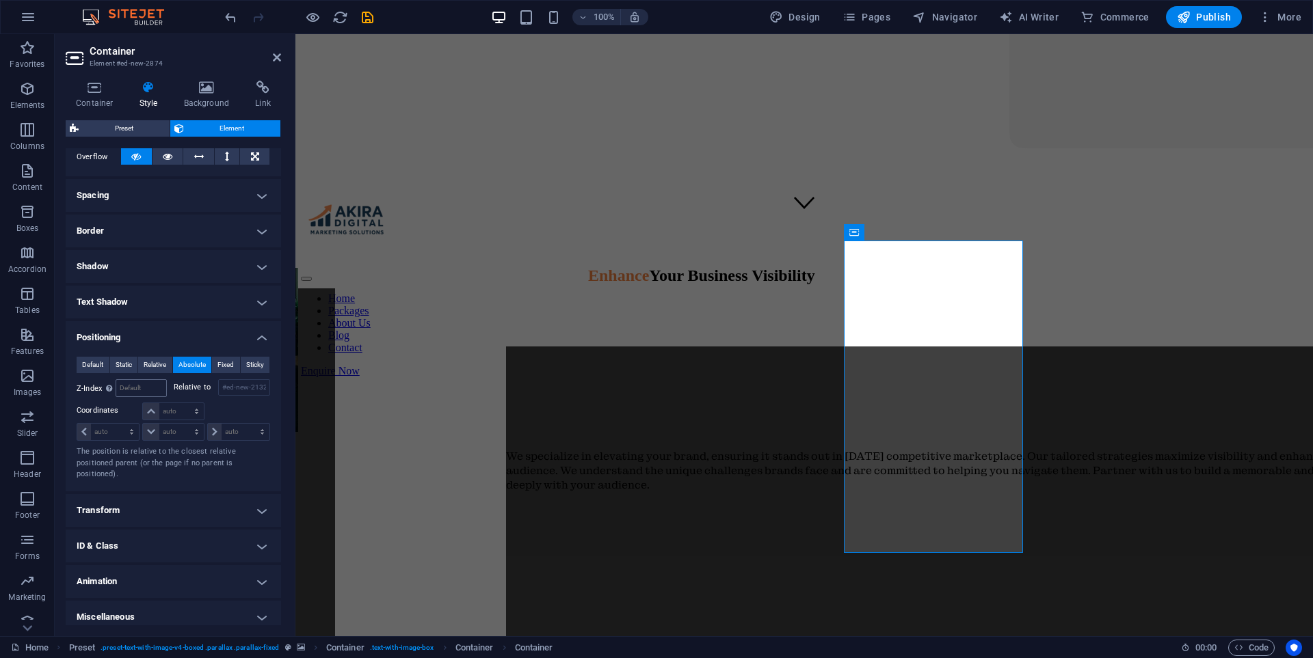
scroll to position [238, 0]
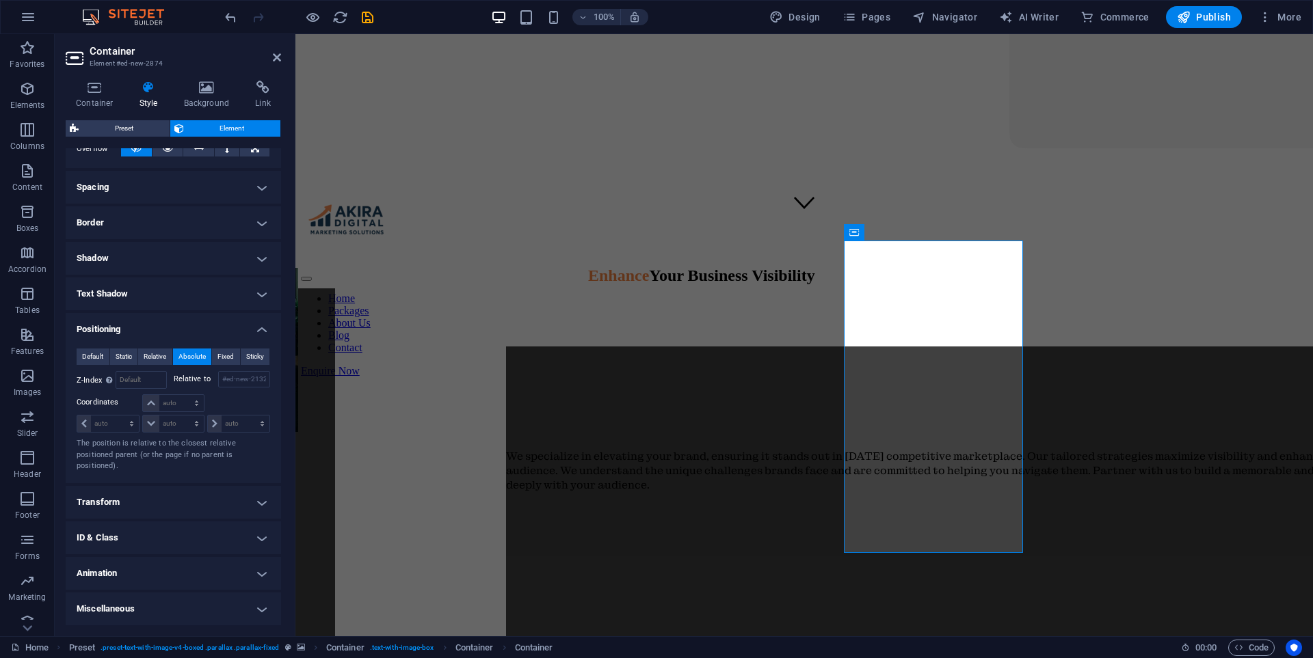
drag, startPoint x: 131, startPoint y: 511, endPoint x: 140, endPoint y: 511, distance: 8.9
click at [133, 511] on h4 "Transform" at bounding box center [173, 502] width 215 height 33
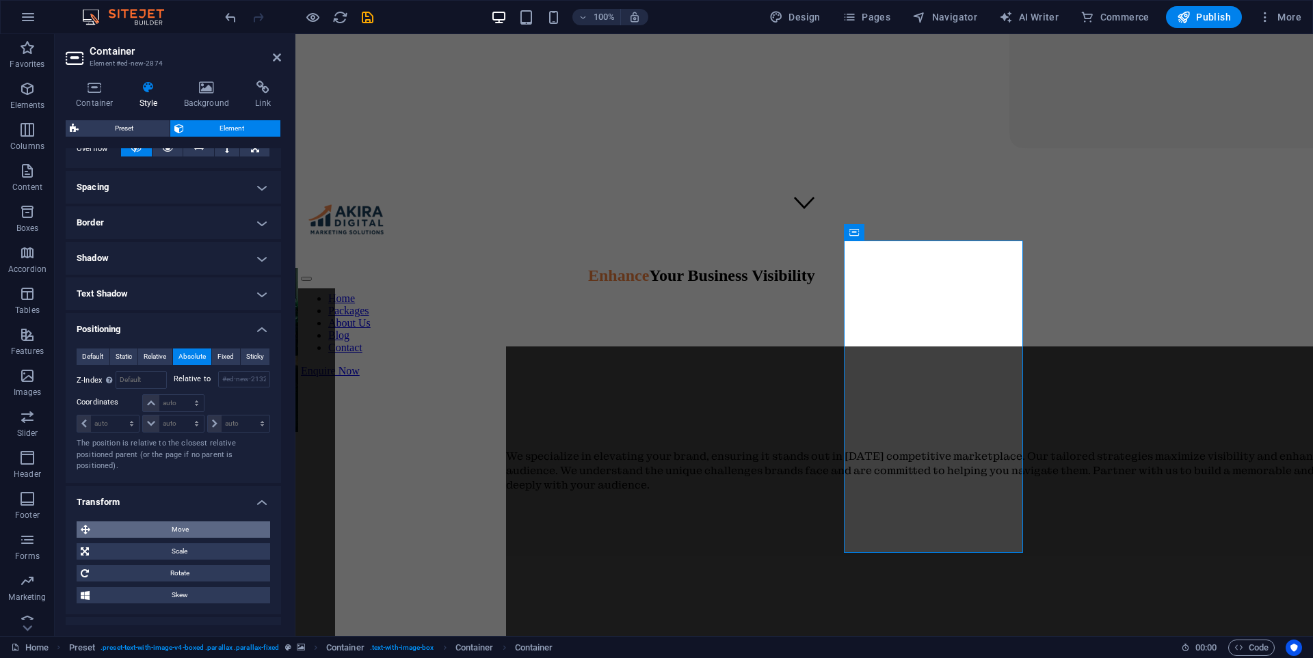
click at [191, 533] on span "Move" at bounding box center [180, 530] width 172 height 16
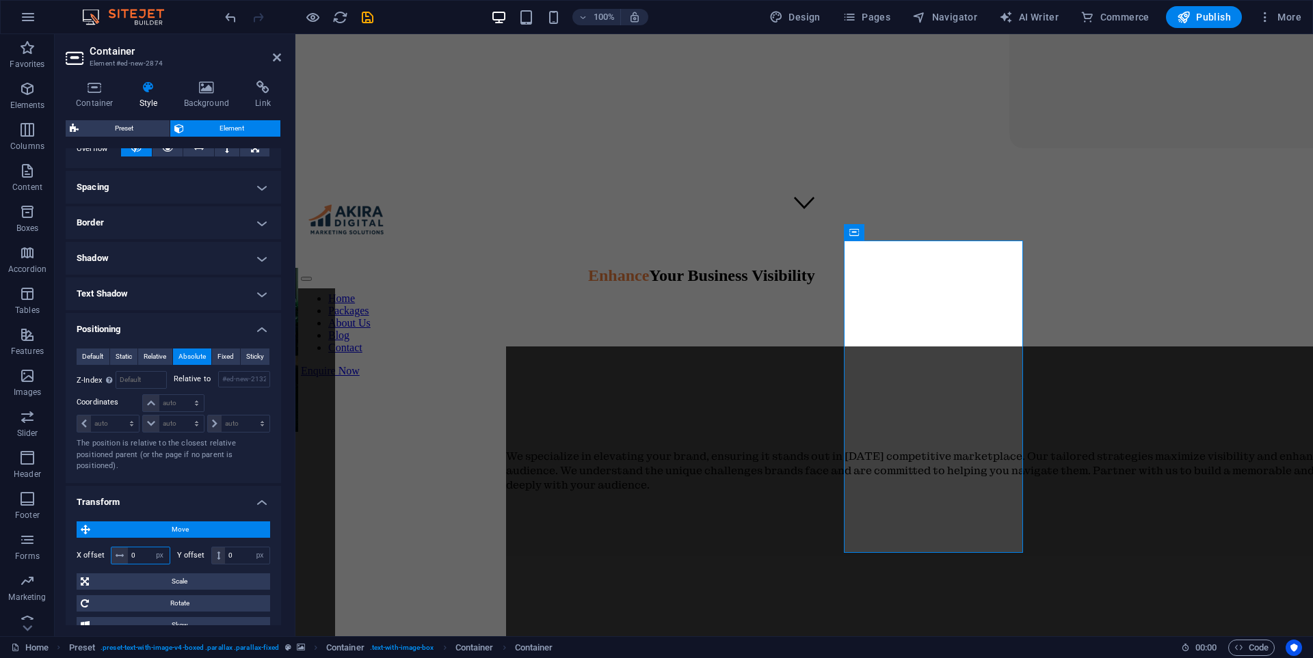
click at [140, 554] on input "0" at bounding box center [149, 556] width 42 height 16
type input "20"
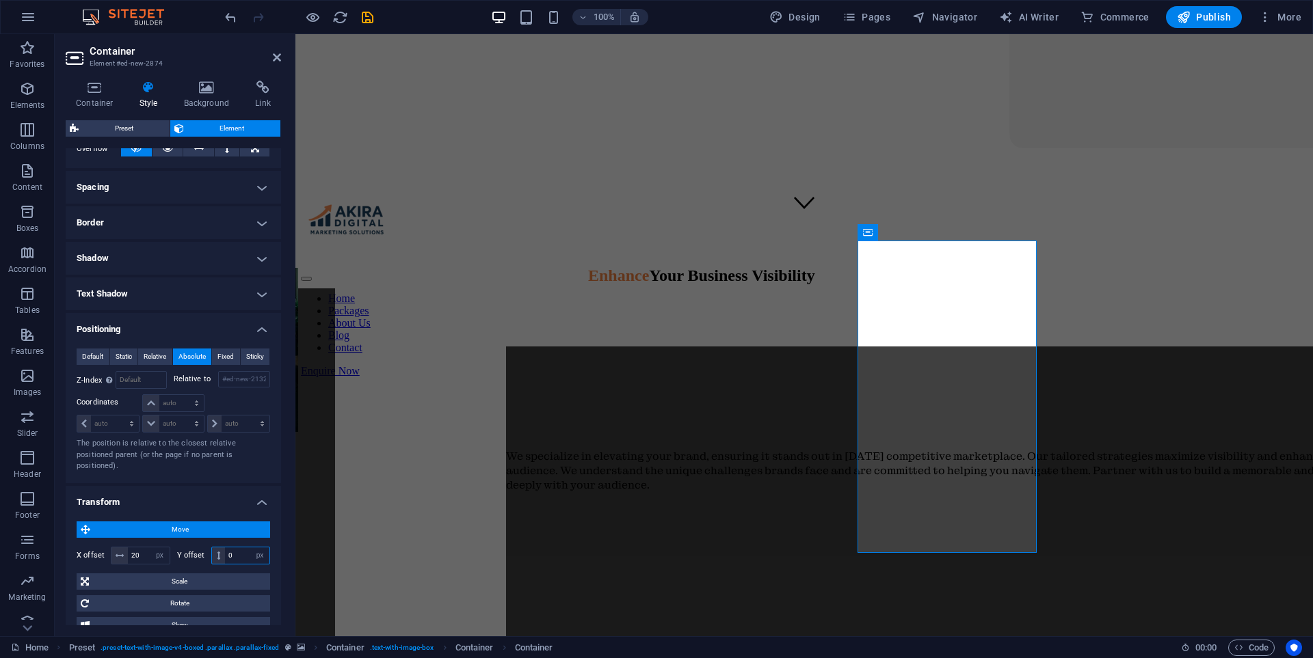
click at [236, 559] on input "0" at bounding box center [247, 556] width 44 height 16
click at [225, 556] on input "20" at bounding box center [247, 556] width 44 height 16
type input "-20"
click at [98, 92] on icon at bounding box center [95, 88] width 58 height 14
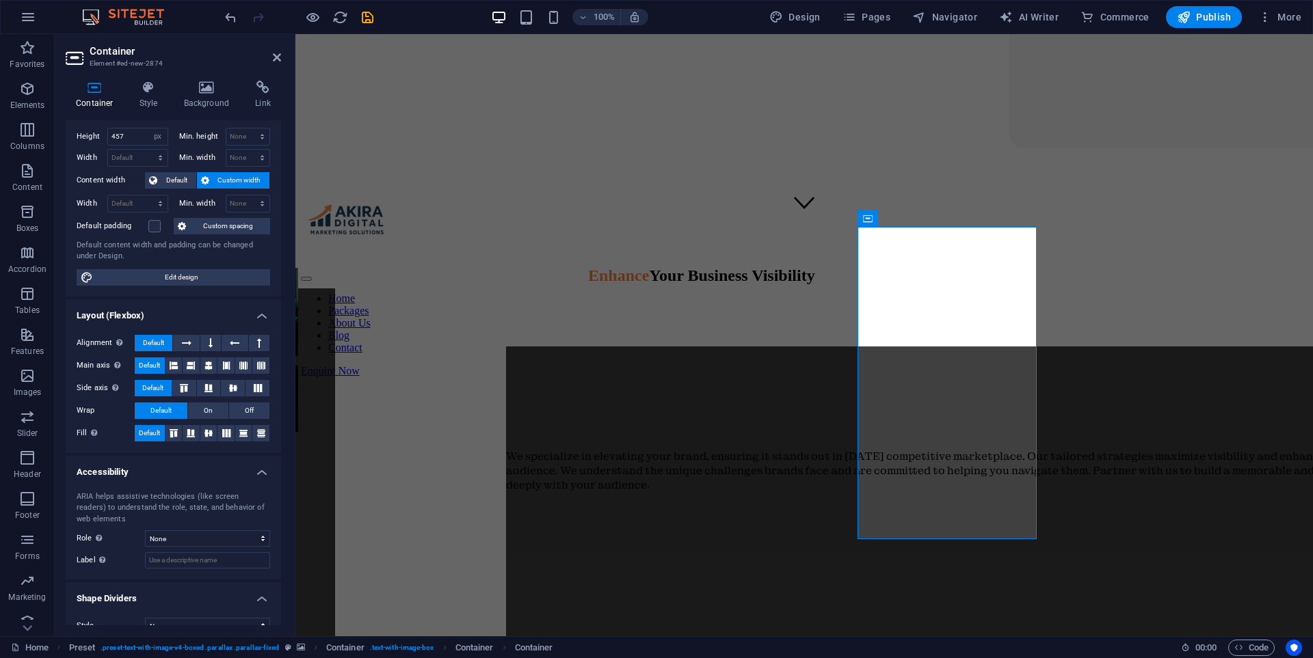
scroll to position [0, 0]
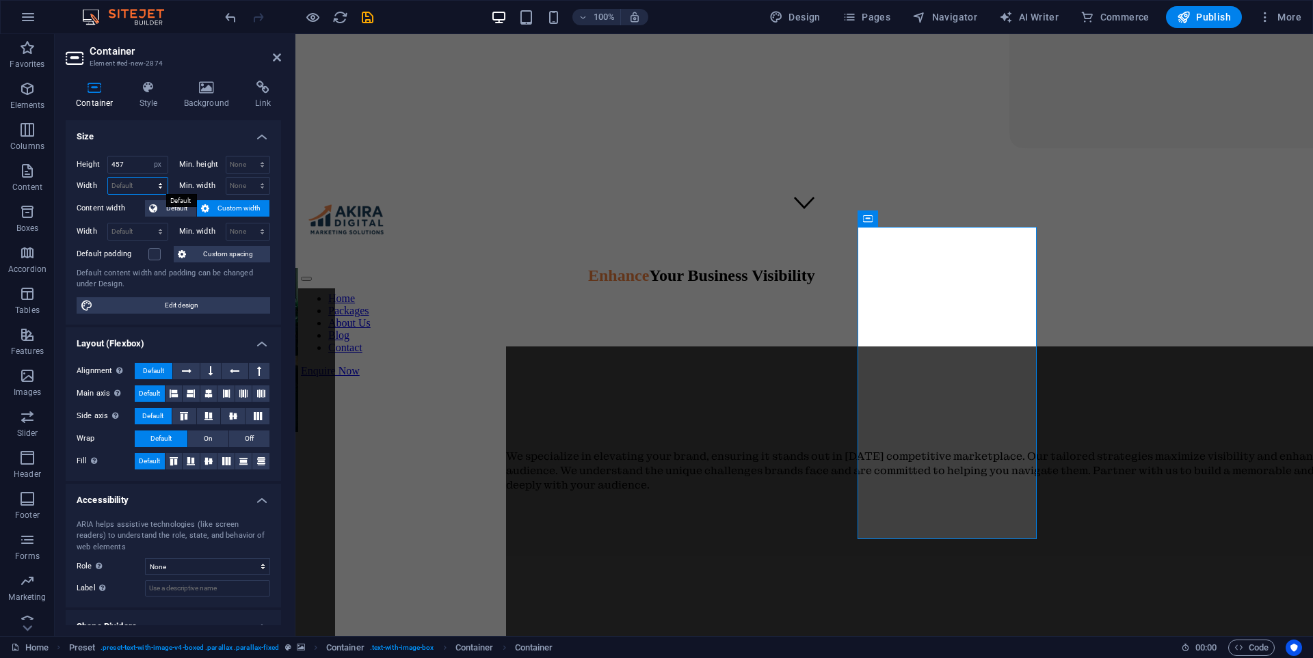
drag, startPoint x: 131, startPoint y: 183, endPoint x: 142, endPoint y: 187, distance: 10.8
click at [132, 183] on select "Default px rem % em vh vw" at bounding box center [137, 186] width 59 height 16
select select "px"
click at [146, 178] on select "Default px rem % em vh vw" at bounding box center [137, 186] width 59 height 16
click at [128, 185] on input "262" at bounding box center [137, 186] width 59 height 16
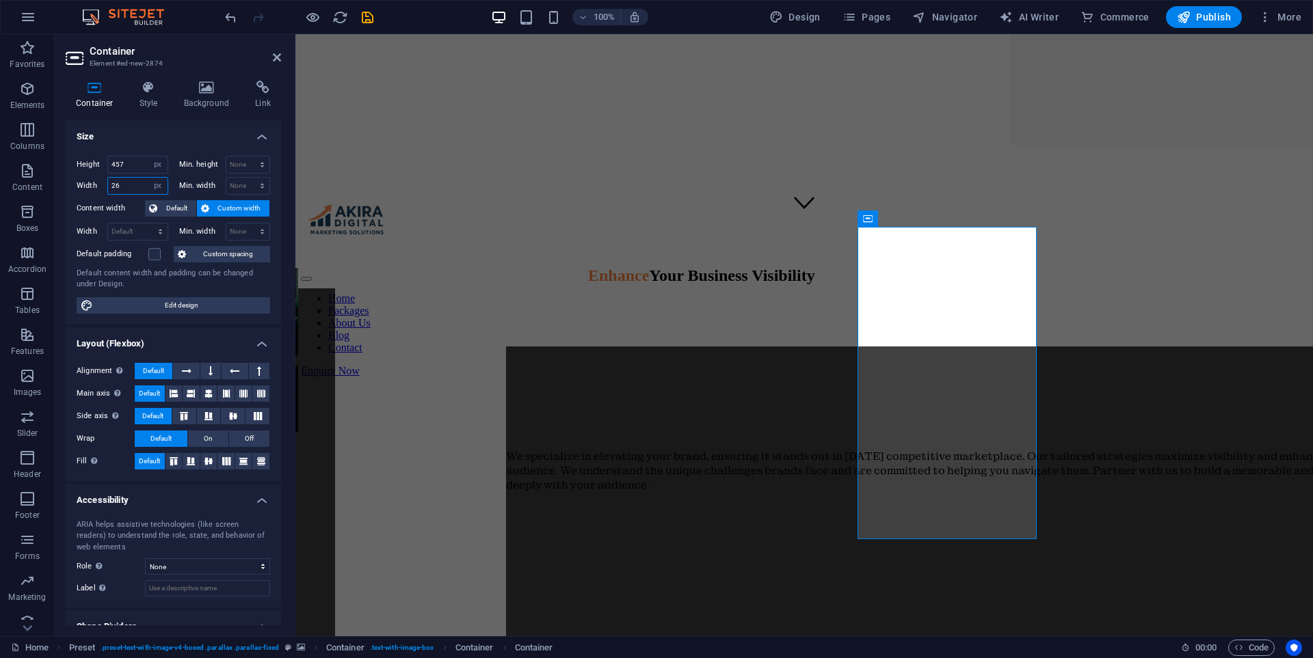
type input "2"
click at [137, 183] on input "400" at bounding box center [137, 186] width 59 height 16
type input "4"
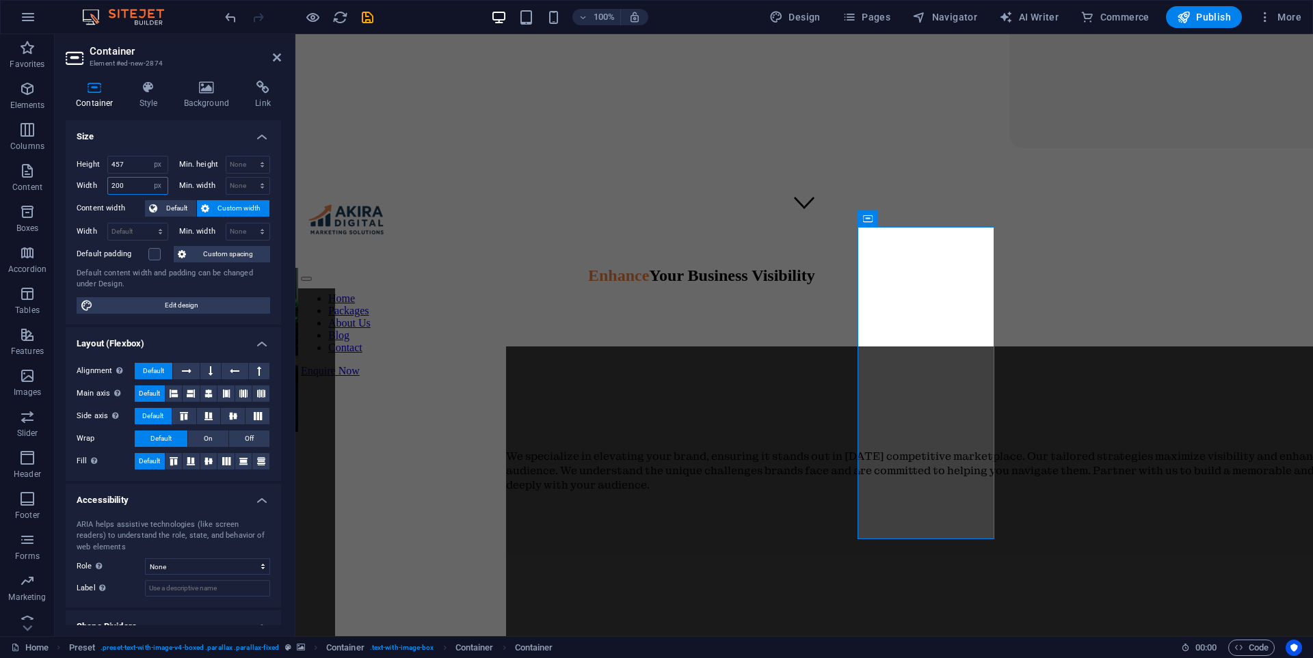
click at [139, 184] on input "200" at bounding box center [137, 186] width 59 height 16
type input "2"
type input "400"
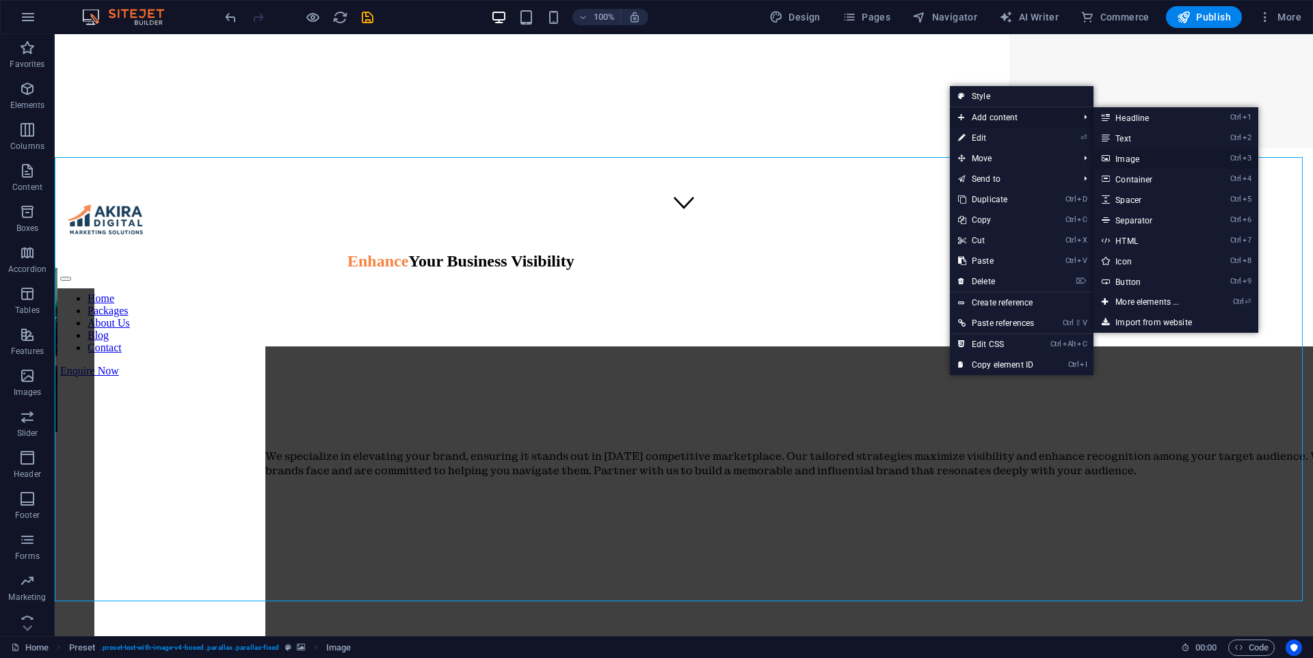
drag, startPoint x: 1146, startPoint y: 153, endPoint x: 850, endPoint y: 123, distance: 297.5
click at [1146, 153] on link "Ctrl 3 Image" at bounding box center [1149, 158] width 113 height 21
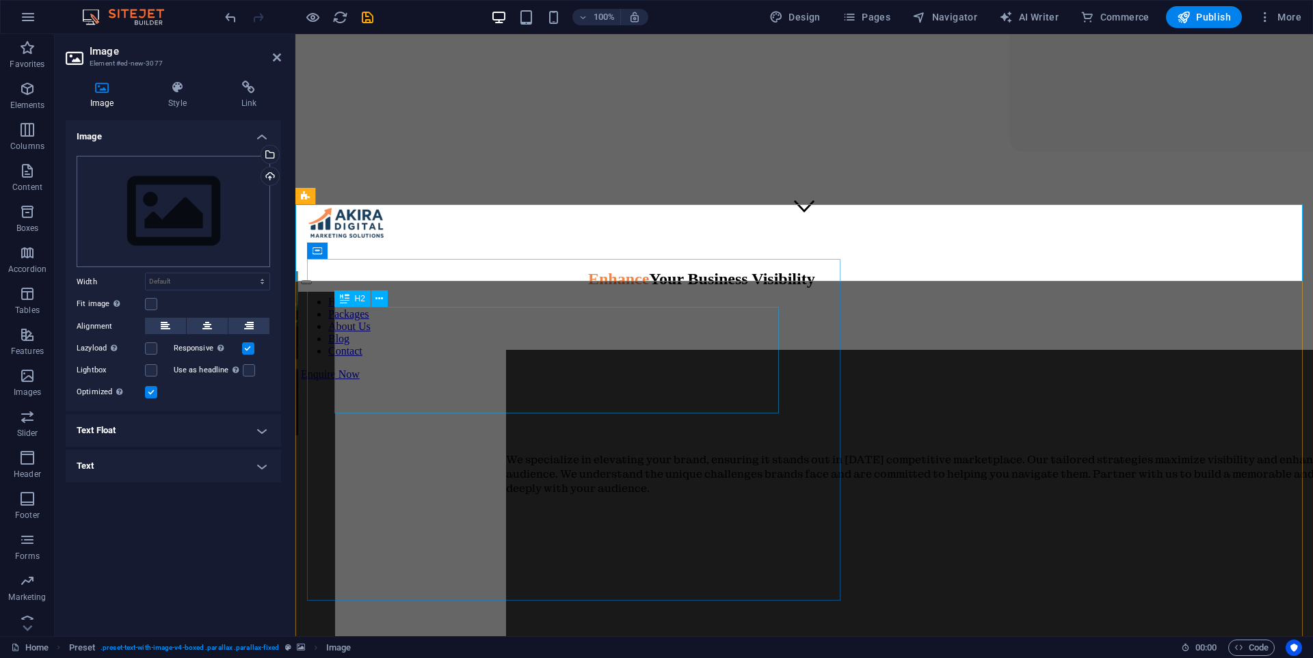
scroll to position [410, 0]
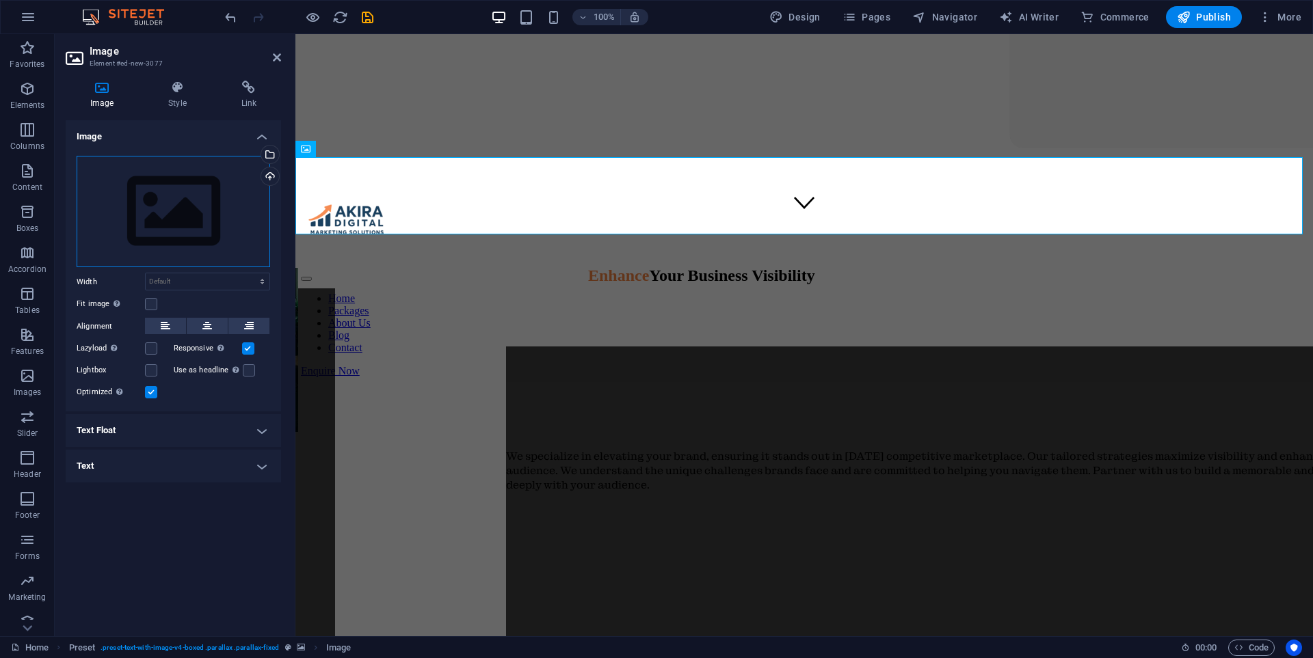
click at [180, 227] on div "Drag files here, click to choose files or select files from Files or our free s…" at bounding box center [173, 212] width 193 height 112
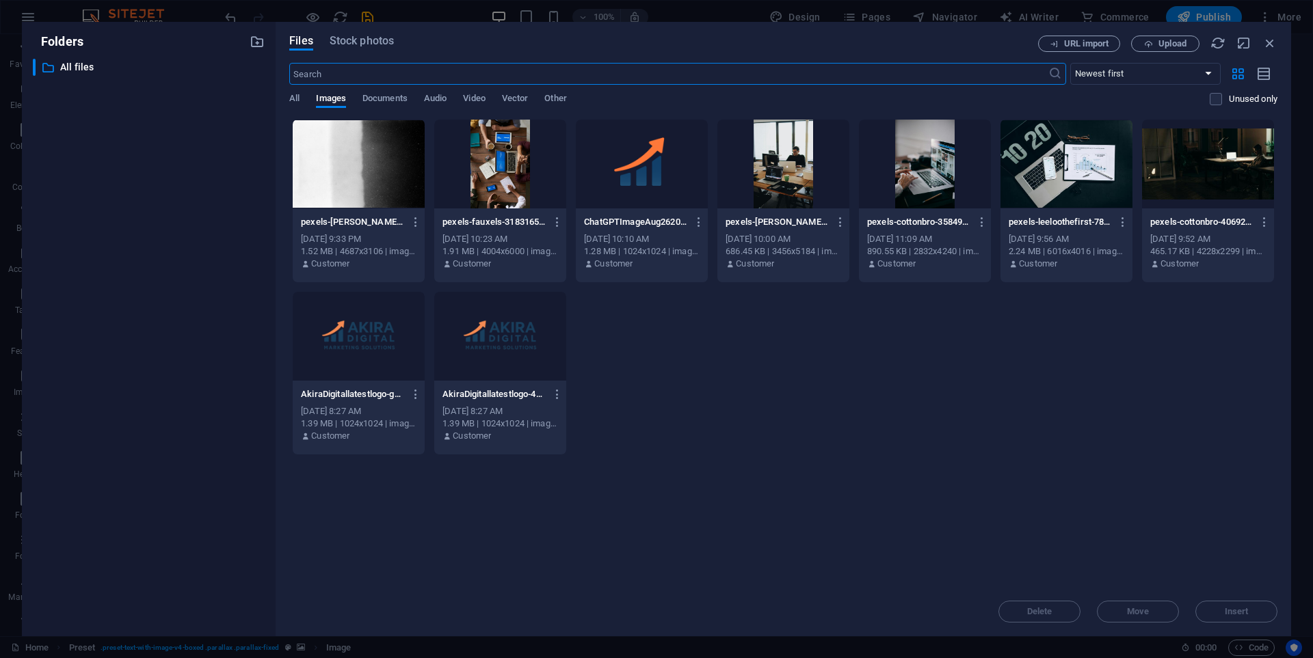
click at [1073, 158] on div at bounding box center [1066, 164] width 132 height 89
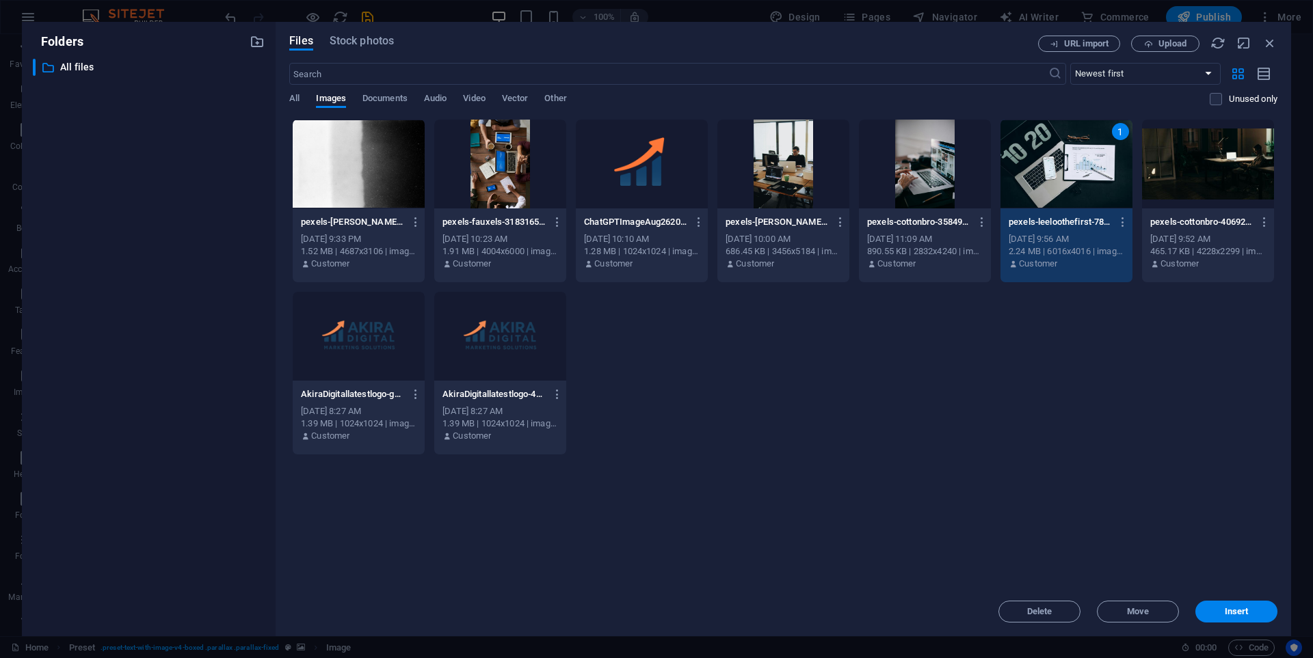
click at [1073, 158] on div "1" at bounding box center [1066, 164] width 132 height 89
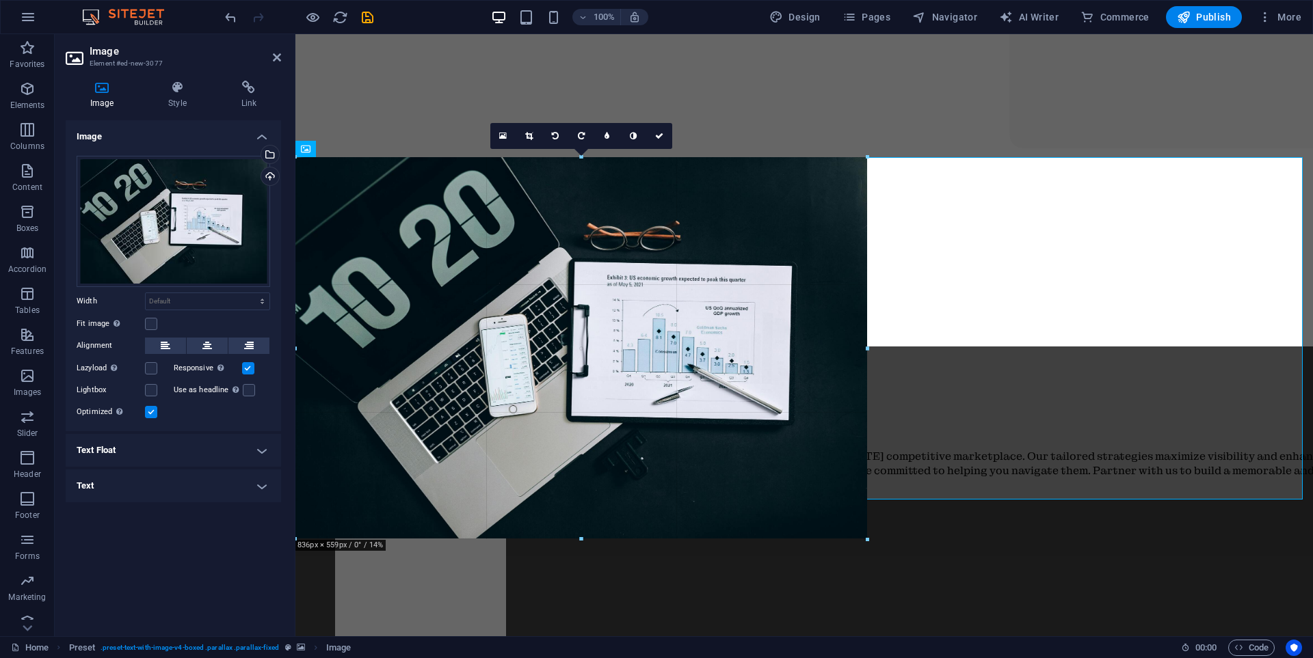
drag, startPoint x: 997, startPoint y: 395, endPoint x: 875, endPoint y: 404, distance: 122.0
type input "843"
select select "px"
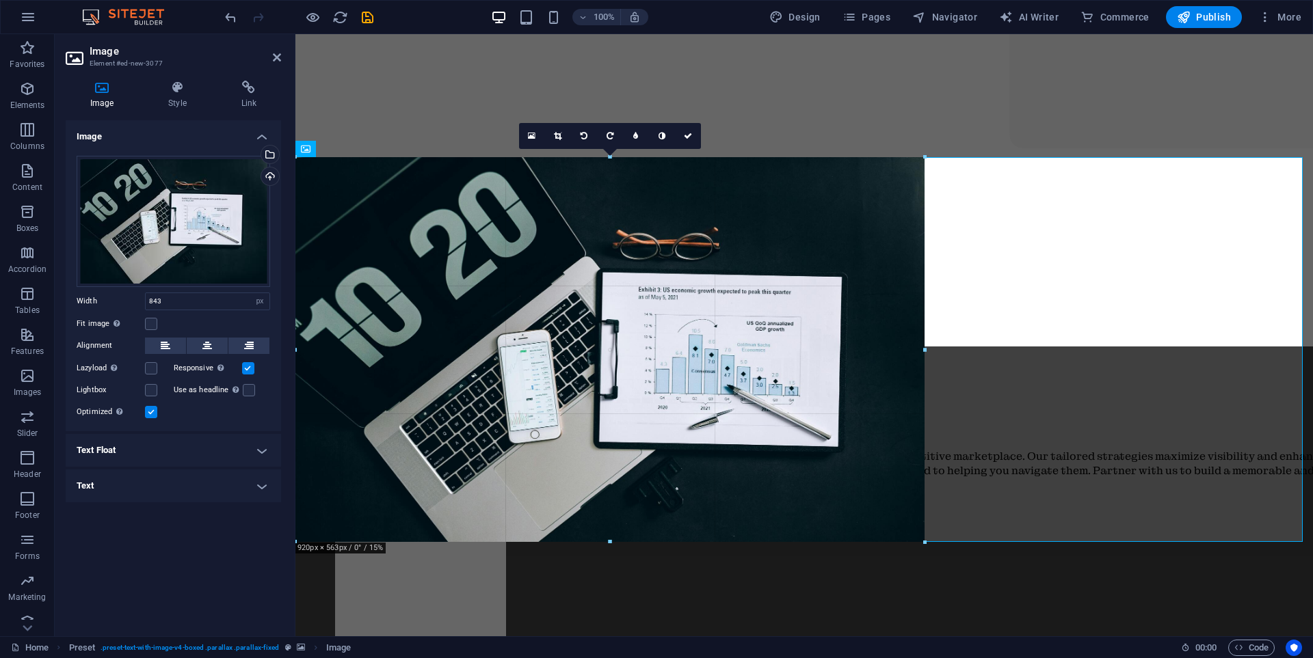
drag, startPoint x: 873, startPoint y: 352, endPoint x: 632, endPoint y: 355, distance: 241.3
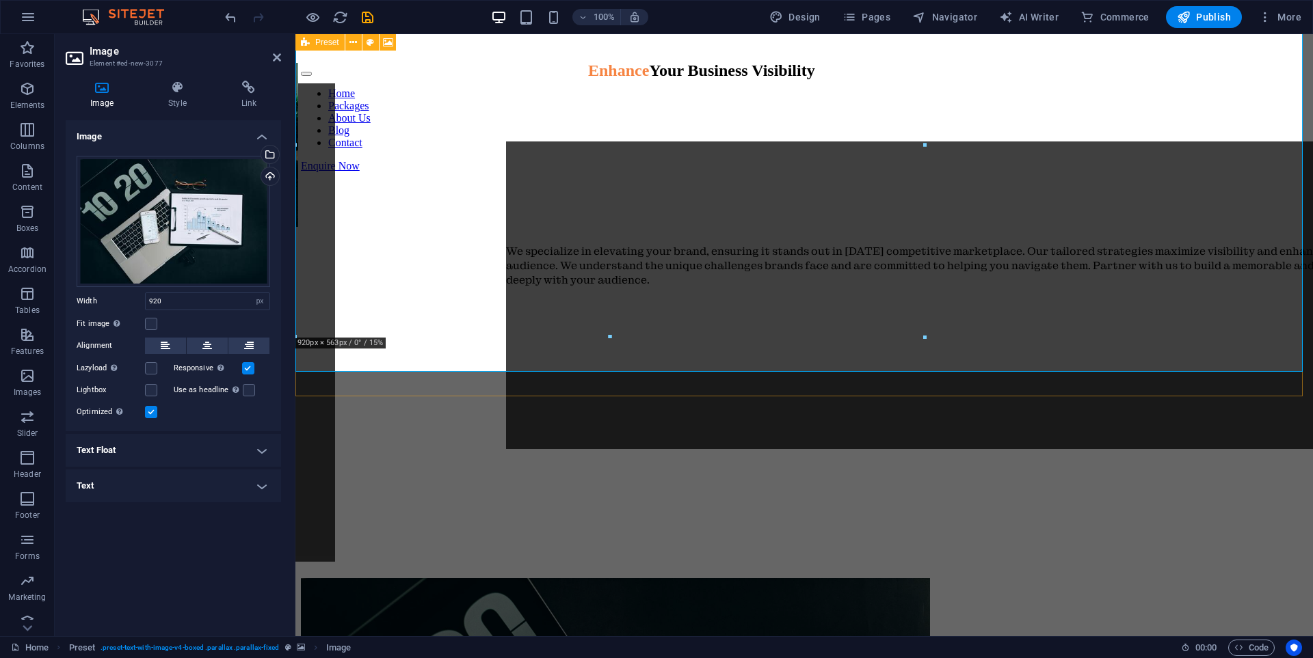
click at [980, 578] on figure at bounding box center [804, 578] width 1006 height 0
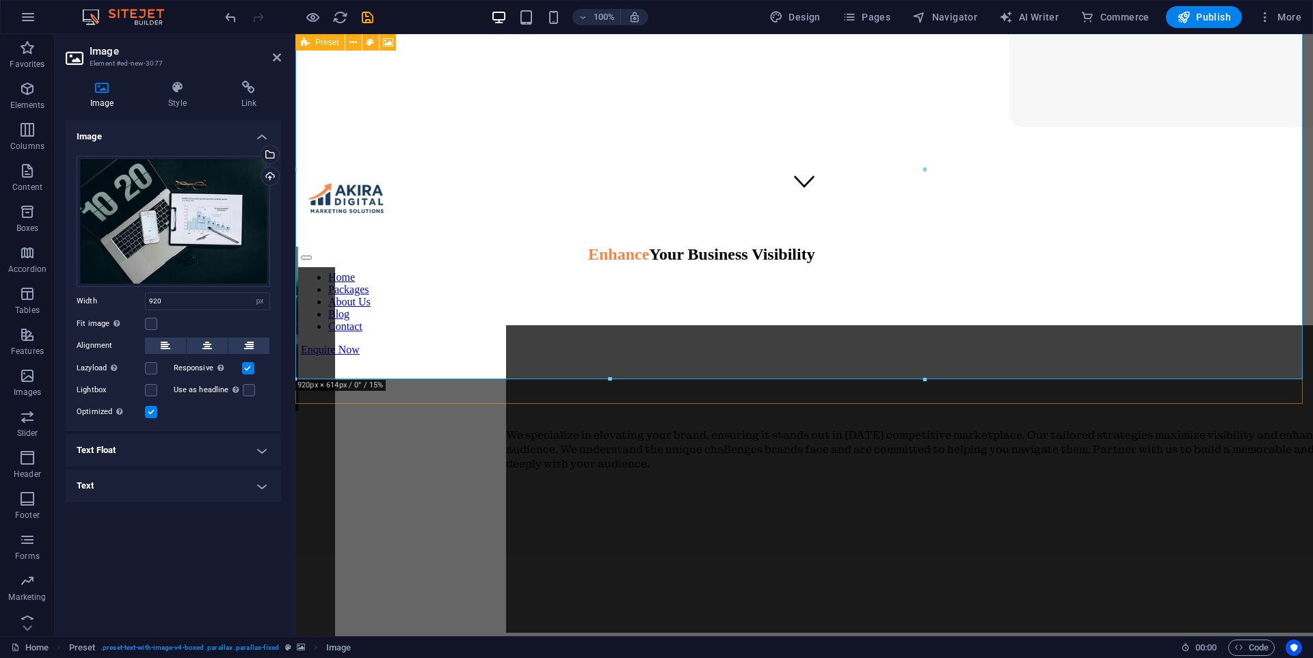
scroll to position [273, 0]
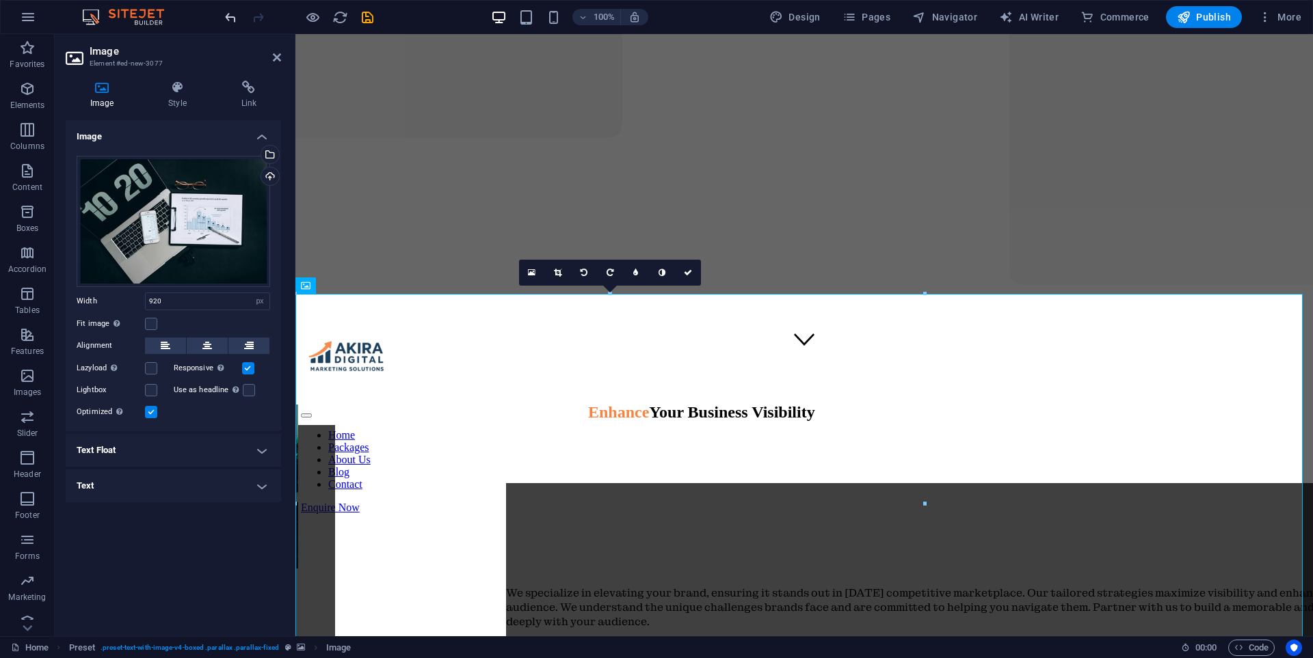
click at [0, 0] on div "100% Design Pages Navigator AI Writer Commerce Publish More" at bounding box center [0, 0] width 0 height 0
click at [227, 15] on icon "undo" at bounding box center [231, 18] width 16 height 16
type input "843"
click at [227, 15] on icon "undo" at bounding box center [231, 18] width 16 height 16
select select "DISABLED_OPTION_VALUE"
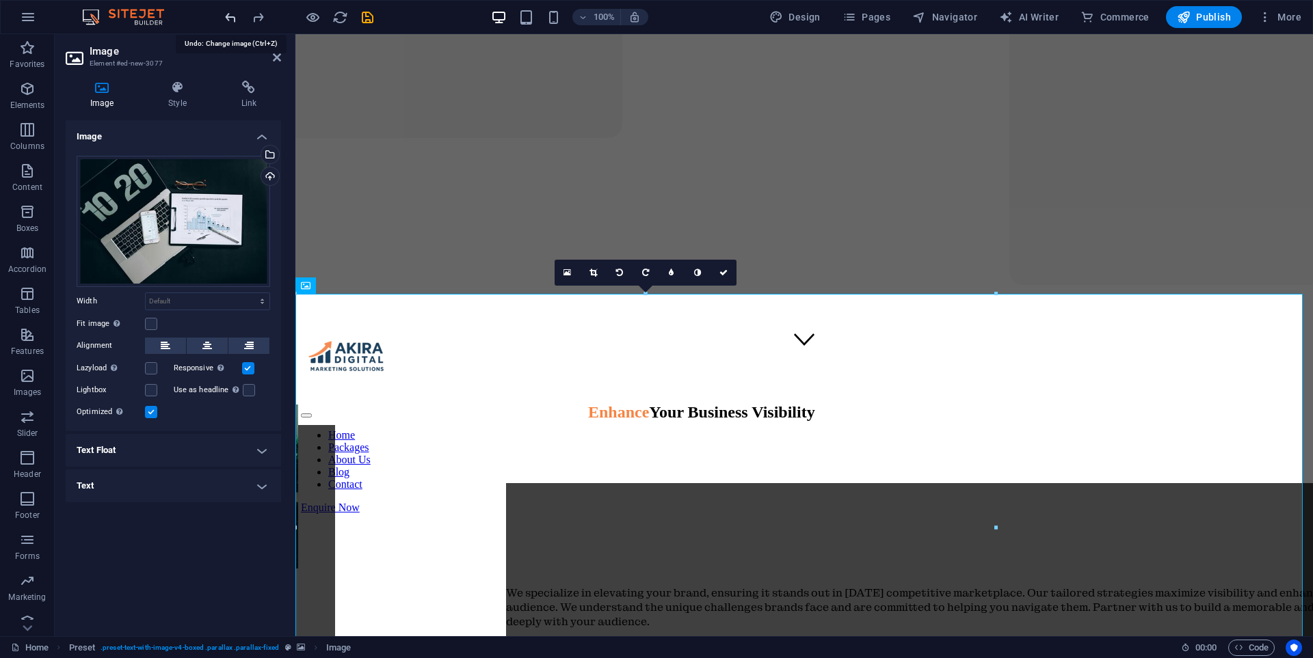
click at [230, 14] on icon "undo" at bounding box center [231, 18] width 16 height 16
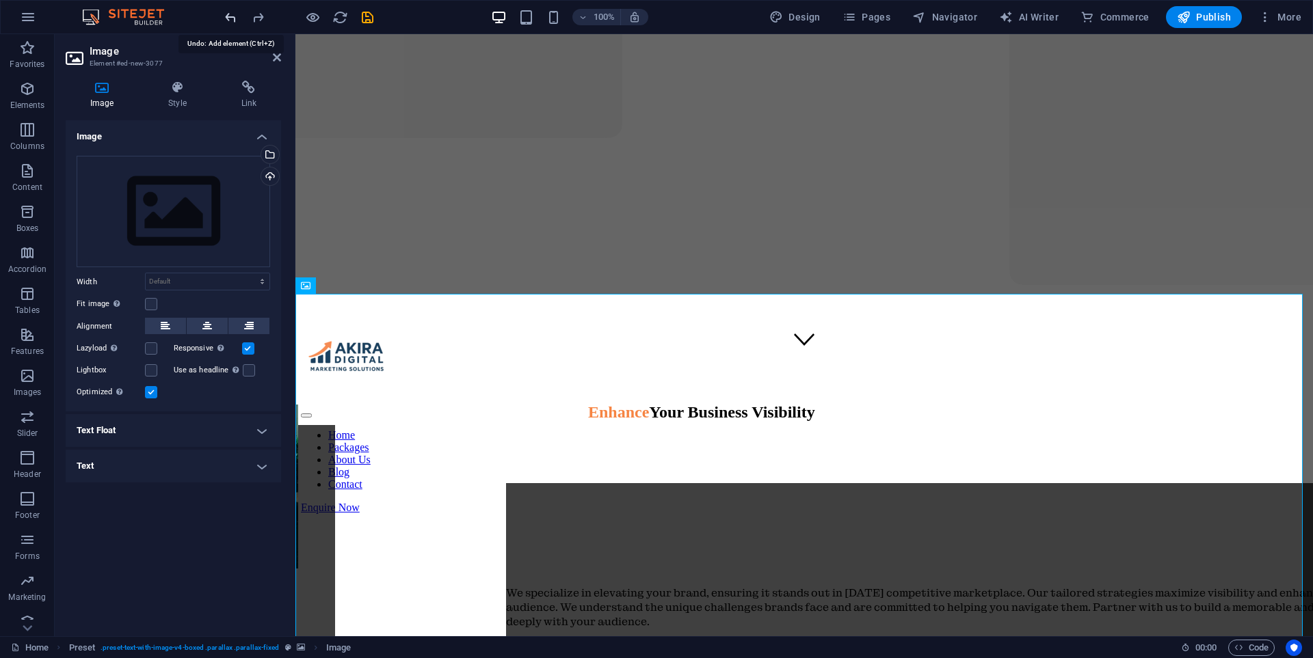
click at [230, 14] on icon "undo" at bounding box center [231, 18] width 16 height 16
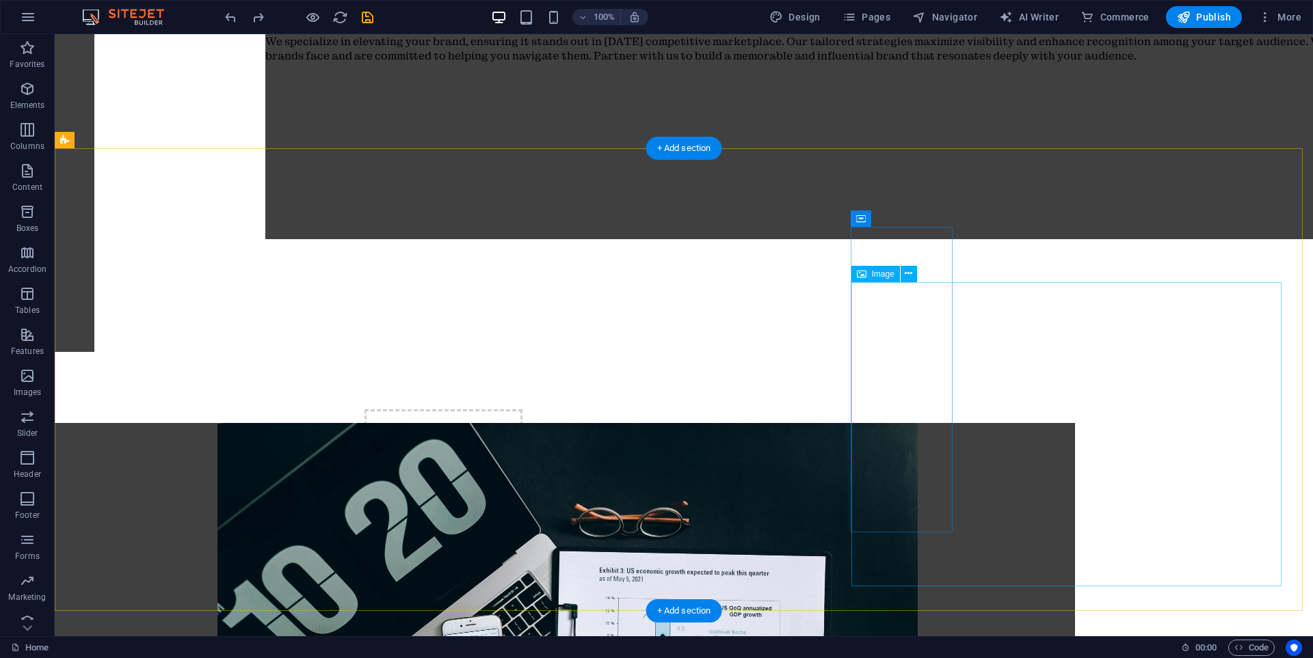
scroll to position [820, 0]
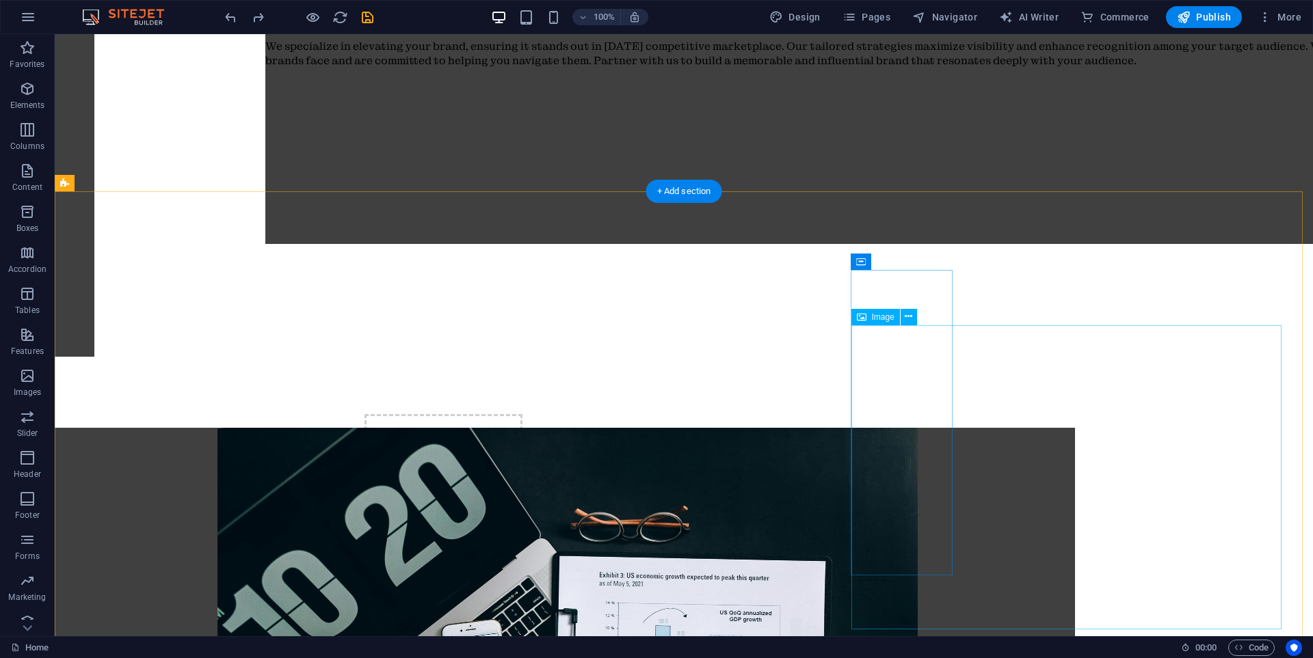
select select "px"
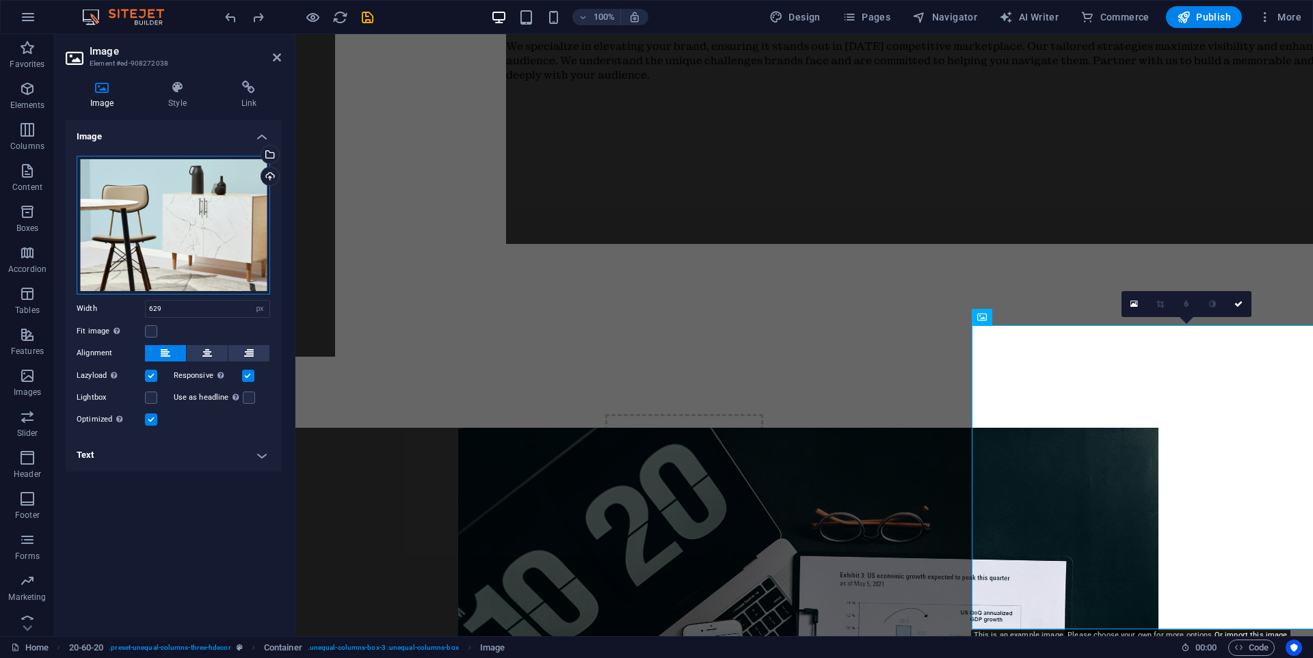
click at [167, 179] on div "Drag files here, click to choose files or select files from Files or our free s…" at bounding box center [173, 225] width 193 height 139
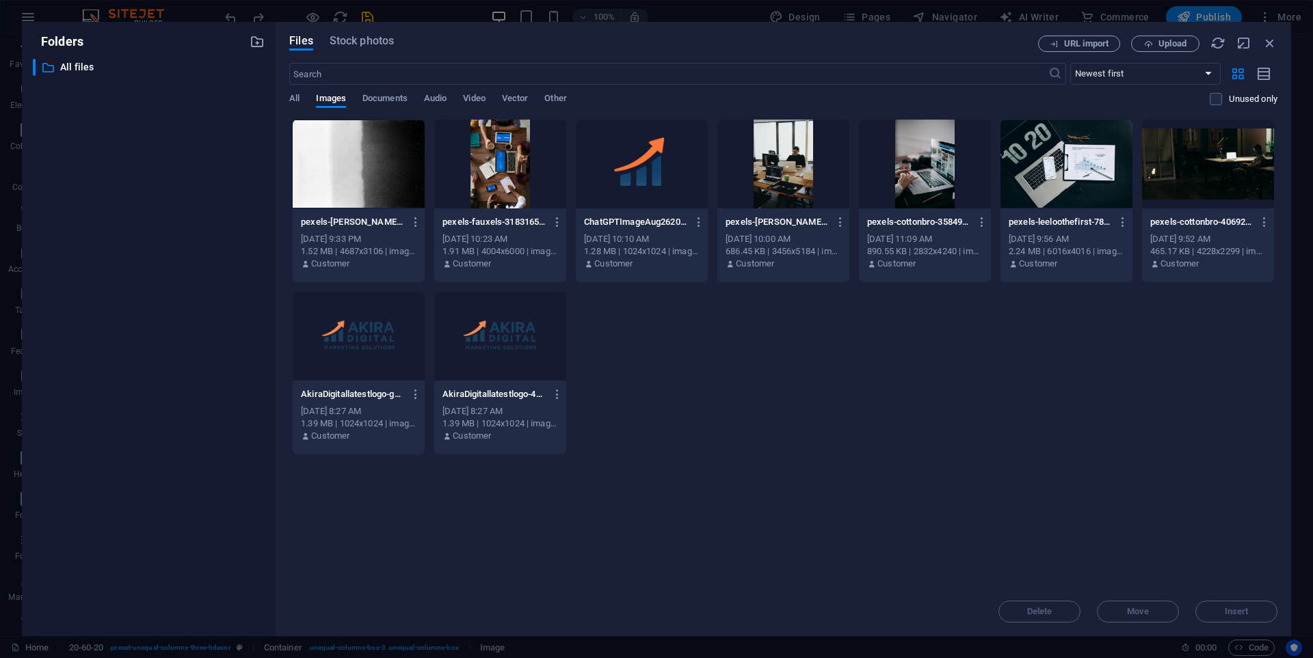
click at [1051, 165] on div at bounding box center [1066, 164] width 132 height 89
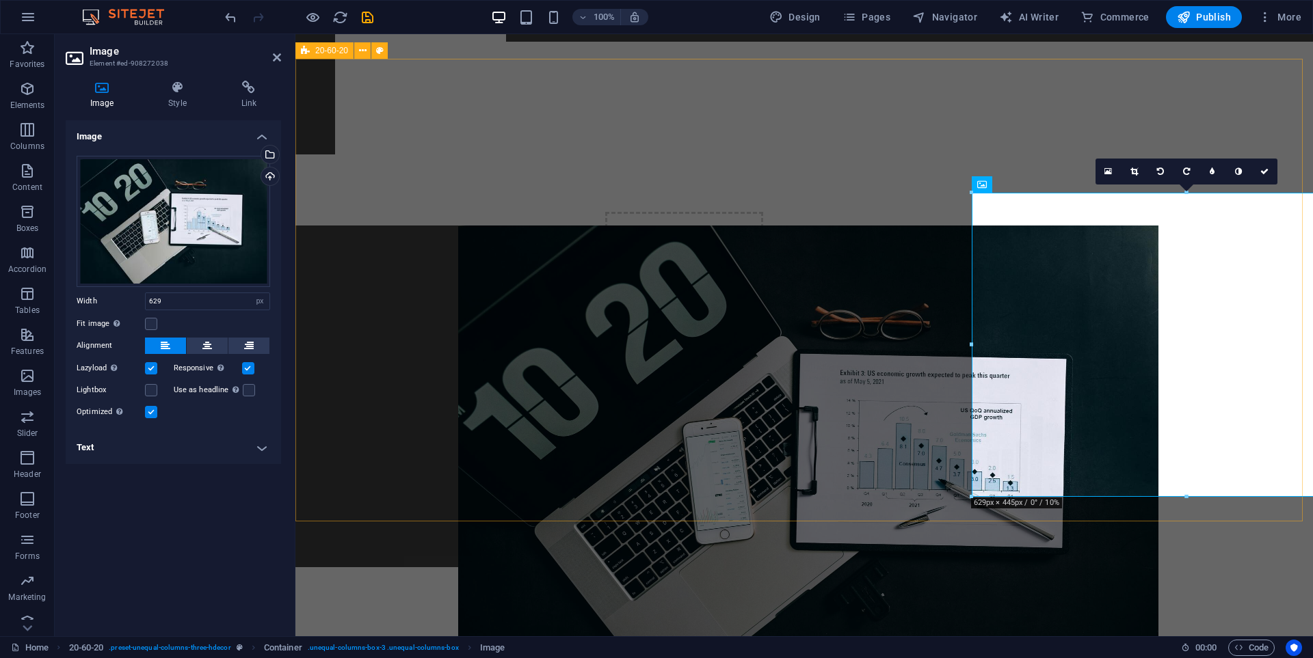
scroll to position [1025, 0]
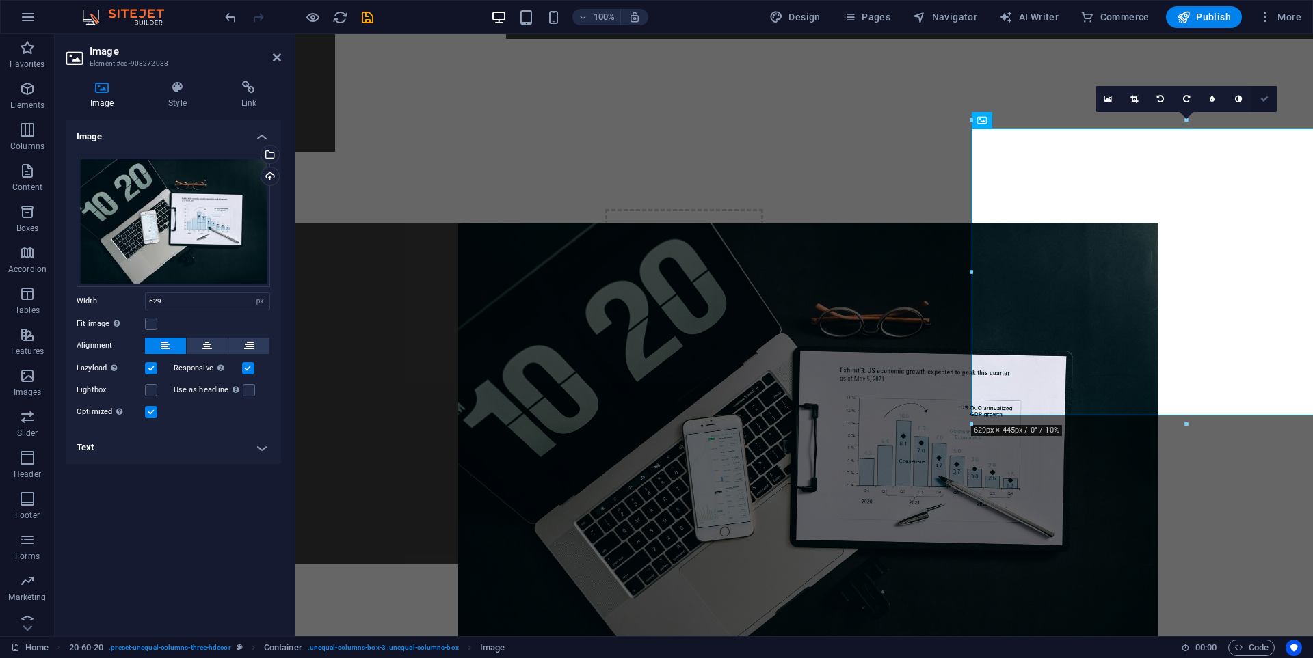
drag, startPoint x: 1266, startPoint y: 94, endPoint x: 1072, endPoint y: 161, distance: 205.4
click at [1266, 95] on icon at bounding box center [1264, 99] width 8 height 8
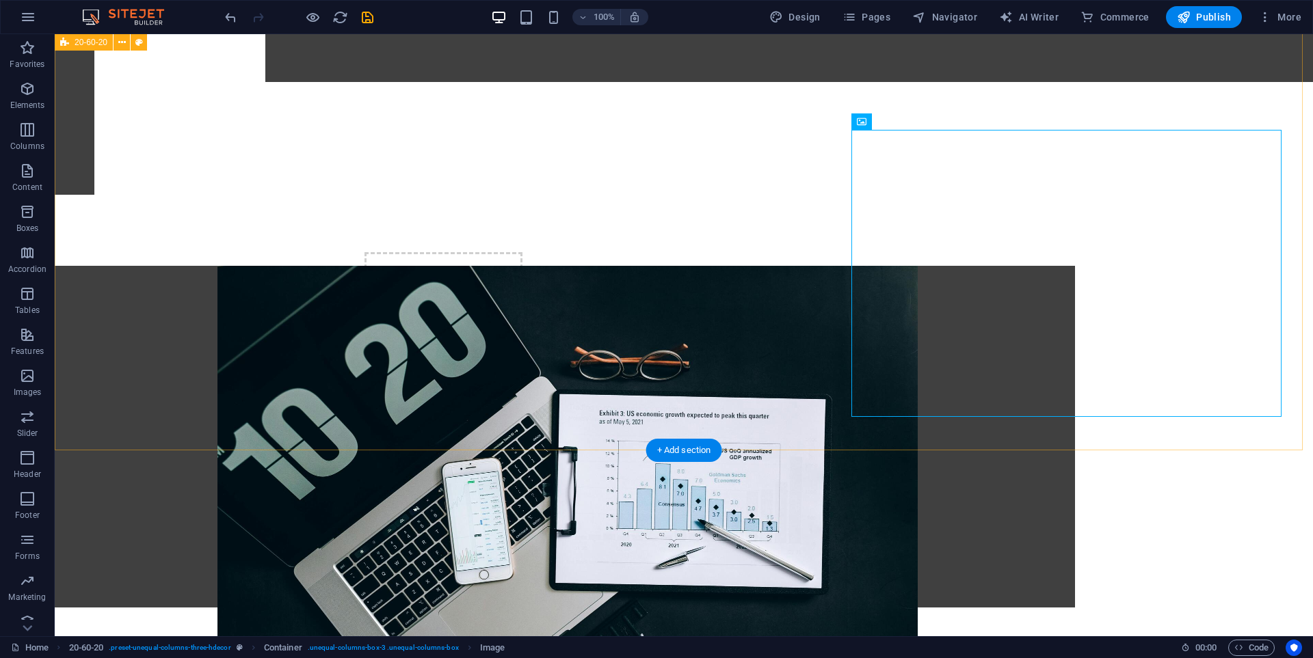
scroll to position [889, 0]
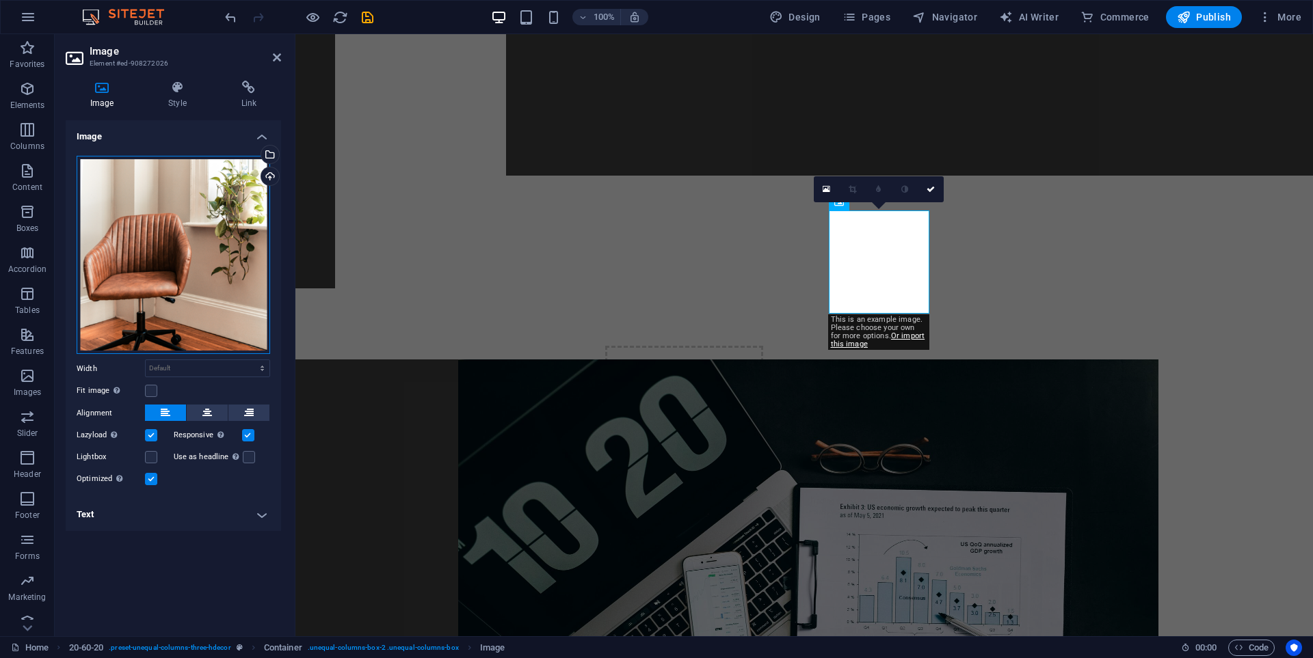
click at [185, 235] on div "Drag files here, click to choose files or select files from Files or our free s…" at bounding box center [173, 255] width 193 height 199
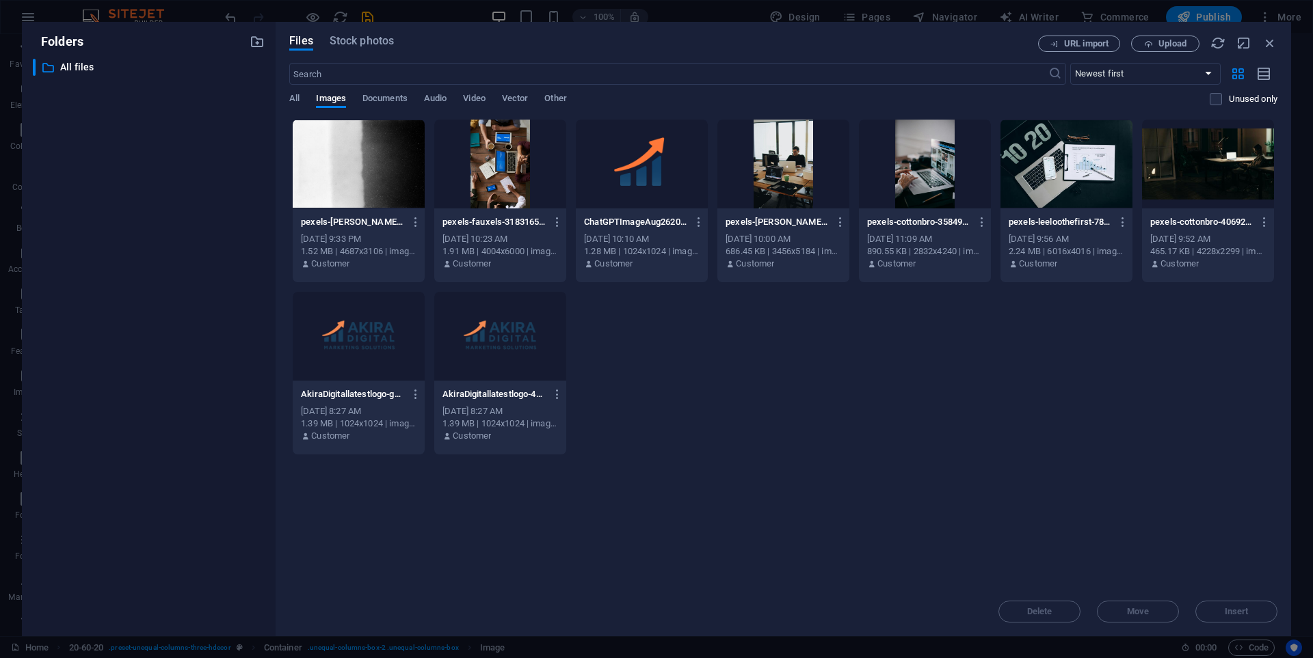
click at [793, 174] on div at bounding box center [783, 164] width 132 height 89
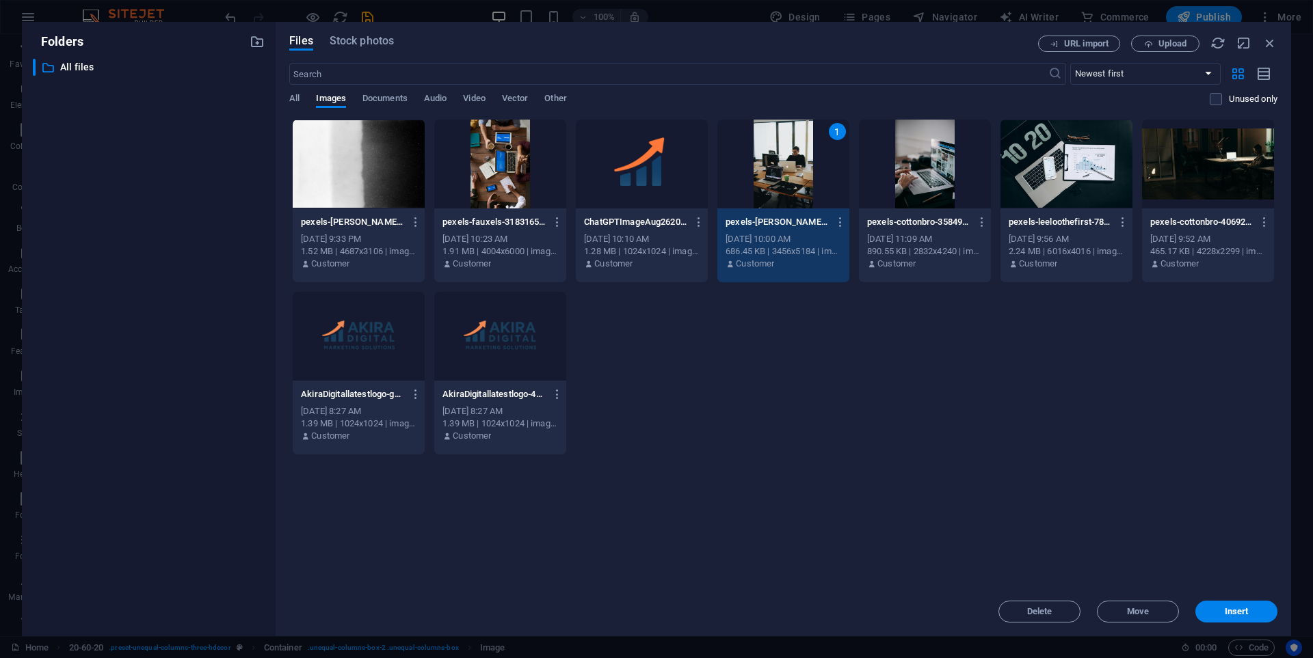
click at [793, 174] on div "1" at bounding box center [783, 164] width 132 height 89
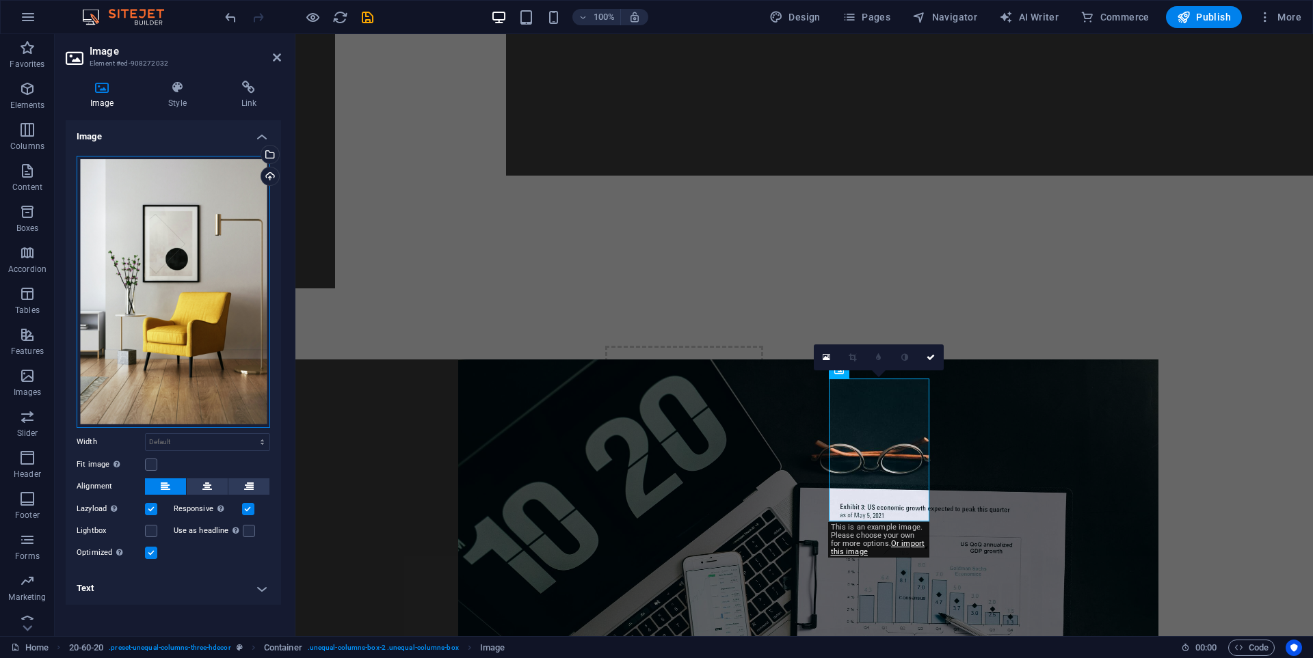
click at [201, 309] on div "Drag files here, click to choose files or select files from Files or our free s…" at bounding box center [173, 292] width 193 height 272
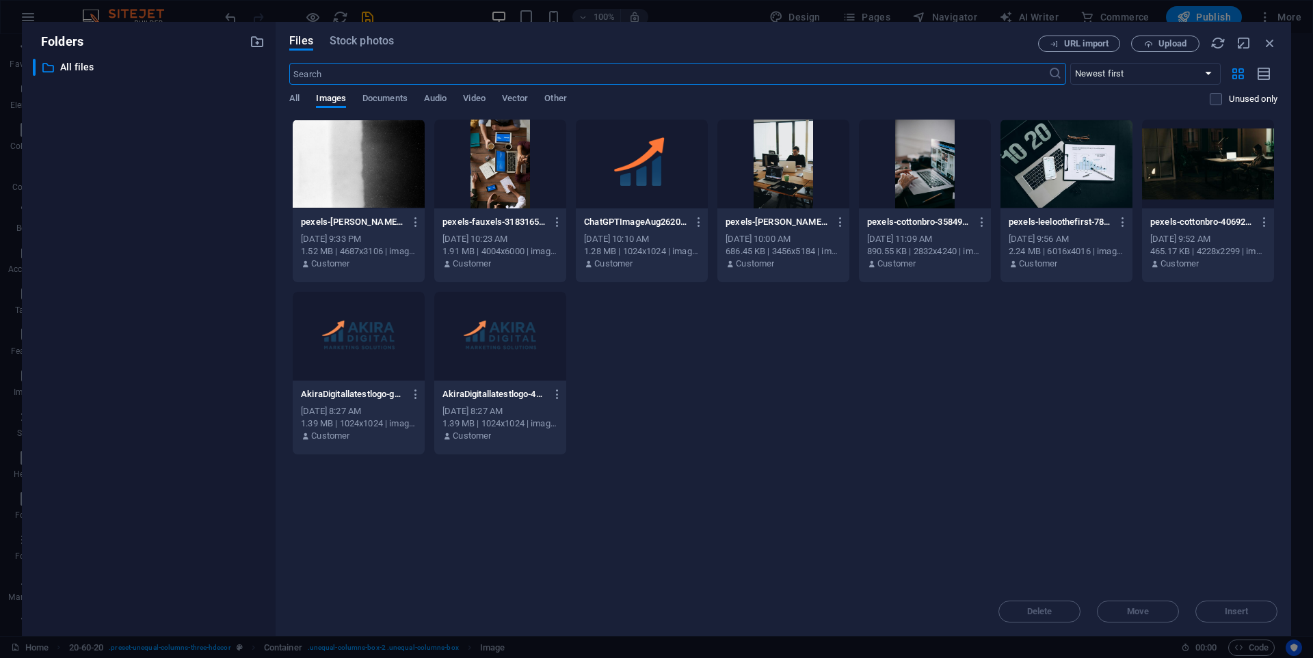
click at [512, 166] on div at bounding box center [500, 164] width 132 height 89
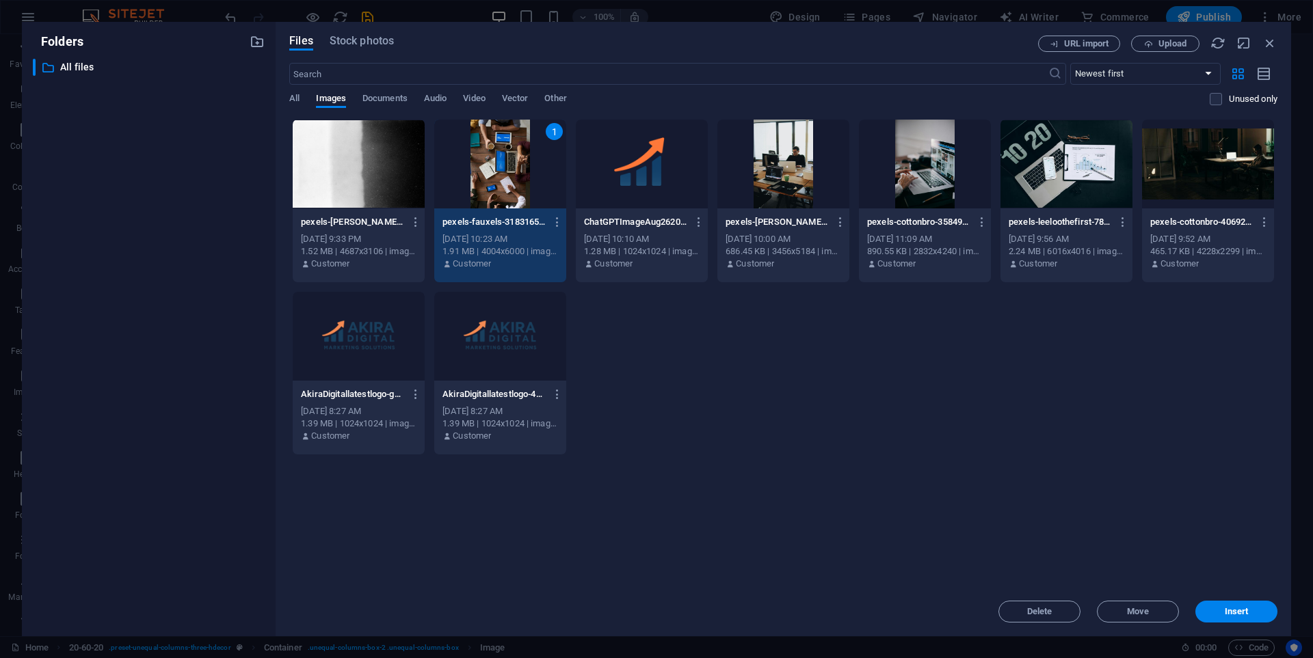
click at [512, 166] on div "1" at bounding box center [500, 164] width 132 height 89
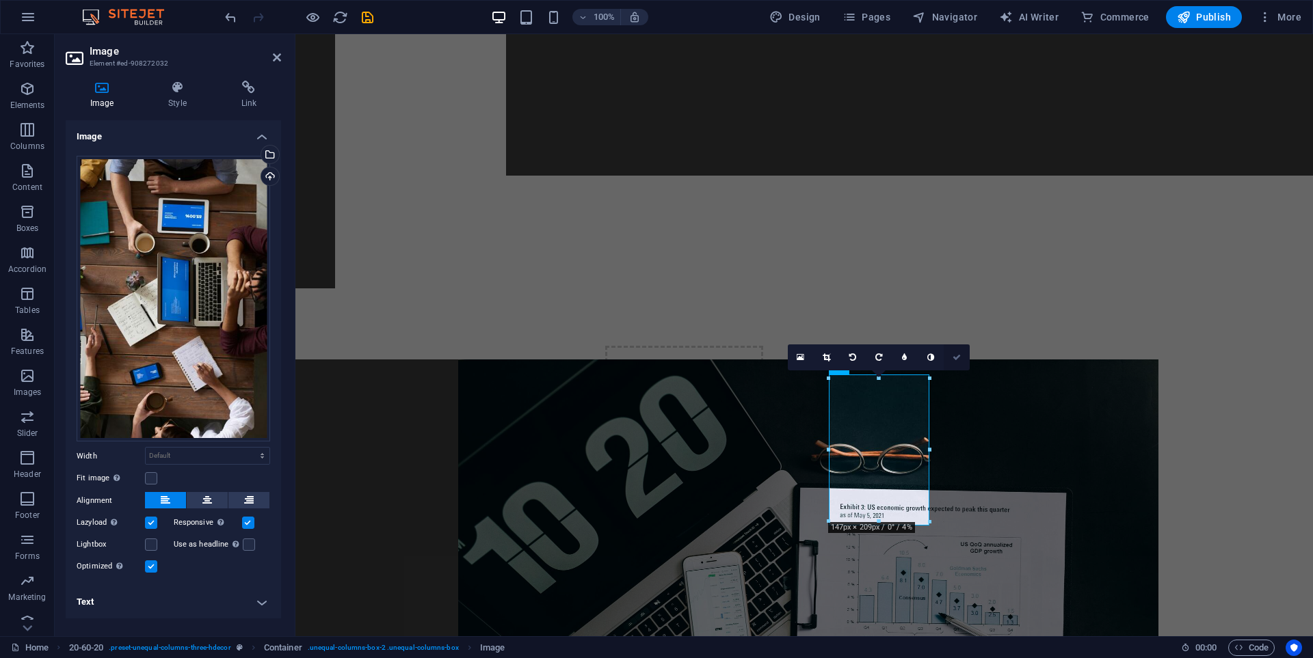
click at [957, 355] on icon at bounding box center [956, 357] width 8 height 8
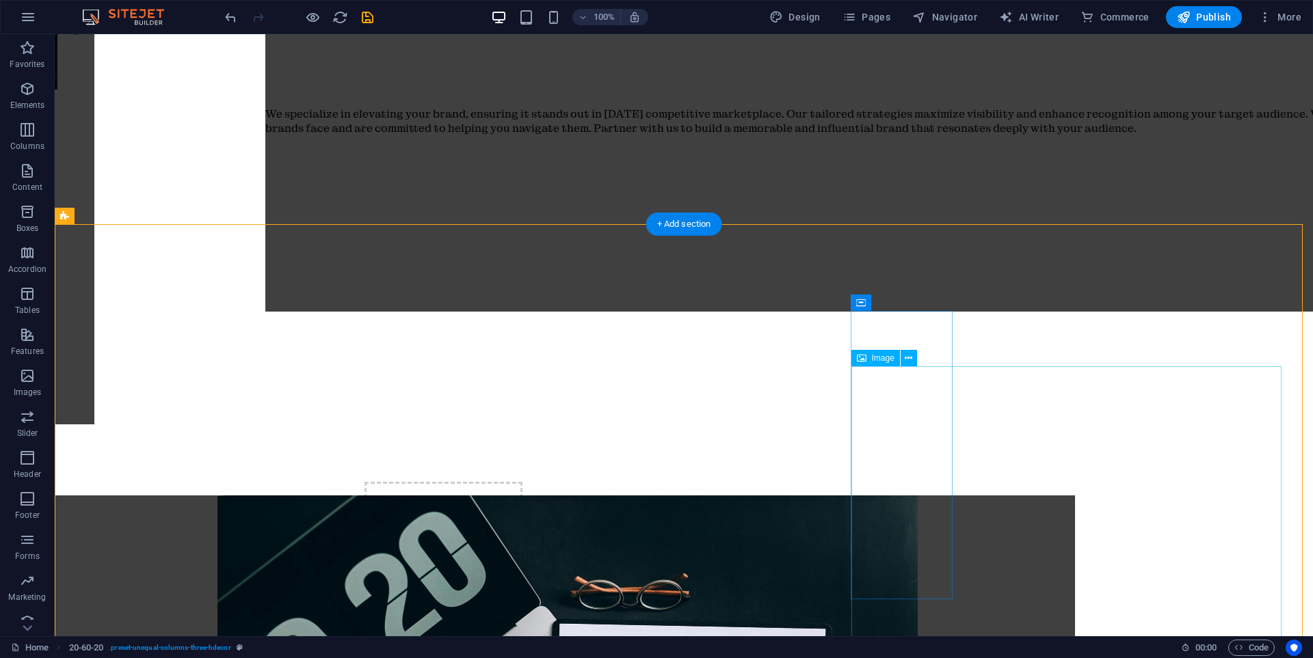
scroll to position [752, 0]
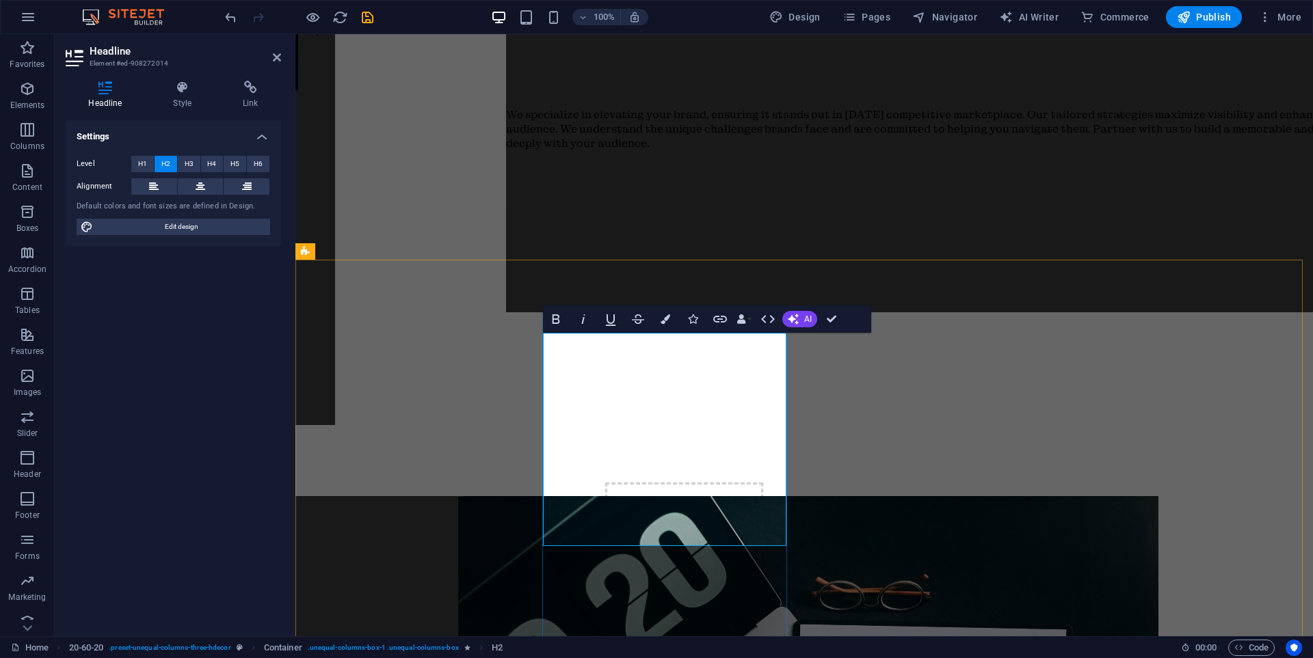
drag, startPoint x: 547, startPoint y: 414, endPoint x: 742, endPoint y: 535, distance: 229.3
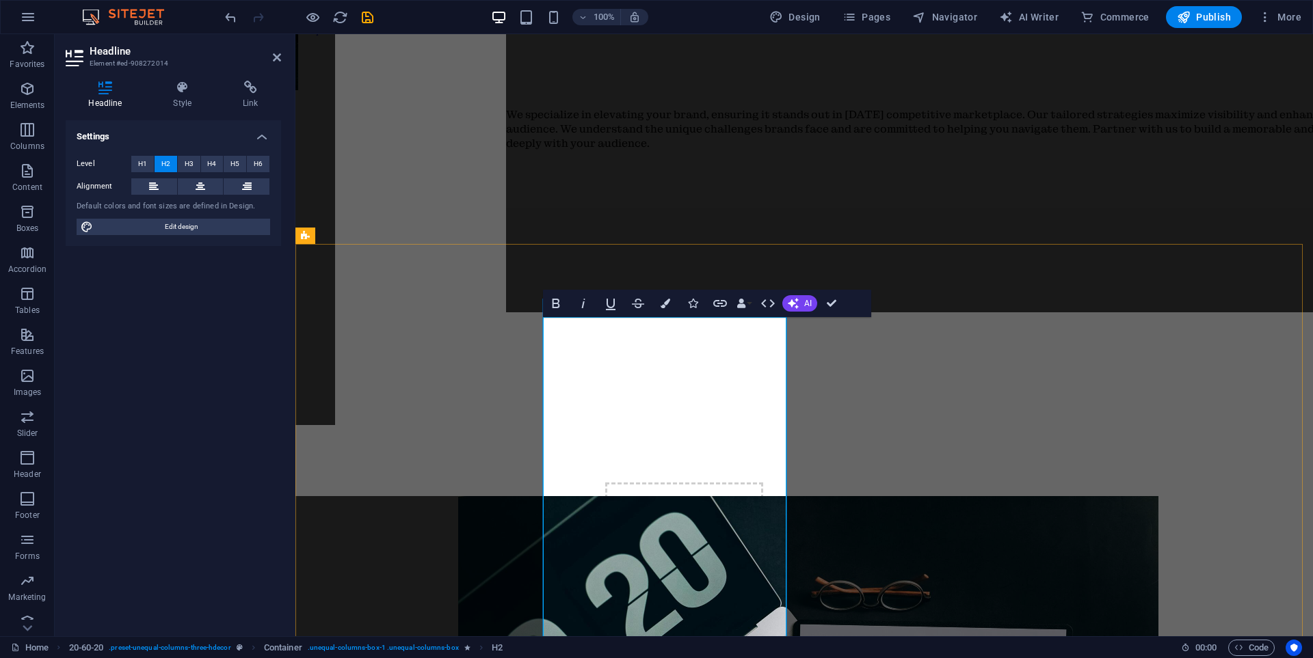
scroll to position [768, 0]
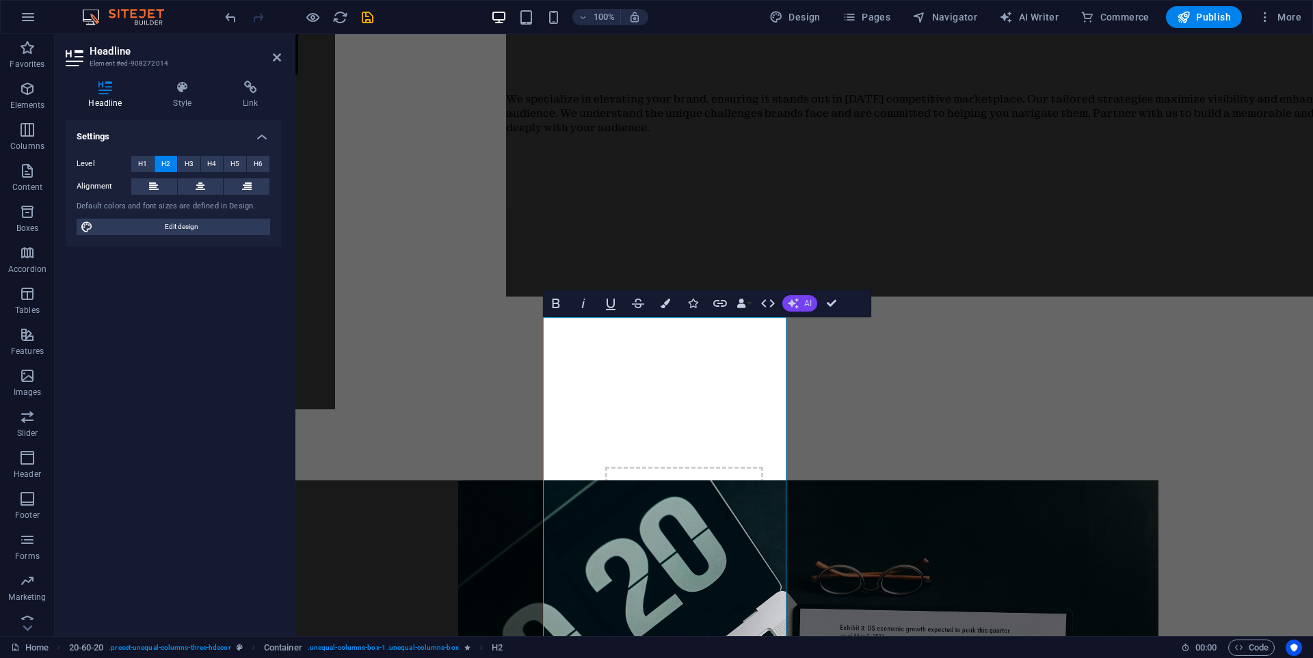
click at [798, 301] on button "AI" at bounding box center [799, 303] width 35 height 16
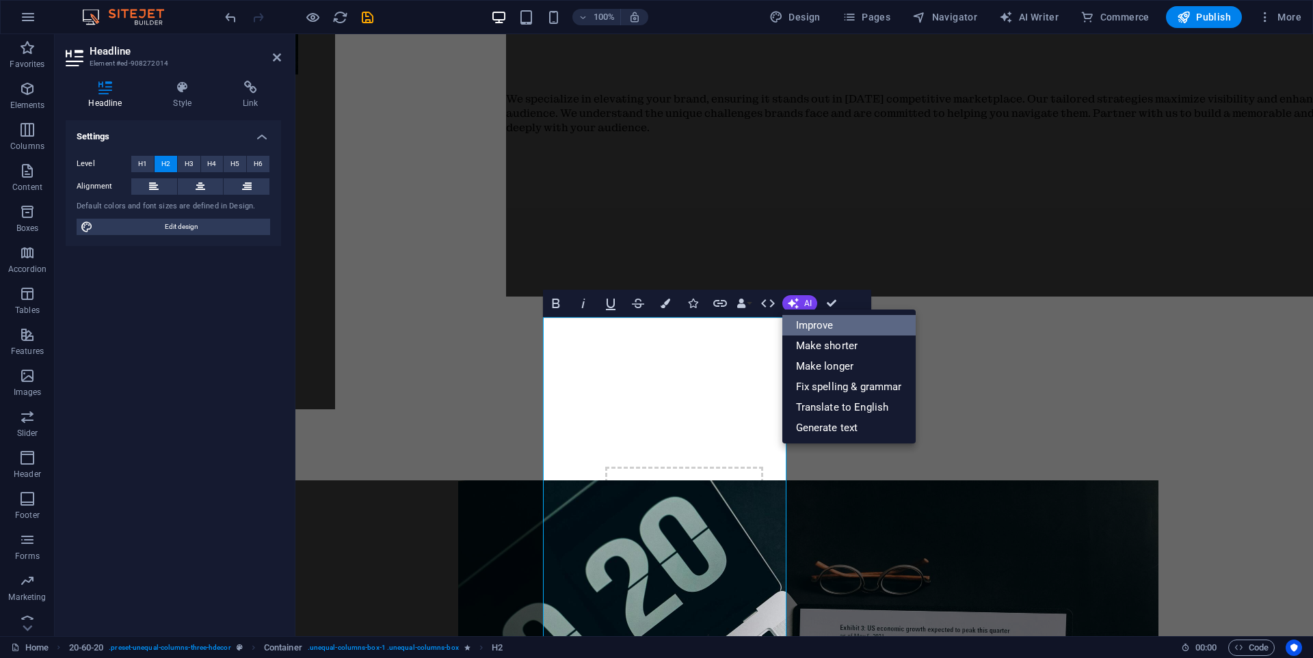
click at [842, 324] on link "Improve" at bounding box center [848, 325] width 133 height 21
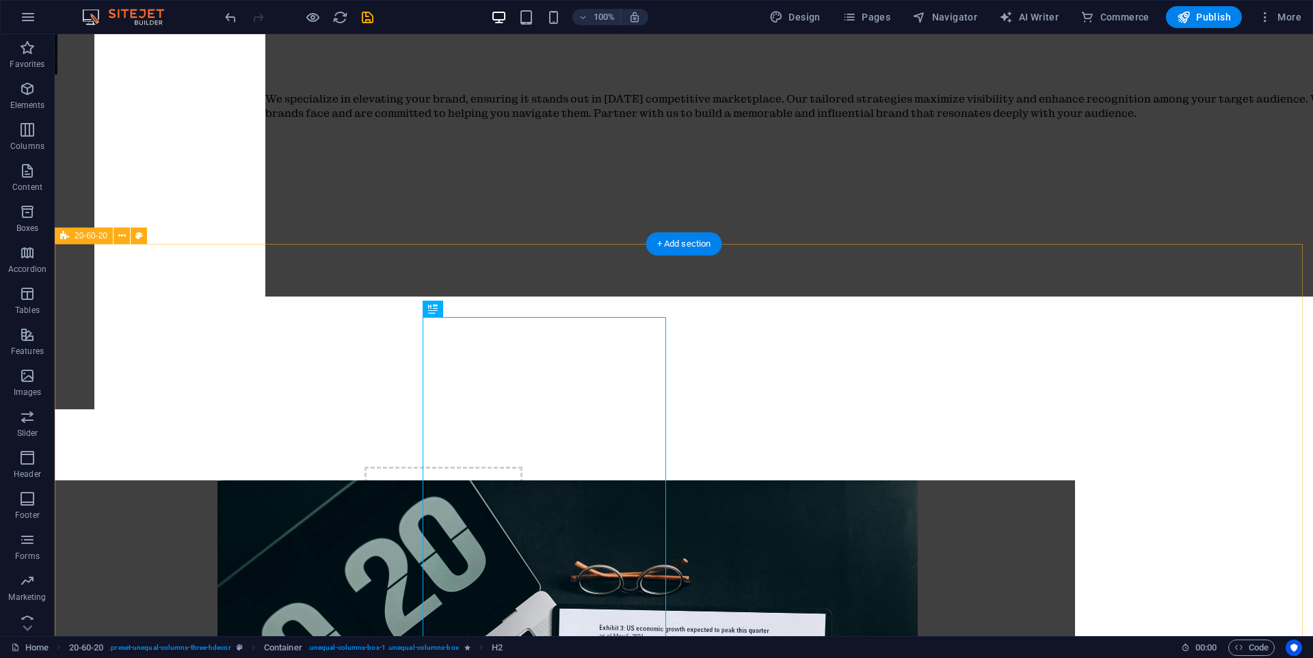
drag, startPoint x: 930, startPoint y: 288, endPoint x: 939, endPoint y: 295, distance: 11.2
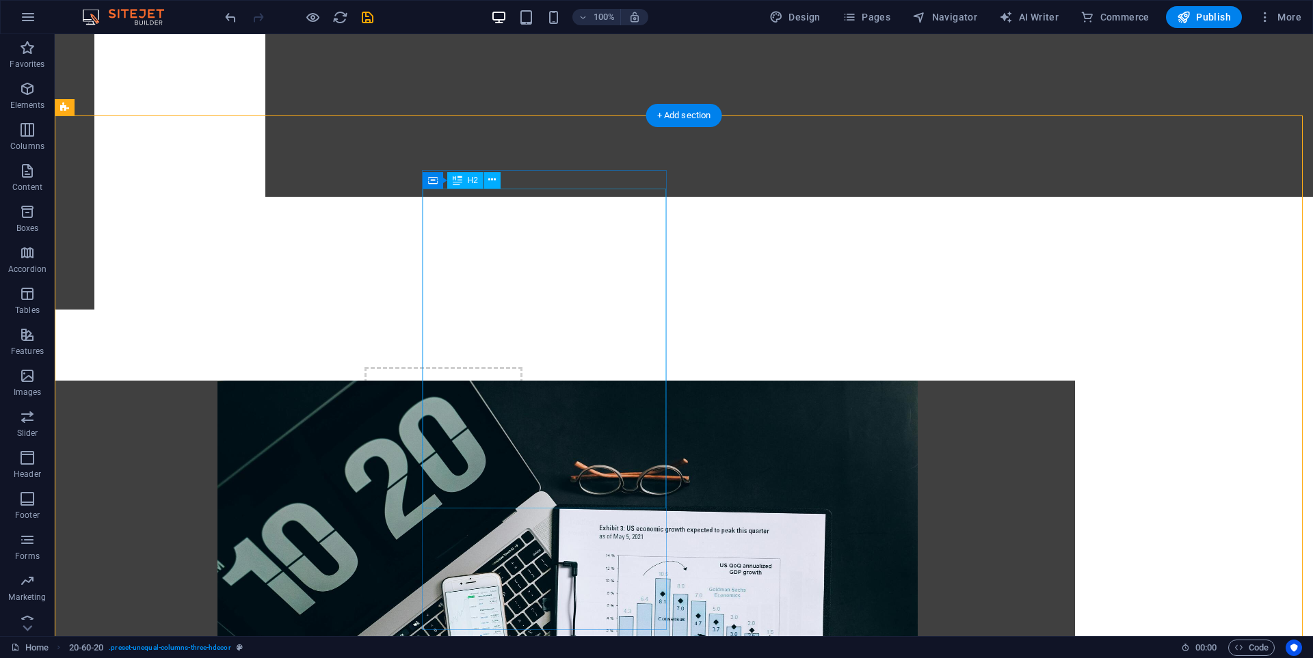
scroll to position [836, 0]
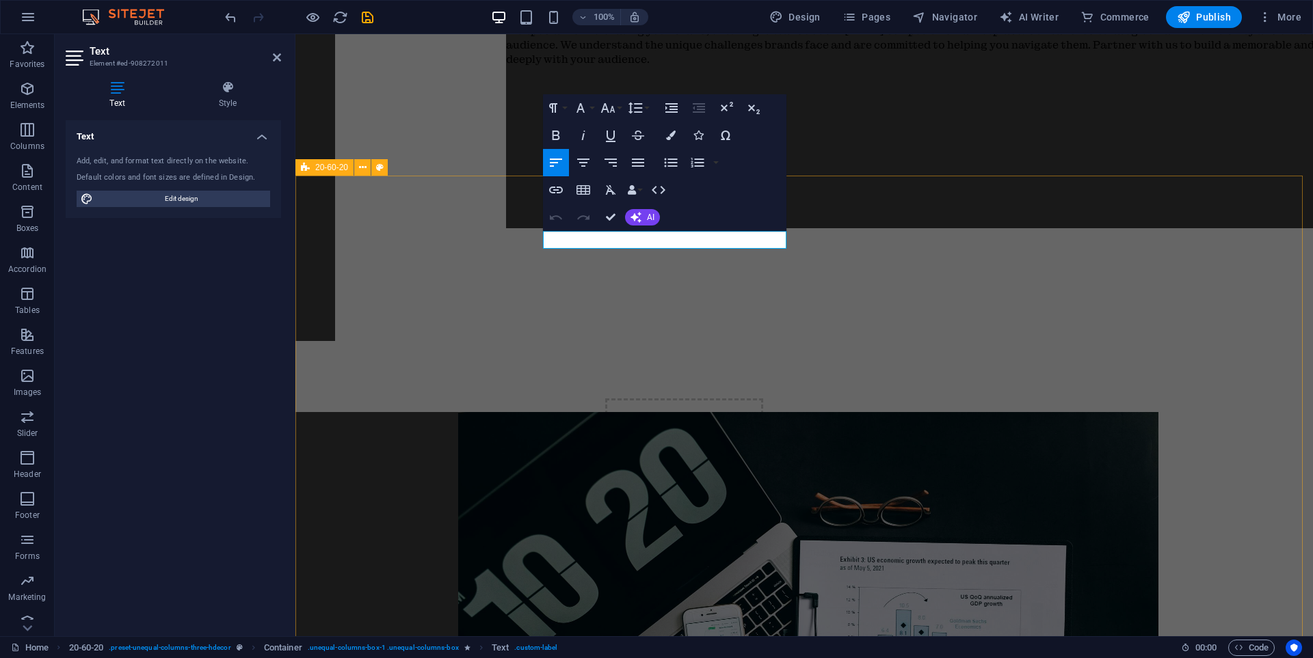
drag, startPoint x: 624, startPoint y: 241, endPoint x: 529, endPoint y: 241, distance: 95.0
click at [669, 136] on icon "button" at bounding box center [671, 136] width 10 height 10
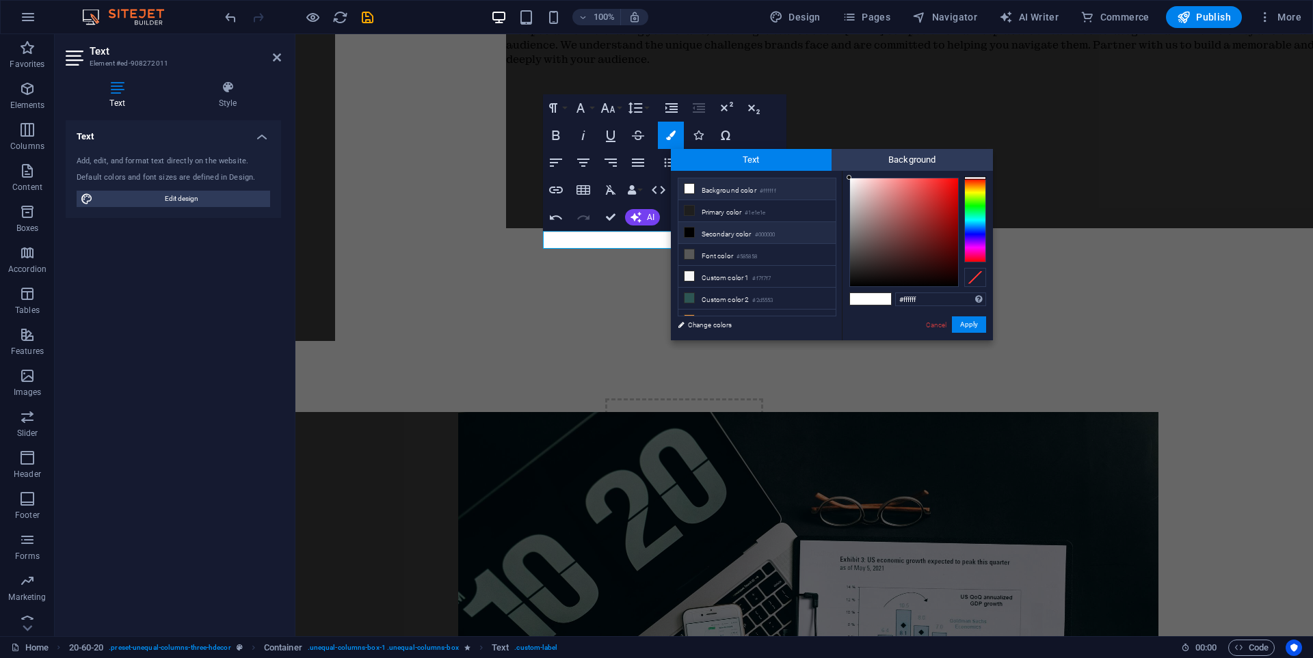
click at [723, 234] on li "Secondary color #000000" at bounding box center [756, 233] width 157 height 22
click at [974, 327] on button "Apply" at bounding box center [969, 325] width 34 height 16
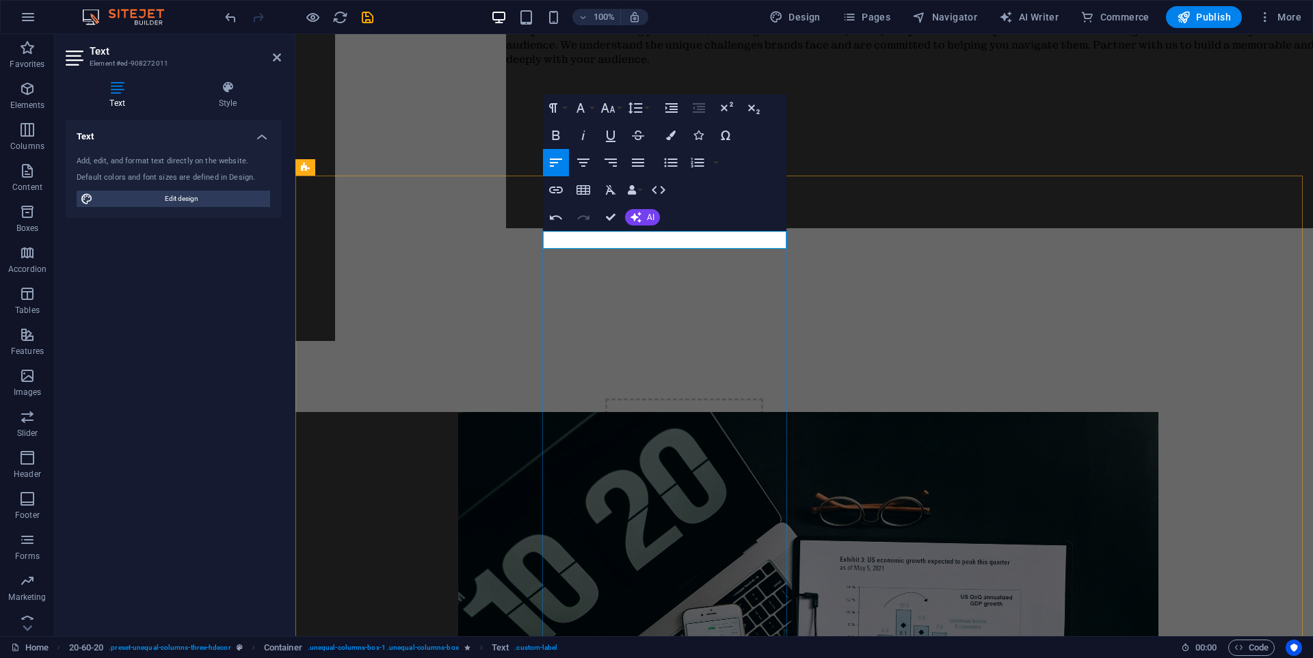
drag, startPoint x: 666, startPoint y: 234, endPoint x: 530, endPoint y: 238, distance: 136.1
click at [676, 131] on button "Colors" at bounding box center [671, 135] width 26 height 27
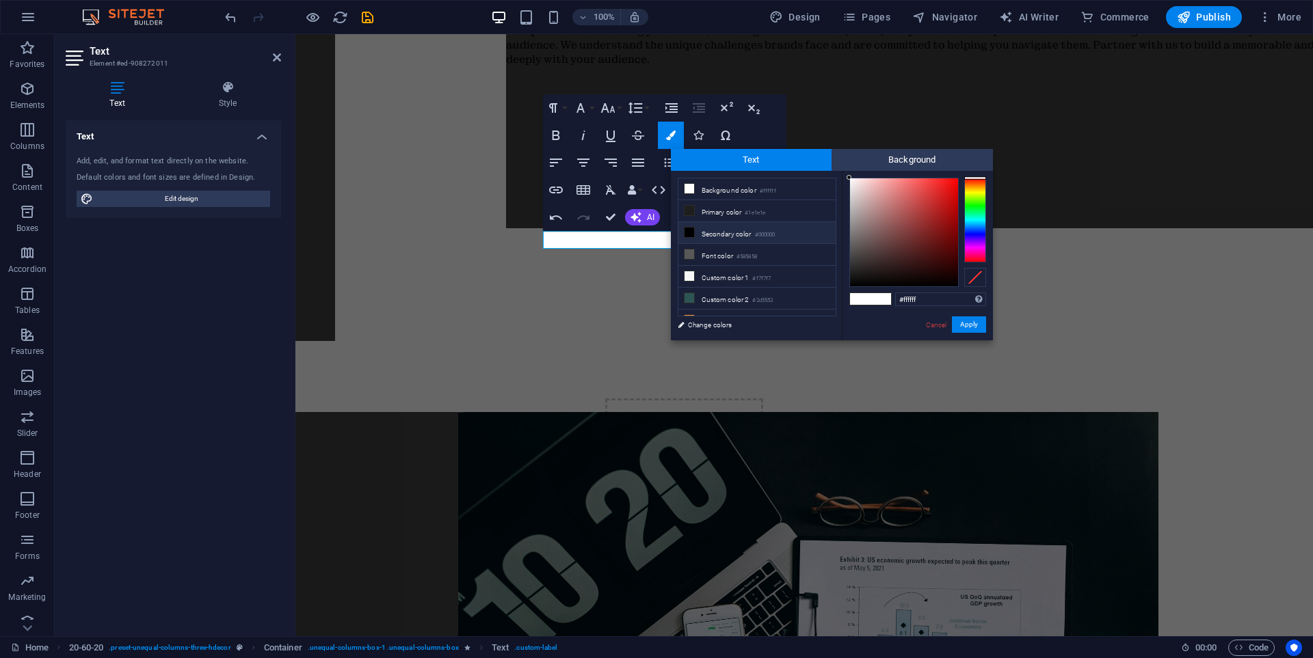
click at [720, 229] on li "Secondary color #000000" at bounding box center [756, 233] width 157 height 22
type input "#000000"
click at [965, 325] on button "Apply" at bounding box center [969, 325] width 34 height 16
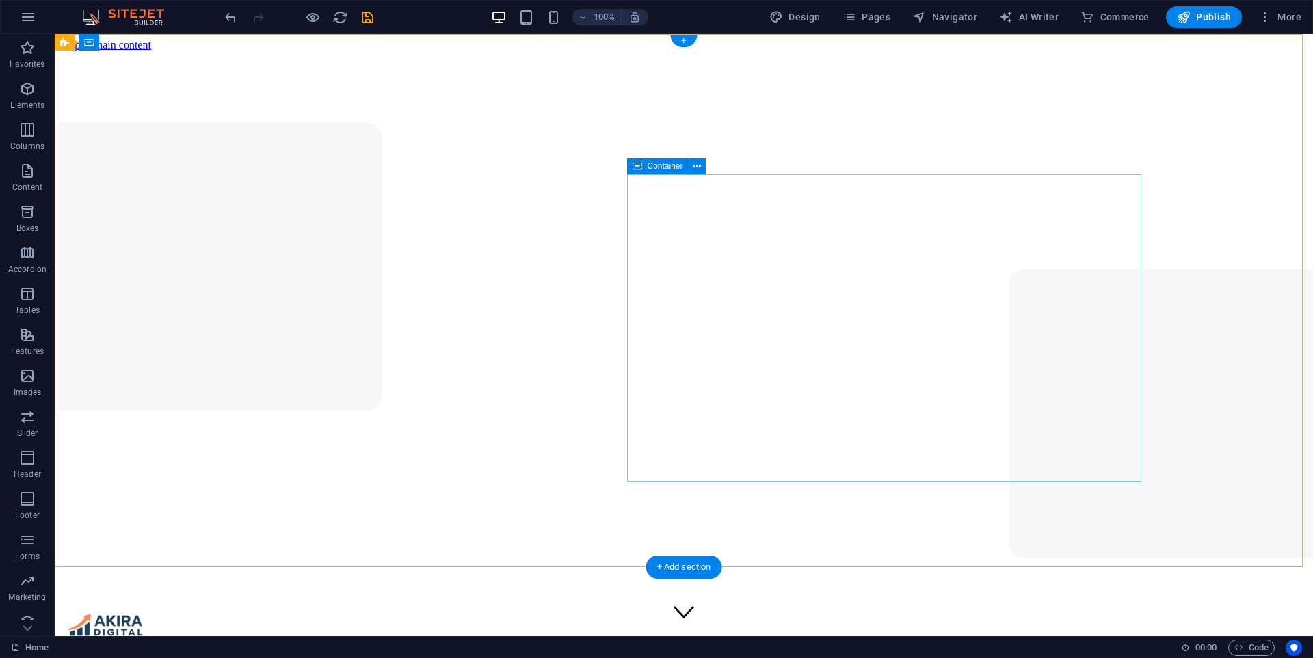
scroll to position [0, 0]
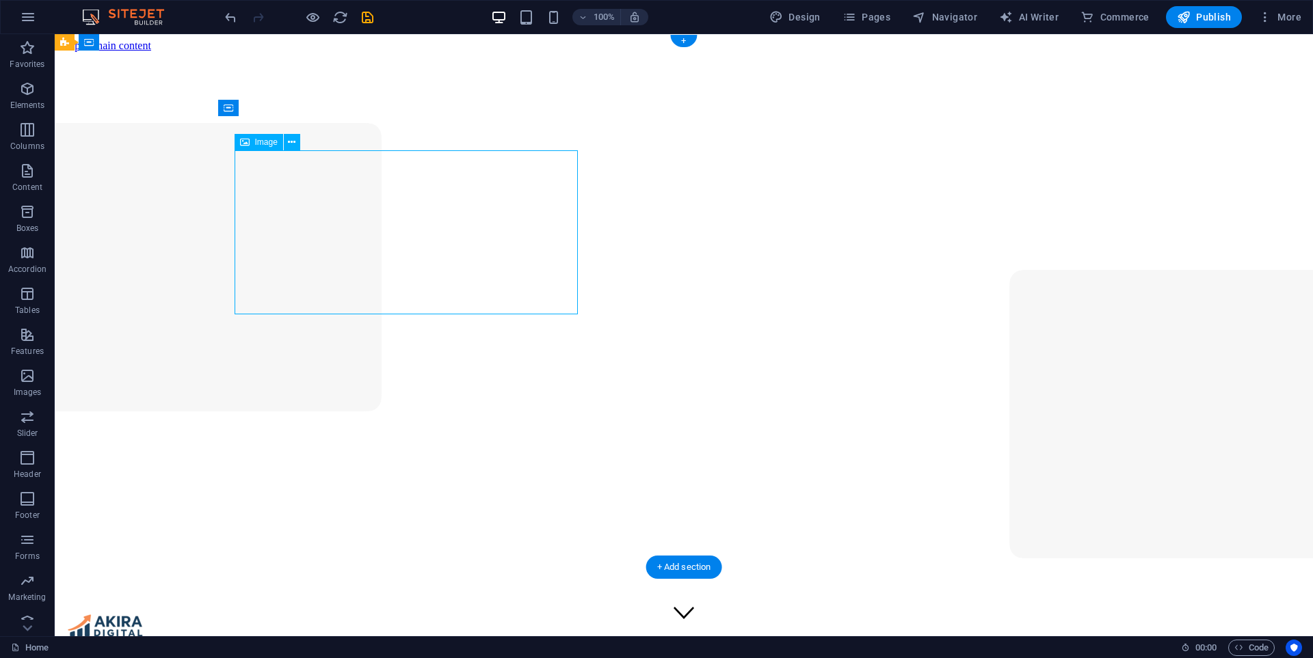
select select "px"
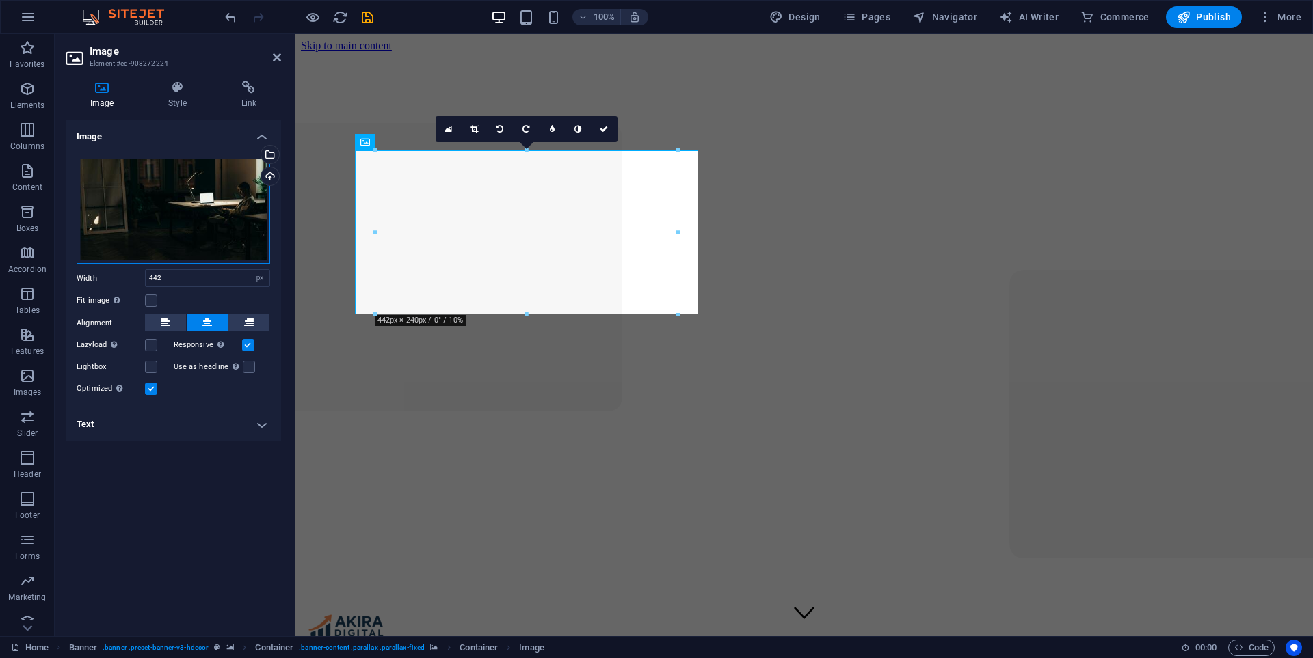
drag, startPoint x: 139, startPoint y: 193, endPoint x: 217, endPoint y: 187, distance: 78.8
click at [140, 193] on div "Drag files here, click to choose files or select files from Files or our free s…" at bounding box center [173, 210] width 193 height 109
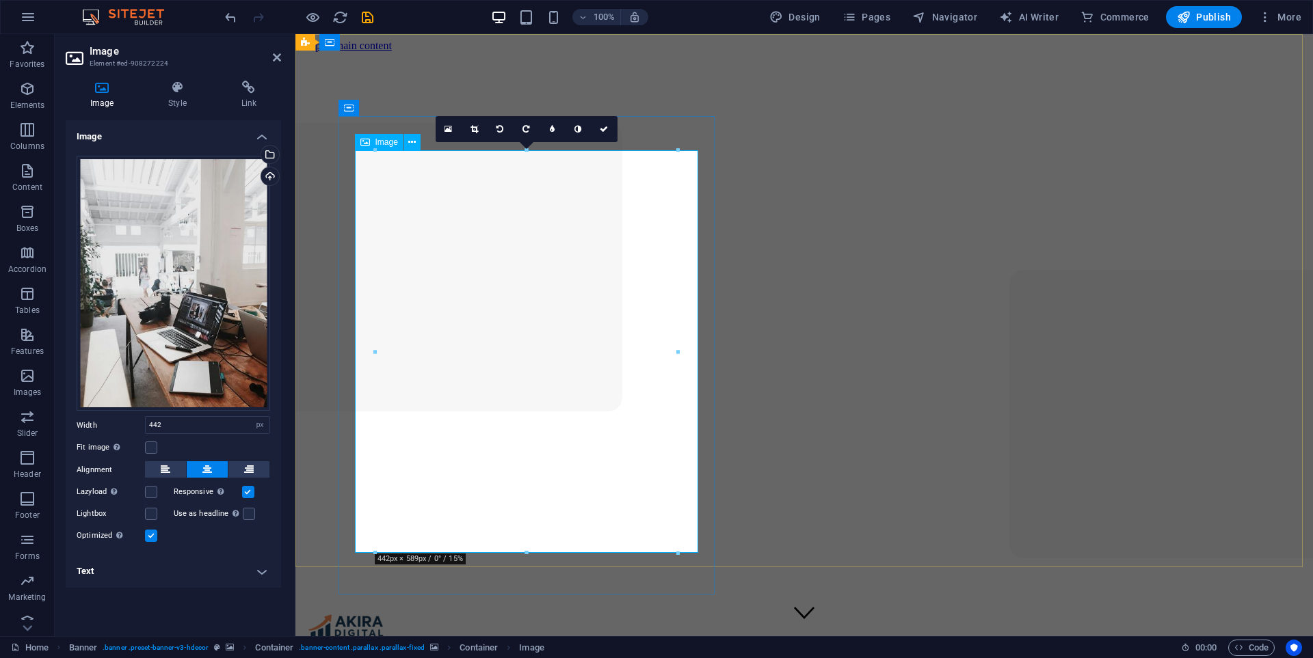
drag, startPoint x: 822, startPoint y: 586, endPoint x: 533, endPoint y: 426, distance: 330.5
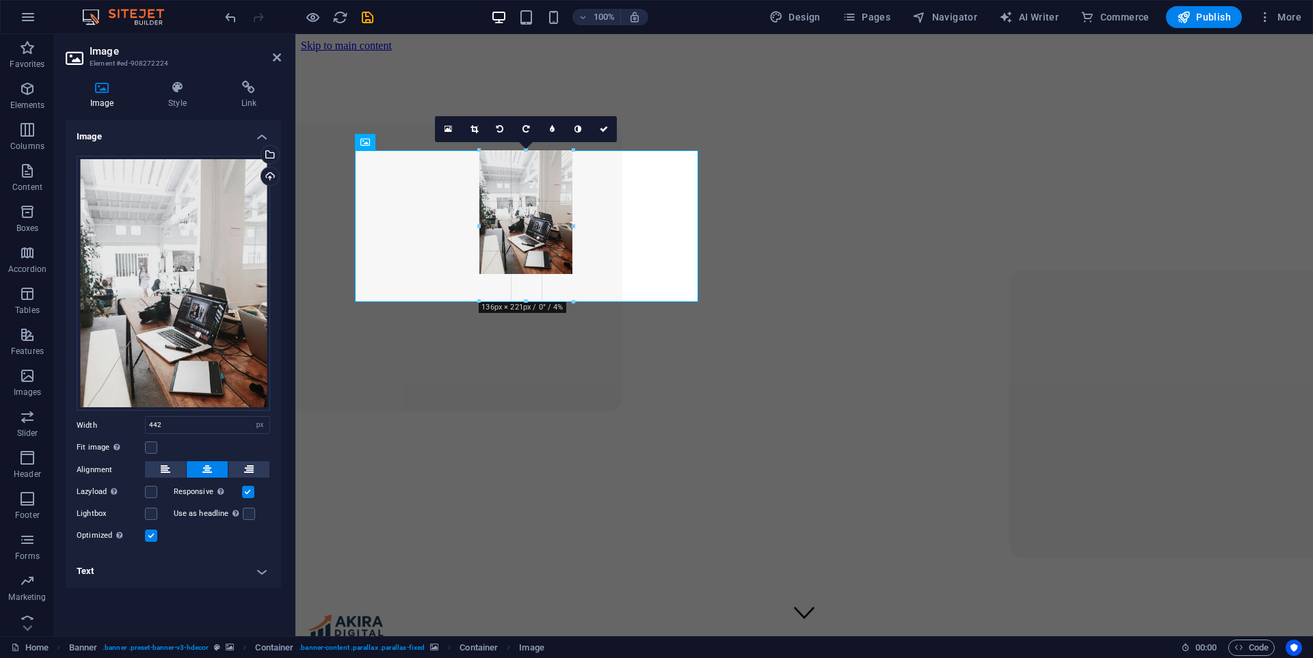
drag, startPoint x: 527, startPoint y: 554, endPoint x: 548, endPoint y: 298, distance: 256.5
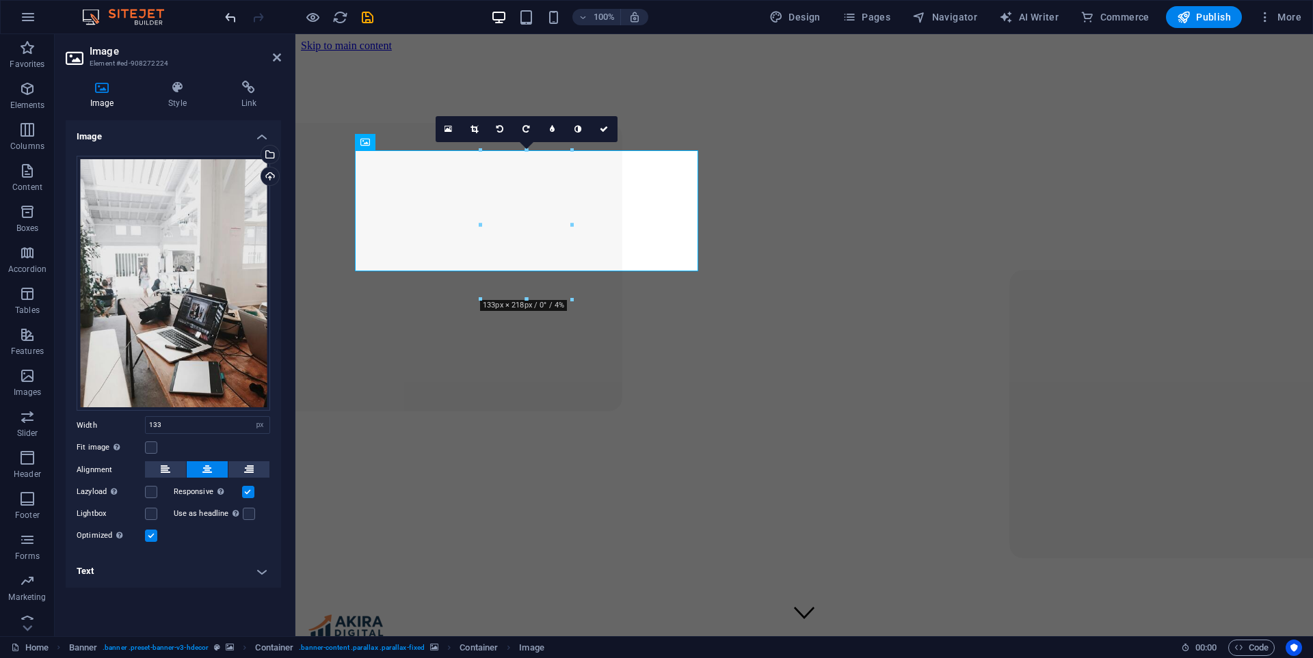
click at [233, 17] on icon "undo" at bounding box center [231, 18] width 16 height 16
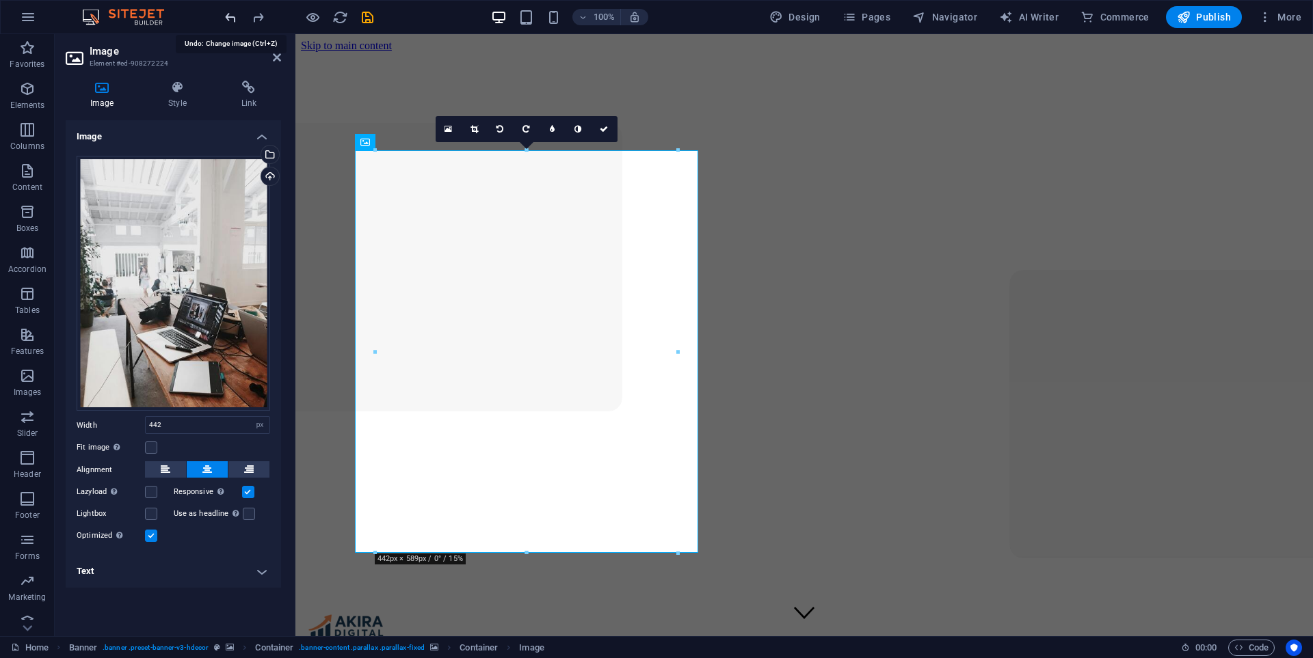
click at [233, 17] on icon "undo" at bounding box center [231, 18] width 16 height 16
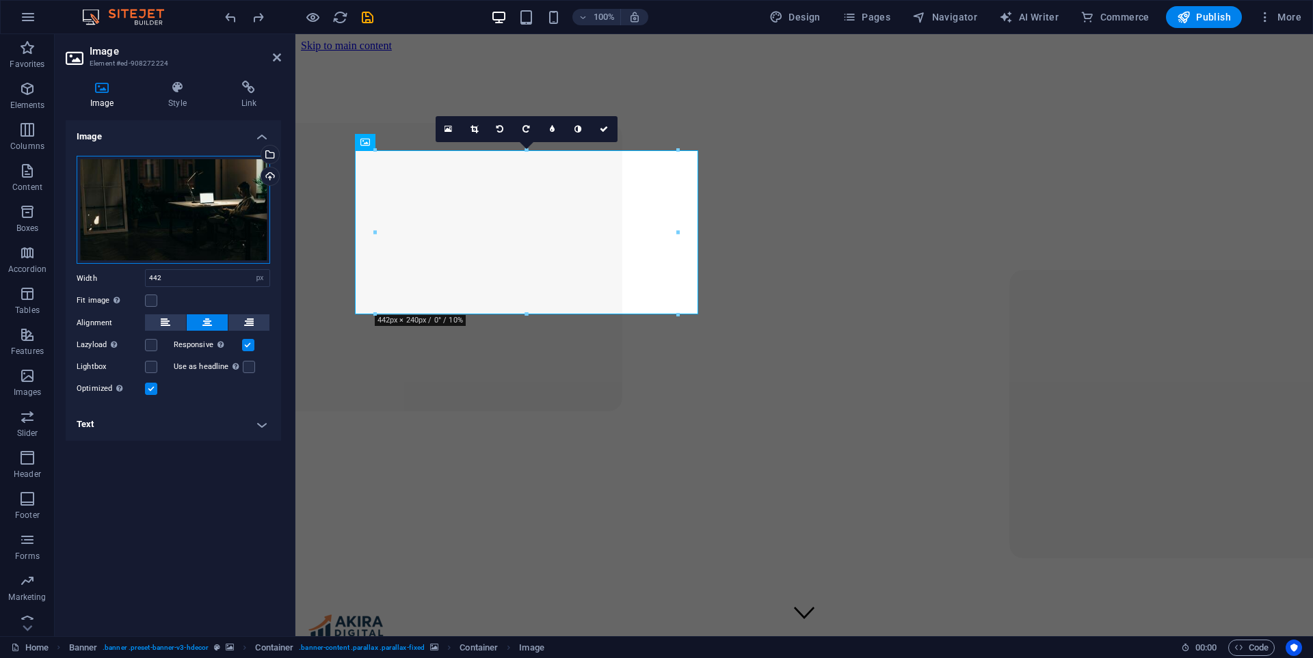
click at [172, 198] on div "Drag files here, click to choose files or select files from Files or our free s…" at bounding box center [173, 210] width 193 height 109
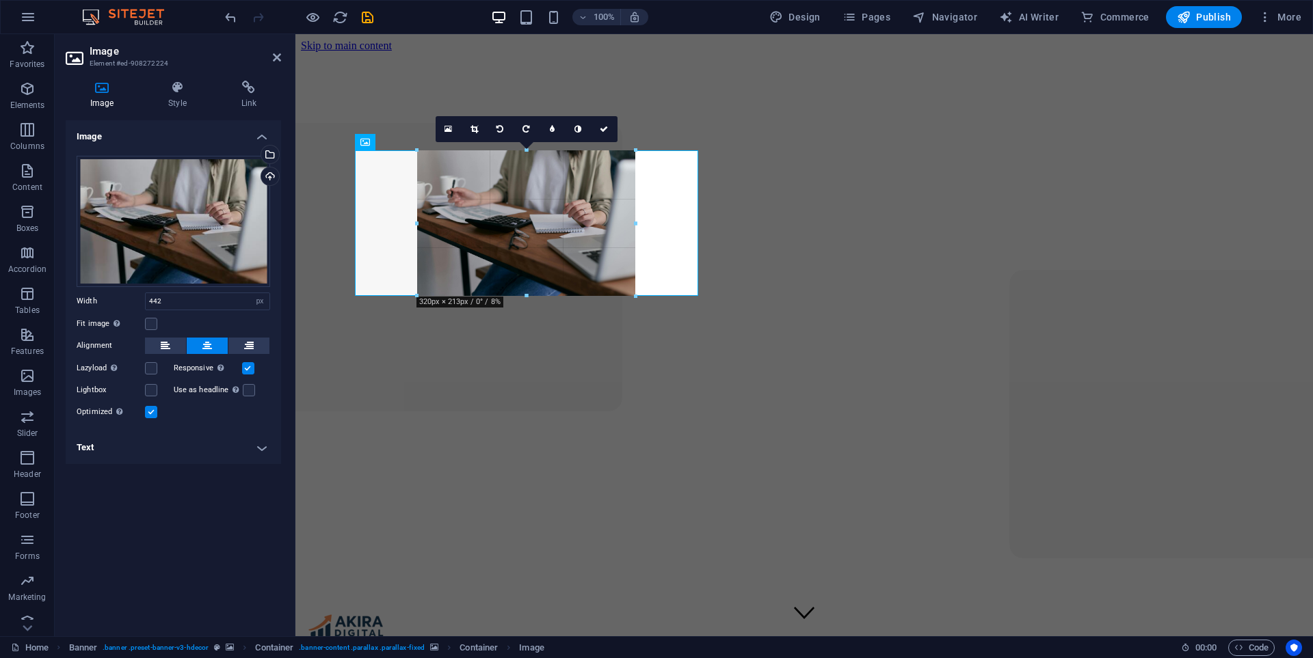
drag, startPoint x: 525, startPoint y: 353, endPoint x: 524, endPoint y: 297, distance: 56.1
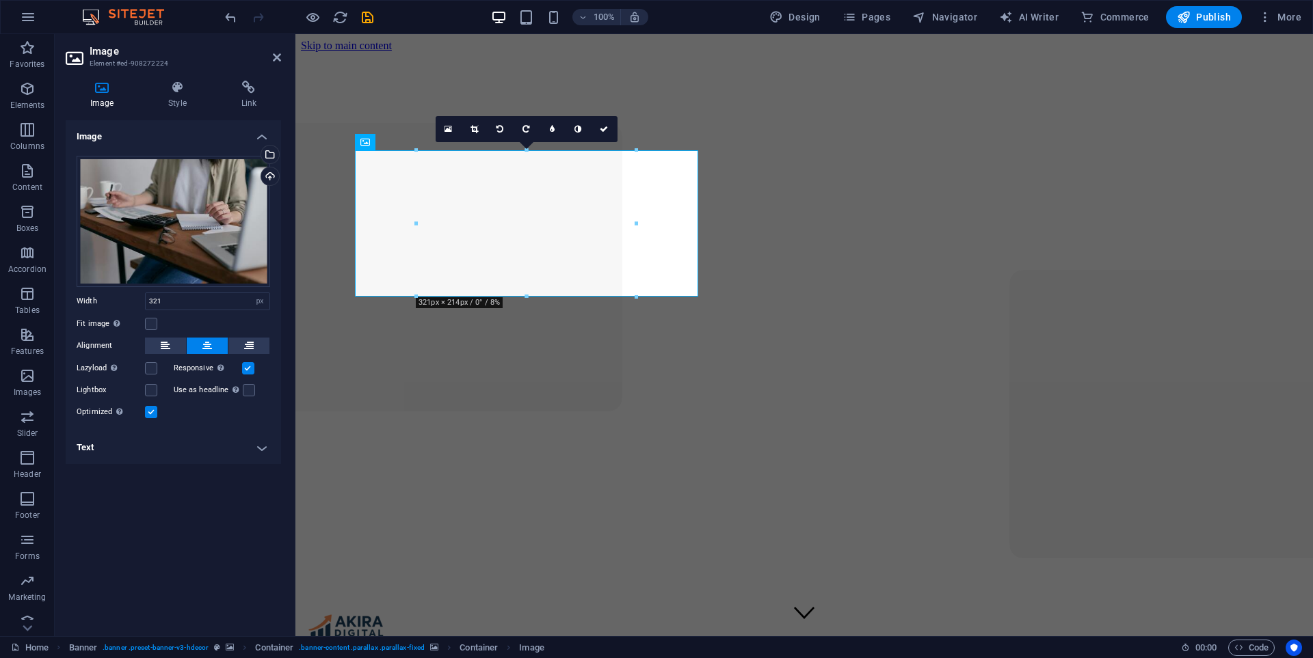
click at [165, 75] on div "Image Style Link Image Drag files here, click to choose files or select files f…" at bounding box center [173, 353] width 237 height 567
click at [176, 83] on icon at bounding box center [177, 88] width 67 height 14
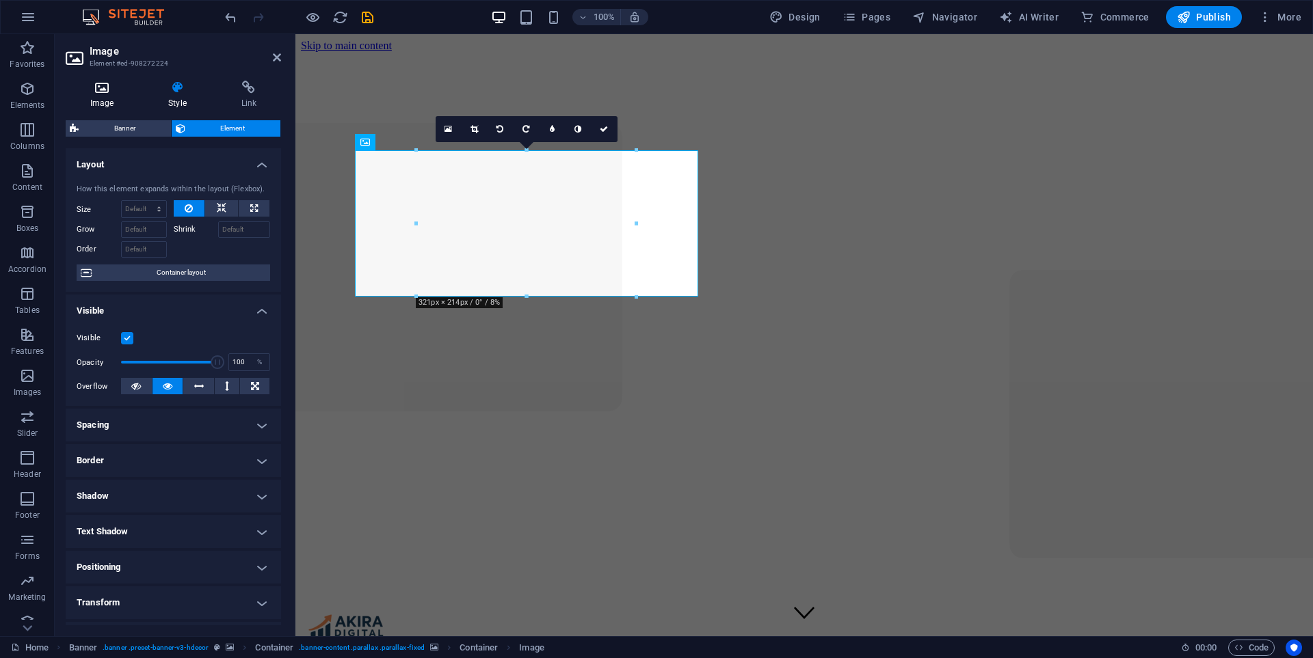
click at [116, 93] on icon at bounding box center [102, 88] width 72 height 14
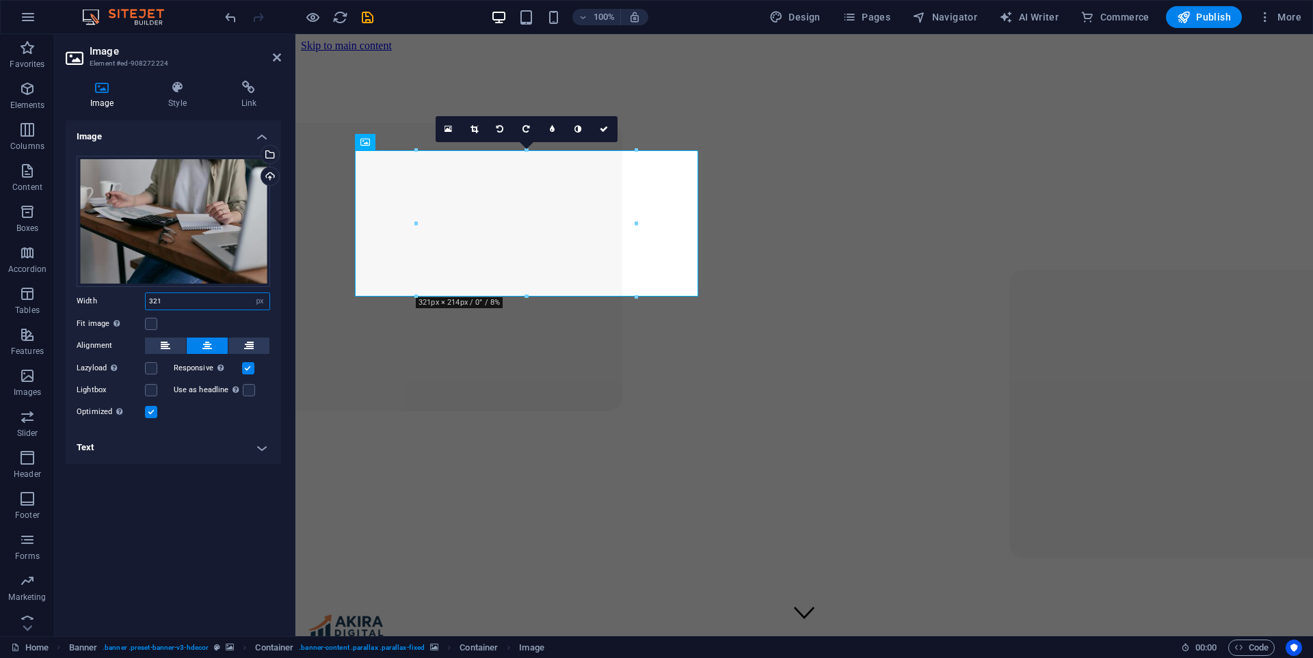
click at [183, 299] on input "321" at bounding box center [208, 301] width 124 height 16
type input "3"
type input "400"
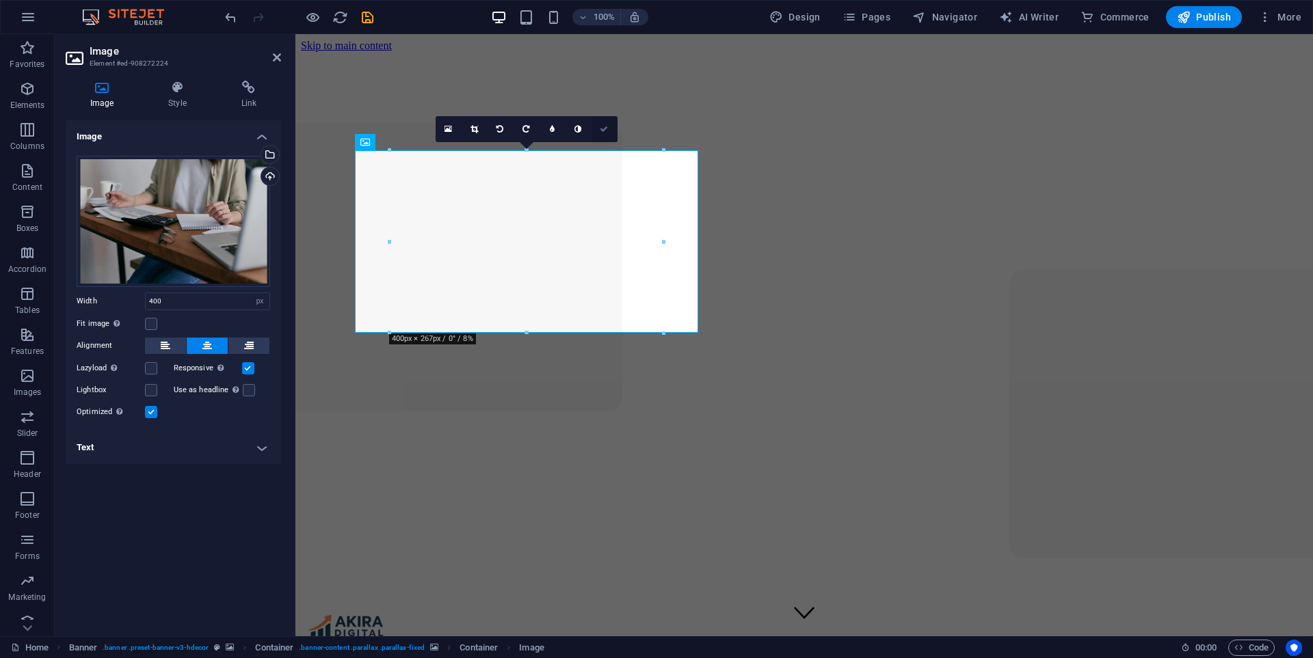
drag, startPoint x: 555, startPoint y: 92, endPoint x: 610, endPoint y: 126, distance: 64.1
click at [610, 126] on link at bounding box center [604, 129] width 26 height 26
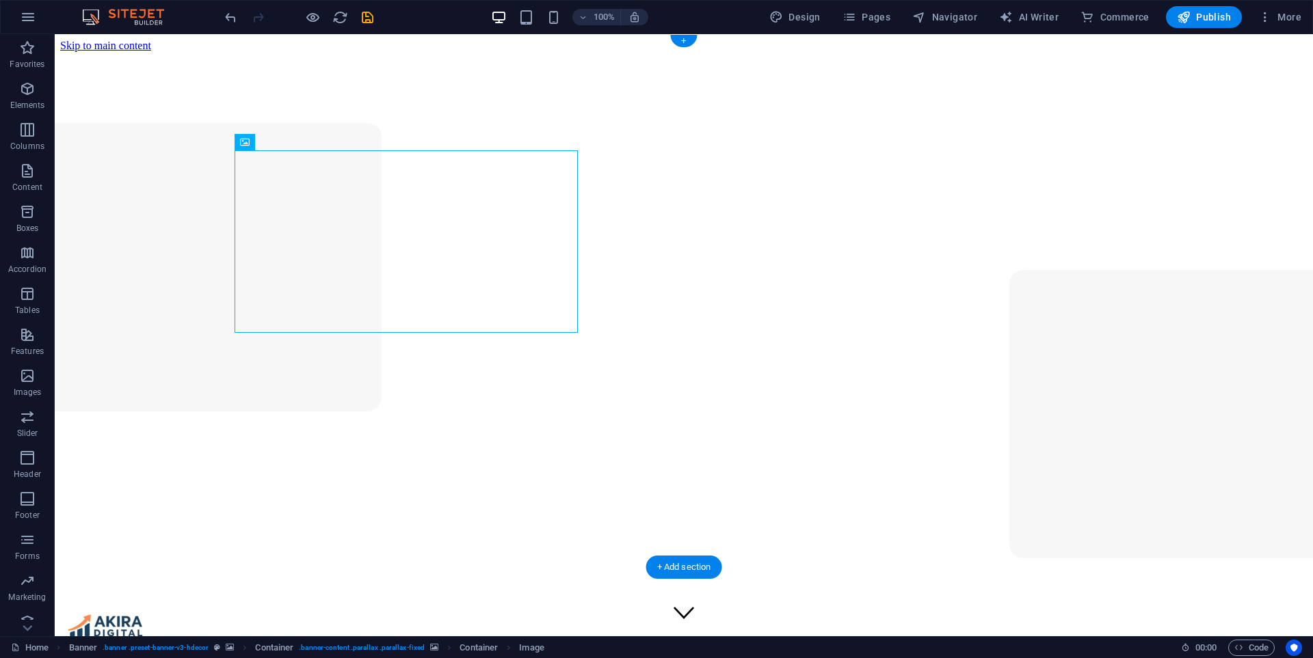
click at [1217, 658] on figure at bounding box center [683, 660] width 1247 height 0
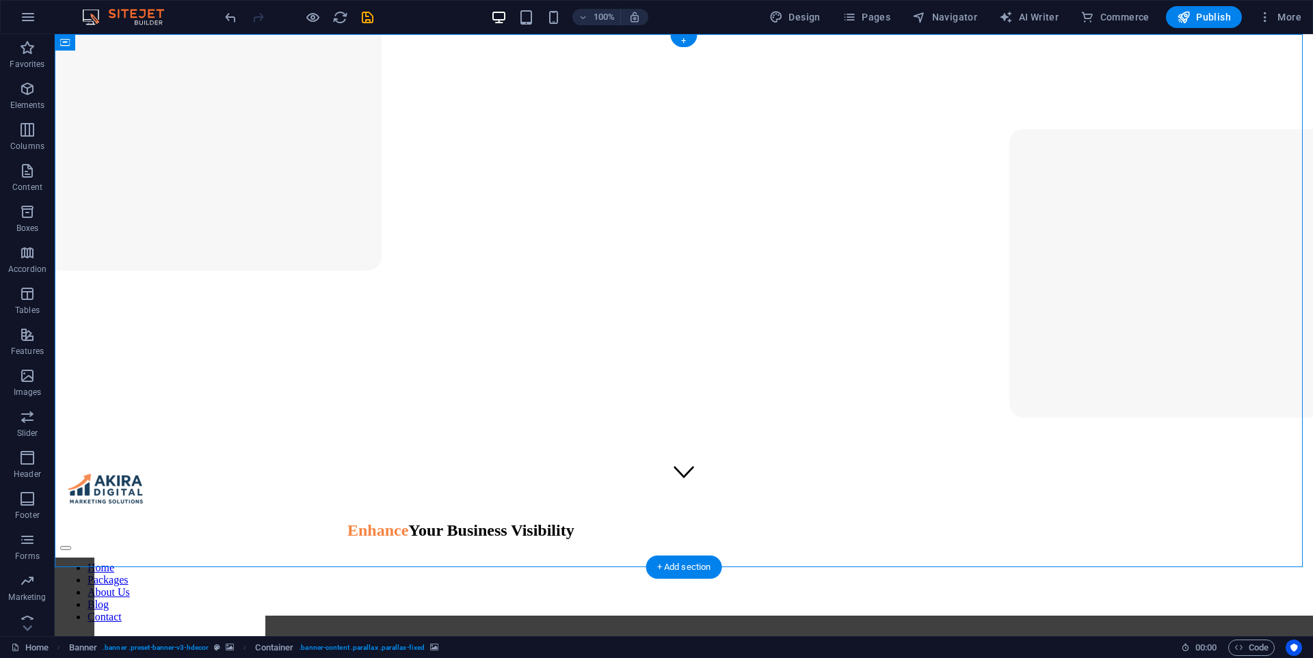
scroll to position [342, 0]
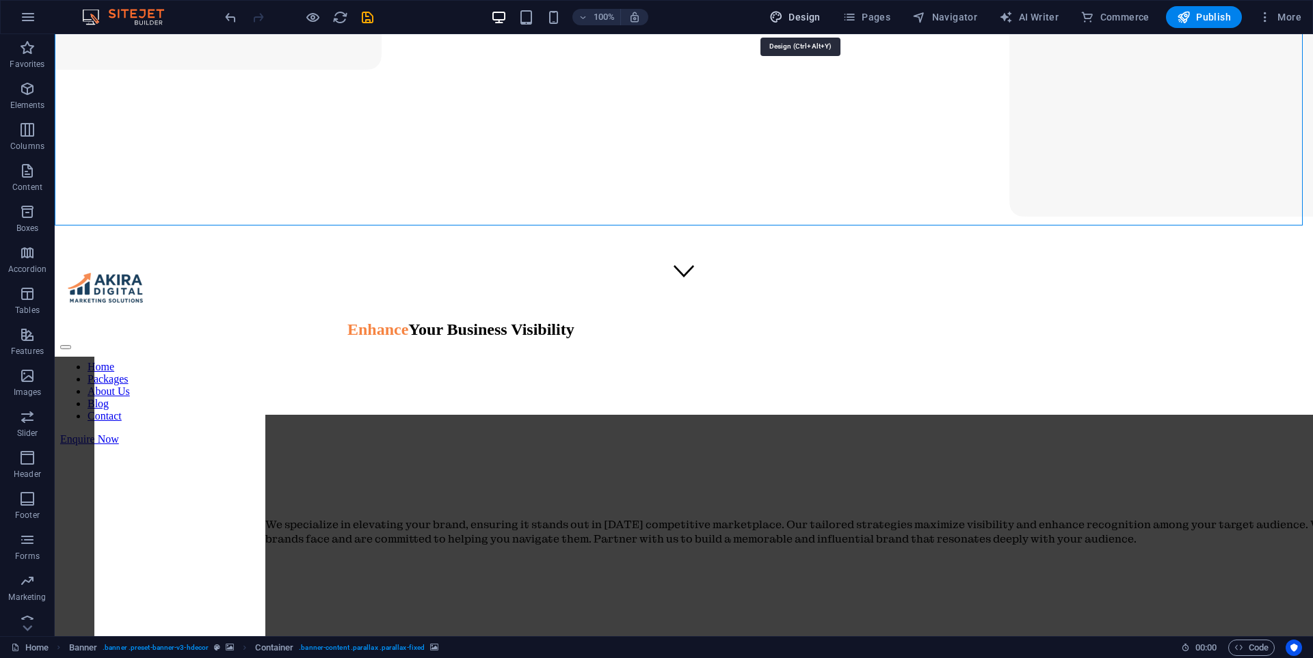
drag, startPoint x: 792, startPoint y: 14, endPoint x: 735, endPoint y: 12, distance: 57.5
select select "px"
select select "400"
select select "px"
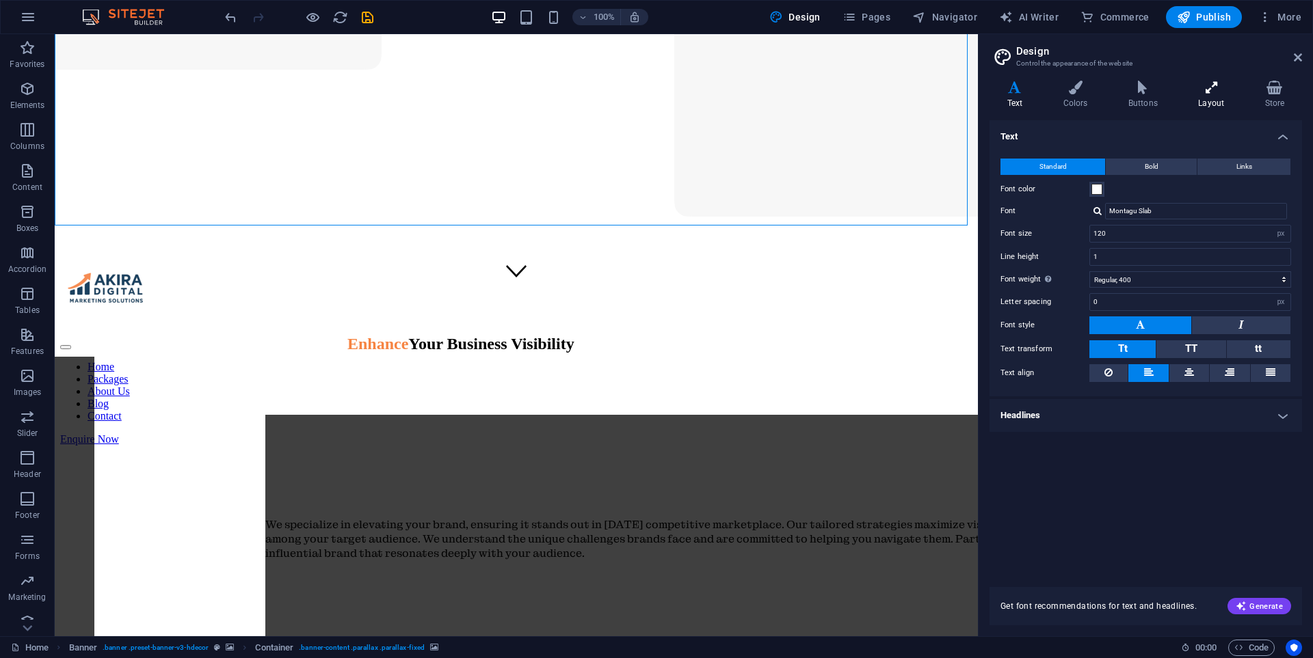
click at [1228, 85] on icon at bounding box center [1211, 88] width 61 height 14
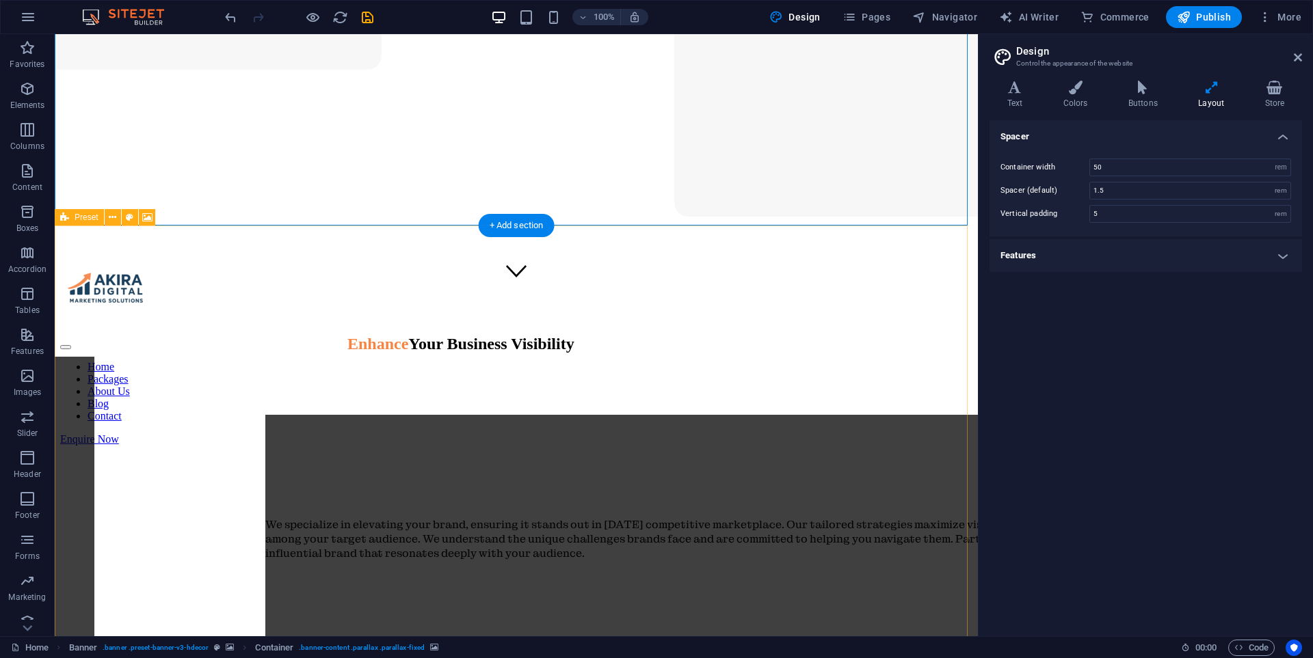
drag, startPoint x: 618, startPoint y: 332, endPoint x: 608, endPoint y: 338, distance: 12.0
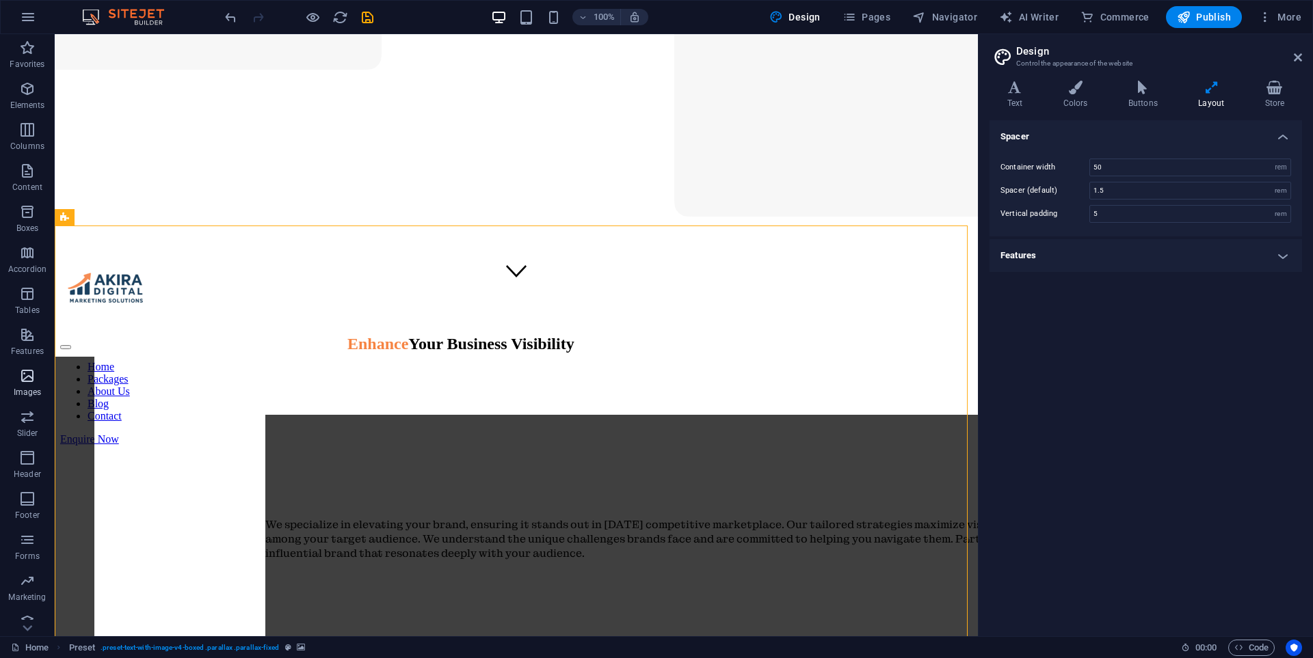
click at [30, 377] on icon "button" at bounding box center [27, 376] width 16 height 16
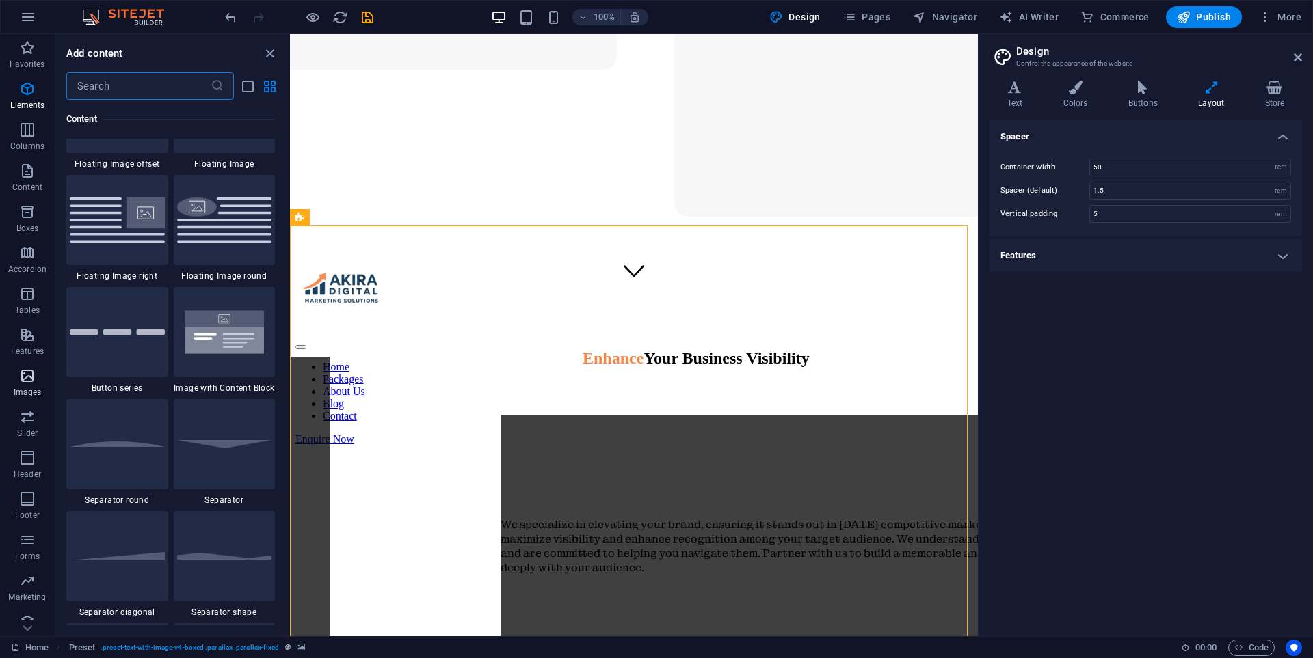
scroll to position [6932, 0]
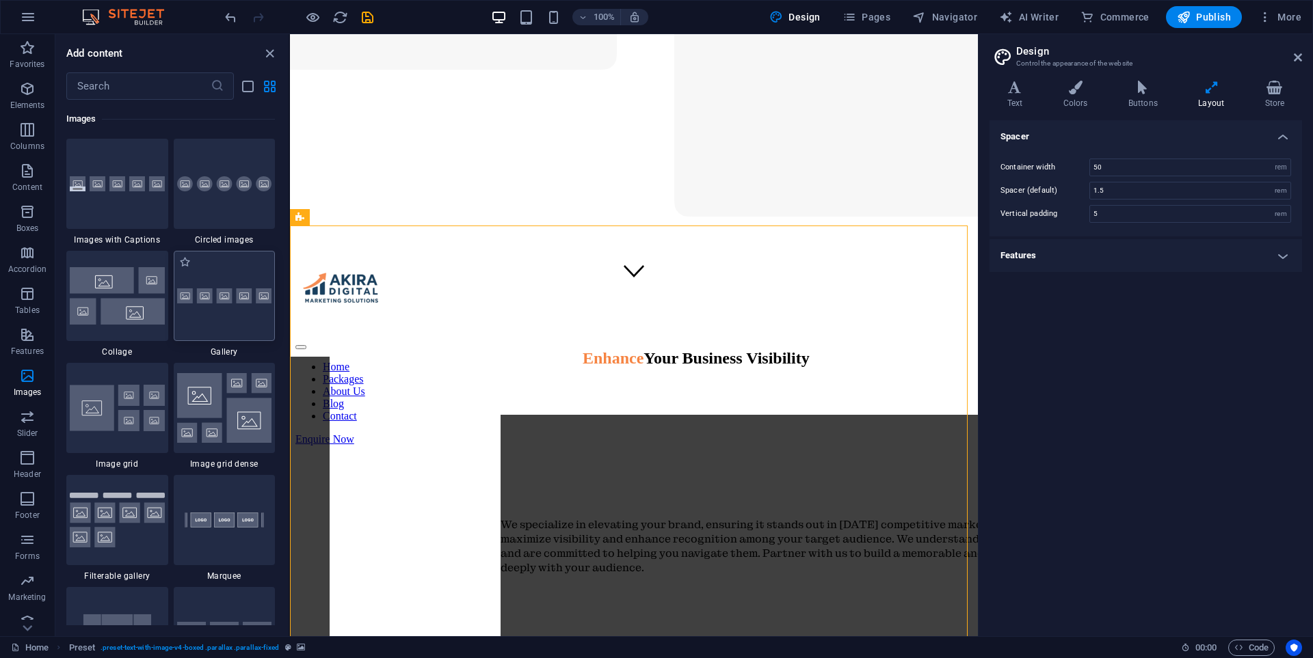
drag, startPoint x: 226, startPoint y: 300, endPoint x: 107, endPoint y: 316, distance: 120.0
click at [226, 300] on img at bounding box center [224, 296] width 95 height 16
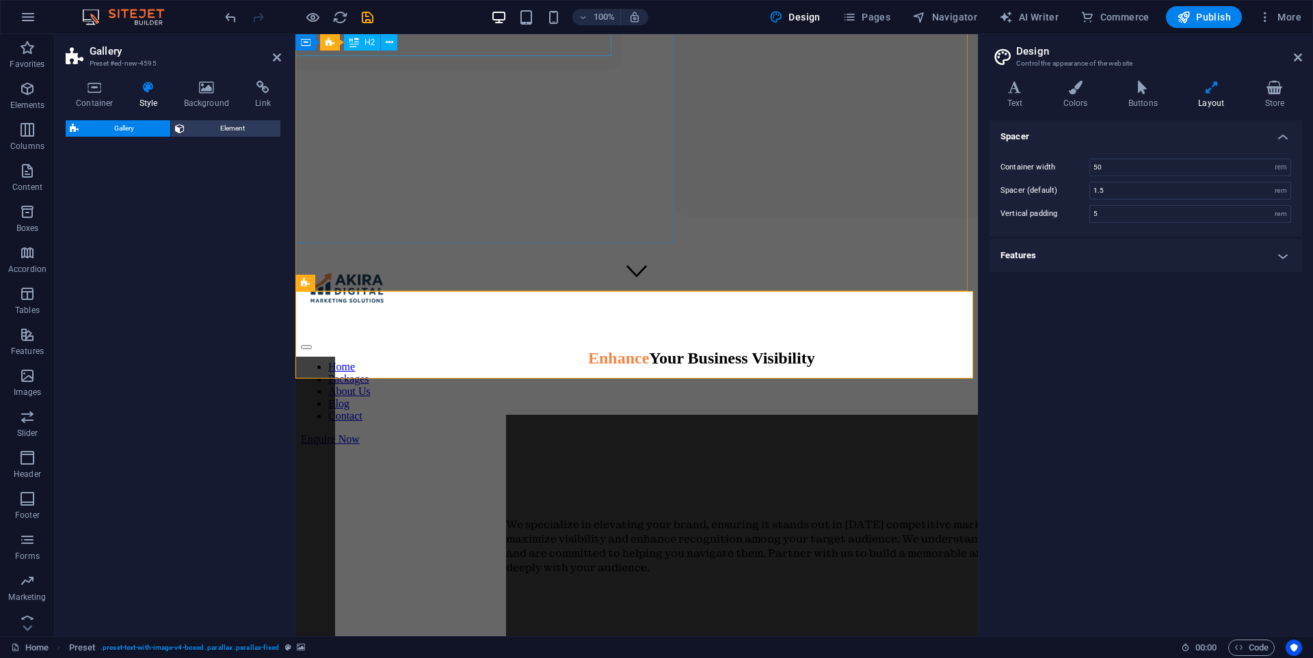
scroll to position [721, 0]
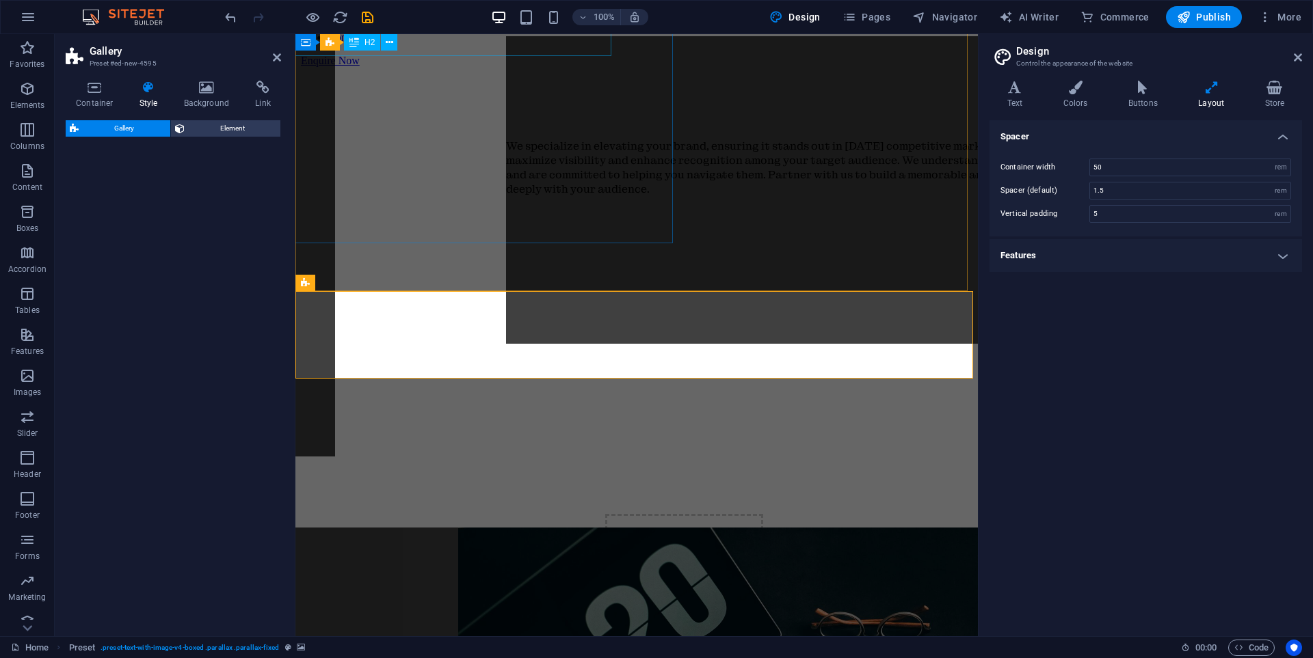
select select "rem"
select select "preset-gallery-v3-default"
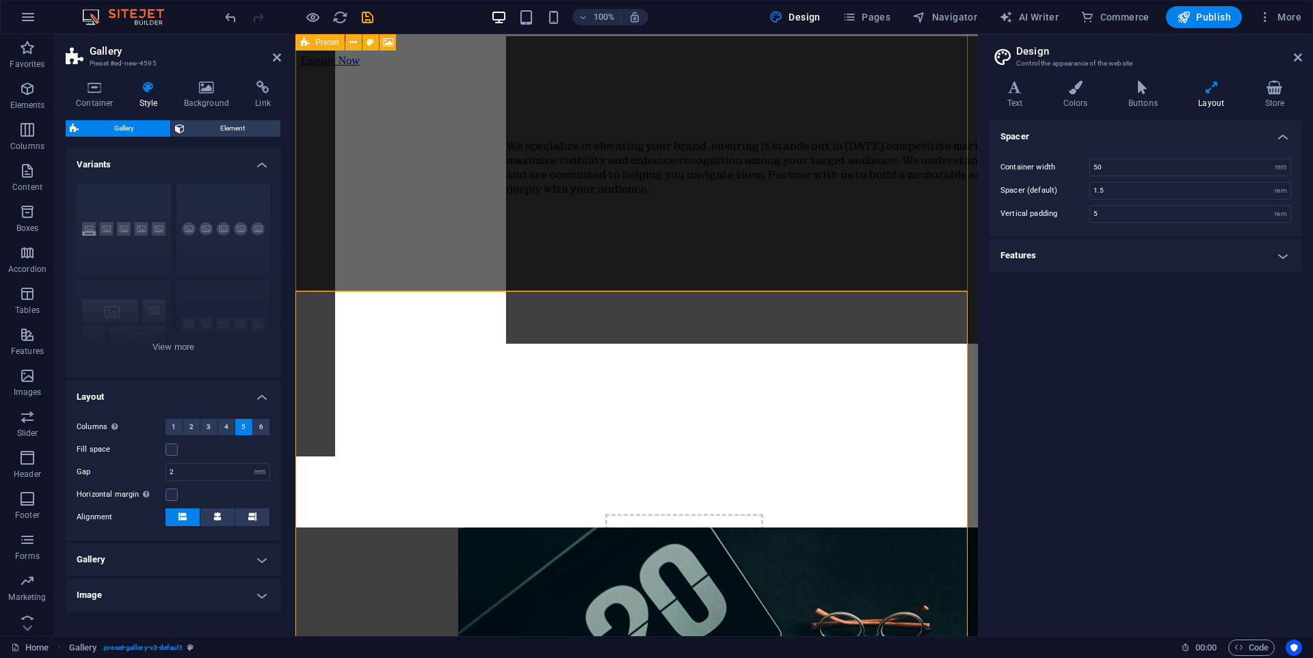
click at [675, 473] on figure at bounding box center [636, 473] width 671 height 0
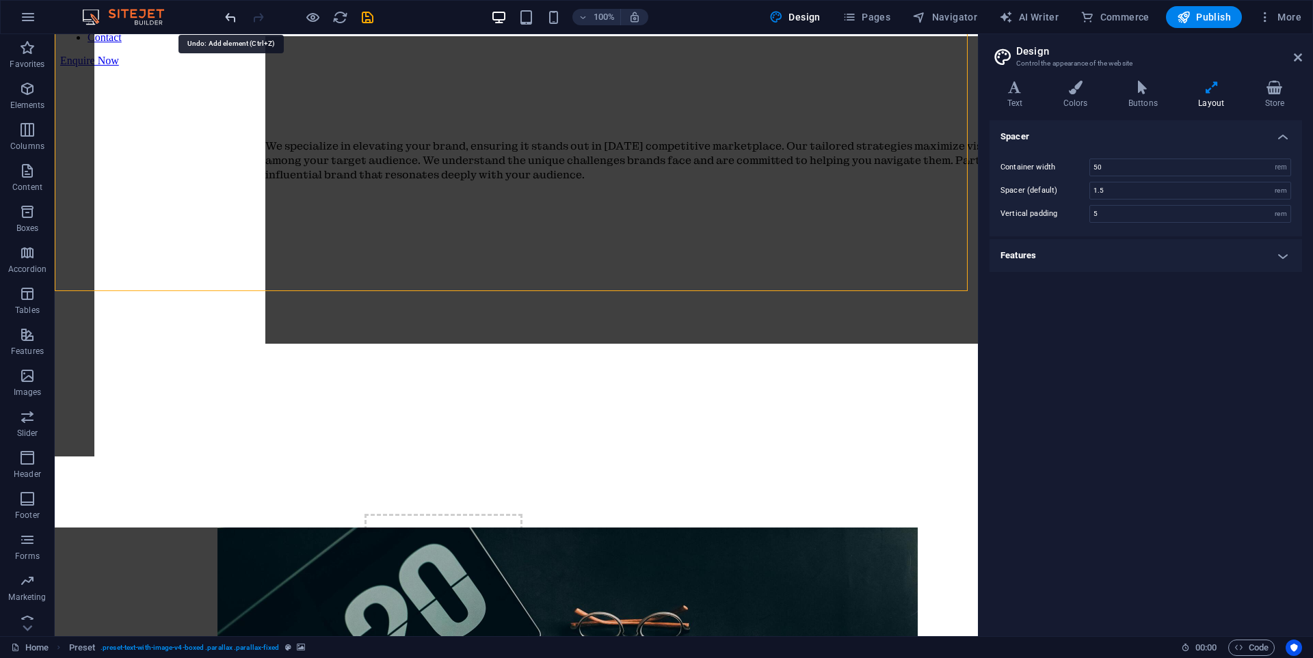
click at [226, 18] on icon "undo" at bounding box center [231, 18] width 16 height 16
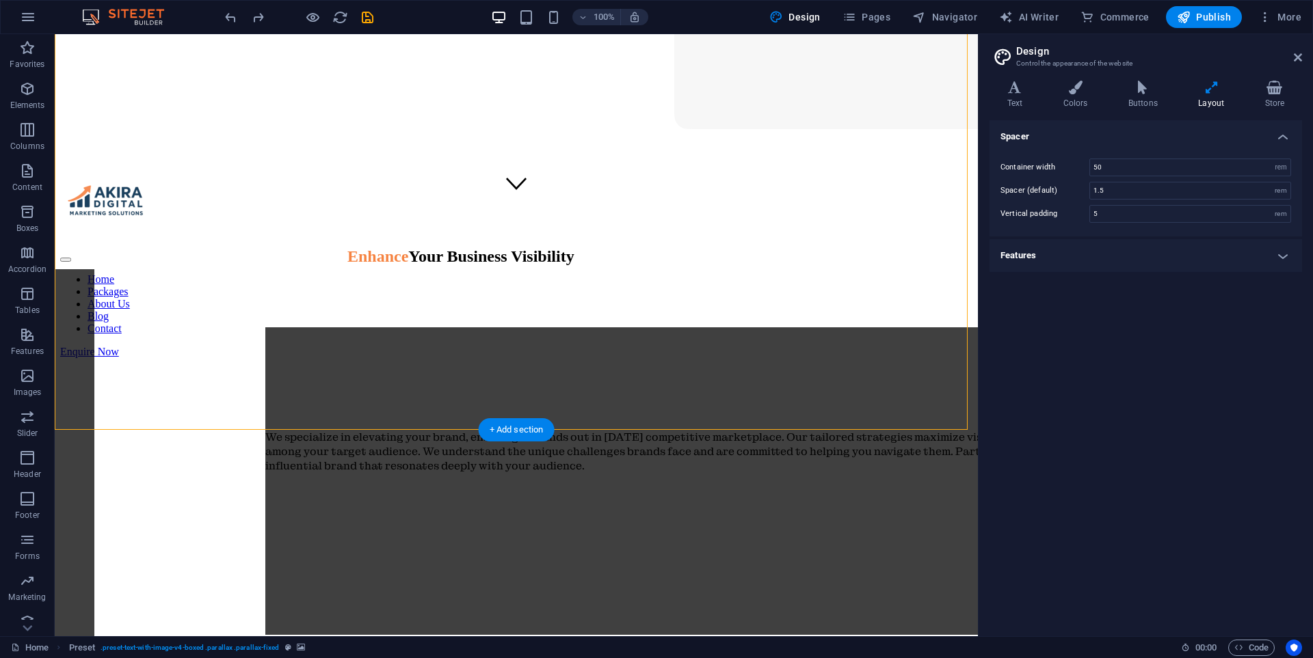
scroll to position [584, 0]
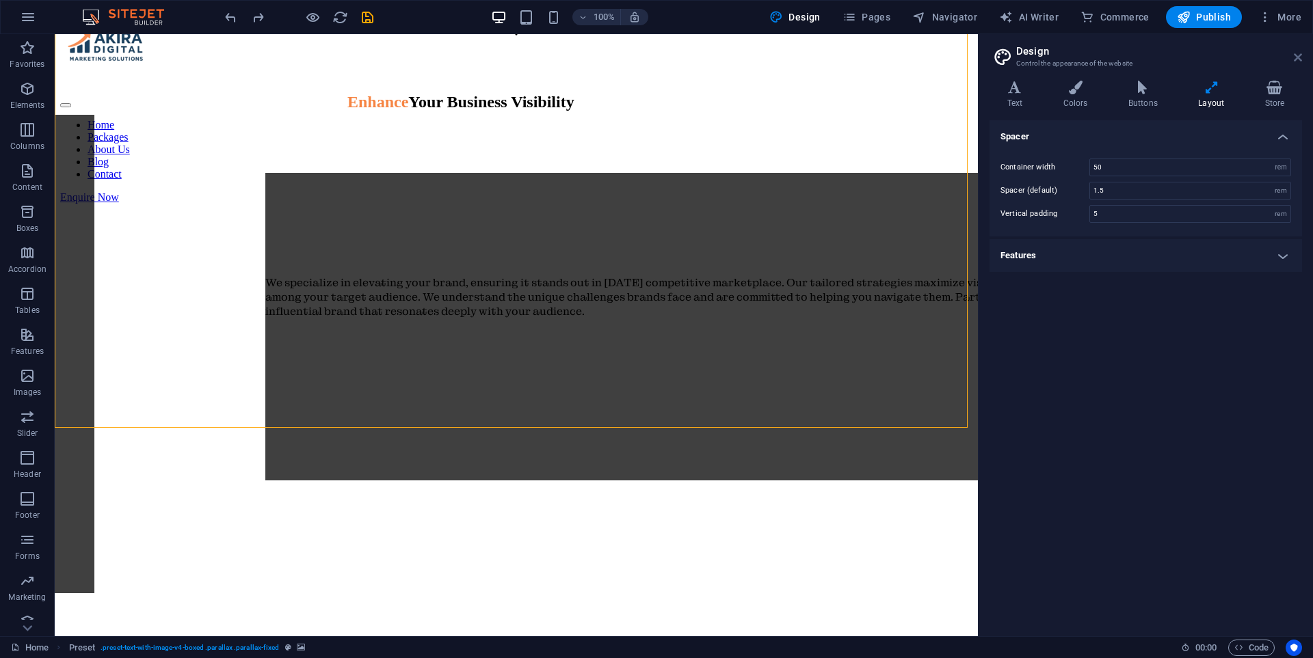
click at [1299, 61] on icon at bounding box center [1297, 57] width 8 height 11
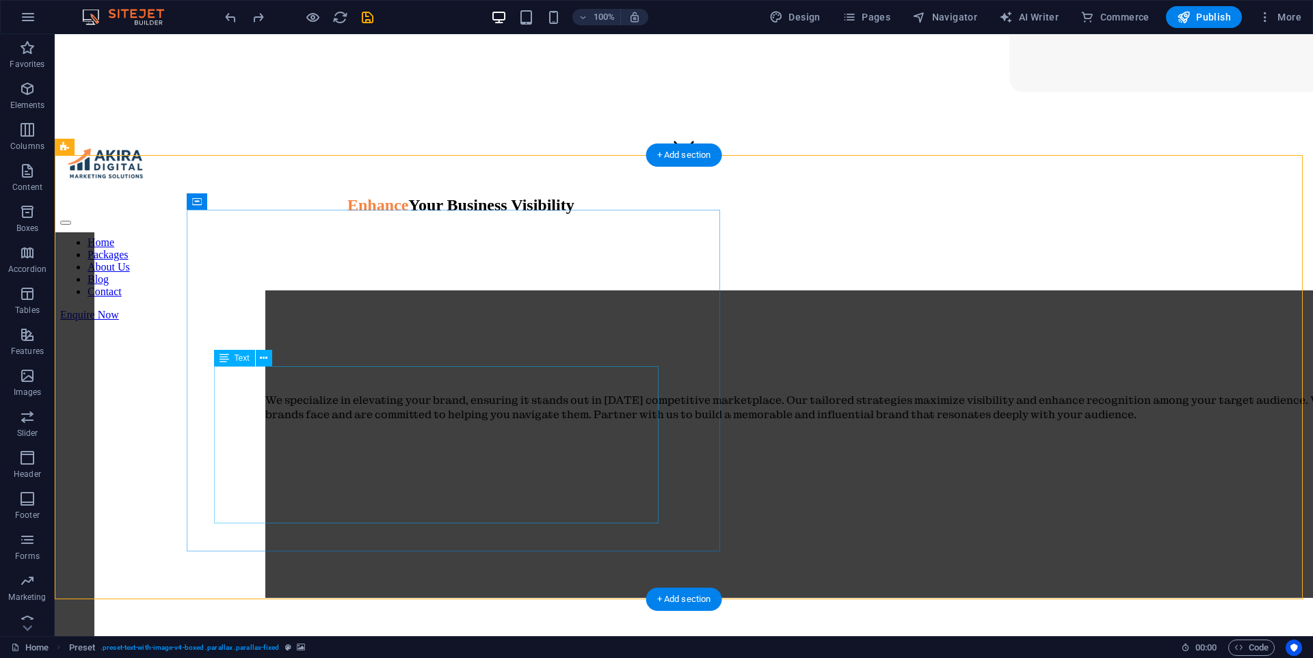
scroll to position [479, 0]
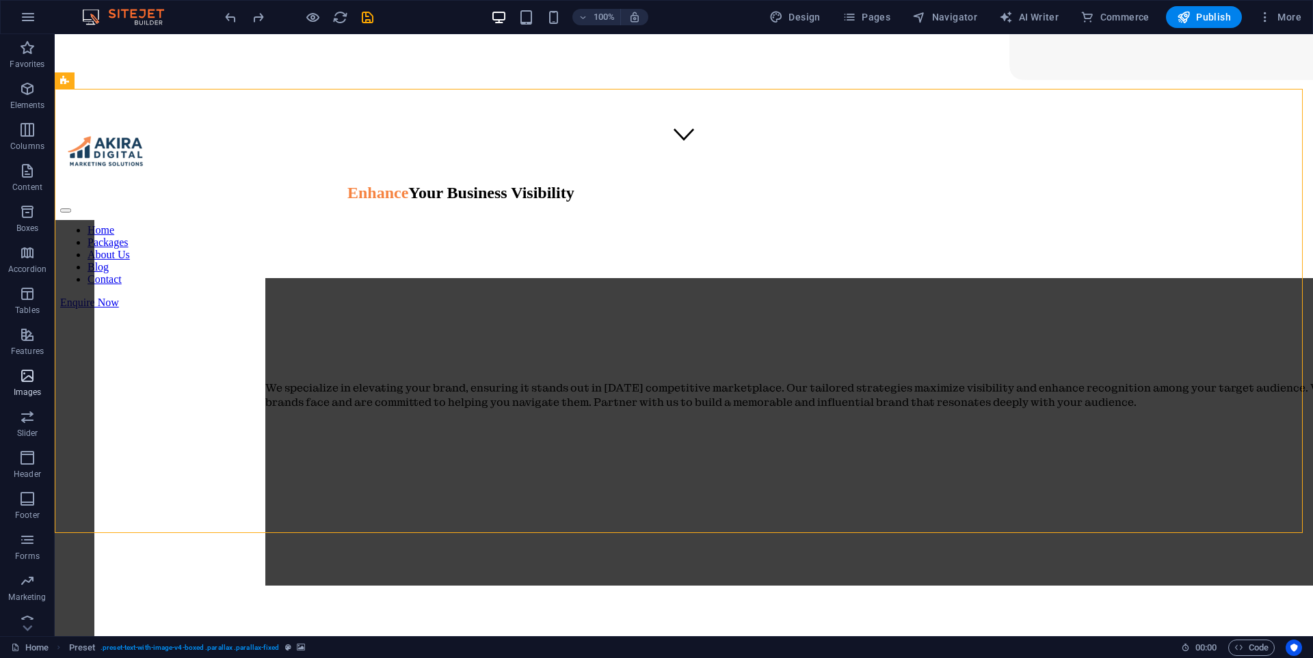
drag, startPoint x: 31, startPoint y: 369, endPoint x: 29, endPoint y: 379, distance: 9.7
click at [31, 370] on icon "button" at bounding box center [27, 376] width 16 height 16
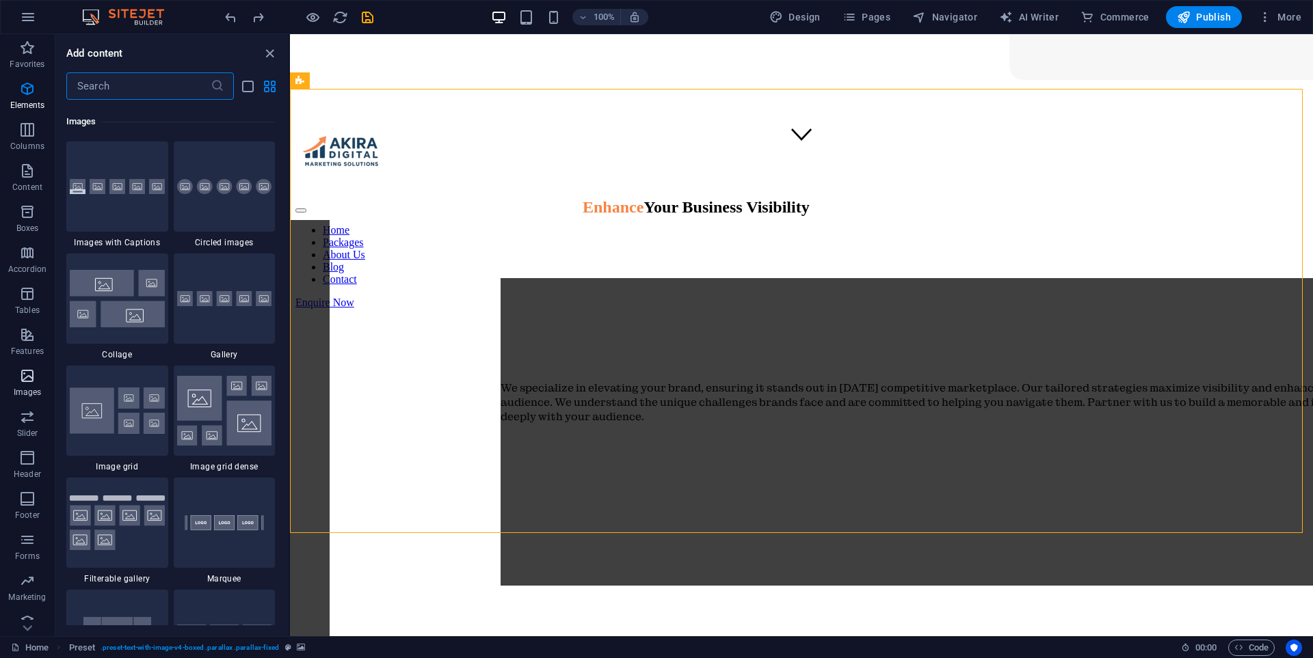
scroll to position [6932, 0]
